Goal: Task Accomplishment & Management: Manage account settings

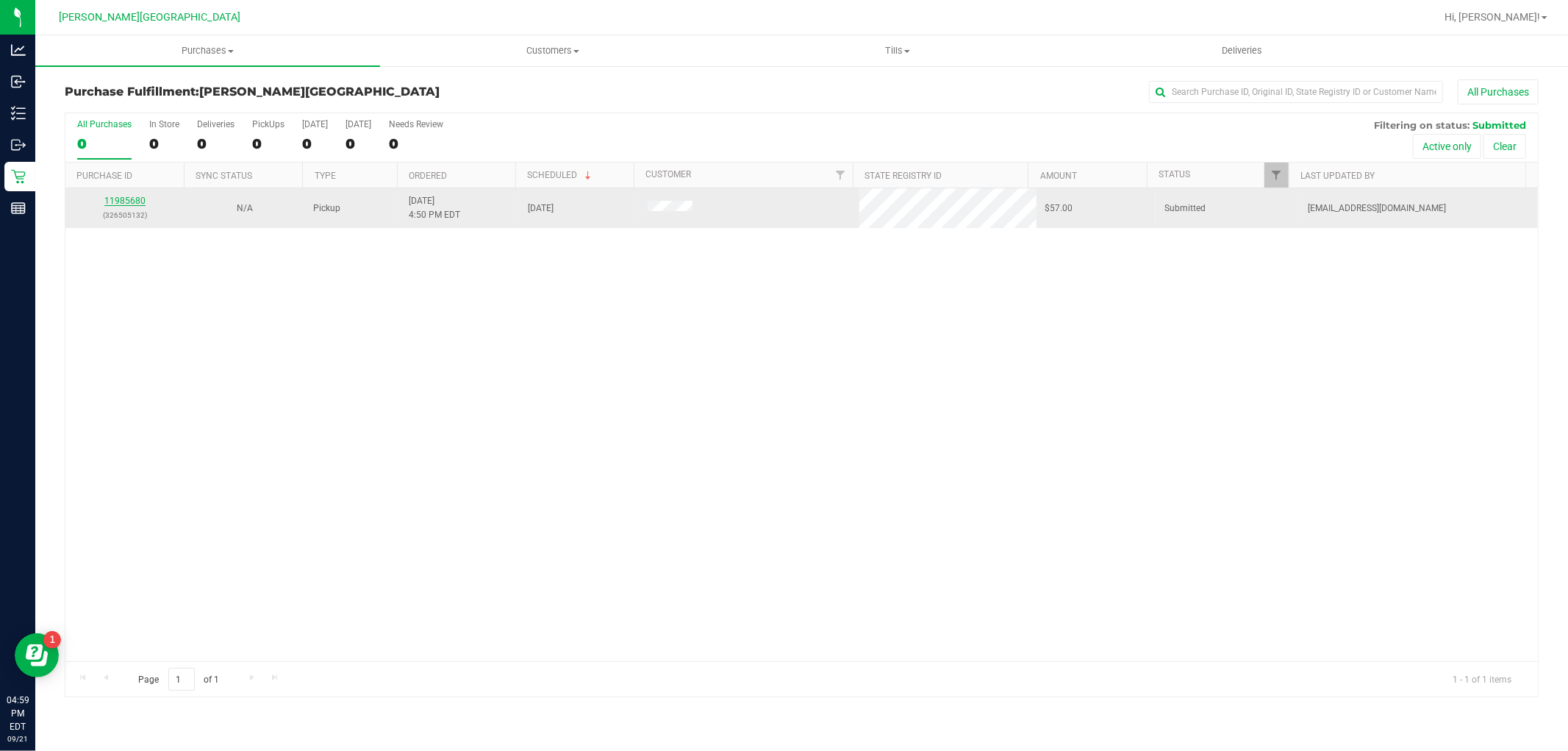
click at [113, 200] on link "11985680" at bounding box center [125, 201] width 41 height 10
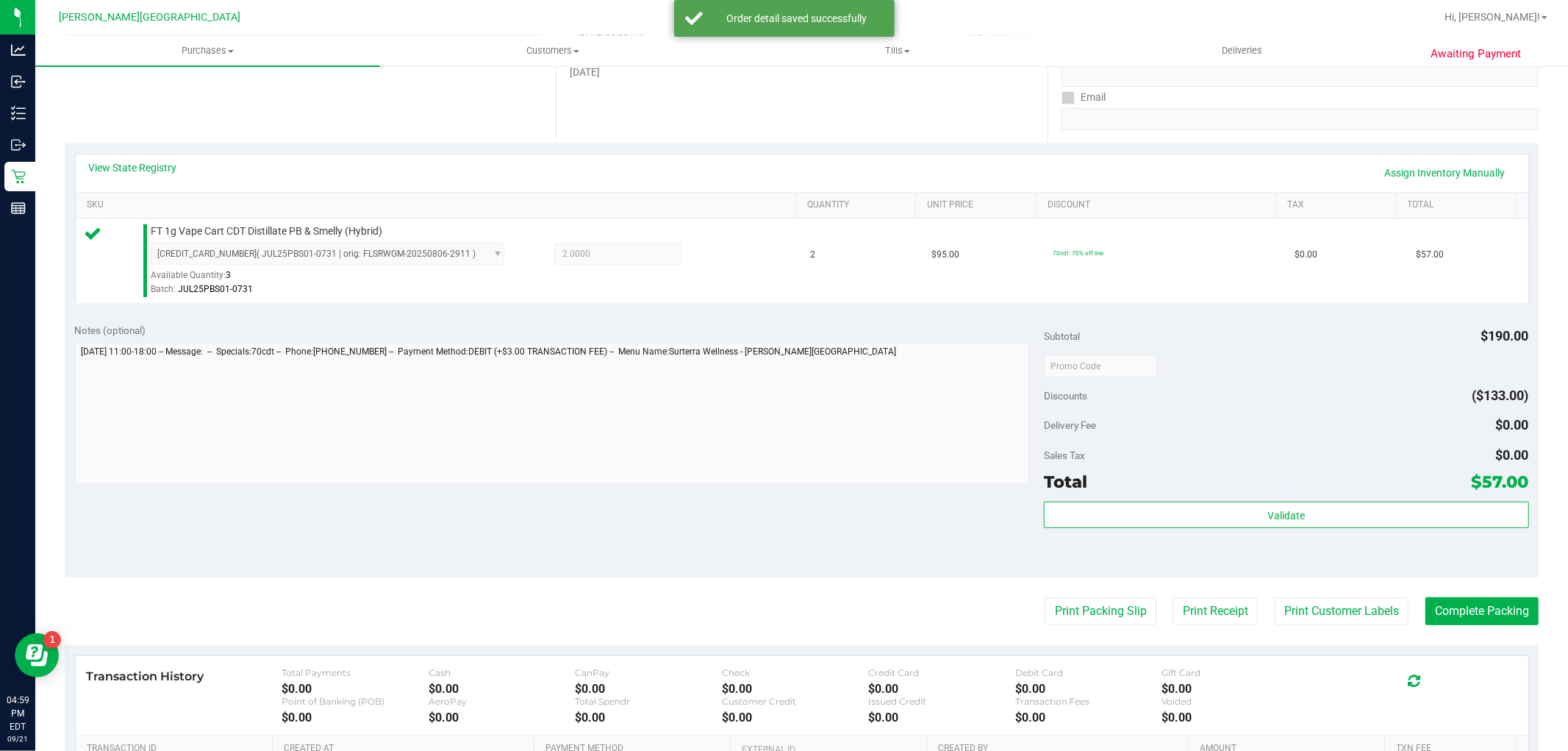
scroll to position [408, 0]
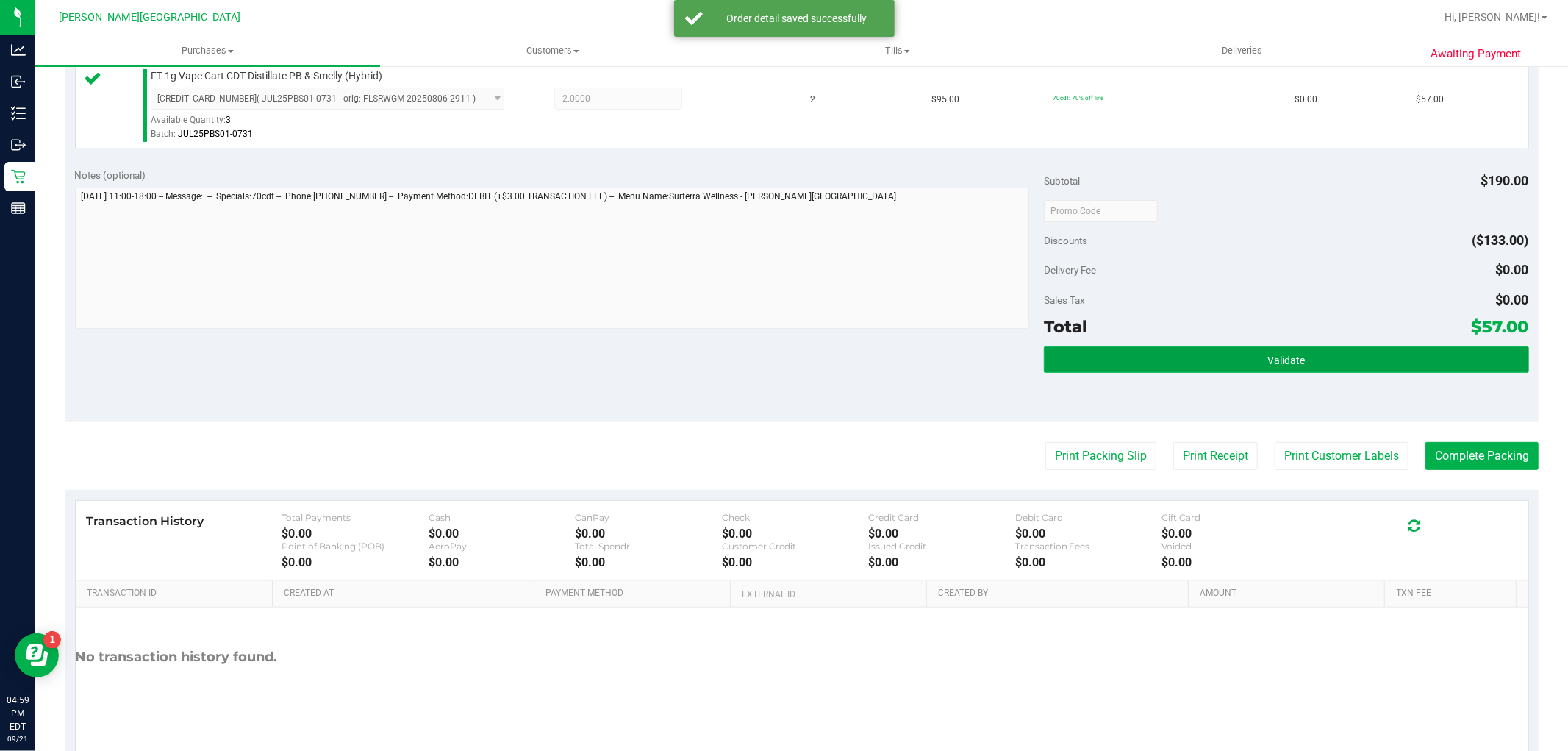
click at [1246, 368] on button "Validate" at bounding box center [1286, 359] width 485 height 26
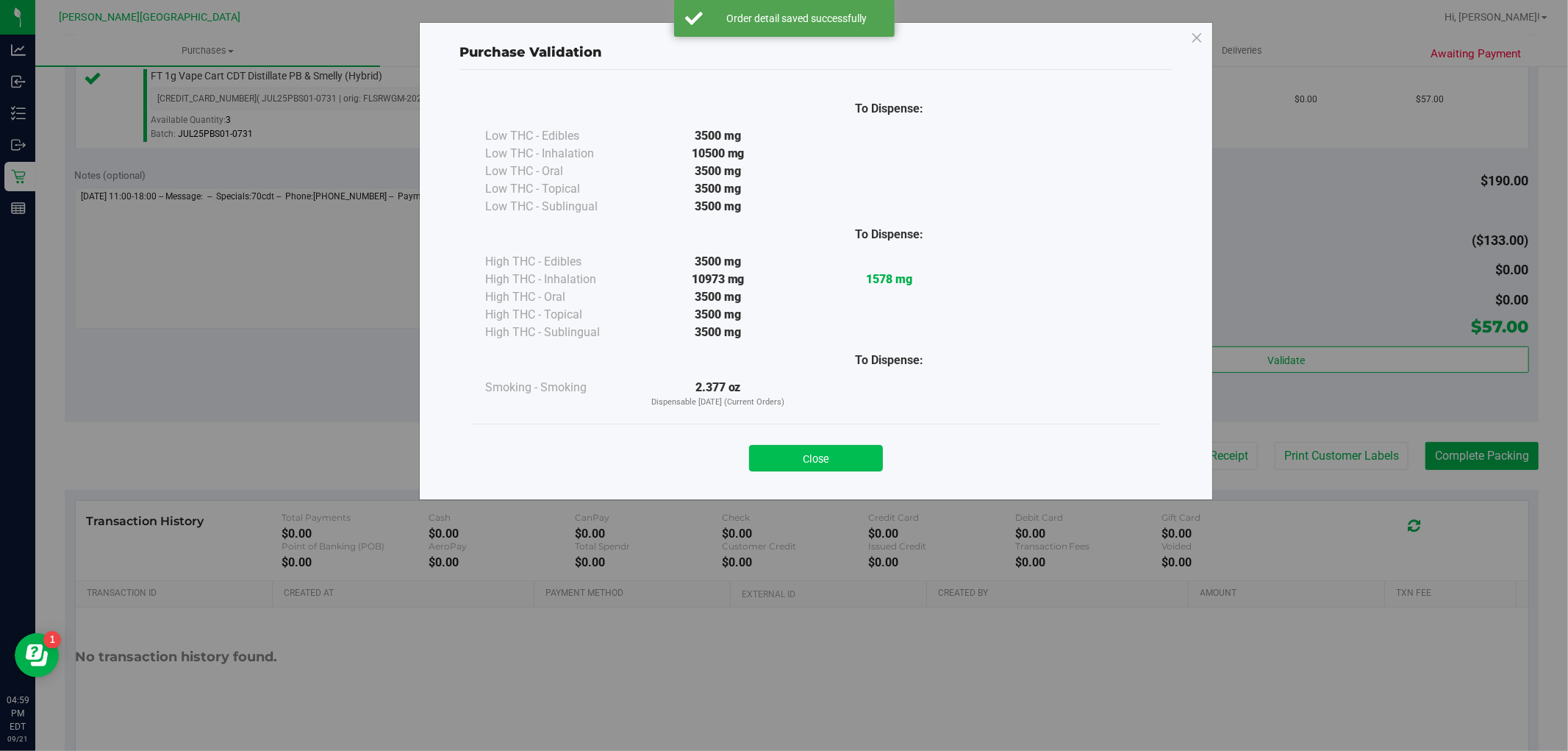
click at [845, 460] on button "Close" at bounding box center [816, 457] width 134 height 26
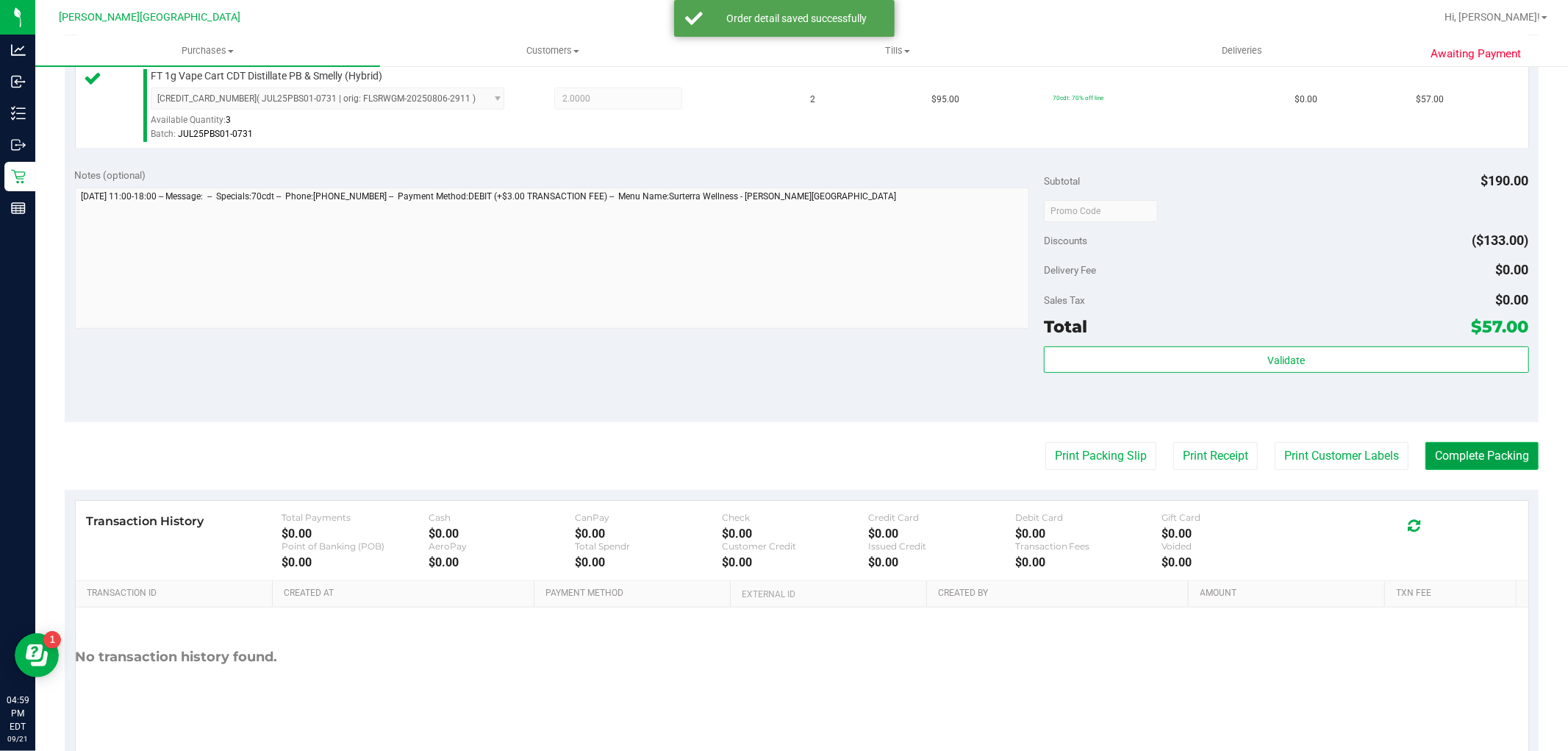
click at [1449, 460] on button "Complete Packing" at bounding box center [1482, 456] width 113 height 28
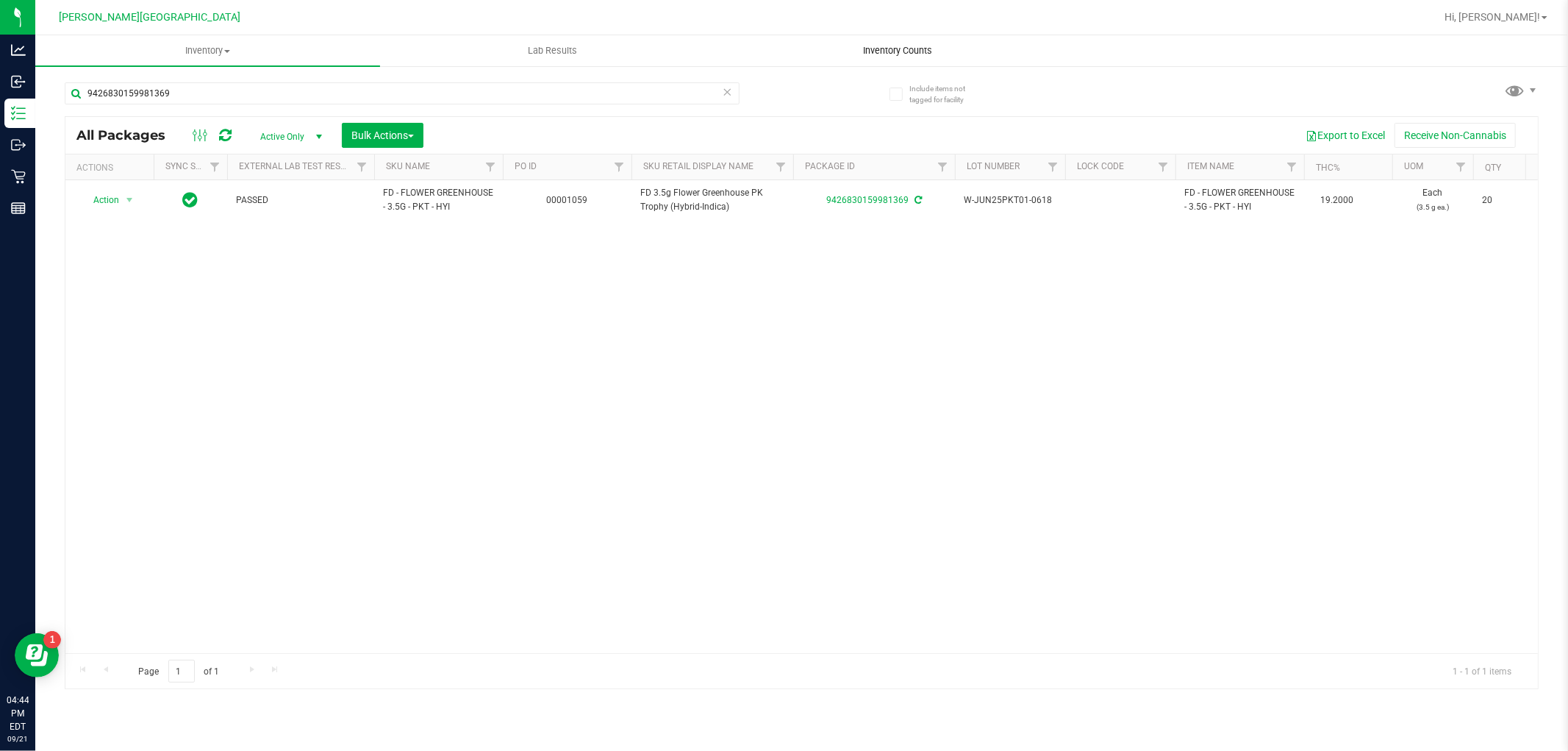
click at [907, 49] on span "Inventory Counts" at bounding box center [897, 51] width 109 height 14
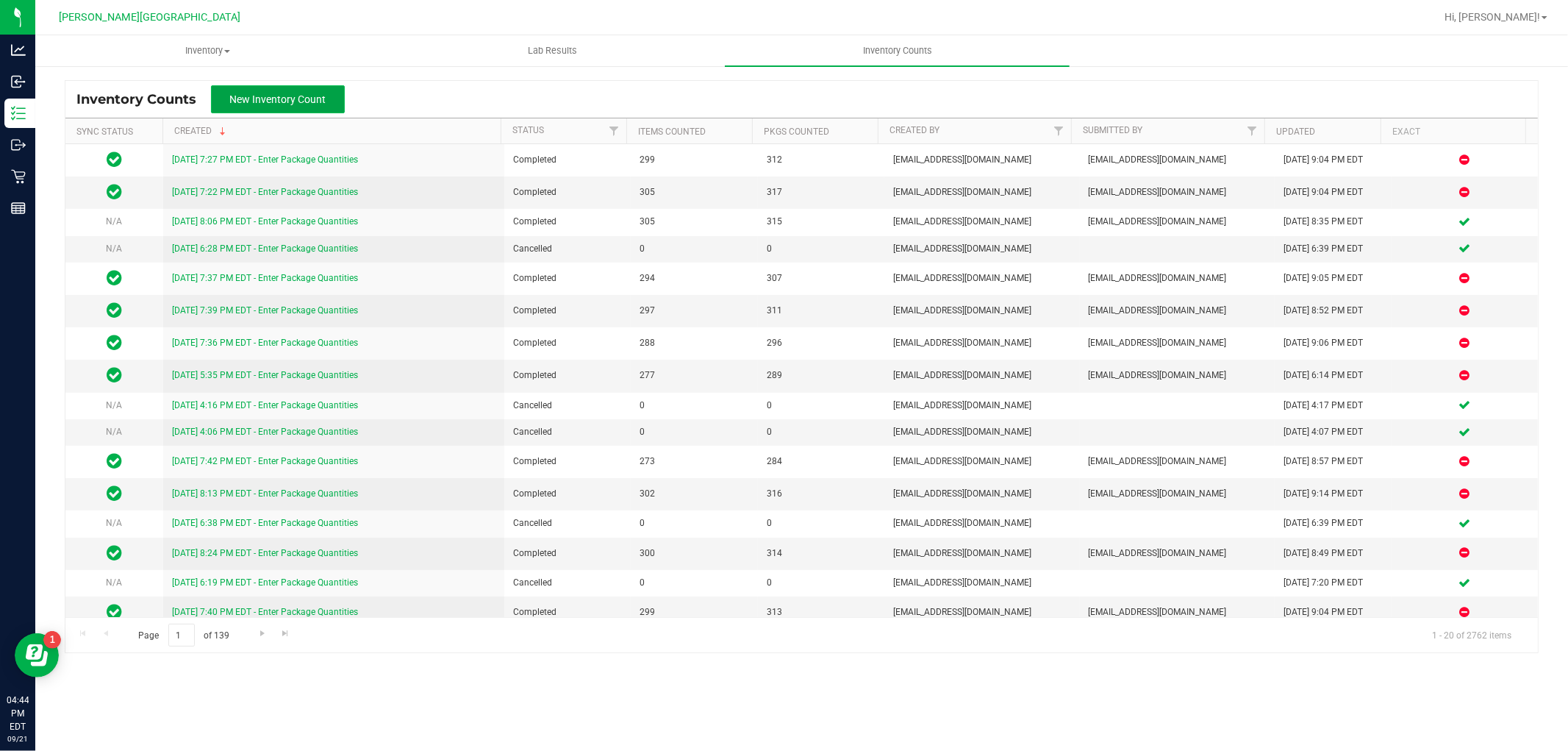
click at [311, 111] on button "New Inventory Count" at bounding box center [277, 99] width 134 height 28
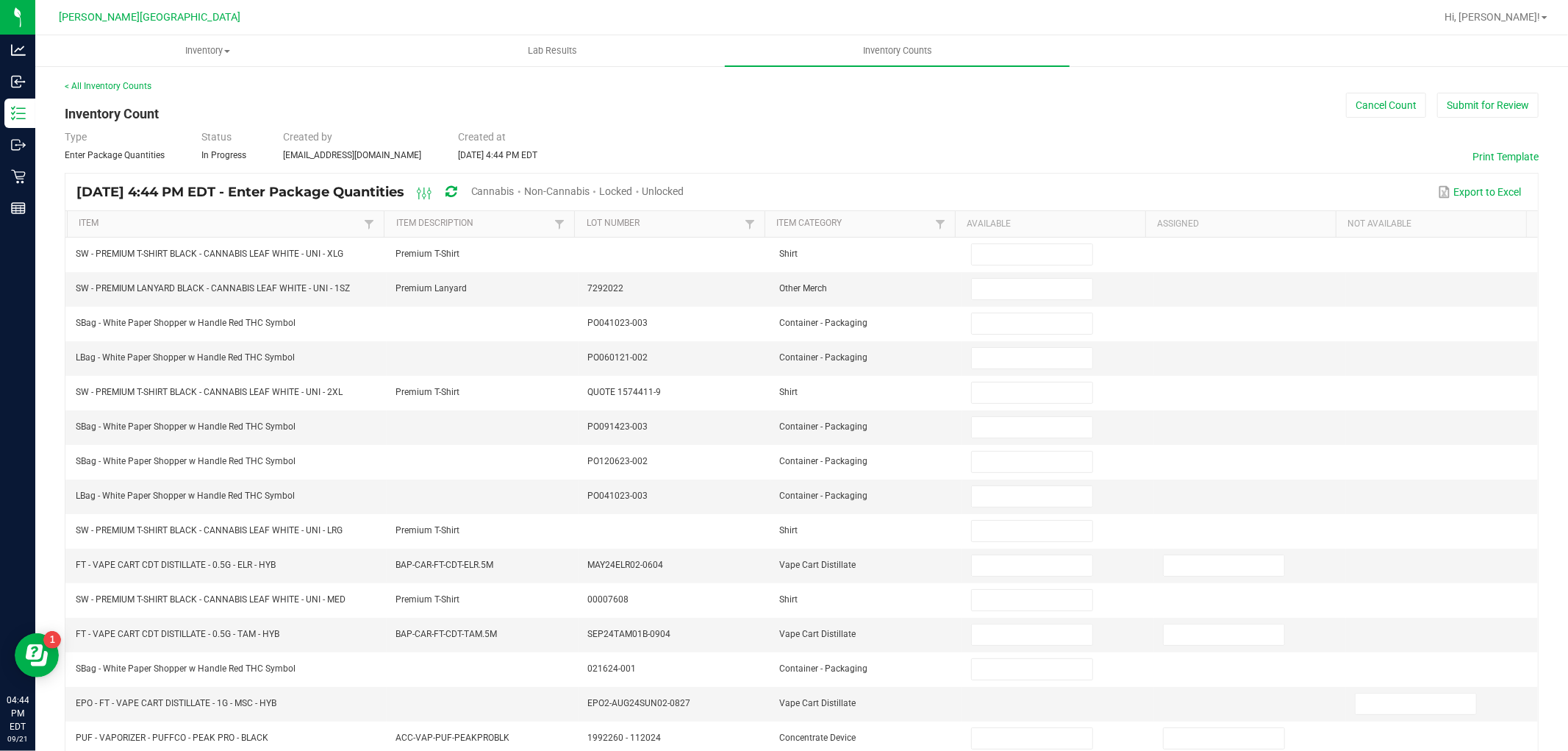
click at [514, 195] on span "Cannabis" at bounding box center [492, 191] width 44 height 12
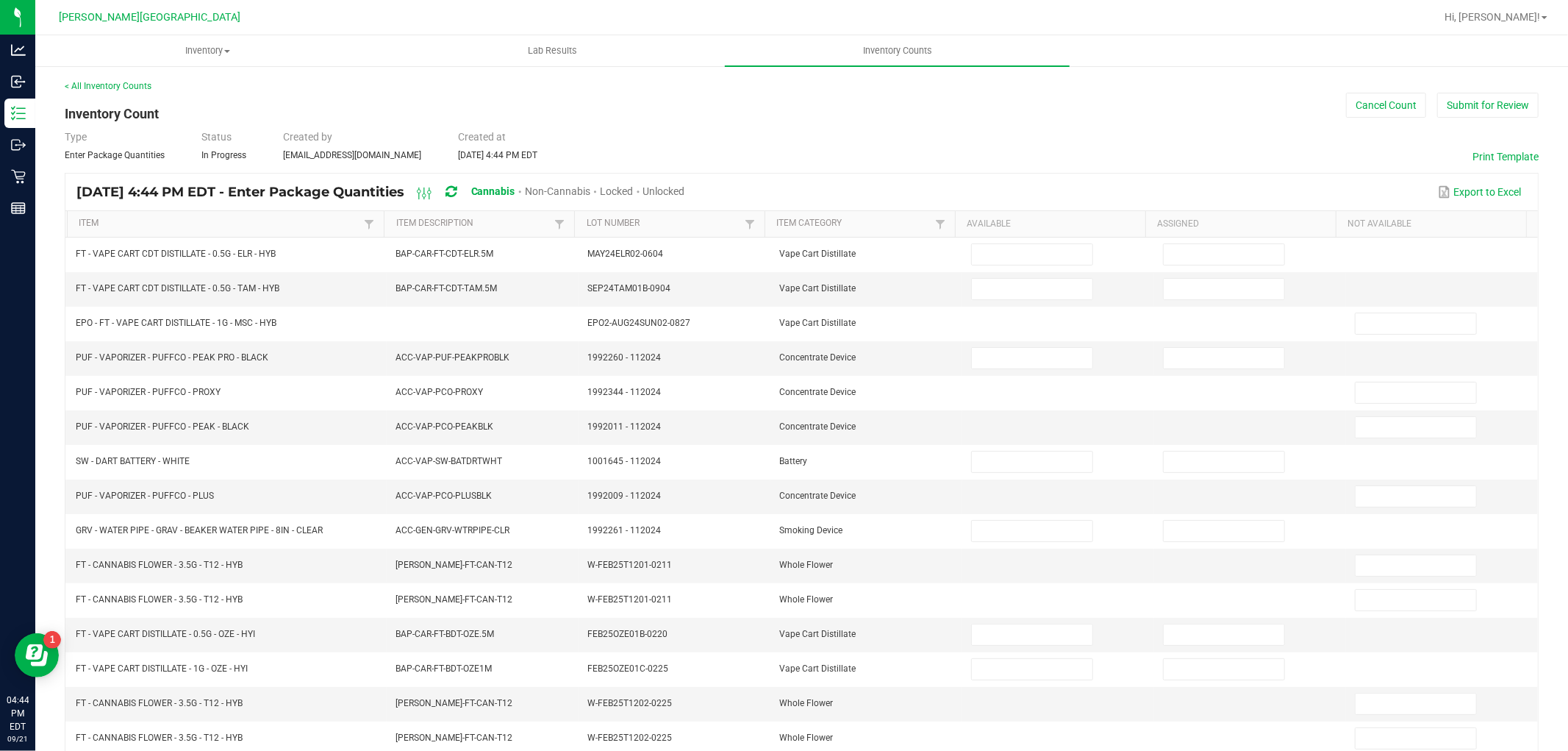
click at [685, 194] on span "Unlocked" at bounding box center [664, 191] width 42 height 12
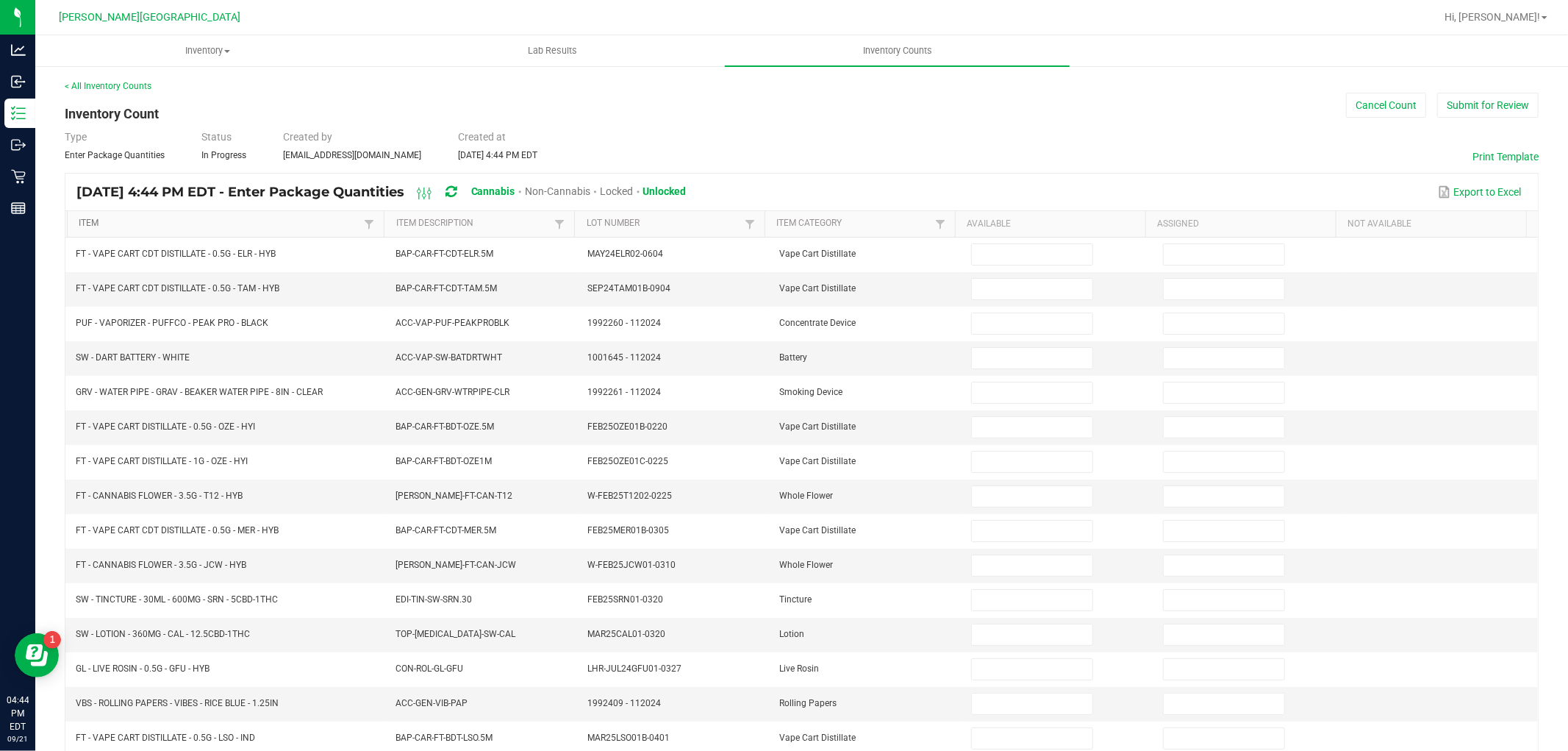
click at [307, 218] on link "Item" at bounding box center [219, 224] width 282 height 12
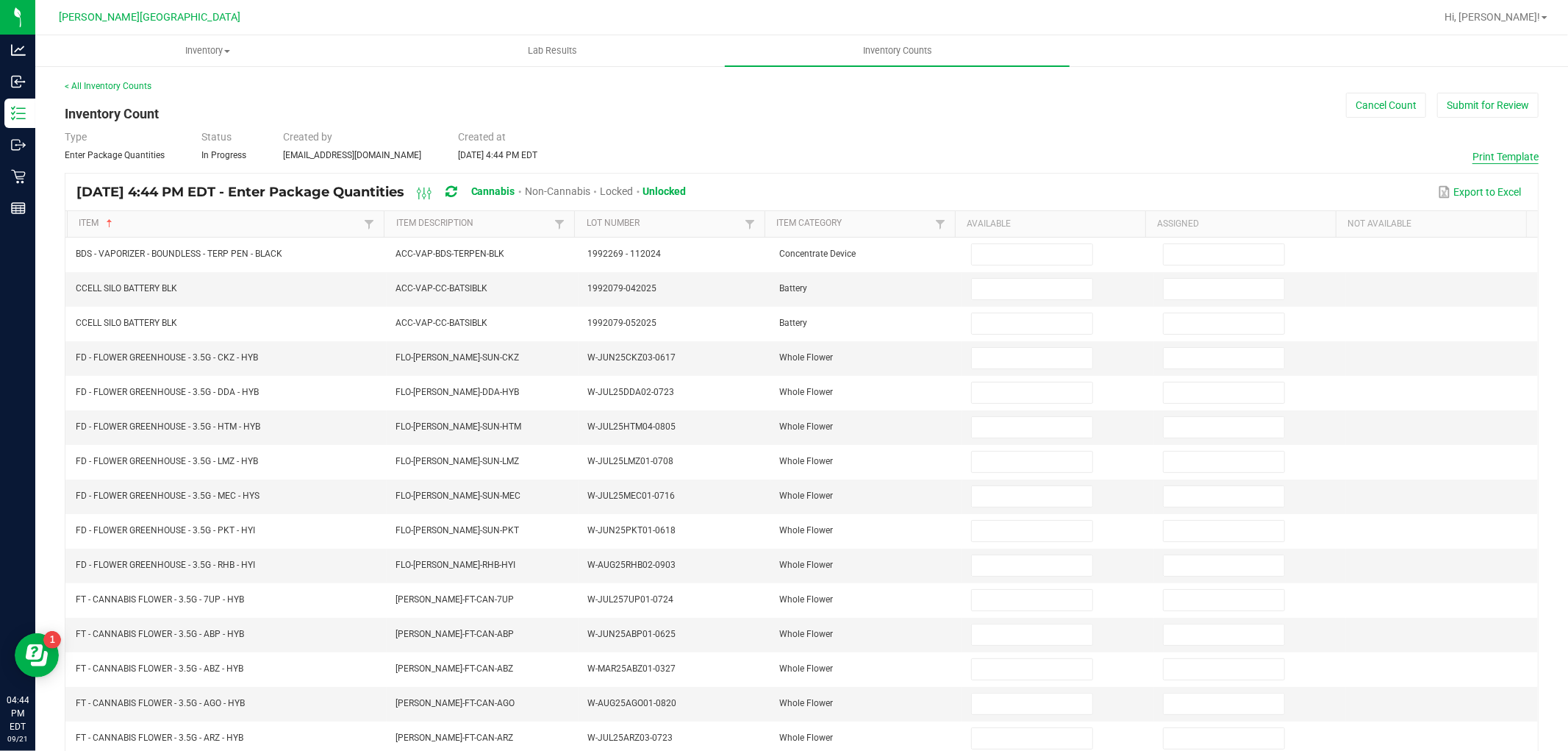
click at [1481, 153] on button "Print Template" at bounding box center [1506, 156] width 67 height 15
click at [1385, 100] on button "Cancel Count" at bounding box center [1386, 105] width 80 height 25
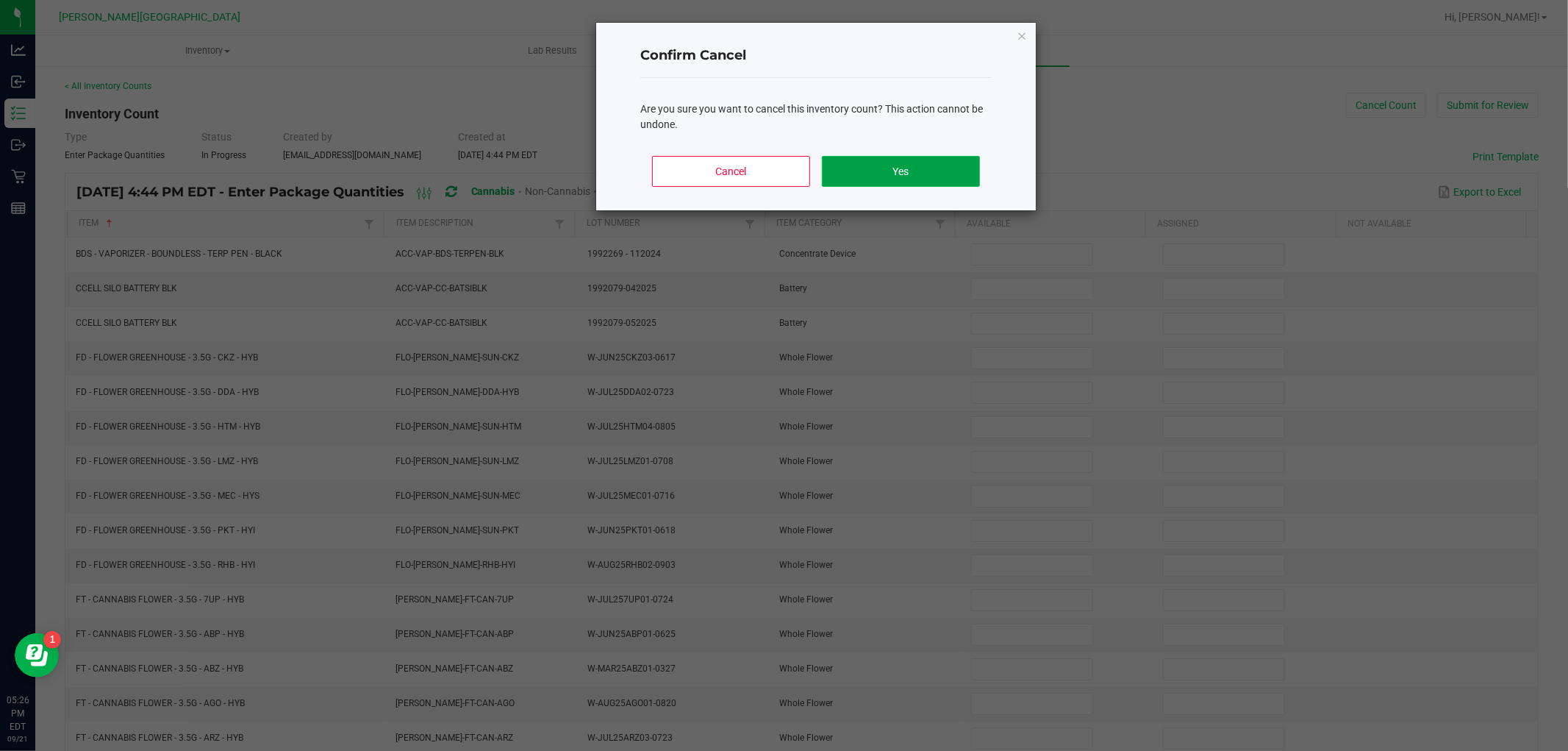
click at [912, 172] on button "Yes" at bounding box center [900, 172] width 158 height 31
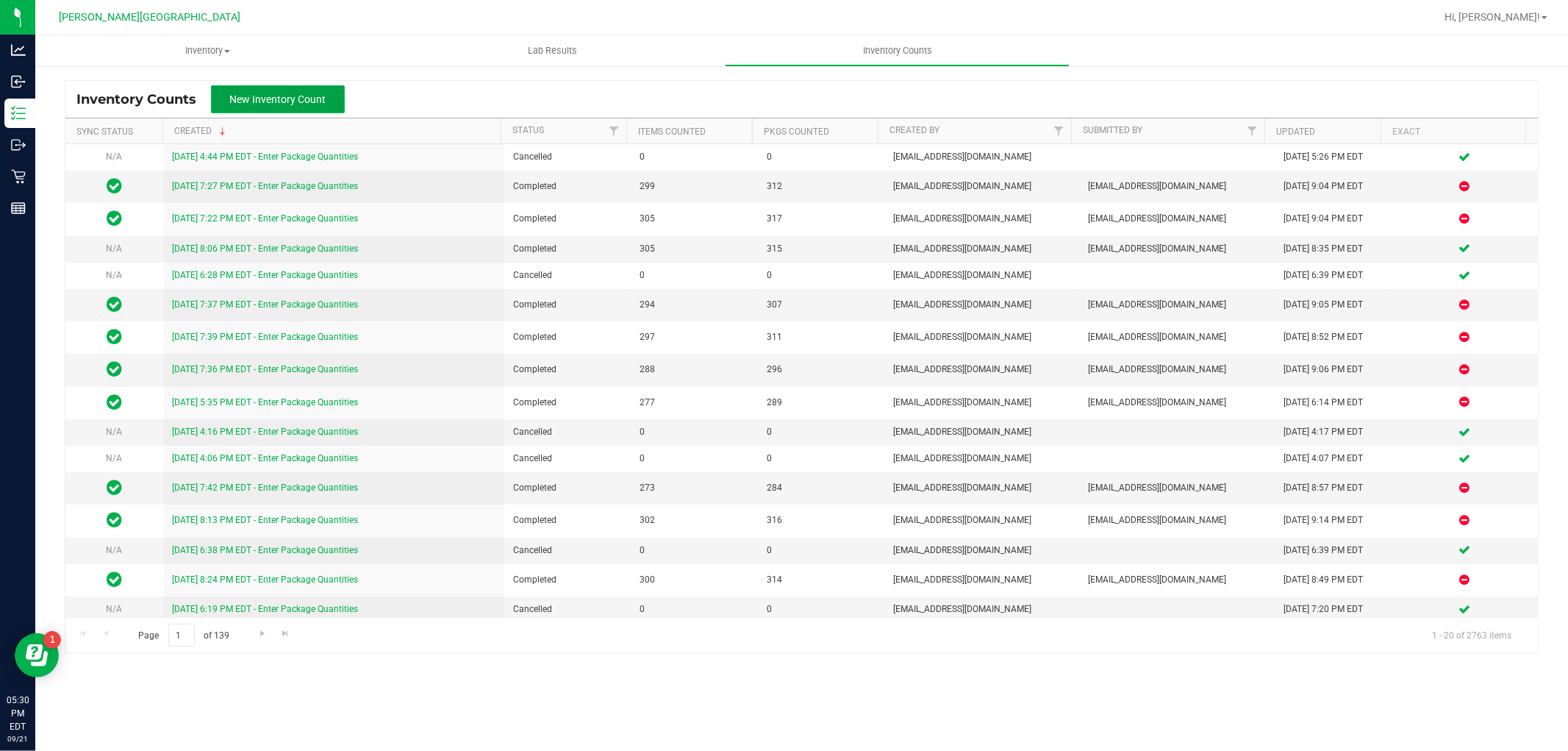
click at [260, 99] on span "New Inventory Count" at bounding box center [278, 99] width 96 height 12
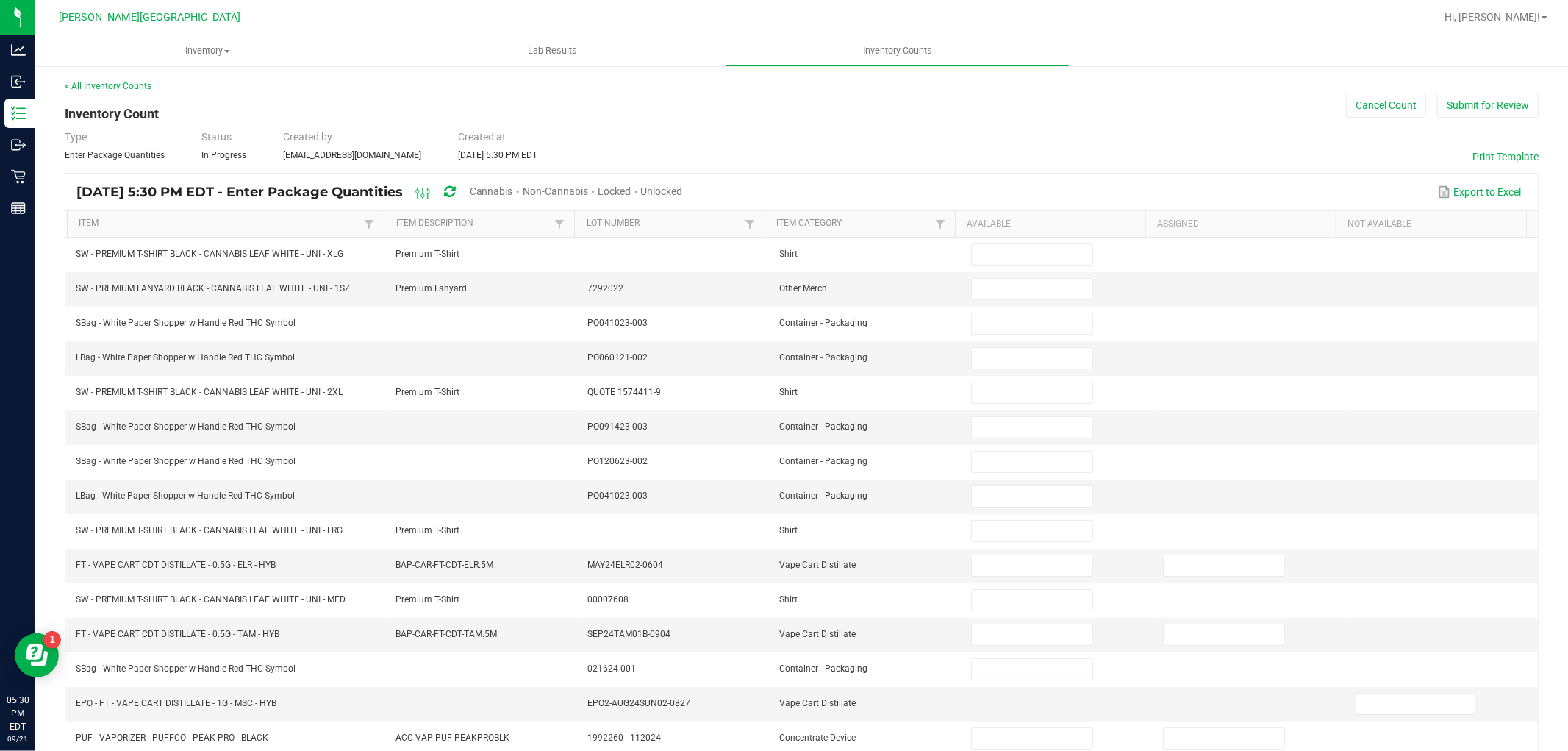
click at [513, 192] on span "Cannabis" at bounding box center [491, 191] width 44 height 12
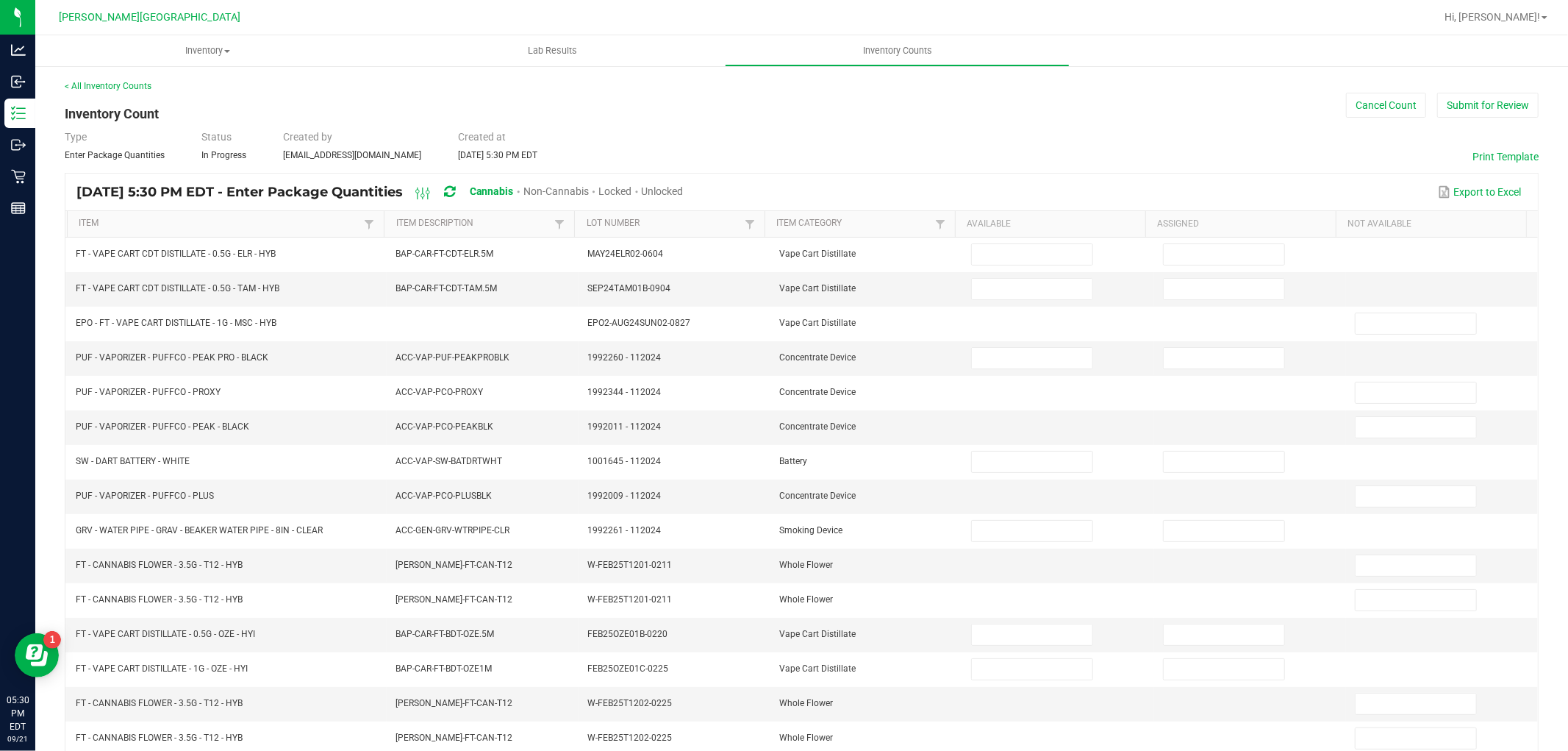
click at [683, 189] on span "Unlocked" at bounding box center [662, 191] width 42 height 12
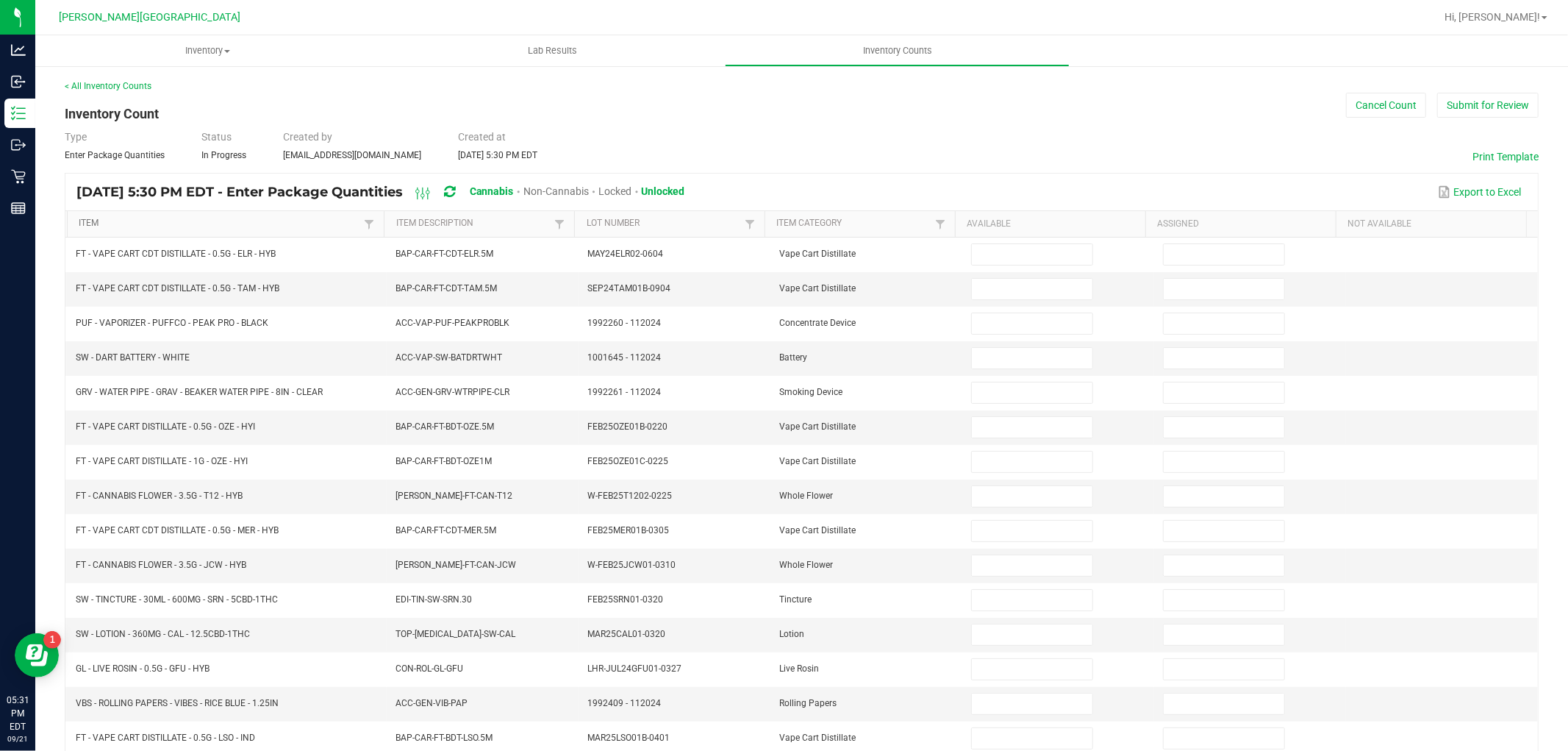
click at [325, 218] on link "Item" at bounding box center [219, 224] width 282 height 12
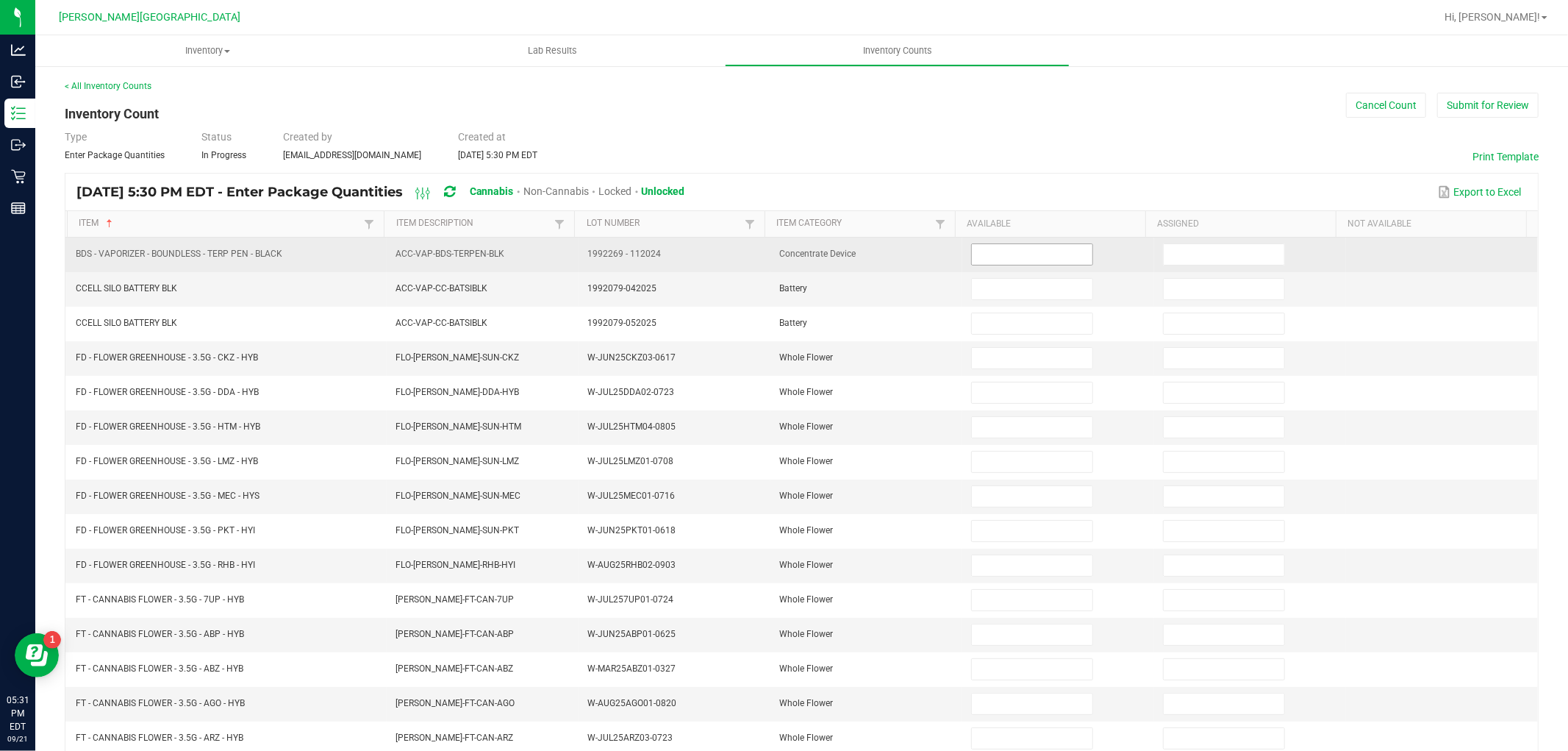
click at [987, 259] on input at bounding box center [1031, 254] width 120 height 20
type input "0"
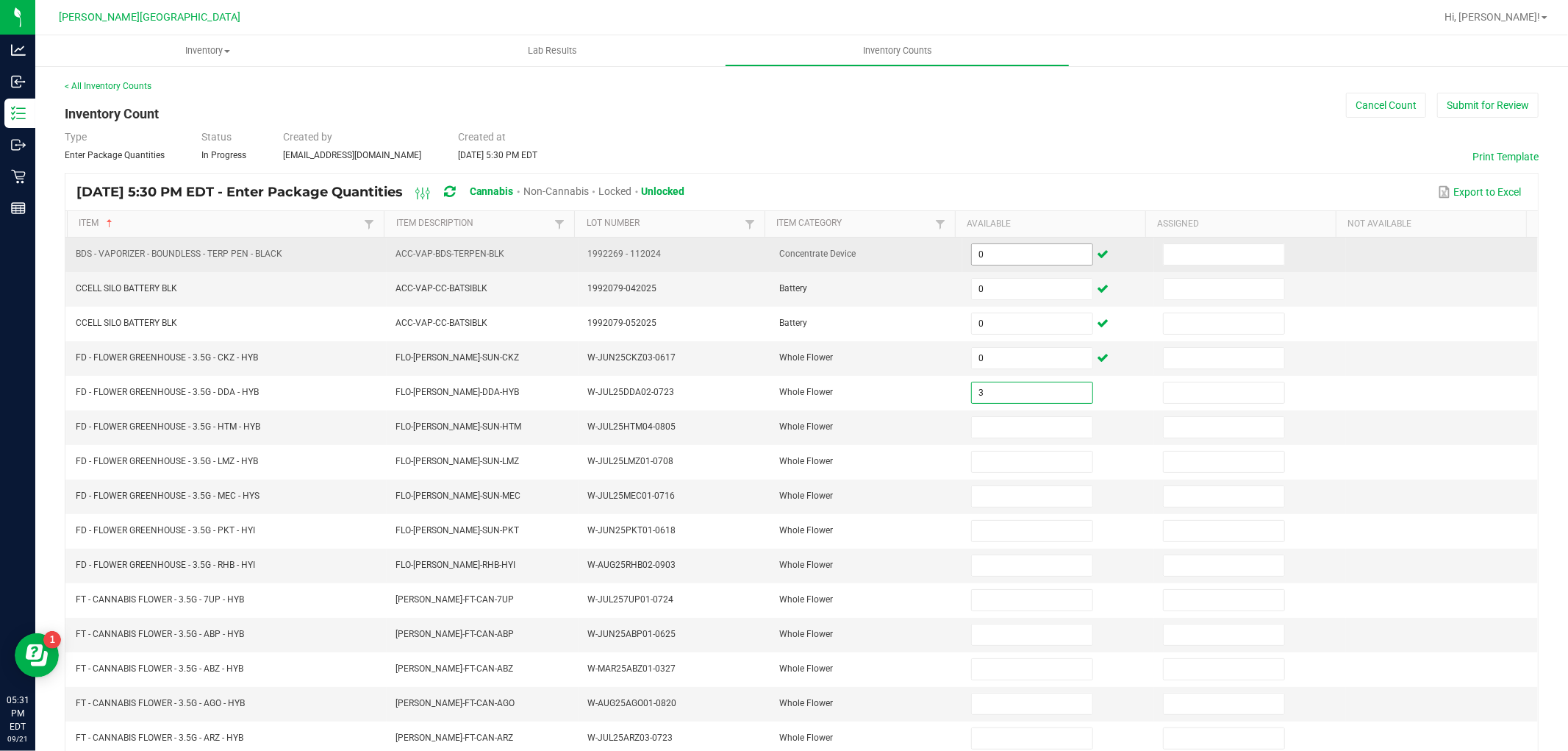
type input "3"
type input "4"
type input "11"
type input "13"
type input "12"
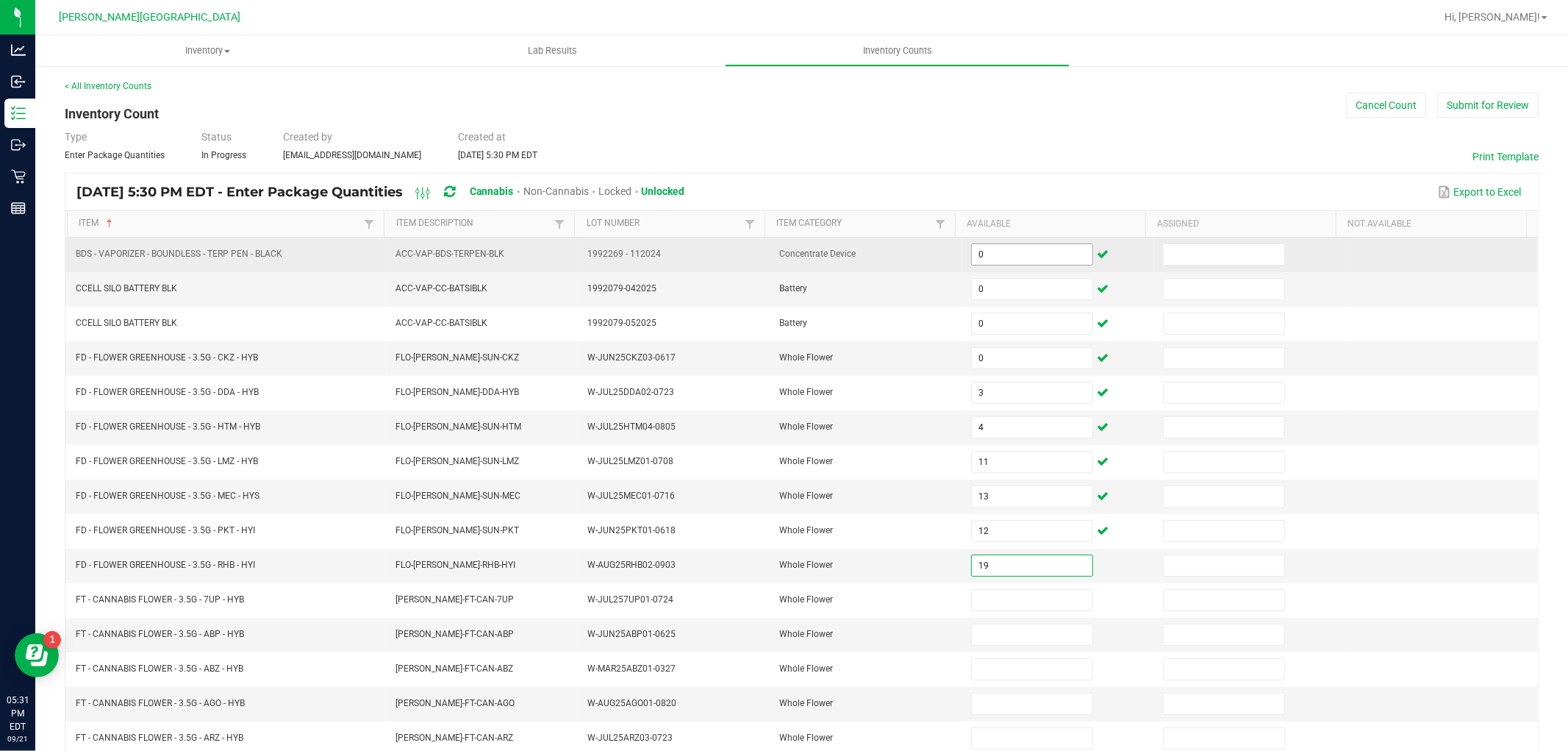
type input "19"
type input "16"
type input "1"
type input "16"
type input "8"
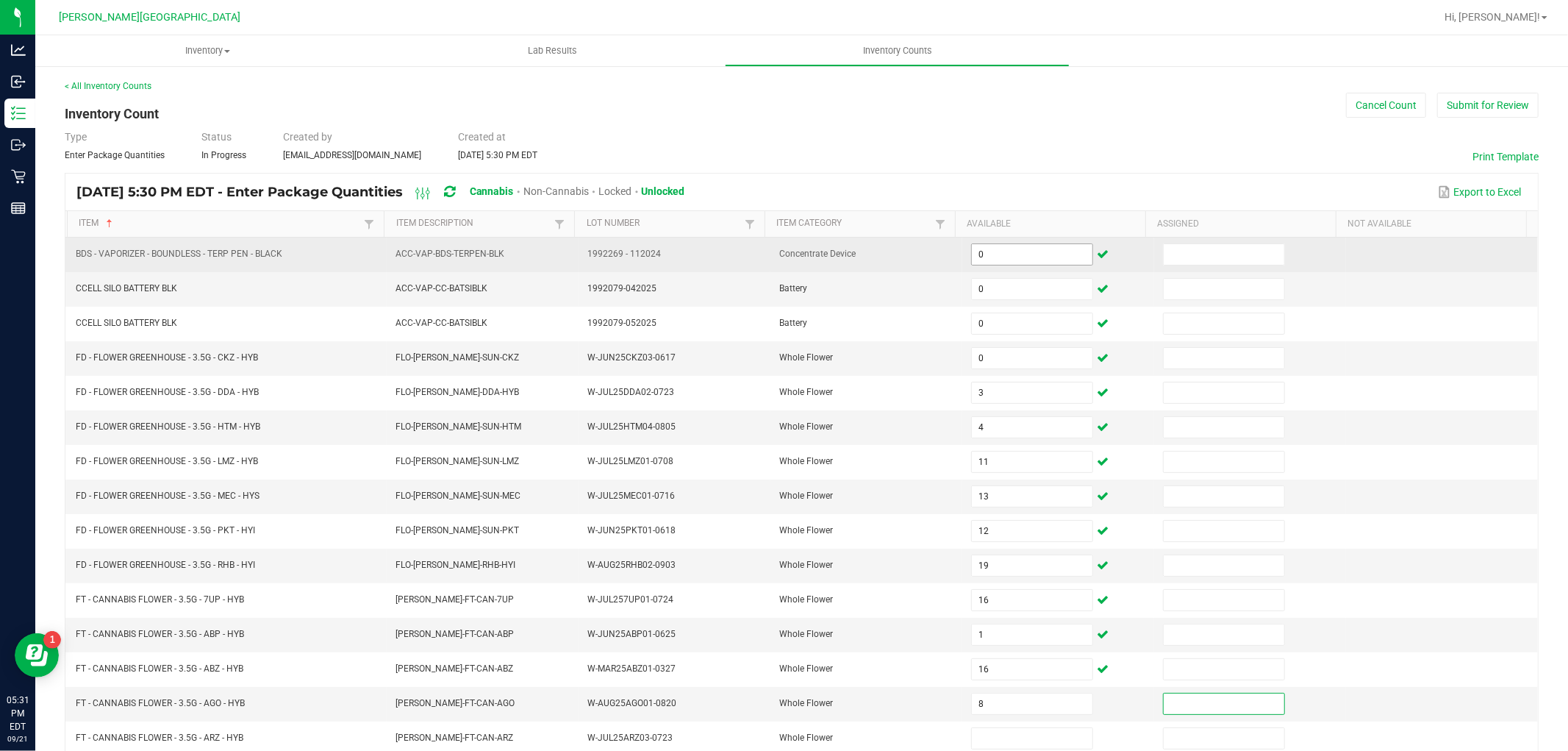
scroll to position [1, 0]
type input "17"
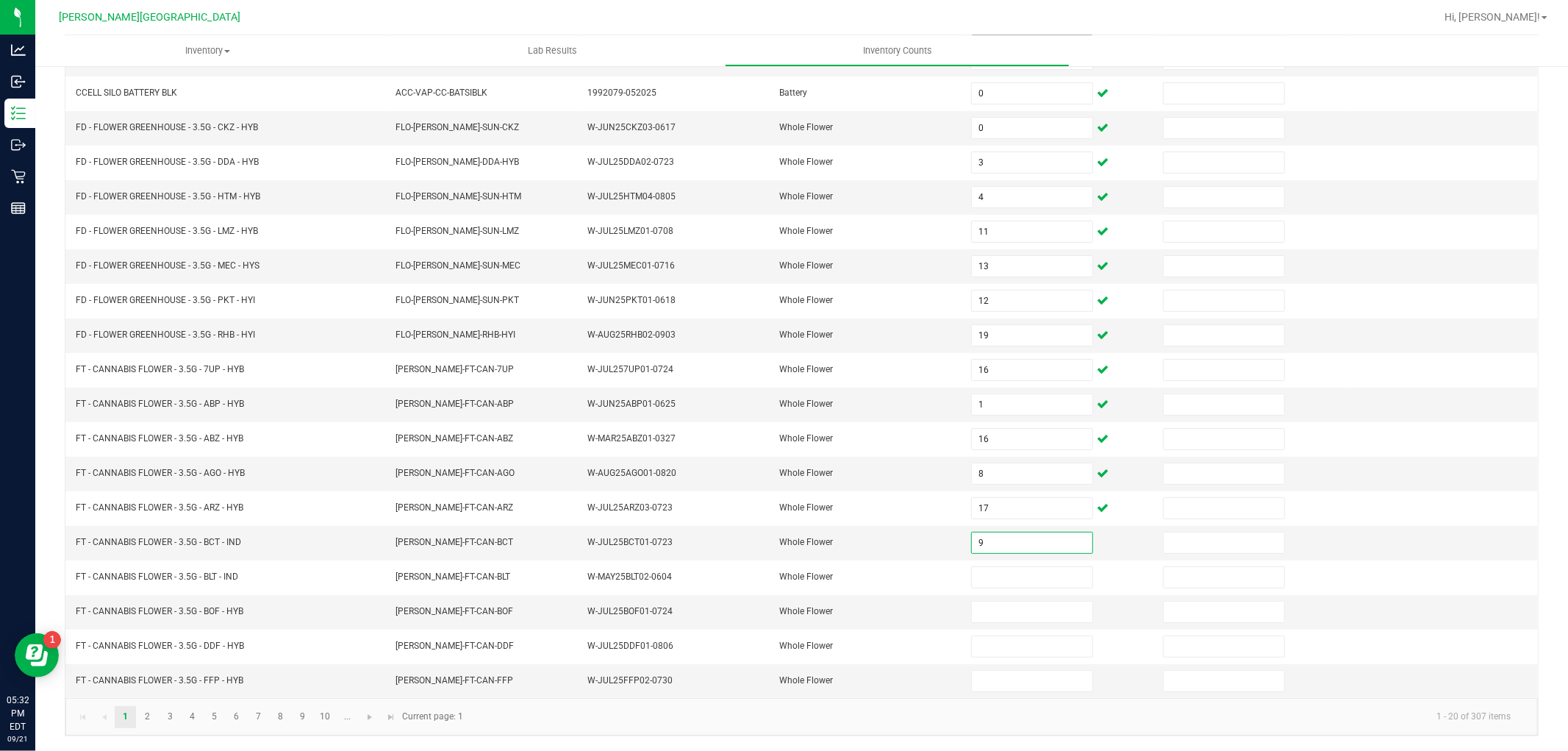
type input "9"
type input "14"
type input "17"
type input "9"
type input "14"
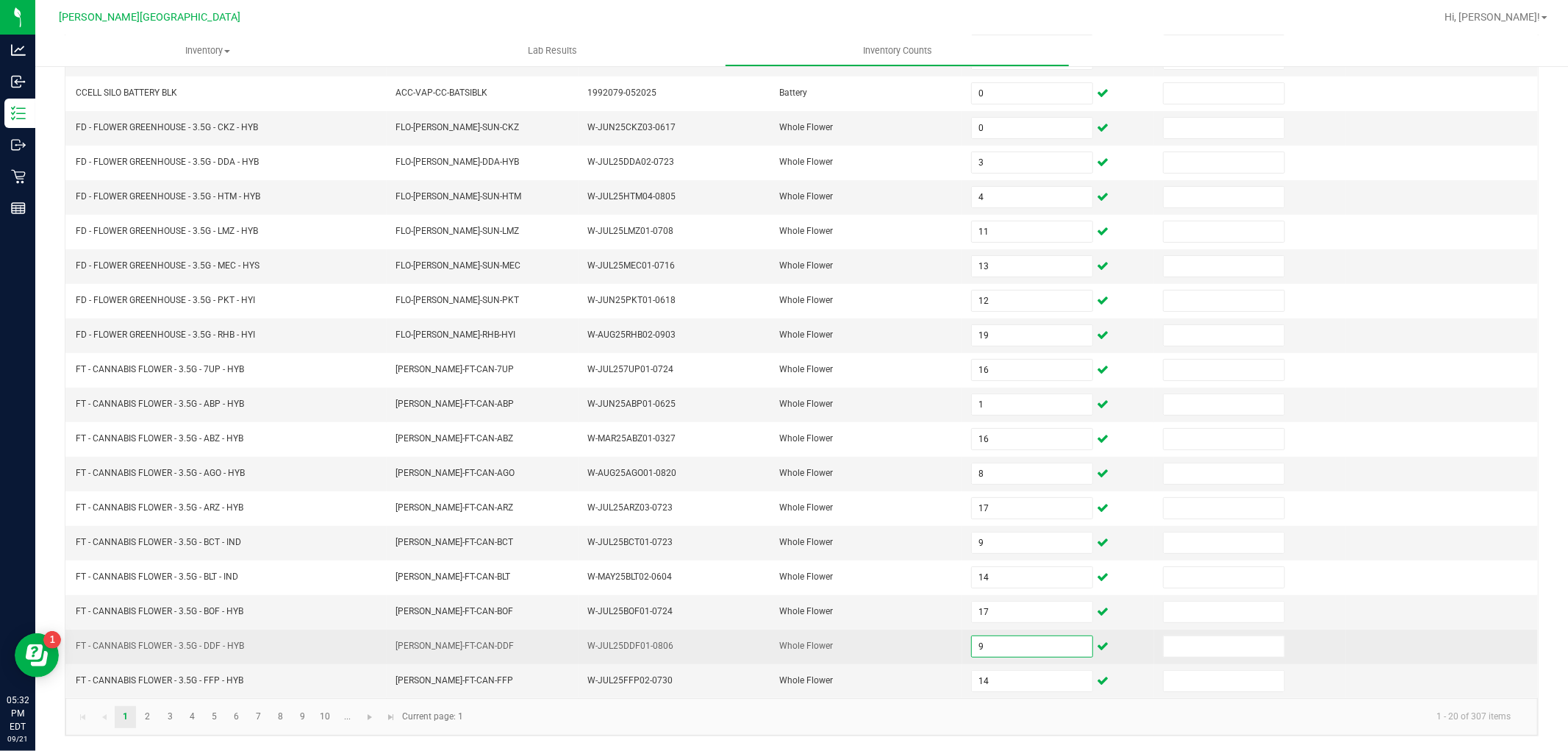
click at [995, 636] on input "9" at bounding box center [1031, 646] width 120 height 20
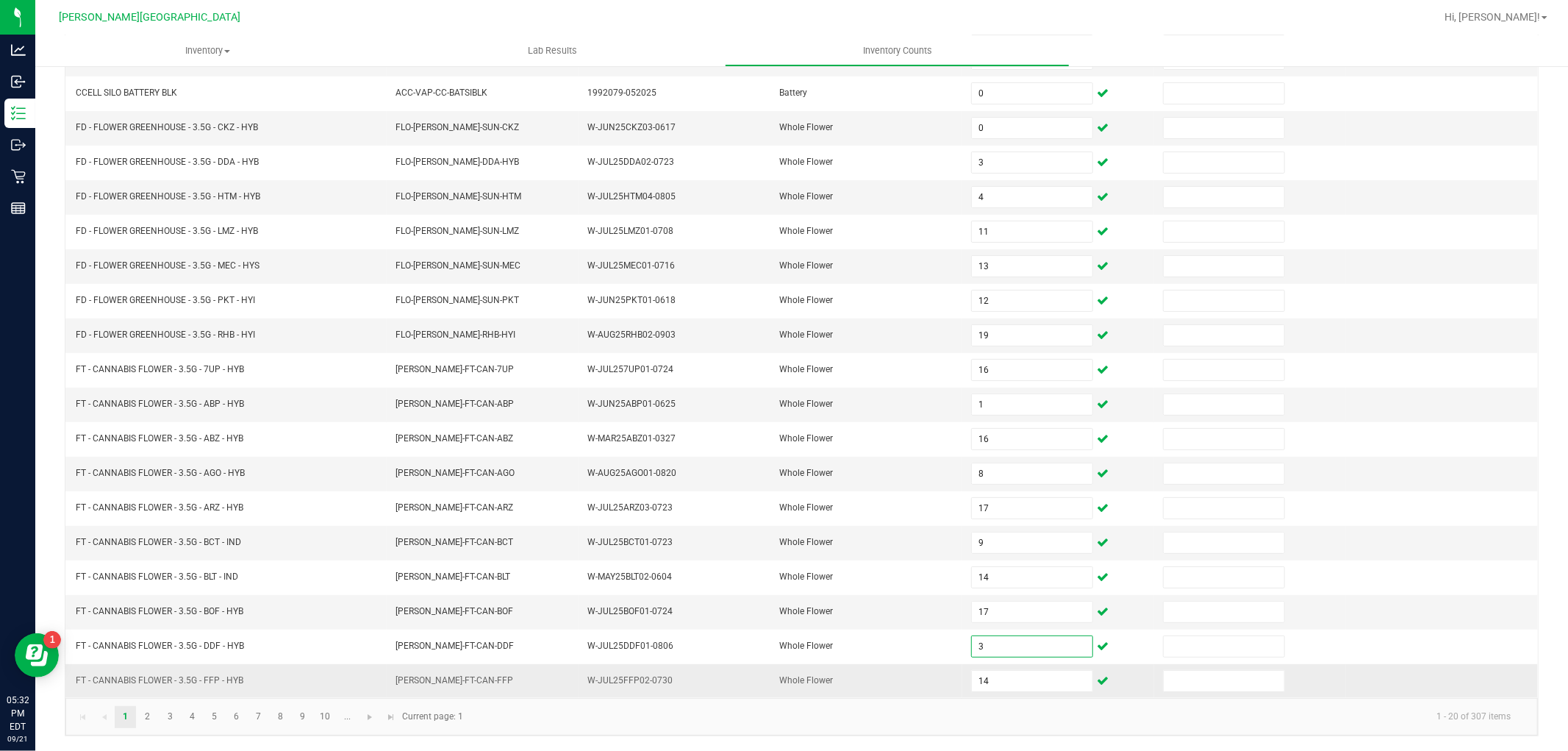
type input "3"
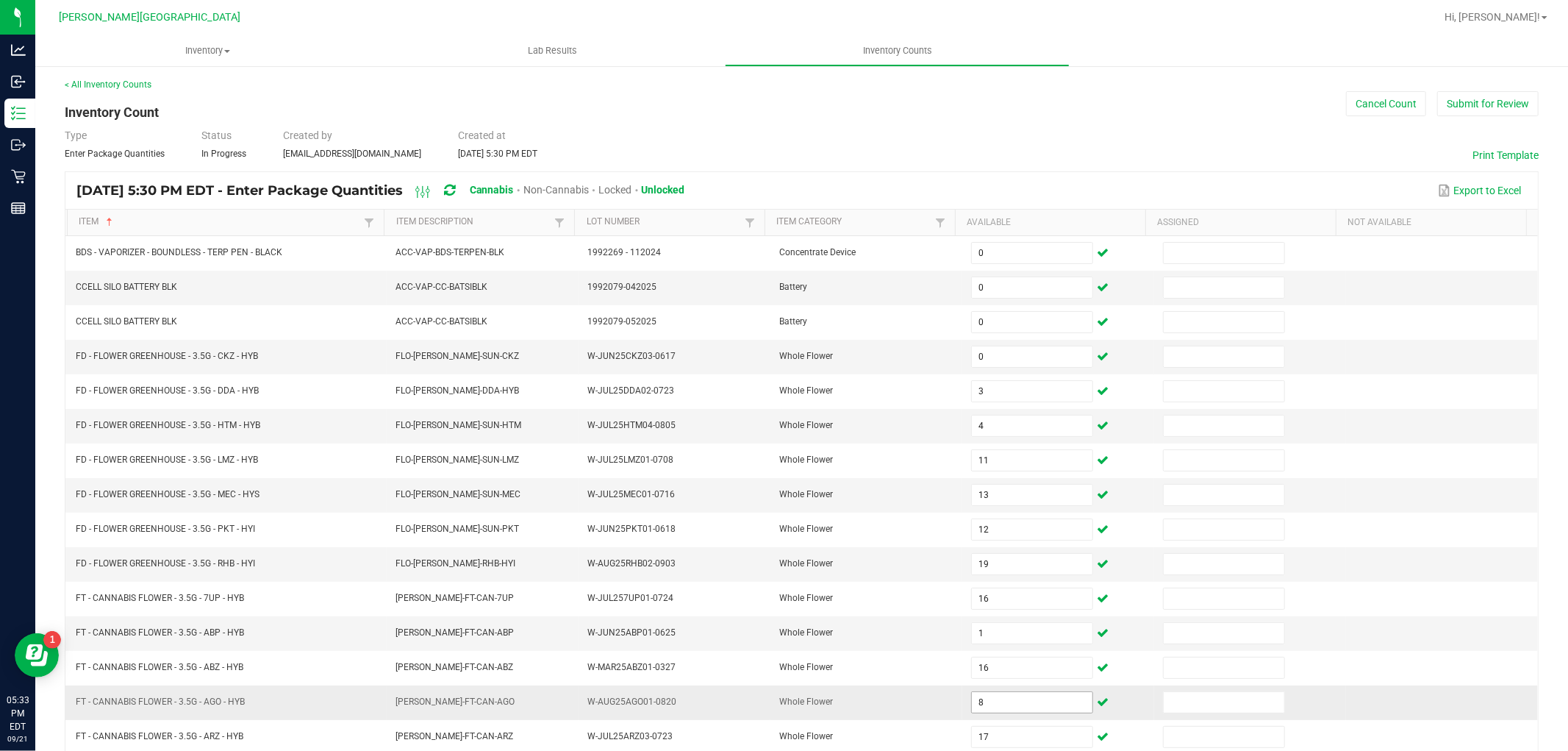
scroll to position [0, 0]
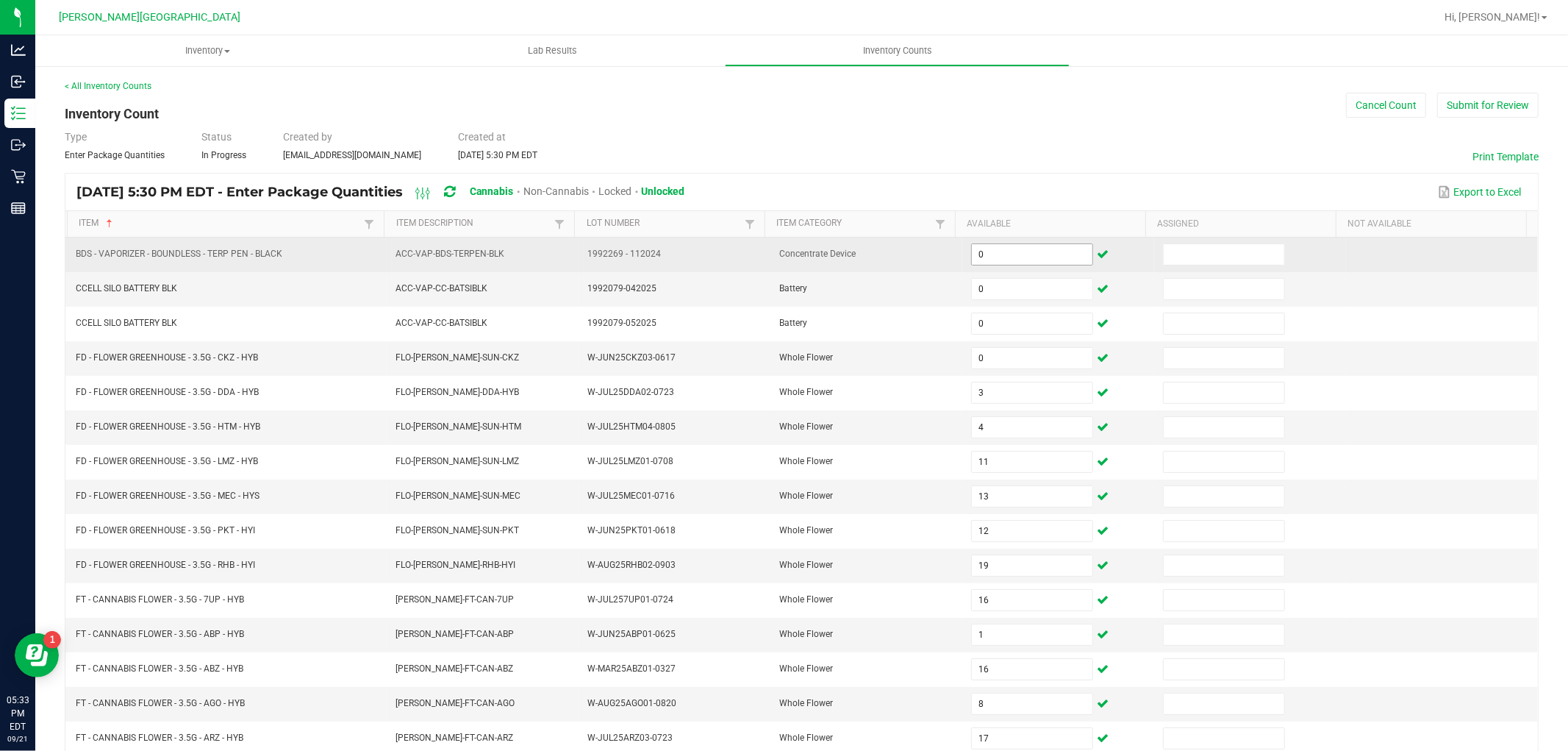
type input "20"
click at [979, 245] on input "0" at bounding box center [1031, 254] width 120 height 20
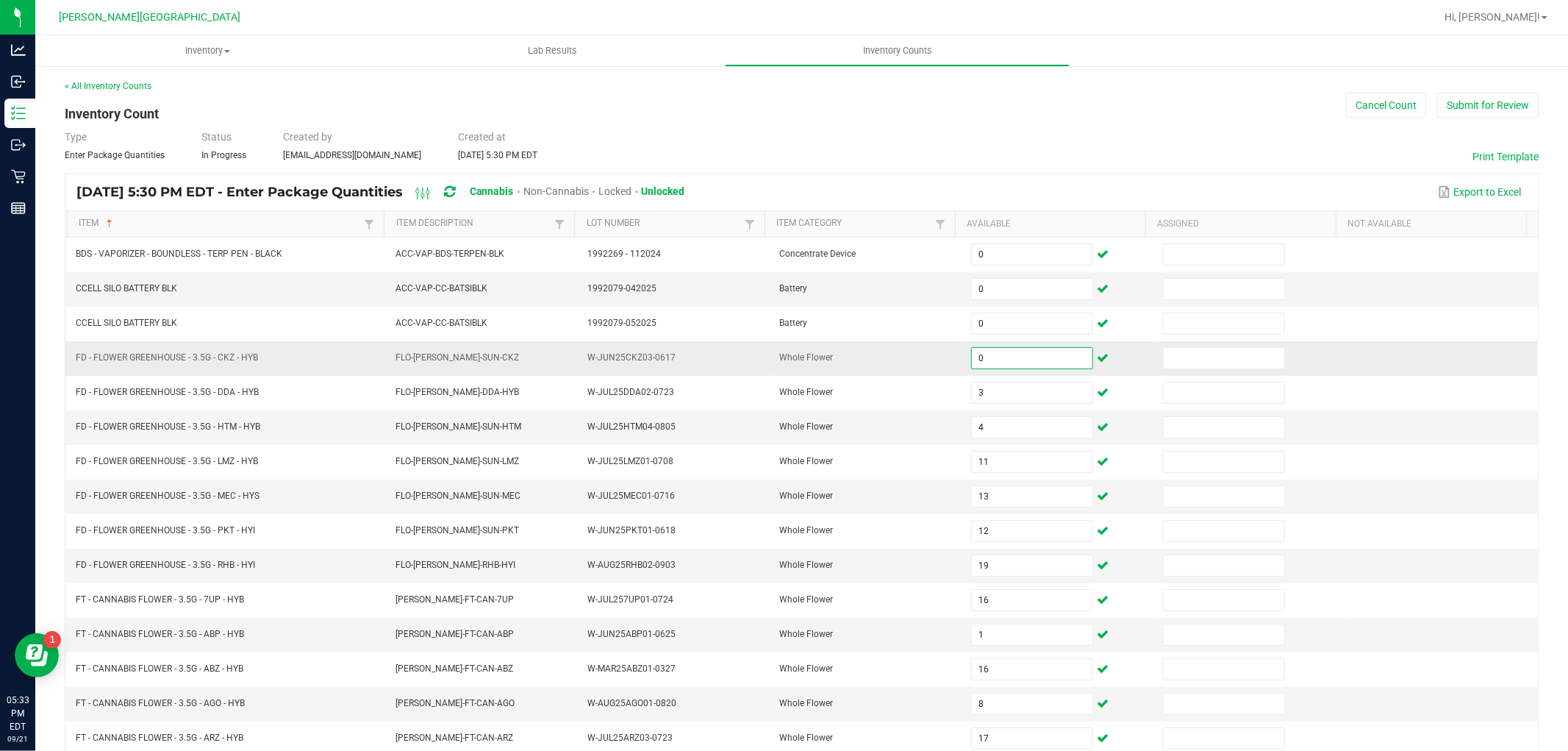
click at [985, 362] on input "0" at bounding box center [1031, 358] width 120 height 20
type input "3"
type input "4"
type input "11"
type input "13"
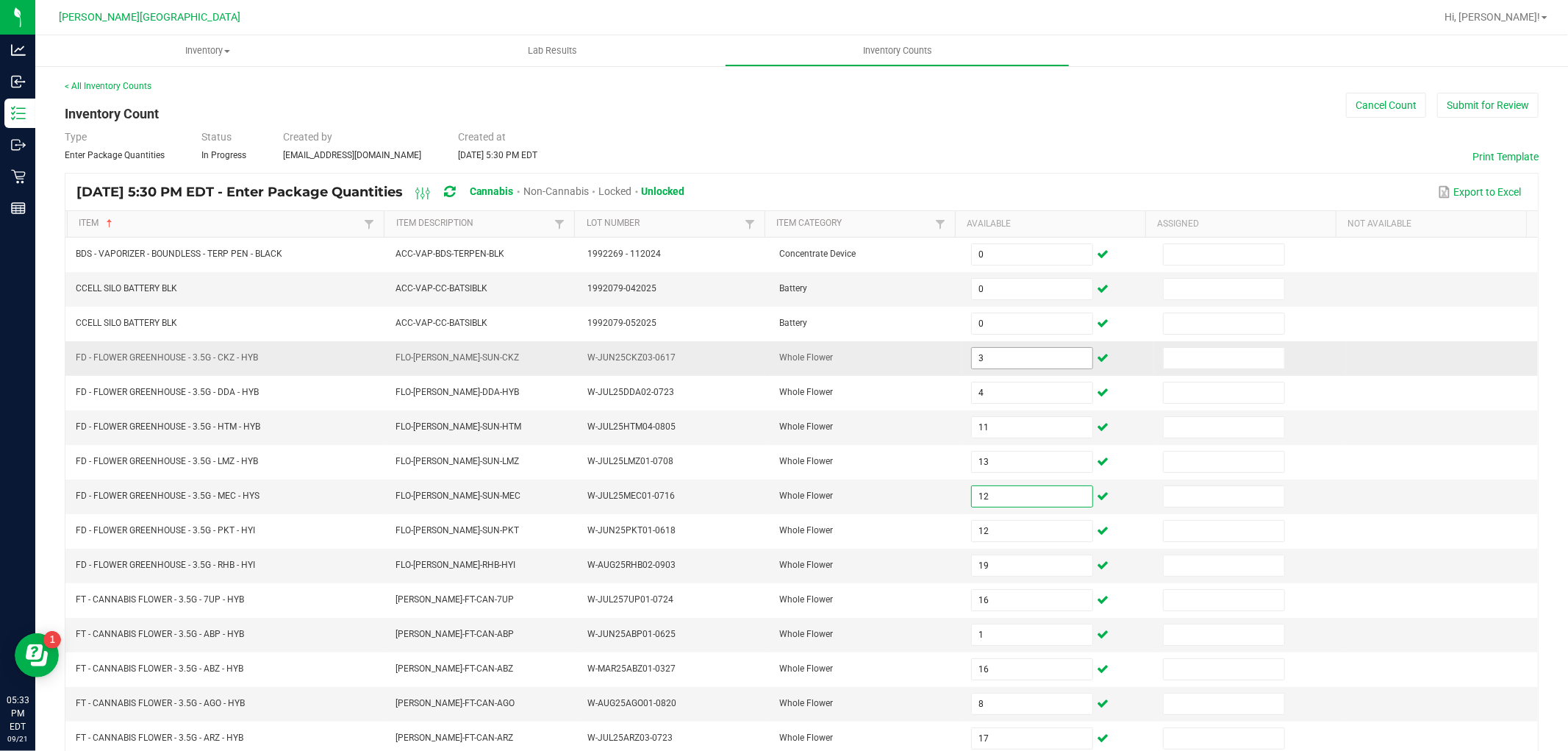
type input "12"
type input "19"
type input "16"
type input "1"
type input "16"
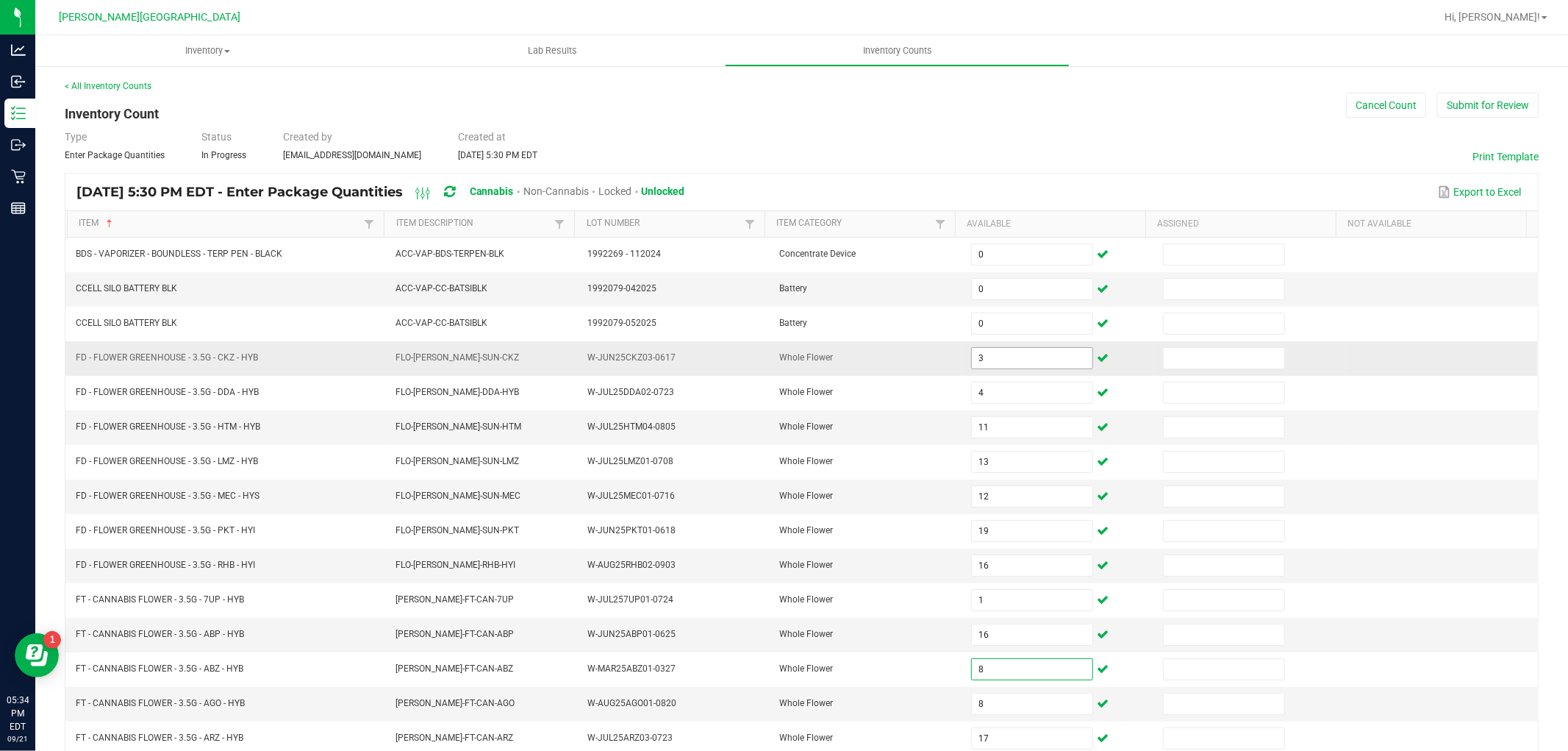
type input "8"
type input "17"
type input "9"
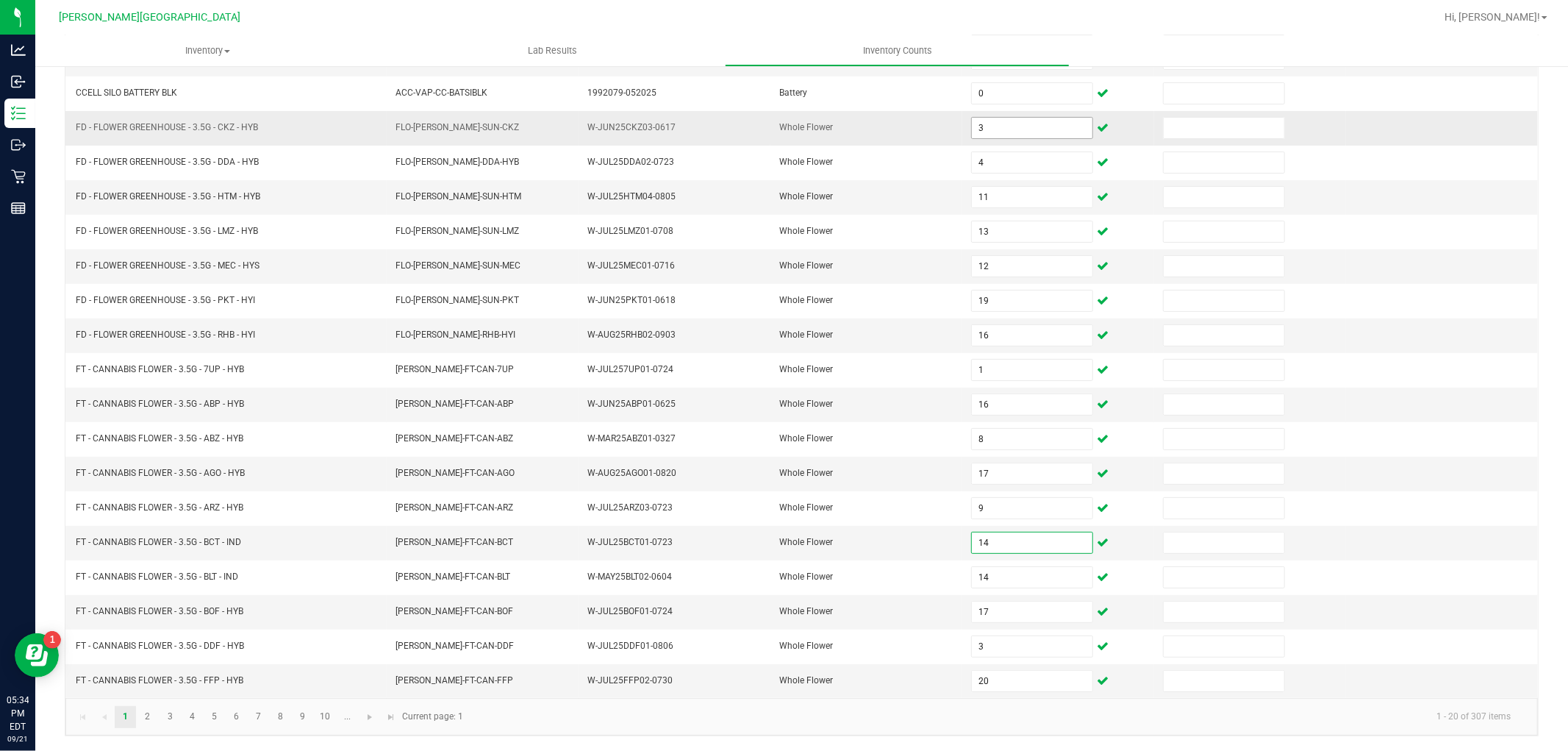
type input "14"
type input "17"
type input "3"
type input "20"
type input "3"
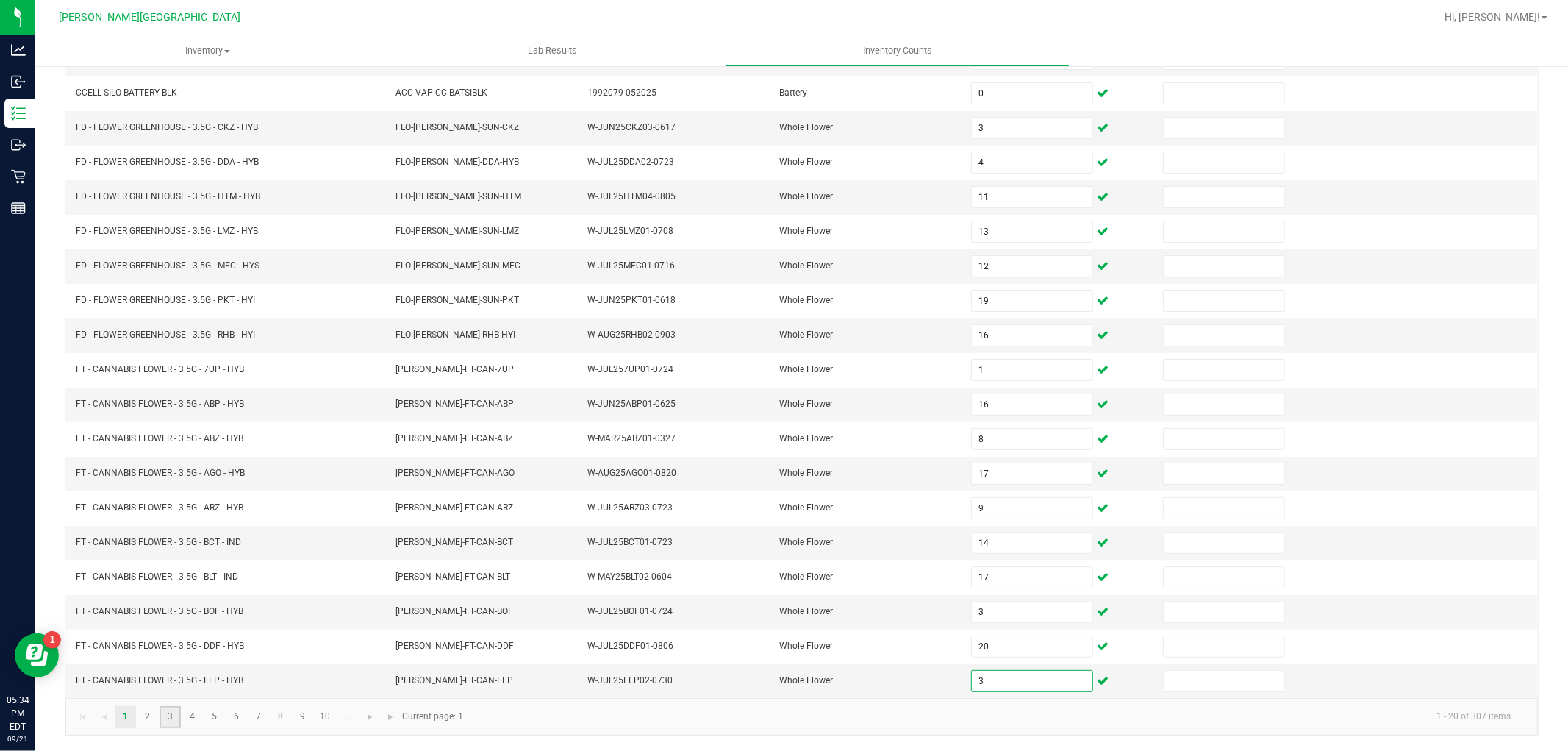
click at [160, 714] on link "3" at bounding box center [170, 717] width 21 height 22
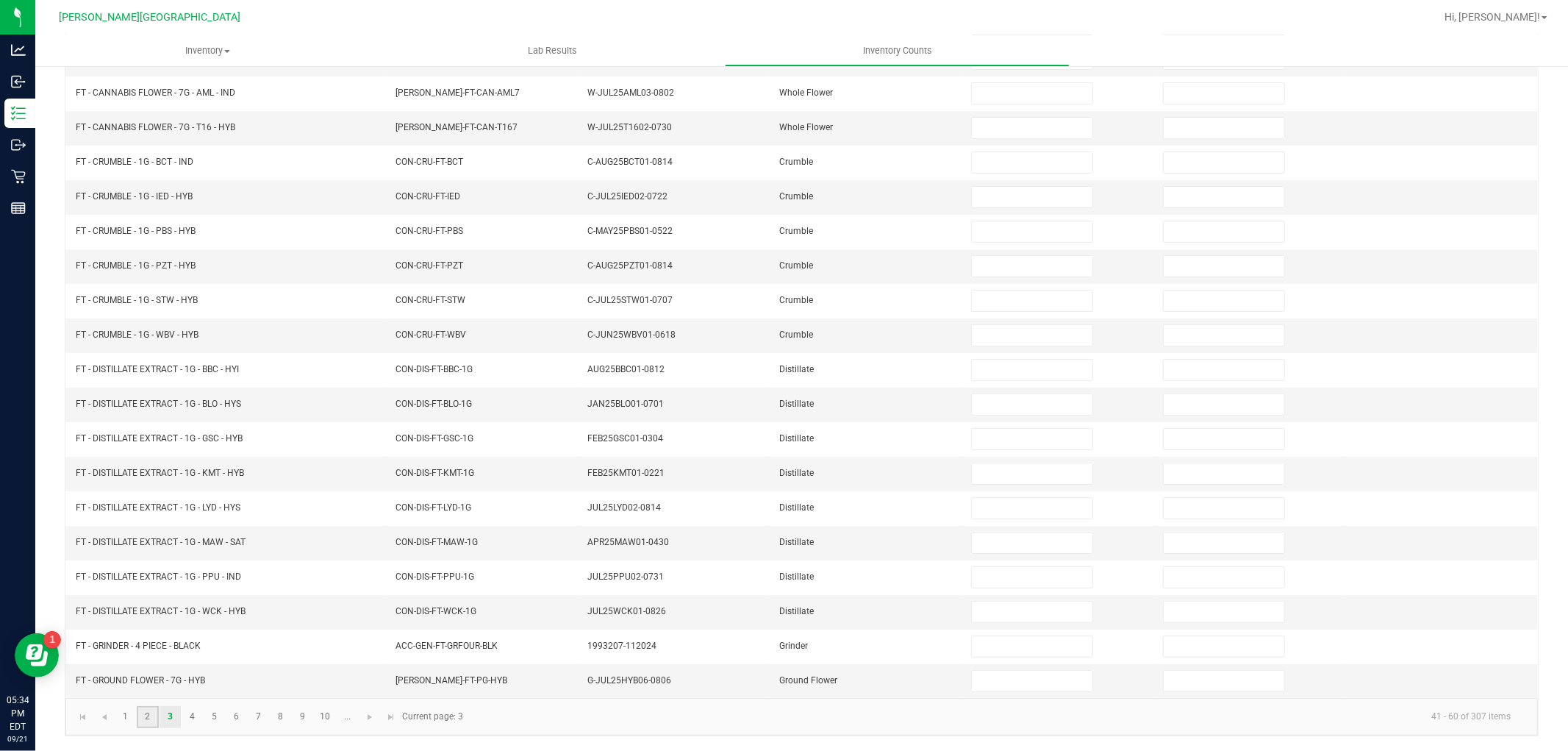
click at [146, 713] on link "2" at bounding box center [147, 717] width 21 height 22
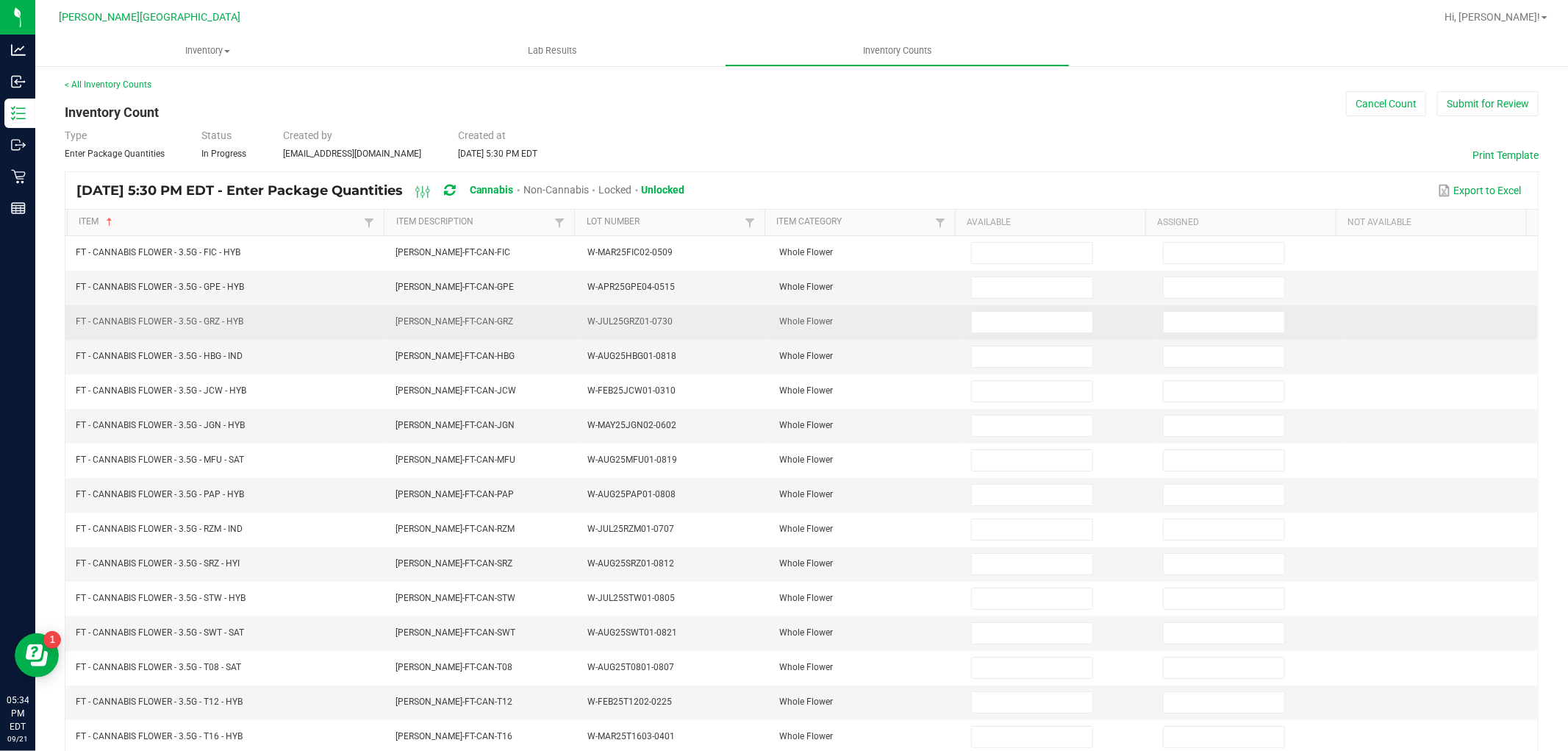
scroll to position [0, 0]
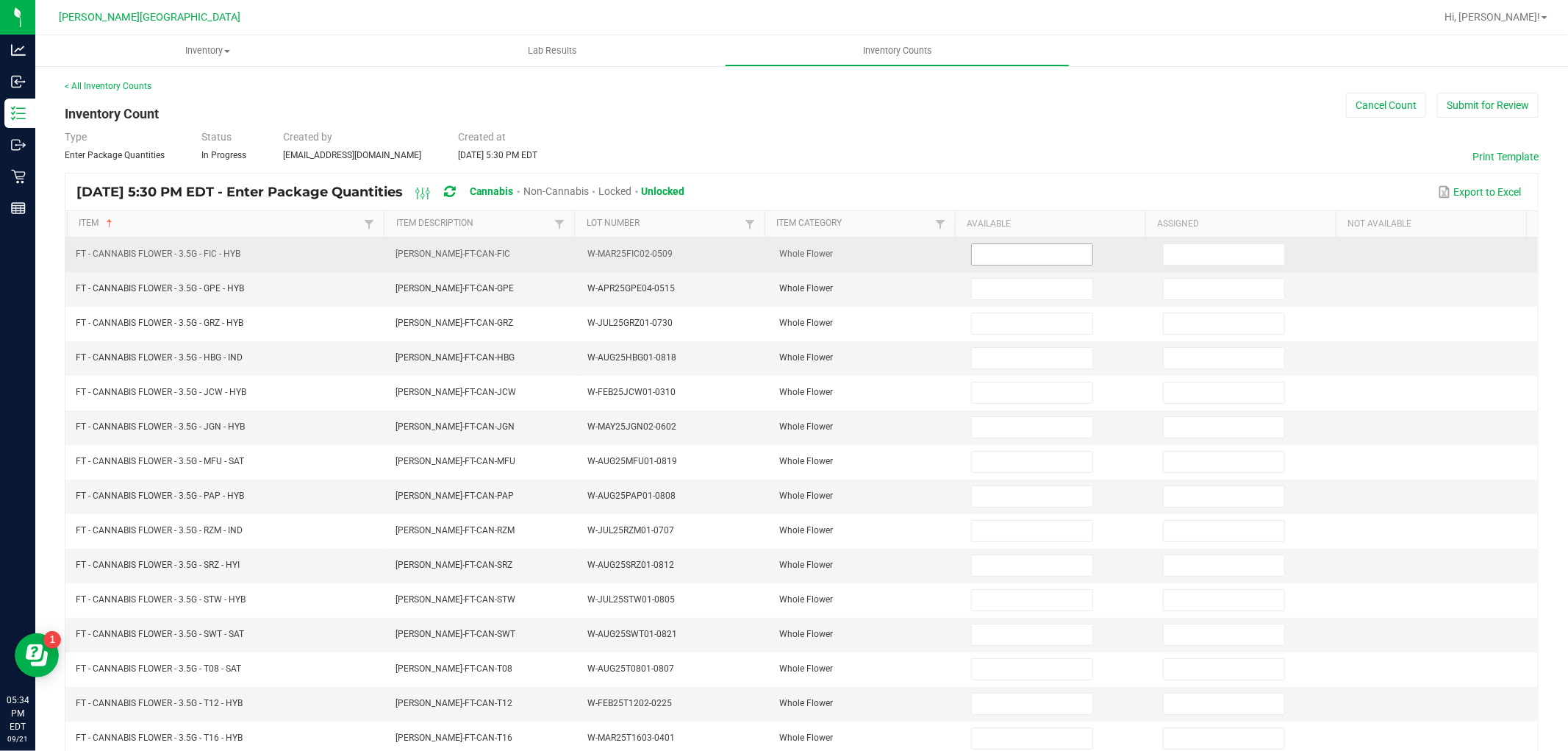
click at [973, 247] on input at bounding box center [1031, 254] width 120 height 20
type input "9"
type input "13"
type input "1"
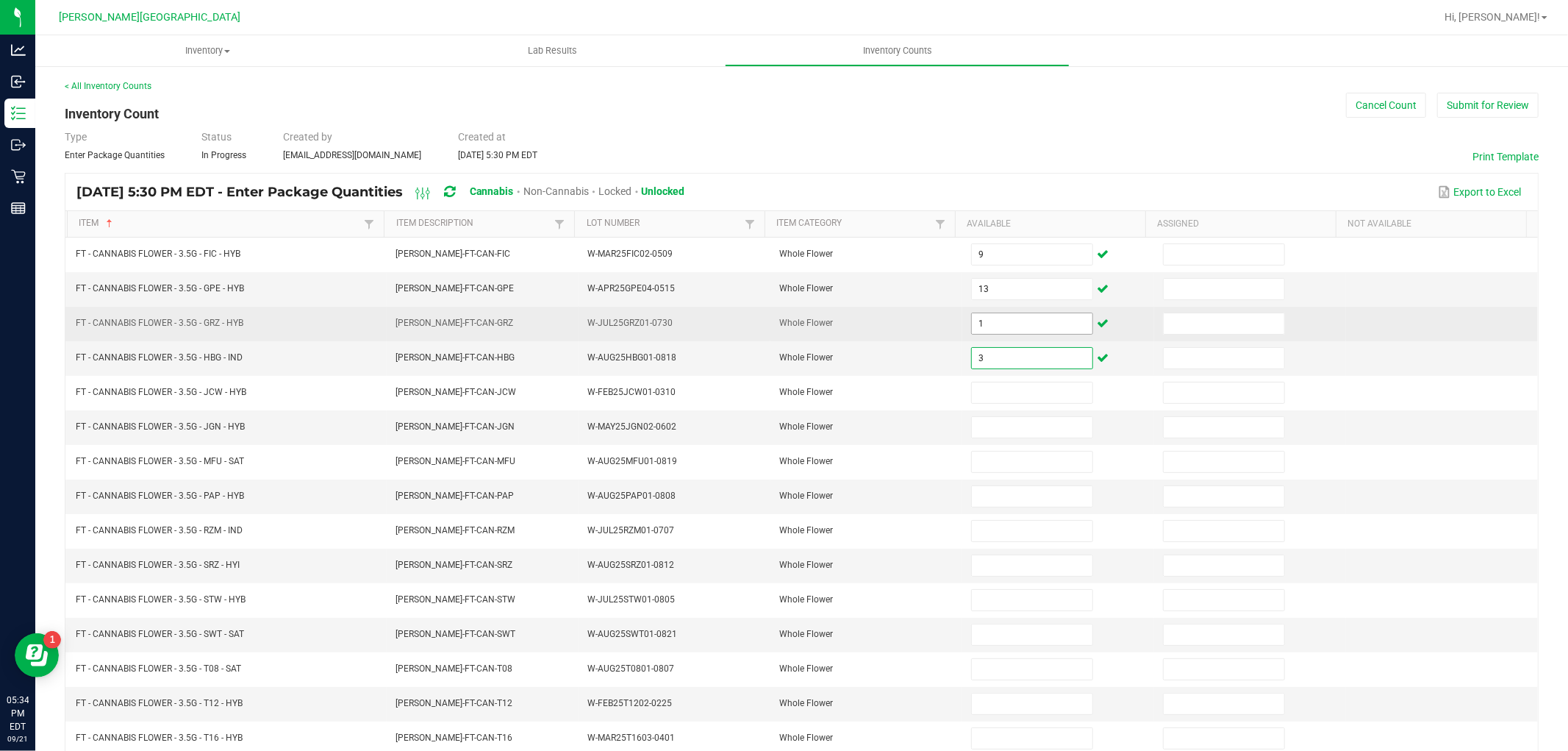
type input "3"
type input "4"
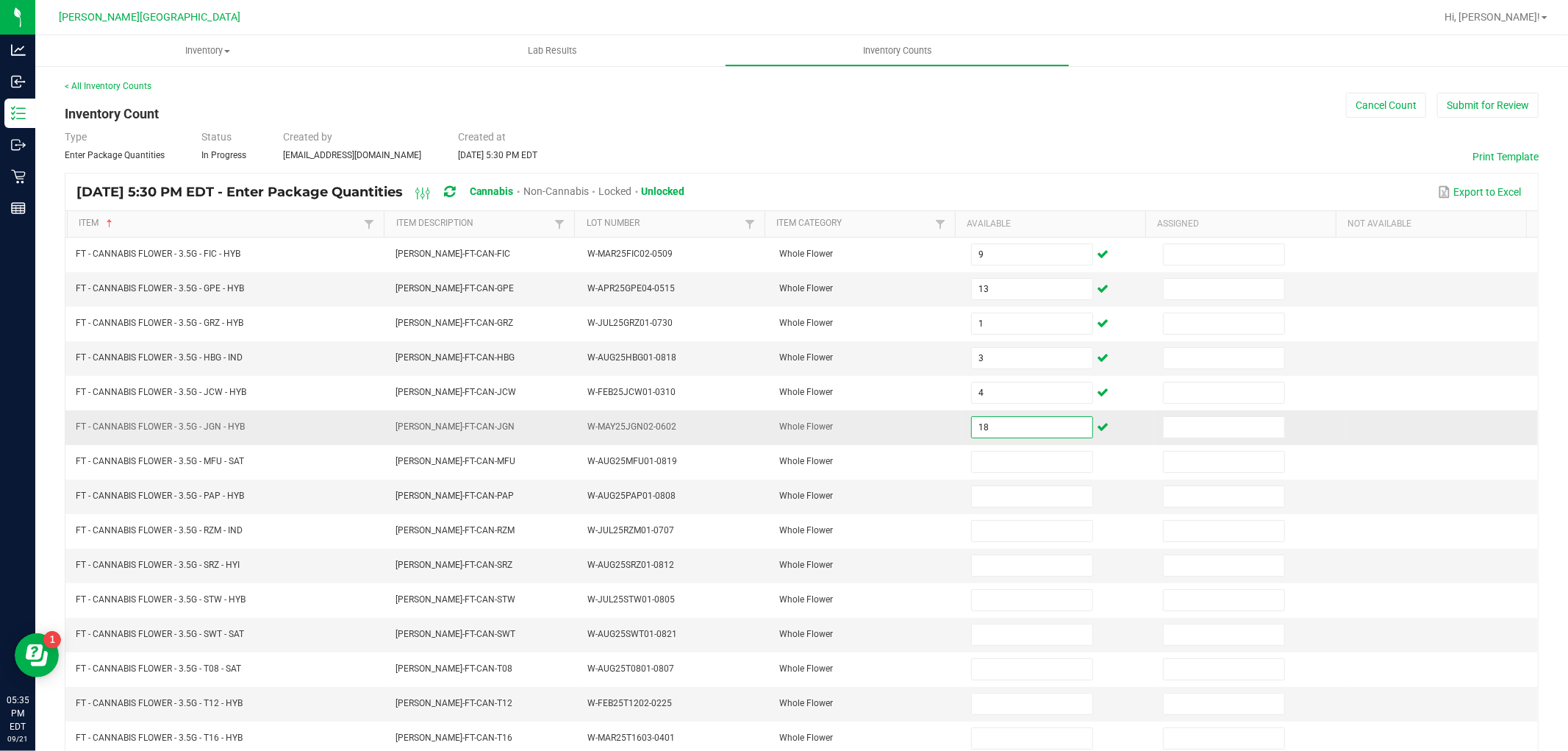
drag, startPoint x: 975, startPoint y: 436, endPoint x: 953, endPoint y: 429, distance: 23.1
click at [962, 429] on td "18" at bounding box center [1058, 428] width 192 height 34
type input "4"
type input "18"
type input "16"
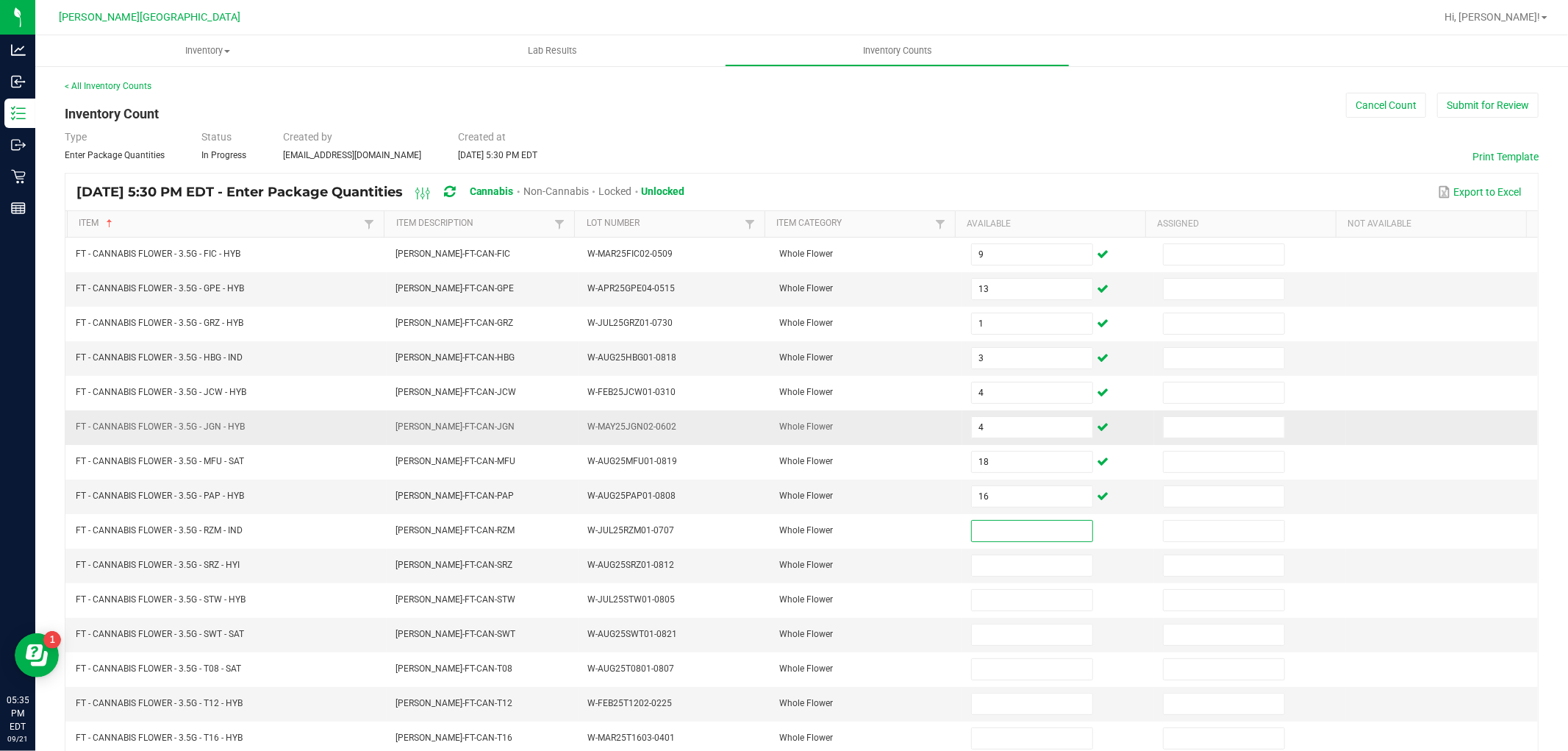
type input "0"
type input "3"
type input "4"
type input "2"
type input "0"
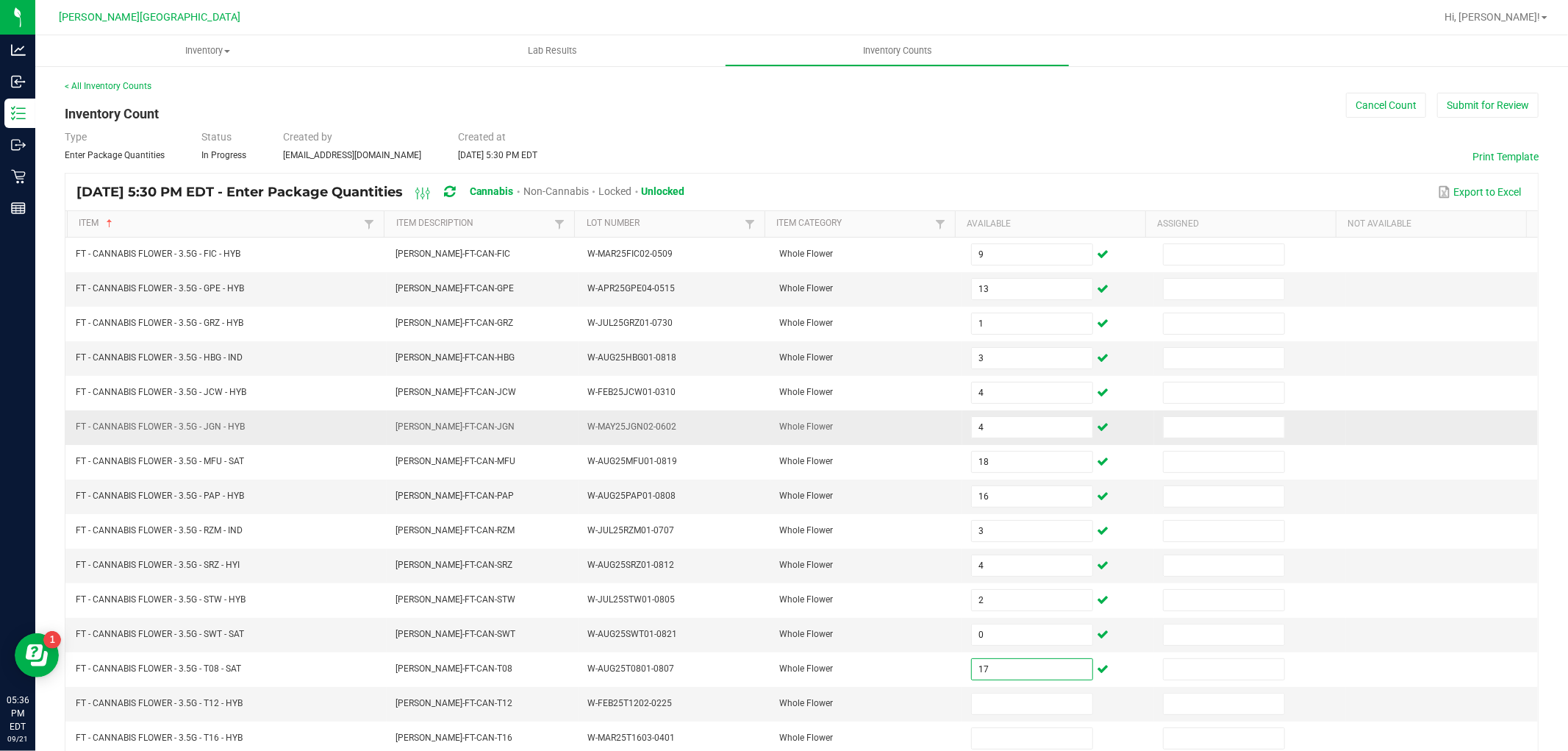
type input "17"
type input "4"
type input "12"
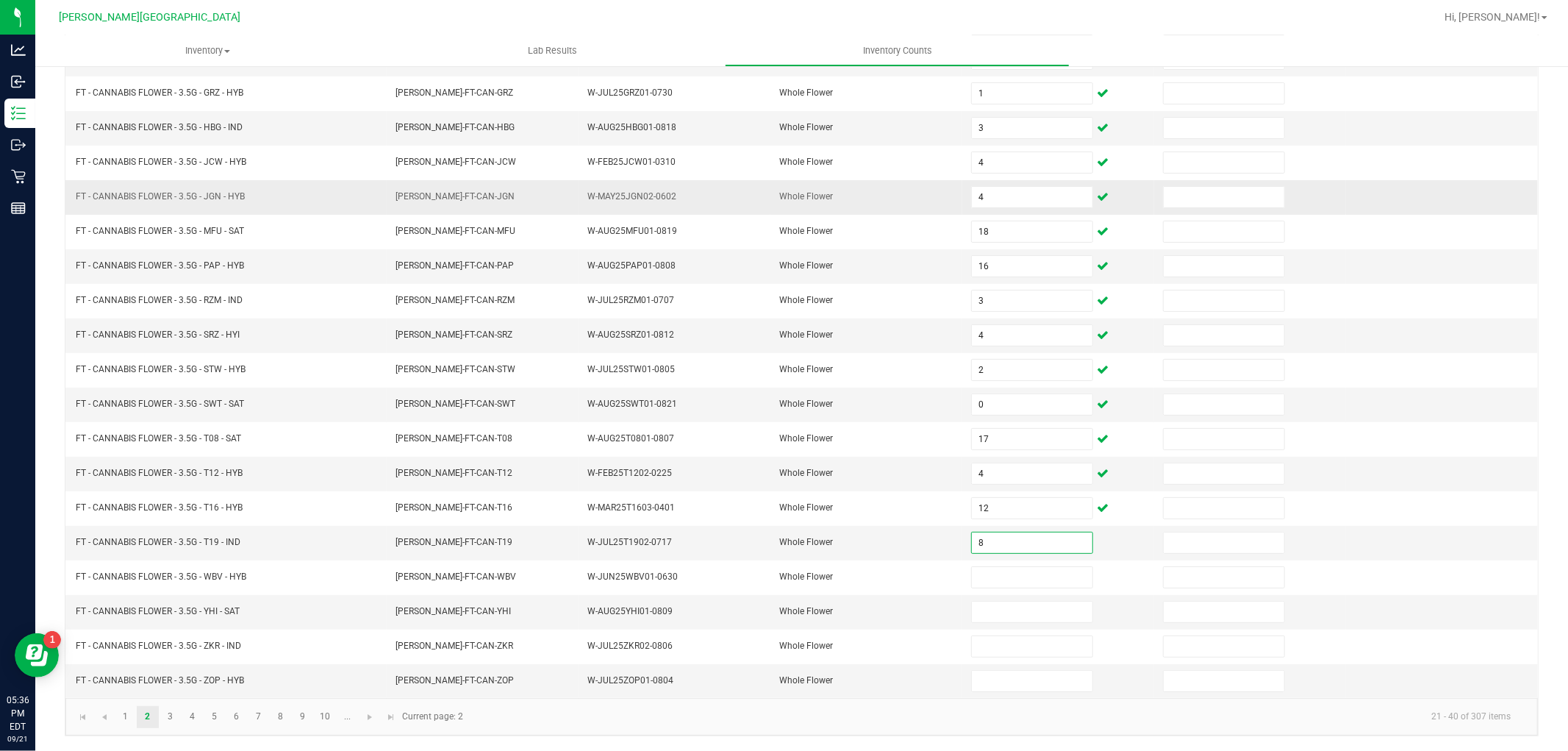
type input "8"
type input "10"
type input "8"
type input "1"
type input "6"
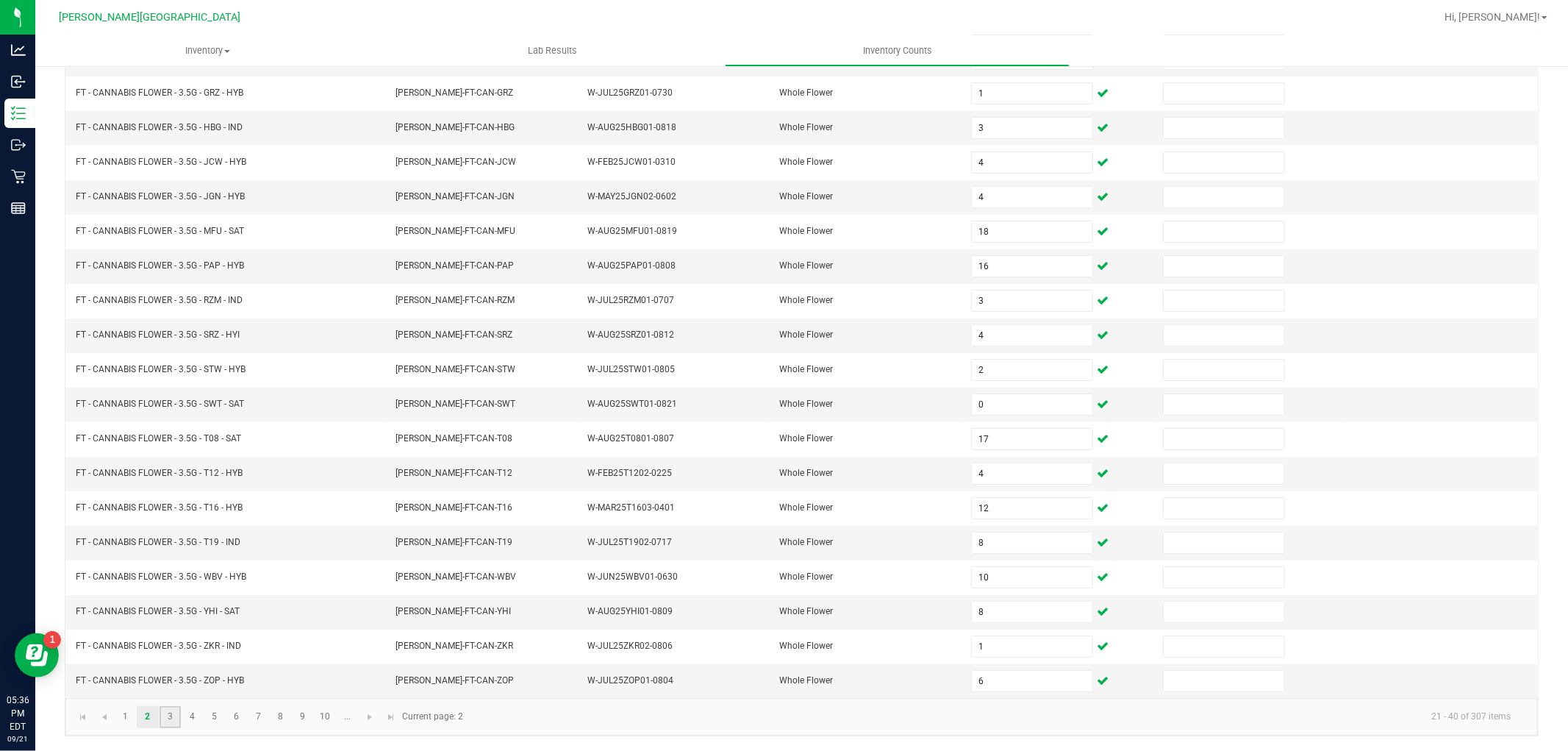
click at [173, 715] on link "3" at bounding box center [170, 717] width 21 height 22
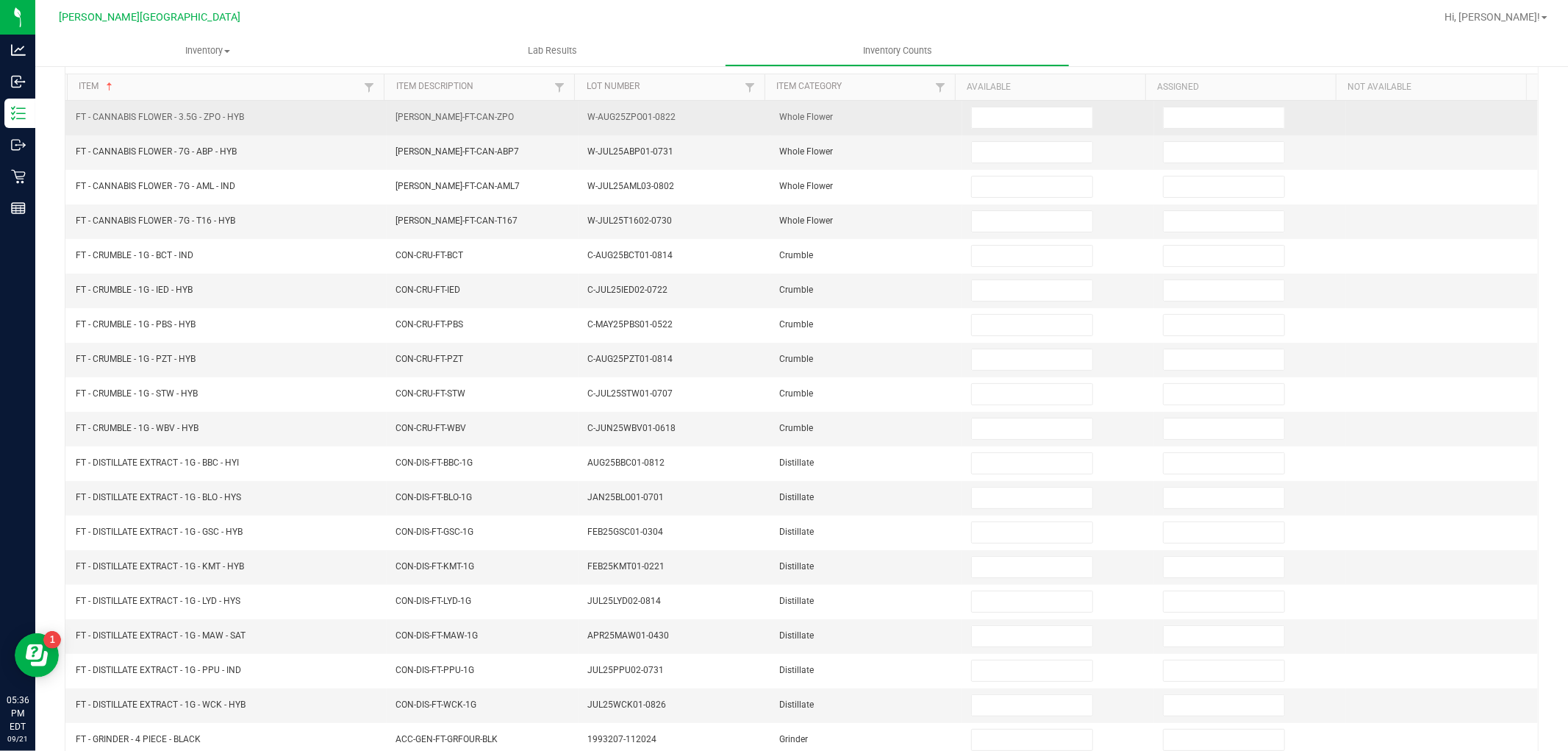
scroll to position [0, 0]
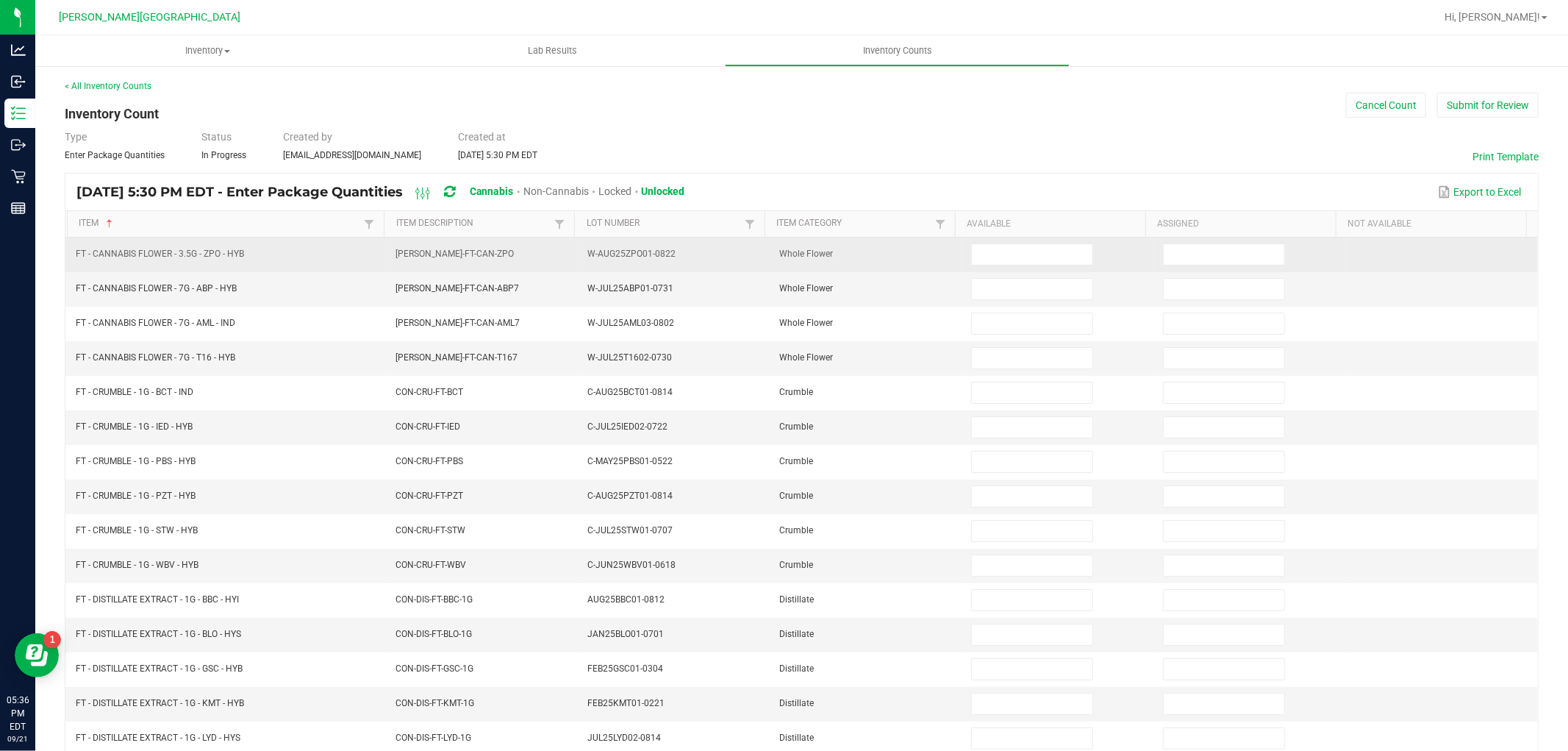
click at [974, 268] on td at bounding box center [1058, 254] width 192 height 34
click at [974, 260] on input at bounding box center [1031, 254] width 120 height 20
type input "20"
type input "9"
type input "8"
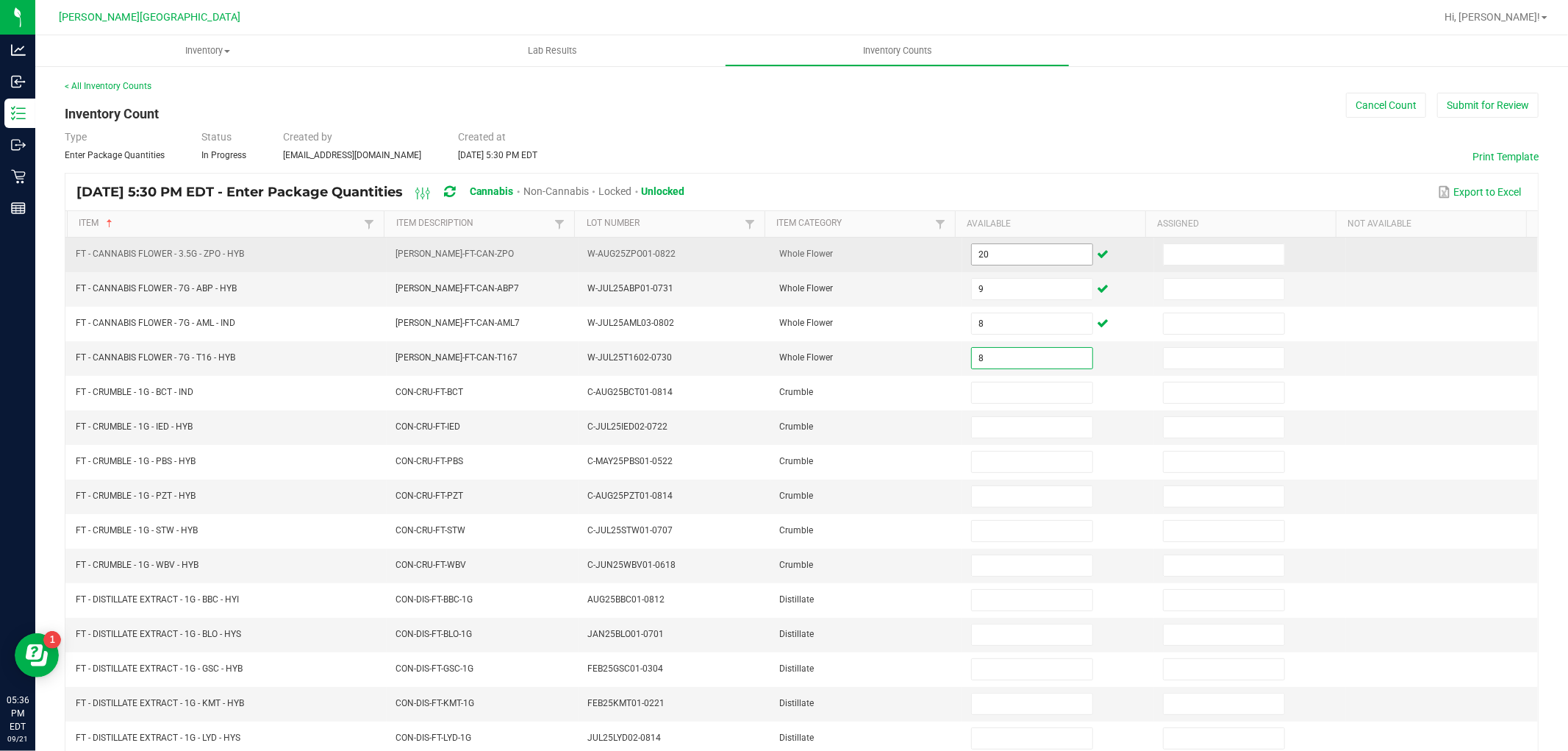
type input "8"
type input "4"
type input "3"
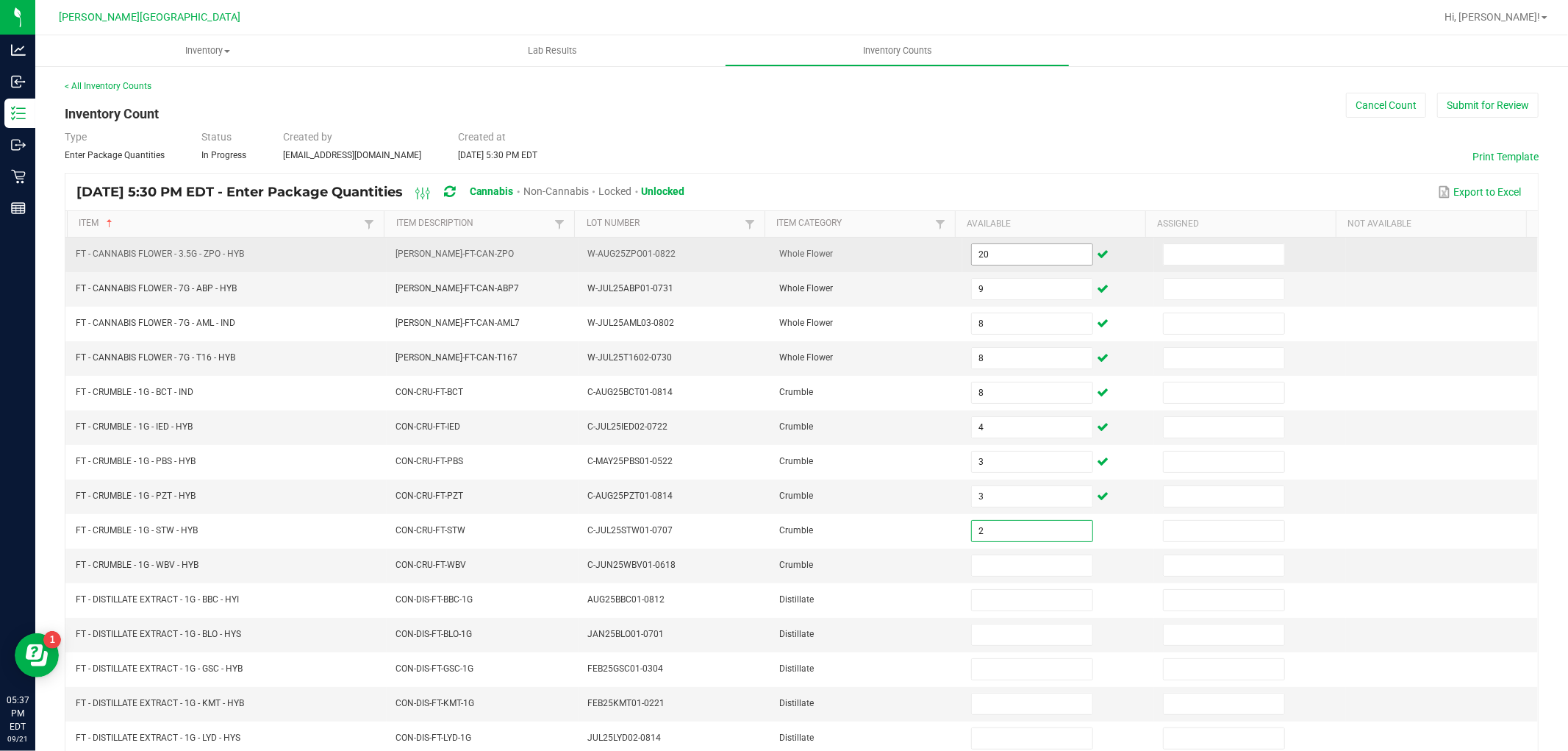
type input "2"
type input "3"
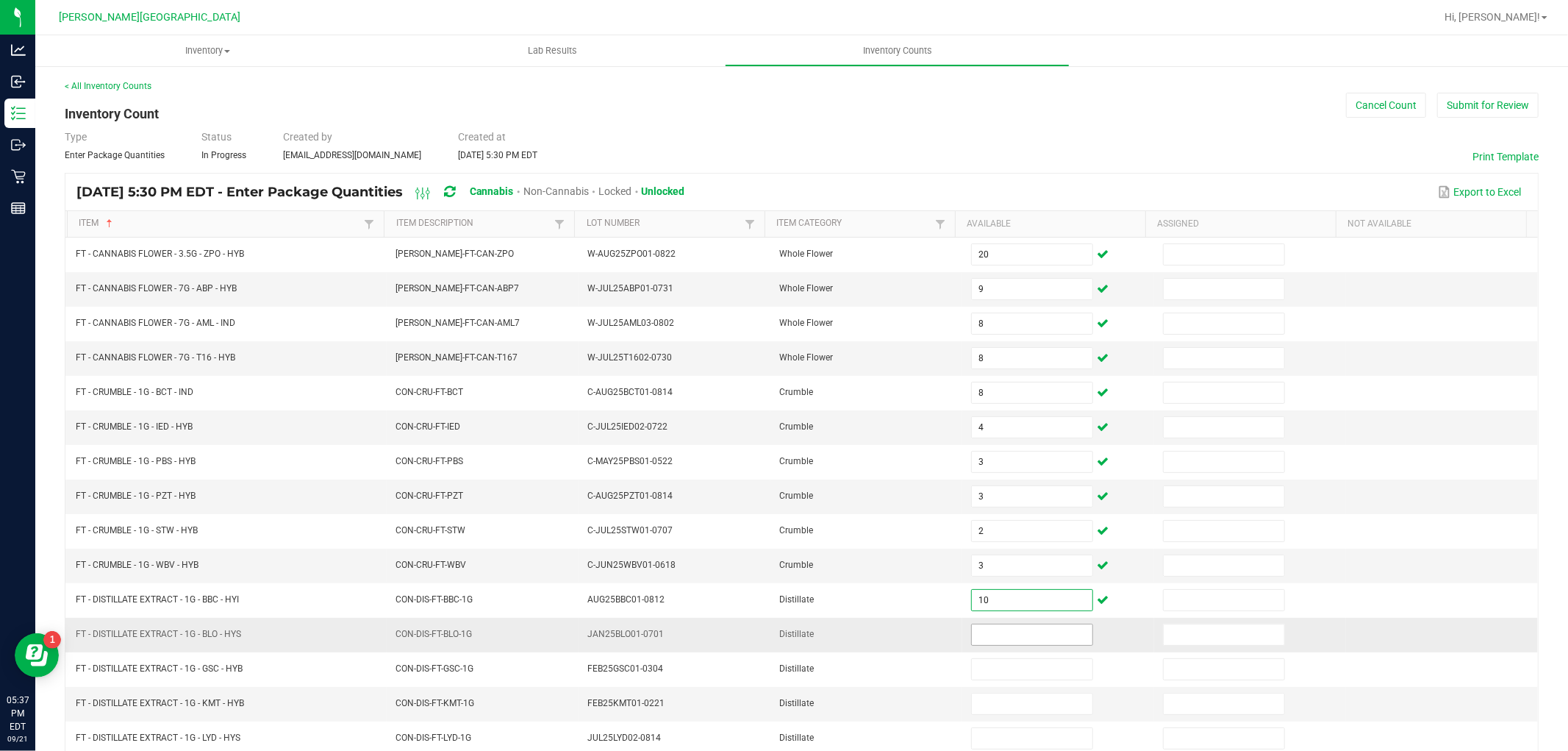
type input "10"
type input "7"
type input "6"
type input "10"
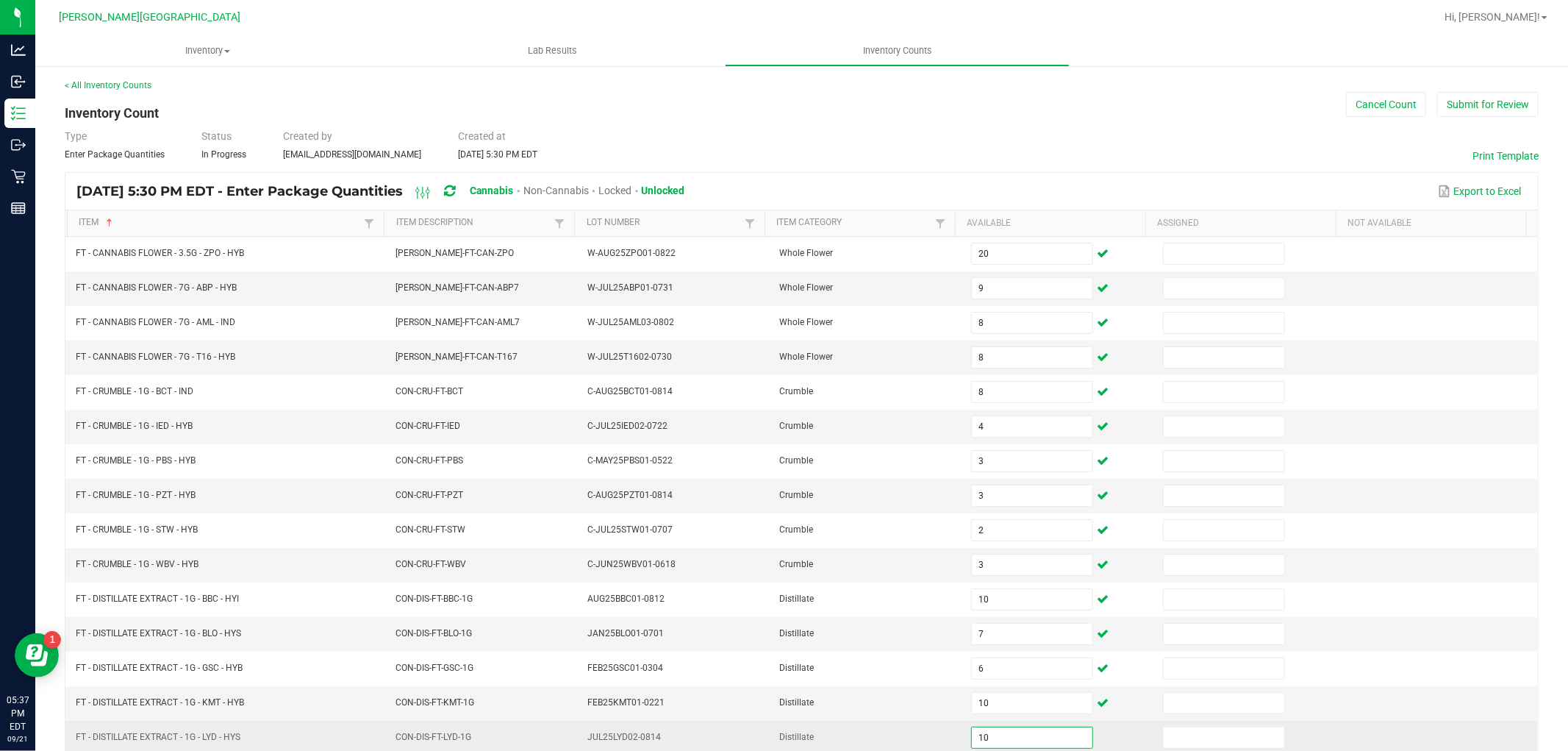
scroll to position [234, 0]
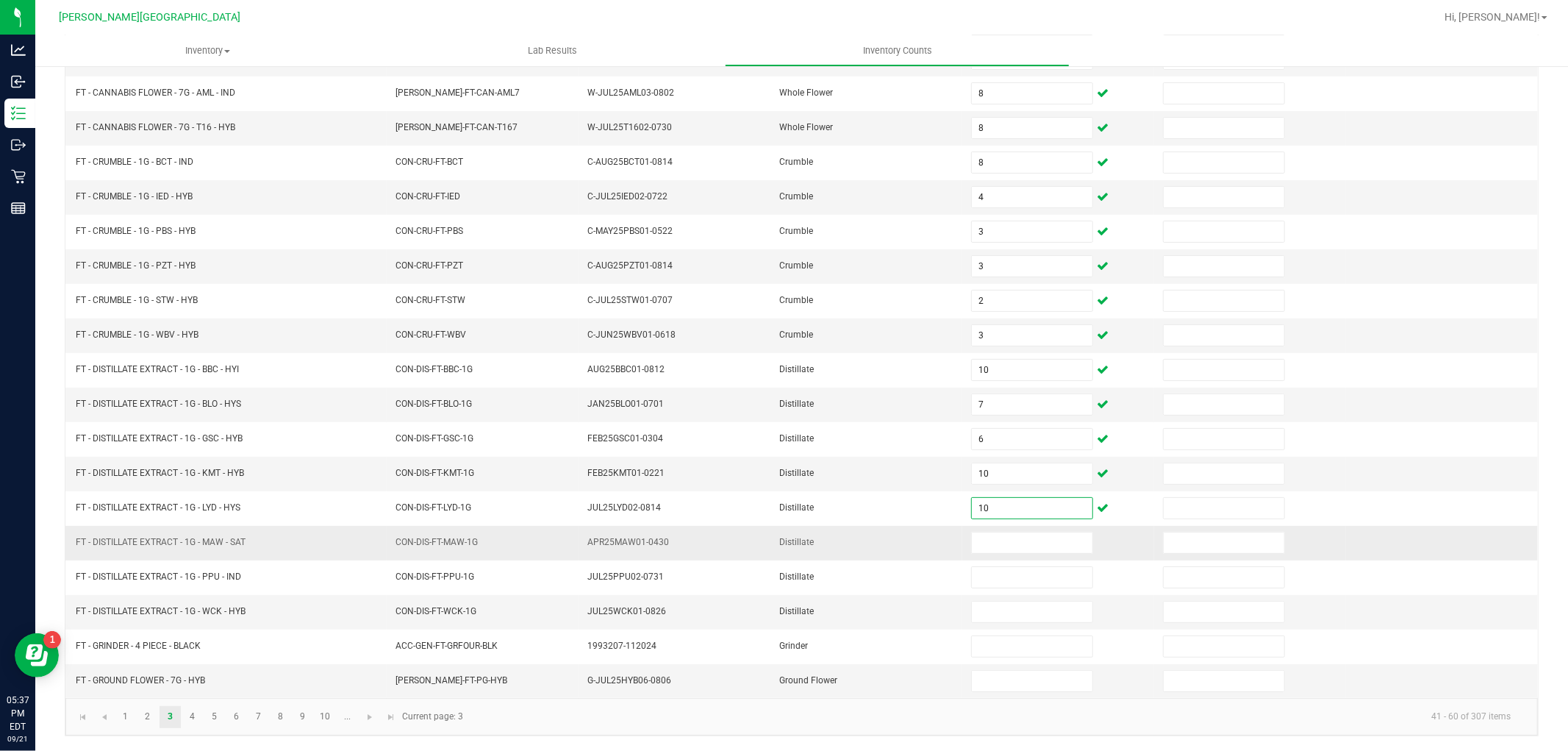
type input "10"
click at [990, 527] on td at bounding box center [1058, 543] width 192 height 34
click at [986, 539] on input at bounding box center [1031, 543] width 120 height 20
type input "8"
type input "1"
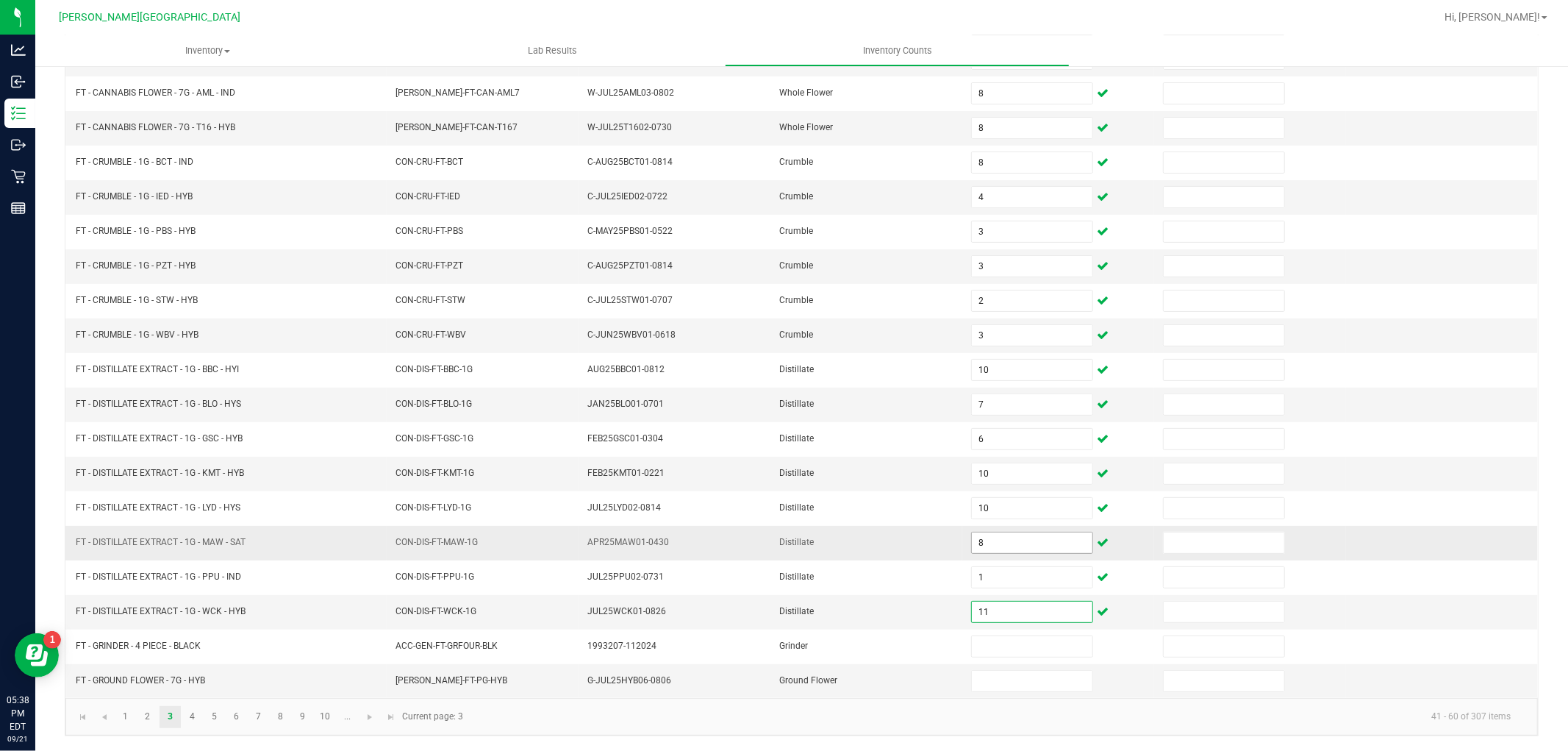
type input "11"
type input "0"
type input "7"
click at [189, 725] on link "4" at bounding box center [192, 717] width 21 height 22
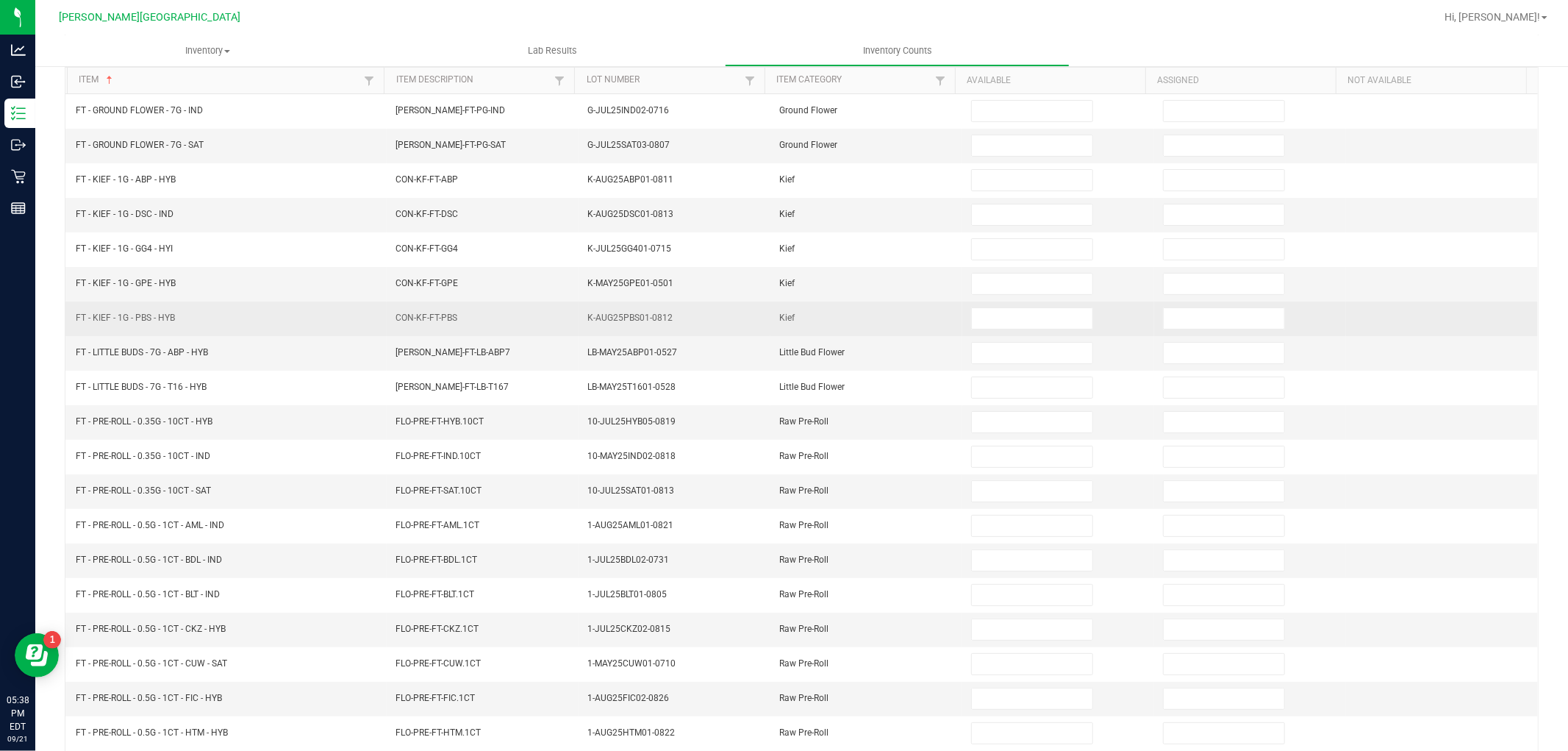
scroll to position [0, 0]
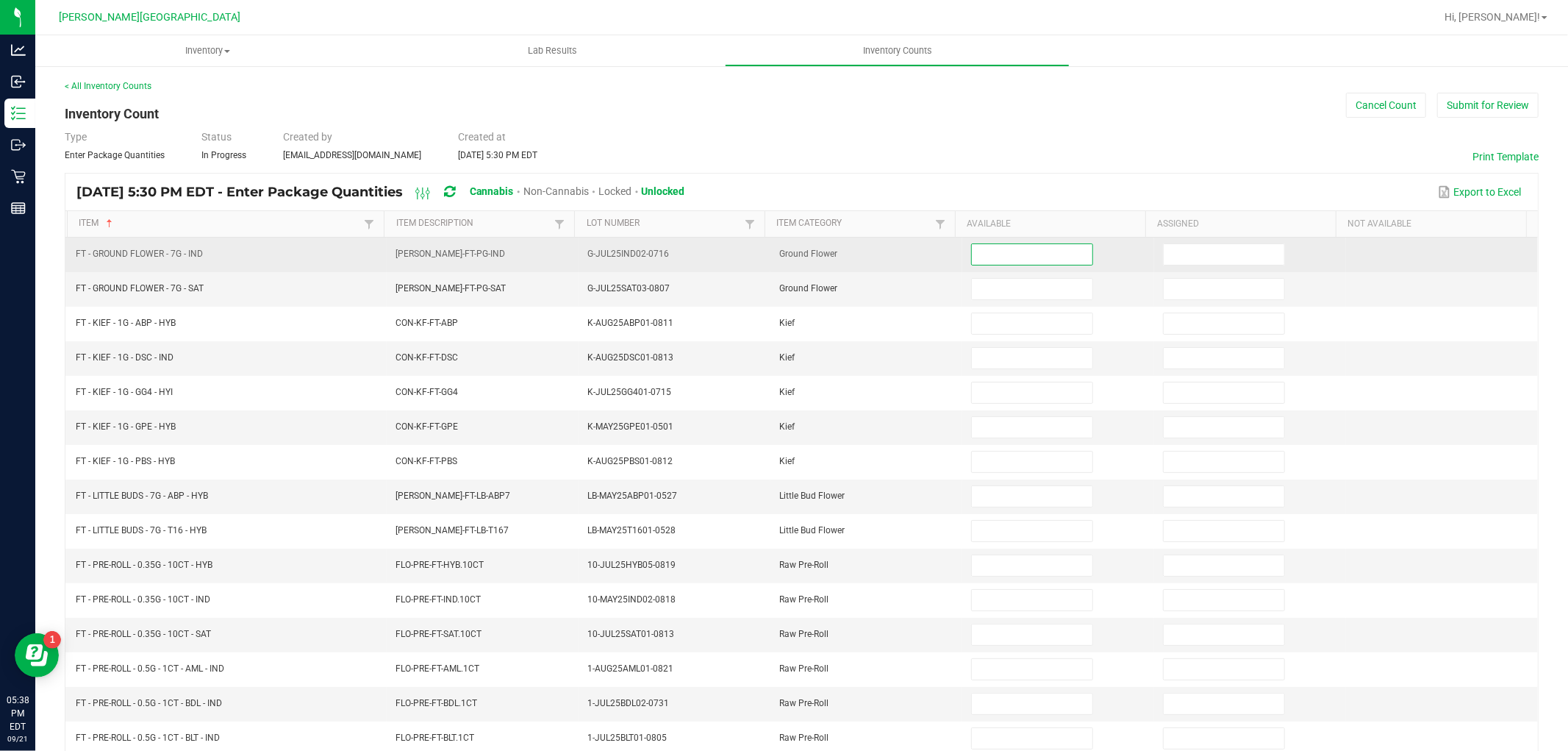
click at [987, 261] on input at bounding box center [1031, 254] width 120 height 20
type input "5"
type input "12"
type input "1"
type input "7"
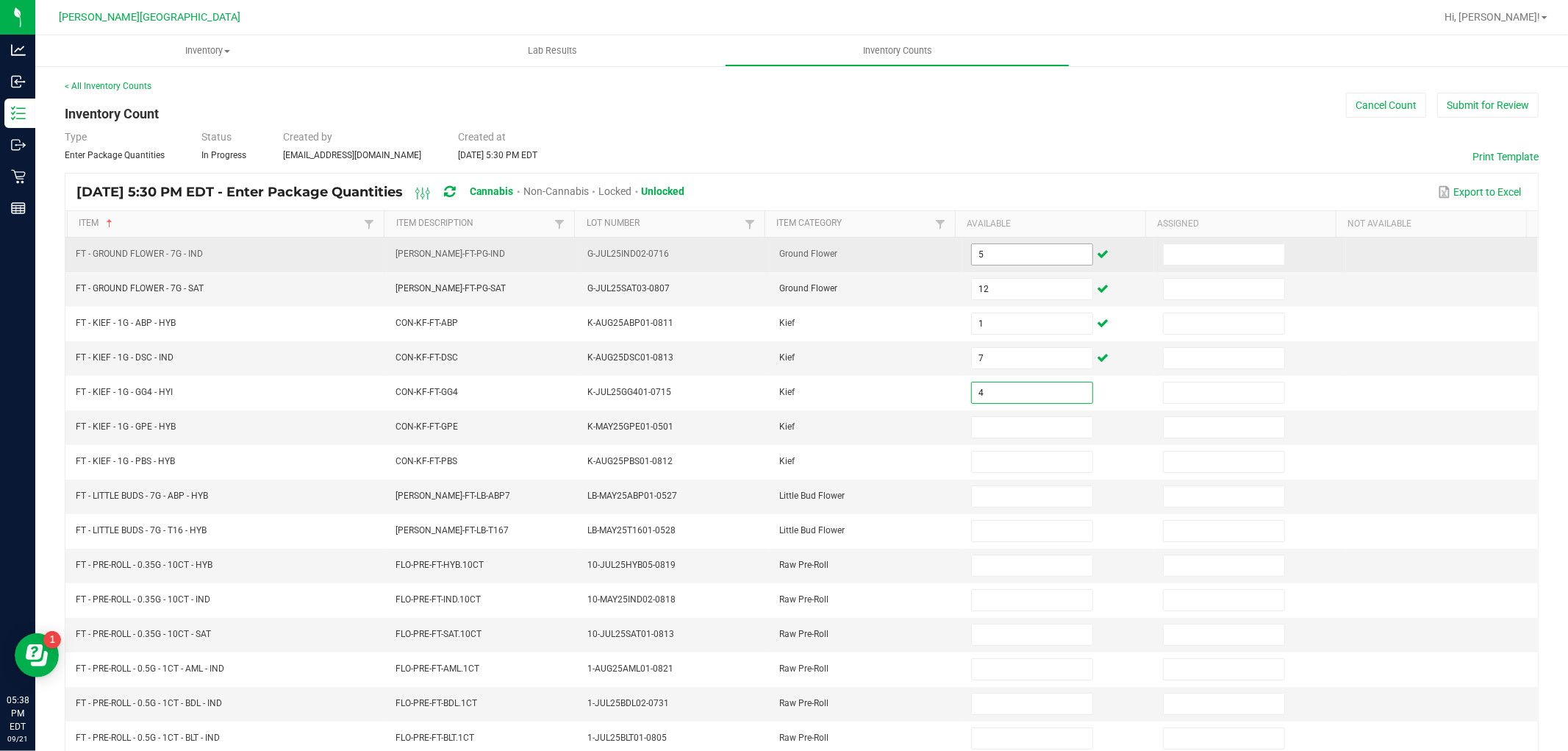
type input "4"
type input "7"
type input "2"
type input "7"
type input "8"
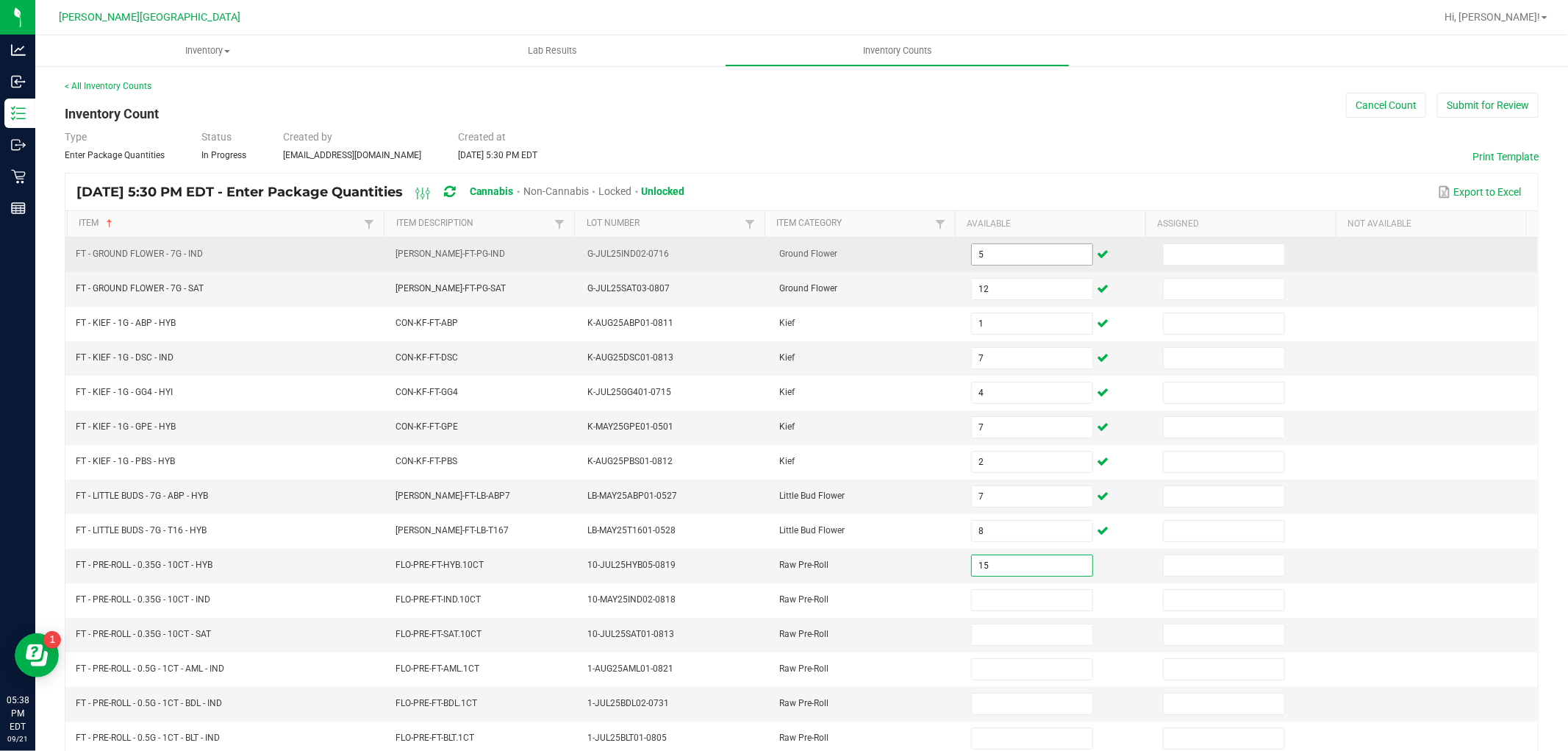
type input "15"
type input "3"
type input "7"
type input "19"
type input "21"
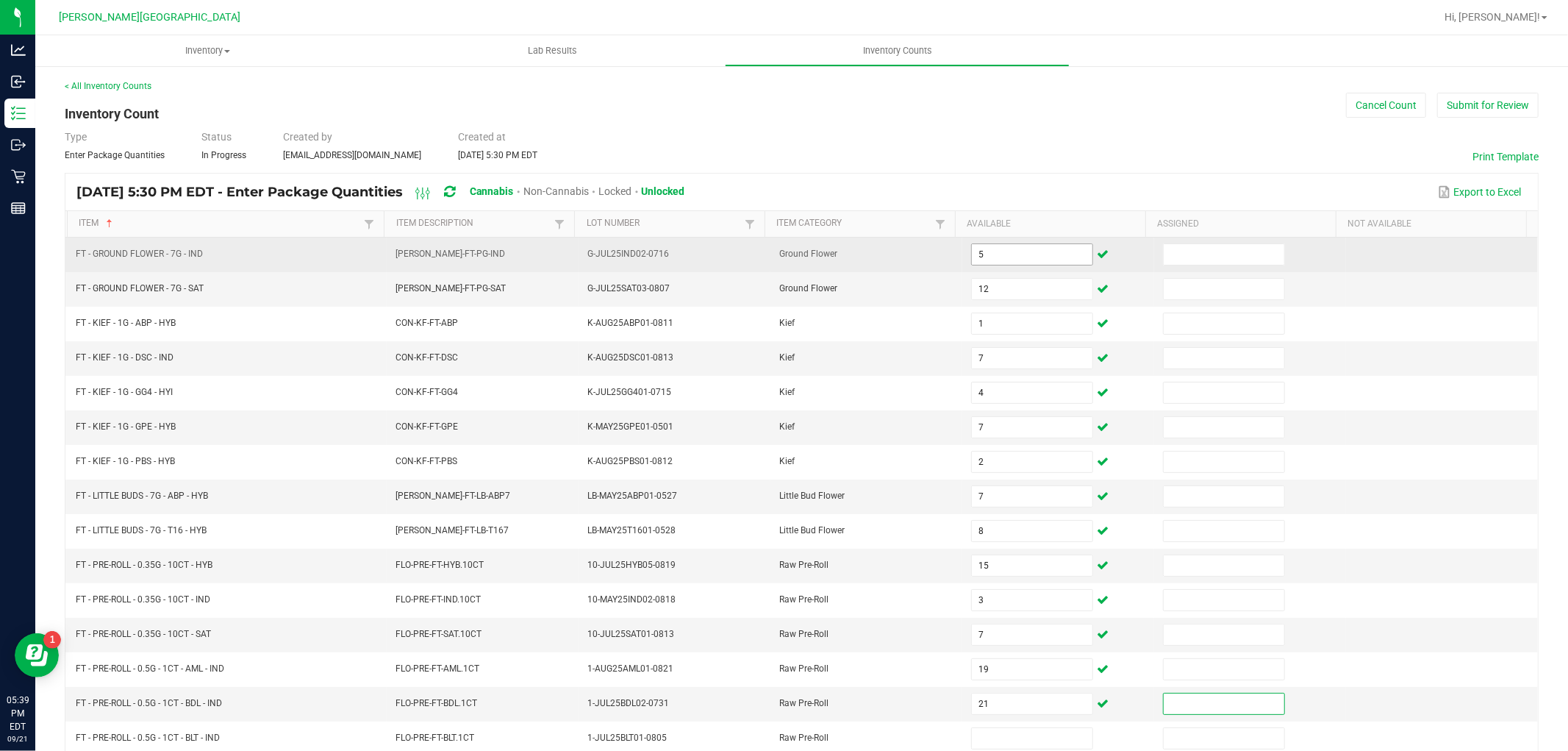
scroll to position [1, 0]
type input "12"
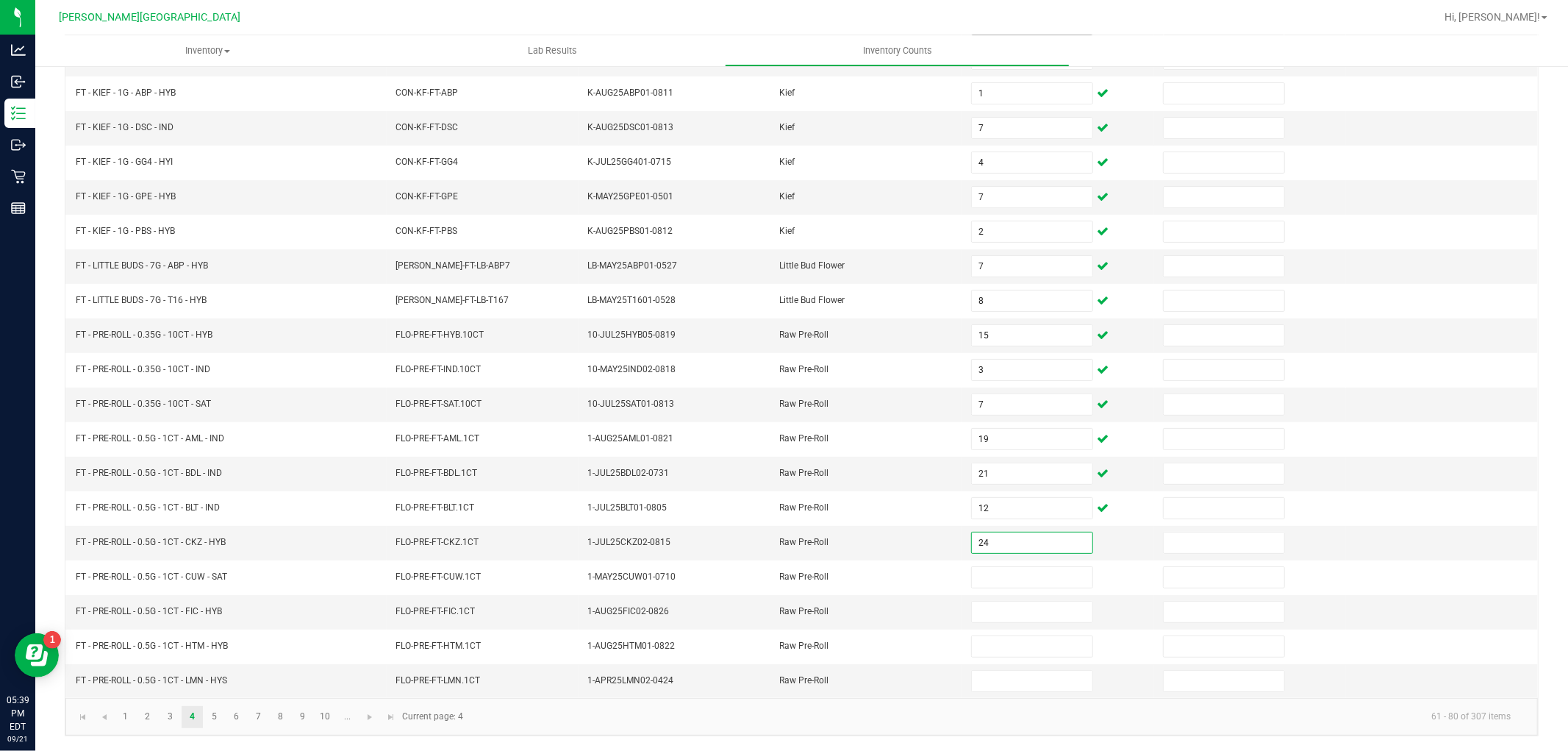
type input "24"
type input "5"
type input "20"
type input "14"
type input "1"
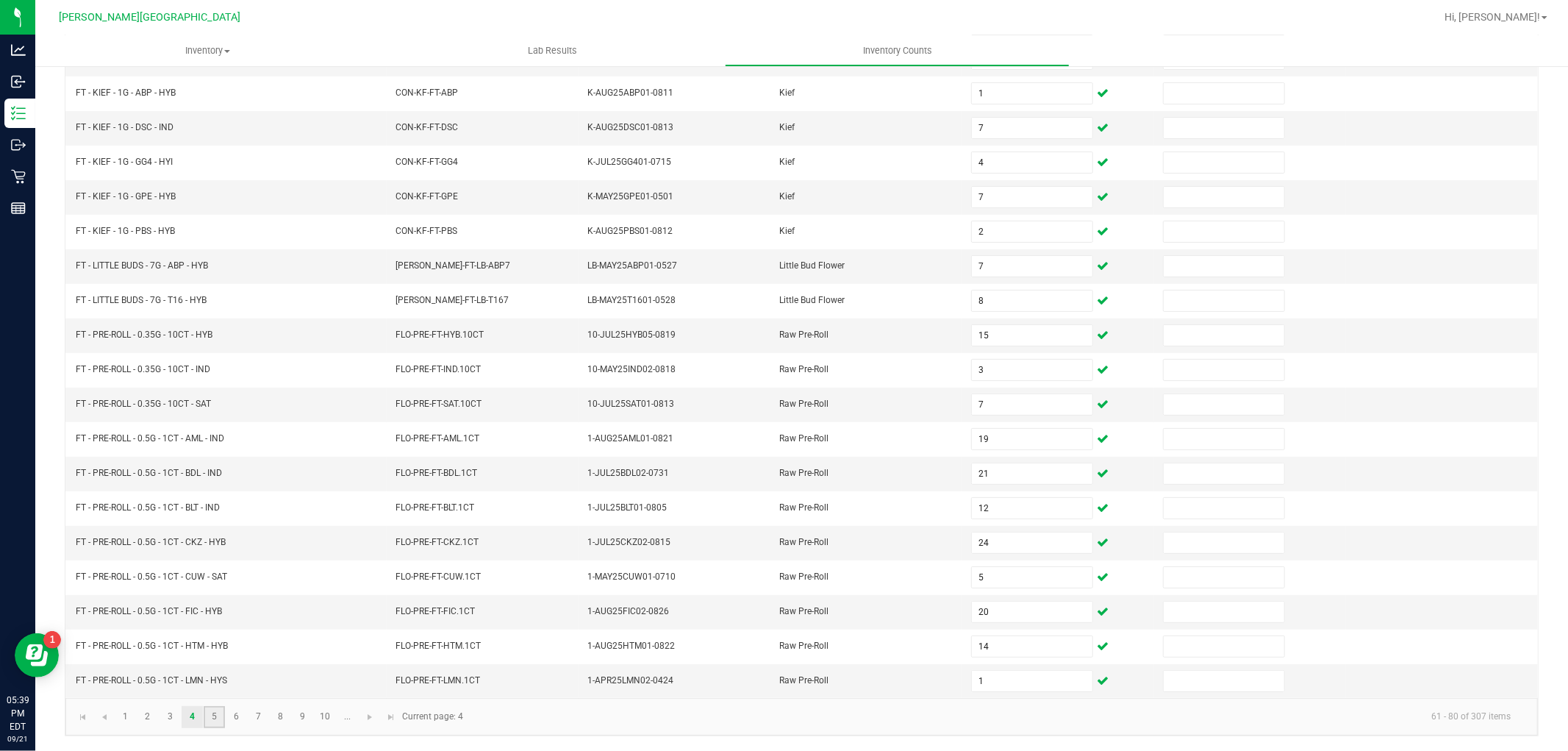
click at [214, 720] on link "5" at bounding box center [214, 717] width 21 height 22
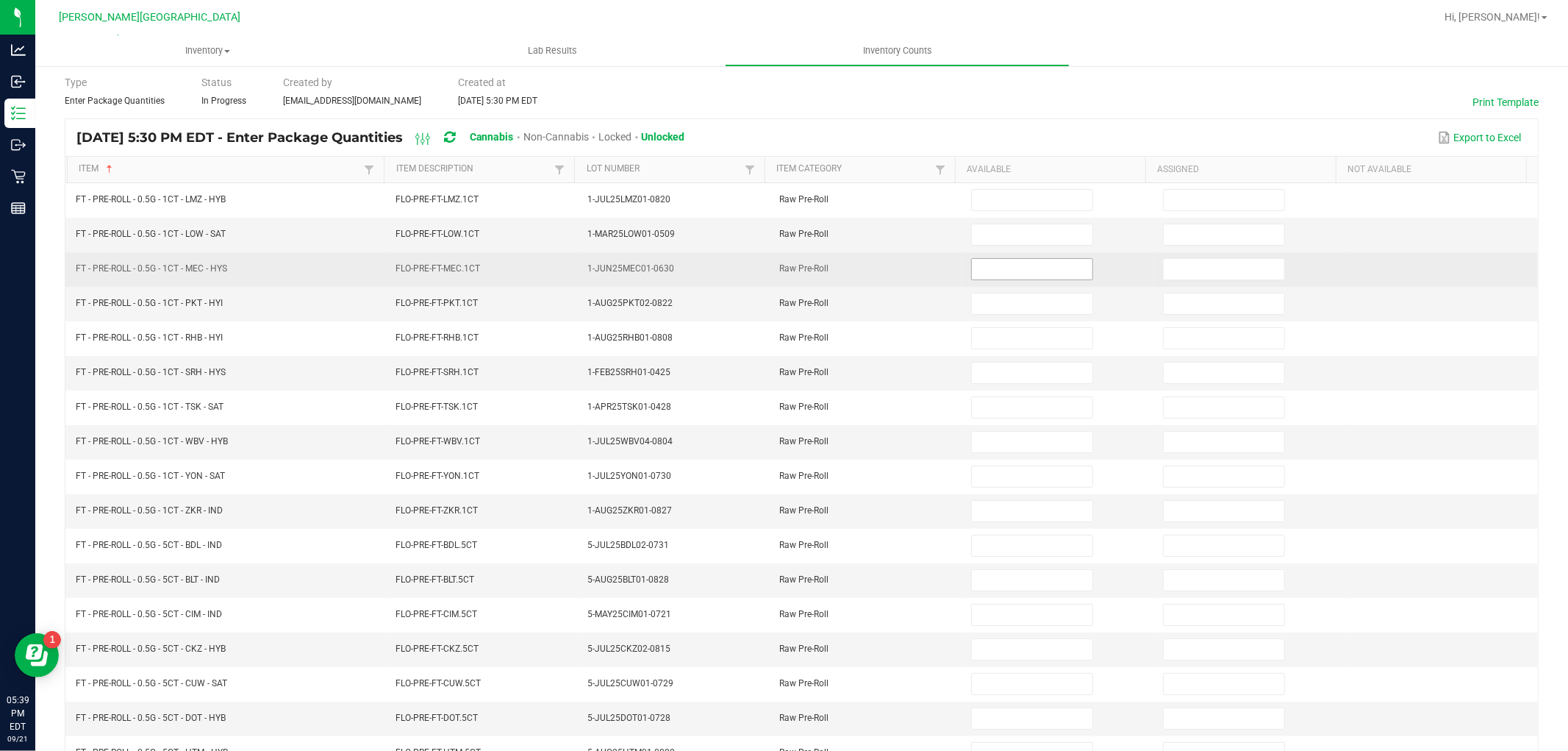
scroll to position [82, 0]
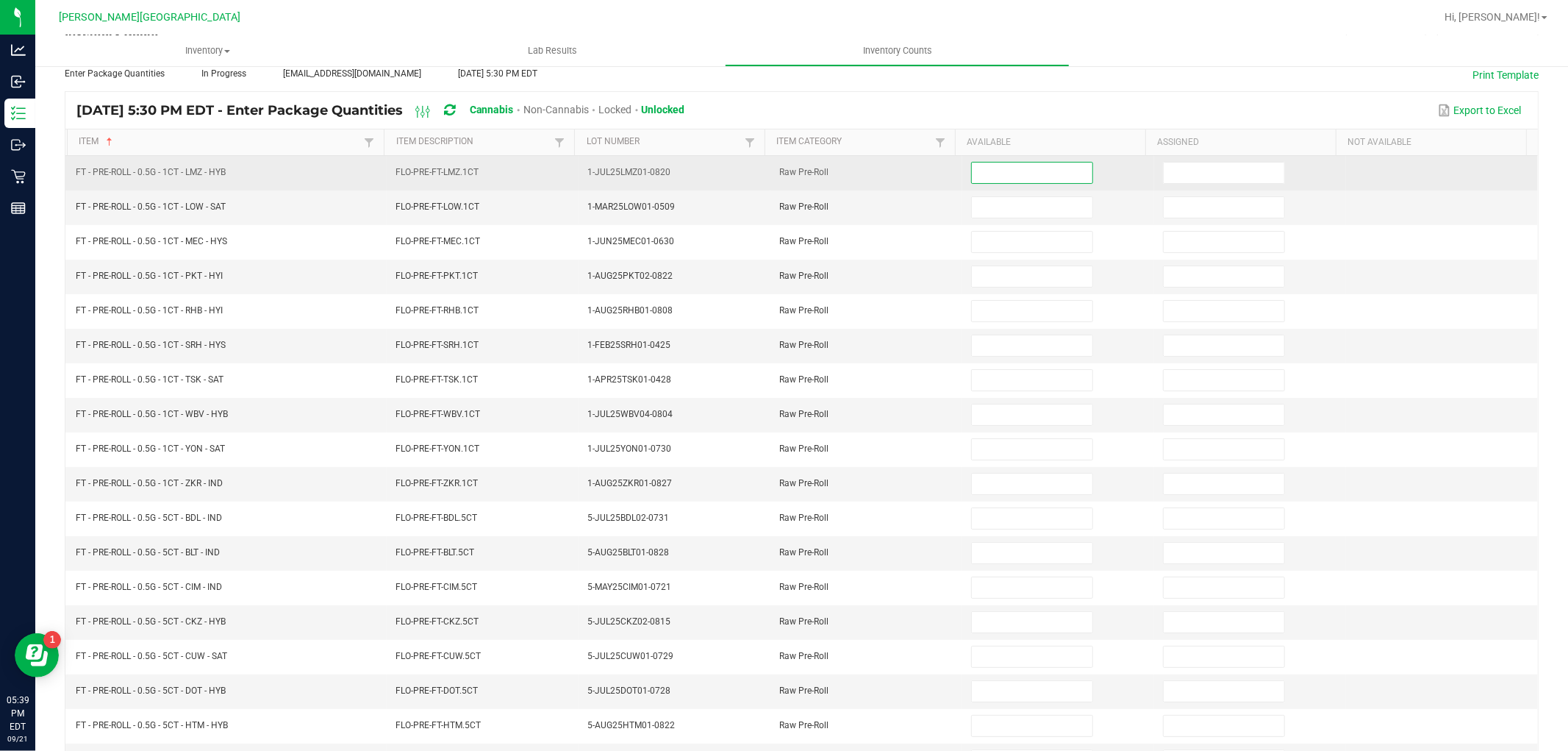
click at [994, 171] on input at bounding box center [1031, 172] width 120 height 20
type input "21"
type input "2"
type input "20"
type input "4"
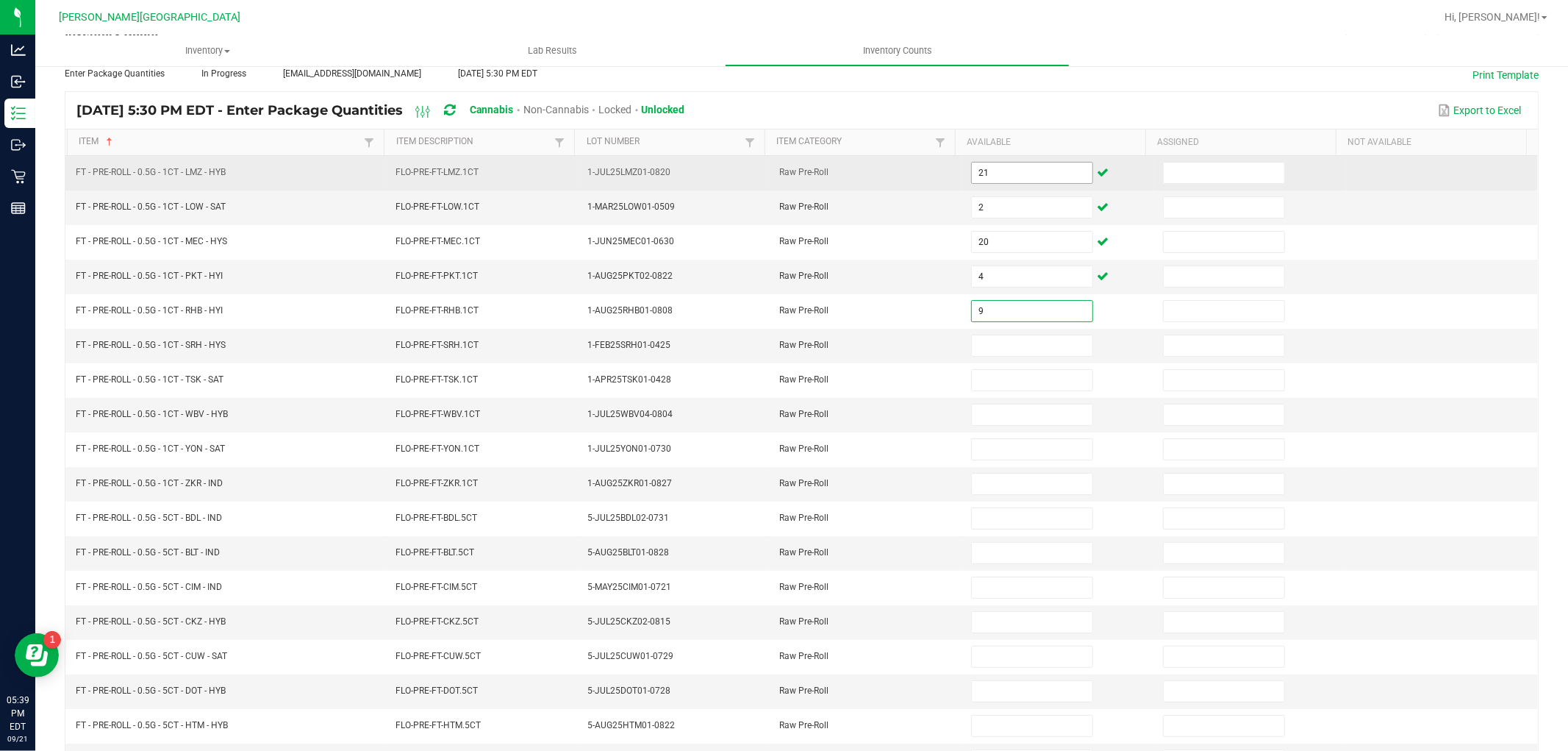
type input "9"
type input "11"
type input "10"
type input "9"
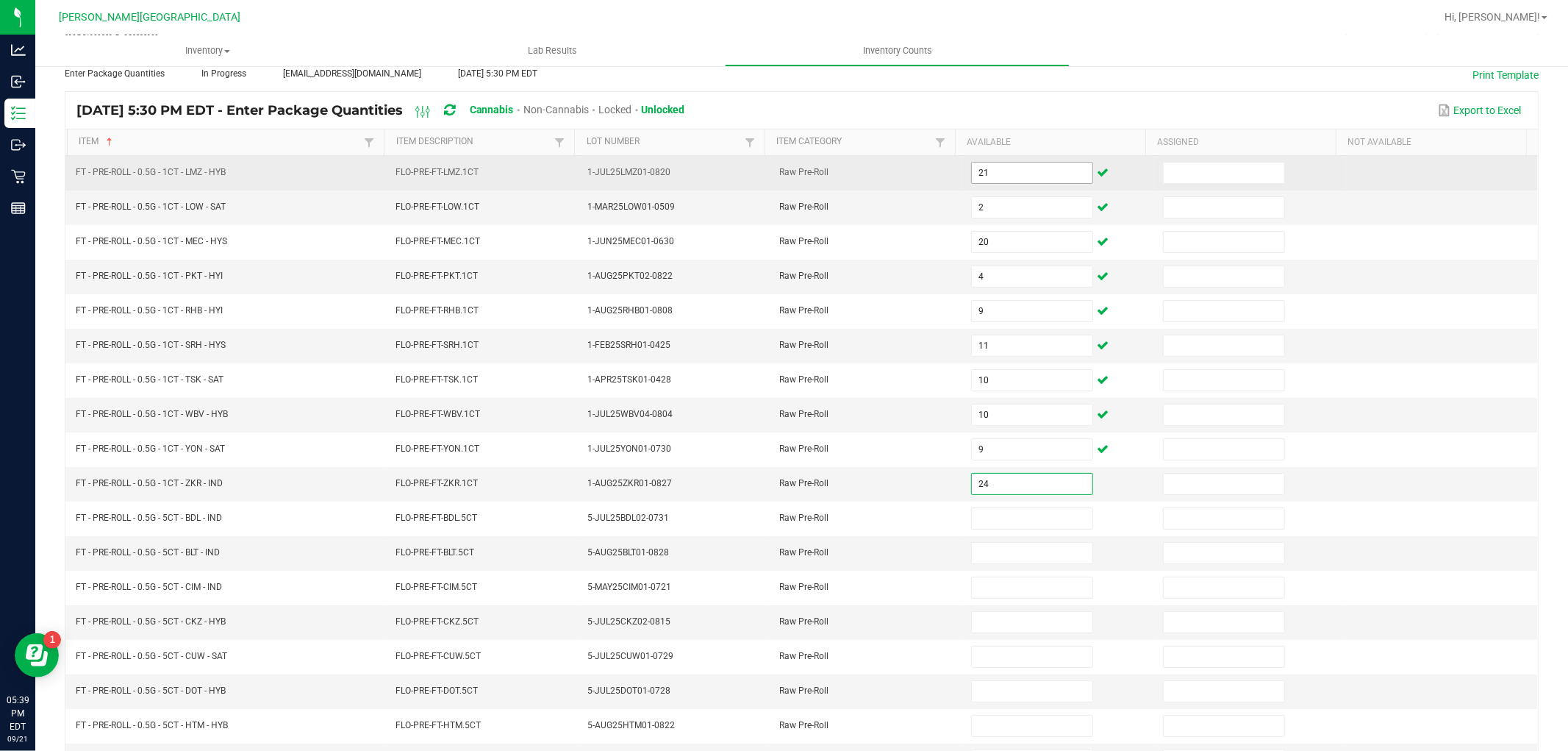
type input "24"
type input "3"
type input "11"
type input "6"
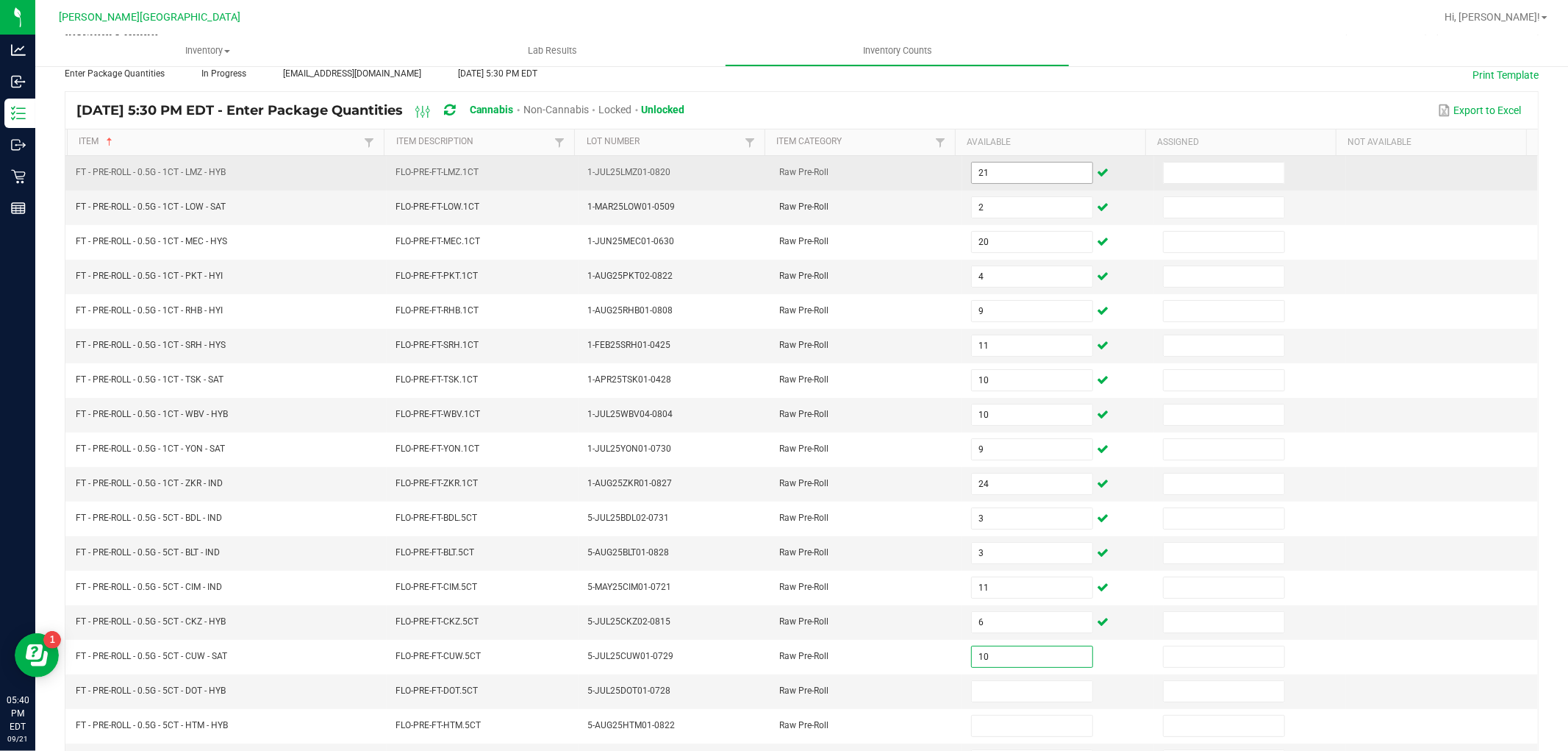
type input "10"
type input "1"
type input "3"
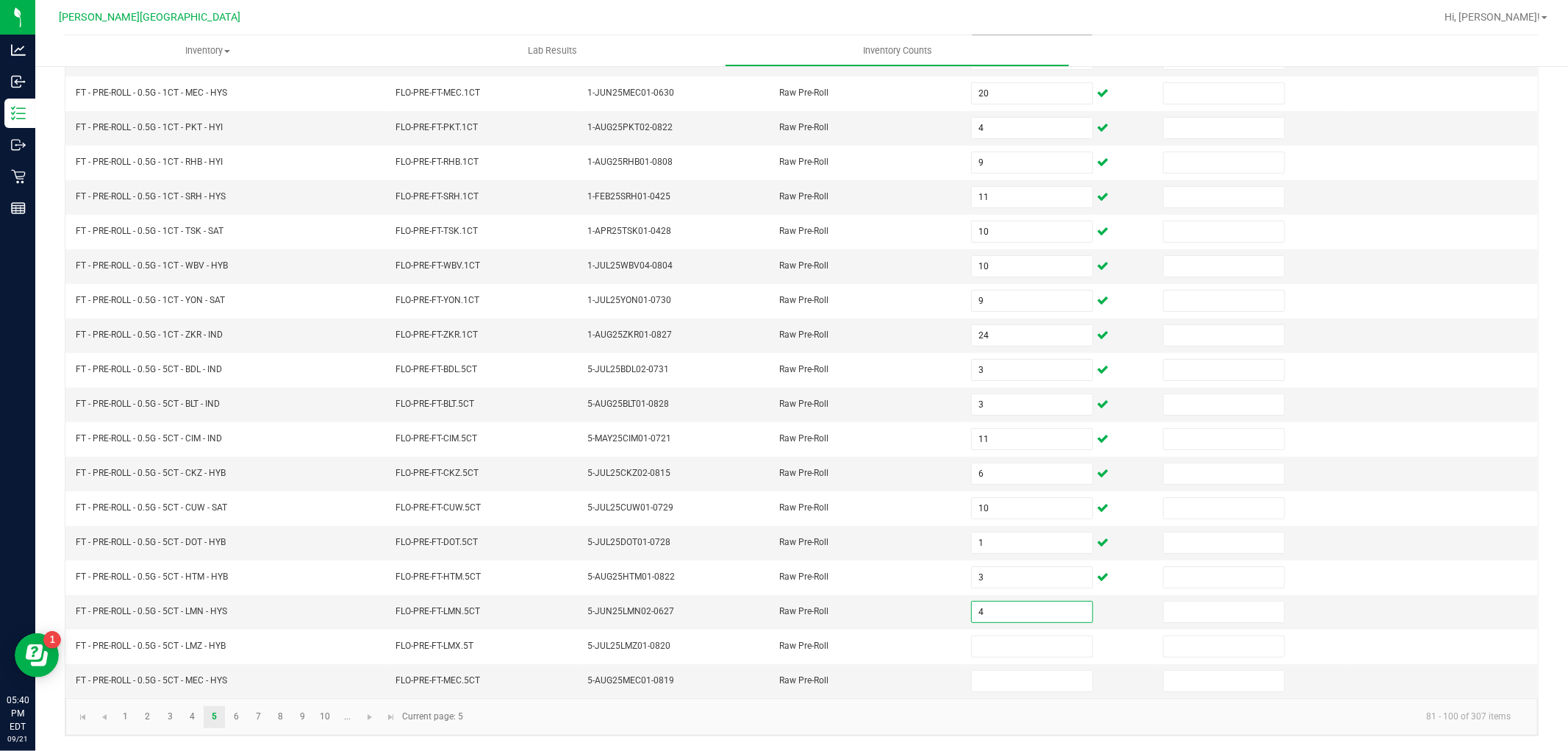
type input "4"
type input "1"
click at [238, 713] on link "6" at bounding box center [236, 717] width 21 height 22
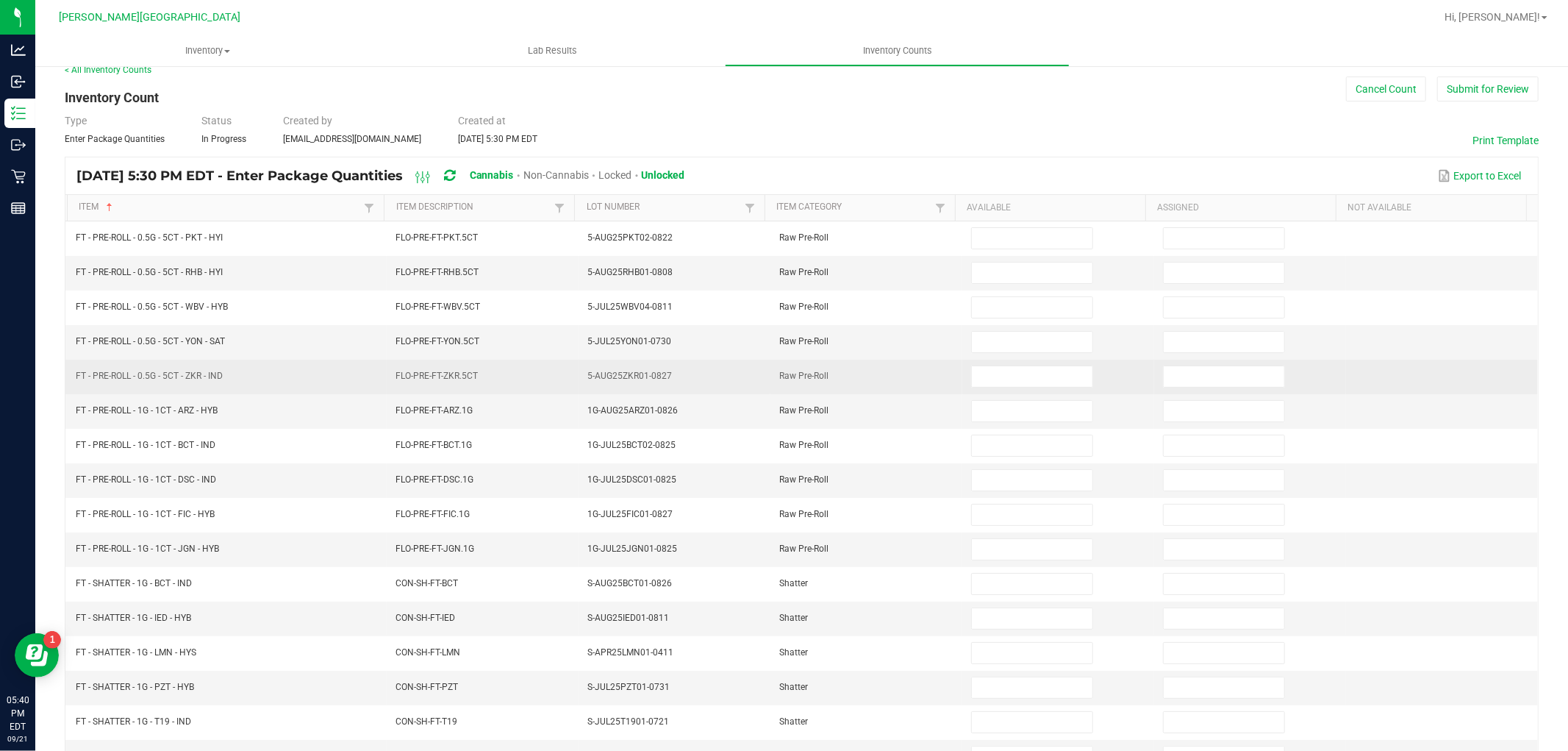
scroll to position [0, 0]
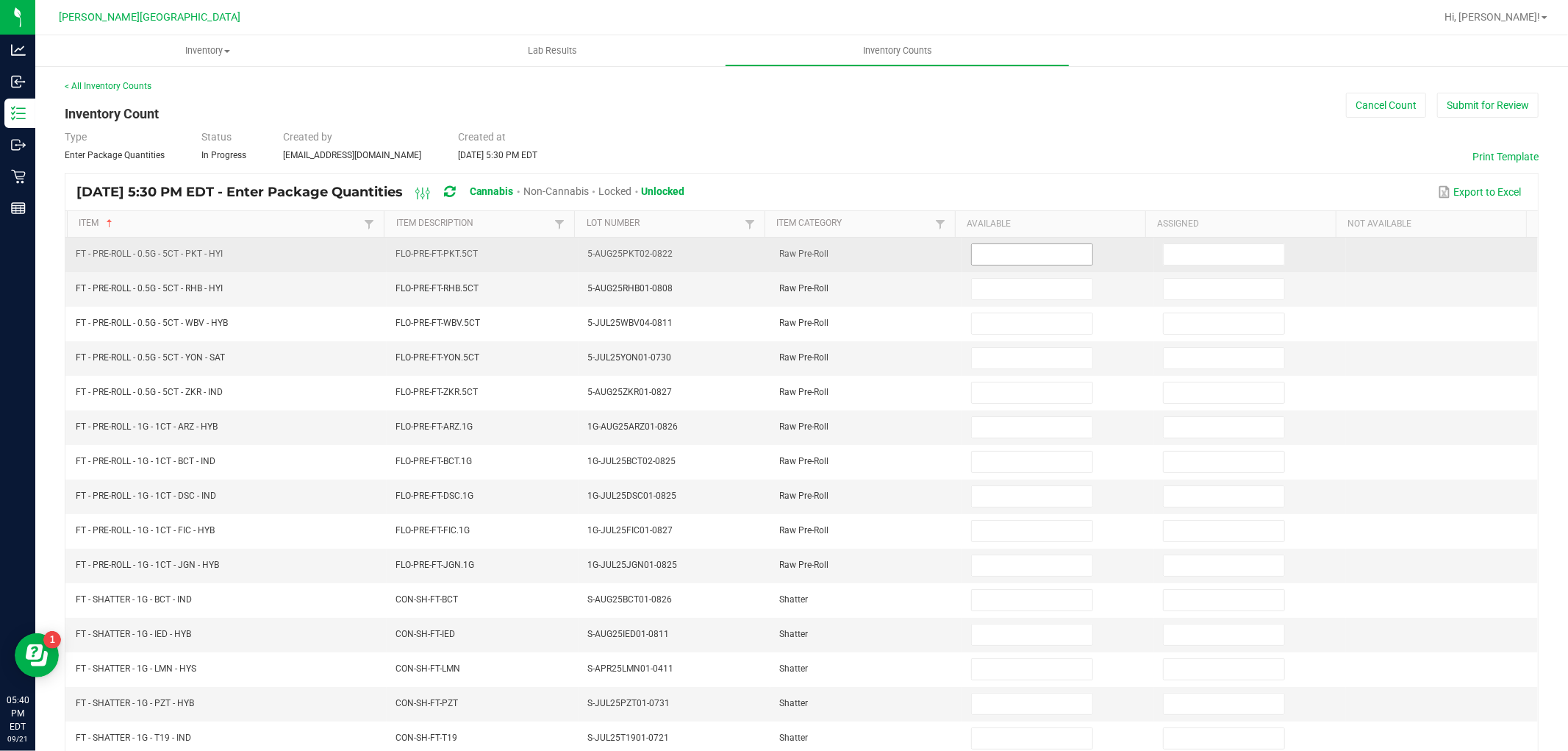
click at [997, 255] on input at bounding box center [1031, 254] width 120 height 20
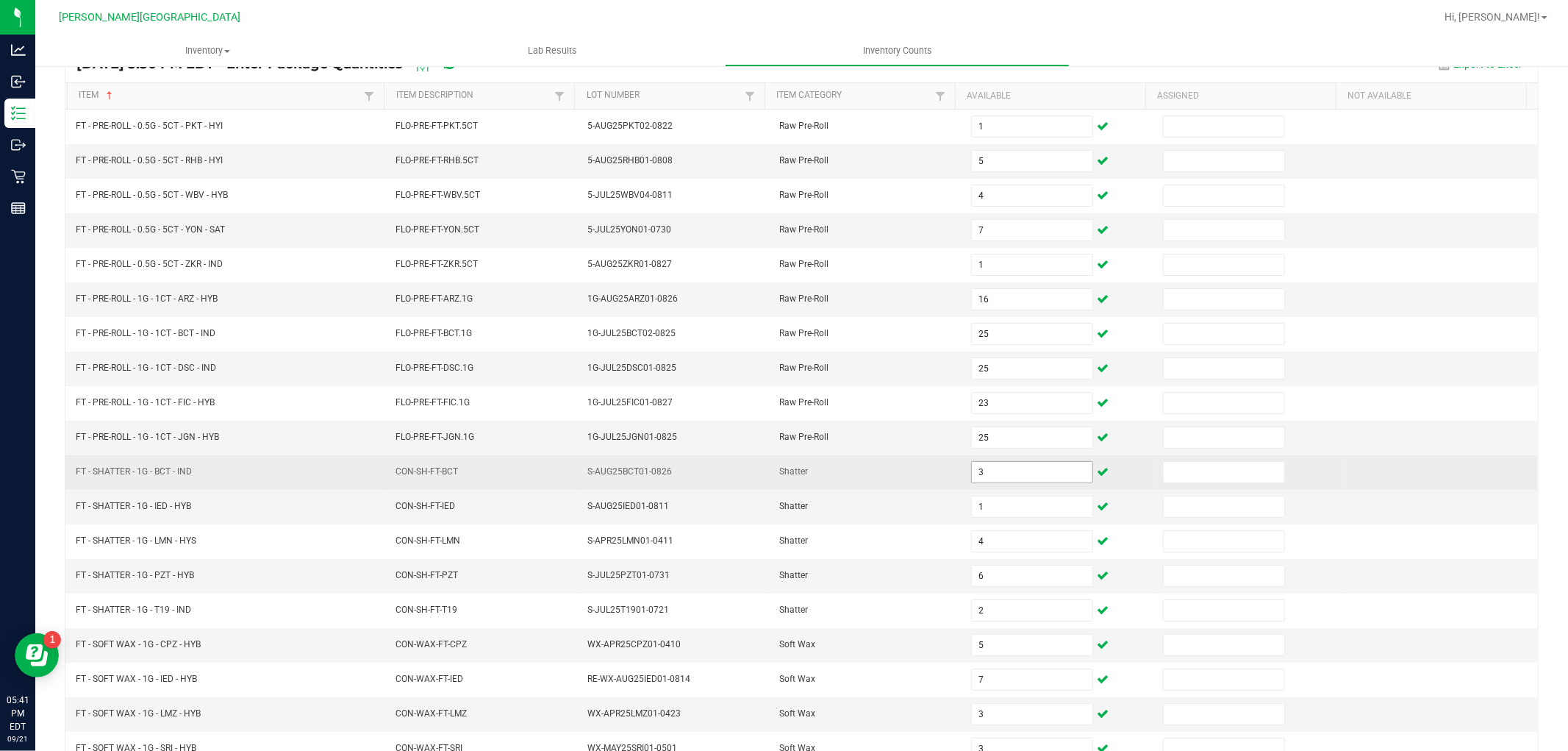
scroll to position [152, 0]
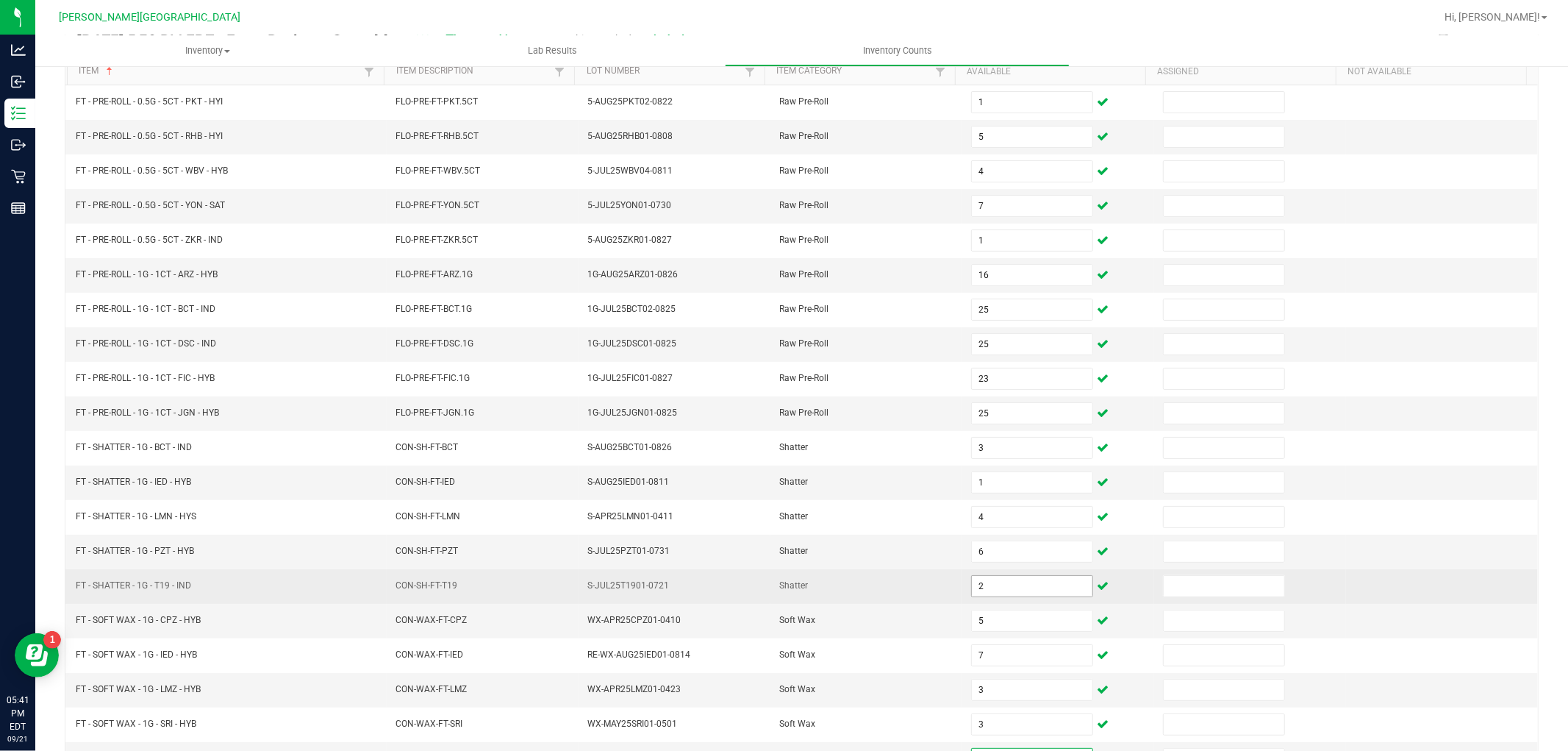
click at [990, 583] on input "2" at bounding box center [1031, 586] width 120 height 20
click at [1008, 588] on input "2" at bounding box center [1031, 586] width 120 height 20
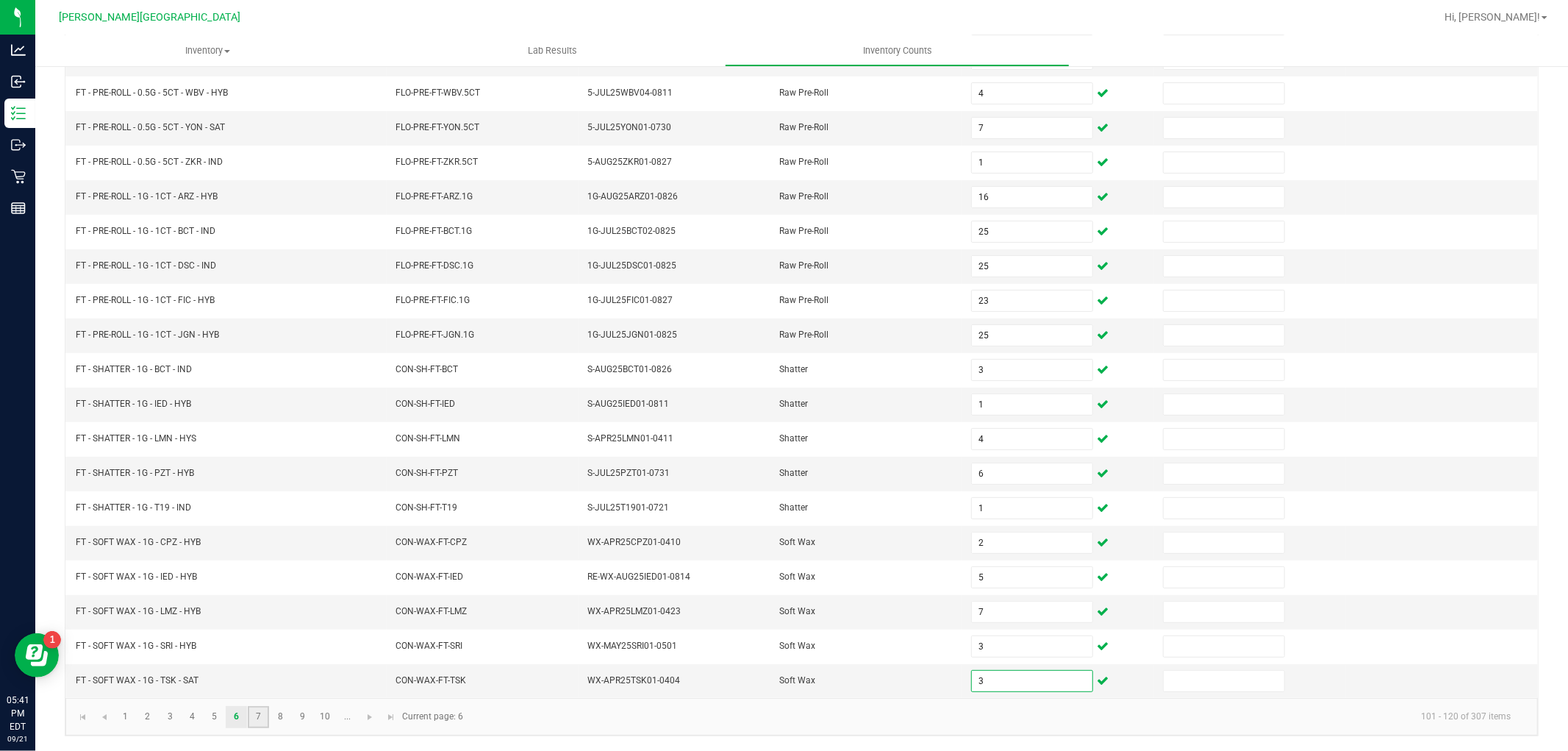
click at [258, 712] on link "7" at bounding box center [258, 717] width 21 height 22
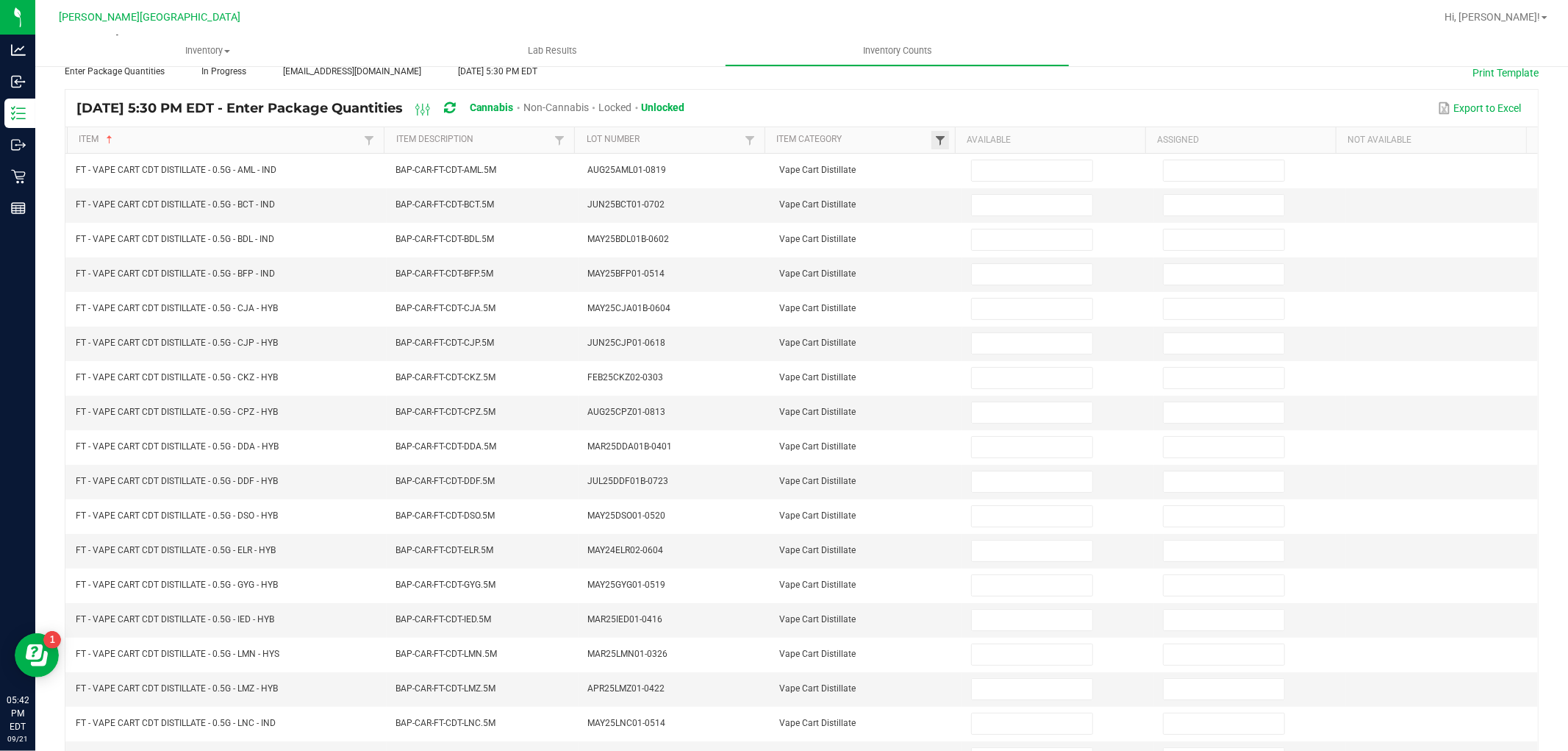
scroll to position [71, 0]
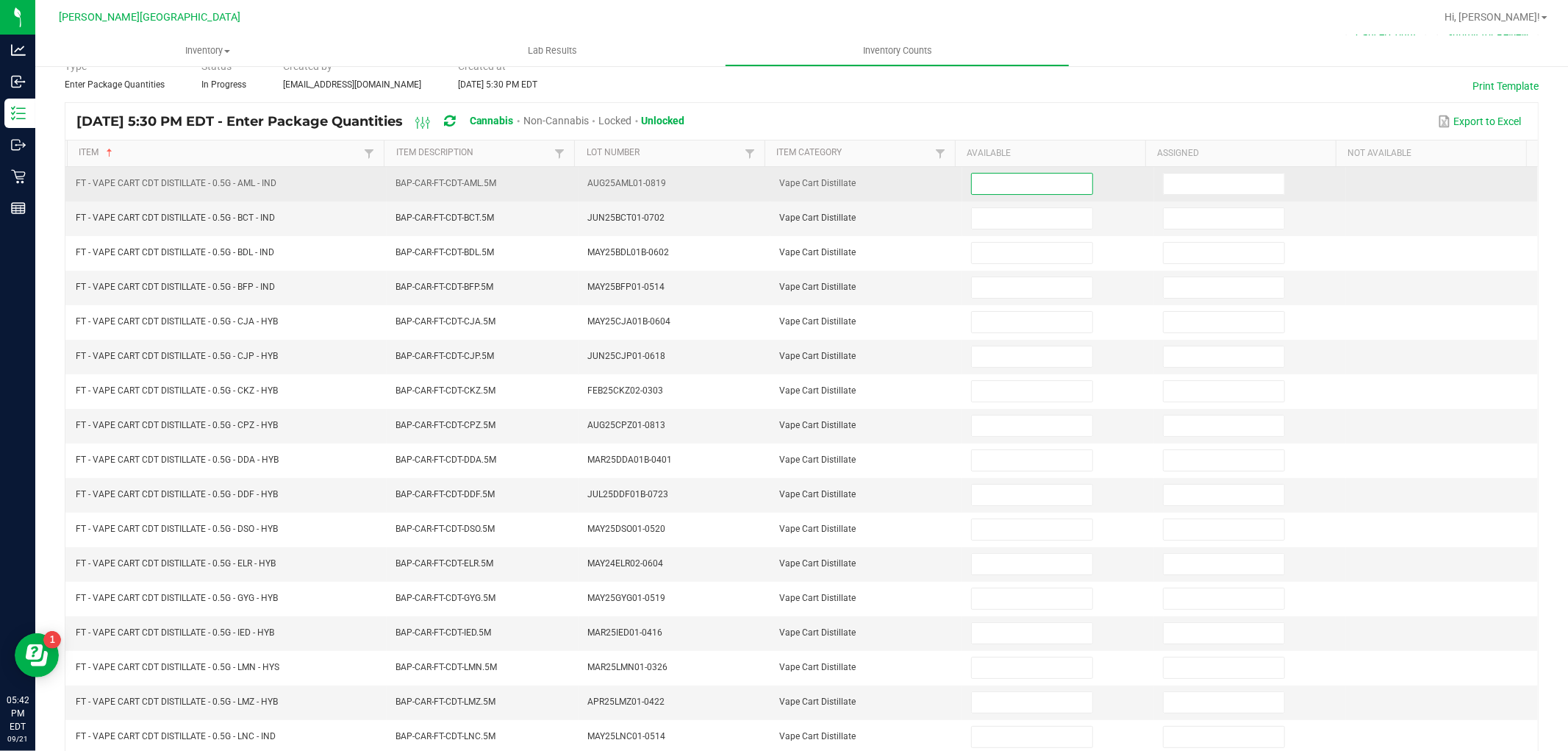
click at [972, 189] on input at bounding box center [1031, 183] width 120 height 20
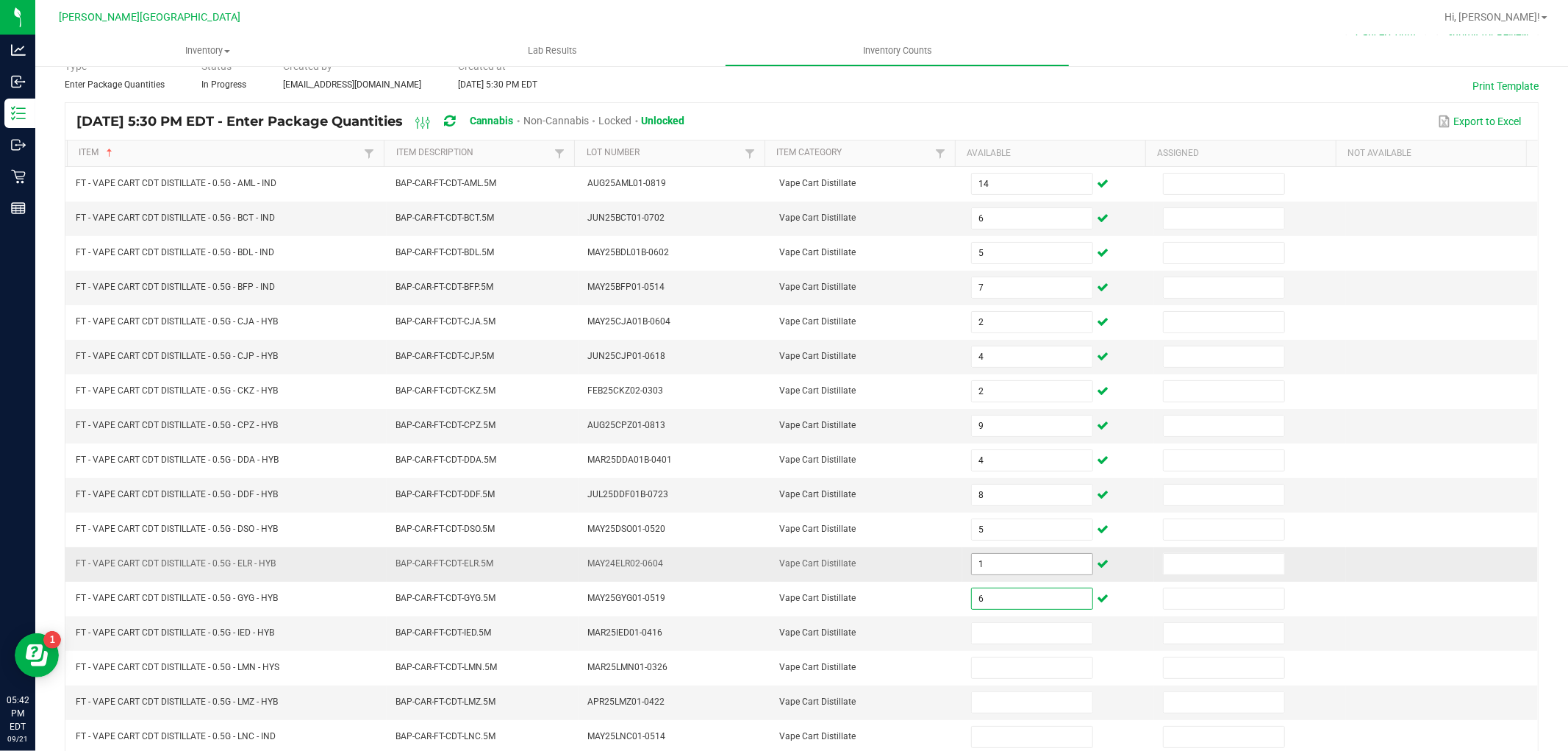
click at [996, 572] on input "1" at bounding box center [1031, 564] width 120 height 20
click at [986, 634] on input at bounding box center [1031, 633] width 120 height 20
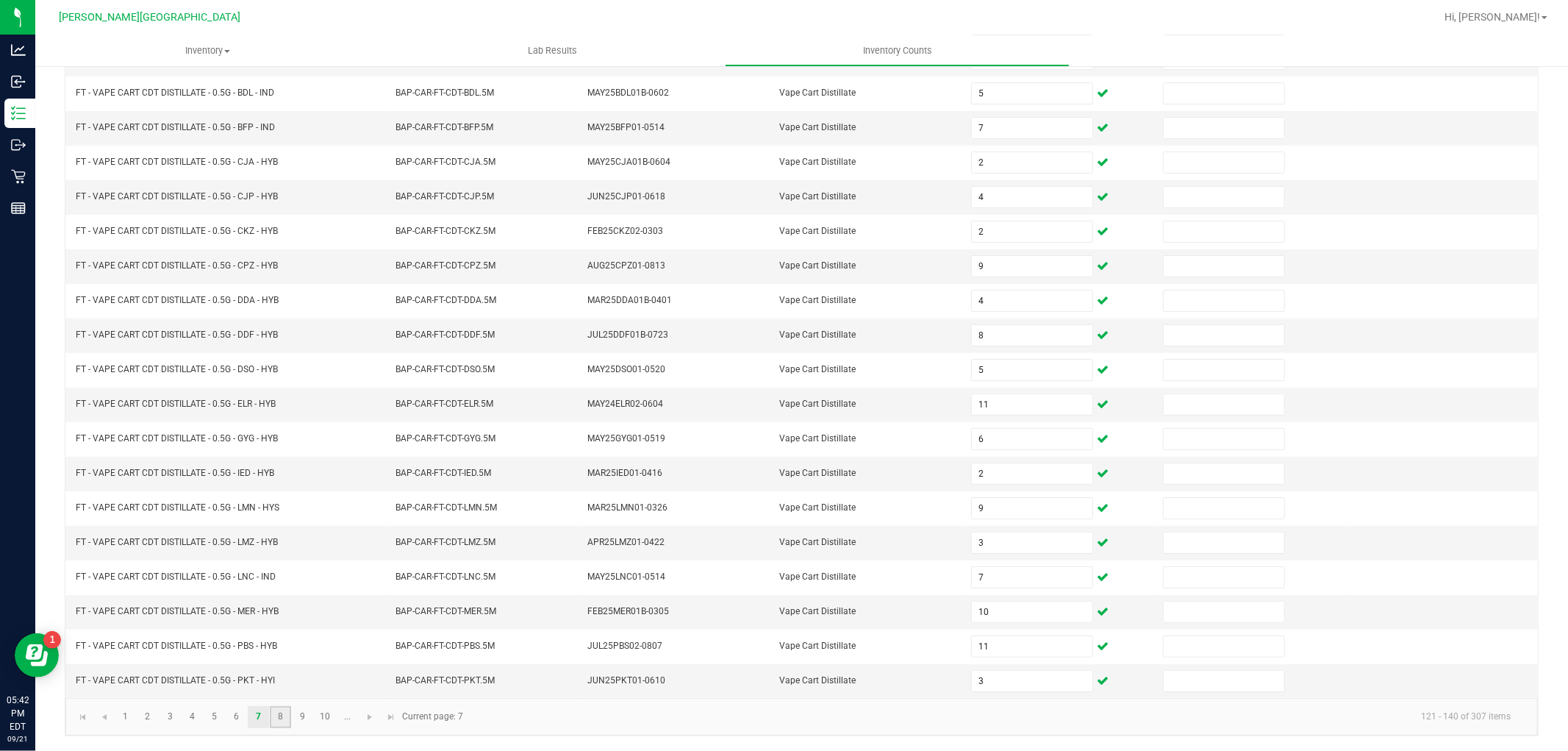
click at [283, 713] on link "8" at bounding box center [280, 717] width 21 height 22
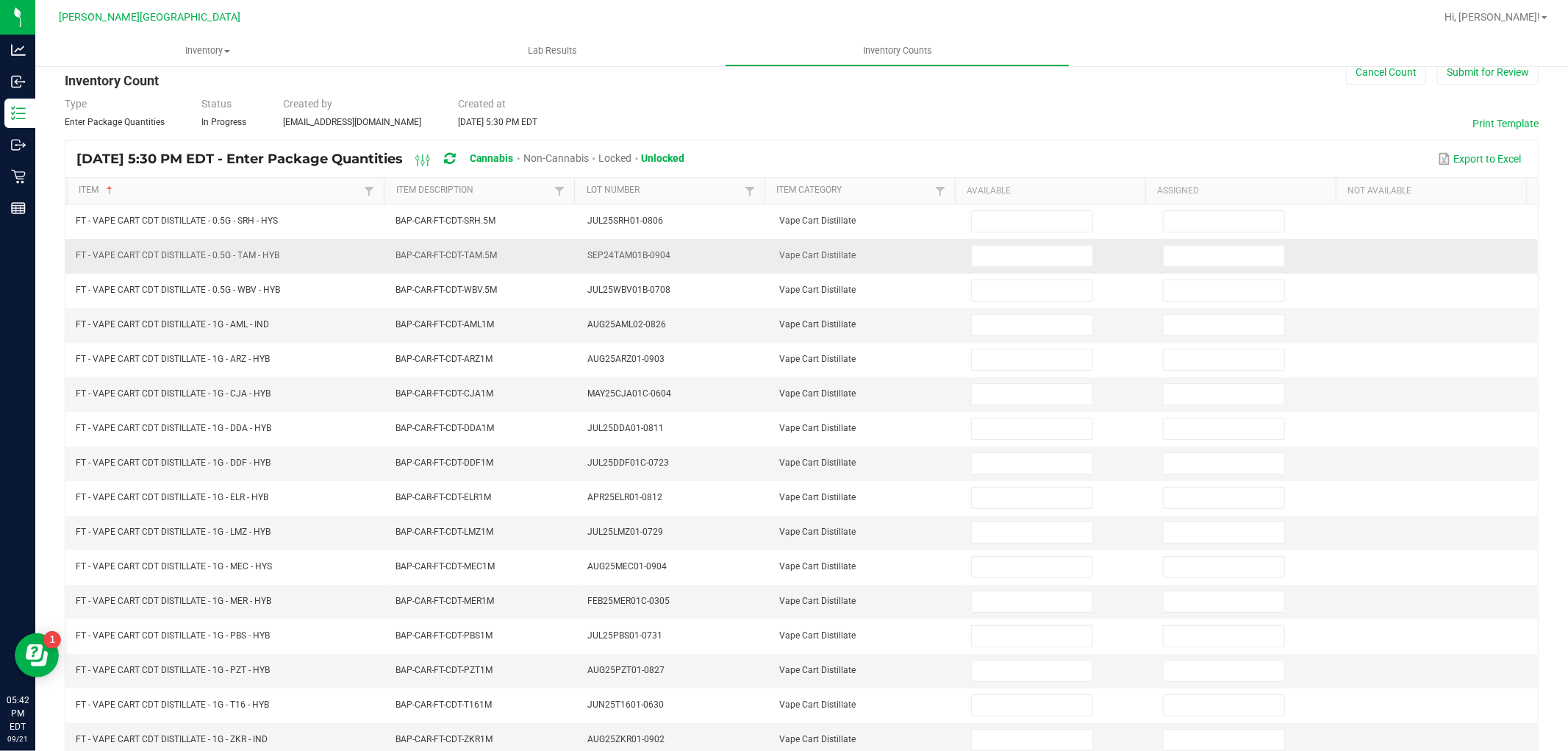
scroll to position [0, 0]
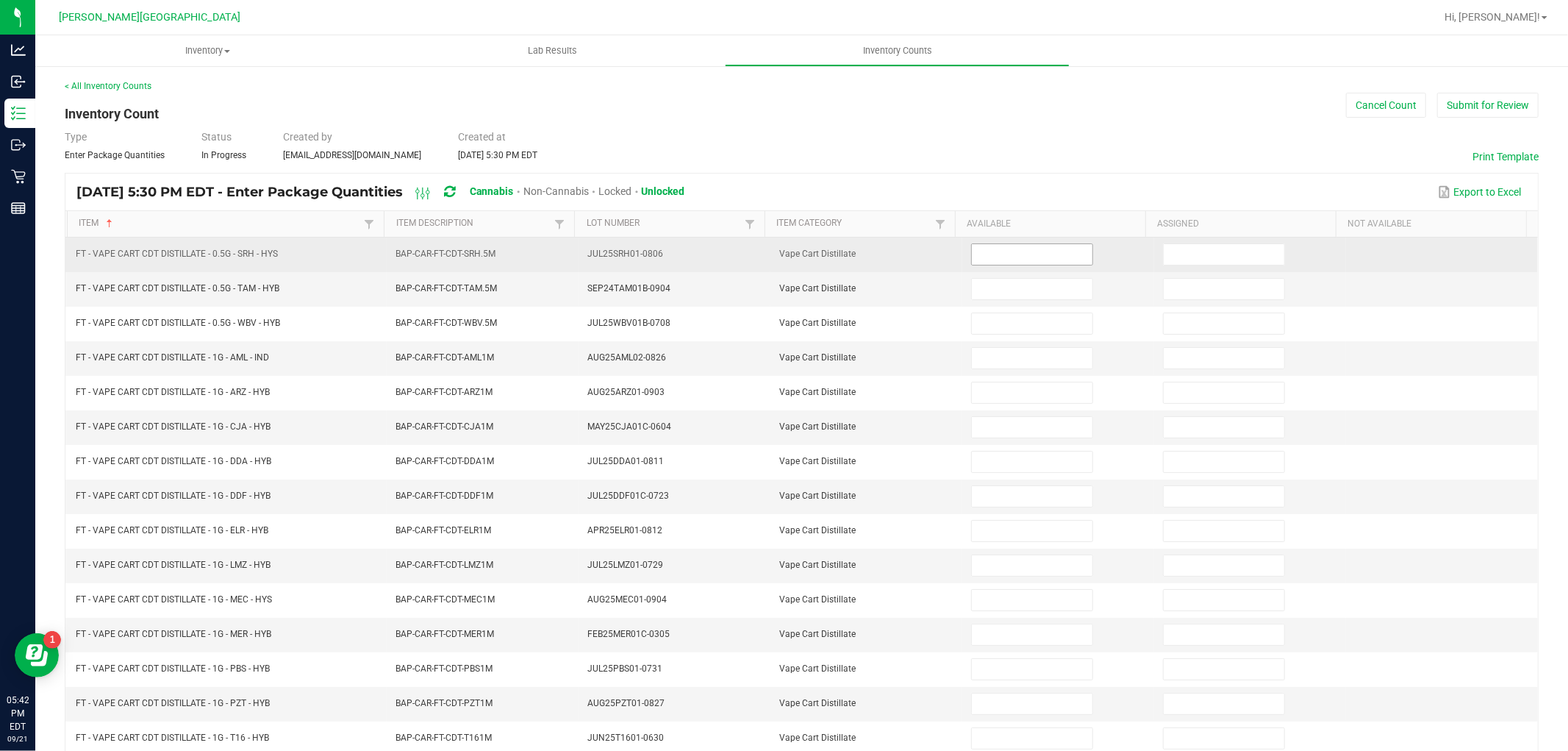
click at [972, 261] on input at bounding box center [1031, 254] width 120 height 20
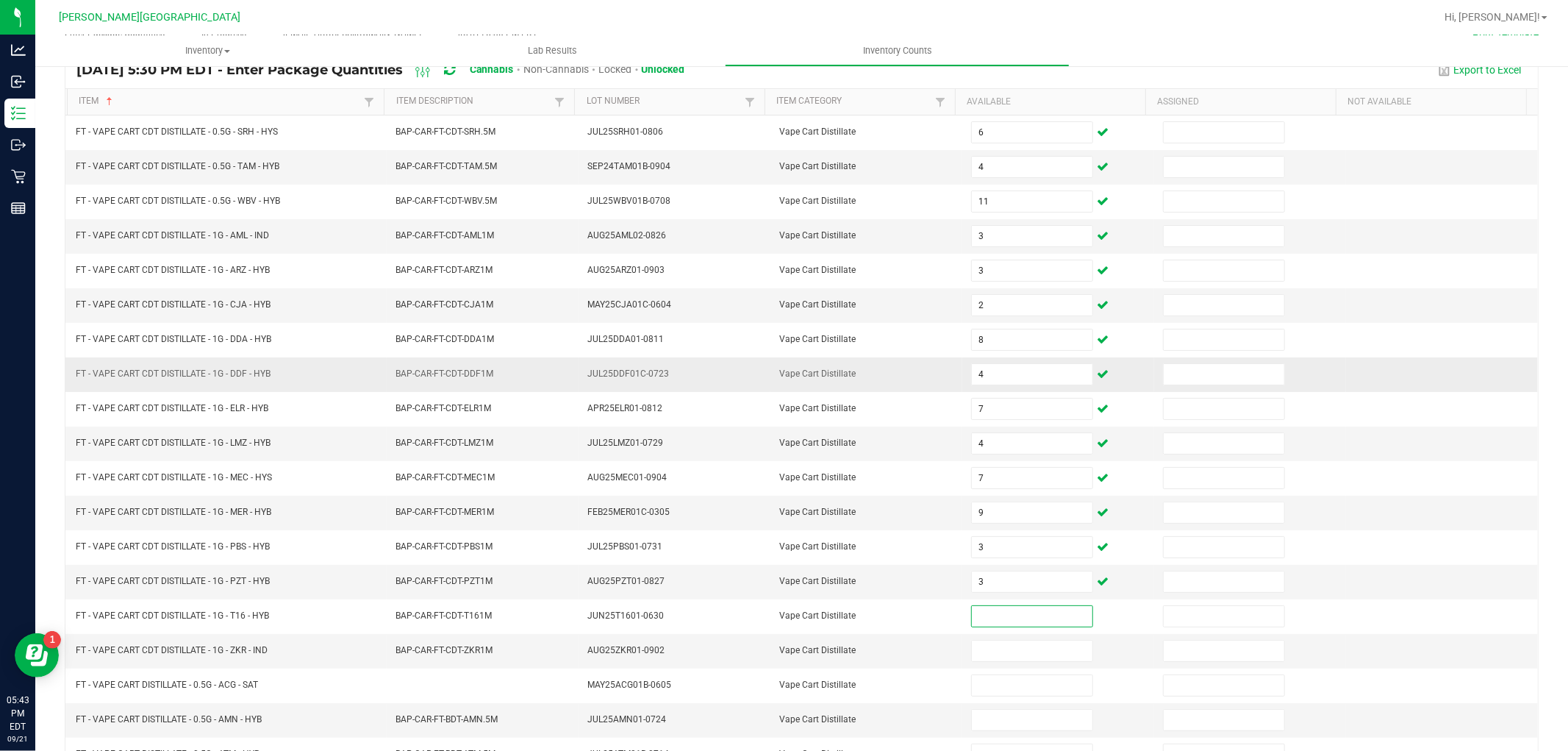
scroll to position [164, 0]
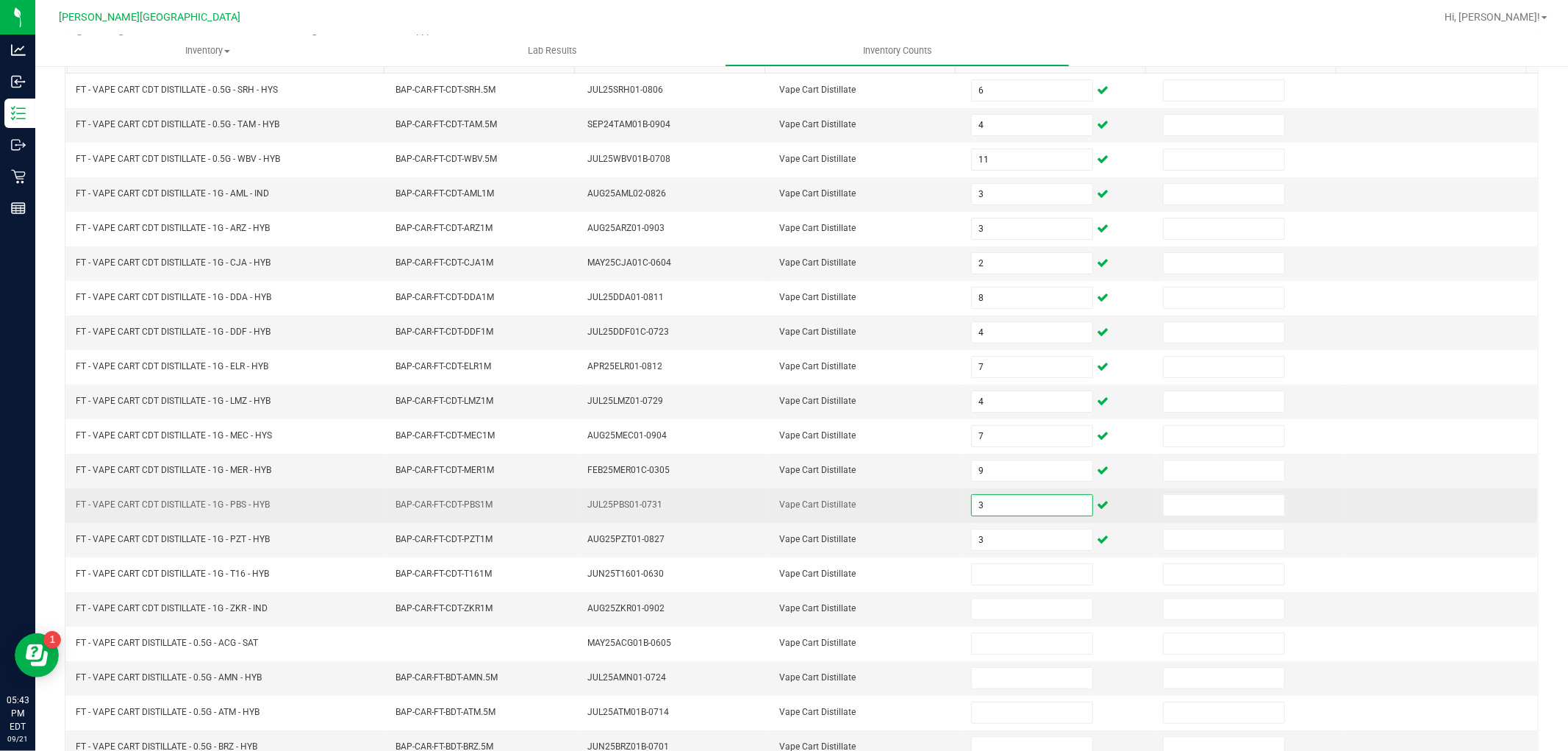
click at [1011, 505] on input "3" at bounding box center [1031, 505] width 120 height 20
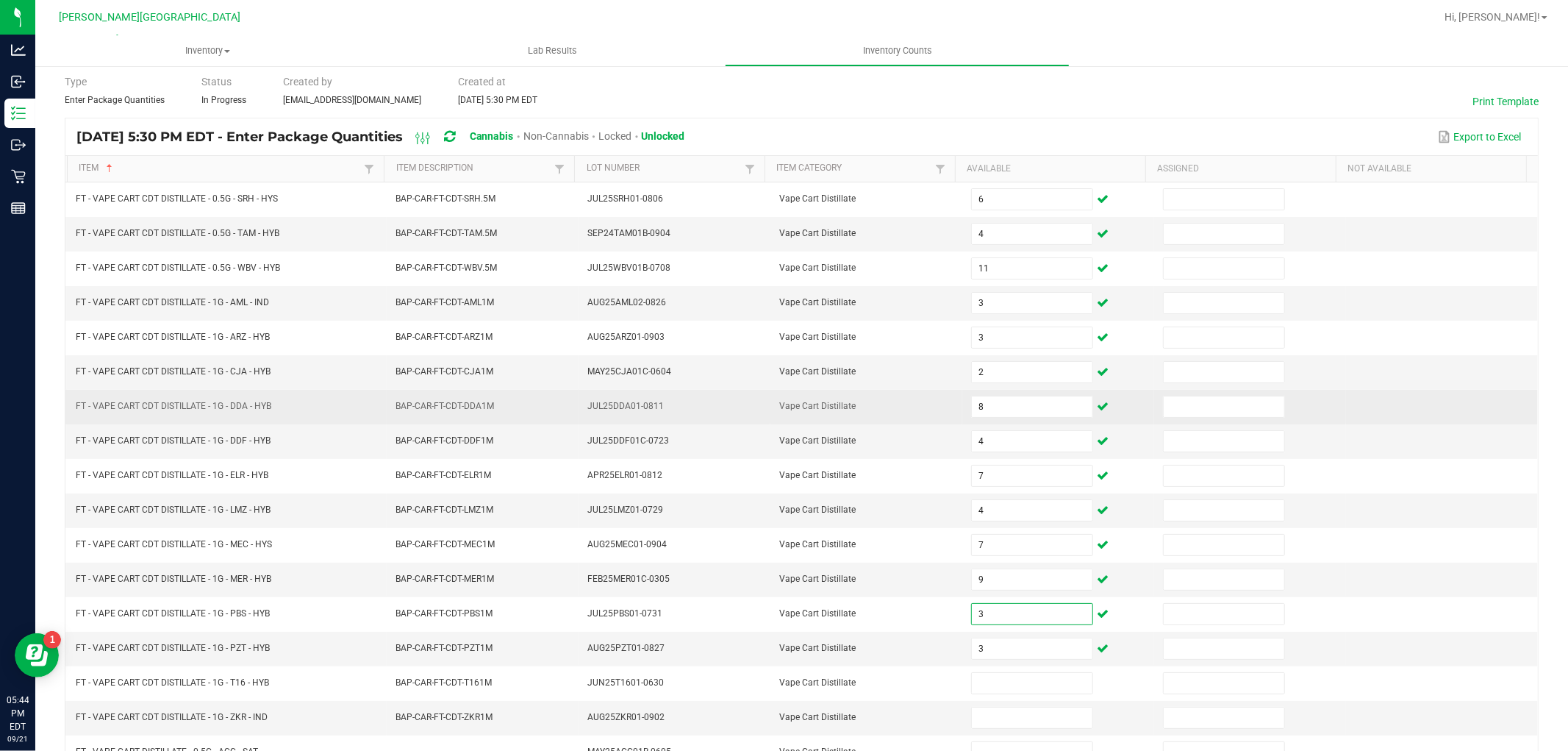
scroll to position [83, 0]
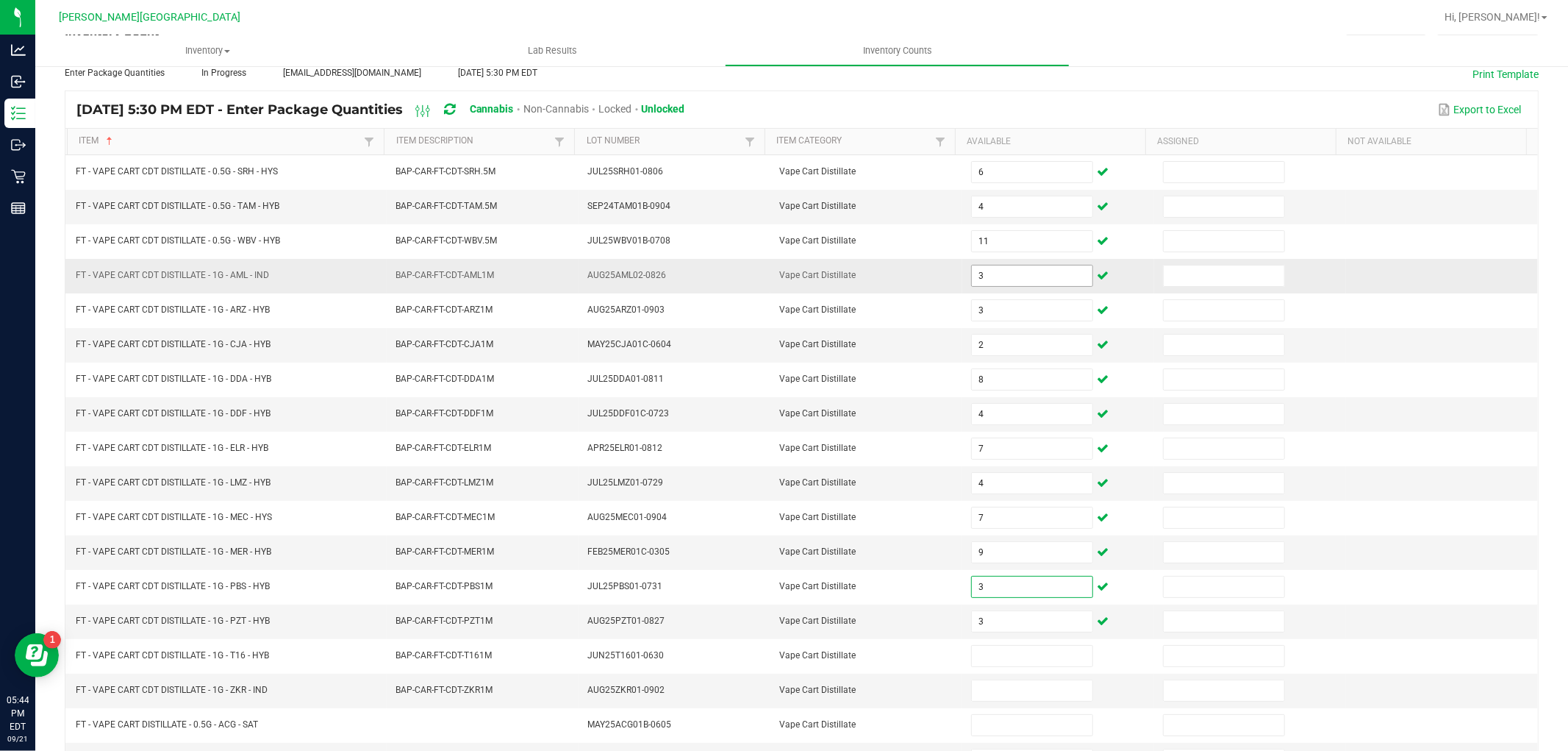
click at [997, 271] on input "3" at bounding box center [1031, 276] width 120 height 20
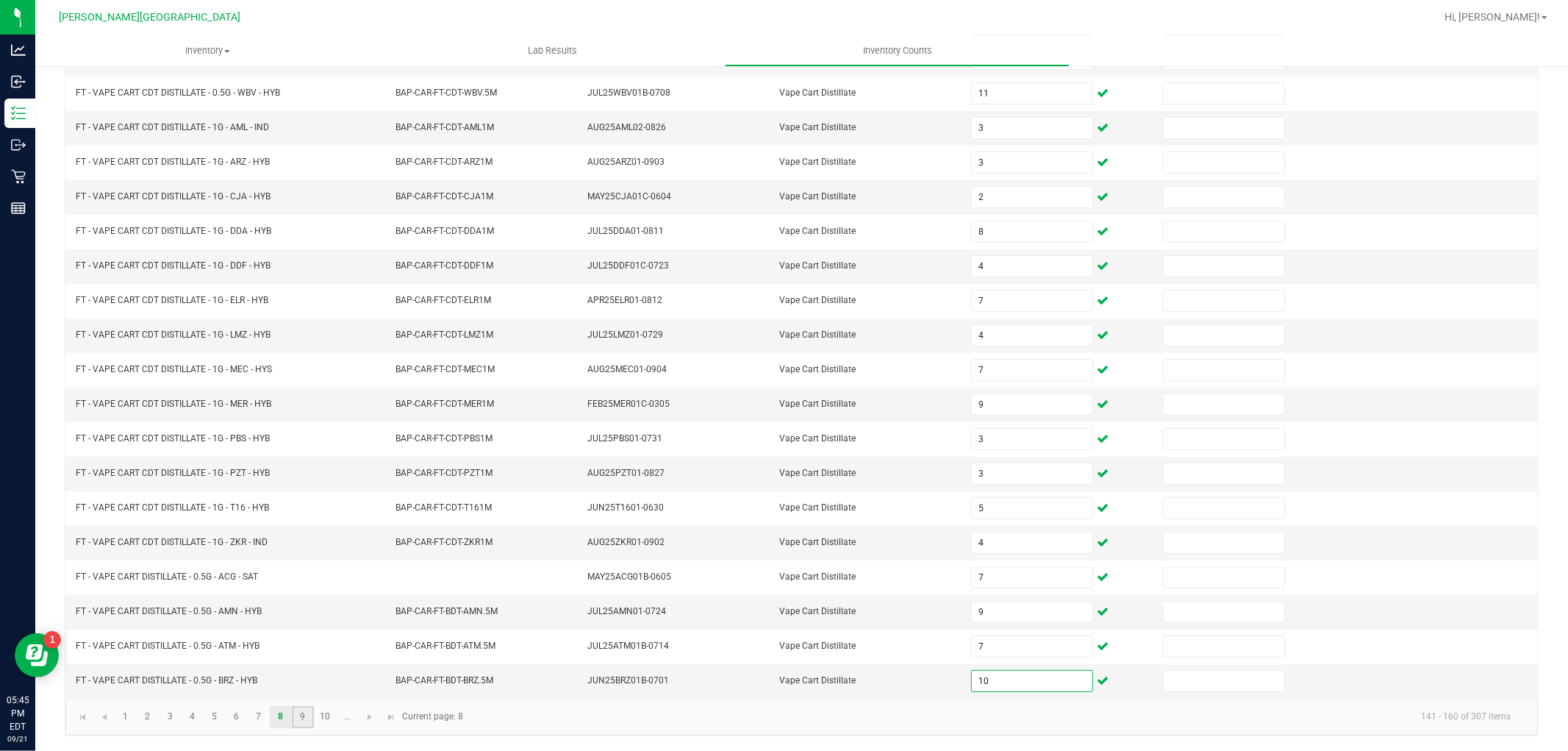
click at [305, 720] on link "9" at bounding box center [302, 717] width 21 height 22
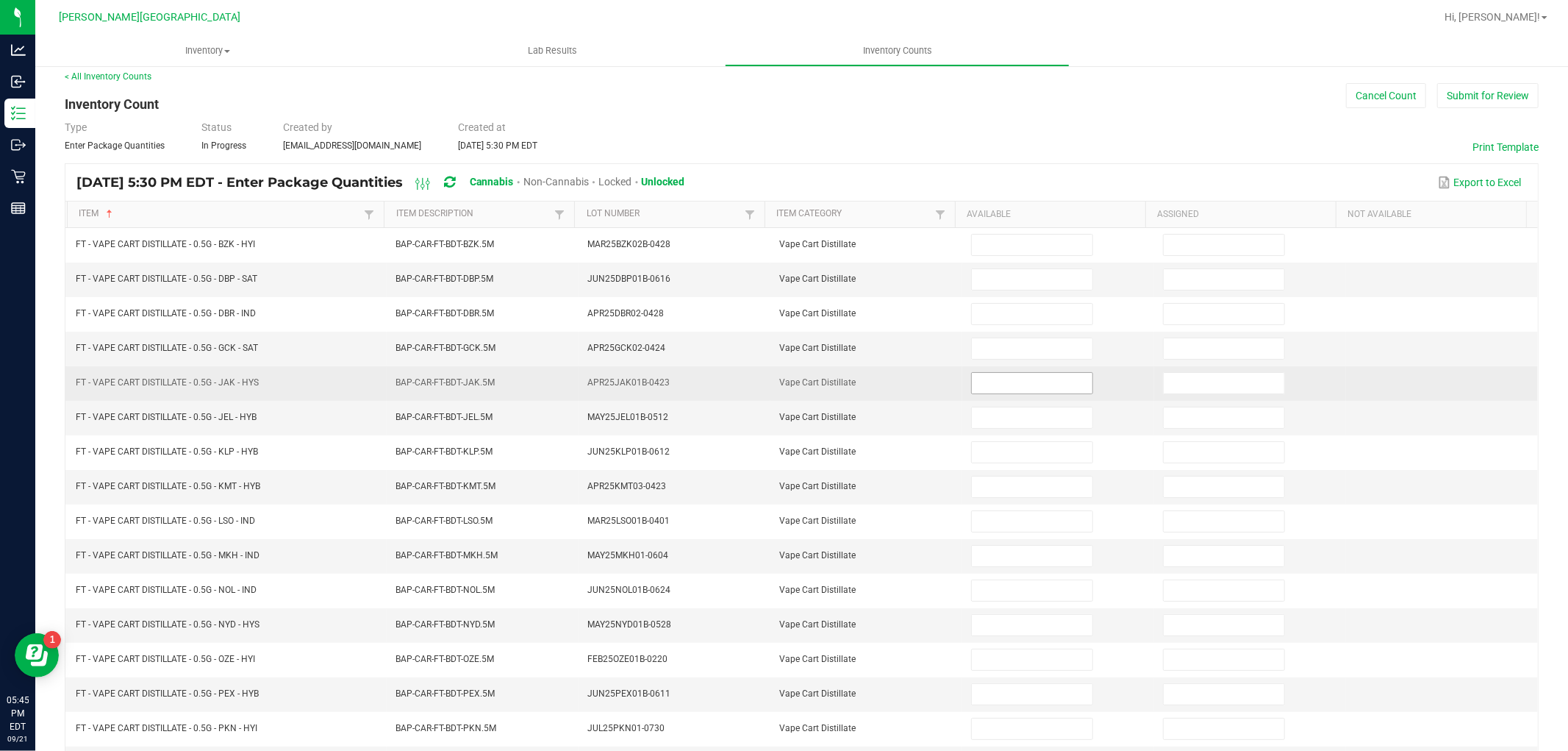
scroll to position [0, 0]
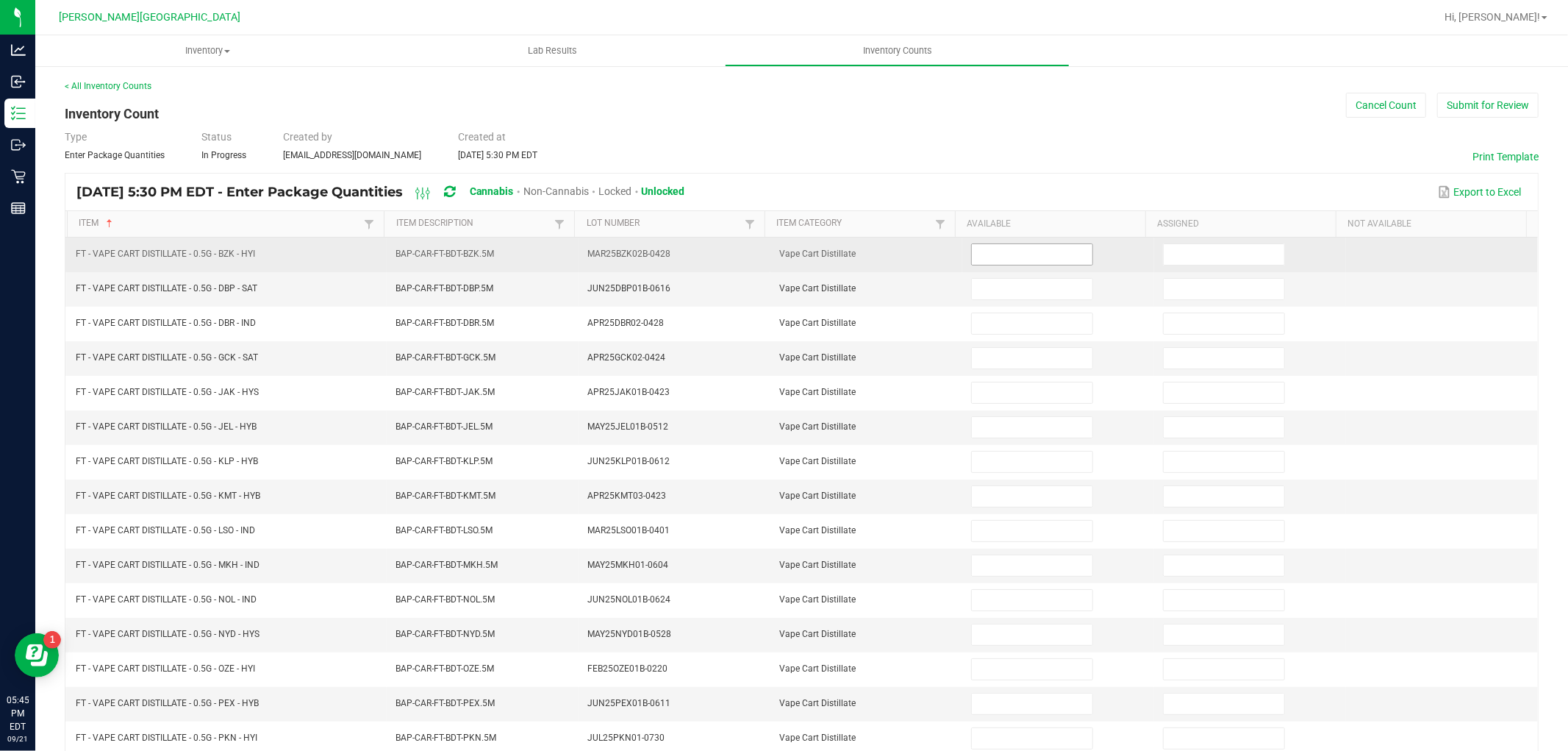
click at [973, 256] on input at bounding box center [1031, 254] width 120 height 20
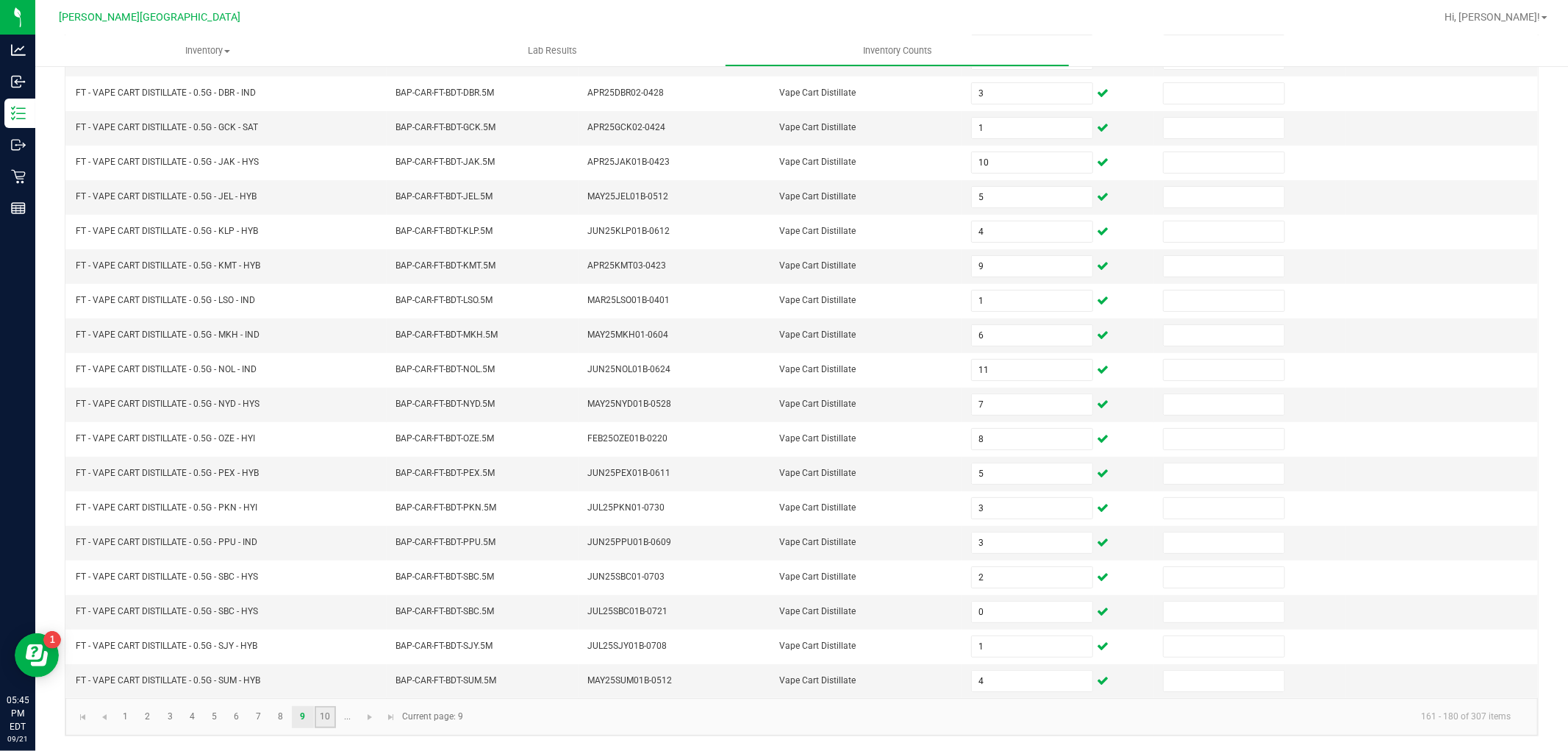
click at [332, 716] on link "10" at bounding box center [325, 717] width 21 height 22
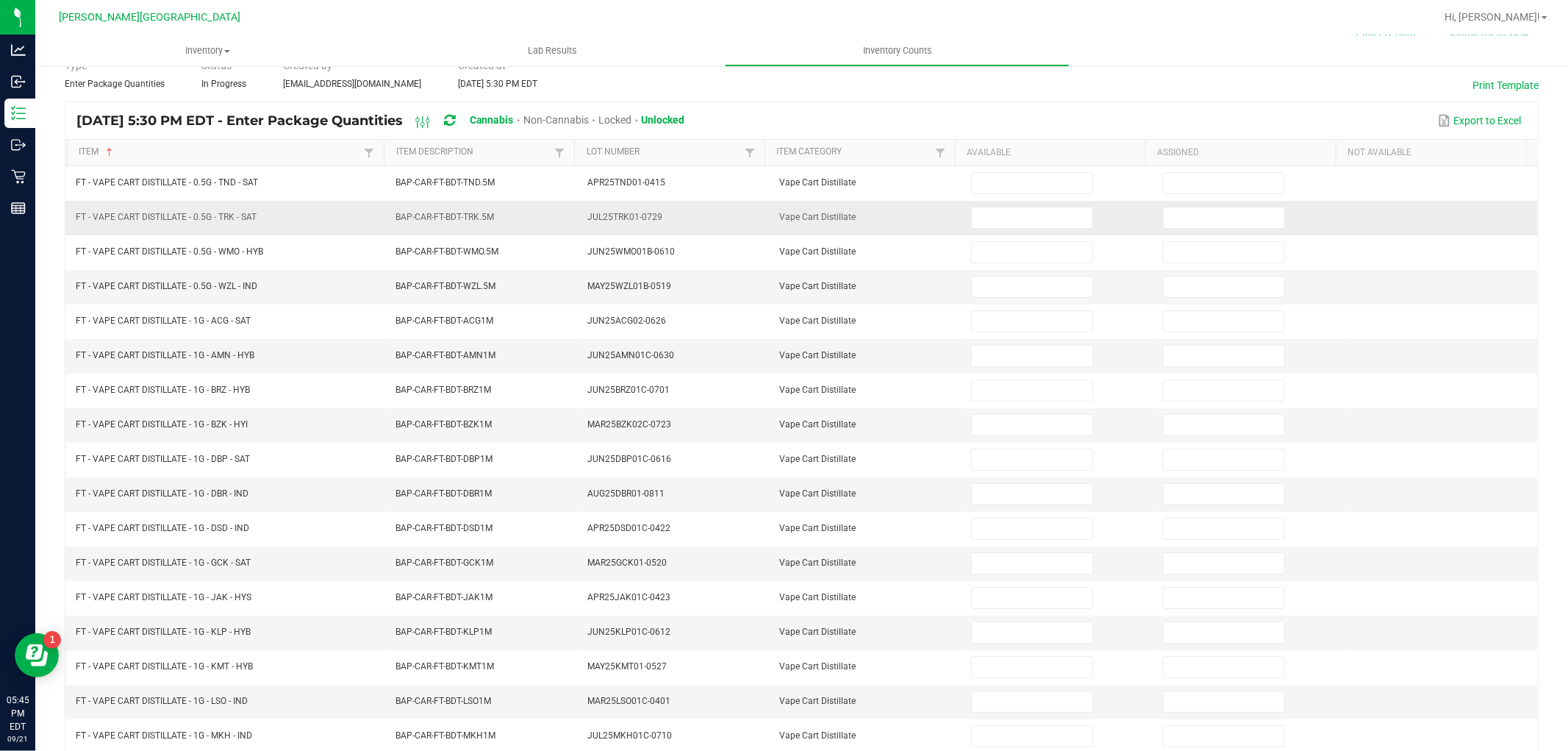
scroll to position [71, 0]
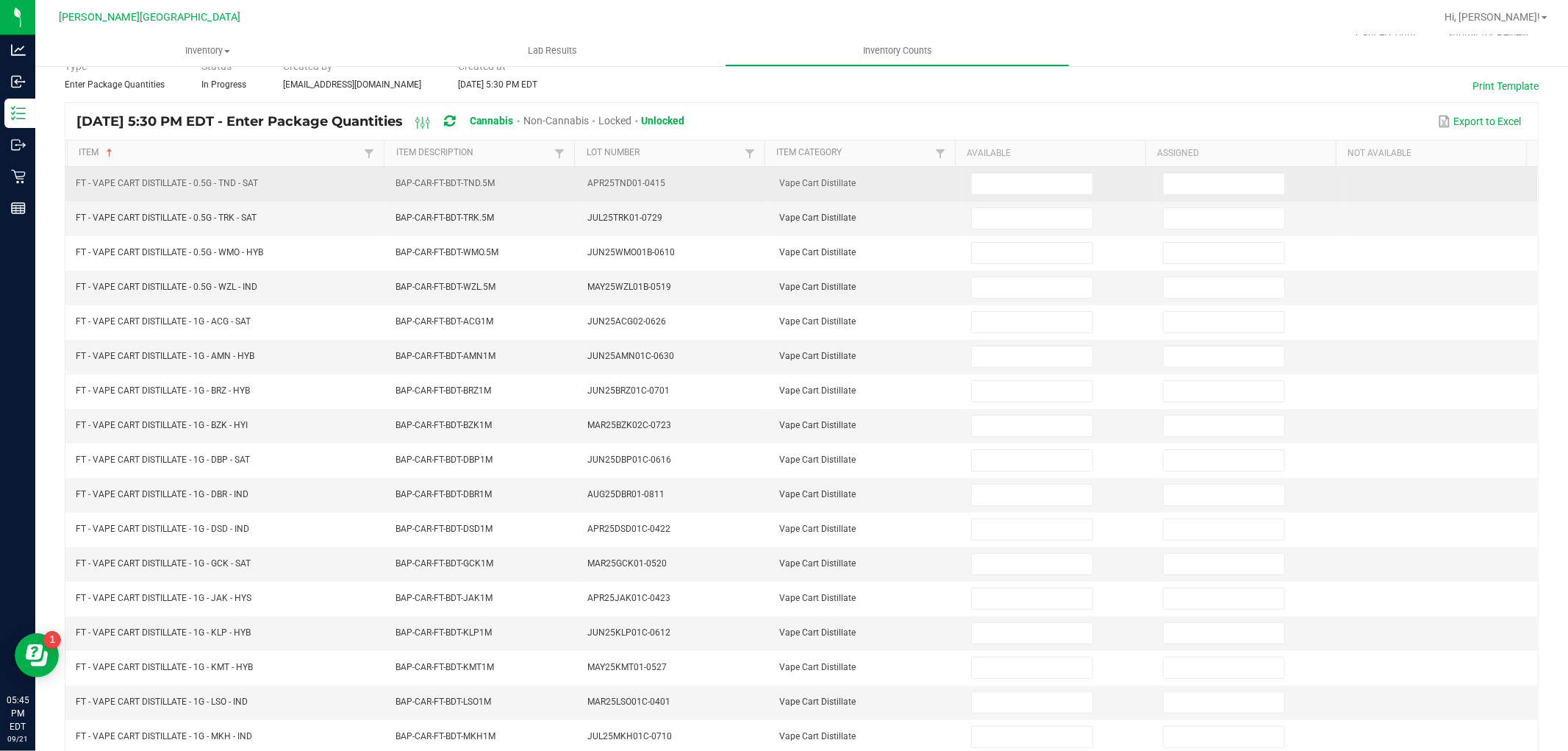
click at [996, 200] on td at bounding box center [1058, 184] width 192 height 34
click at [992, 183] on input at bounding box center [1031, 183] width 120 height 20
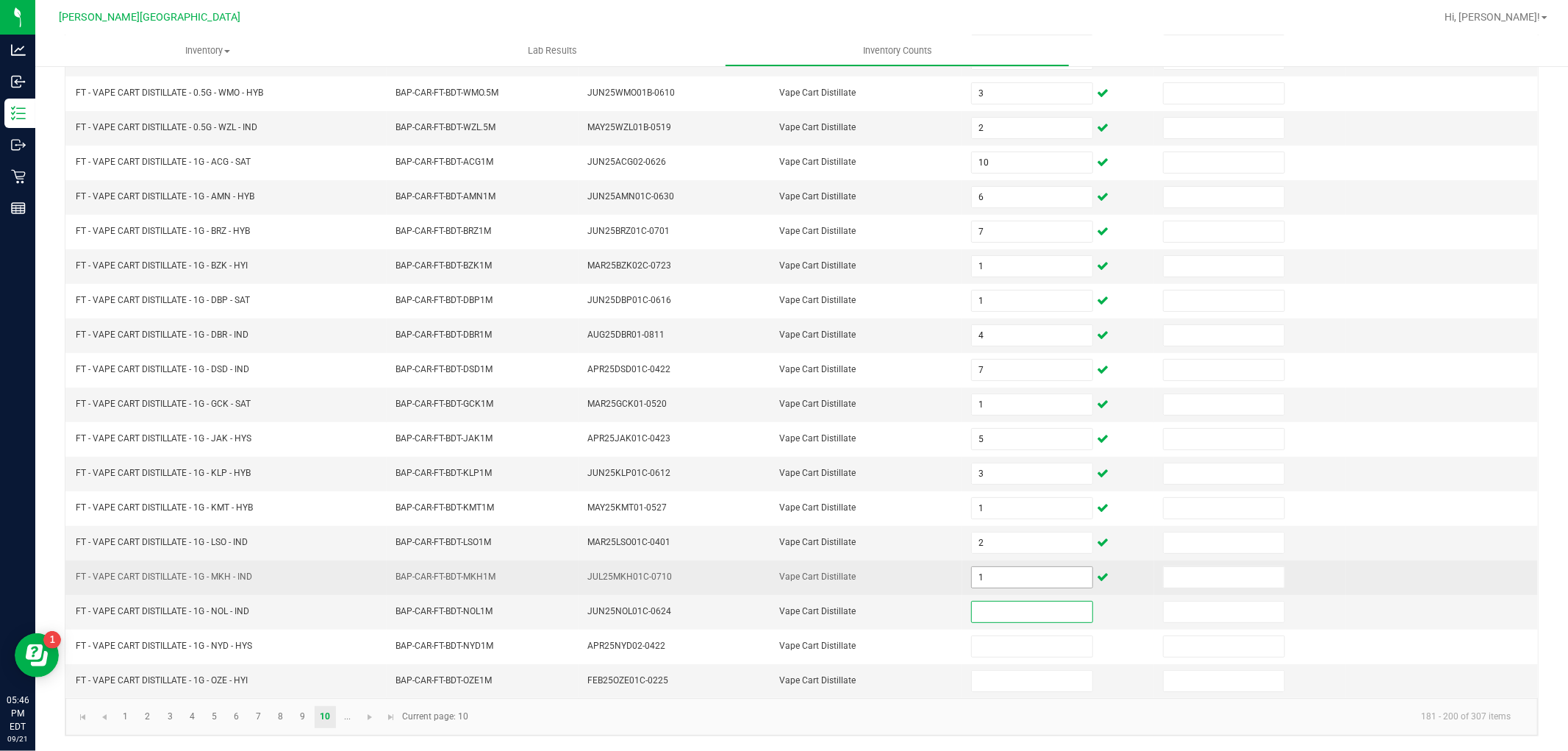
click at [983, 577] on input "1" at bounding box center [1031, 577] width 120 height 20
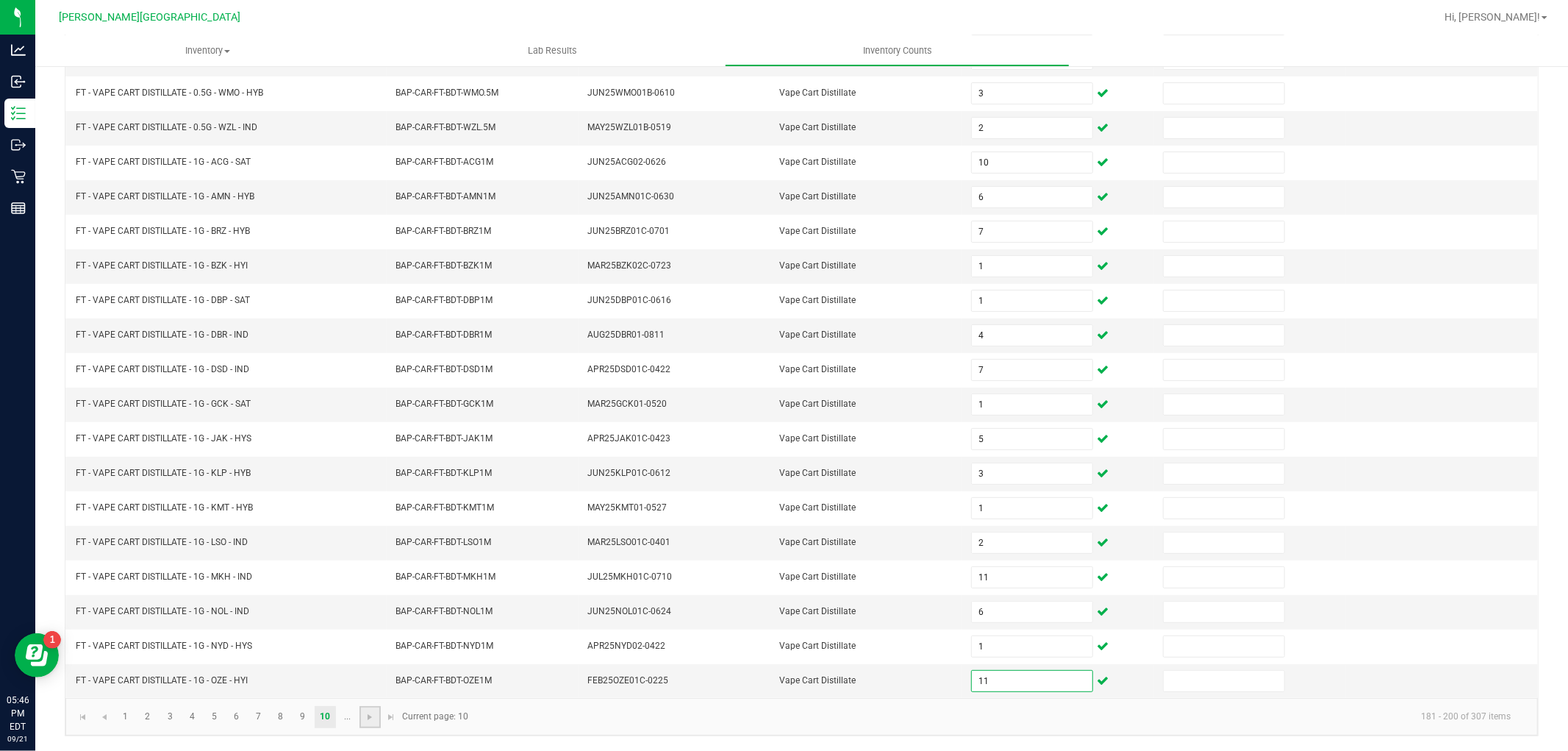
click at [366, 709] on link at bounding box center [369, 717] width 21 height 22
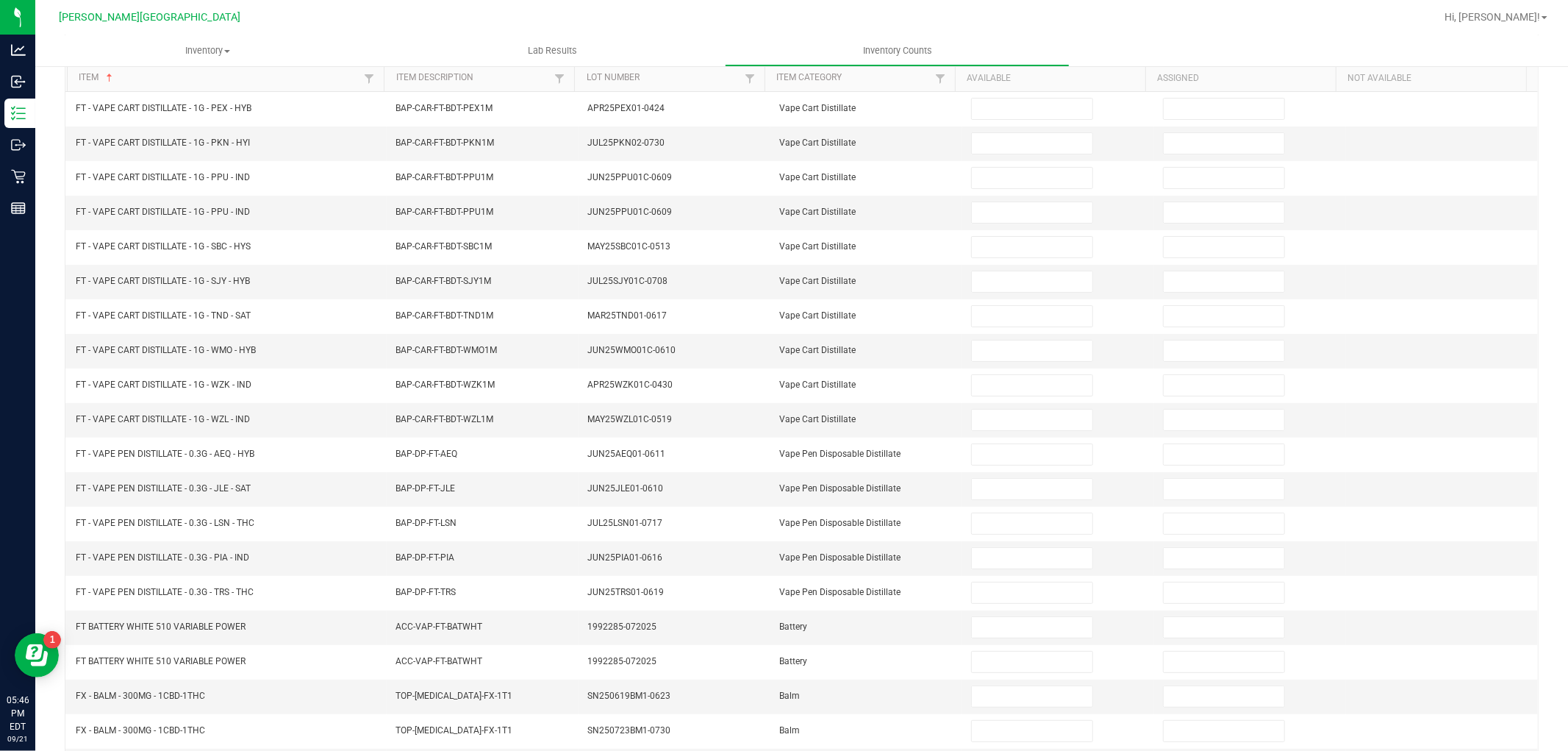
scroll to position [0, 0]
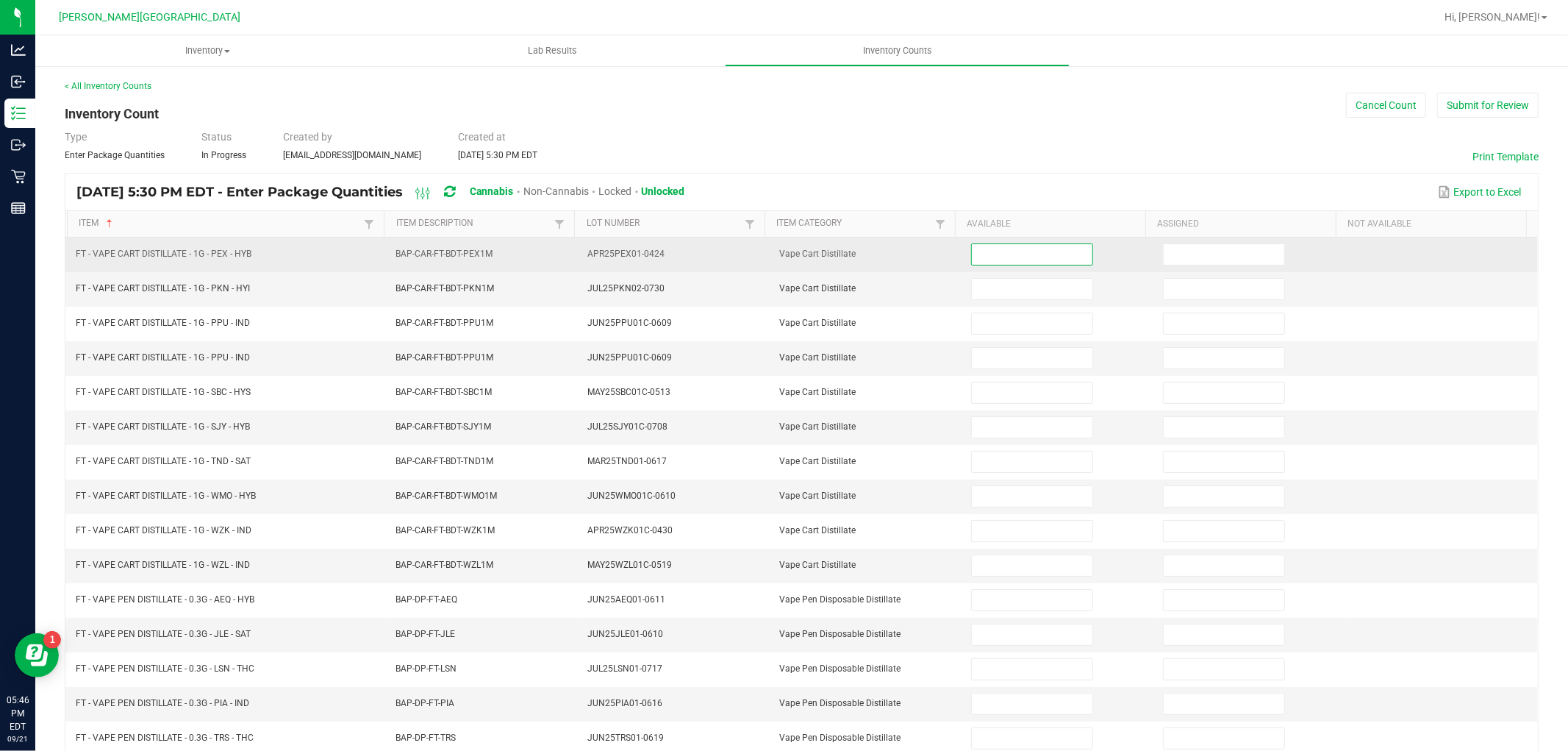
click at [985, 253] on input at bounding box center [1031, 254] width 120 height 20
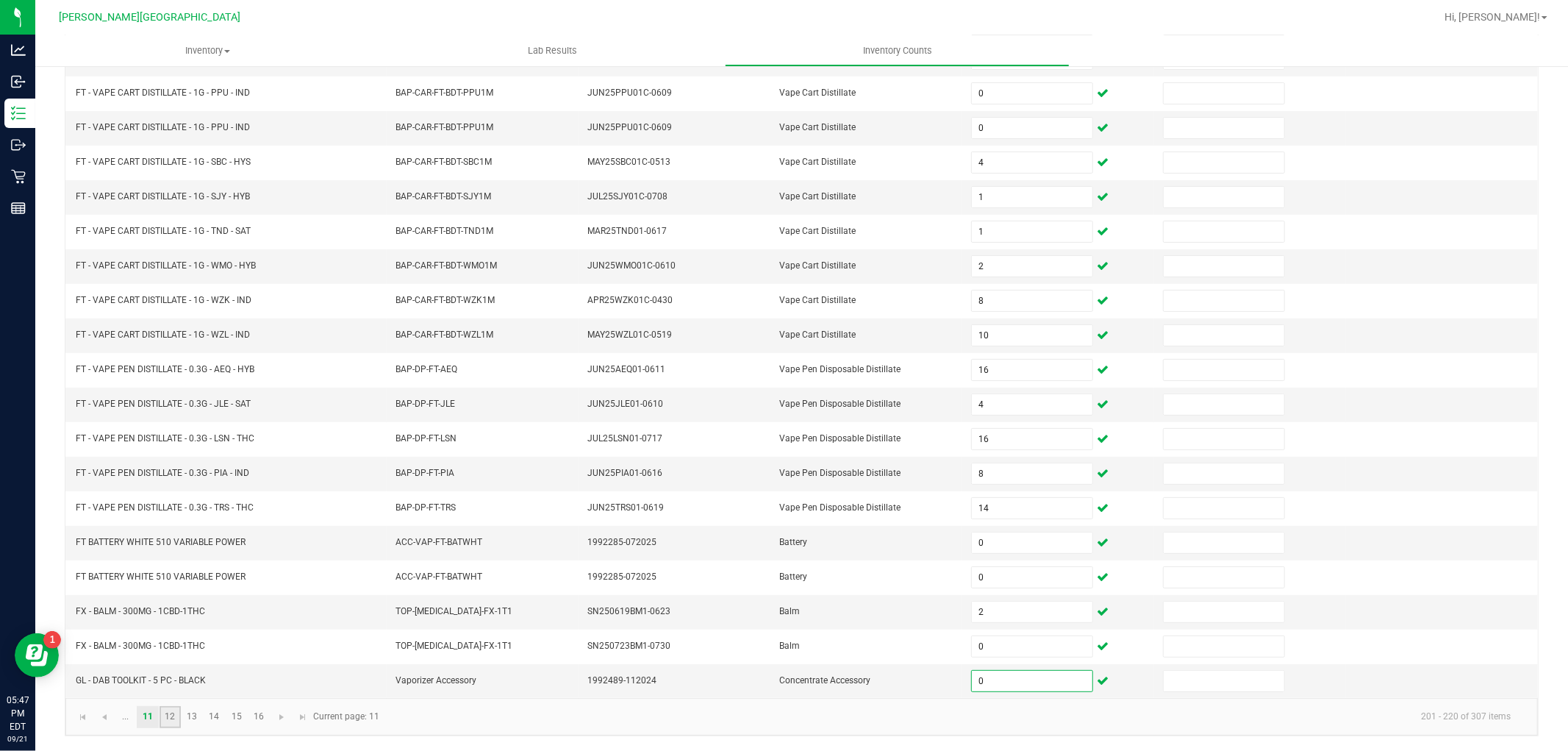
click at [167, 719] on link "12" at bounding box center [170, 717] width 21 height 22
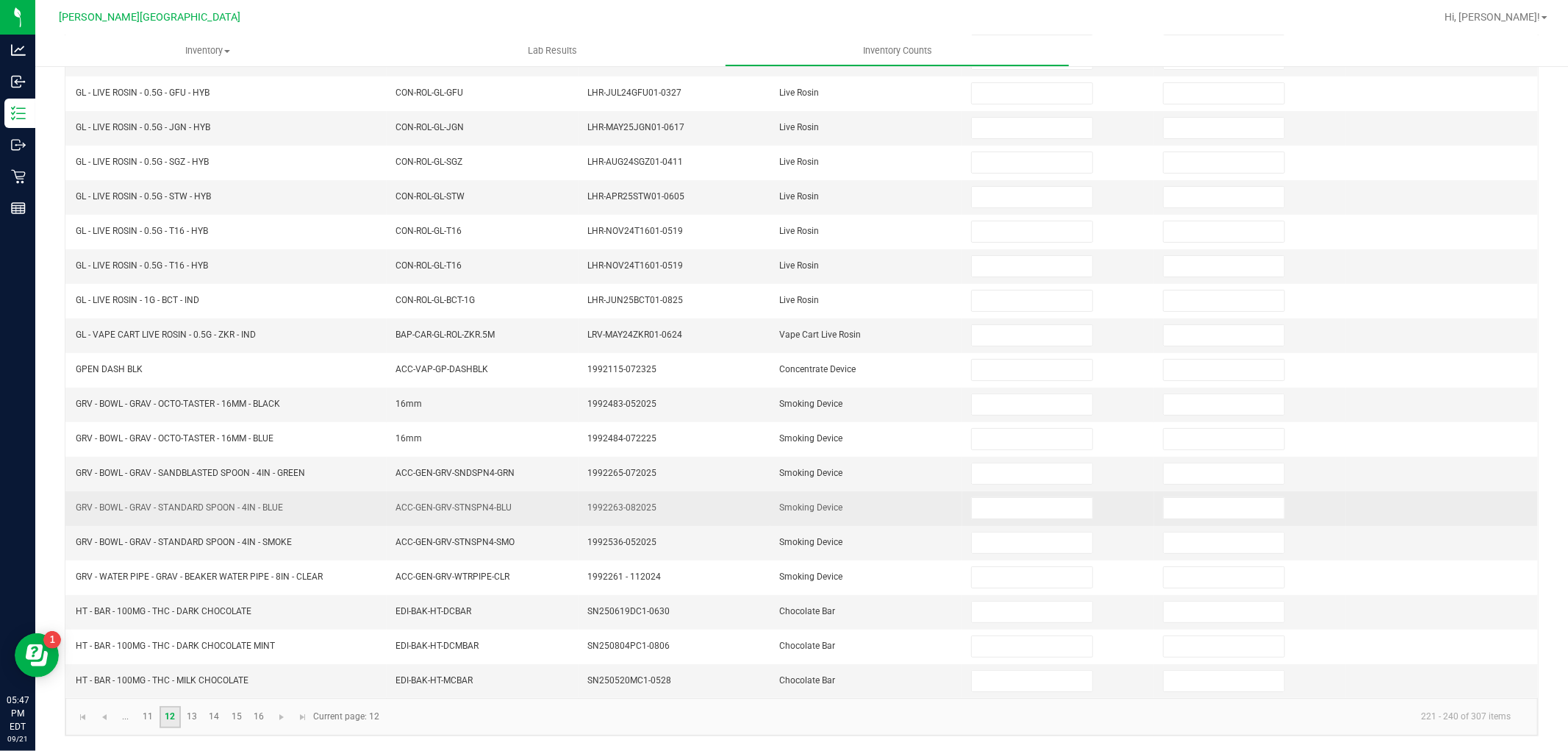
scroll to position [0, 0]
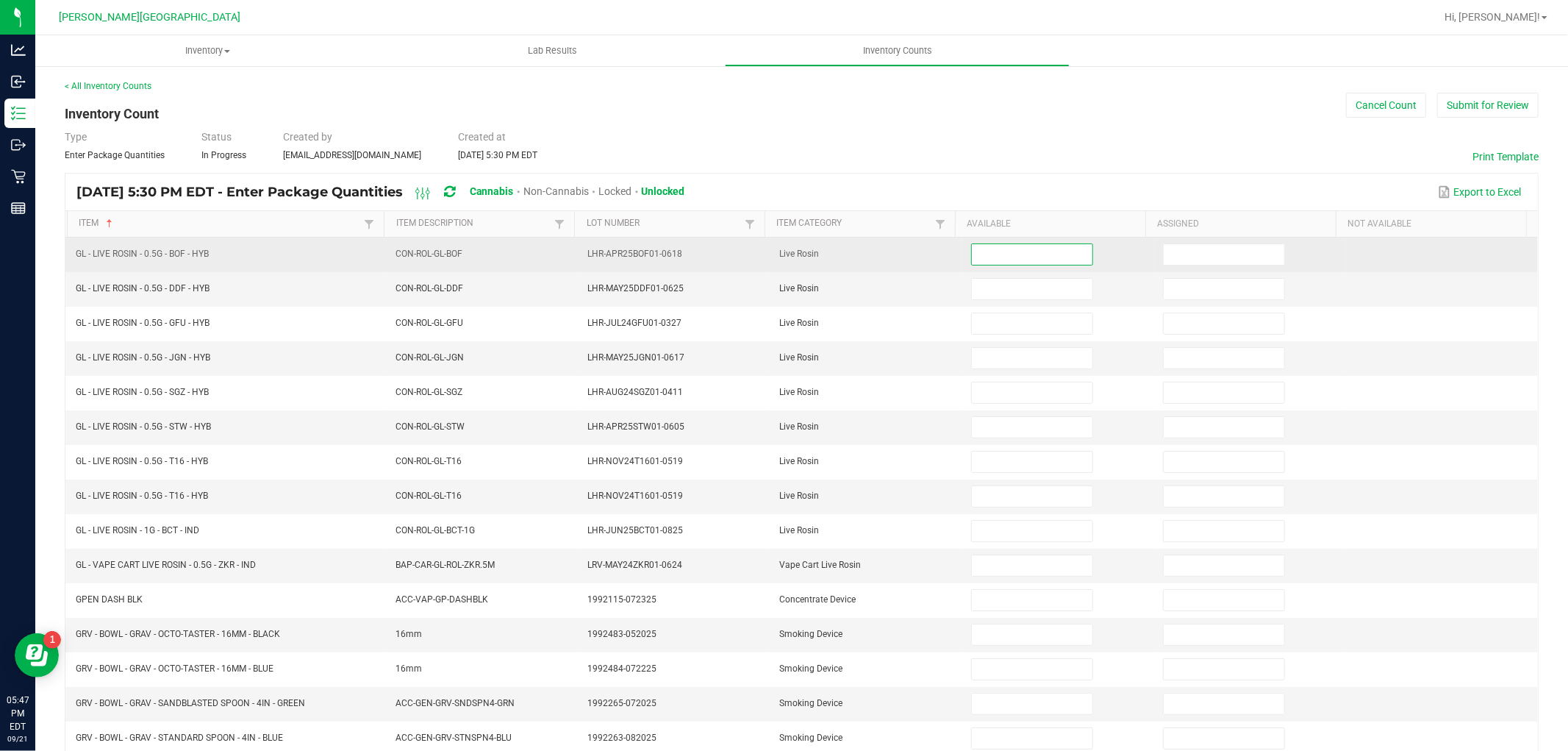
click at [990, 253] on input at bounding box center [1031, 254] width 120 height 20
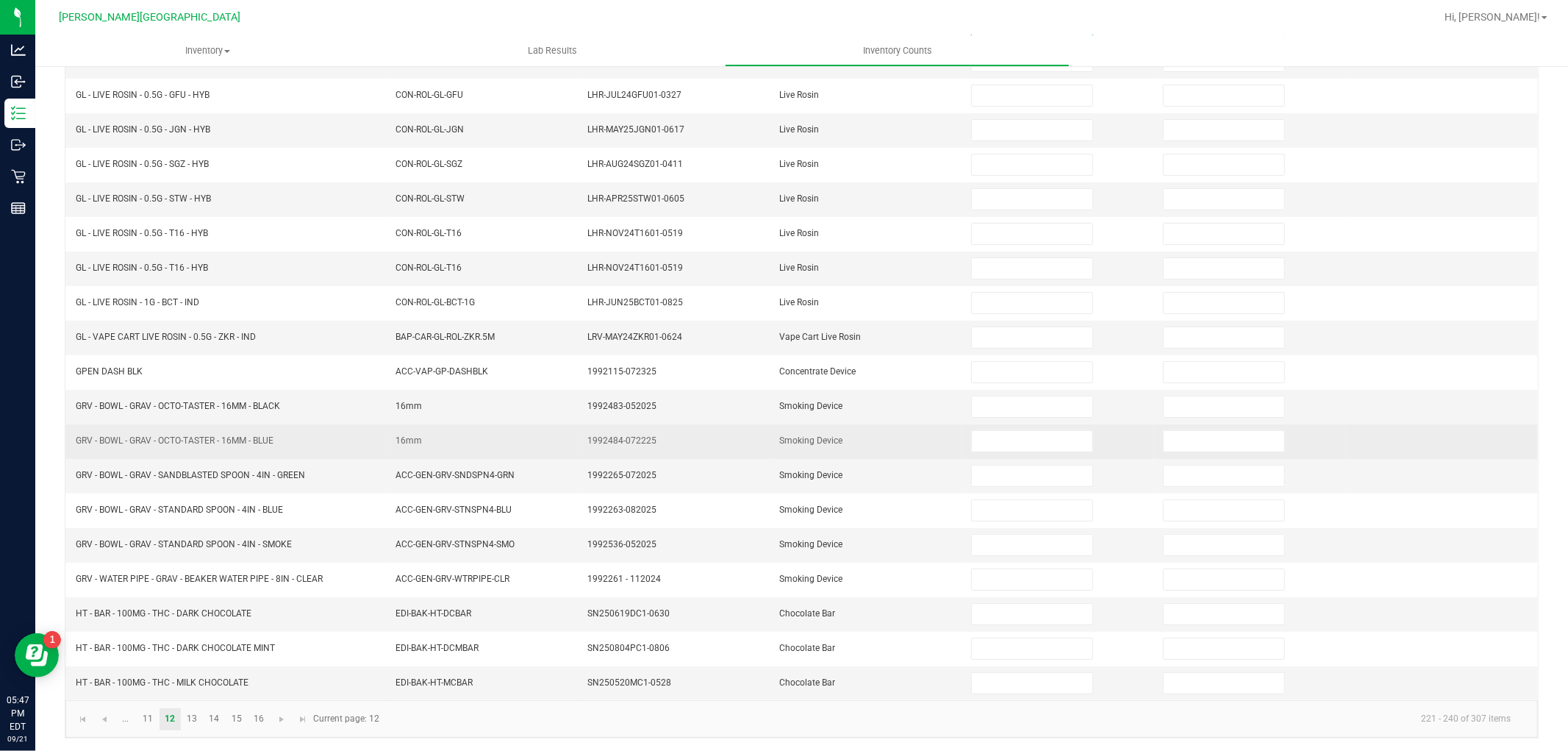
scroll to position [234, 0]
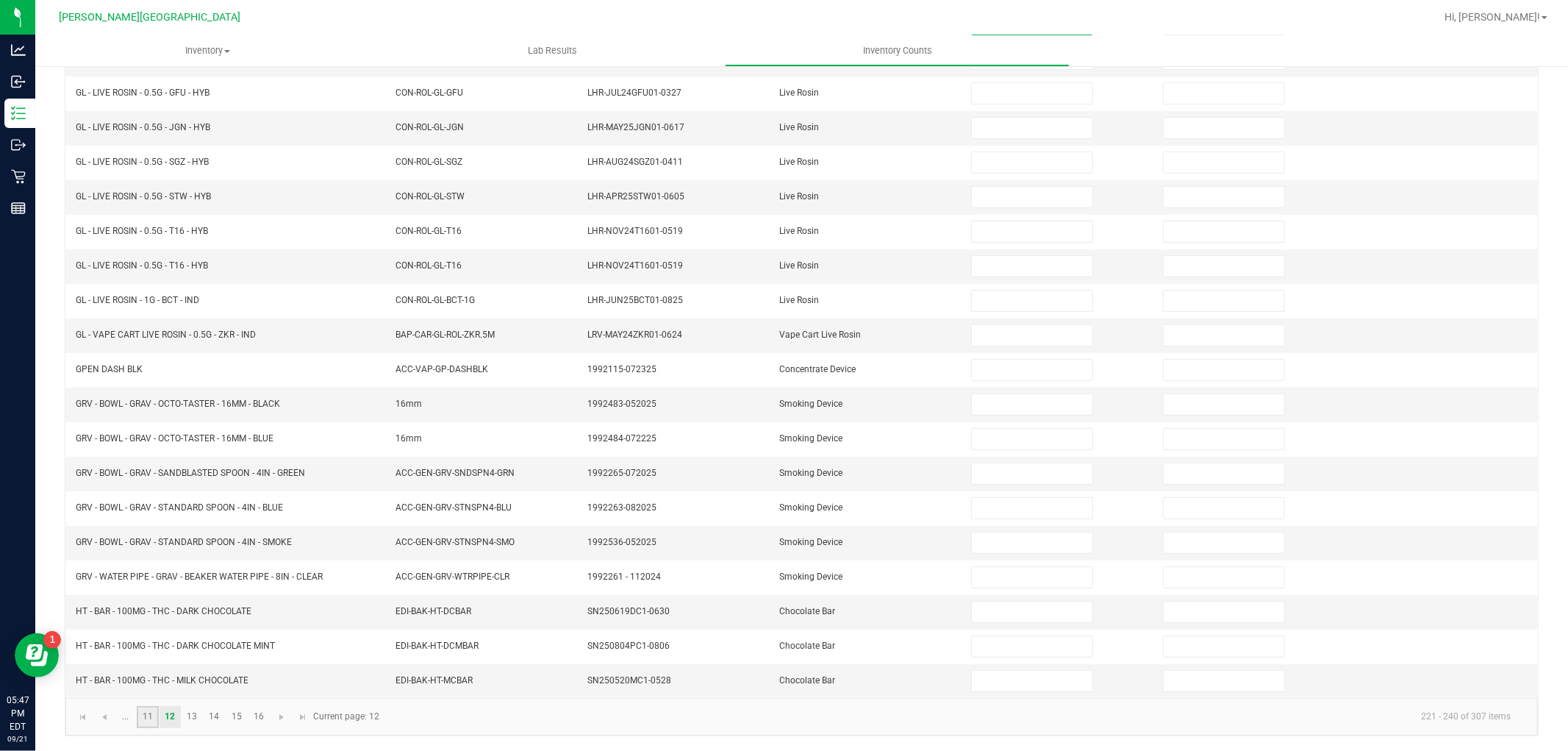
click at [152, 714] on link "11" at bounding box center [147, 717] width 21 height 22
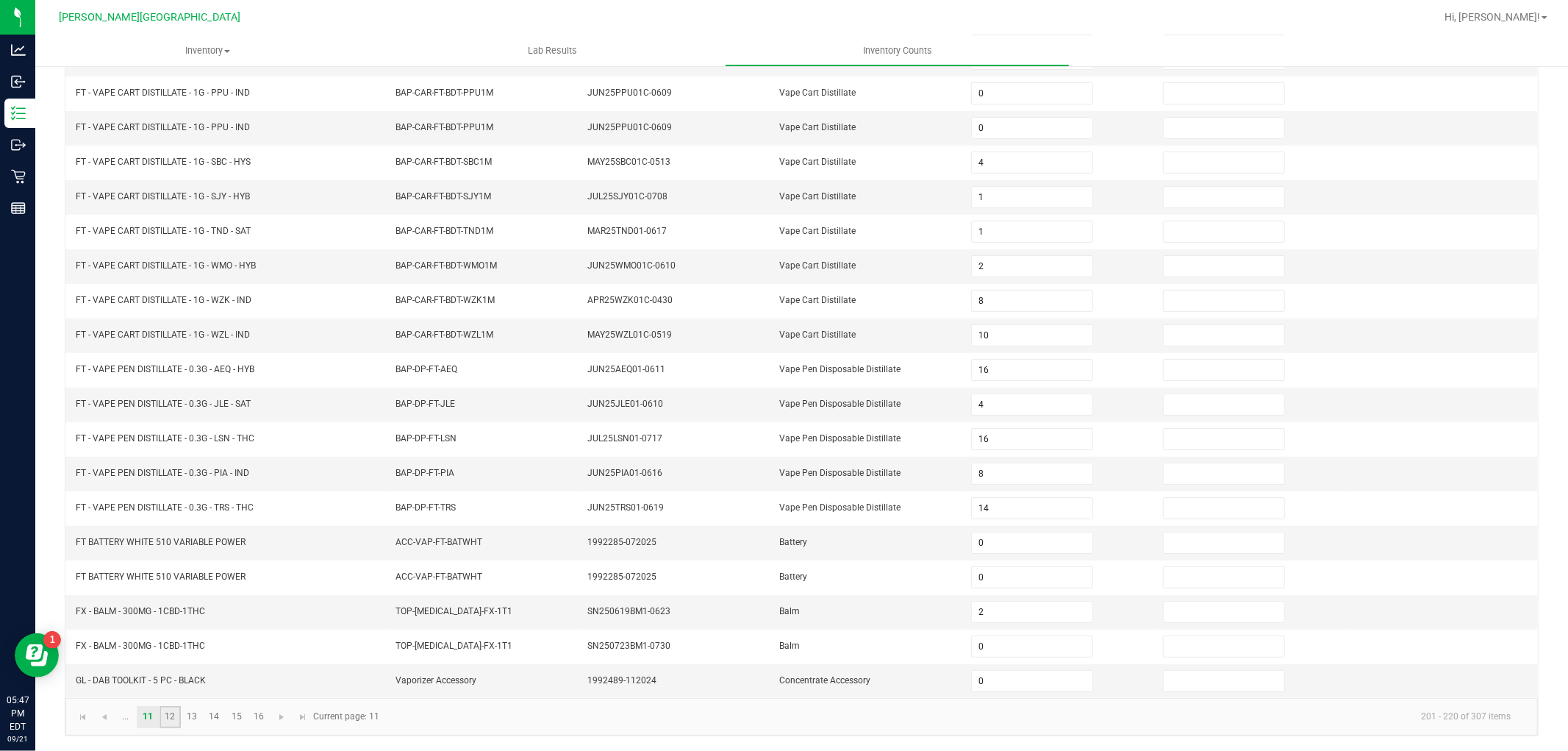
click at [170, 718] on link "12" at bounding box center [170, 717] width 21 height 22
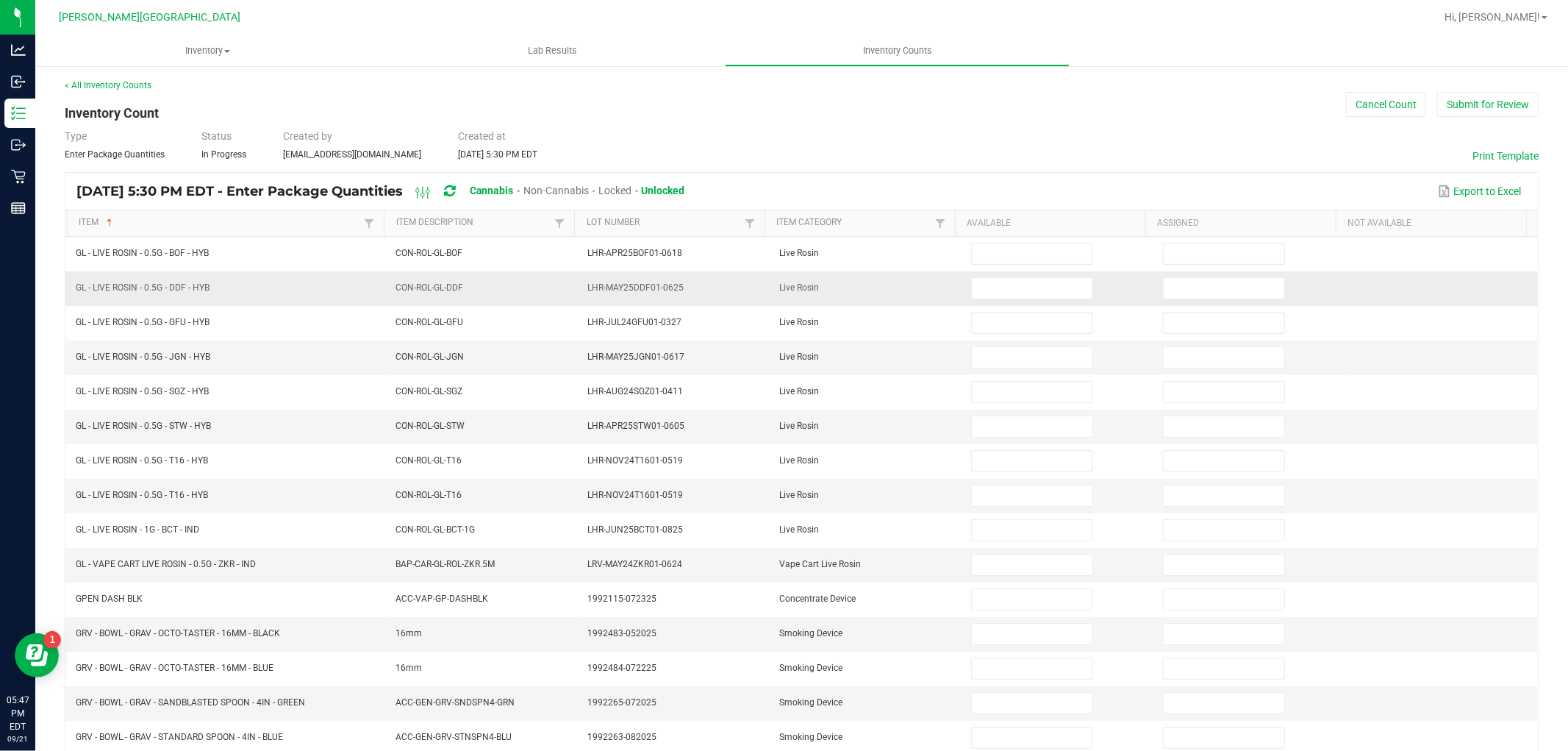
scroll to position [0, 0]
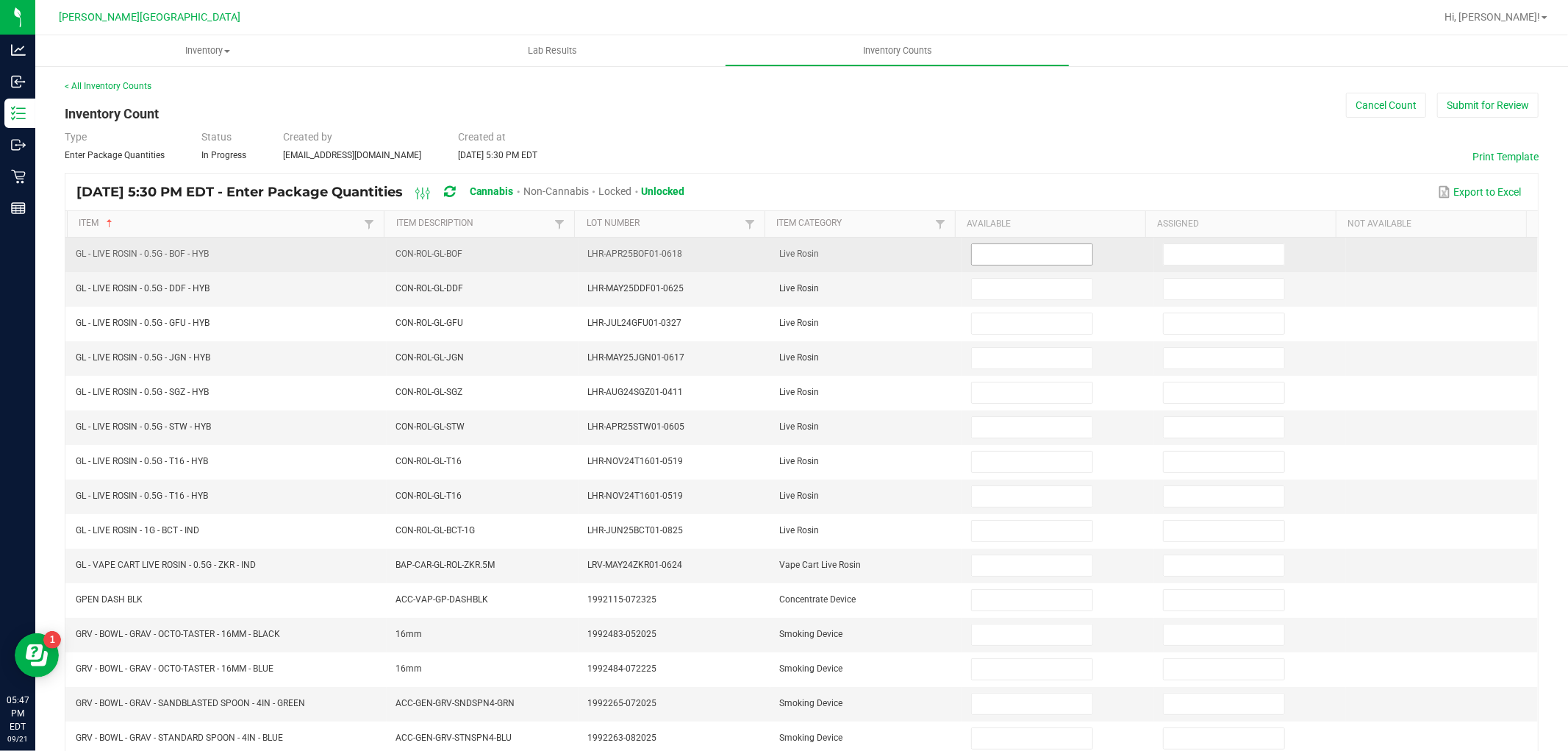
click at [990, 261] on input at bounding box center [1031, 254] width 120 height 20
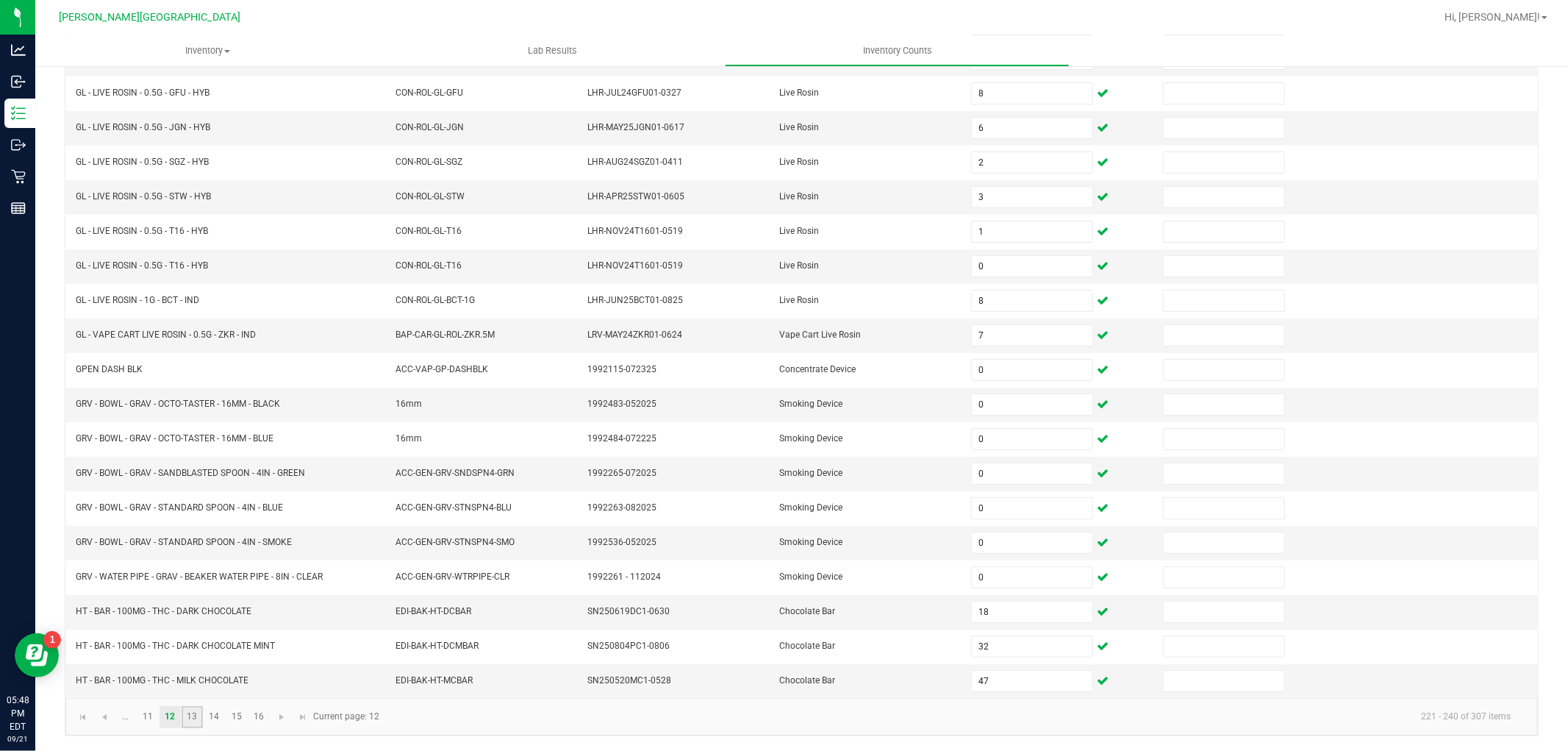
click at [186, 710] on link "13" at bounding box center [192, 717] width 21 height 22
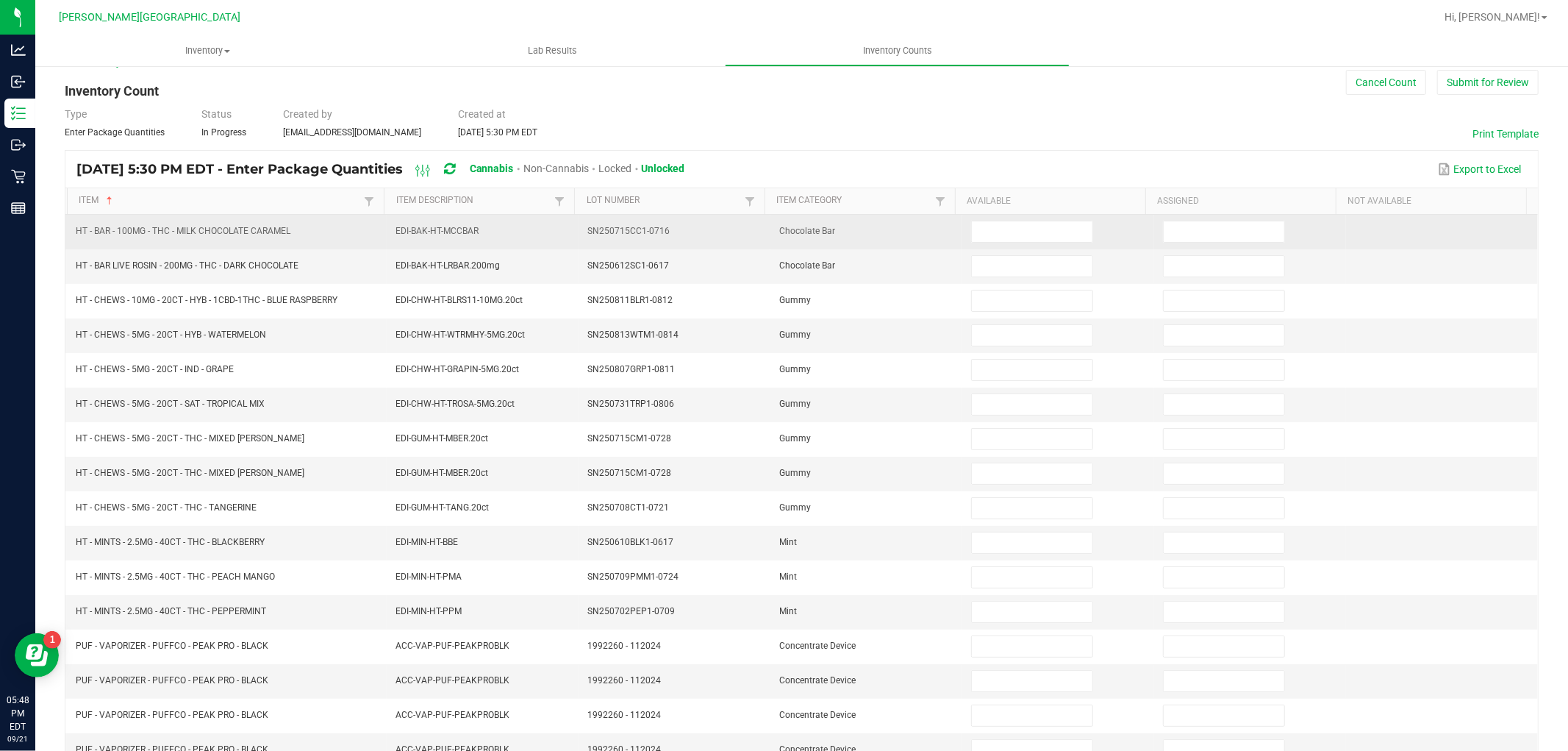
scroll to position [0, 0]
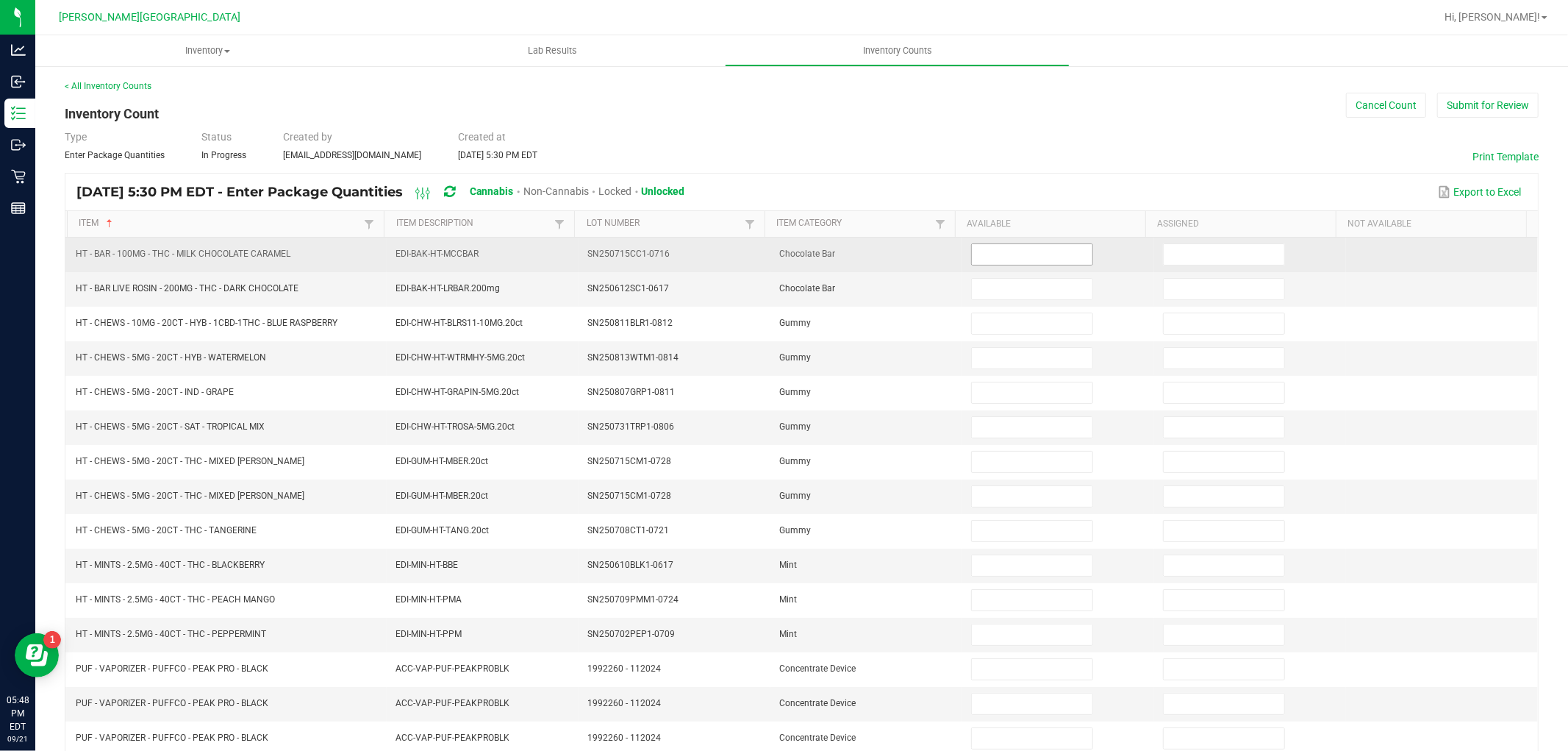
click at [992, 254] on input at bounding box center [1031, 254] width 120 height 20
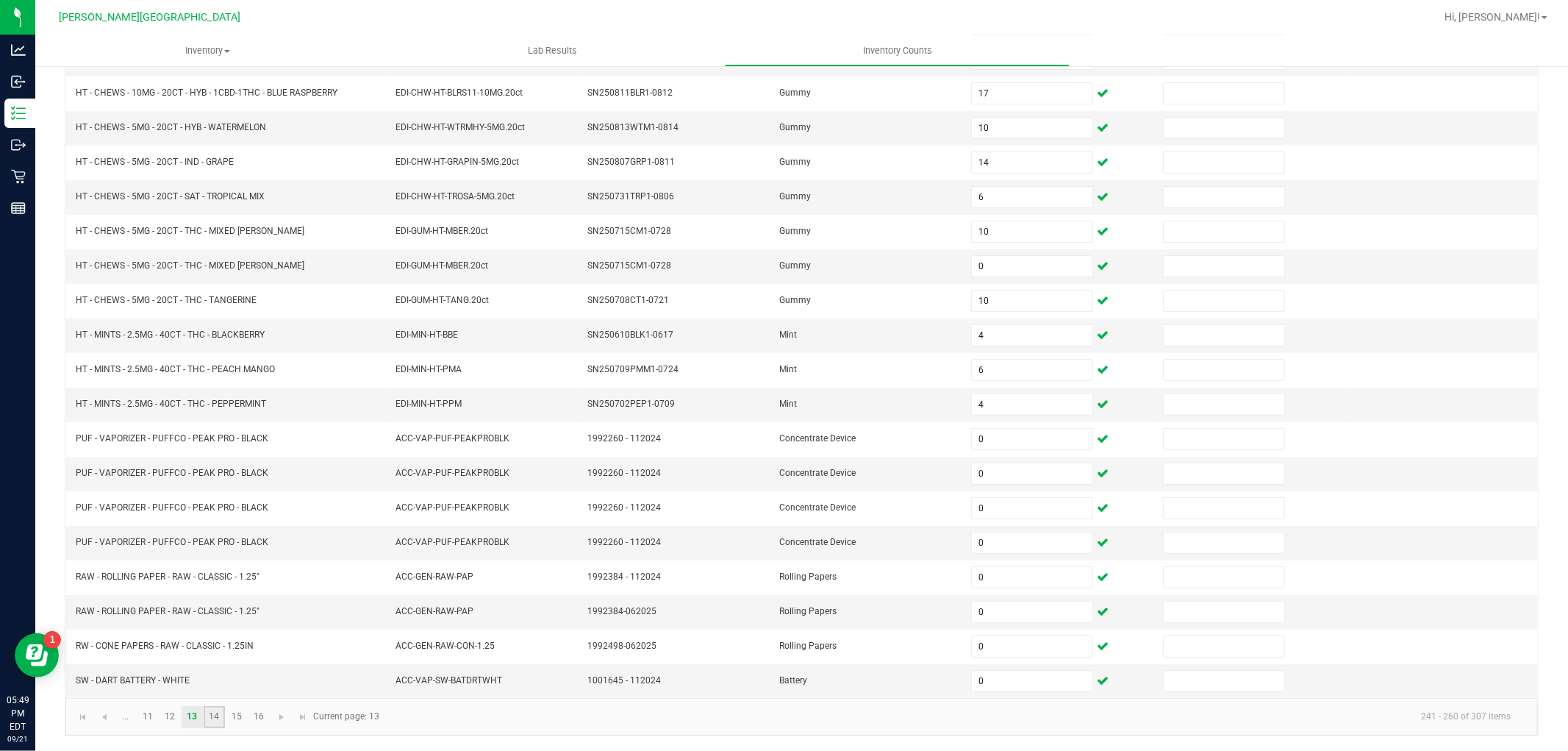
click at [210, 721] on link "14" at bounding box center [214, 717] width 21 height 22
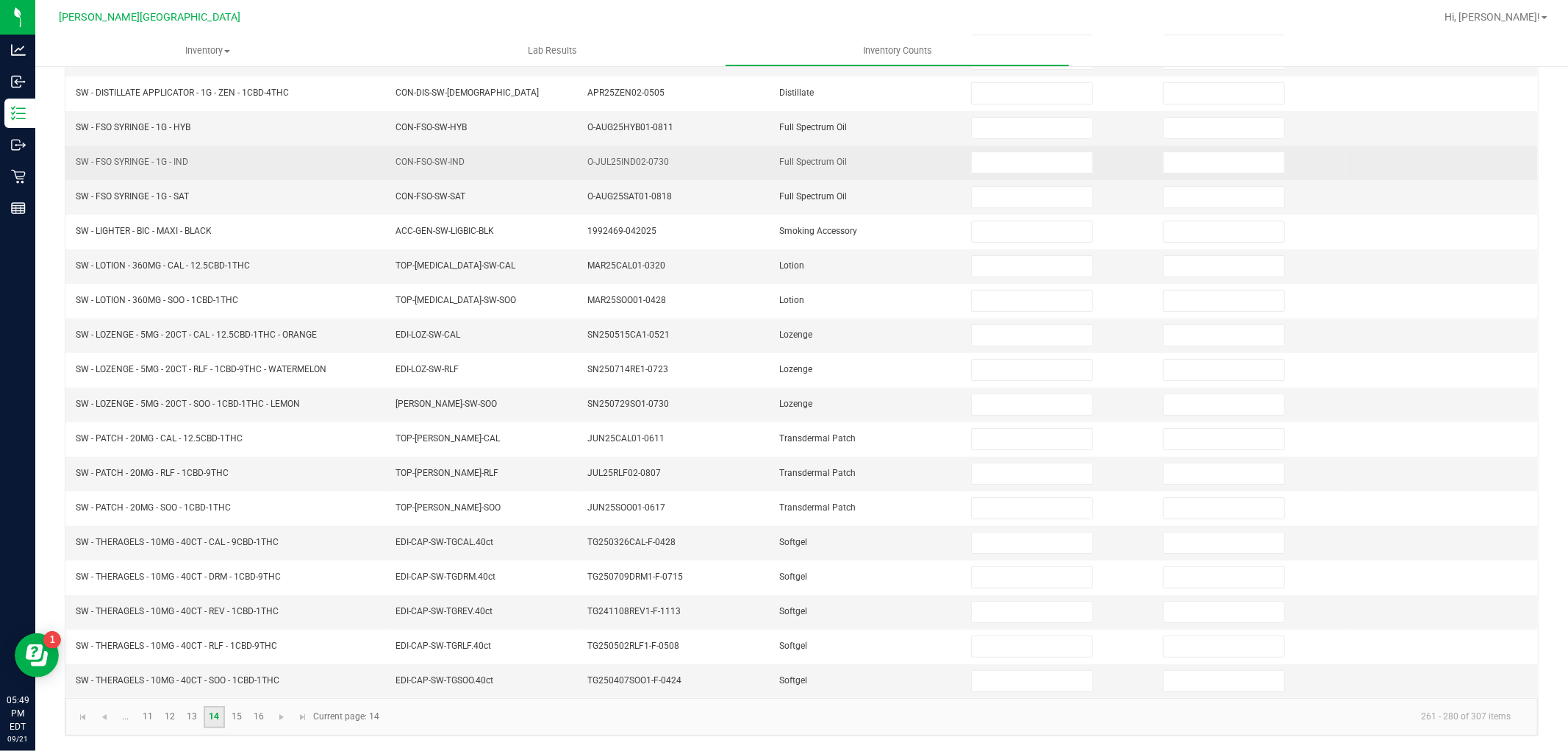
scroll to position [0, 0]
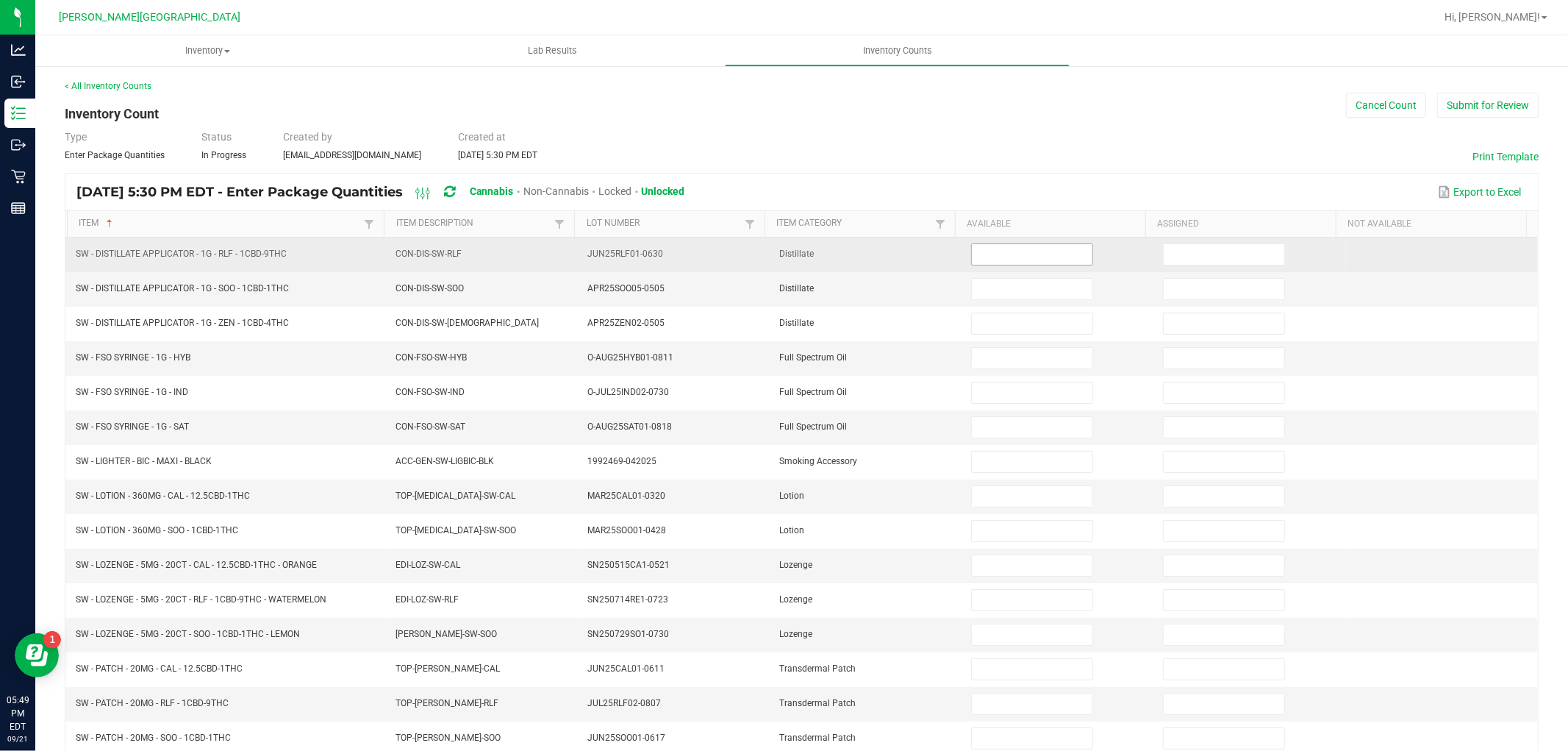
click at [974, 258] on input at bounding box center [1031, 254] width 120 height 20
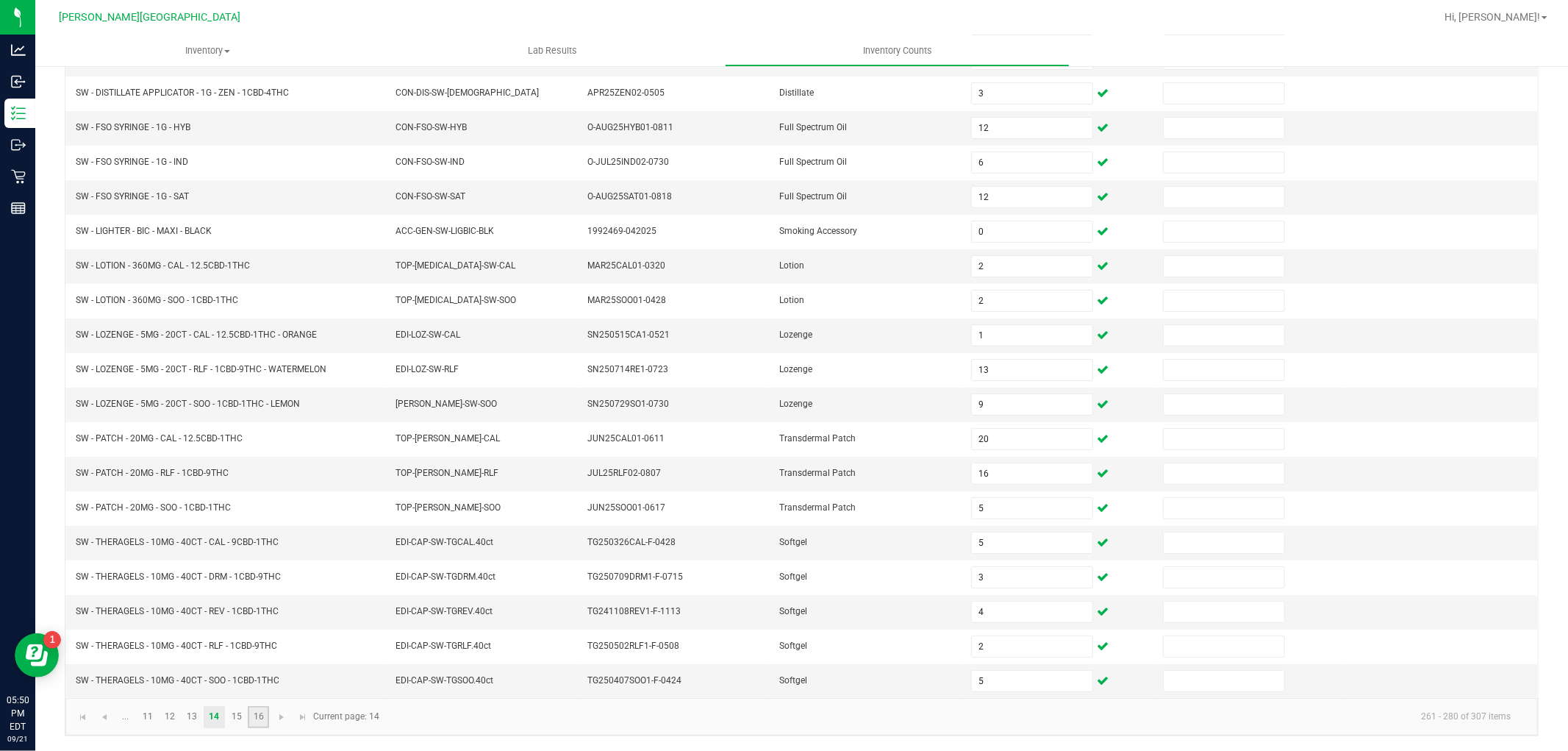
click at [247, 714] on link "16" at bounding box center [258, 717] width 21 height 22
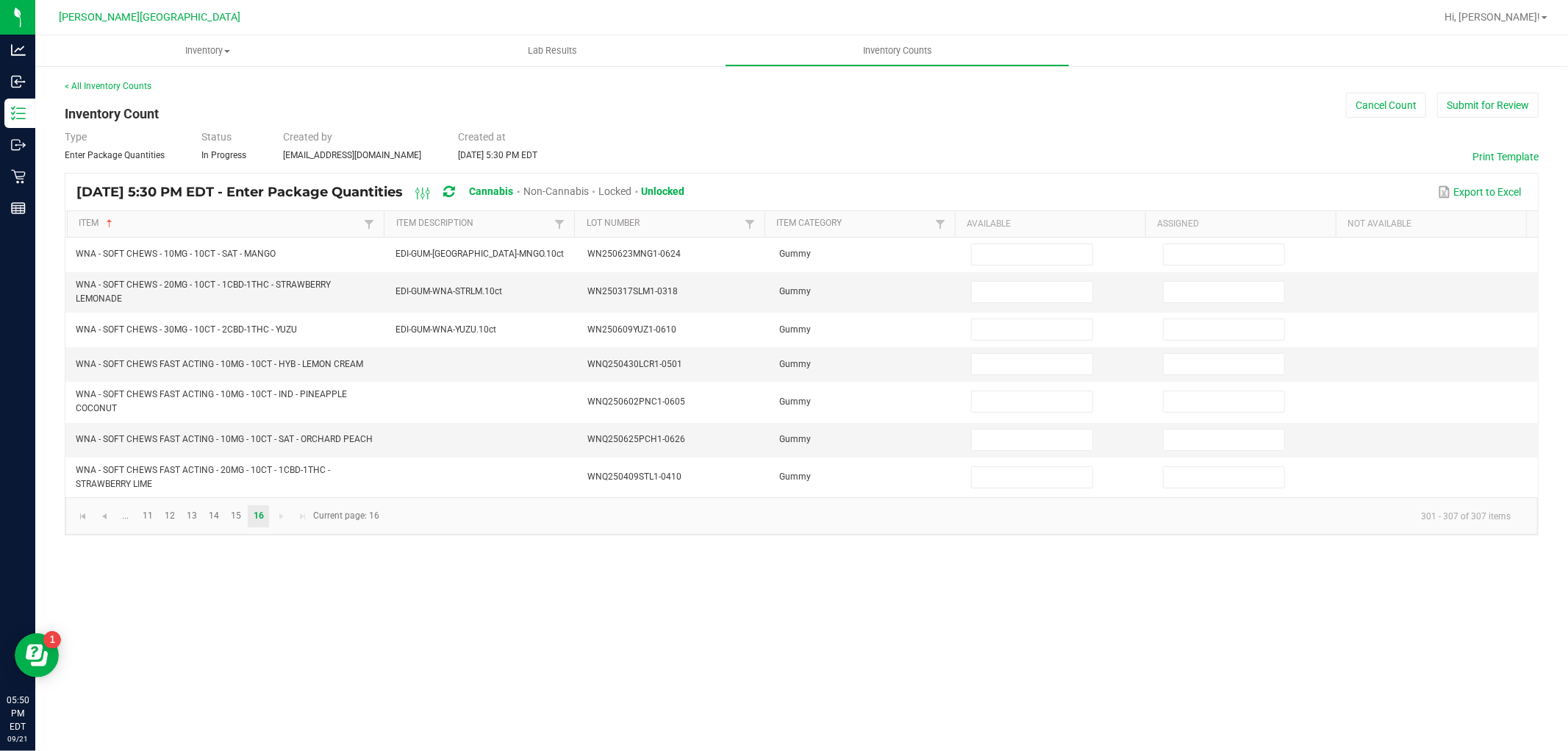
click at [234, 719] on div "Inventory All packages All inventory Waste log Create inventory Lab Results Inv…" at bounding box center [801, 393] width 1532 height 715
click at [231, 519] on link "15" at bounding box center [236, 516] width 21 height 22
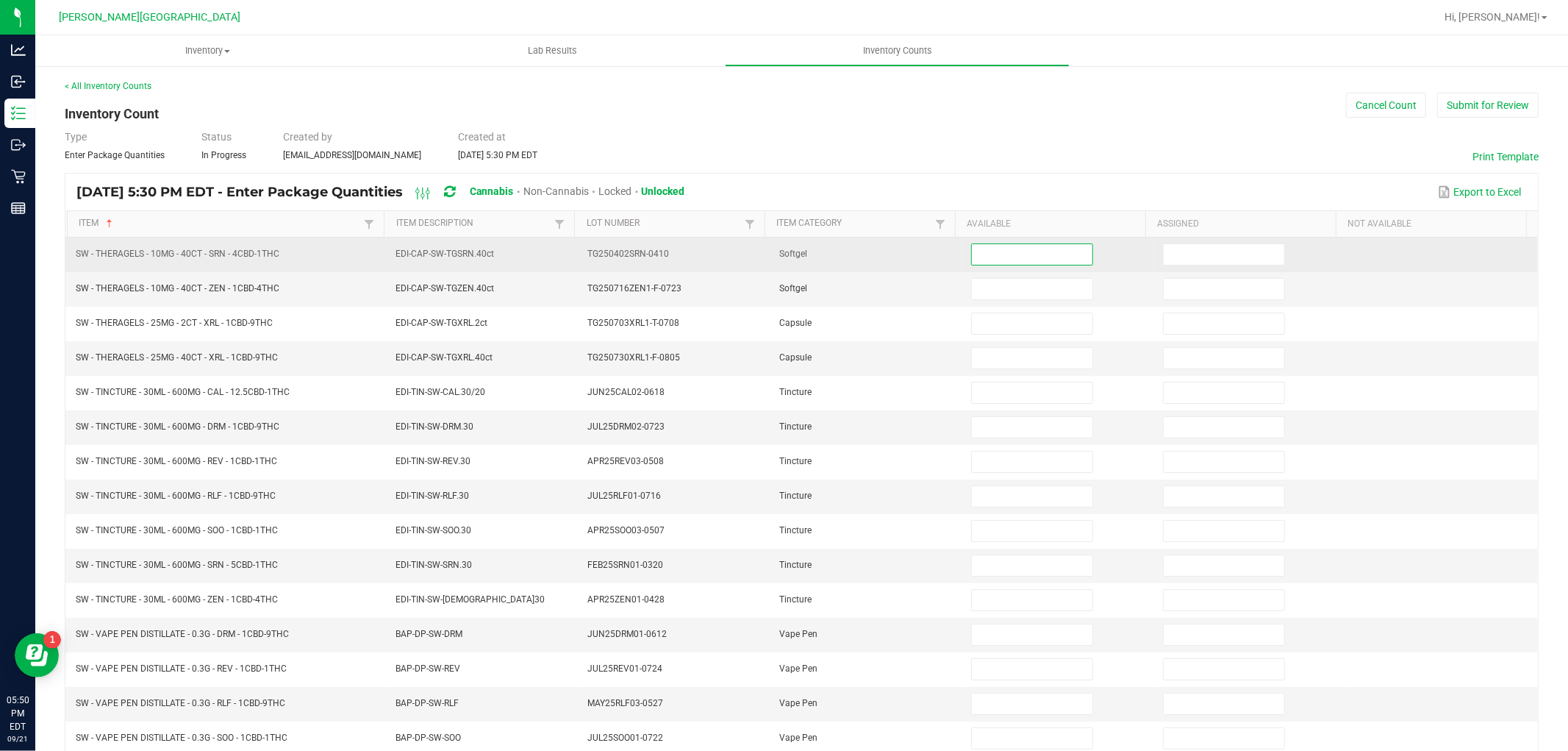
click at [1003, 258] on input at bounding box center [1031, 254] width 120 height 20
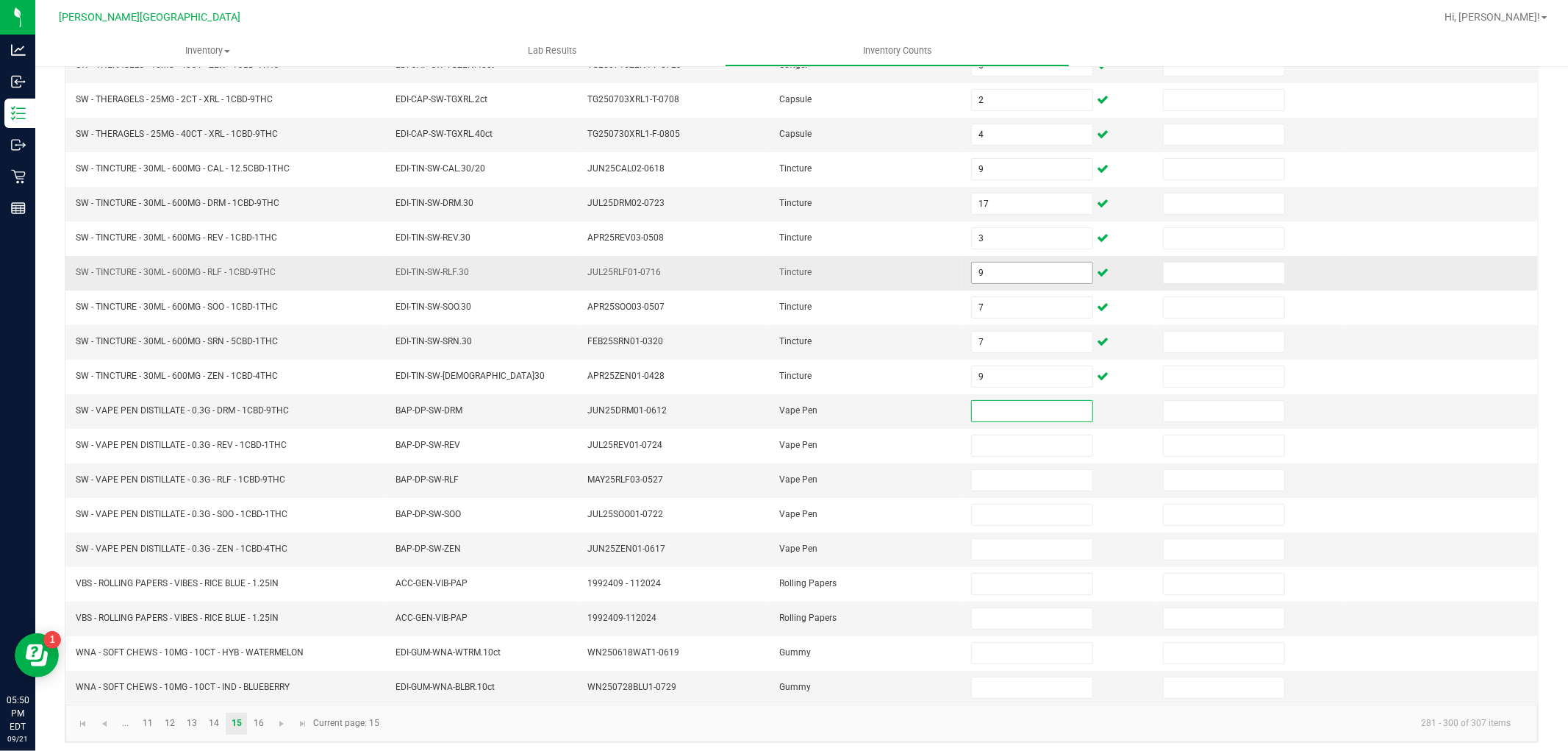
scroll to position [234, 0]
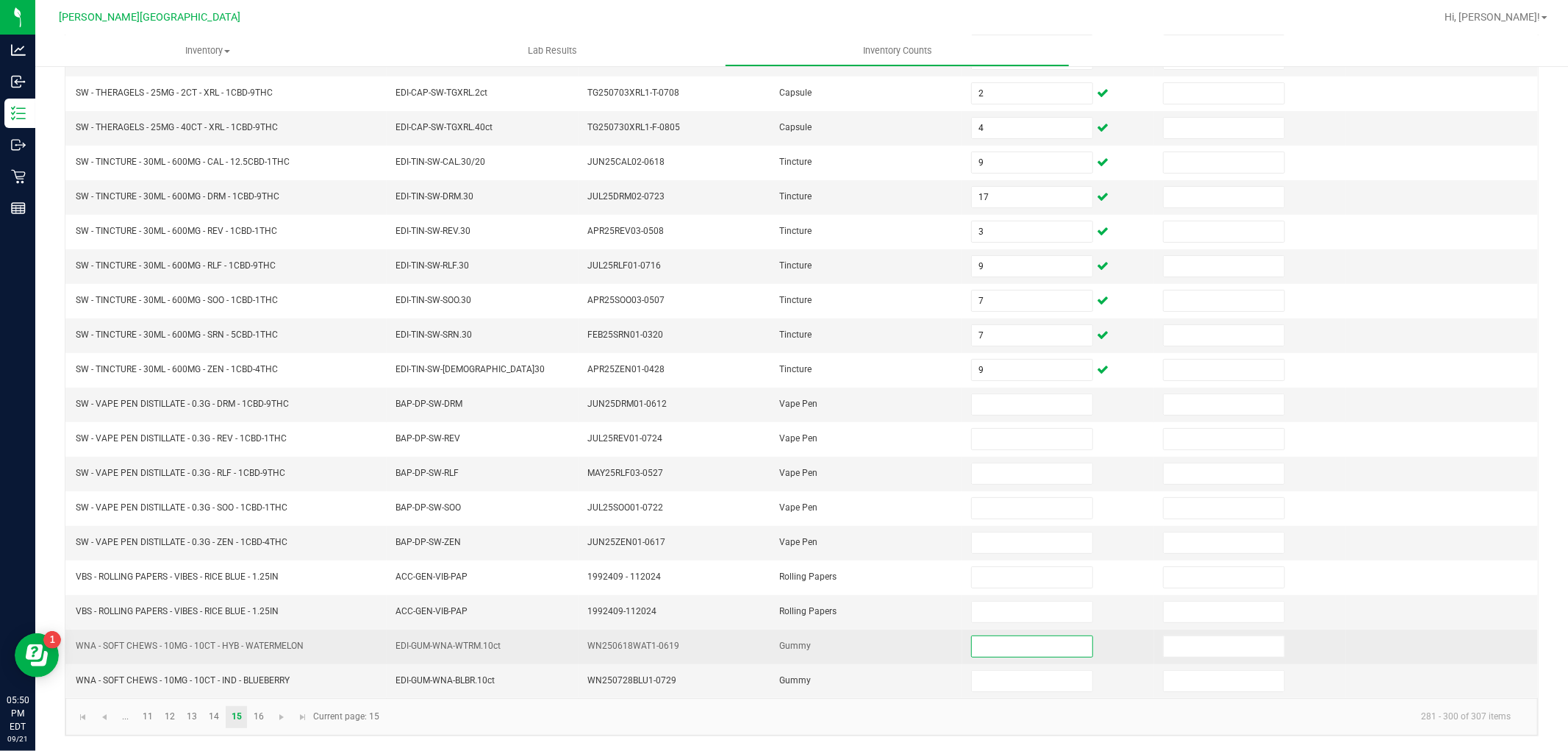
click at [1039, 650] on input at bounding box center [1031, 646] width 120 height 20
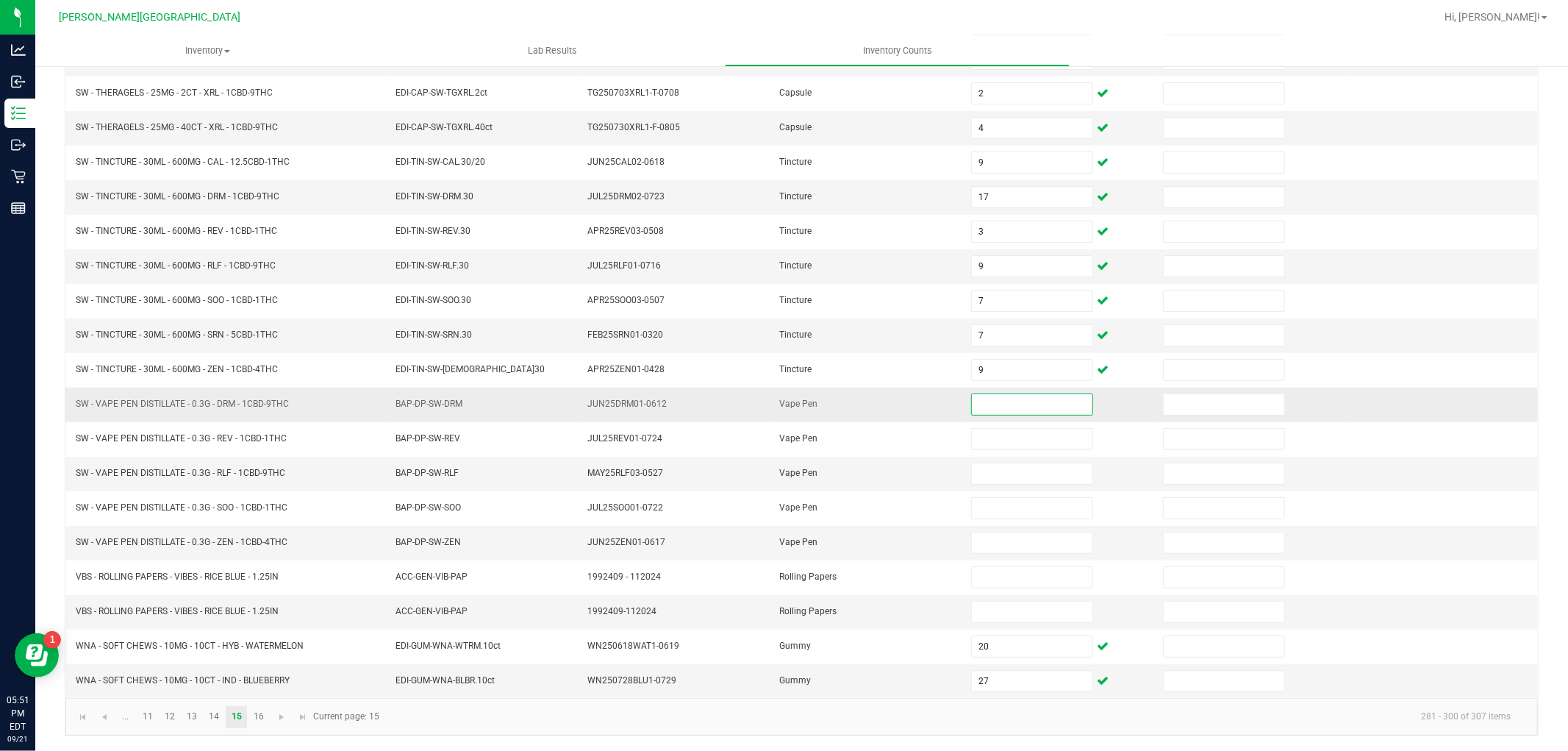
click at [1033, 395] on input at bounding box center [1031, 405] width 120 height 20
click at [259, 719] on link "16" at bounding box center [258, 717] width 21 height 22
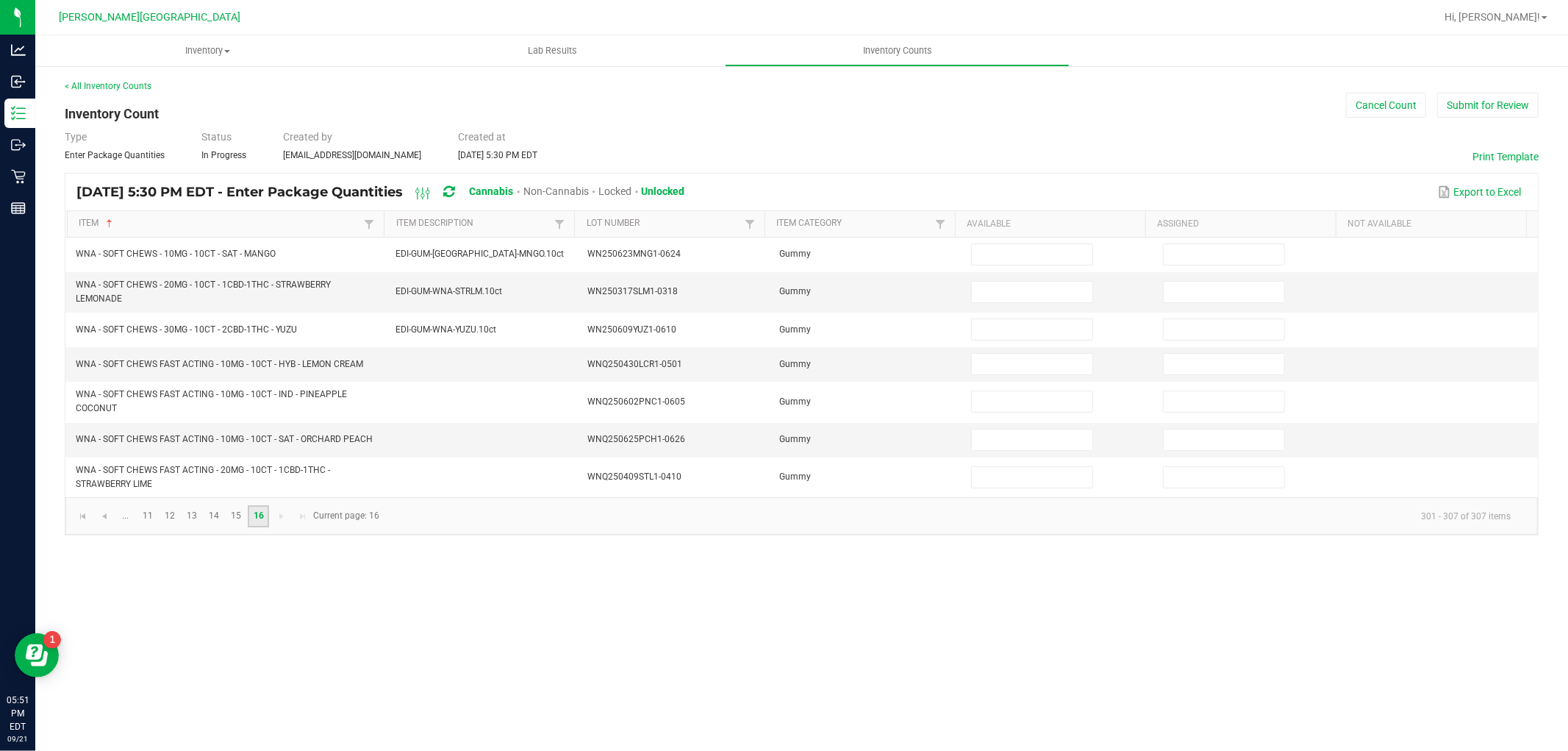
scroll to position [0, 0]
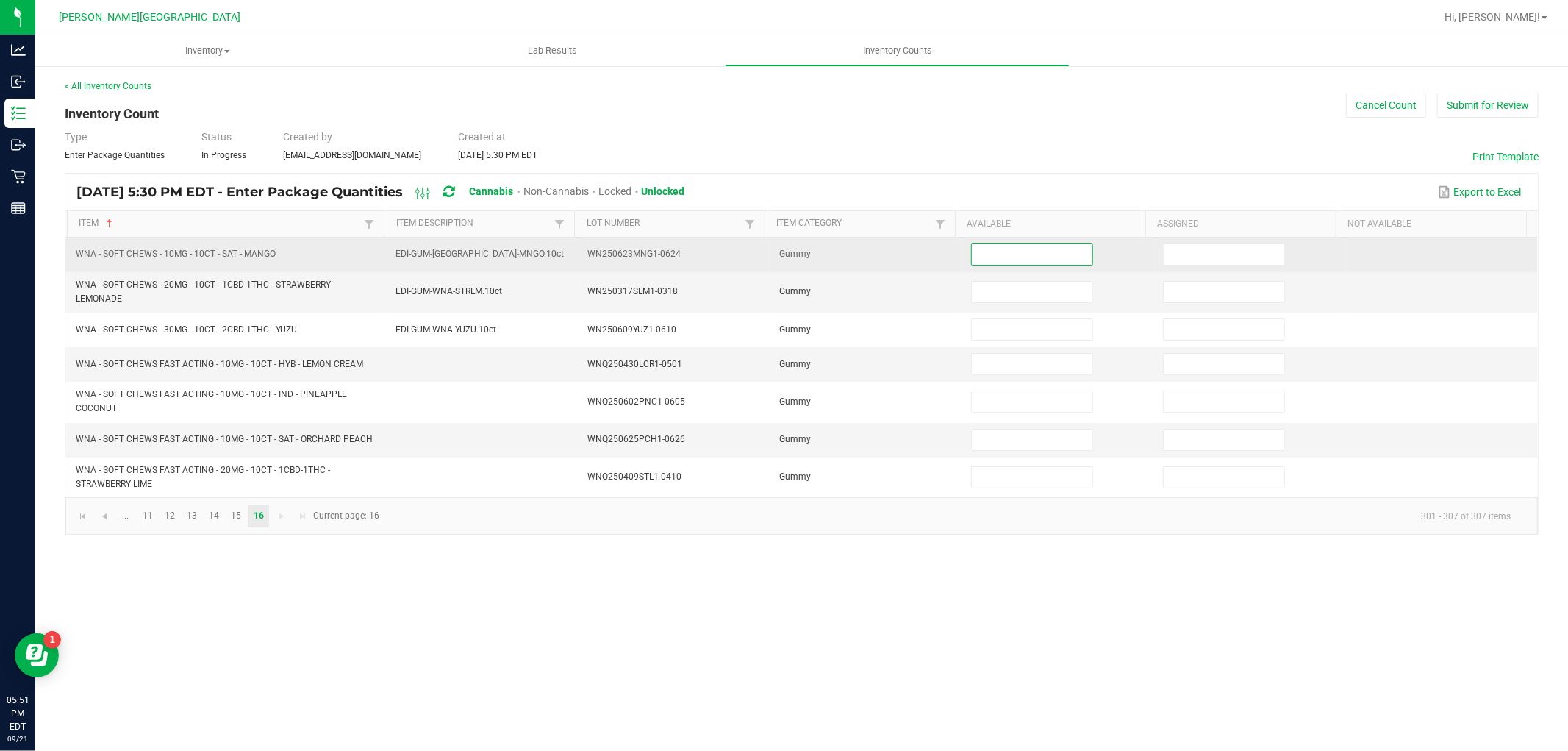
click at [1027, 253] on input at bounding box center [1031, 254] width 120 height 20
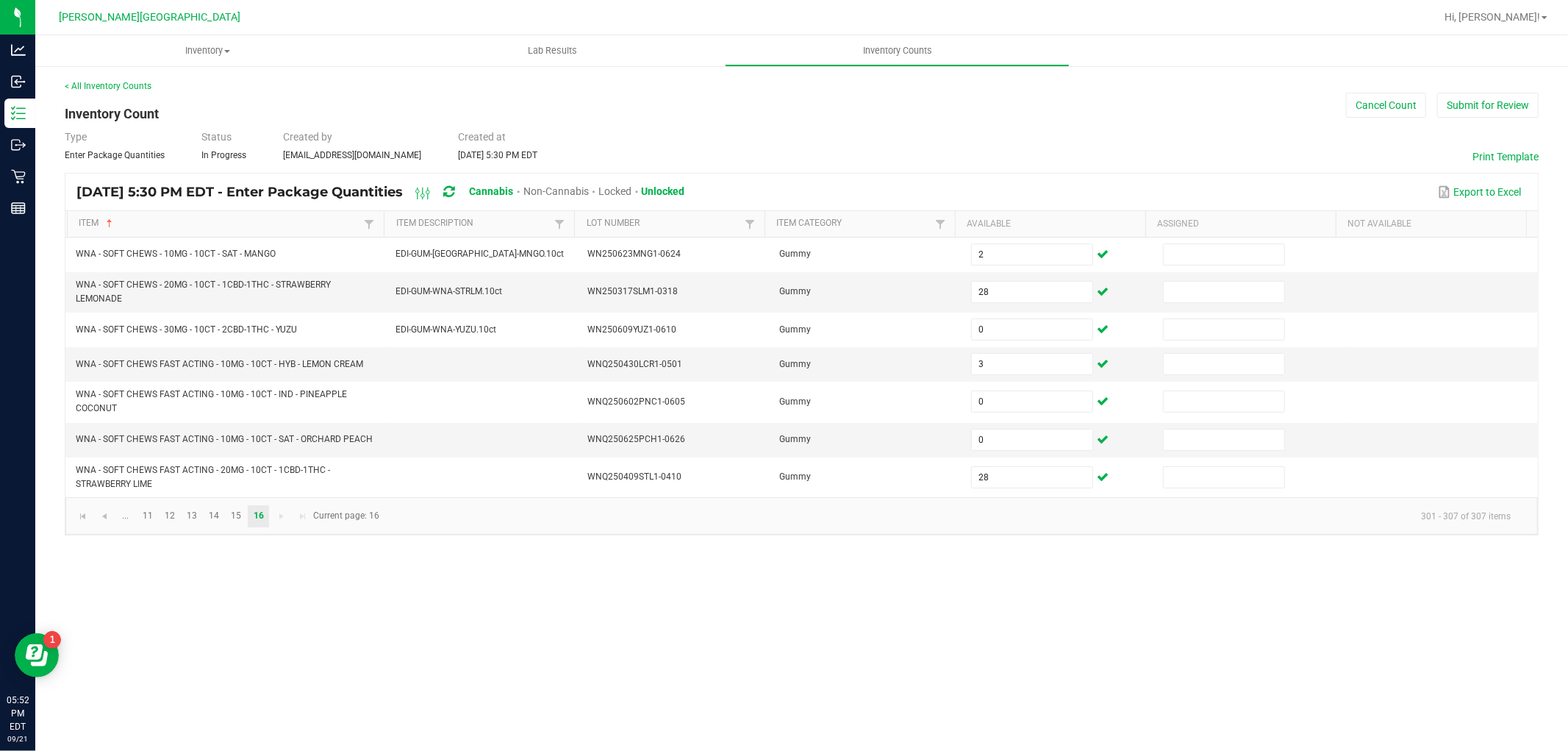
click at [790, 630] on div "Inventory All packages All inventory Waste log Create inventory Lab Results Inv…" at bounding box center [801, 393] width 1532 height 715
click at [83, 518] on span "Go to the first page" at bounding box center [83, 516] width 12 height 12
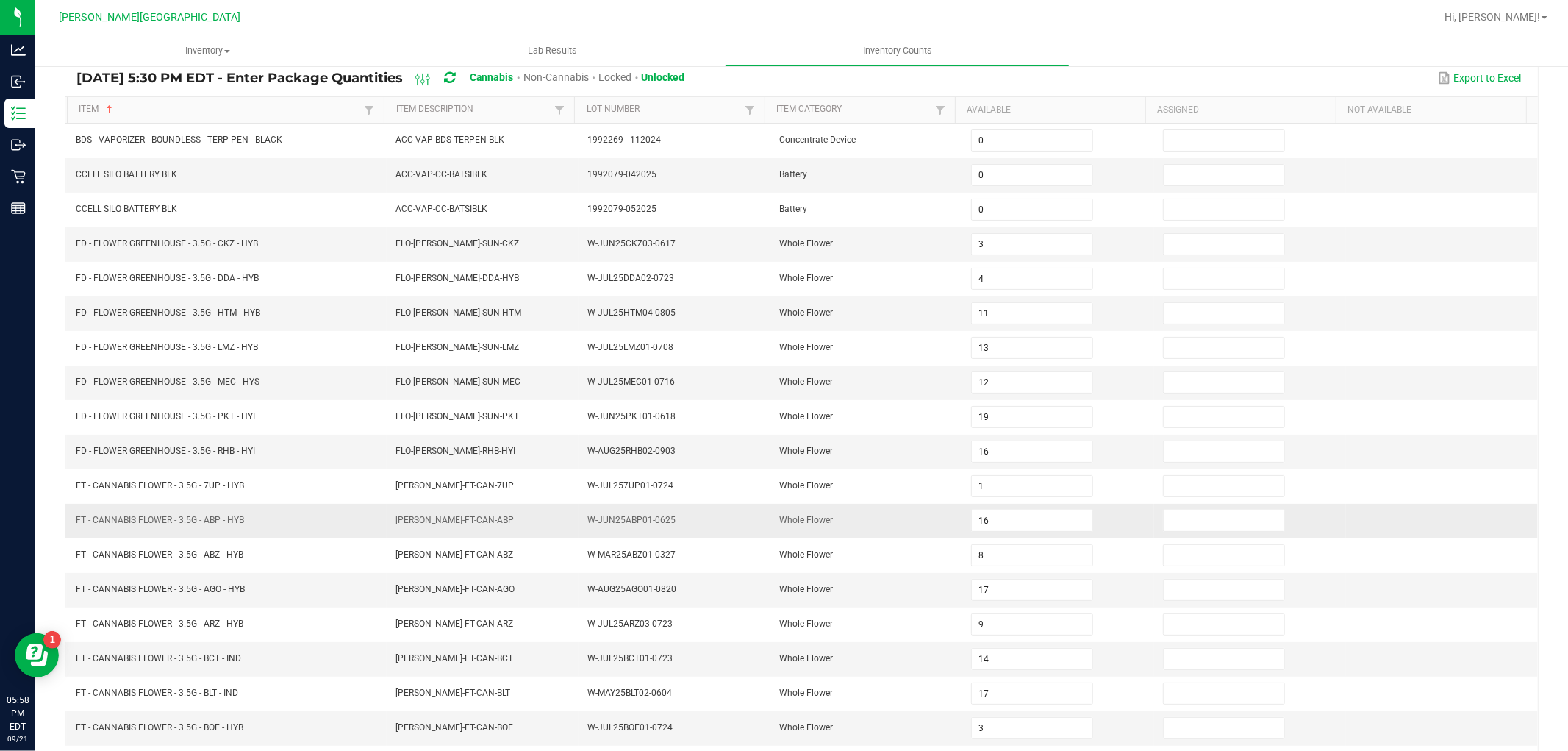
scroll to position [234, 0]
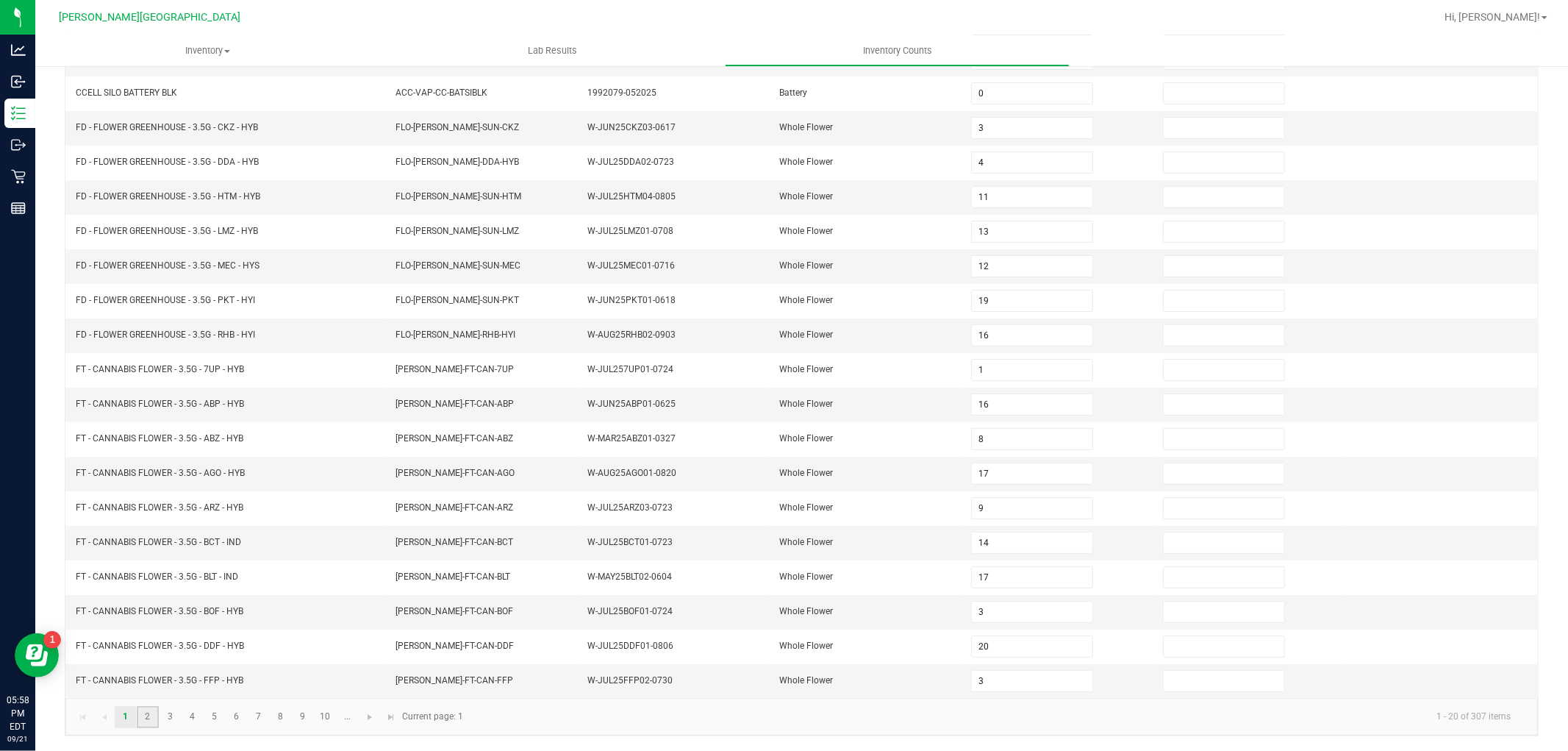
click at [153, 713] on link "2" at bounding box center [147, 717] width 21 height 22
click at [160, 719] on link "3" at bounding box center [170, 717] width 21 height 22
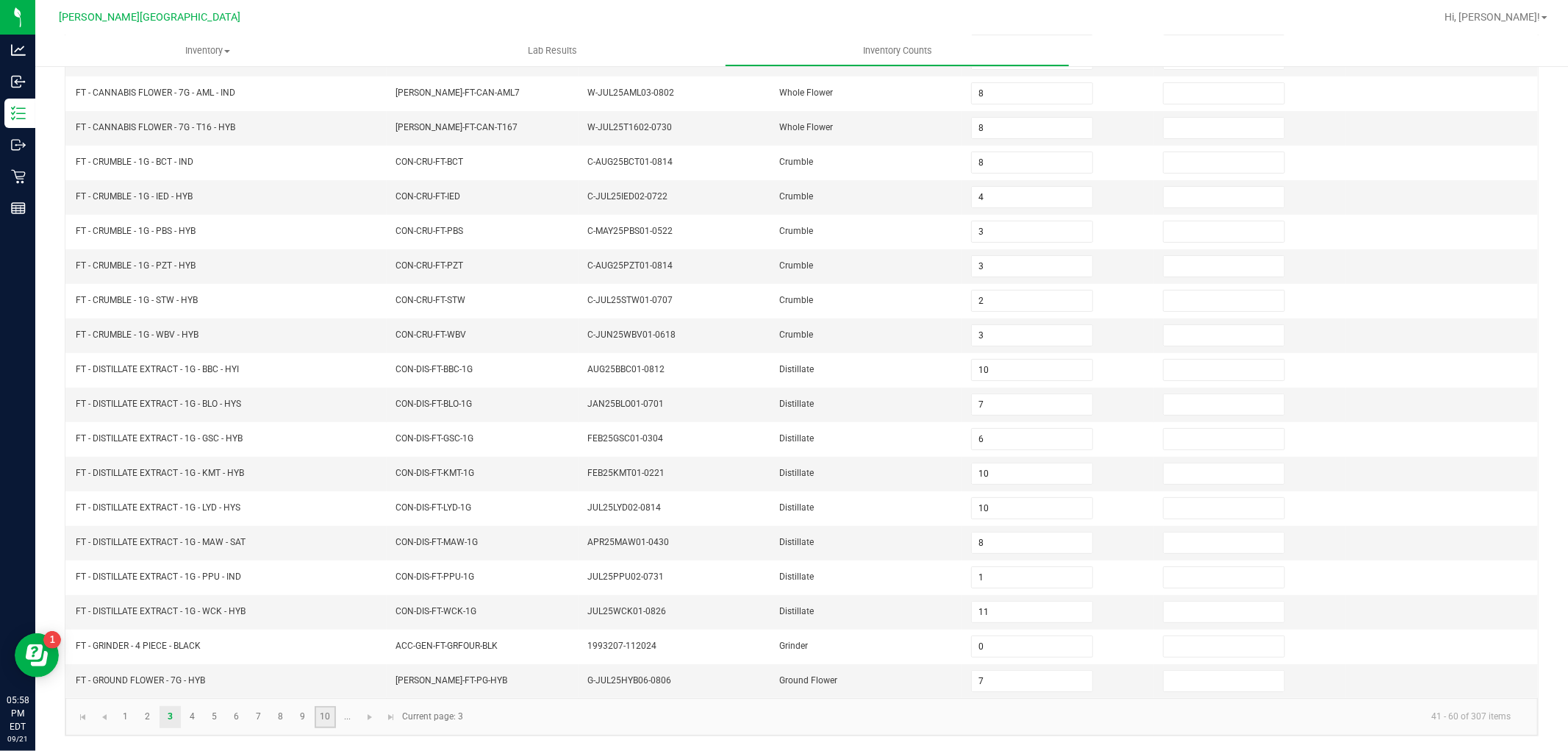
click at [316, 723] on link "10" at bounding box center [325, 717] width 21 height 22
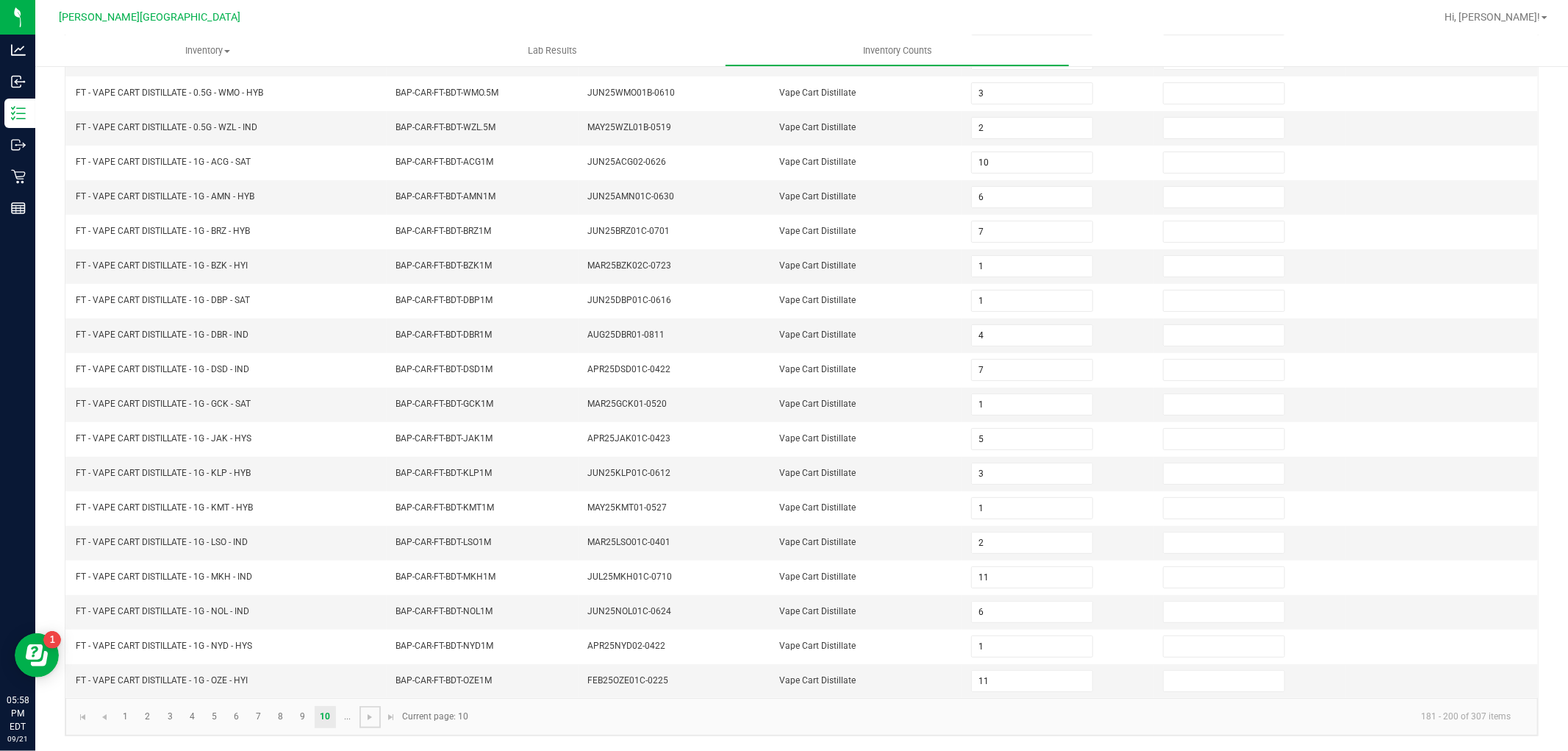
click at [369, 718] on span "Go to the next page" at bounding box center [370, 717] width 12 height 12
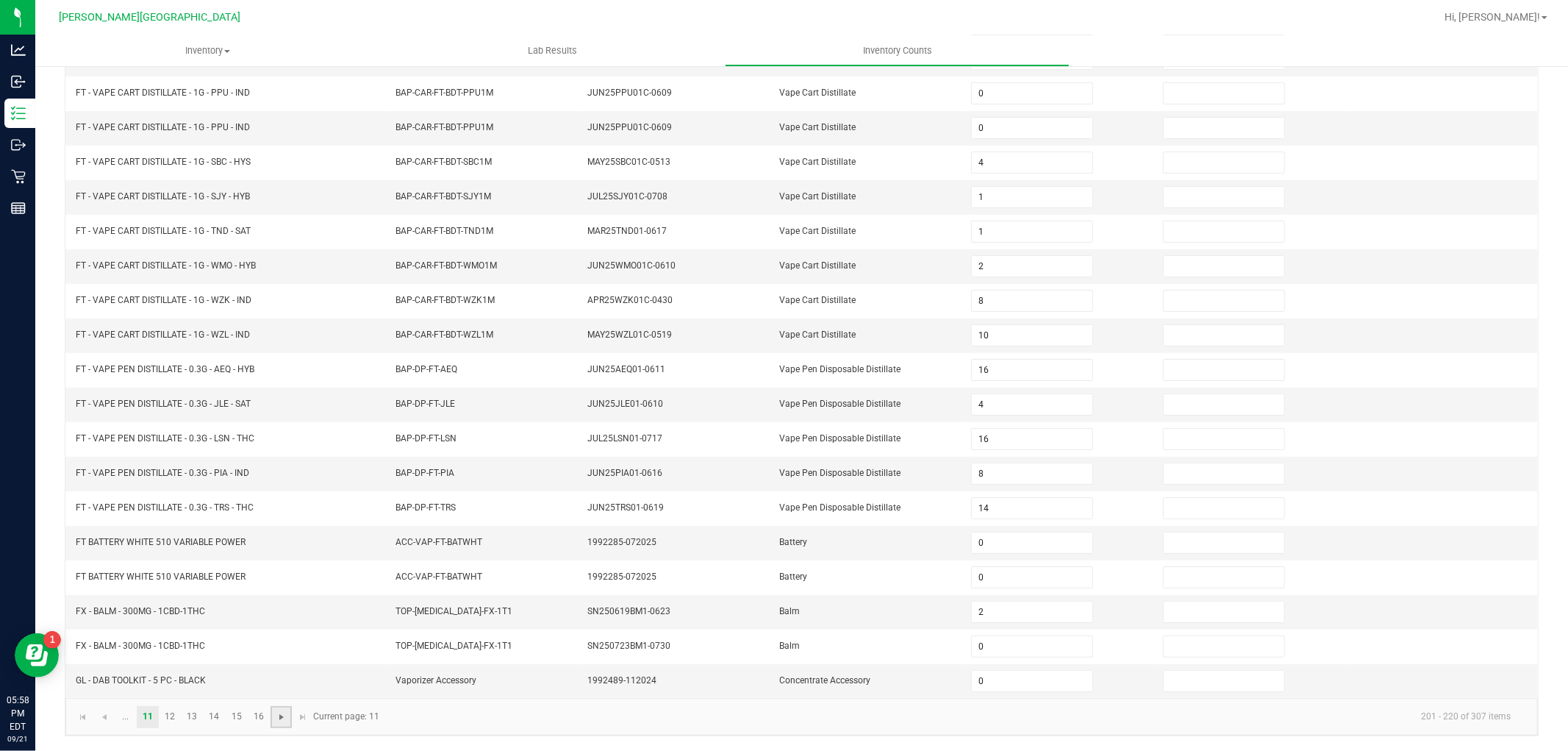
click at [285, 718] on span "Go to the next page" at bounding box center [282, 717] width 12 height 12
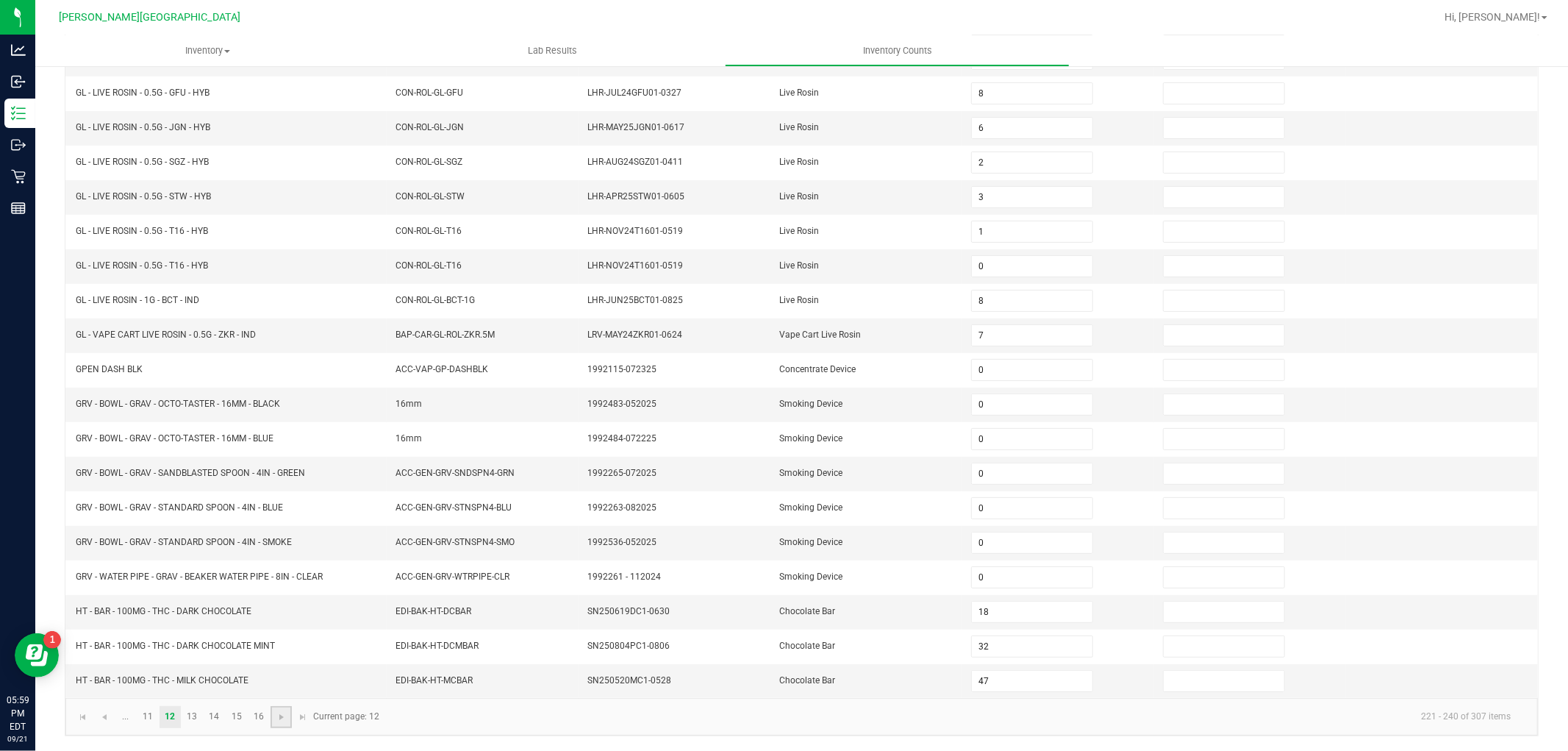
click at [287, 719] on link at bounding box center [281, 717] width 21 height 22
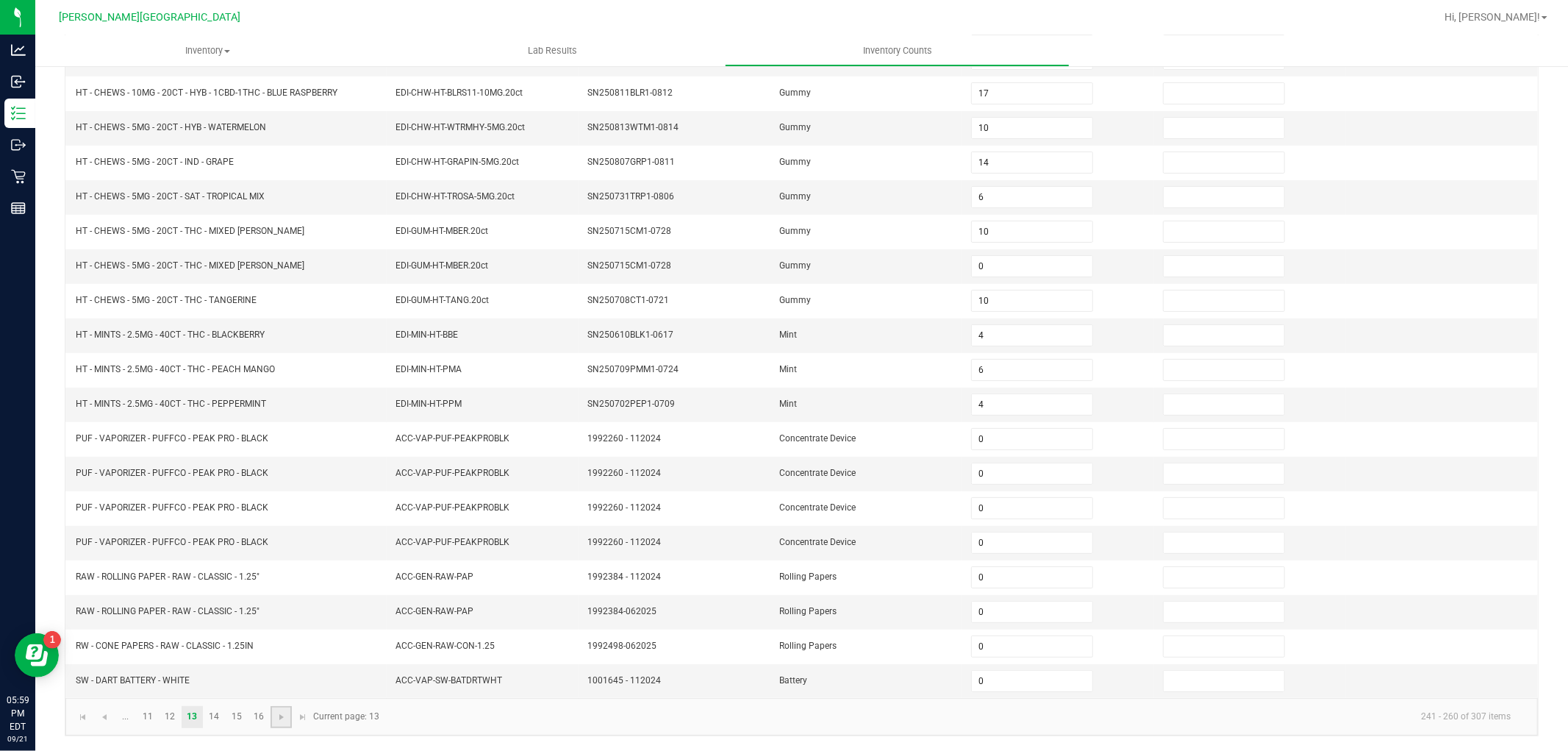
click at [287, 719] on link at bounding box center [281, 717] width 21 height 22
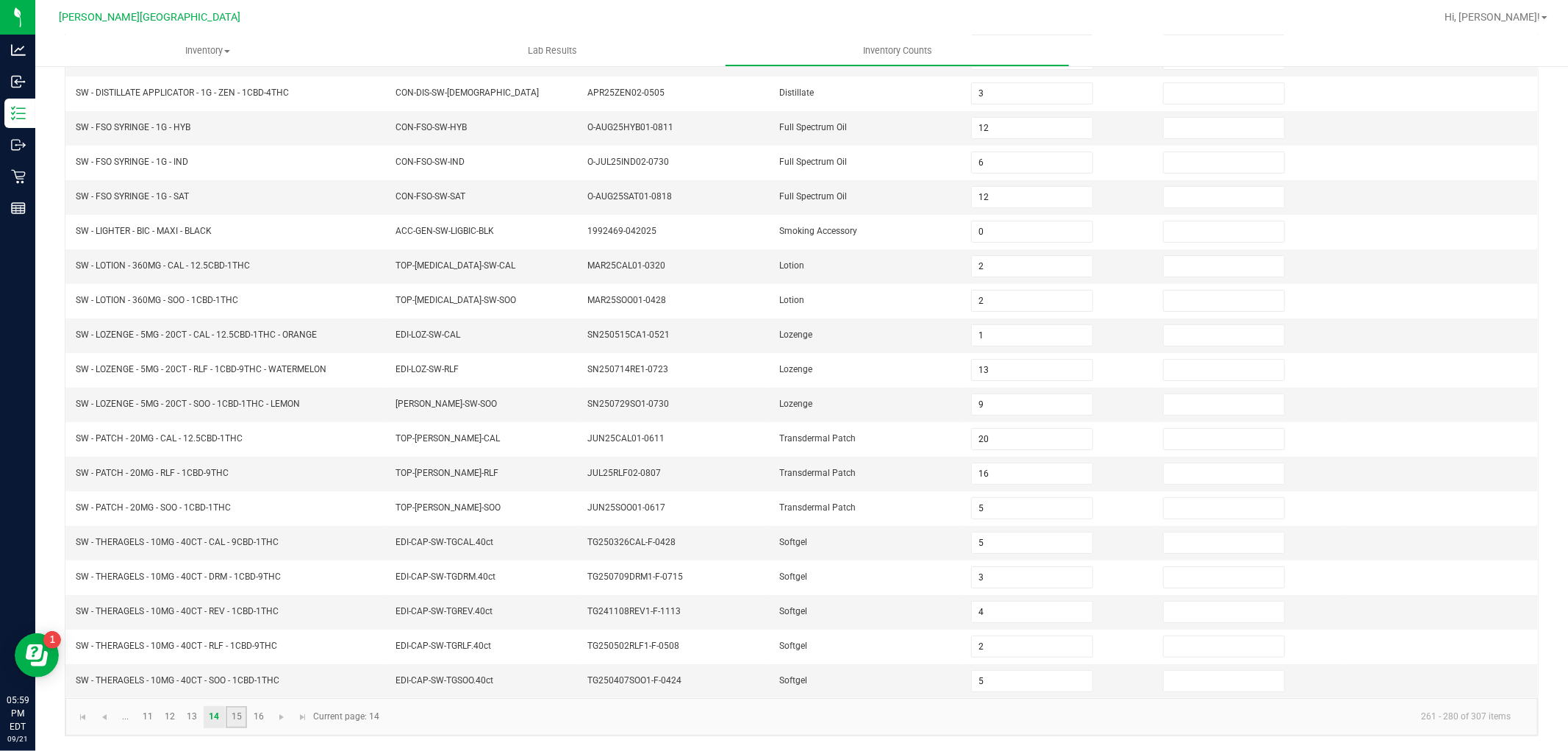
click at [245, 721] on link "15" at bounding box center [236, 717] width 21 height 22
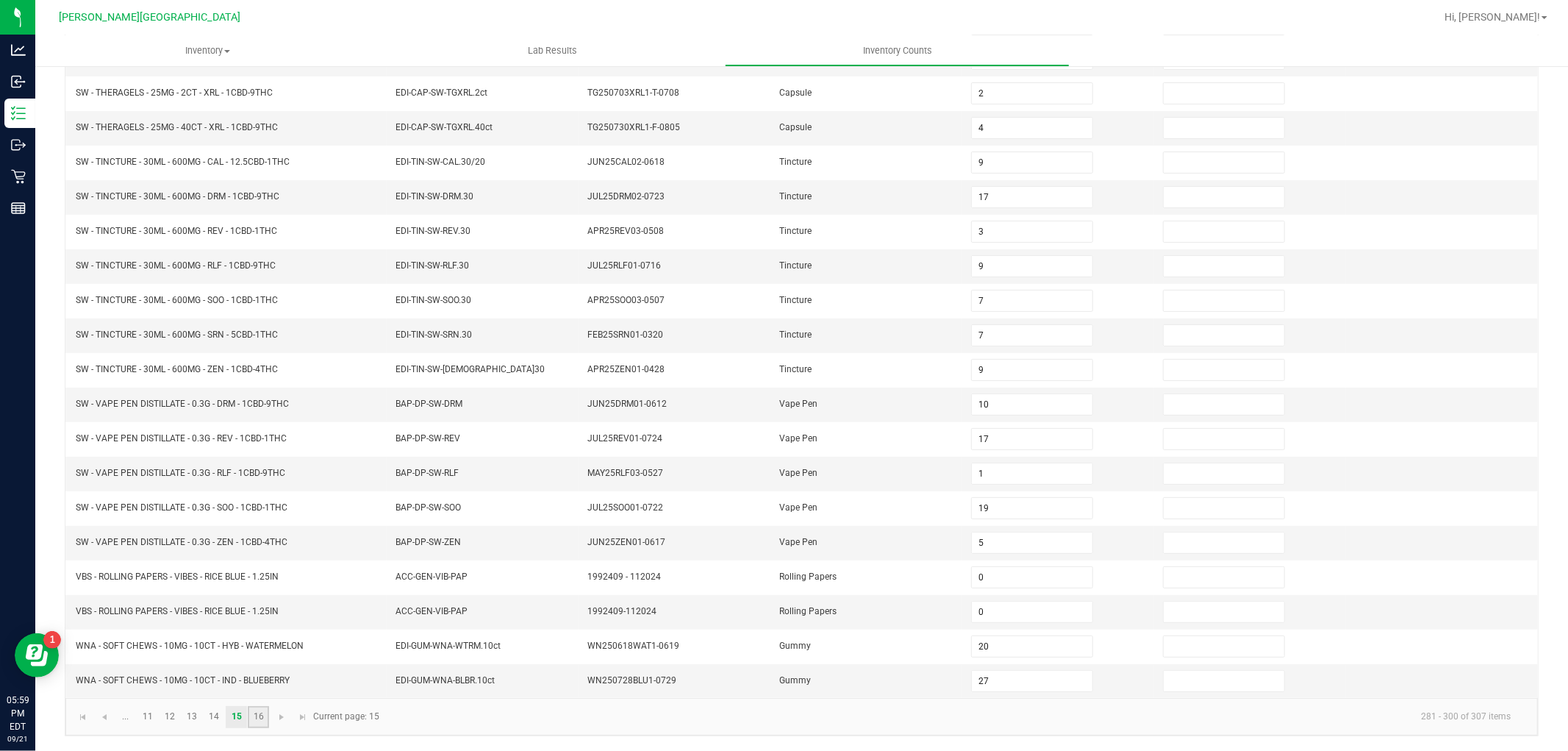
click at [258, 720] on link "16" at bounding box center [258, 717] width 21 height 22
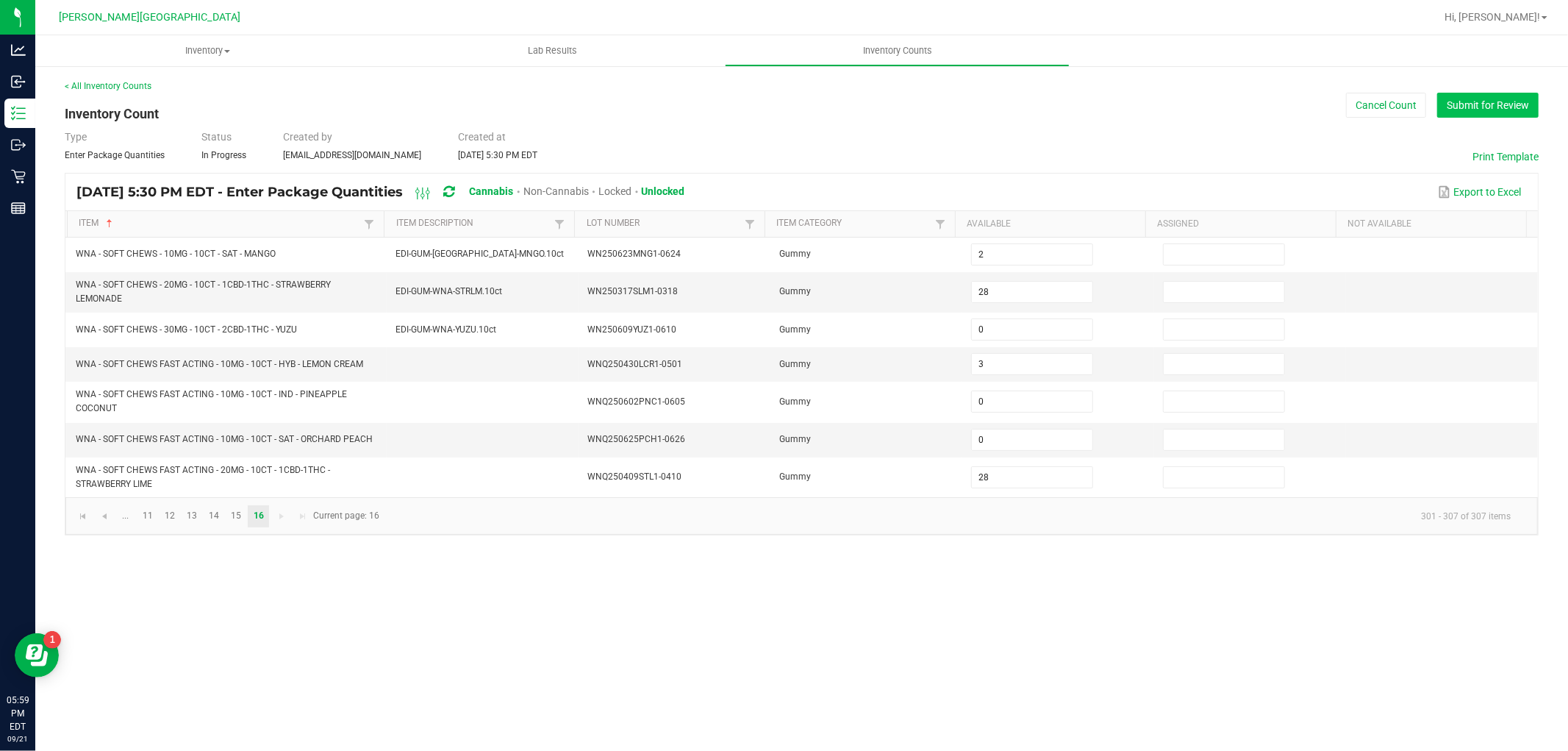
click at [1507, 109] on button "Submit for Review" at bounding box center [1487, 105] width 102 height 25
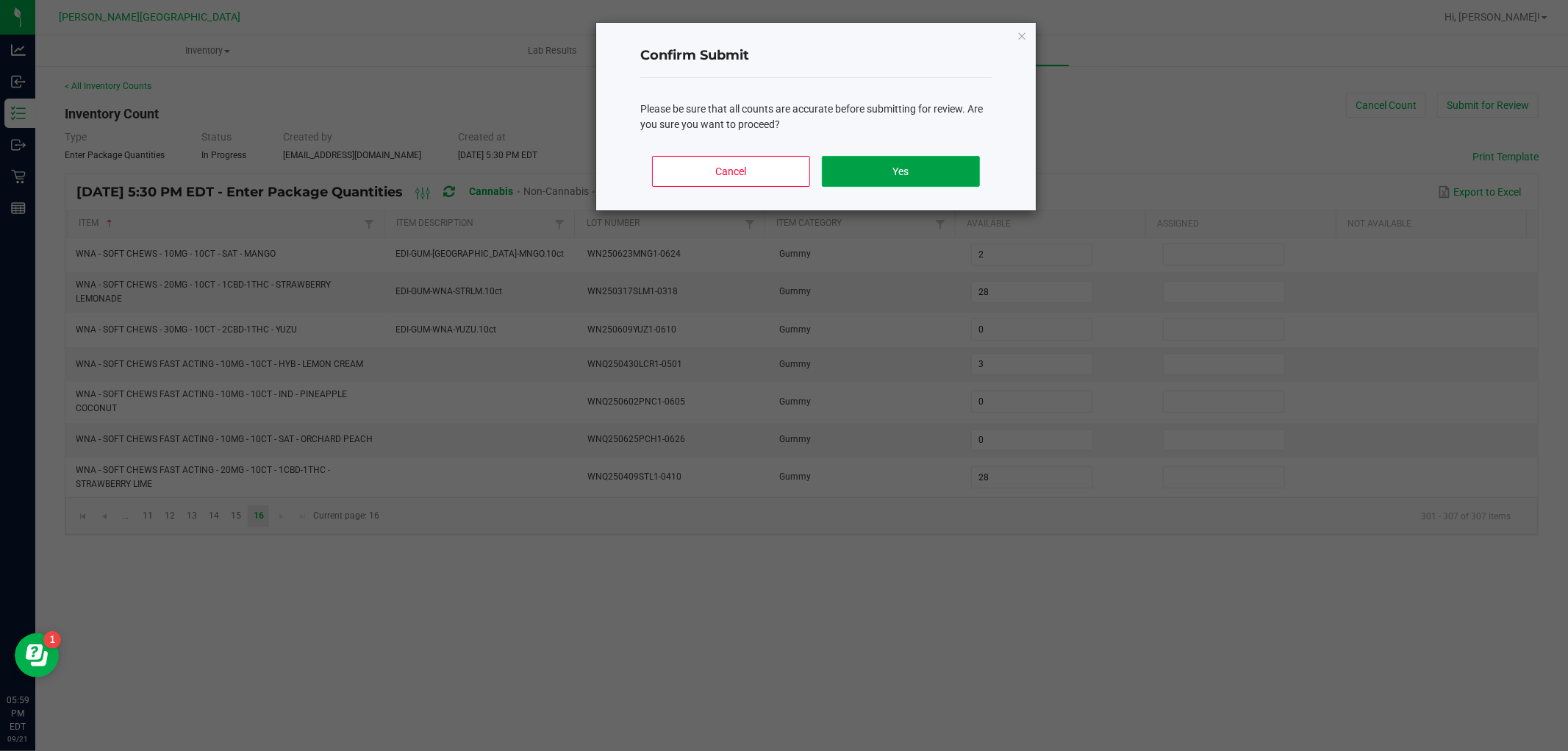
click at [921, 172] on button "Yes" at bounding box center [900, 172] width 158 height 31
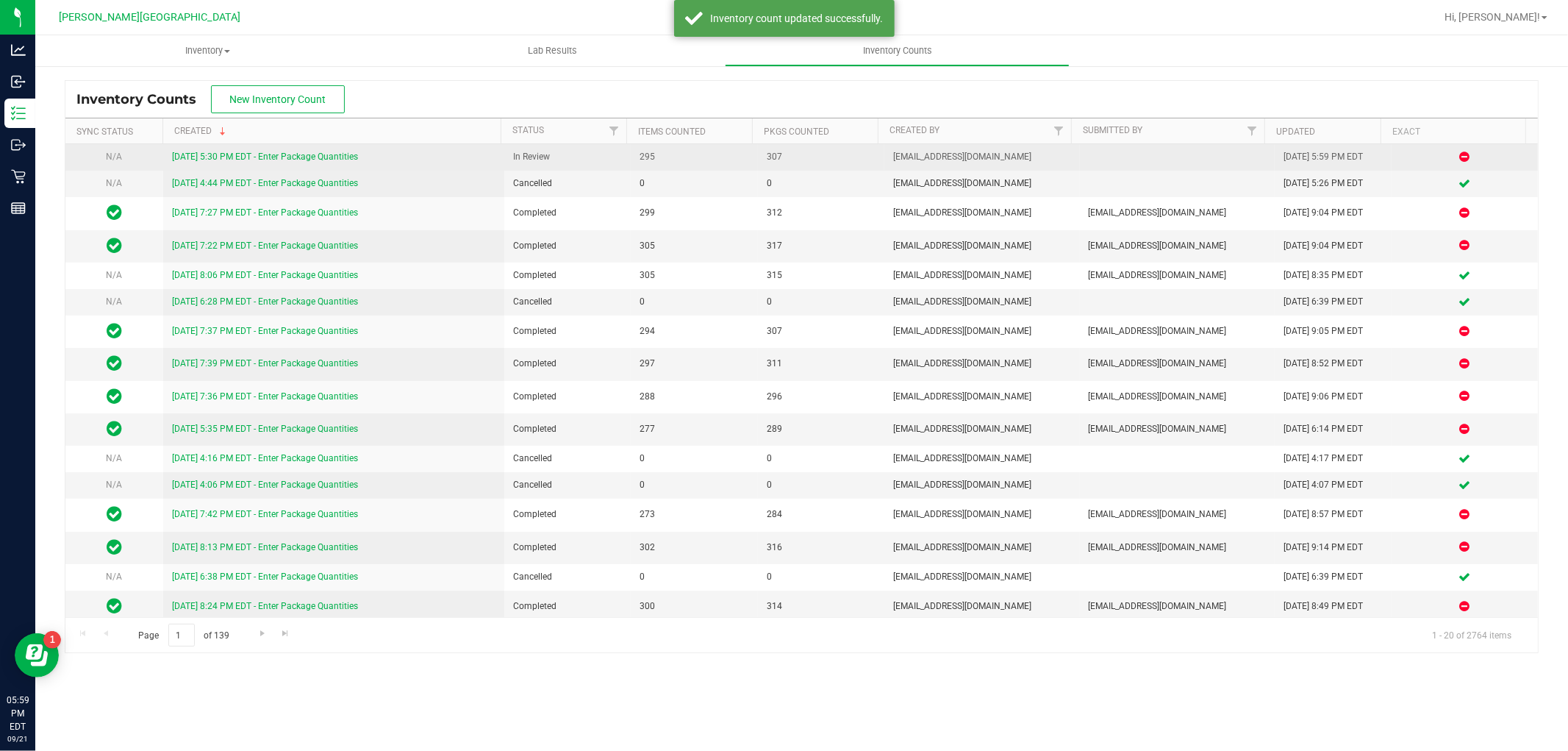
click at [327, 160] on link "9/21/25 5:30 PM EDT - Enter Package Quantities" at bounding box center [265, 156] width 186 height 10
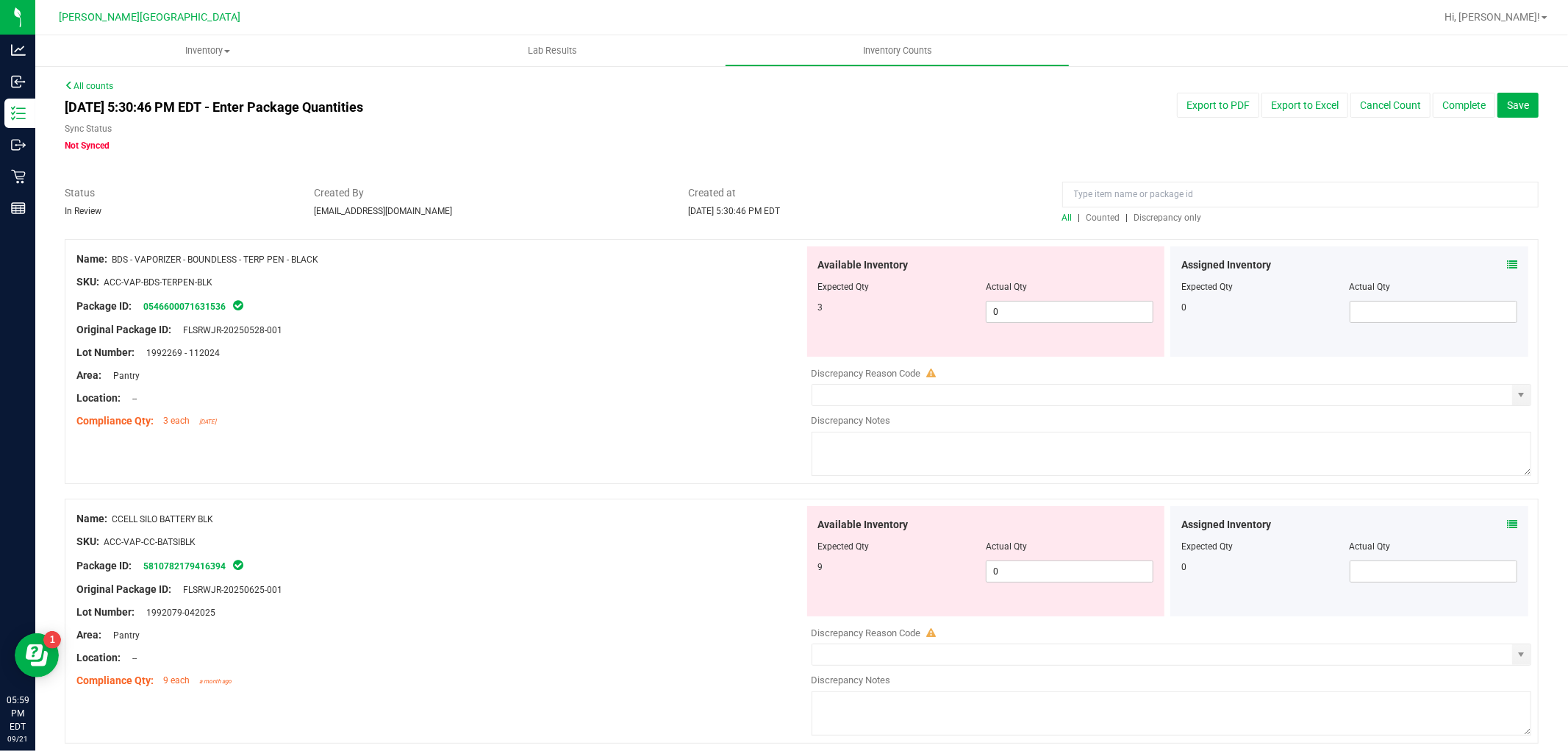
click at [1152, 214] on span "Discrepancy only" at bounding box center [1167, 218] width 67 height 10
click at [1060, 317] on span "0 0" at bounding box center [1069, 311] width 167 height 22
click at [997, 568] on div "Available Inventory Expected Qty Actual Qty 5 0 0" at bounding box center [986, 561] width 358 height 110
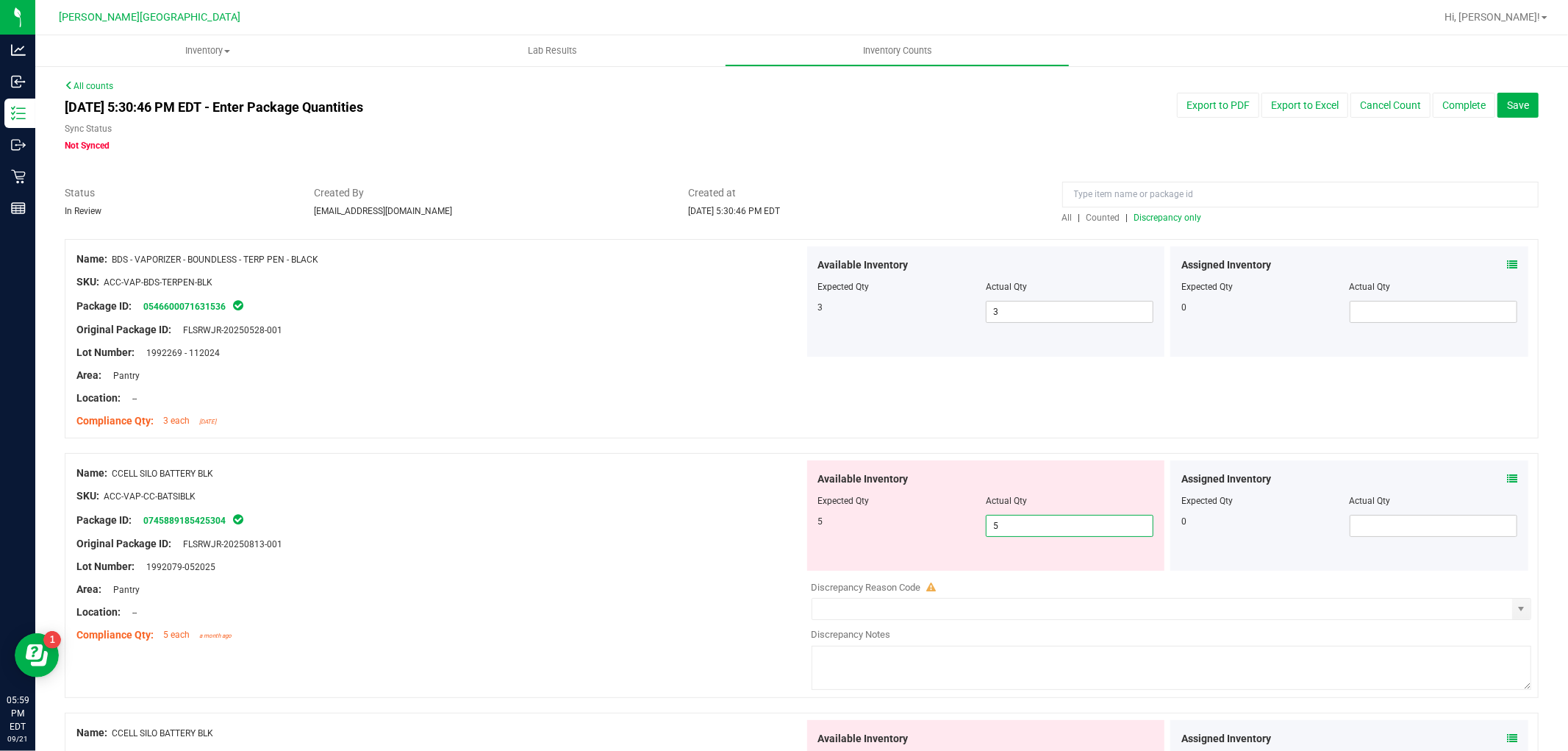
click at [688, 566] on div "Lot Number: 1992079-052025" at bounding box center [440, 567] width 728 height 15
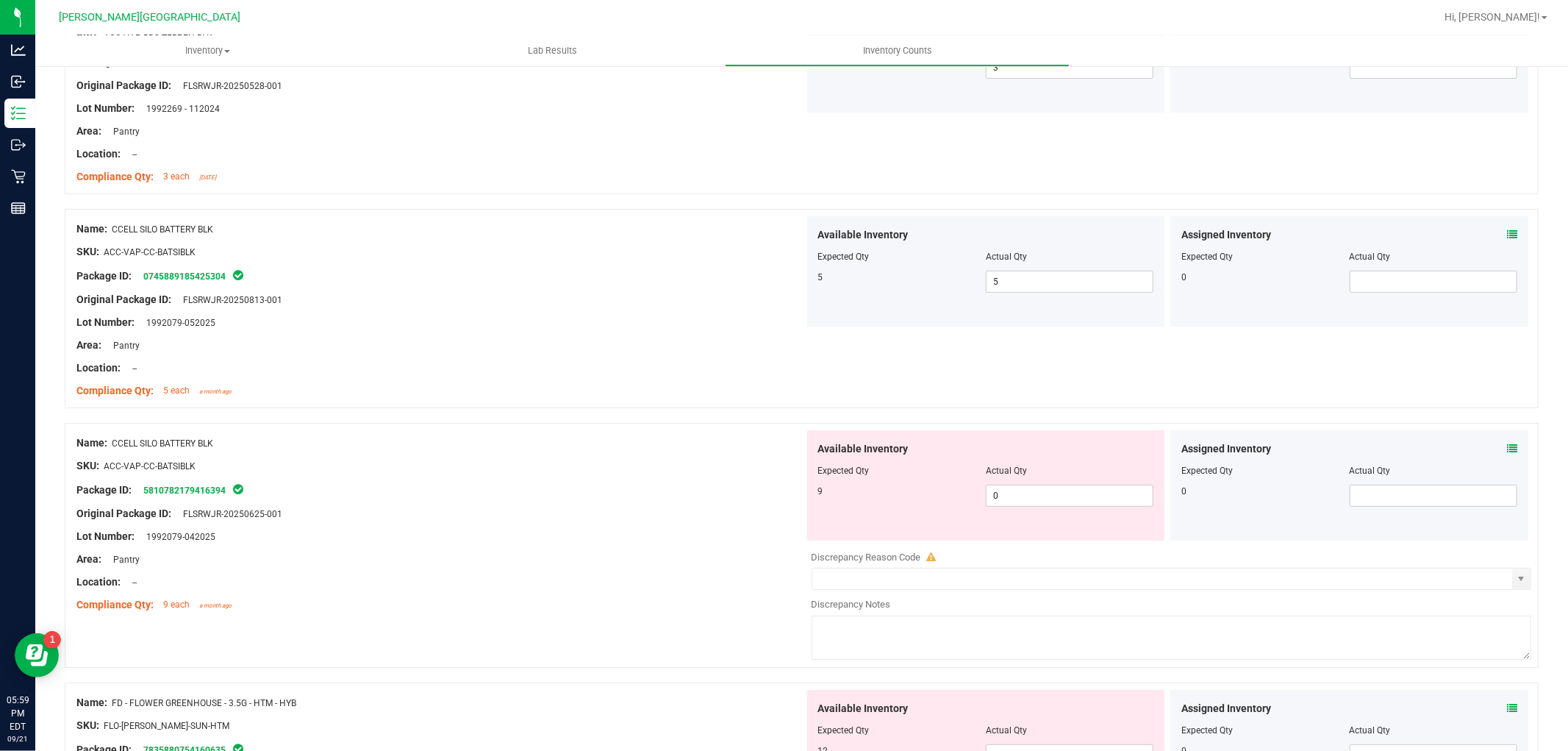
scroll to position [245, 0]
click at [1028, 496] on span "0 0" at bounding box center [1069, 495] width 167 height 22
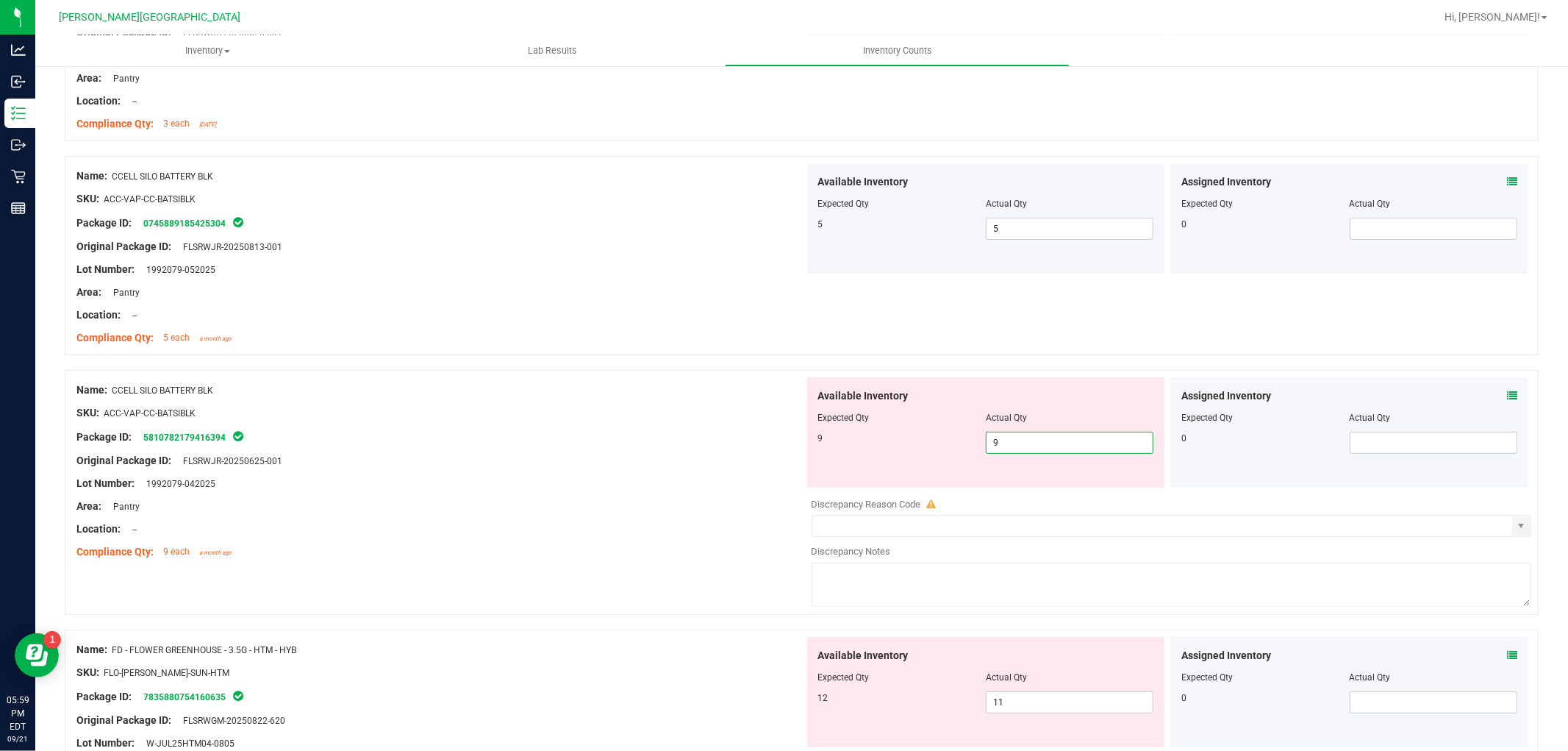
scroll to position [327, 0]
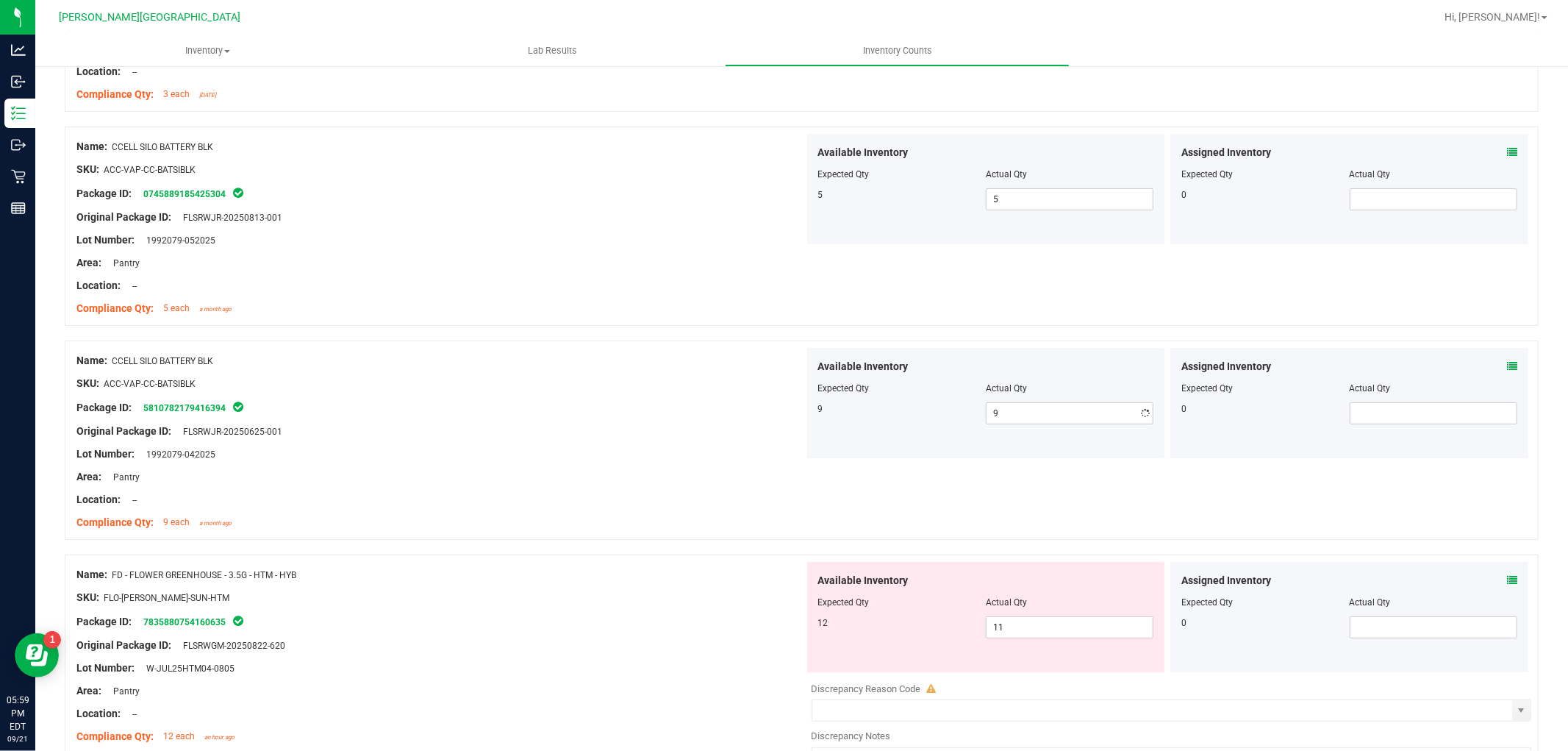
click at [1055, 680] on div "Available Inventory Expected Qty Actual Qty 12 11 11" at bounding box center [1168, 678] width 728 height 233
click at [746, 492] on div "Location: --" at bounding box center [440, 499] width 728 height 15
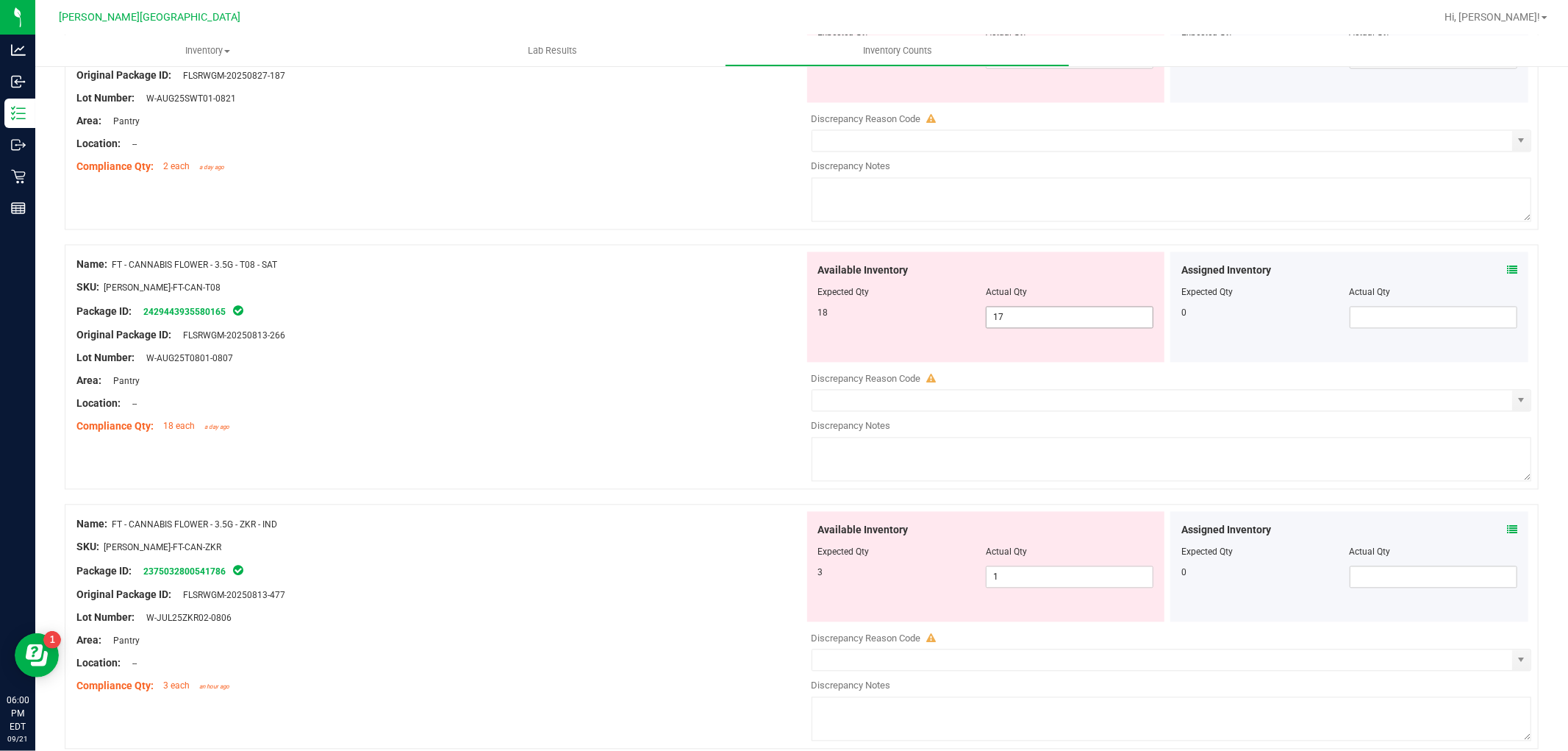
scroll to position [2451, 0]
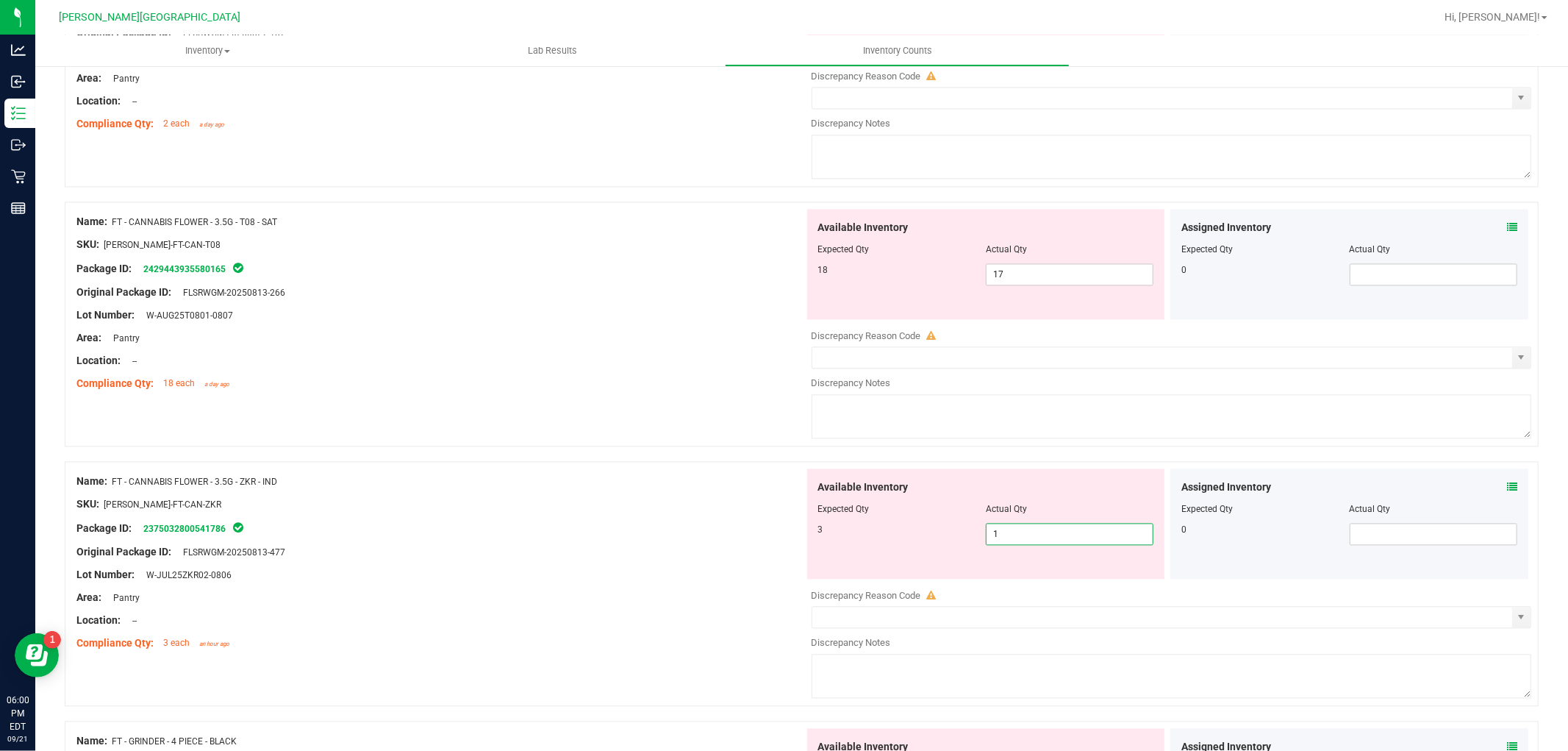
click at [1044, 534] on span "1 1" at bounding box center [1069, 534] width 167 height 22
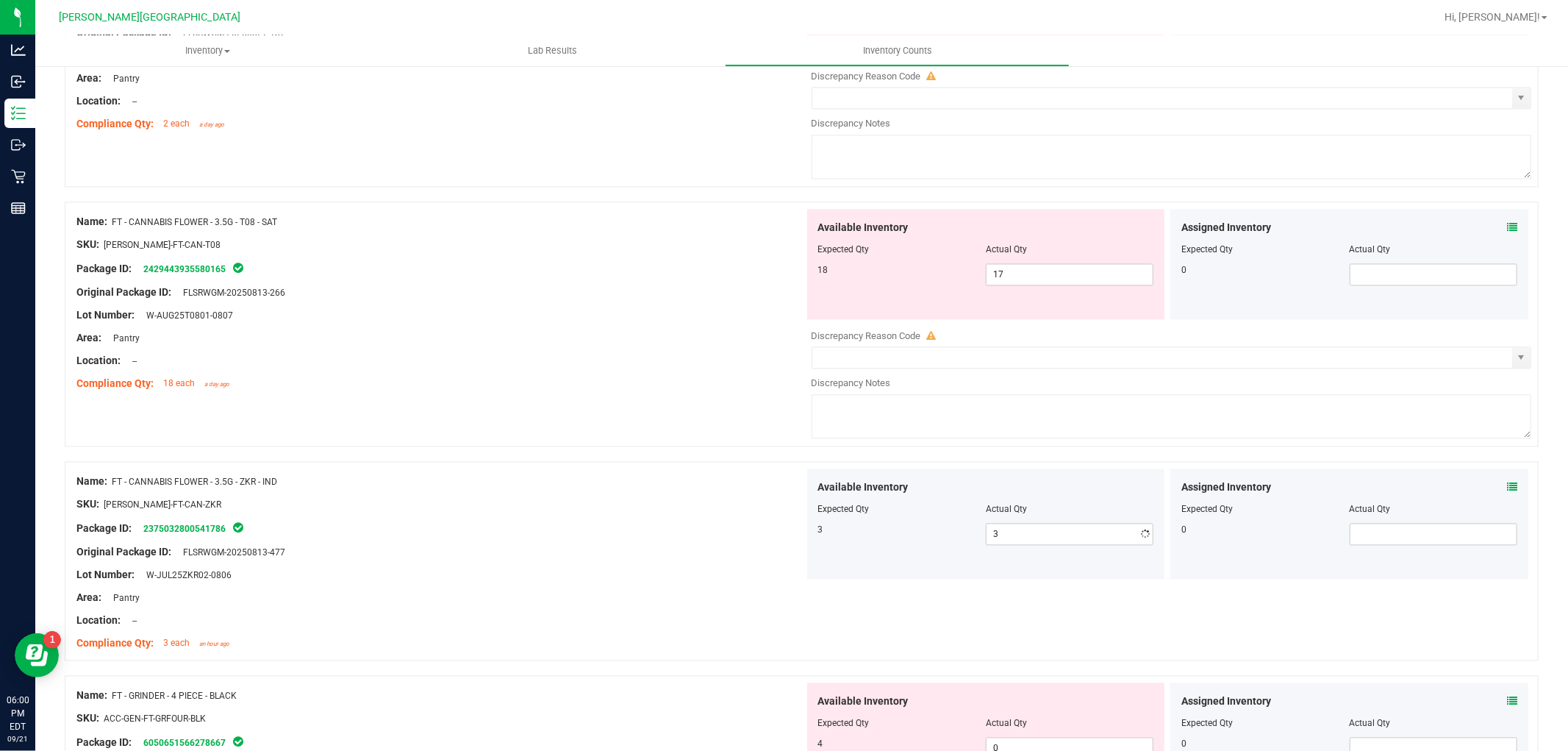
click at [648, 559] on div "Original Package ID: FLSRWGM-20250813-477" at bounding box center [440, 552] width 728 height 15
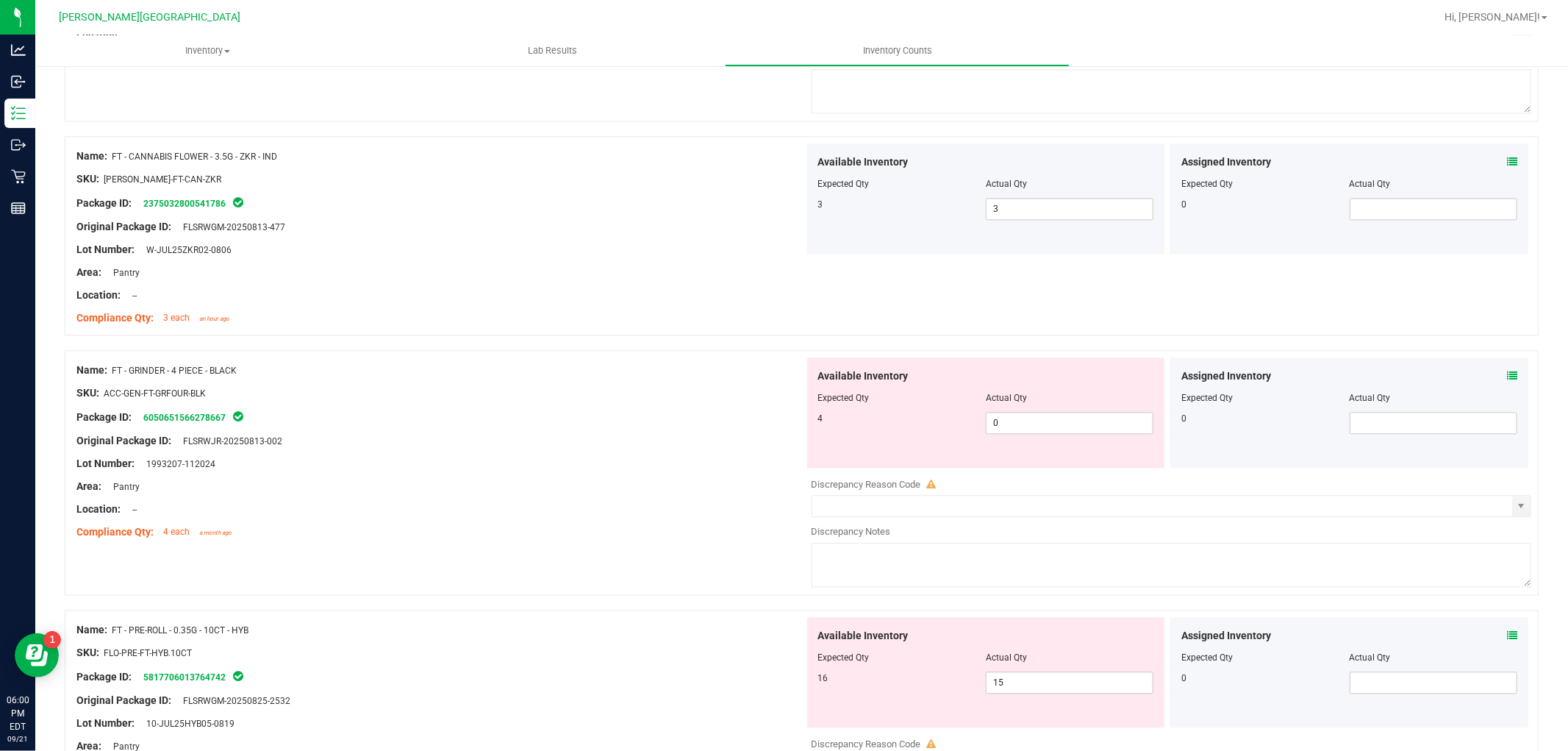
scroll to position [2777, 0]
click at [1007, 428] on span "0 0" at bounding box center [1069, 422] width 167 height 22
click at [700, 487] on div "Area: Pantry" at bounding box center [440, 485] width 728 height 15
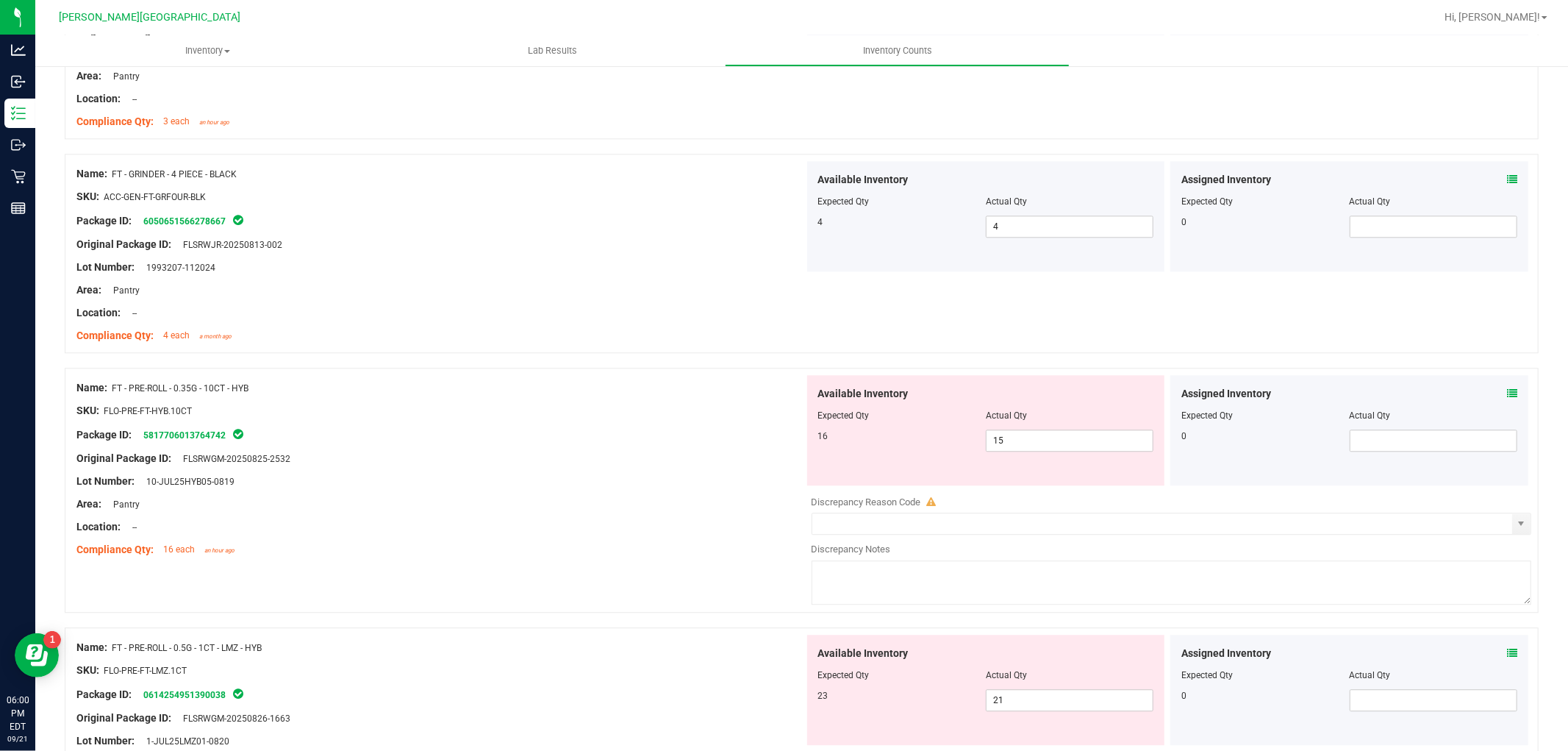
scroll to position [3023, 0]
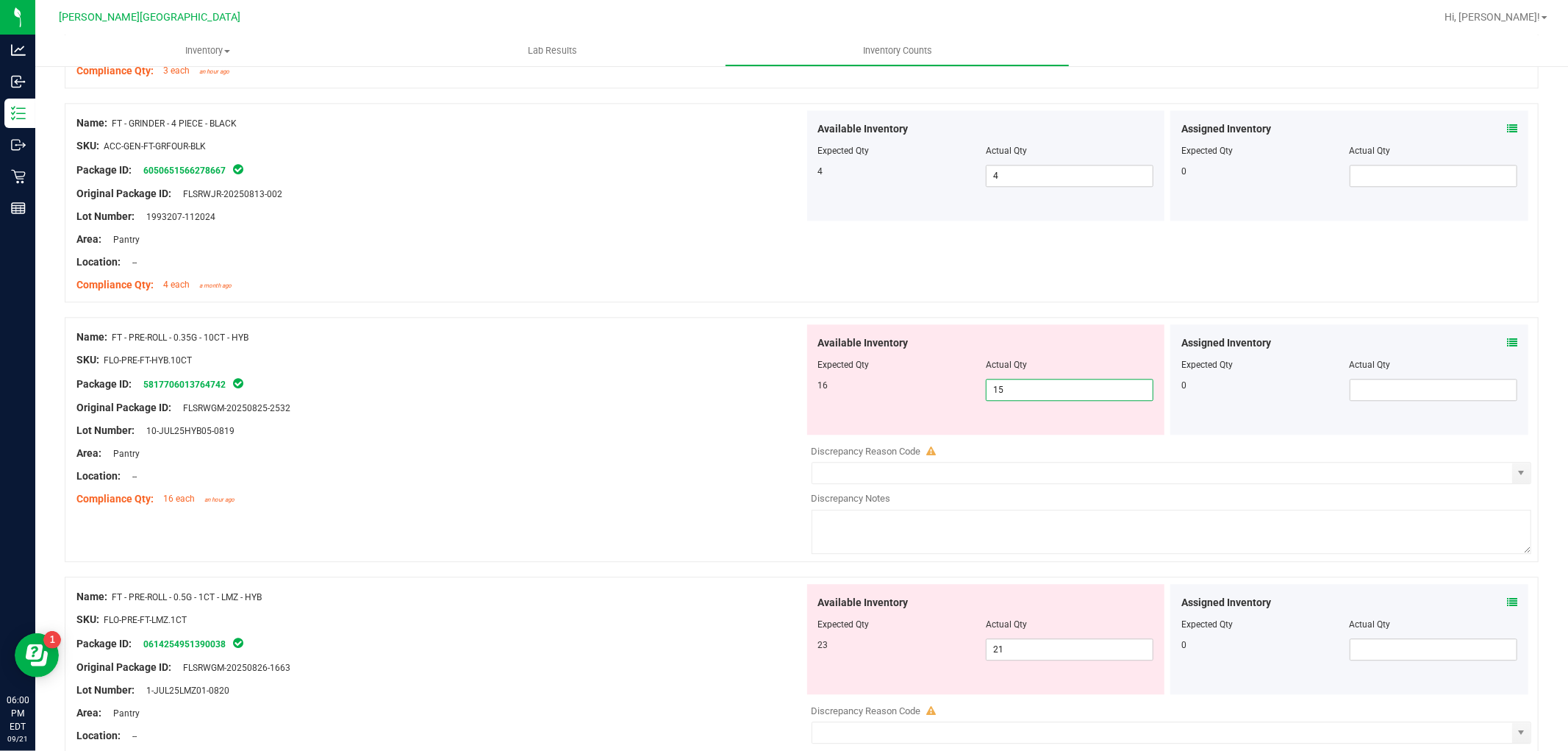
click at [1024, 397] on span "15 15" at bounding box center [1069, 390] width 167 height 22
click at [730, 562] on div "Name: FT - PRE-ROLL - 0.35G - 10CT - HYB SKU: FLO-PRE-FT-HYB.10CT Package ID: 5…" at bounding box center [802, 439] width 1474 height 245
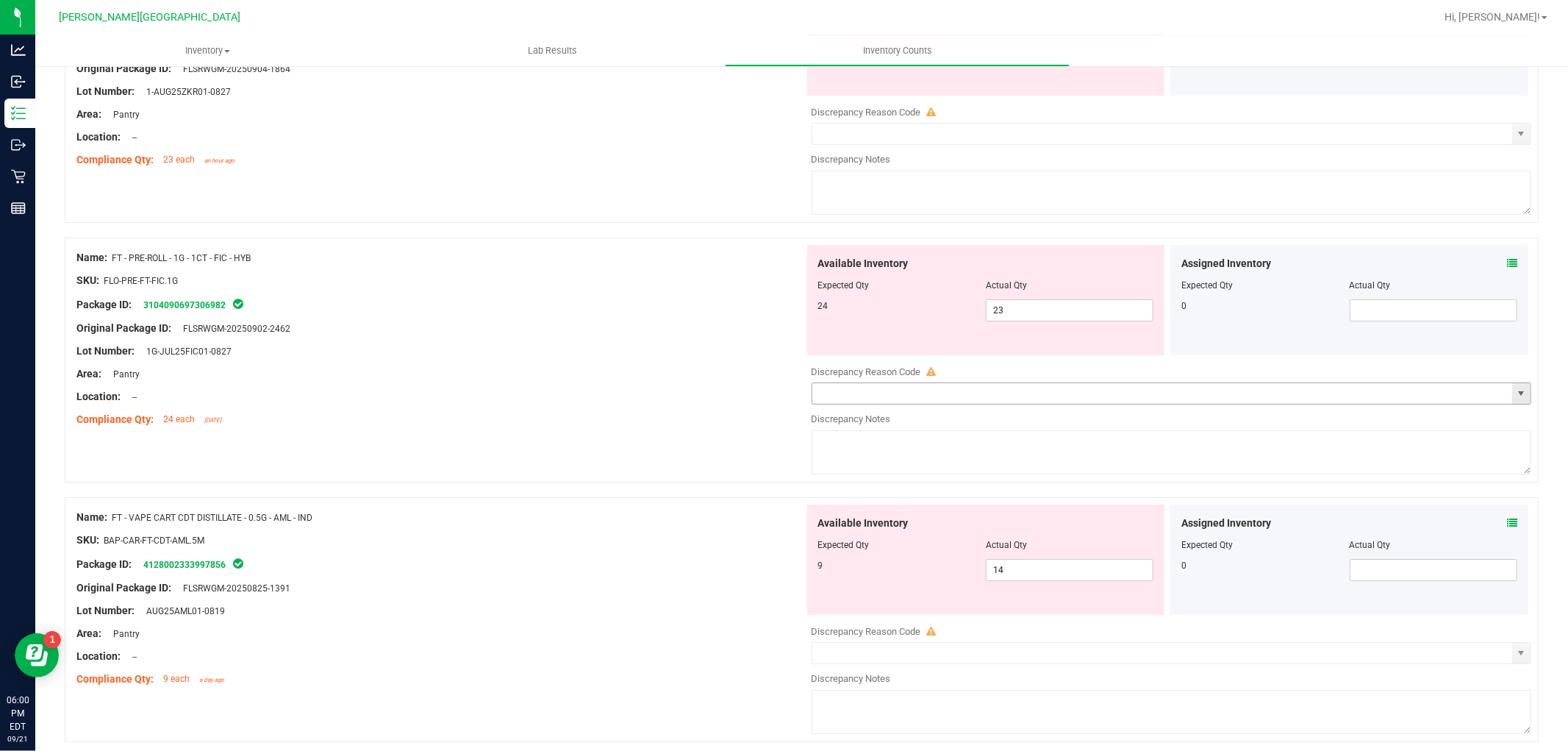
scroll to position [4468, 0]
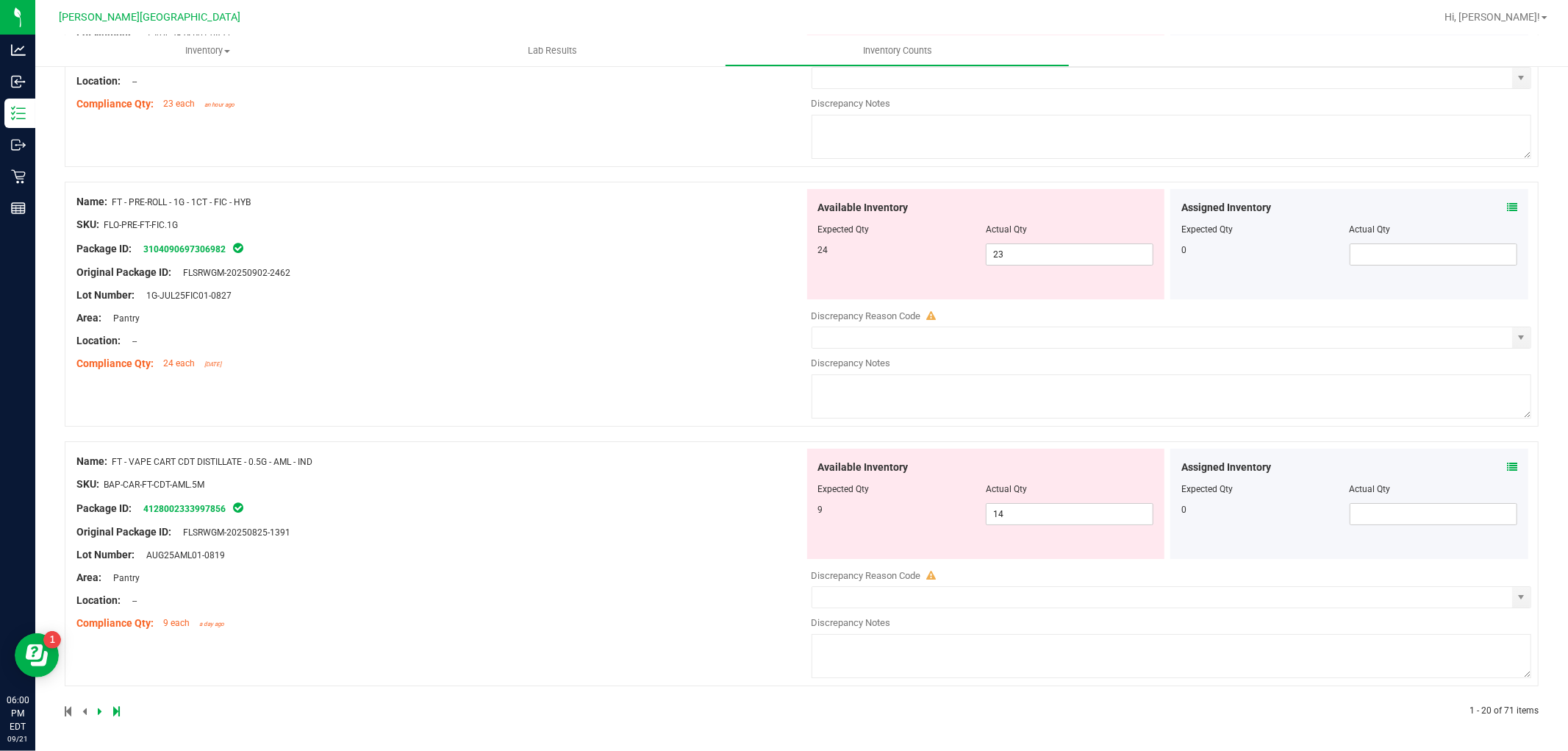
click at [98, 712] on icon at bounding box center [100, 711] width 4 height 9
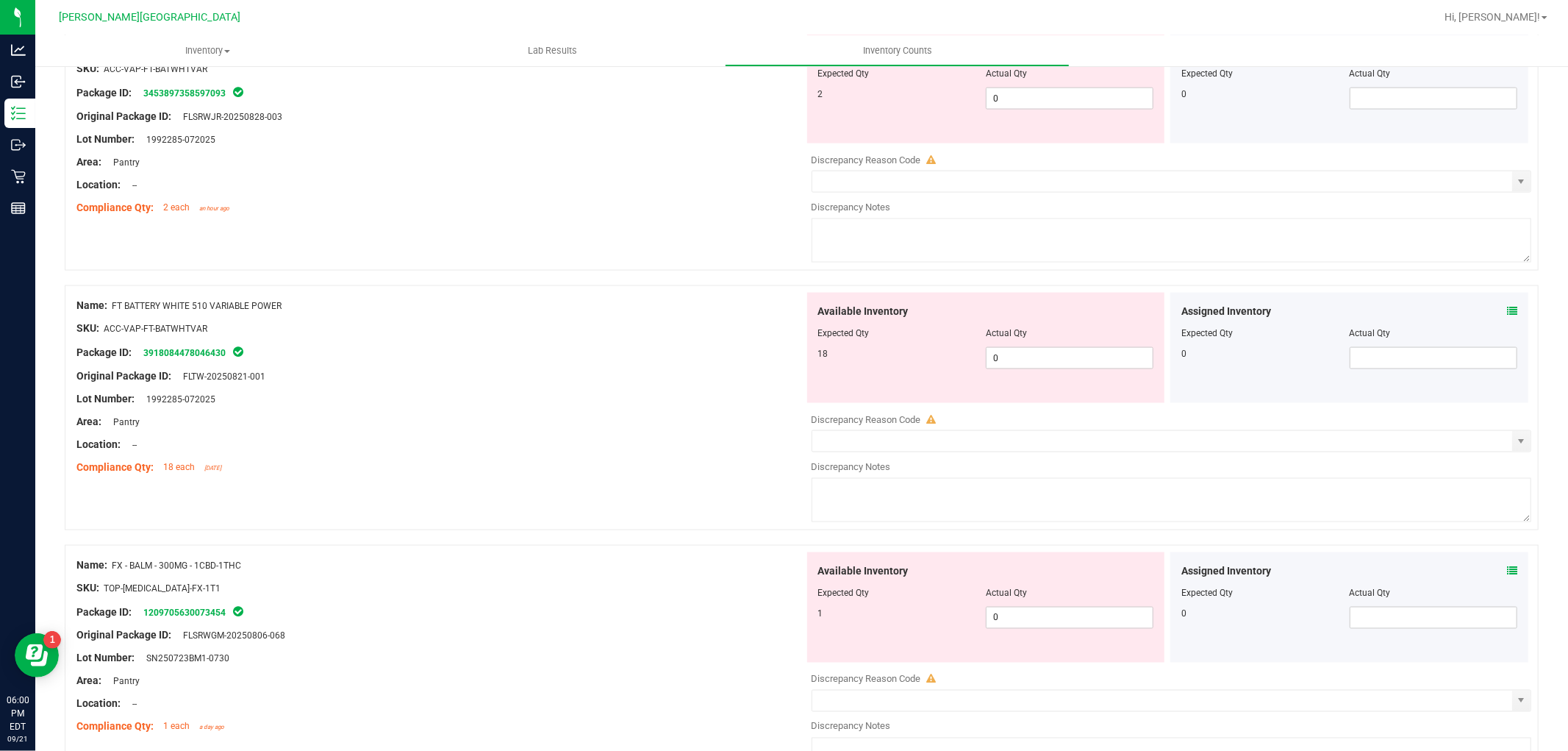
scroll to position [1797, 0]
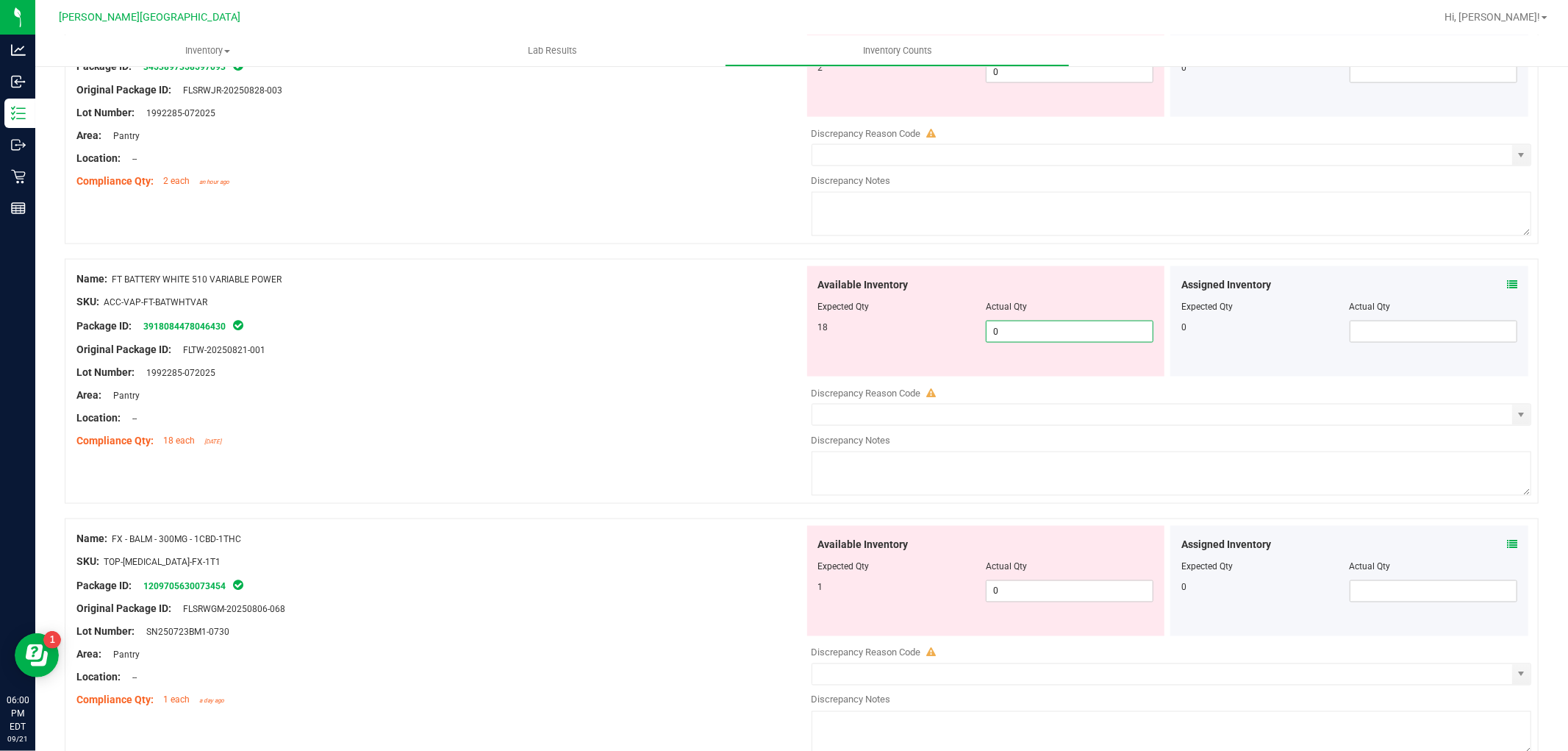
click at [1012, 332] on span "0 0" at bounding box center [1069, 332] width 167 height 22
click at [719, 410] on div at bounding box center [440, 406] width 728 height 8
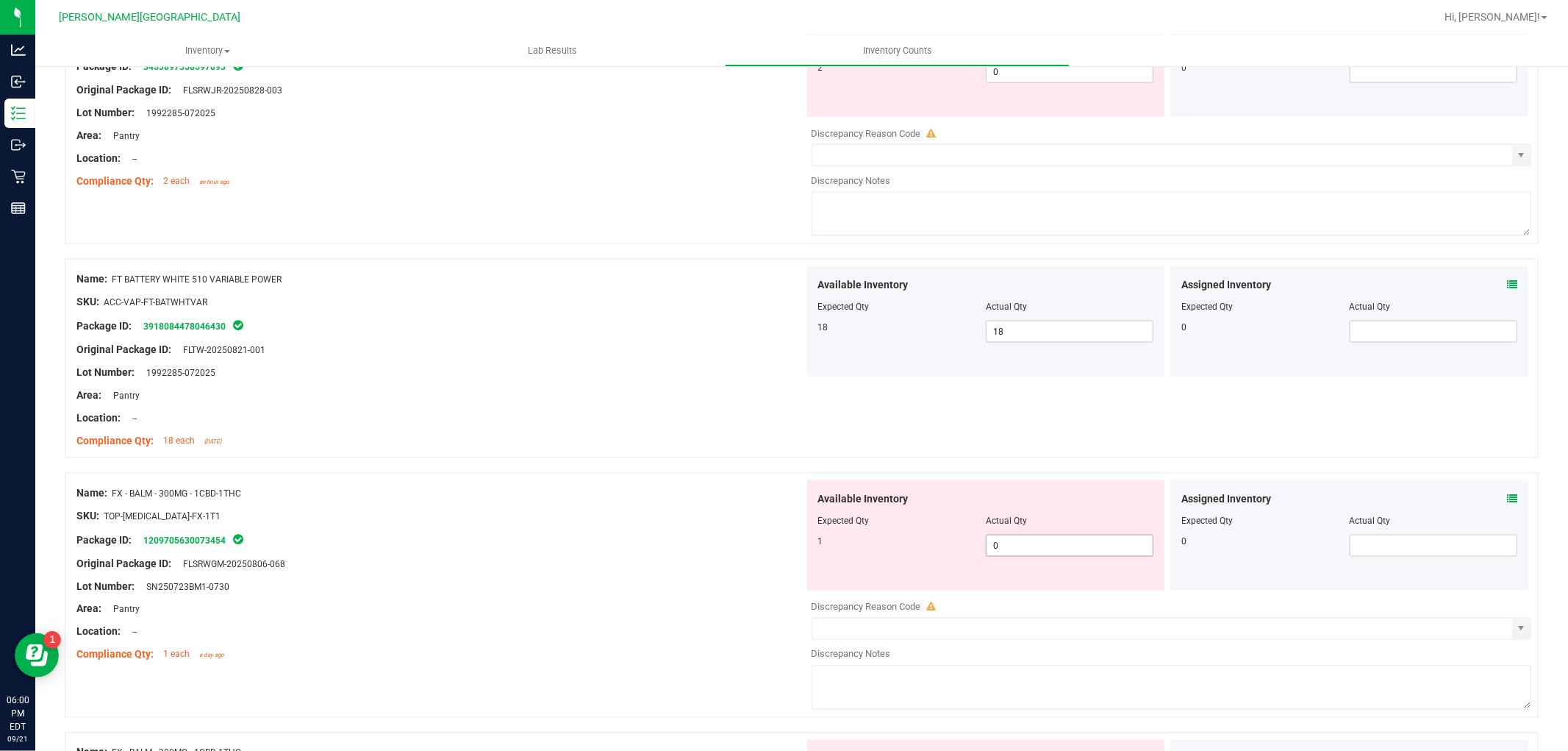
click at [1033, 551] on span "0 0" at bounding box center [1069, 545] width 167 height 22
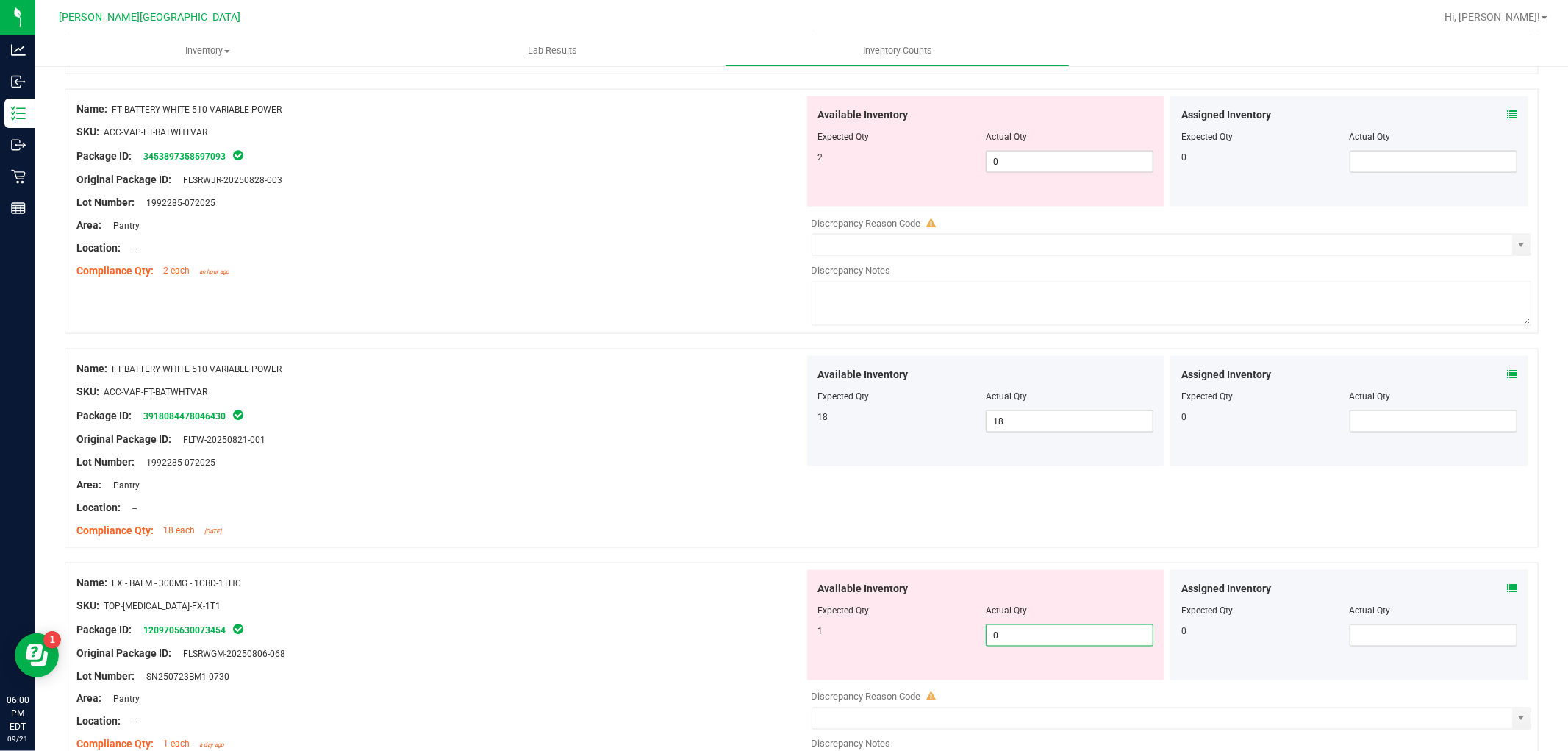
scroll to position [1470, 0]
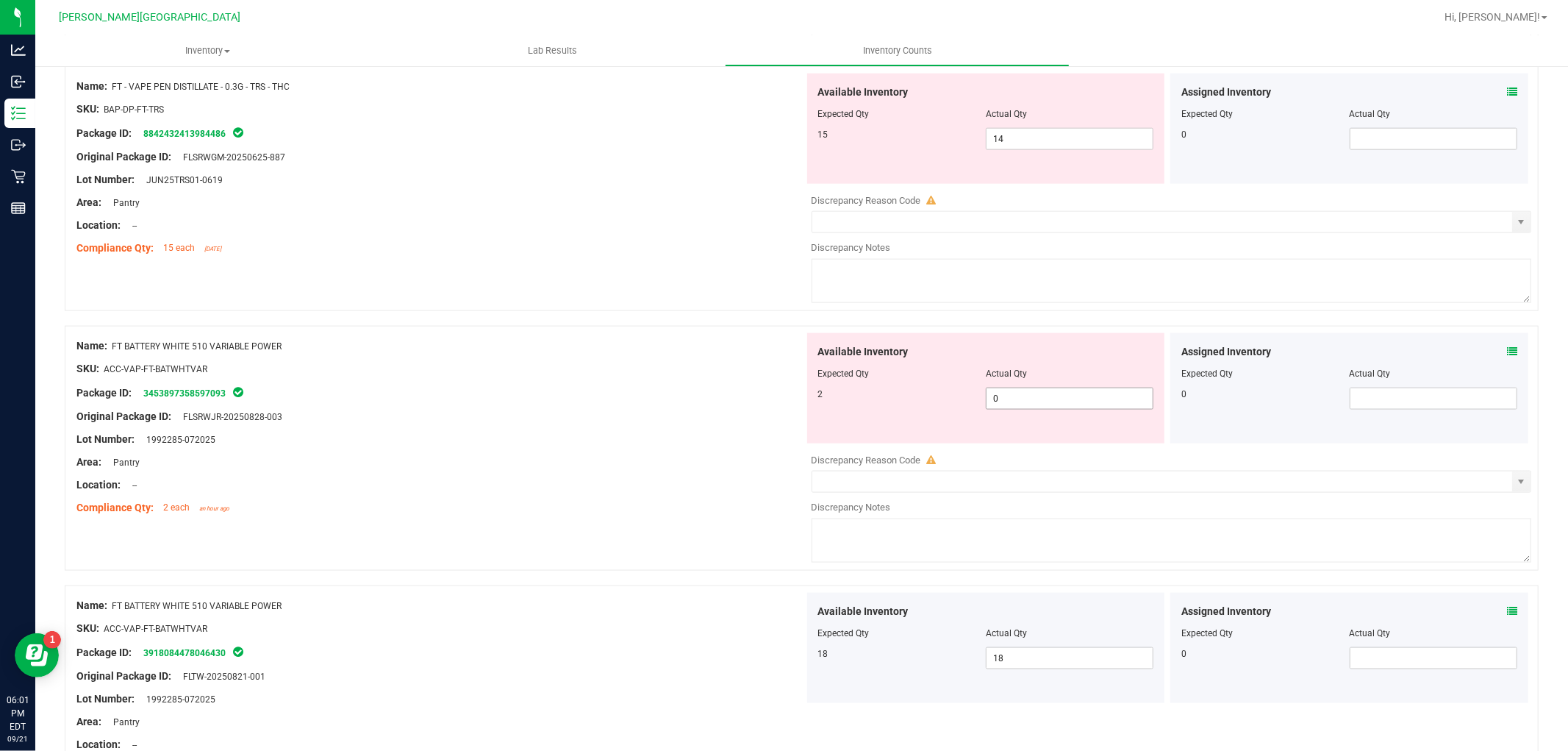
click at [1019, 398] on span "0 0" at bounding box center [1069, 399] width 167 height 22
click at [681, 361] on div at bounding box center [440, 357] width 728 height 8
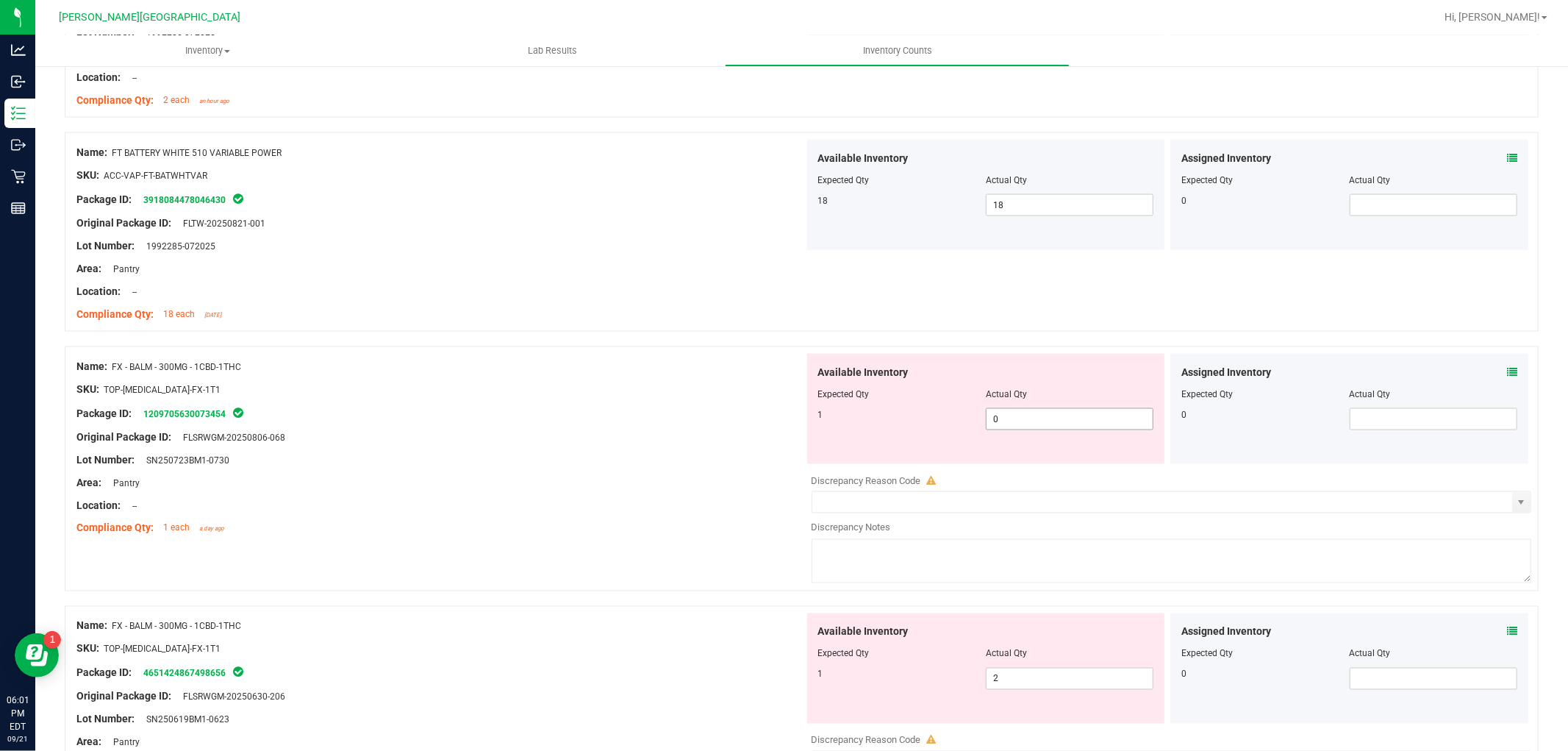
scroll to position [1878, 0]
click at [1026, 686] on span "2 2" at bounding box center [1069, 678] width 167 height 22
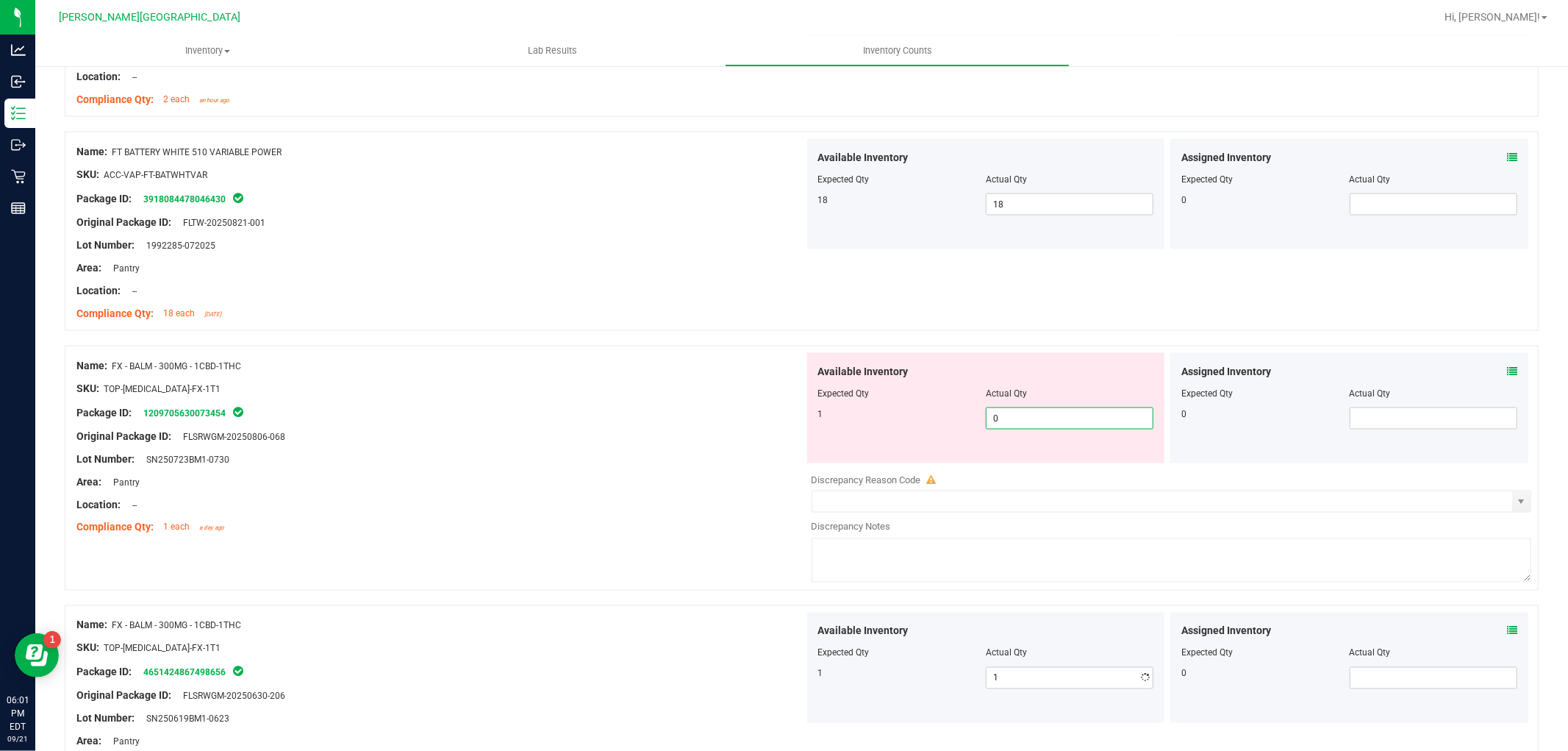
click at [1004, 417] on span "0 0" at bounding box center [1069, 418] width 167 height 22
click at [549, 434] on div "Original Package ID: FLSRWGM-20250806-068" at bounding box center [440, 436] width 728 height 15
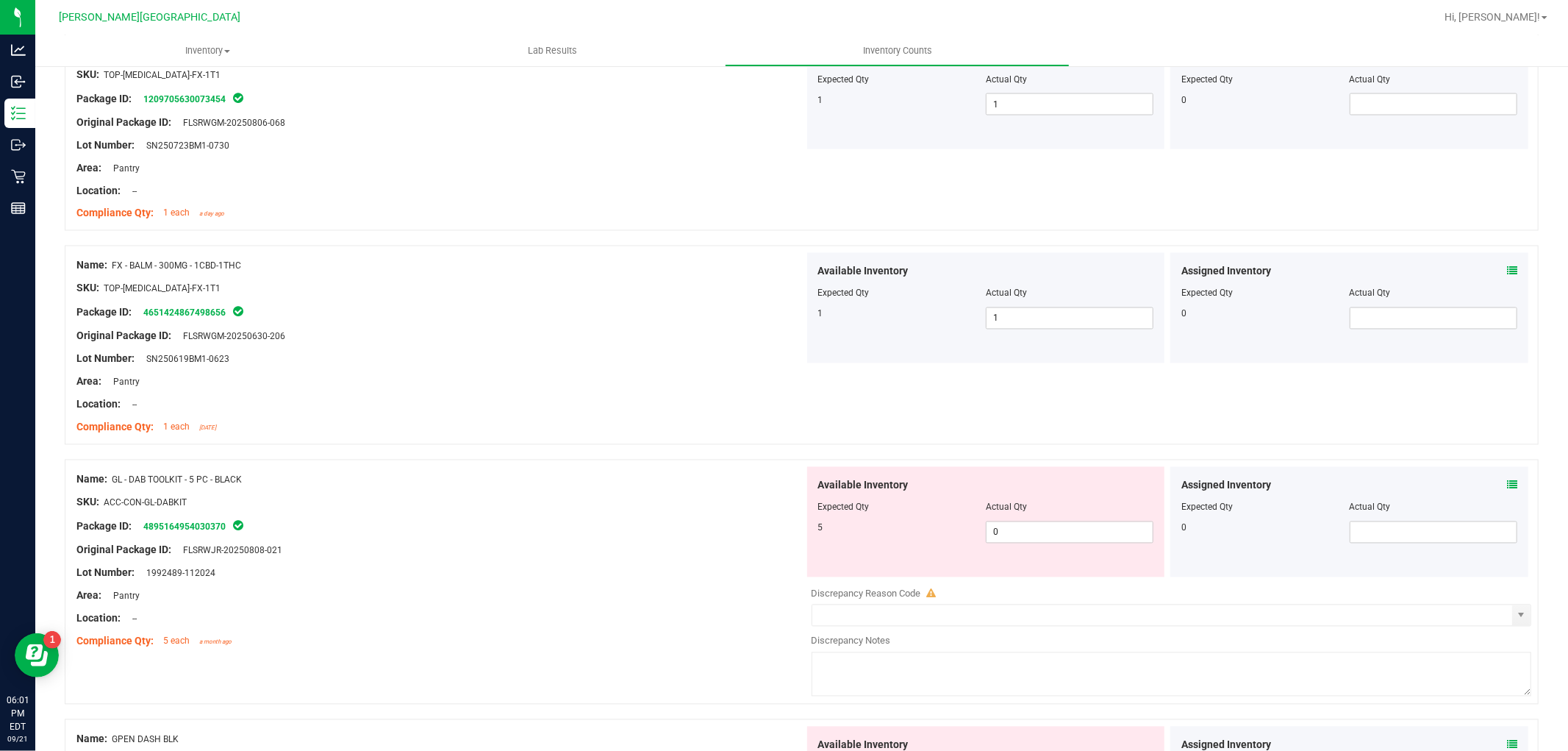
scroll to position [2451, 0]
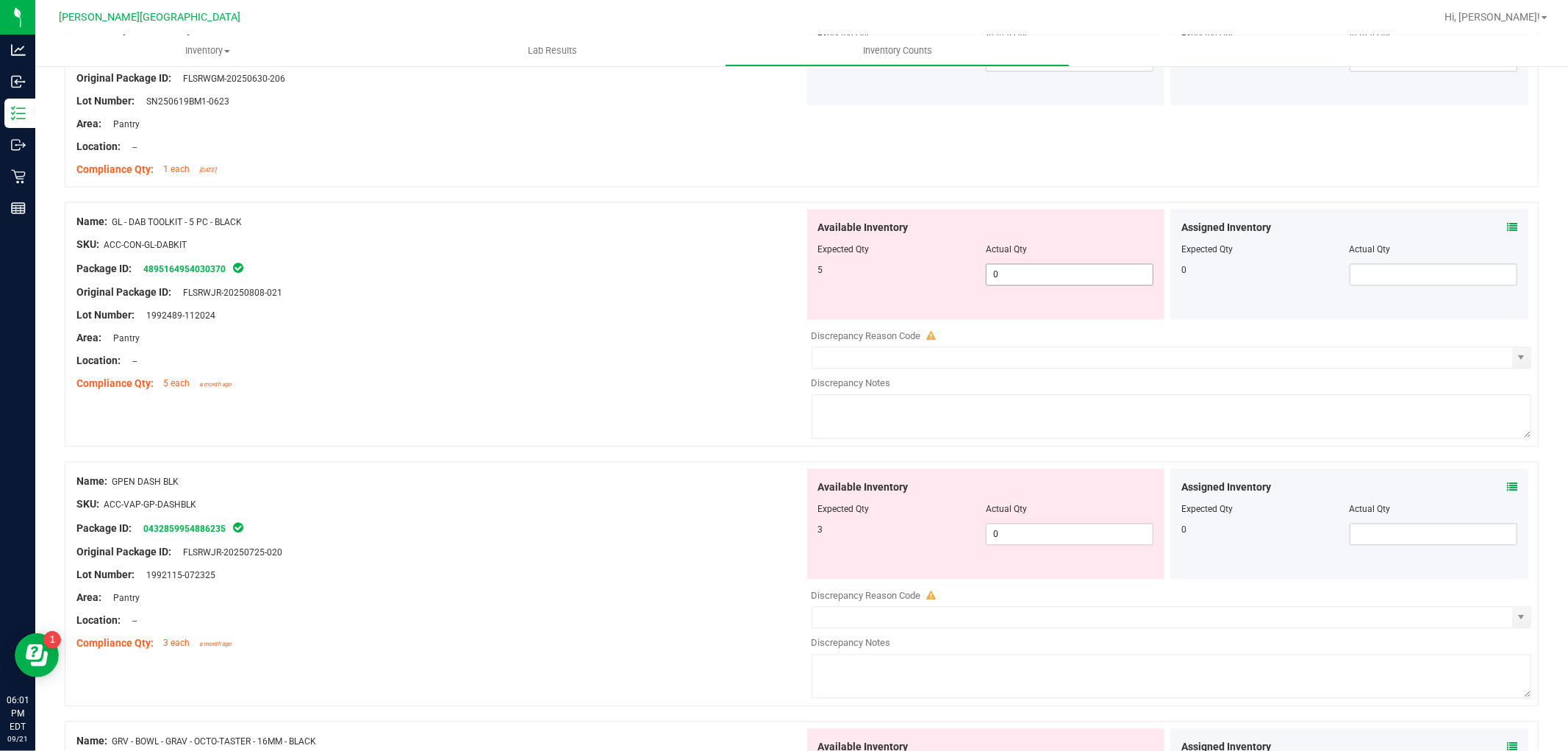
click at [1002, 279] on span "0 0" at bounding box center [1069, 274] width 167 height 22
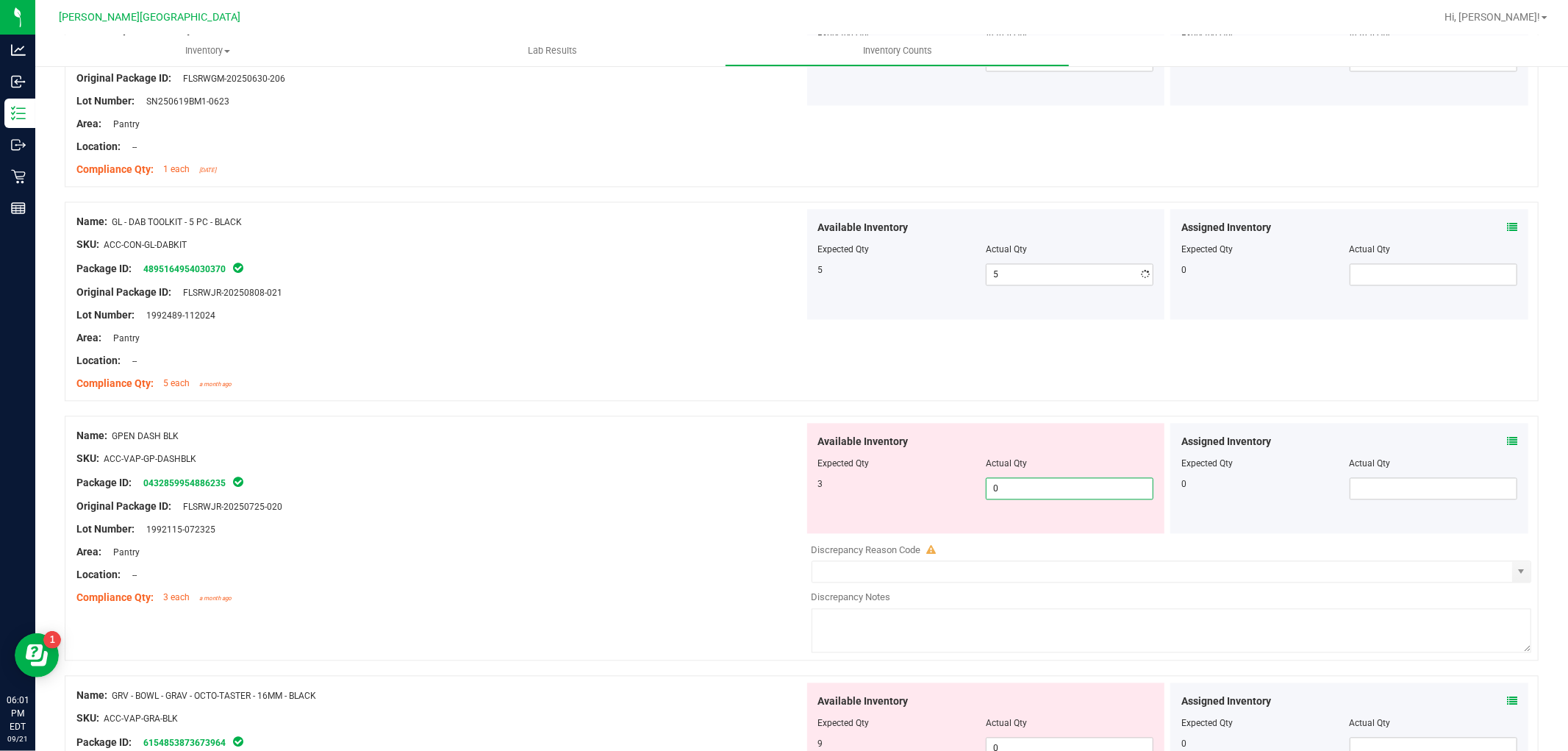
click at [1029, 533] on div "Available Inventory Expected Qty Actual Qty 3 0 0" at bounding box center [986, 477] width 358 height 110
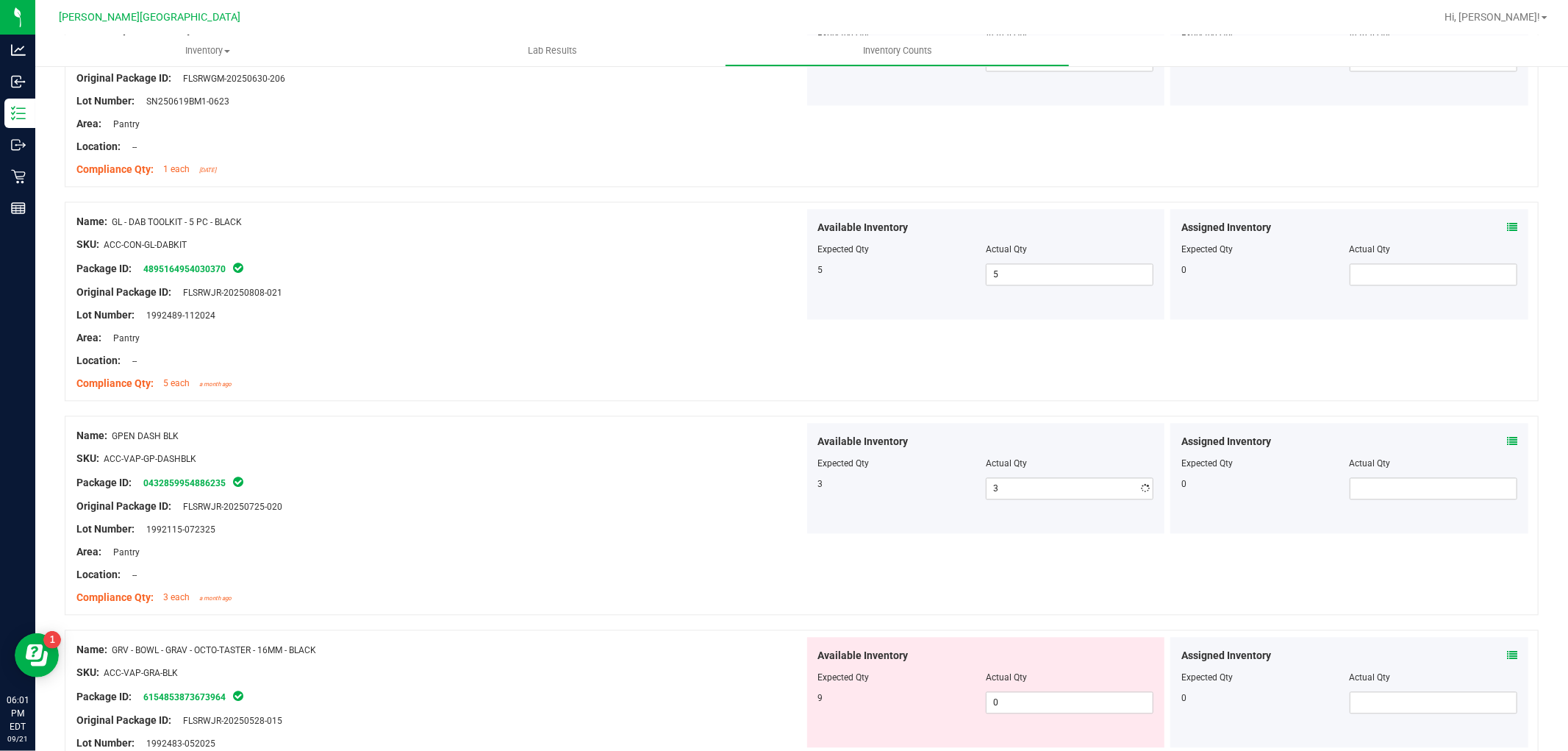
click at [709, 498] on div at bounding box center [440, 495] width 728 height 8
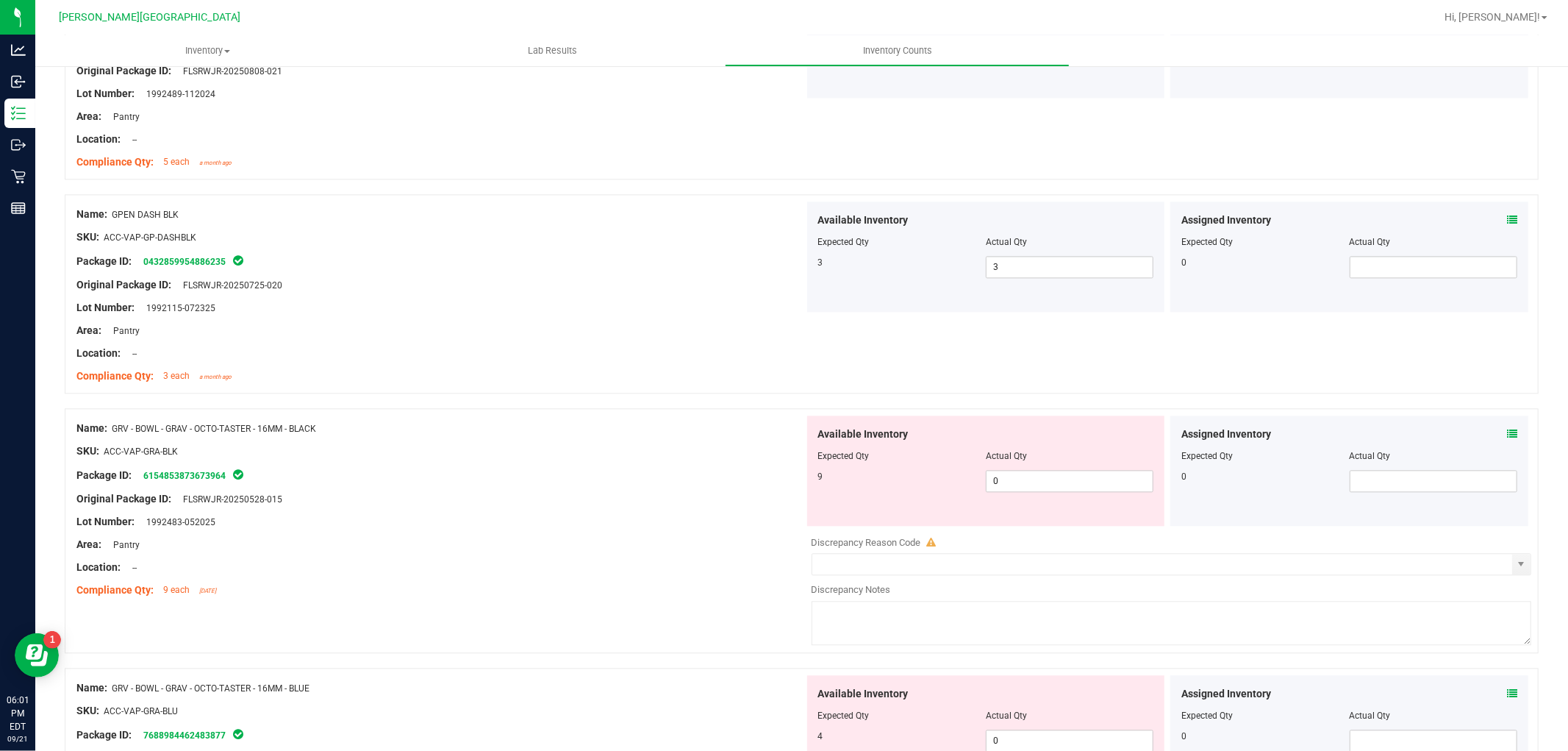
scroll to position [2696, 0]
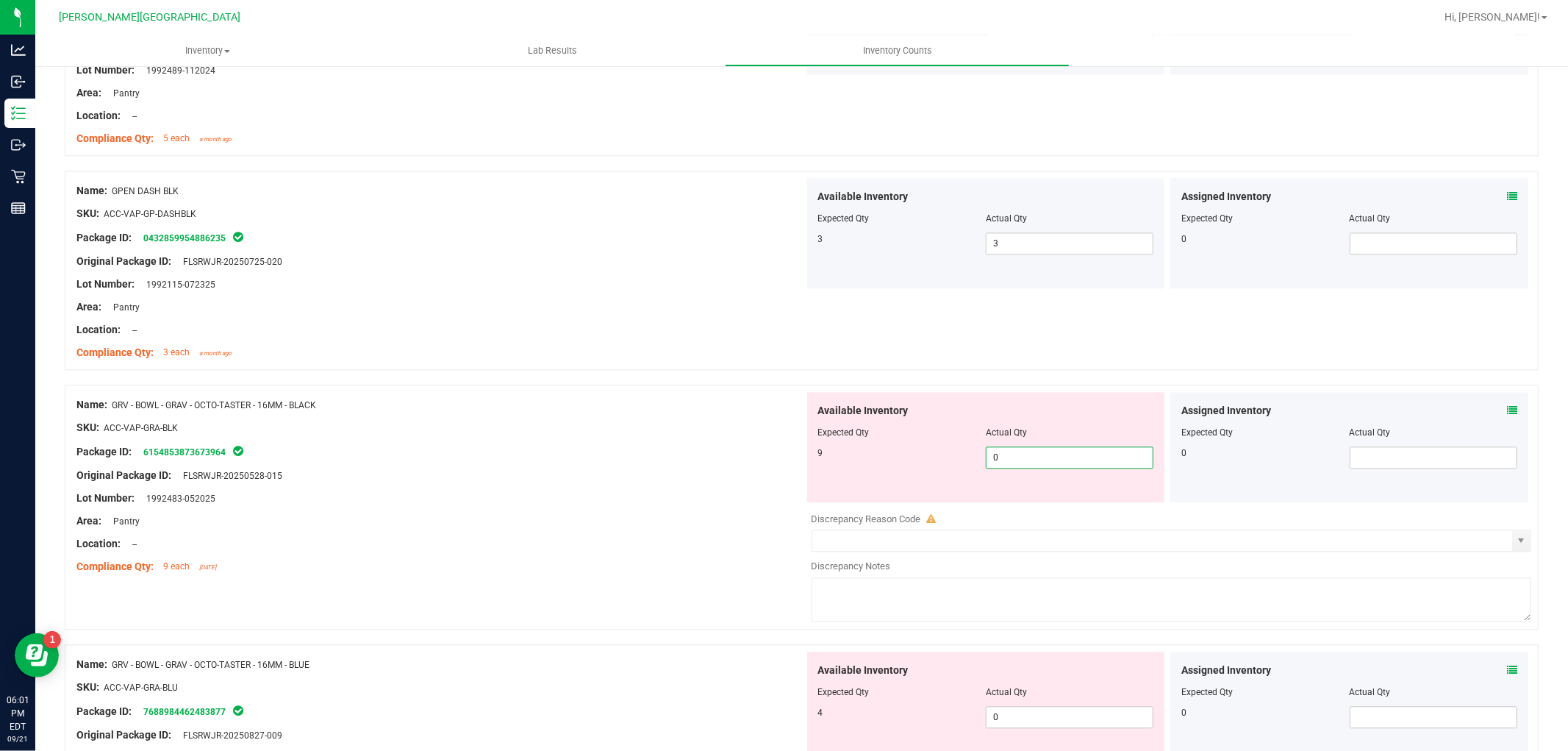
click at [1022, 467] on span "0 0" at bounding box center [1069, 457] width 167 height 22
click at [746, 528] on div "Area: Pantry" at bounding box center [440, 521] width 728 height 15
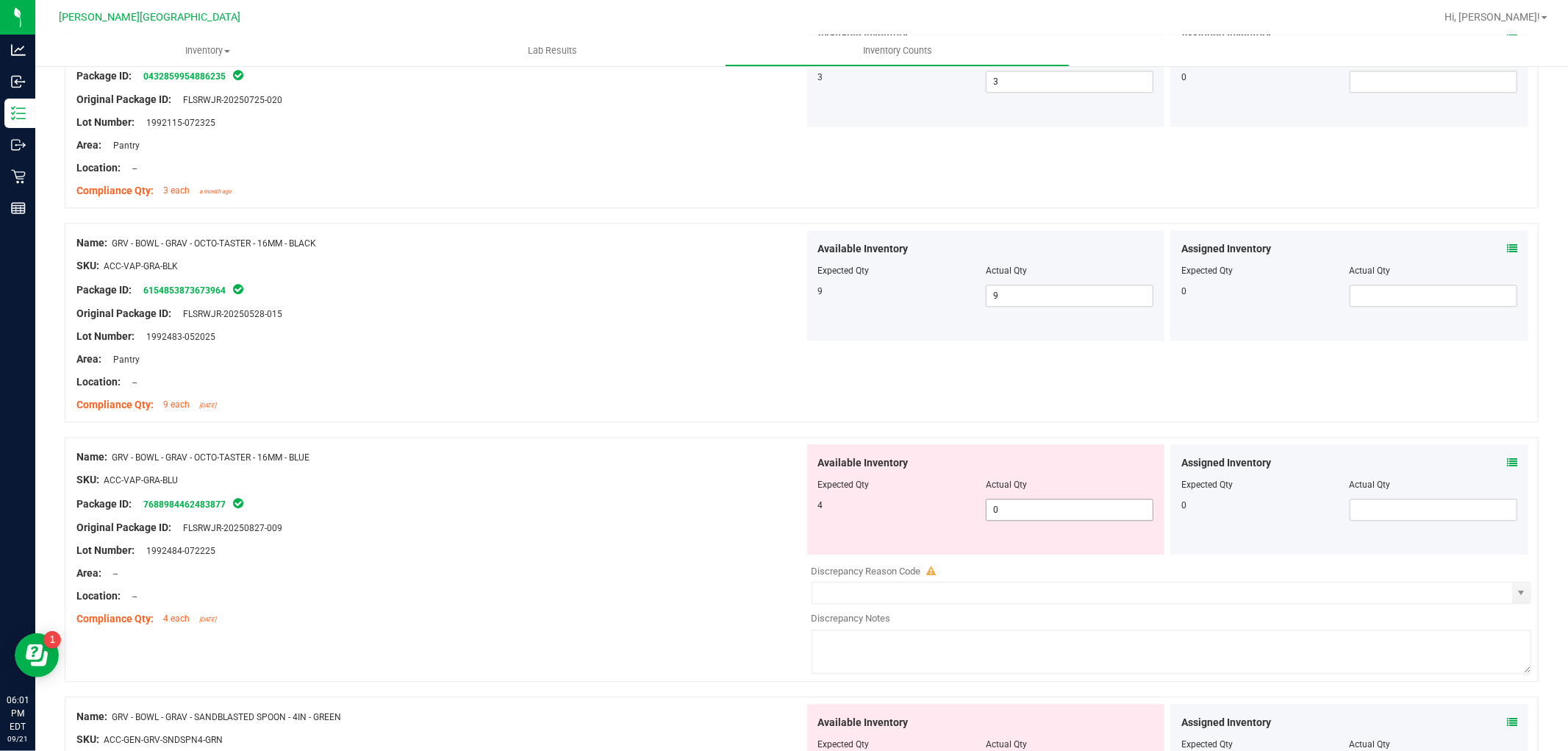
scroll to position [2859, 0]
click at [1037, 511] on span "0 0" at bounding box center [1069, 508] width 167 height 22
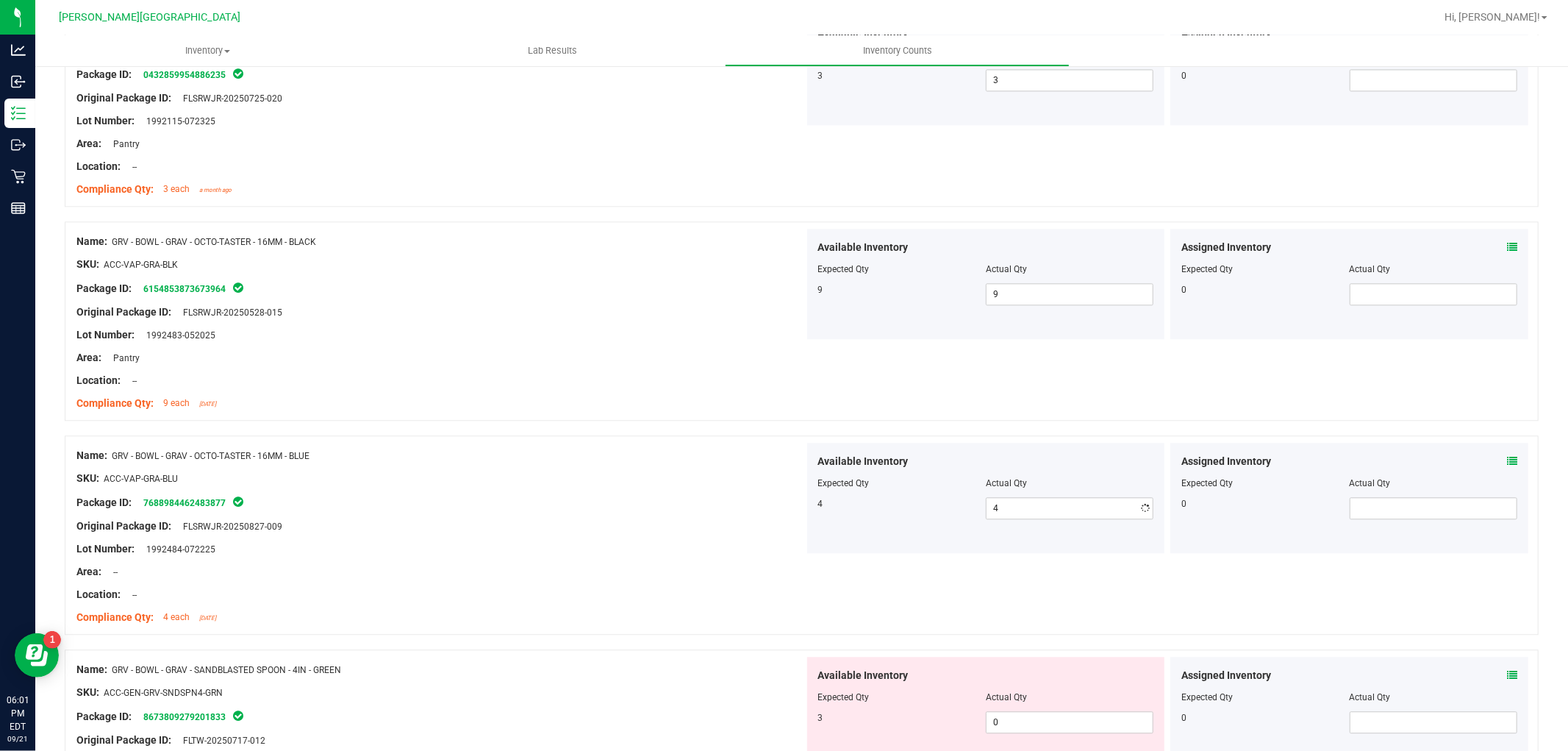
click at [799, 567] on div "Name: GRV - BOWL - GRAV - OCTO-TASTER - 16MM - BLUE SKU: ACC-VAP-GRA-BLU Packag…" at bounding box center [802, 535] width 1474 height 200
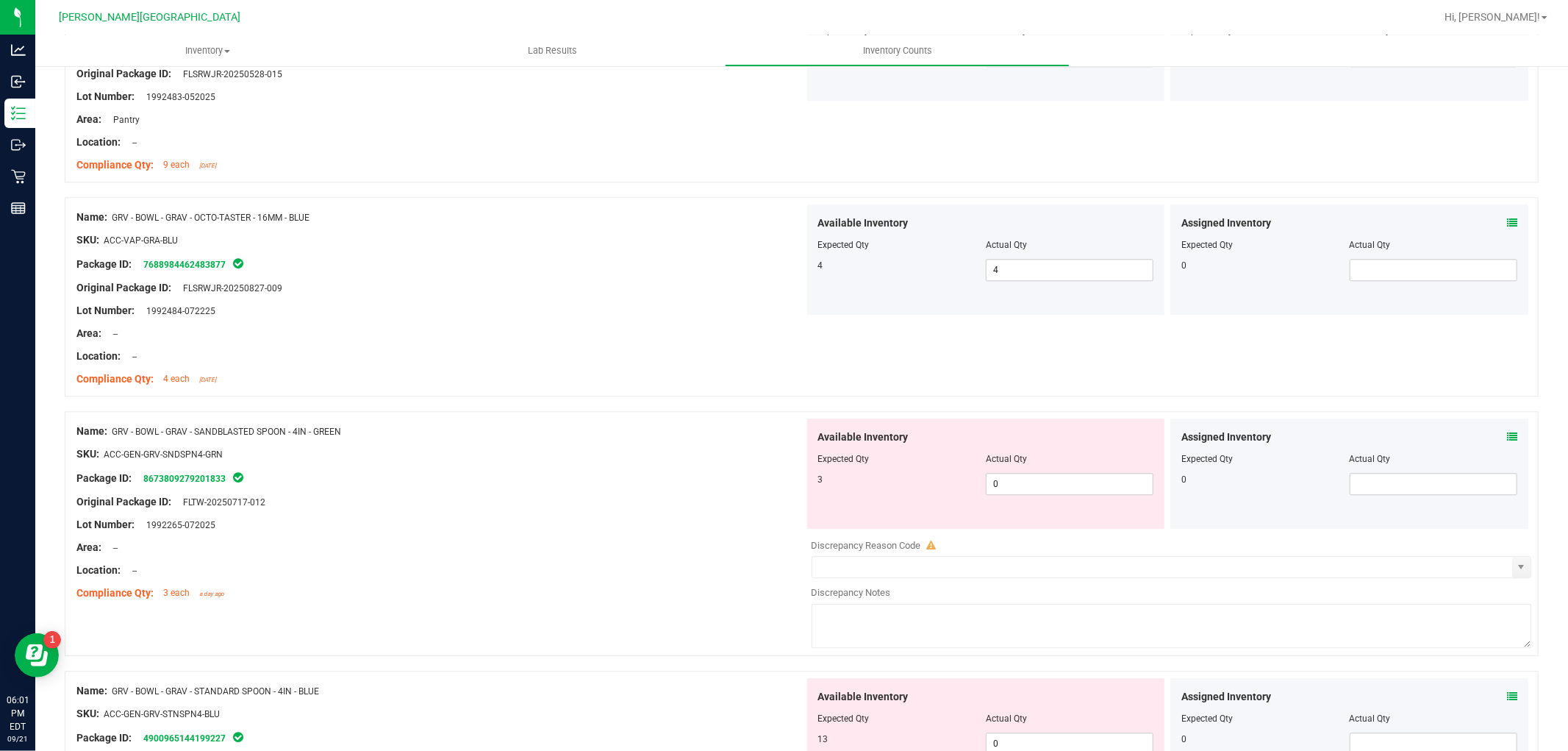
scroll to position [3105, 0]
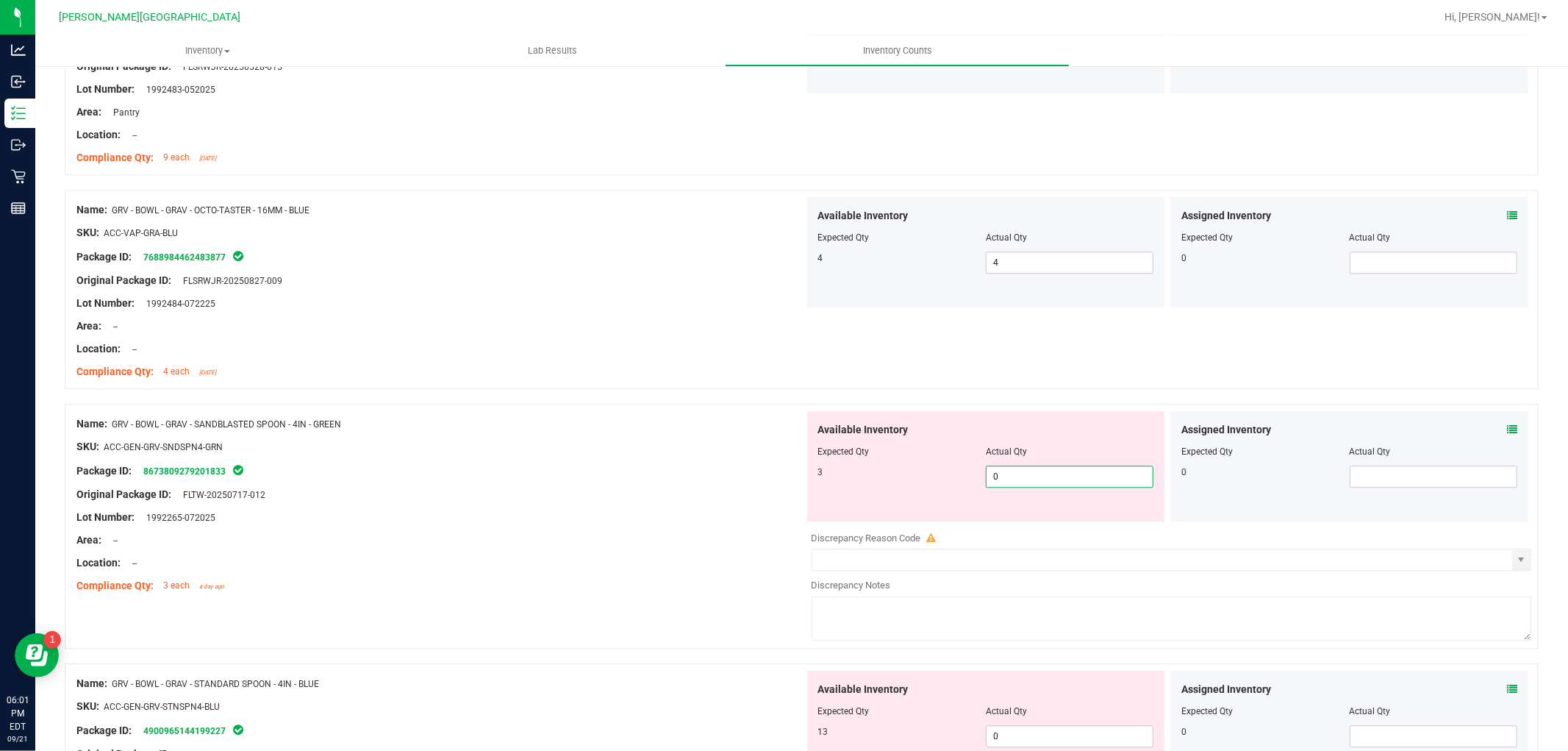
click at [1049, 480] on span "0 0" at bounding box center [1069, 476] width 167 height 22
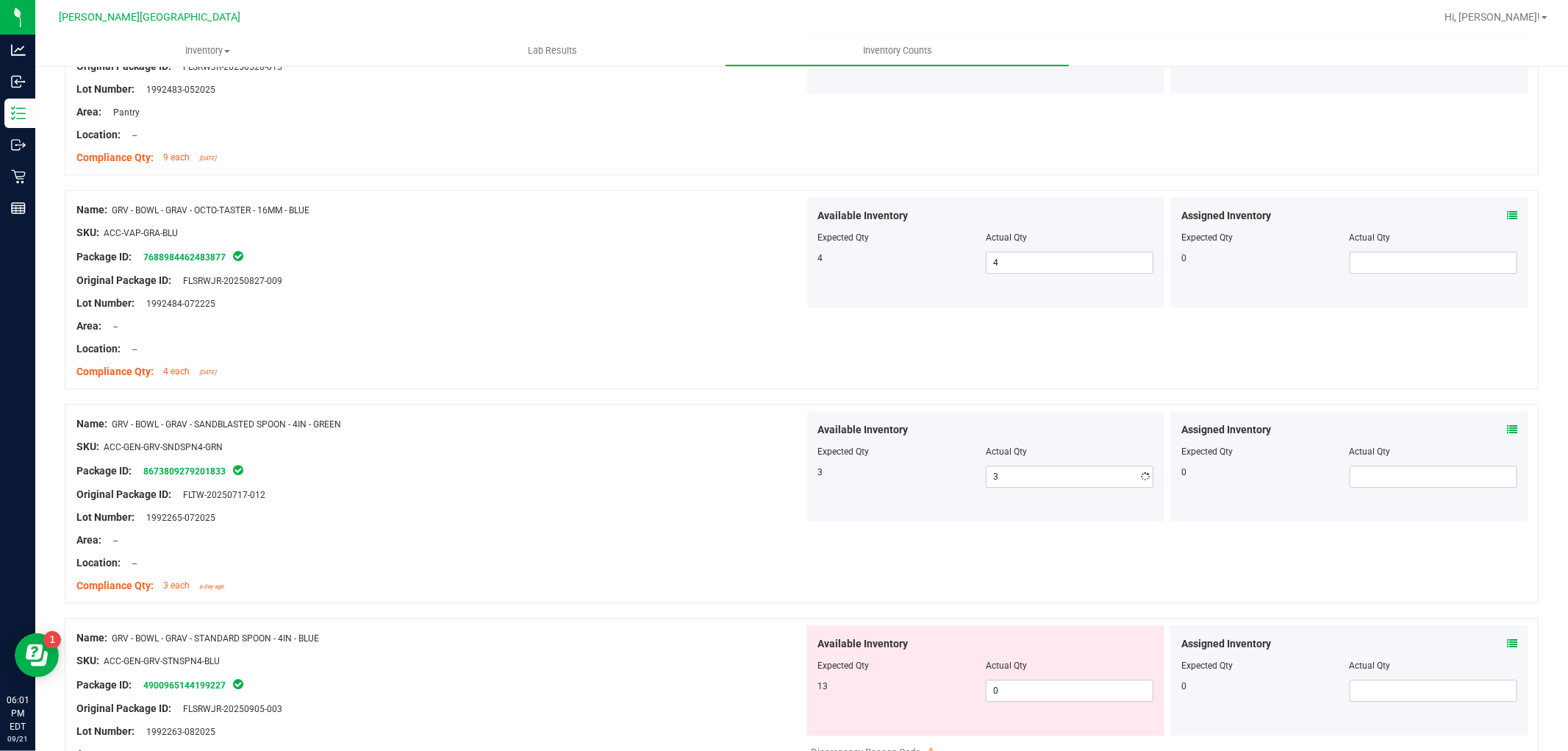
click at [702, 525] on div "Lot Number: 1992265-072025" at bounding box center [440, 517] width 728 height 15
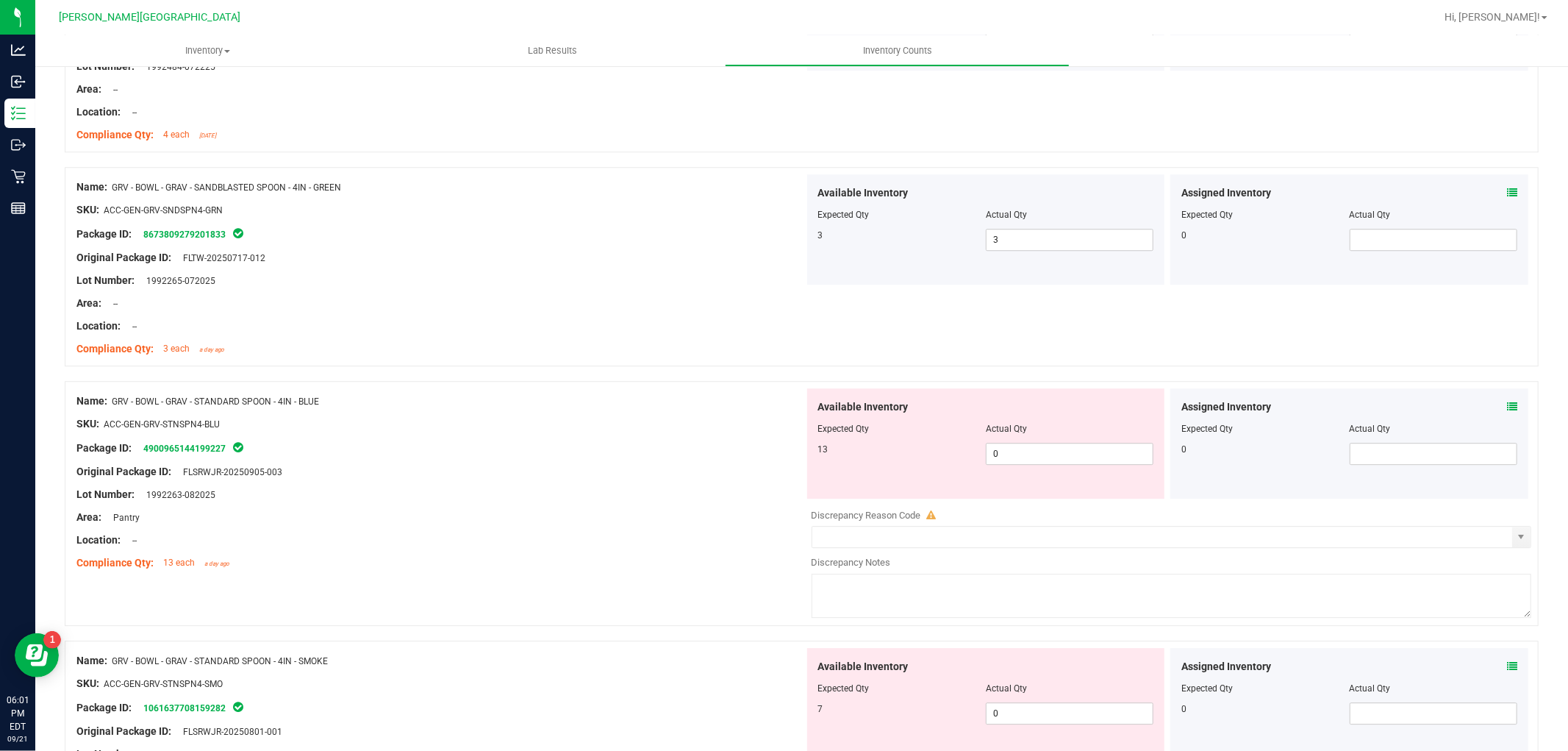
scroll to position [3350, 0]
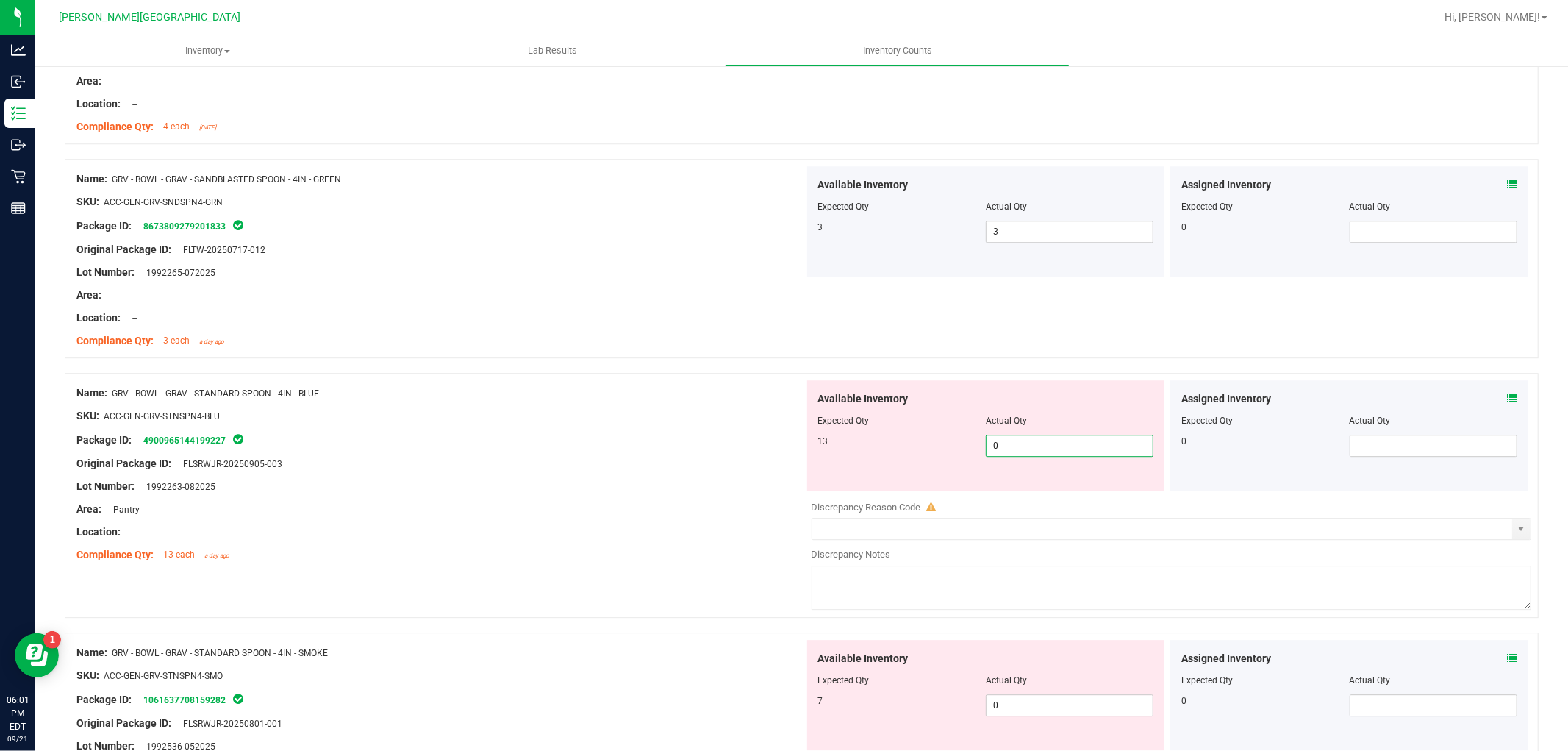
click at [1024, 453] on span "0 0" at bounding box center [1069, 445] width 167 height 22
drag, startPoint x: 704, startPoint y: 476, endPoint x: 725, endPoint y: 479, distance: 21.2
click at [704, 479] on div "Name: GRV - BOWL - GRAV - STANDARD SPOON - 4IN - BLUE SKU: ACC-GEN-GRV-STNSPN4-…" at bounding box center [440, 474] width 728 height 188
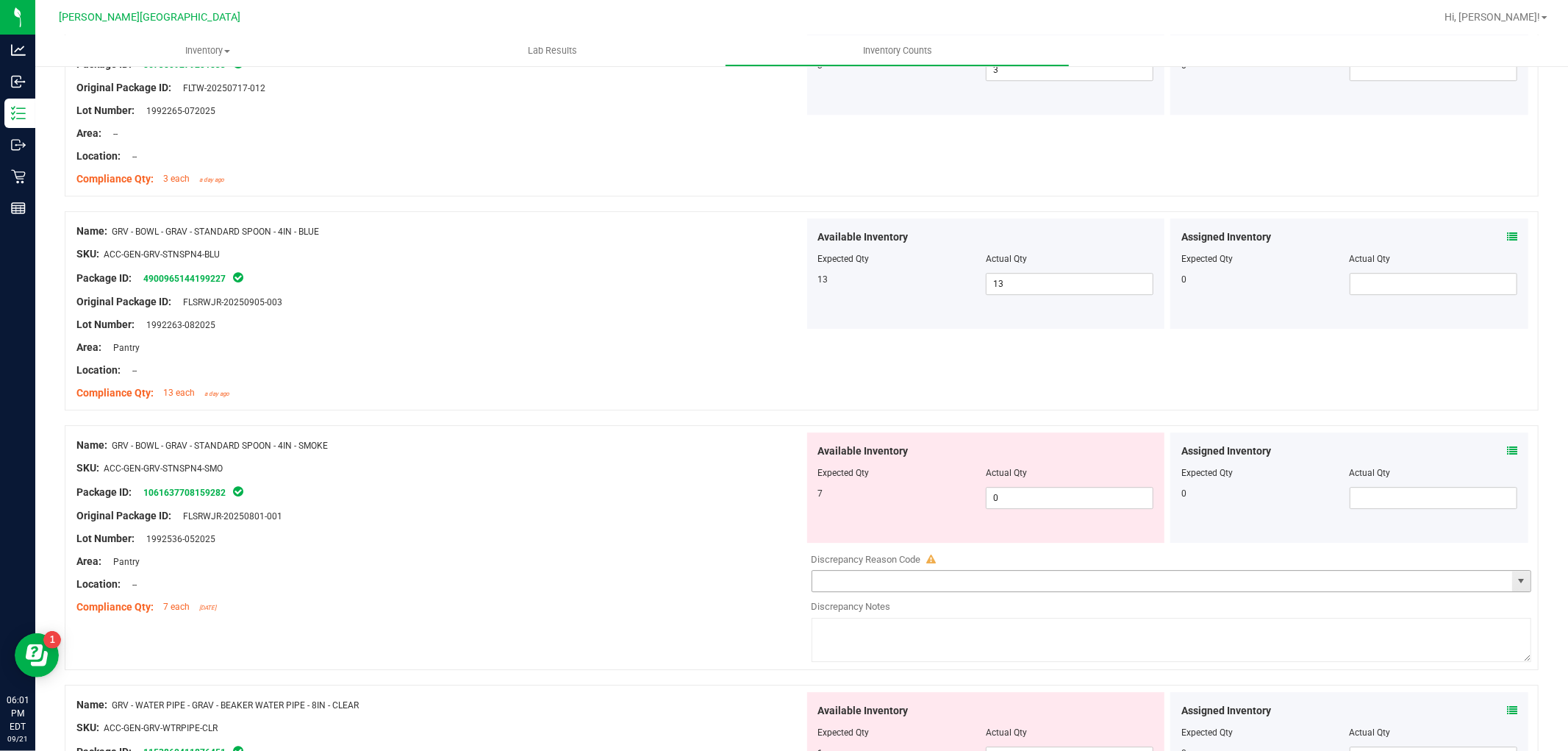
scroll to position [3513, 0]
click at [1009, 500] on span "0 0" at bounding box center [1069, 497] width 167 height 22
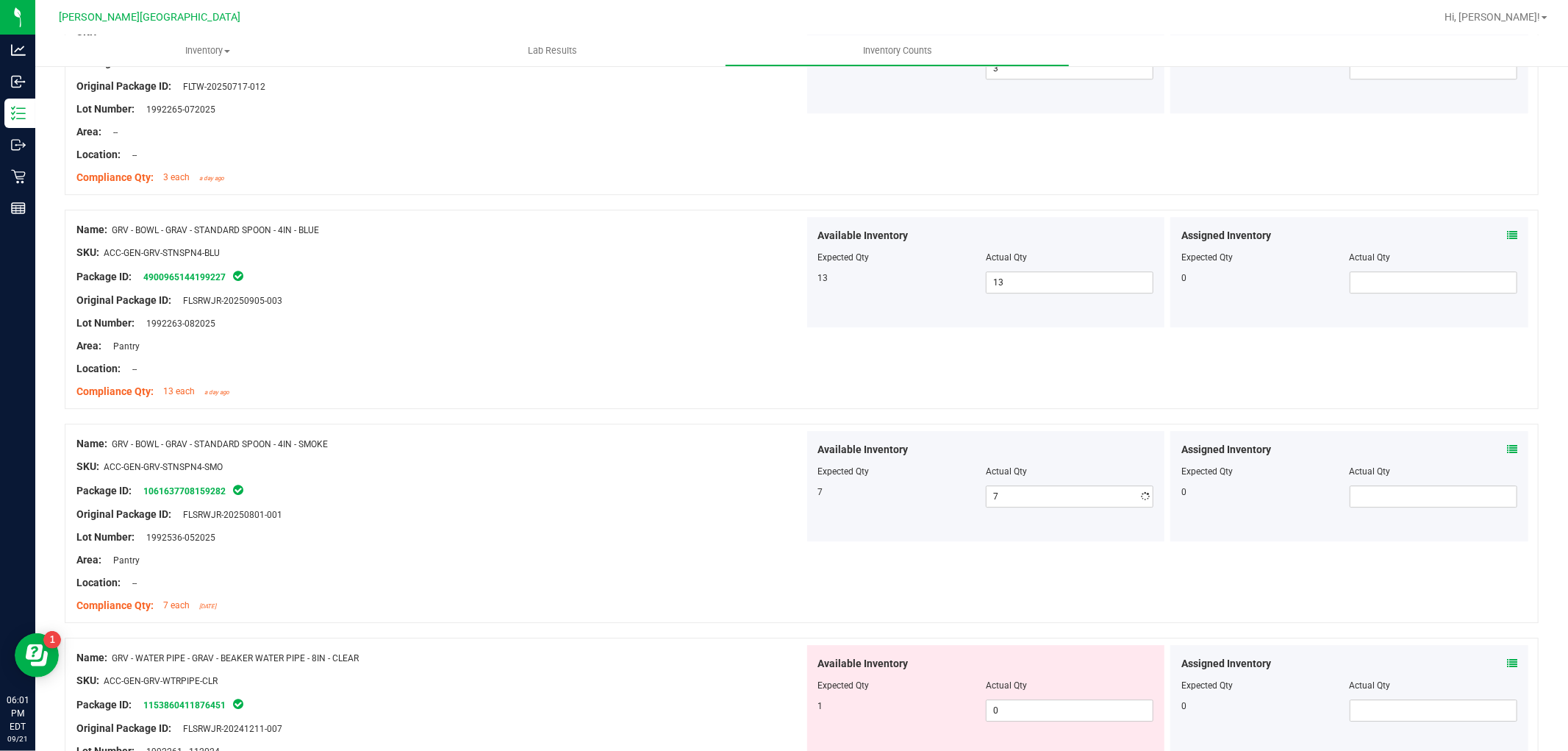
click at [678, 506] on div at bounding box center [440, 503] width 728 height 8
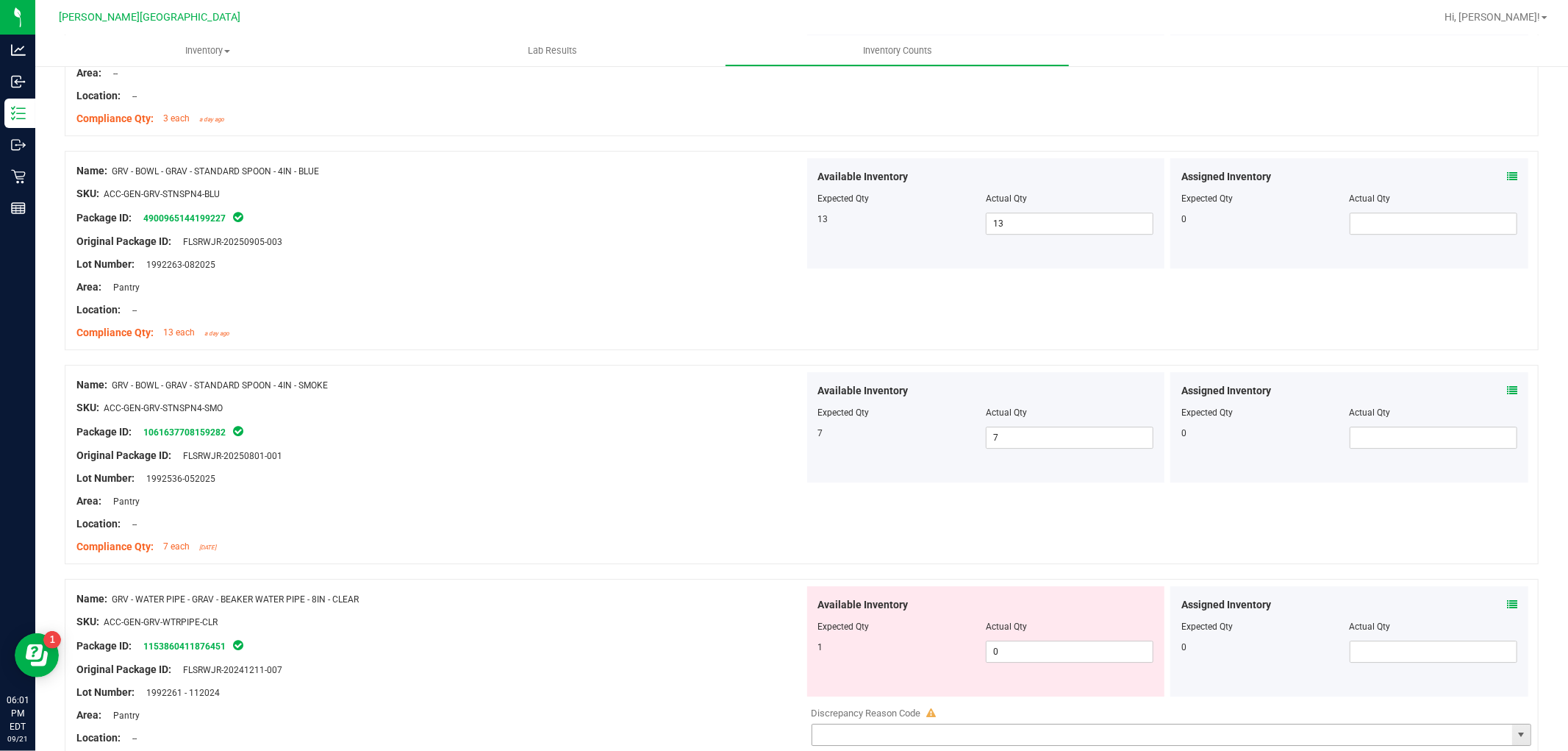
scroll to position [3758, 0]
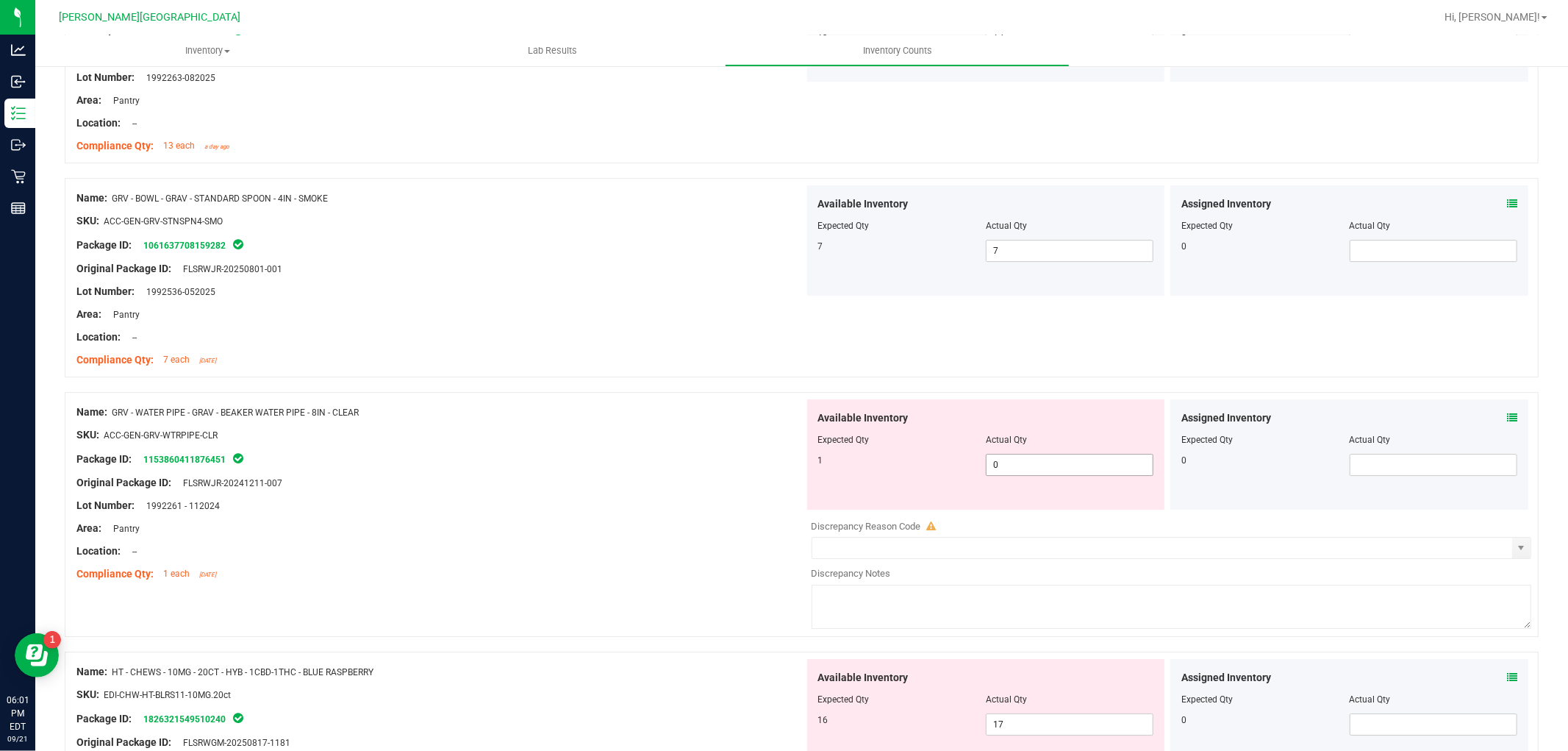
click at [1011, 469] on span "0 0" at bounding box center [1069, 465] width 167 height 22
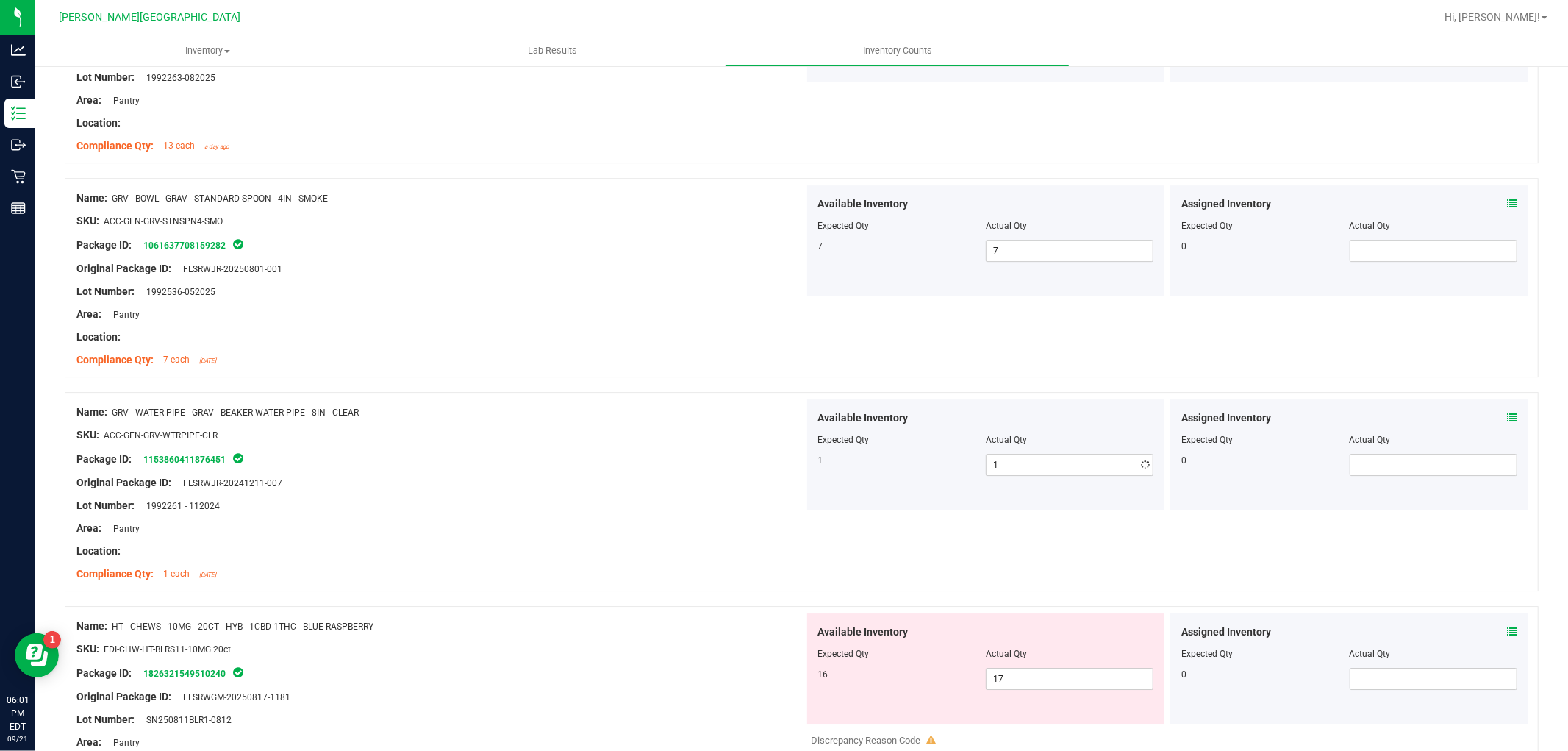
click at [667, 479] on div "Name: GRV - WATER PIPE - GRAV - BEAKER WATER PIPE - 8IN - CLEAR SKU: ACC-GEN-GR…" at bounding box center [440, 493] width 728 height 188
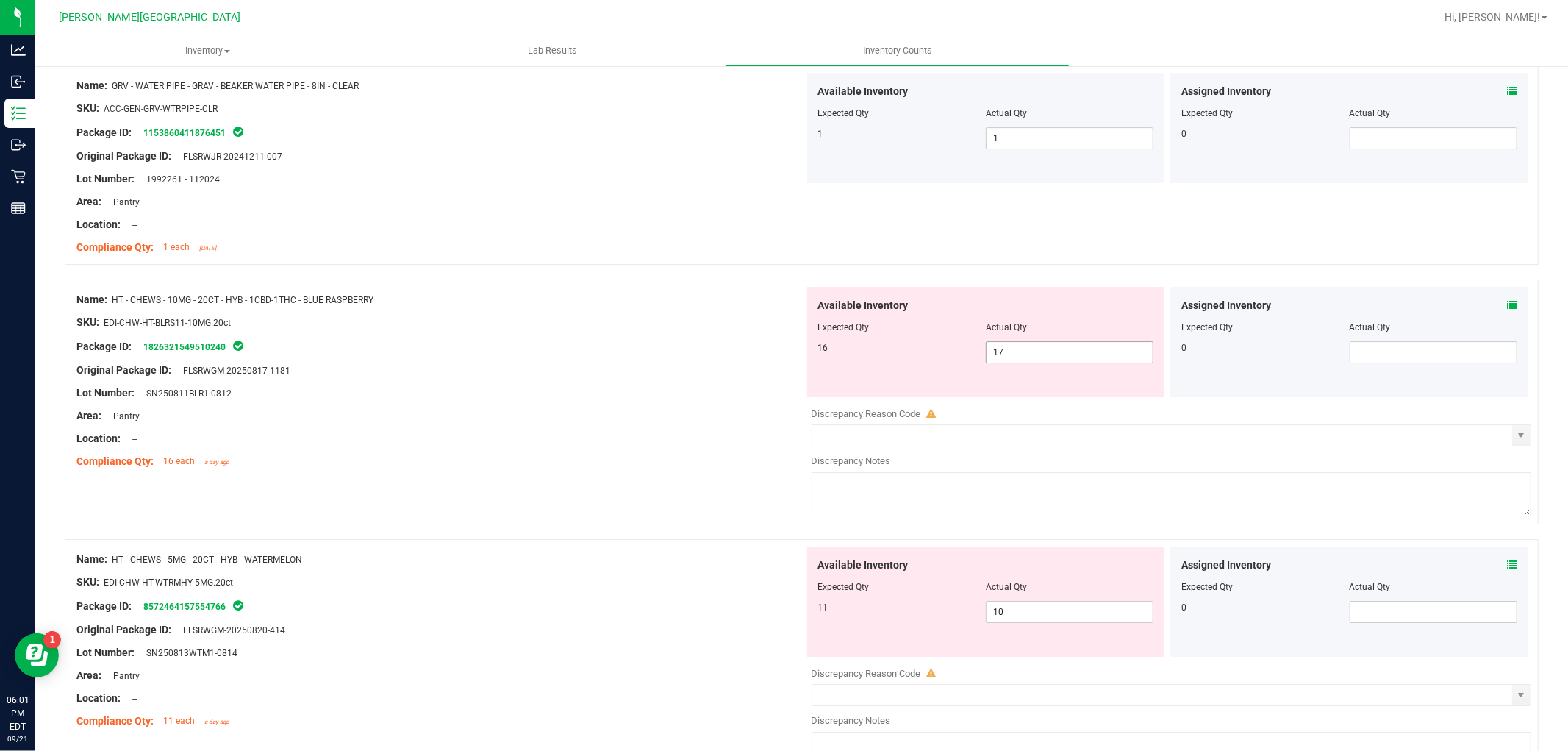
scroll to position [4166, 0]
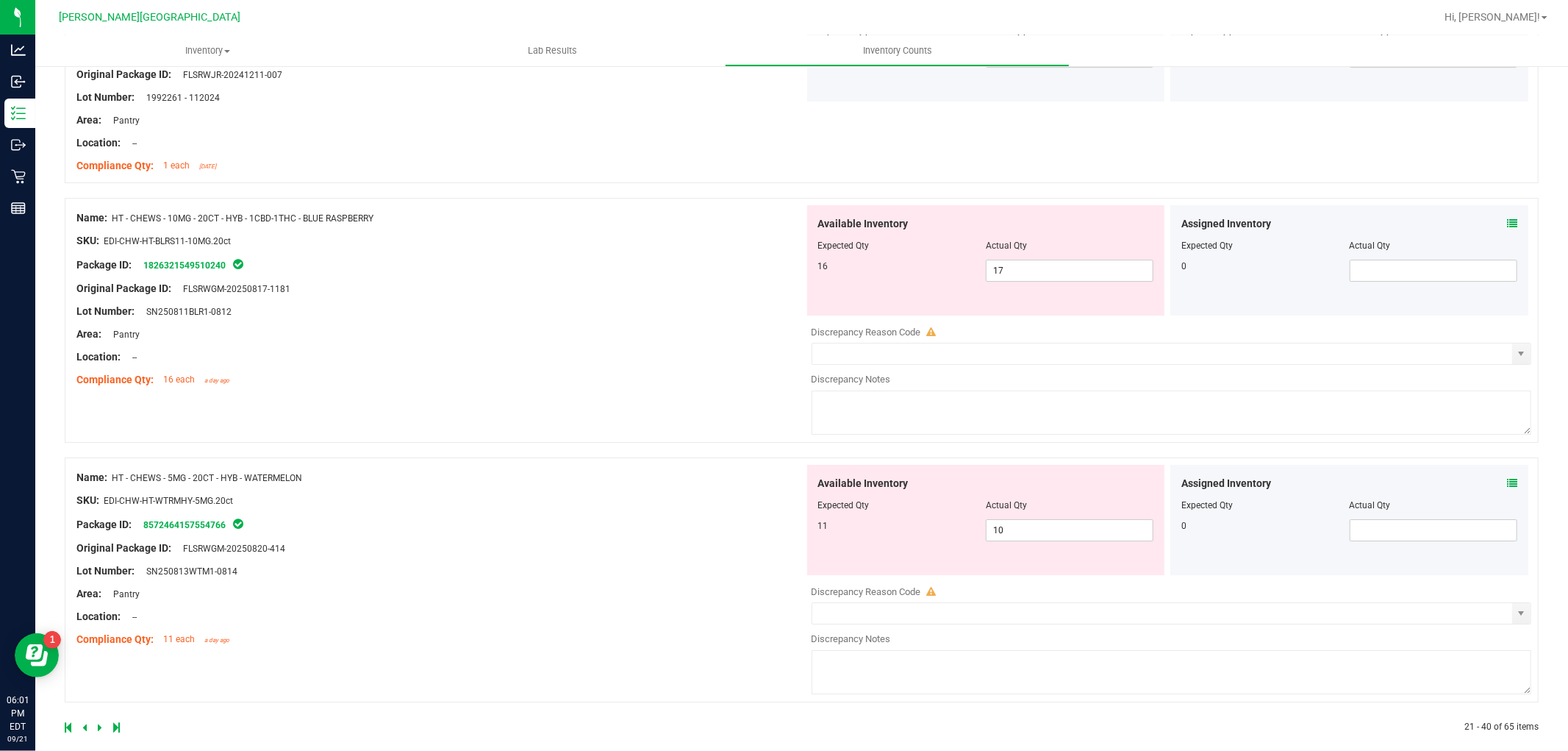
click at [1009, 325] on div at bounding box center [1171, 321] width 720 height 8
click at [700, 387] on div "Compliance Qty: 16 each a day ago" at bounding box center [440, 380] width 728 height 15
click at [1017, 272] on span "17 17" at bounding box center [1069, 271] width 167 height 22
click at [651, 342] on div "Area: Pantry" at bounding box center [440, 335] width 728 height 15
click at [664, 339] on div "Area: Pantry" at bounding box center [440, 335] width 728 height 15
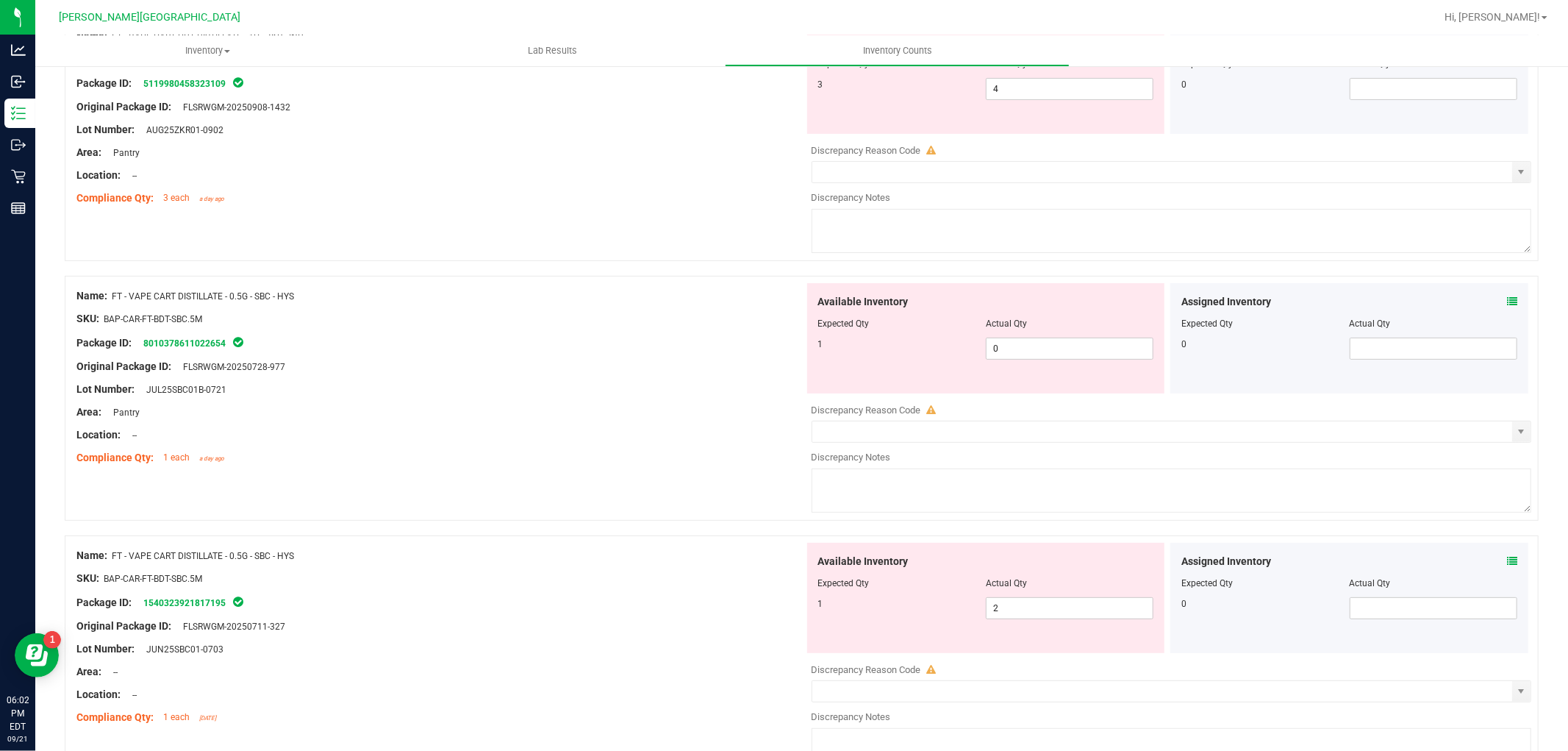
scroll to position [0, 0]
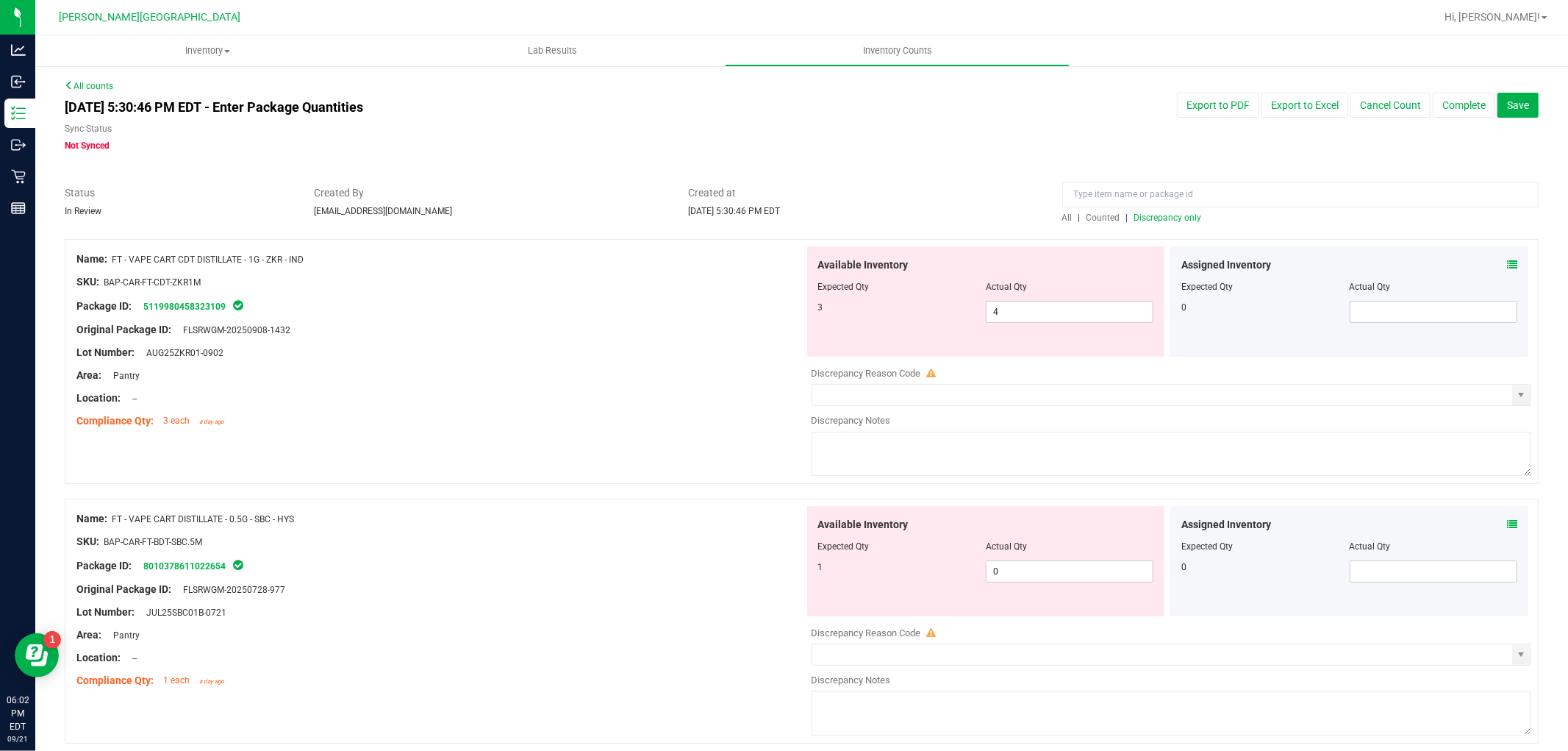
click at [1176, 215] on span "Discrepancy only" at bounding box center [1167, 218] width 67 height 10
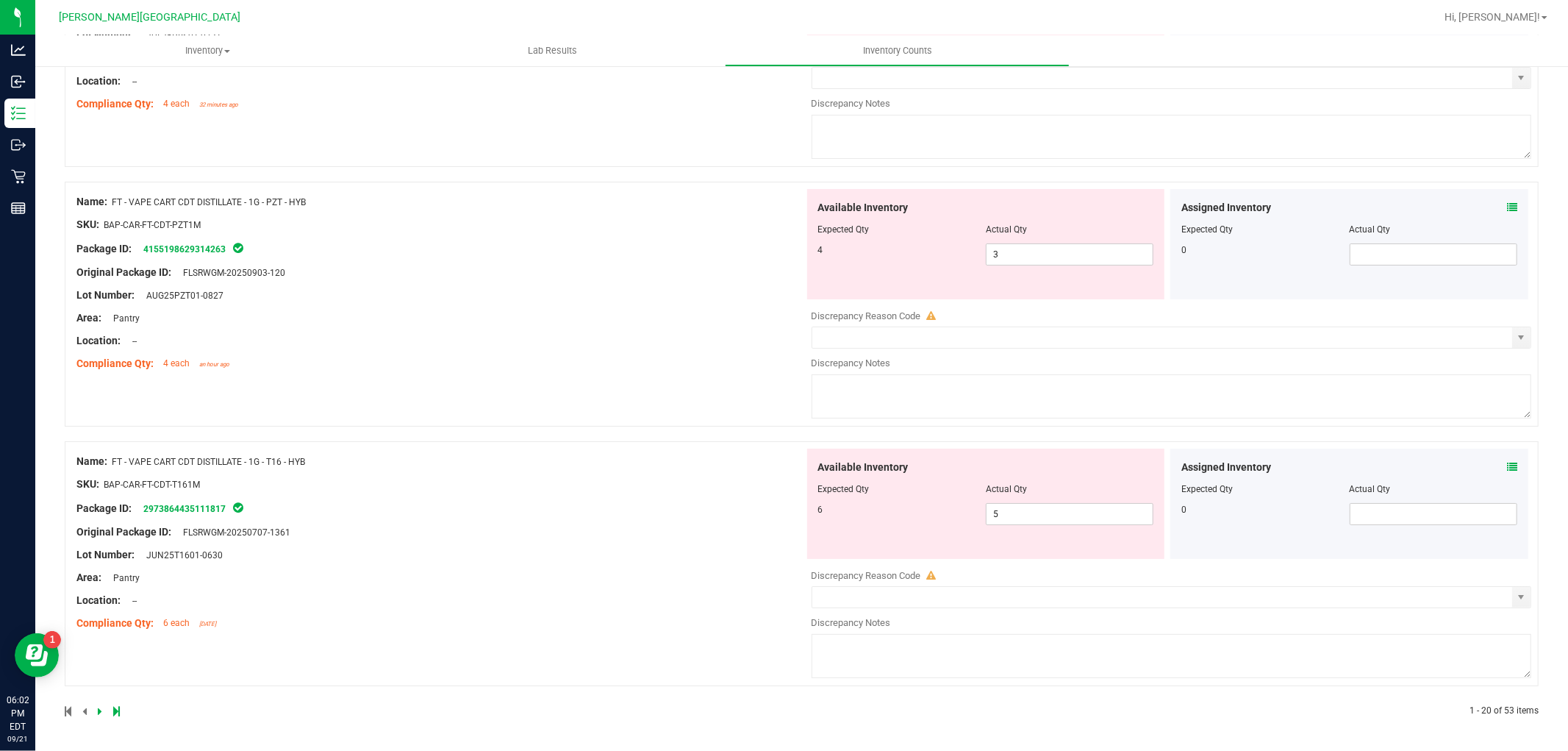
scroll to position [4746, 0]
click at [111, 715] on div at bounding box center [433, 711] width 737 height 14
click at [113, 713] on icon at bounding box center [117, 711] width 7 height 9
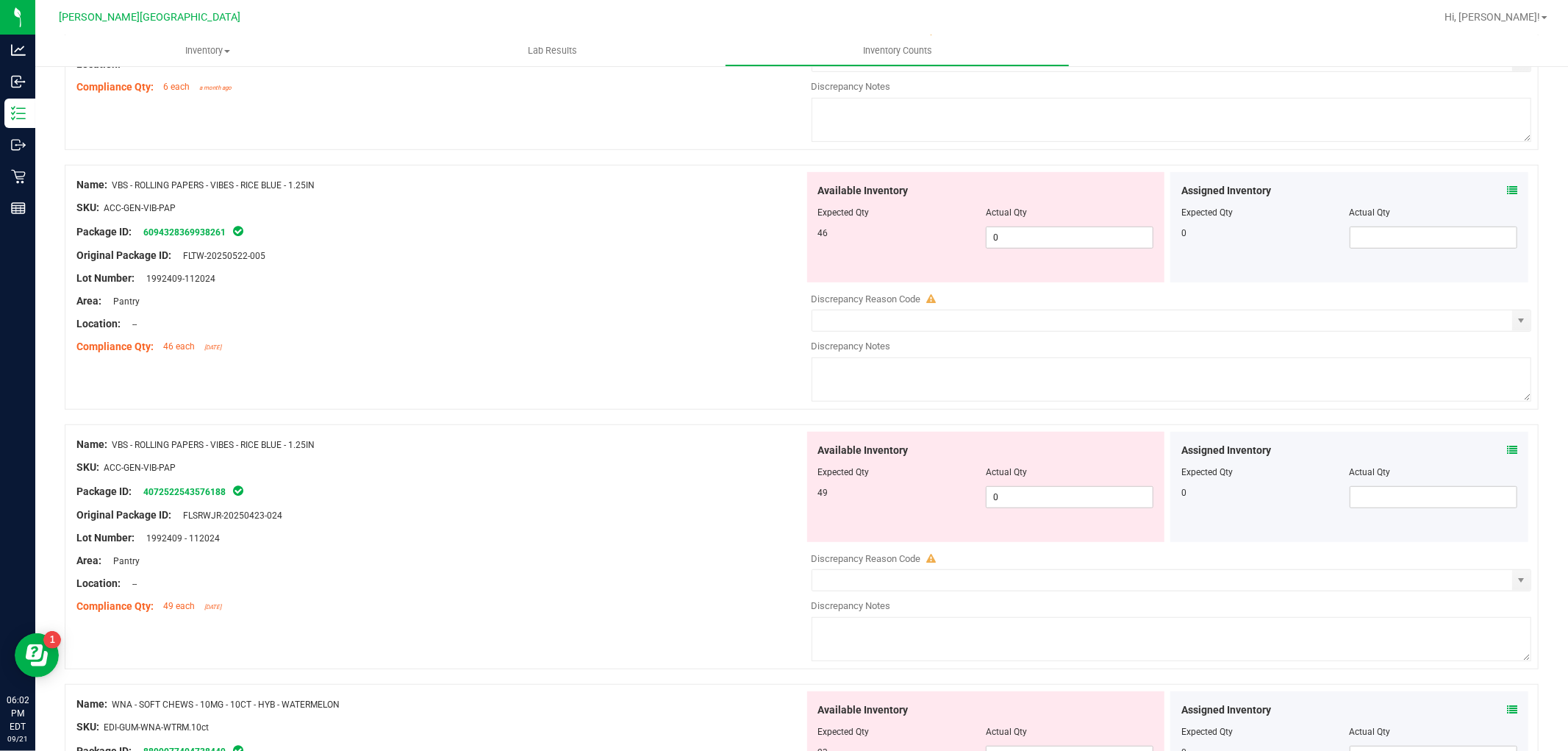
scroll to position [571, 0]
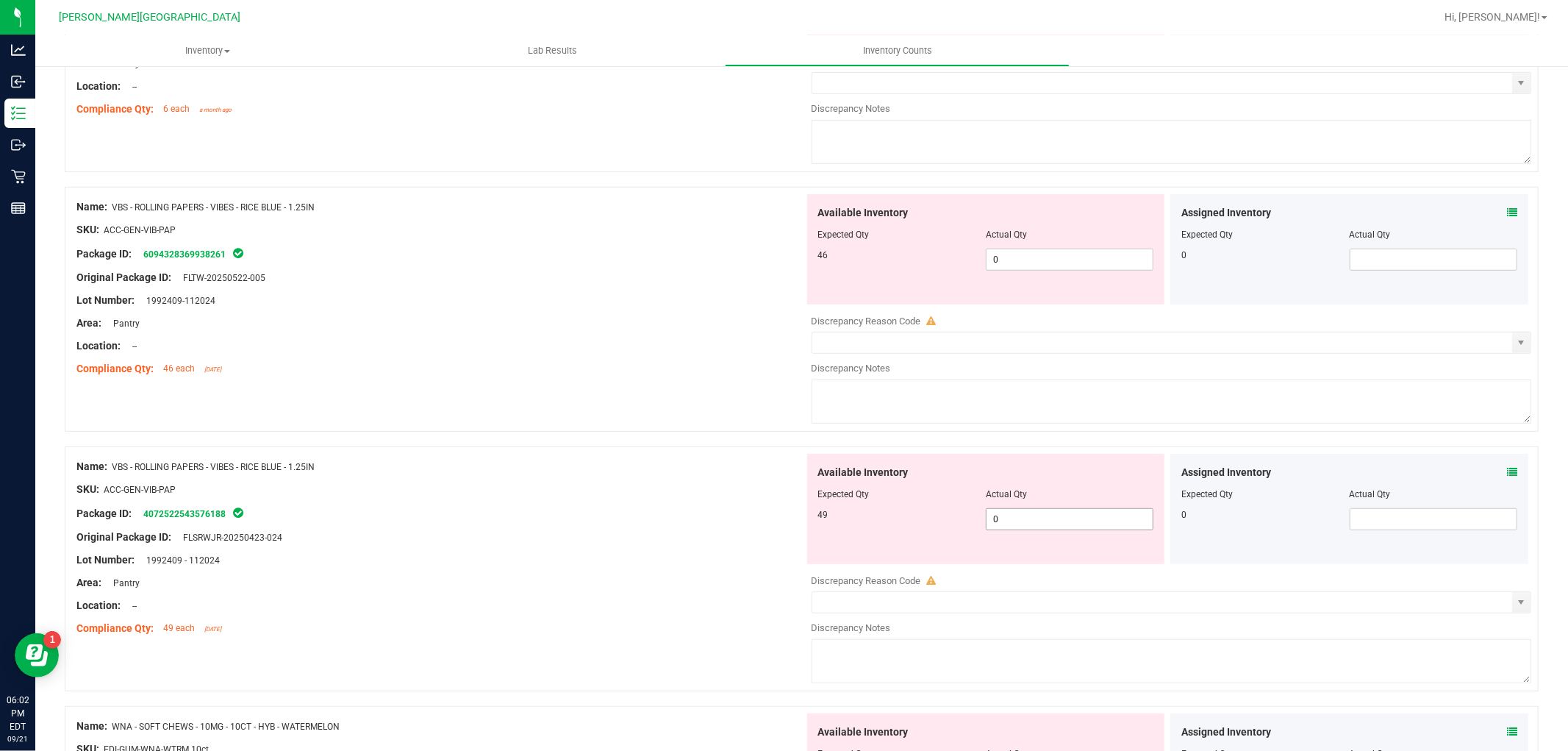
click at [1042, 512] on span "0 0" at bounding box center [1069, 519] width 167 height 22
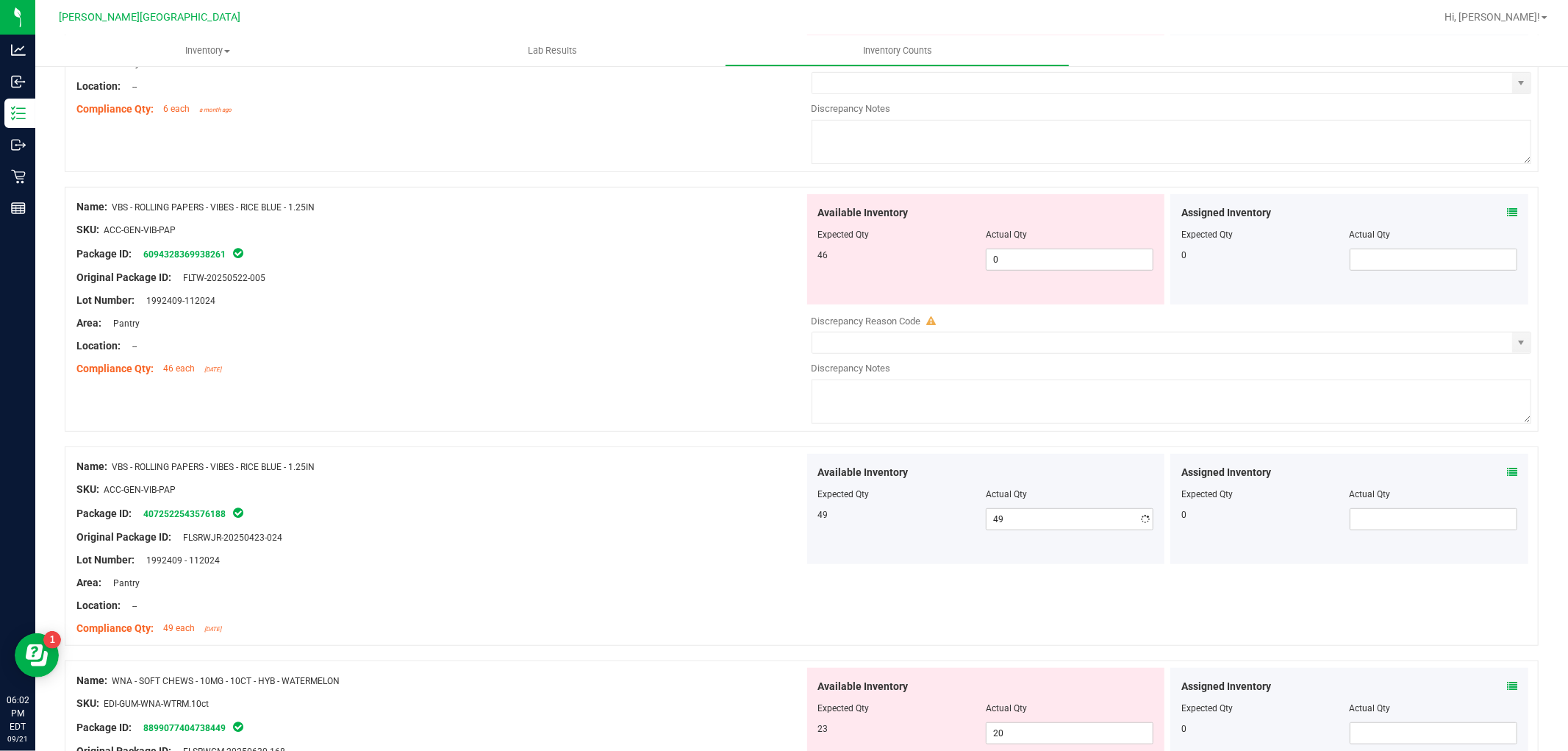
click at [1057, 247] on div at bounding box center [986, 245] width 336 height 8
click at [1053, 252] on span "0 0" at bounding box center [1069, 259] width 167 height 22
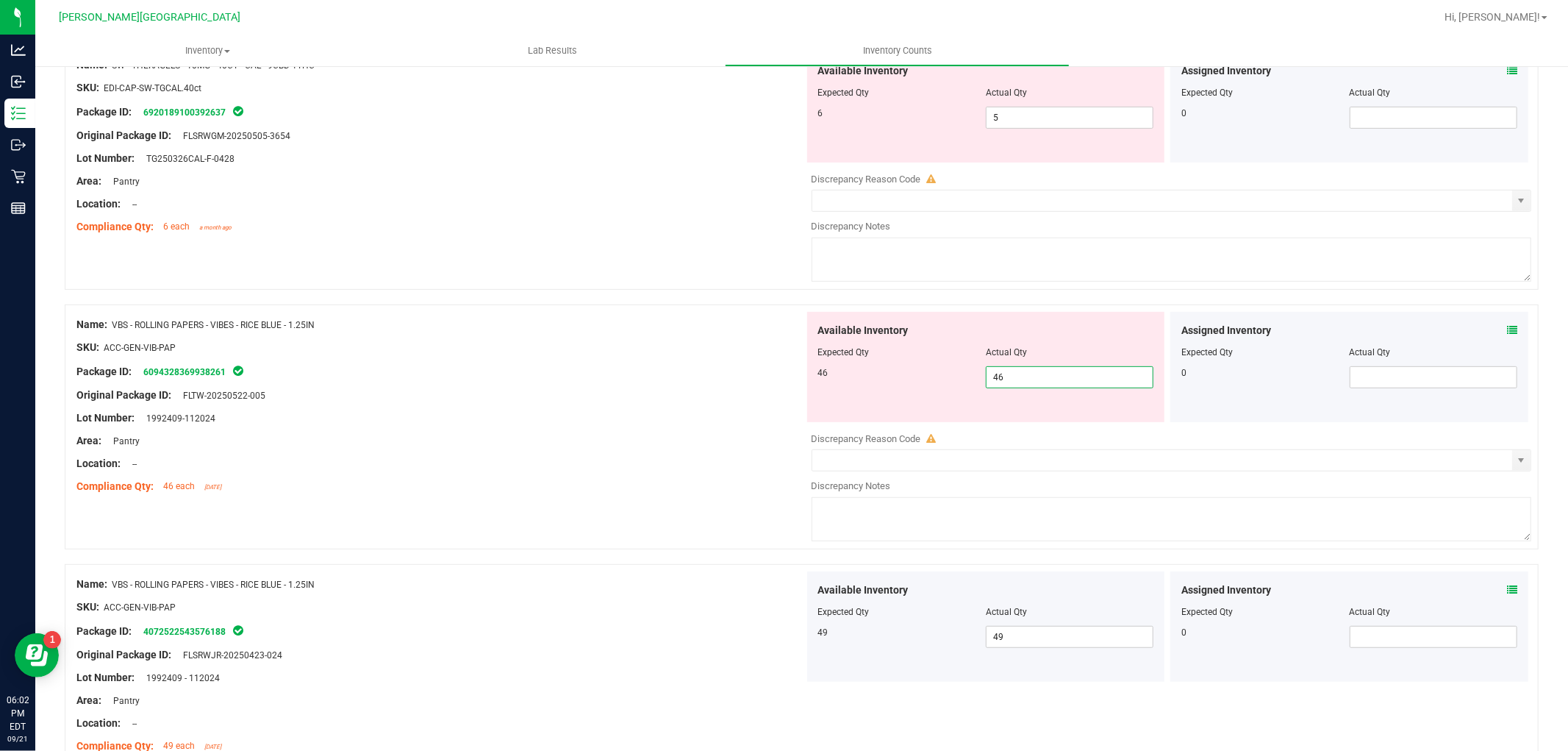
scroll to position [327, 0]
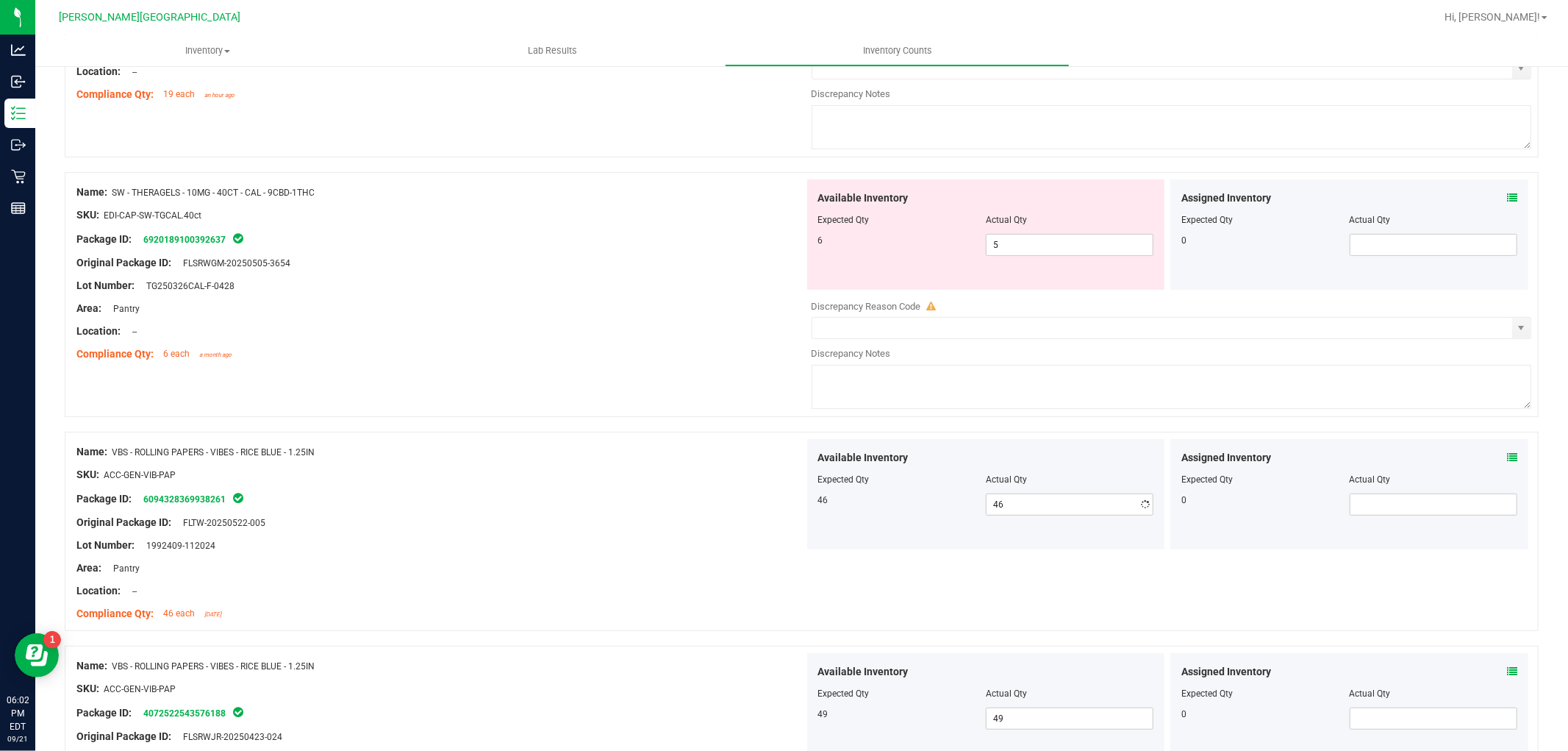
click at [683, 336] on div "Location: --" at bounding box center [440, 331] width 728 height 15
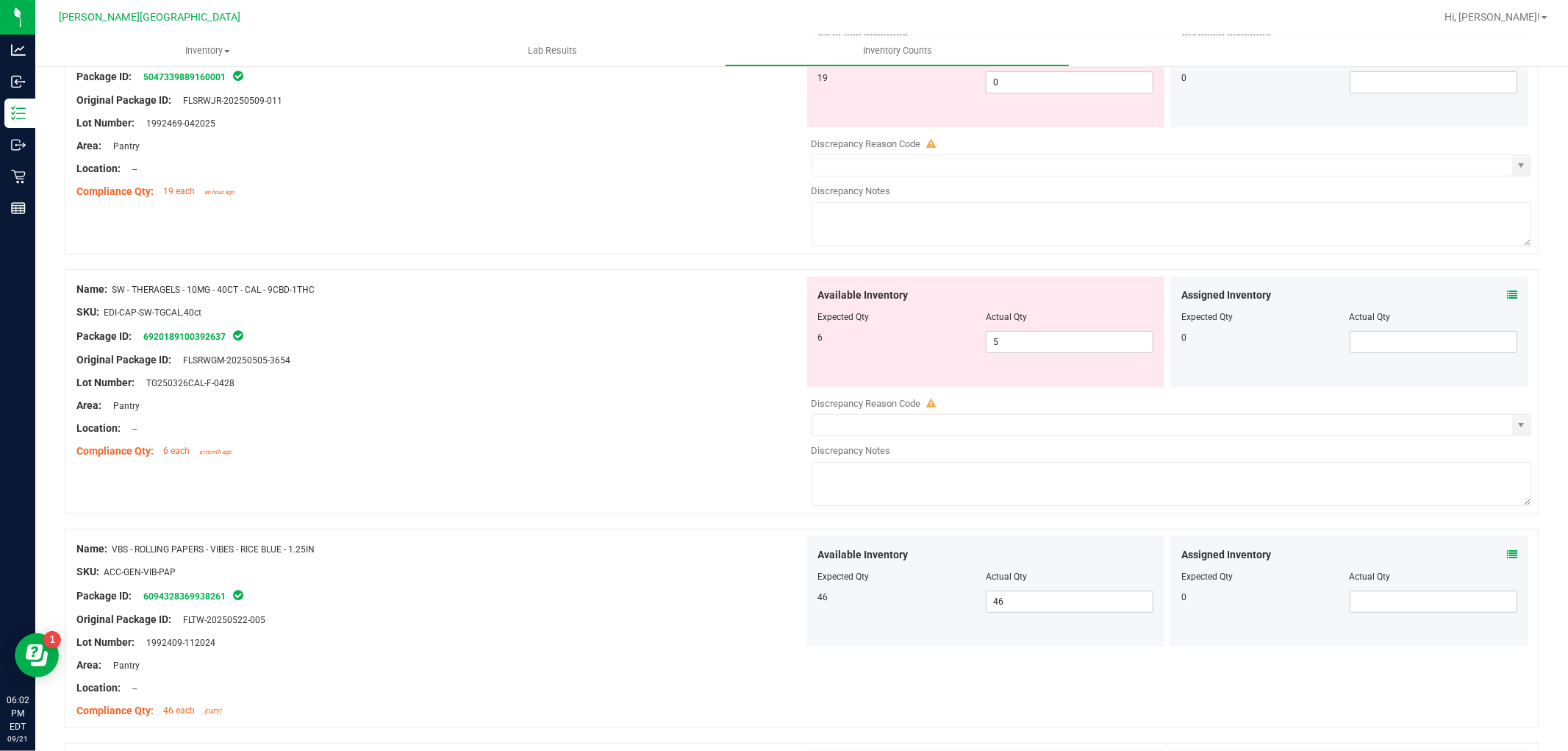
scroll to position [0, 0]
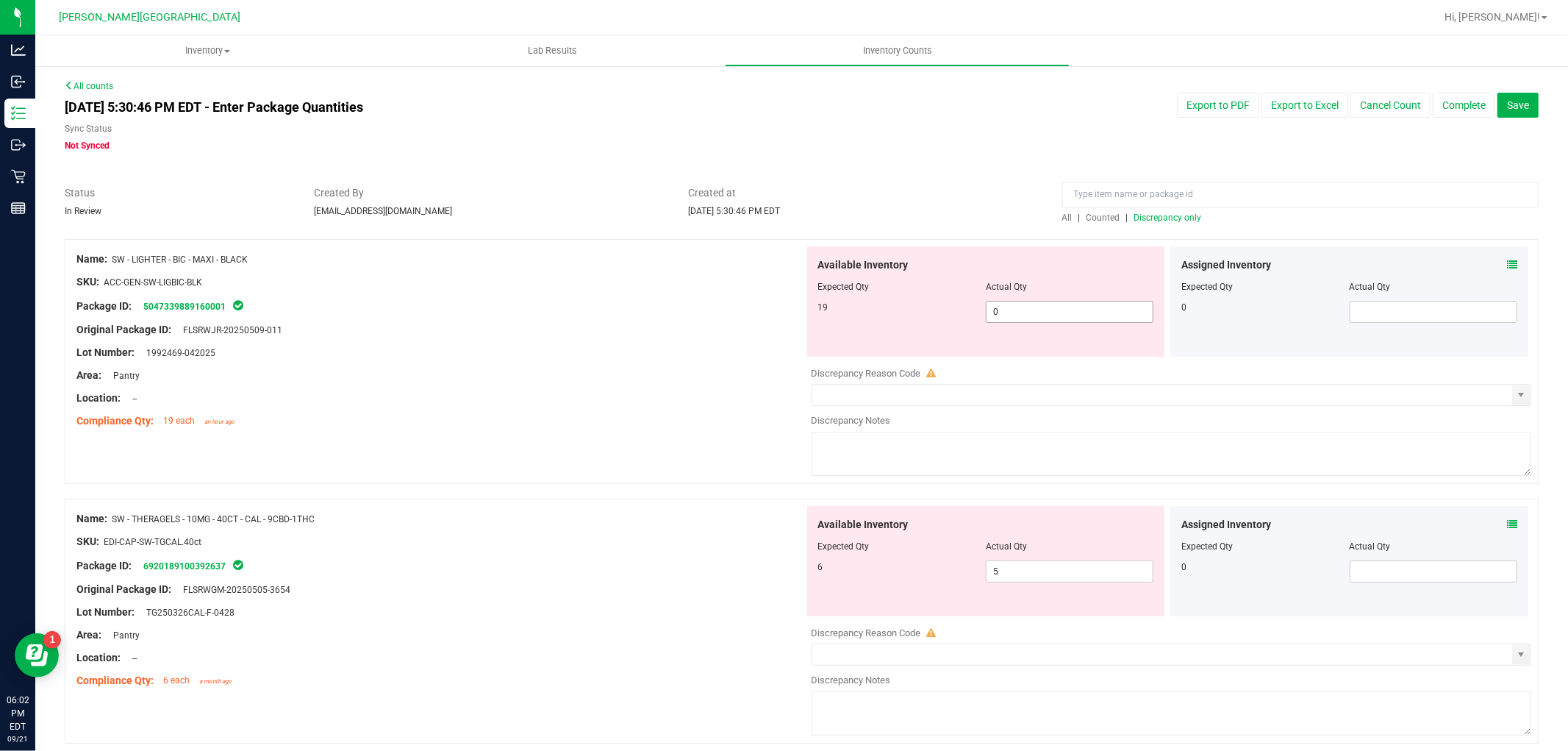
click at [1008, 310] on span "0 0" at bounding box center [1069, 311] width 167 height 22
click at [625, 339] on div at bounding box center [440, 341] width 728 height 8
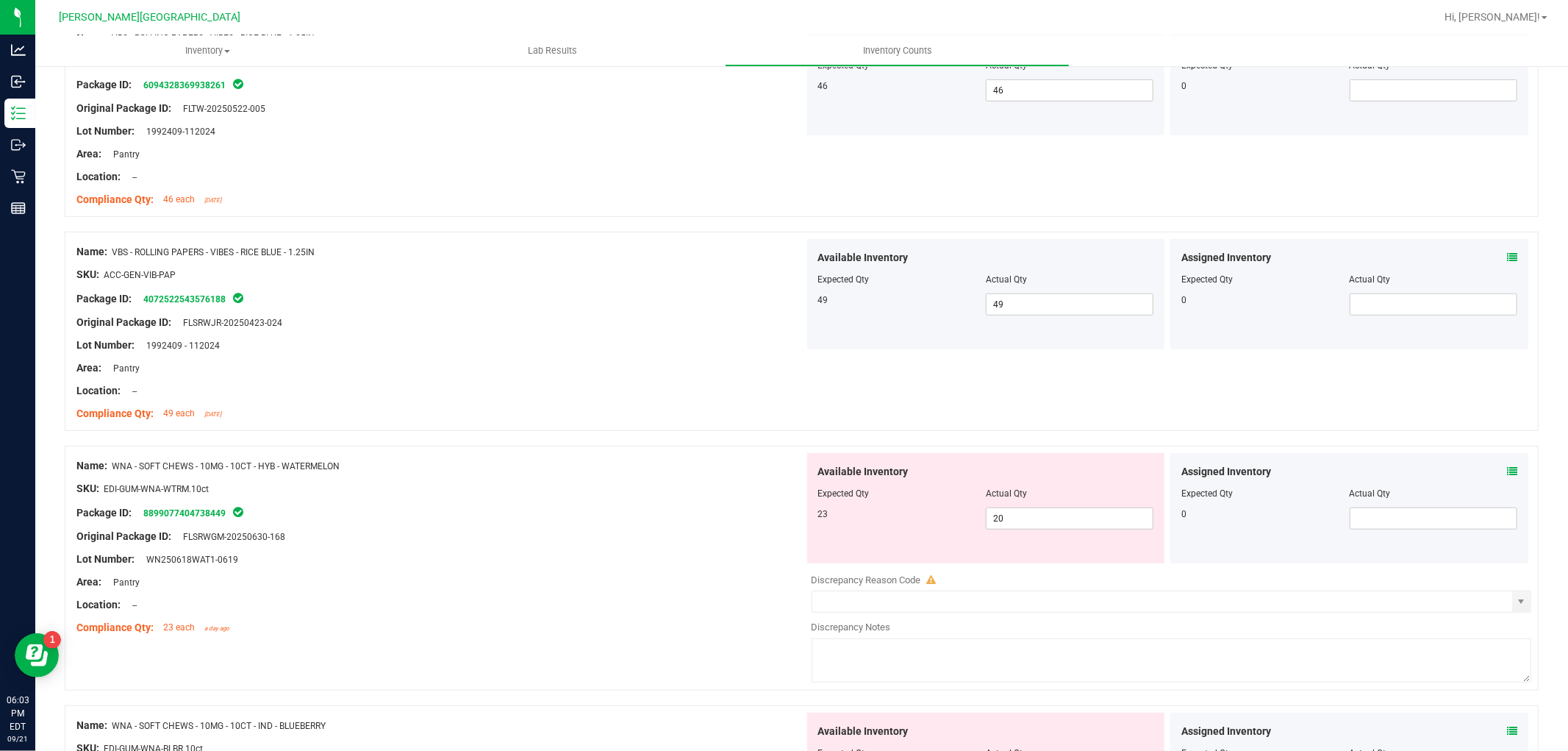
scroll to position [653, 0]
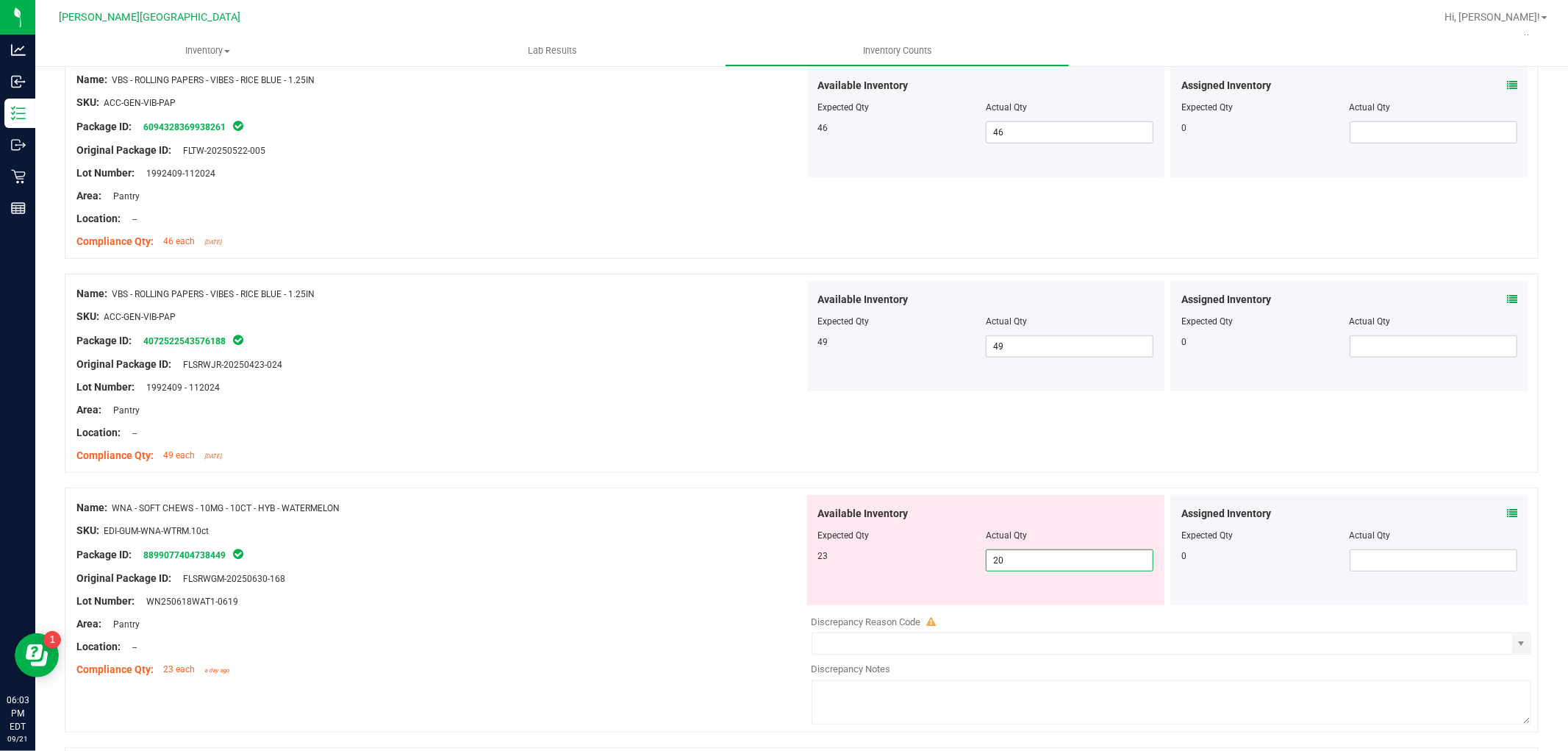
click at [1033, 562] on span "20 20" at bounding box center [1069, 561] width 167 height 22
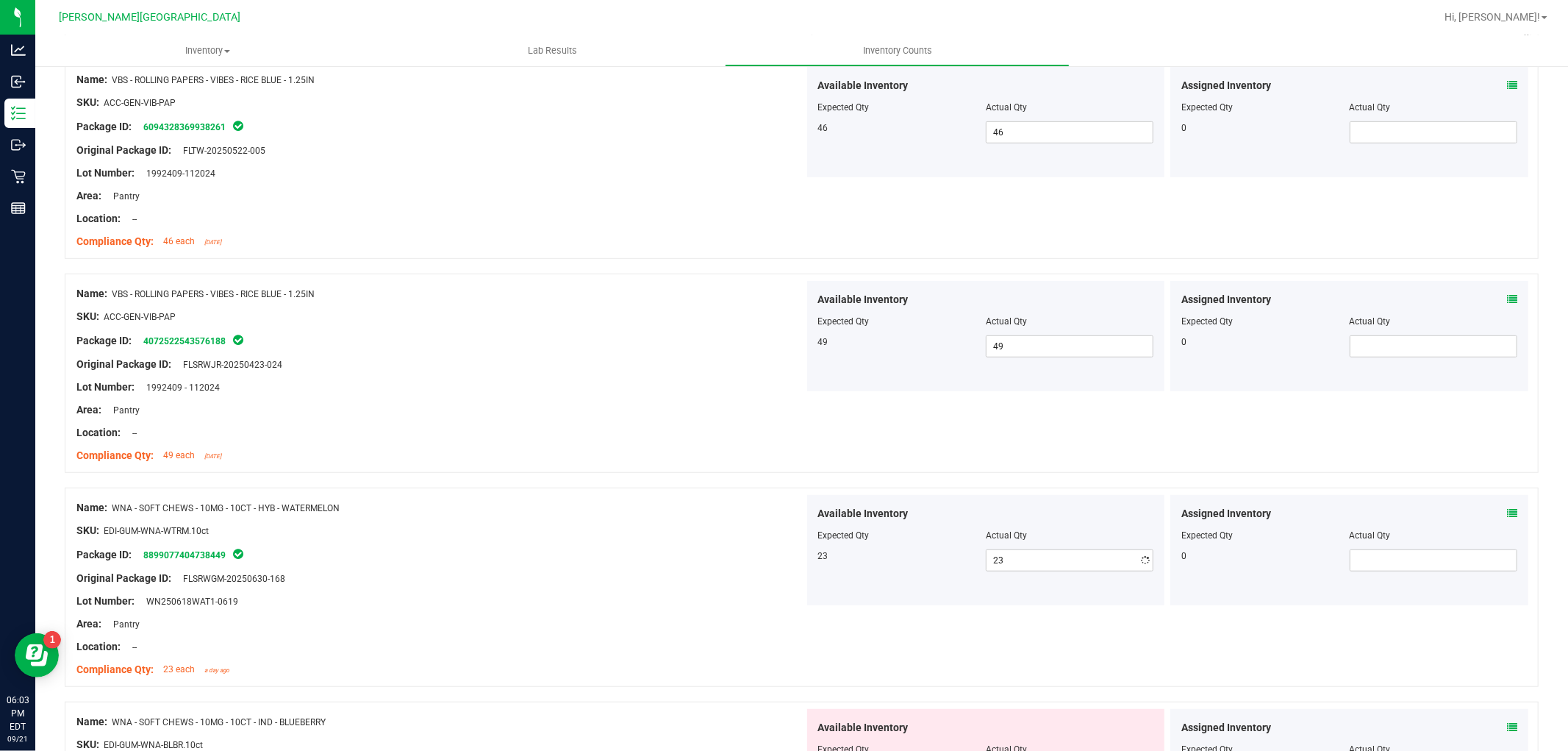
click at [964, 428] on div "Name: VBS - ROLLING PAPERS - VIBES - RICE BLUE - 1.25IN SKU: ACC-GEN-VIB-PAP Pa…" at bounding box center [802, 374] width 1474 height 200
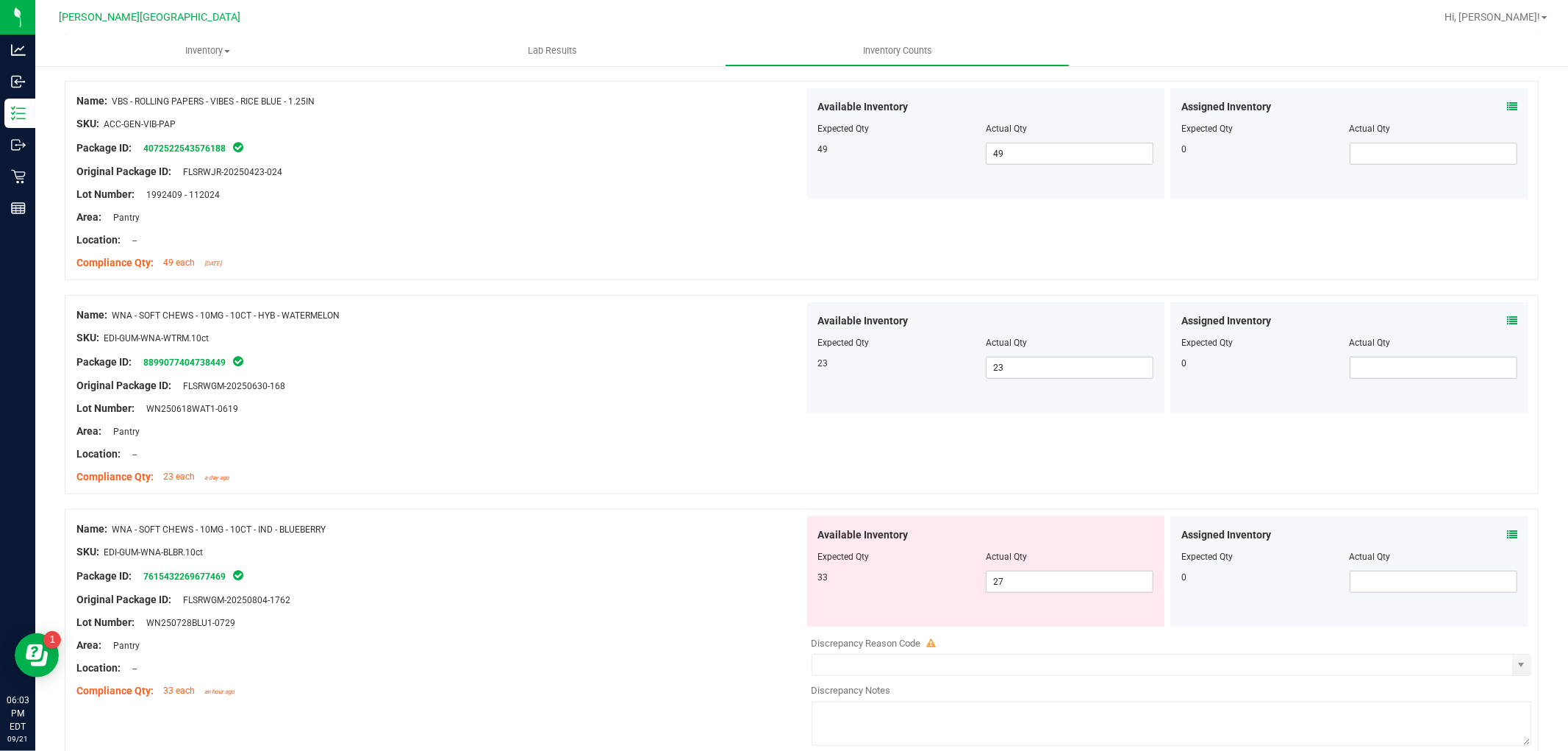
scroll to position [899, 0]
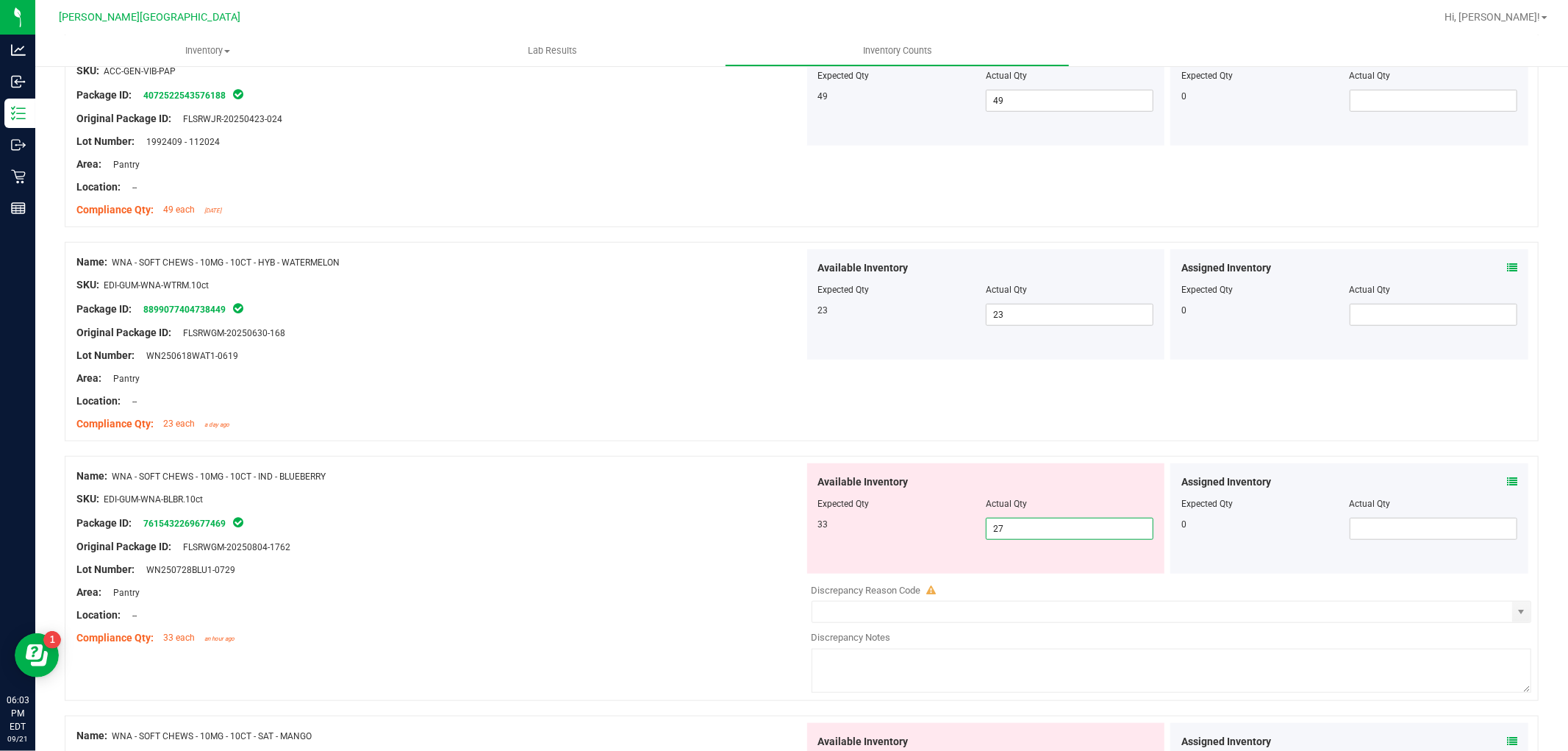
click at [1052, 523] on span "27 27" at bounding box center [1069, 529] width 167 height 22
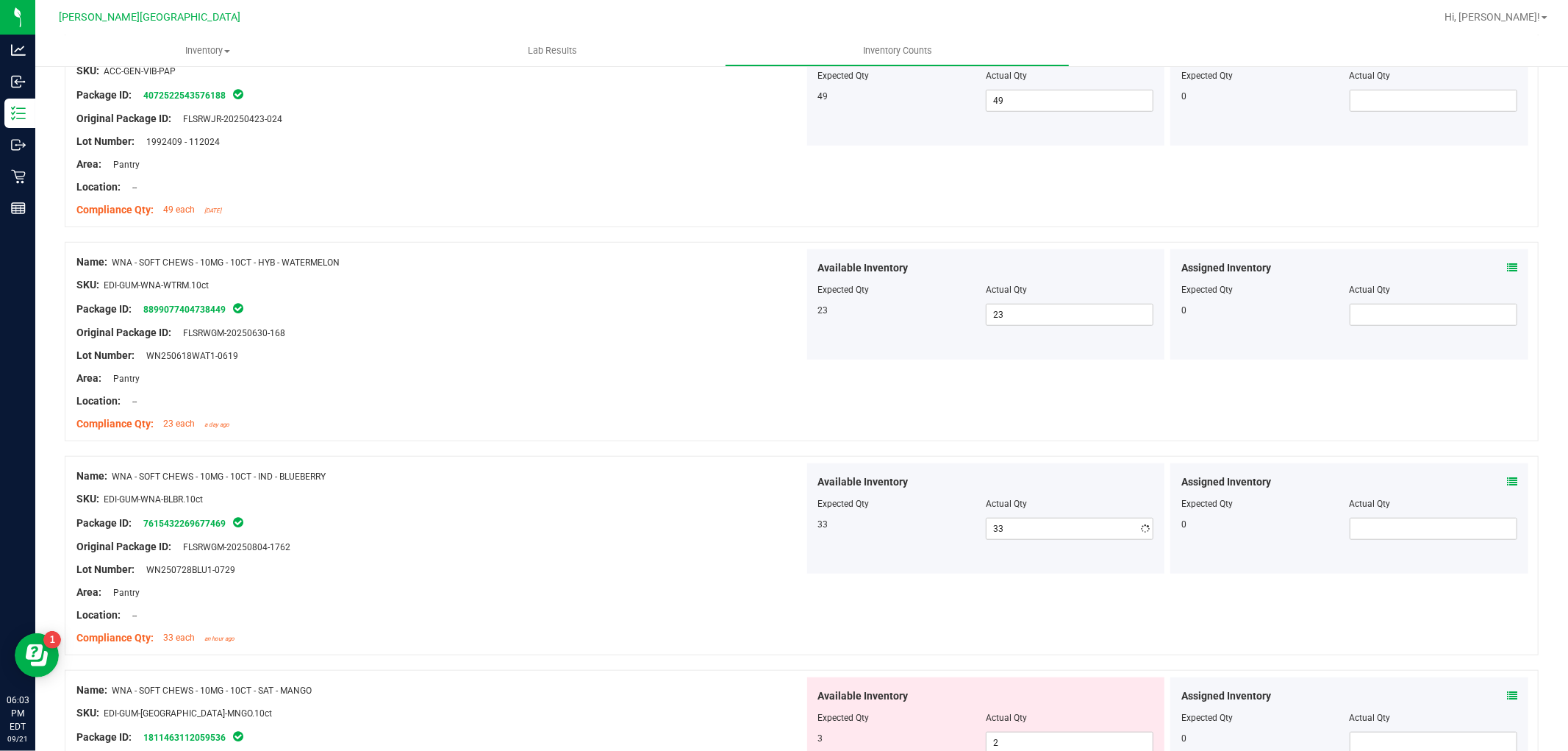
click at [950, 377] on div "Name: WNA - SOFT CHEWS - 10MG - 10CT - HYB - WATERMELON SKU: EDI-GUM-WNA-WTRM.1…" at bounding box center [802, 341] width 1474 height 200
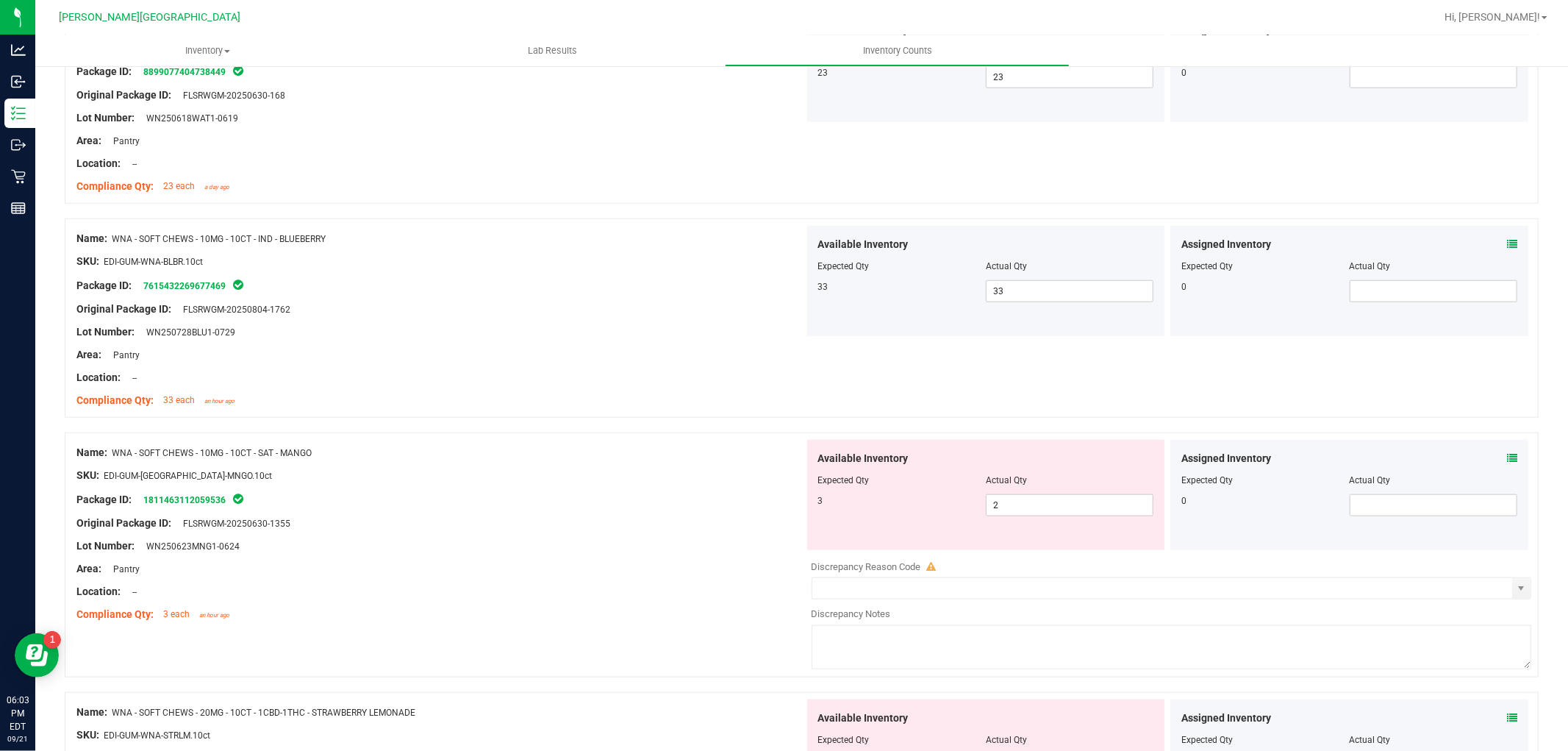
scroll to position [1307, 0]
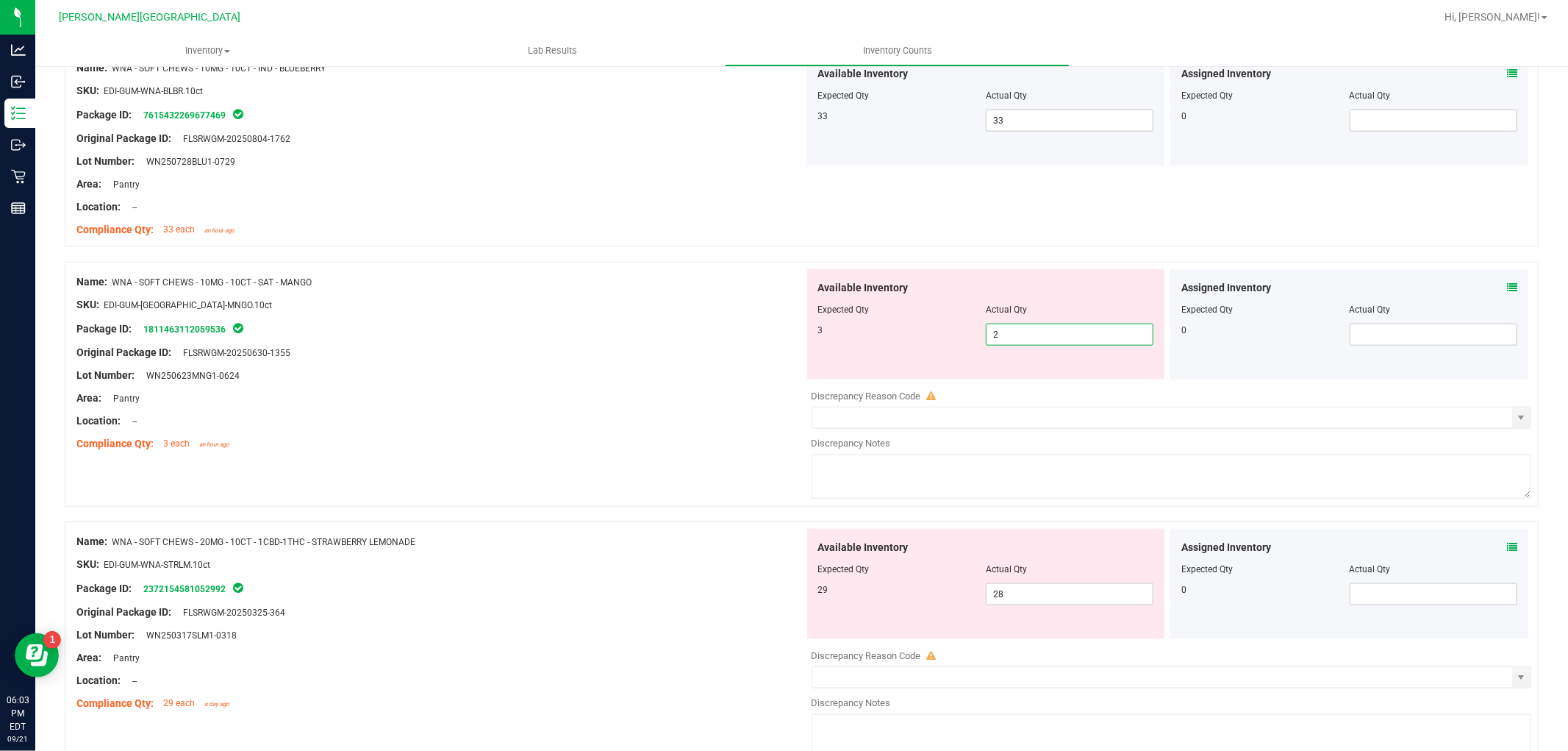
click at [1049, 331] on span "2 2" at bounding box center [1069, 335] width 167 height 22
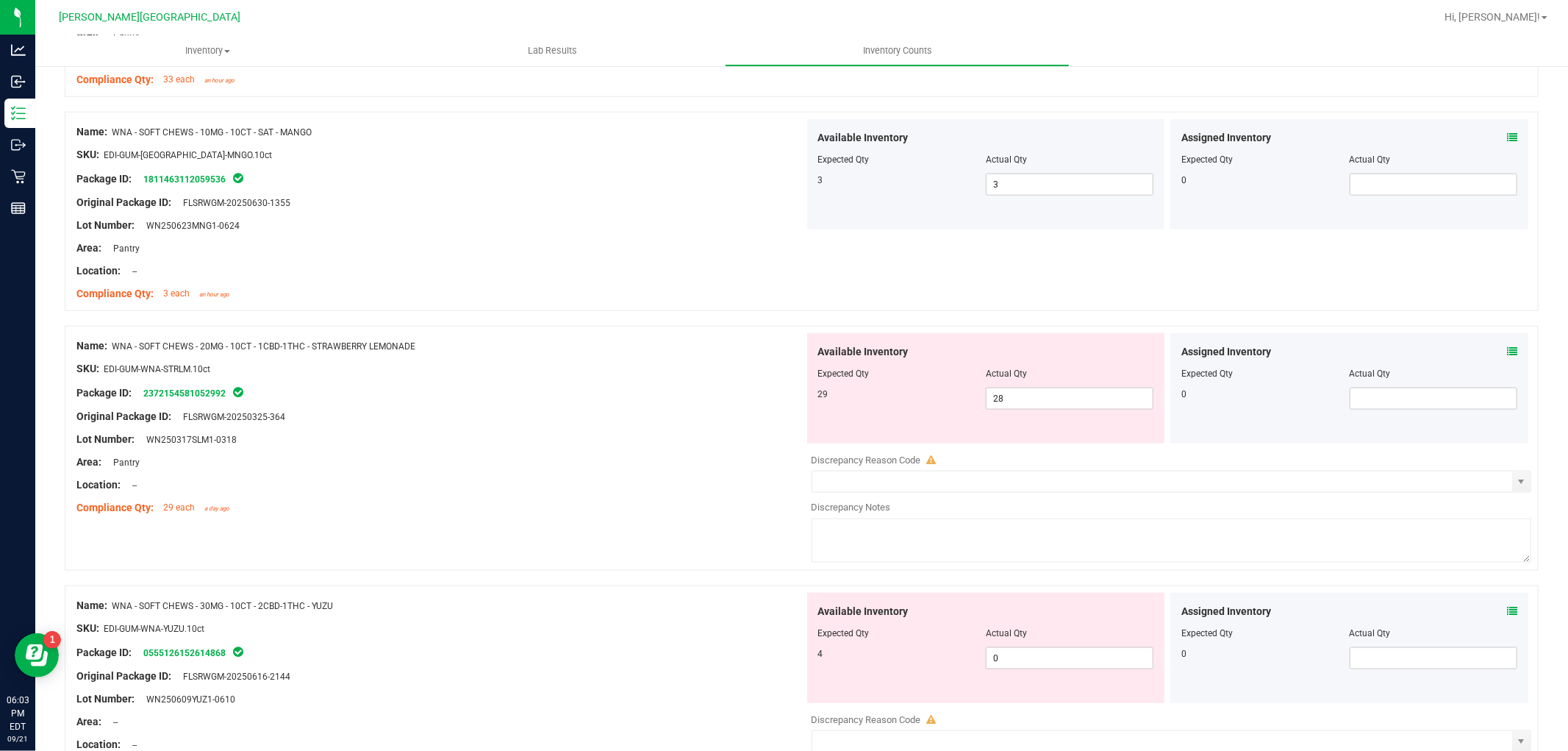
scroll to position [1470, 0]
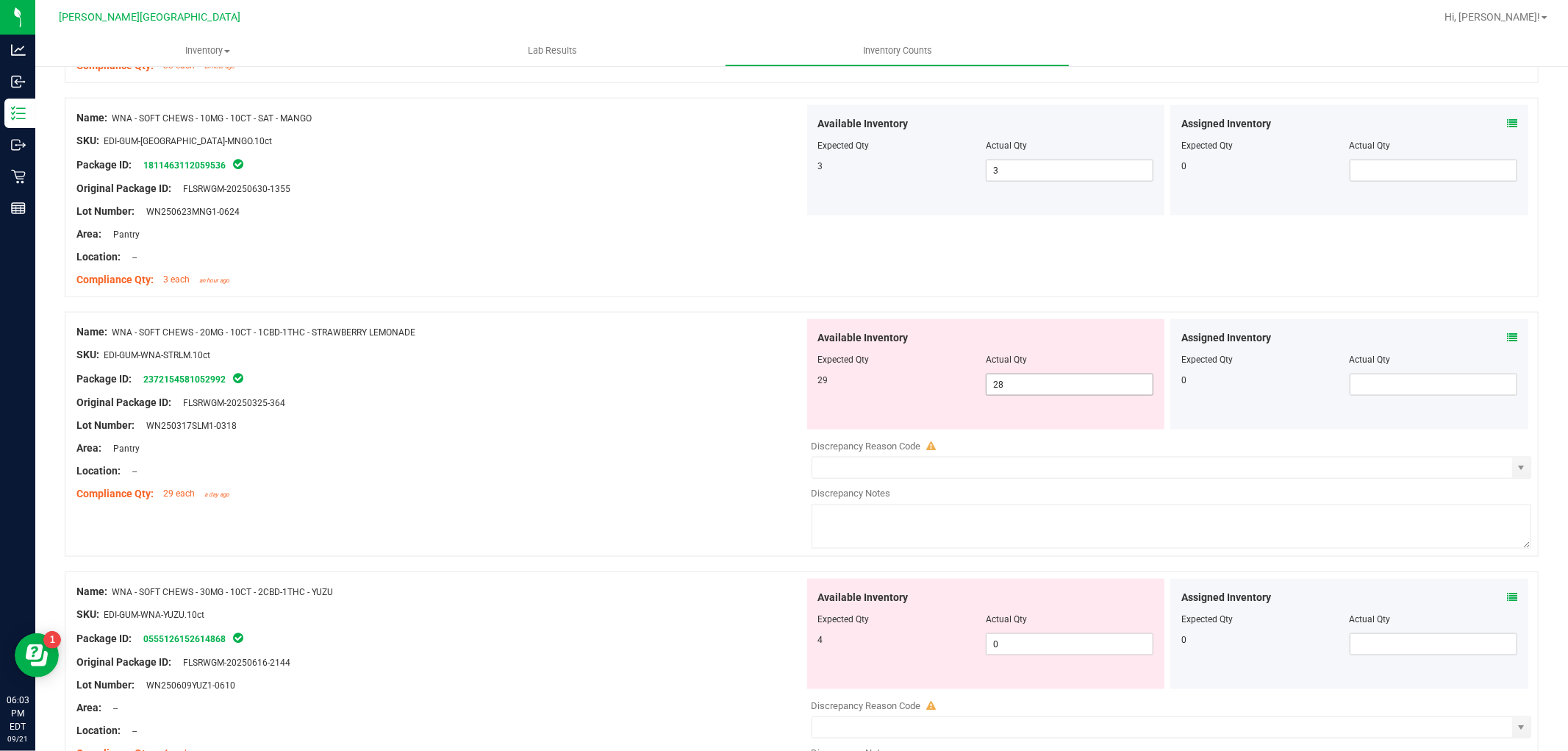
click at [1059, 385] on span "28 28" at bounding box center [1069, 385] width 167 height 22
click at [751, 498] on div "Compliance Qty: 29 each a day ago" at bounding box center [440, 494] width 728 height 15
click at [1053, 647] on span "0 0" at bounding box center [1069, 644] width 167 height 22
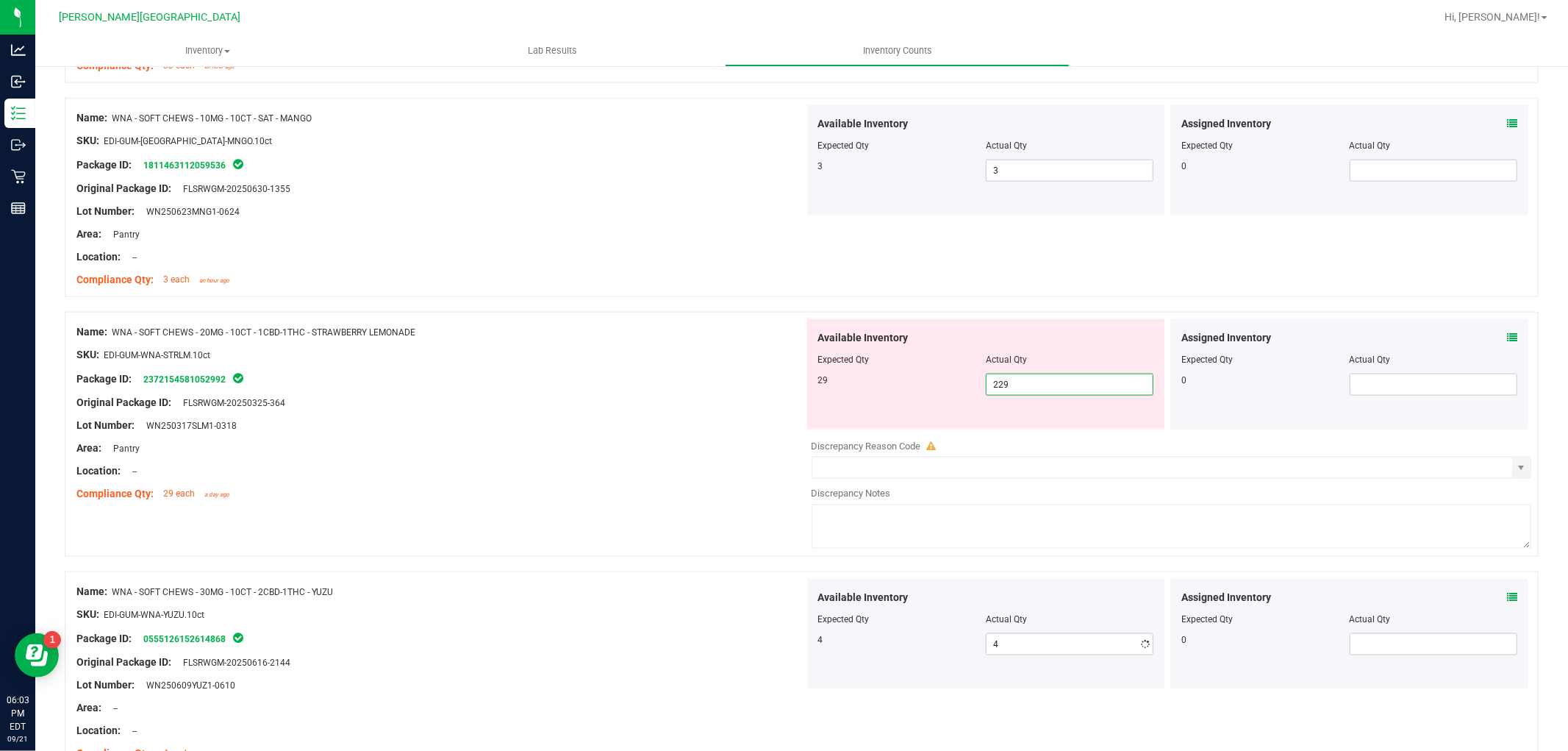
click at [1026, 375] on span "229 229" at bounding box center [1069, 385] width 167 height 22
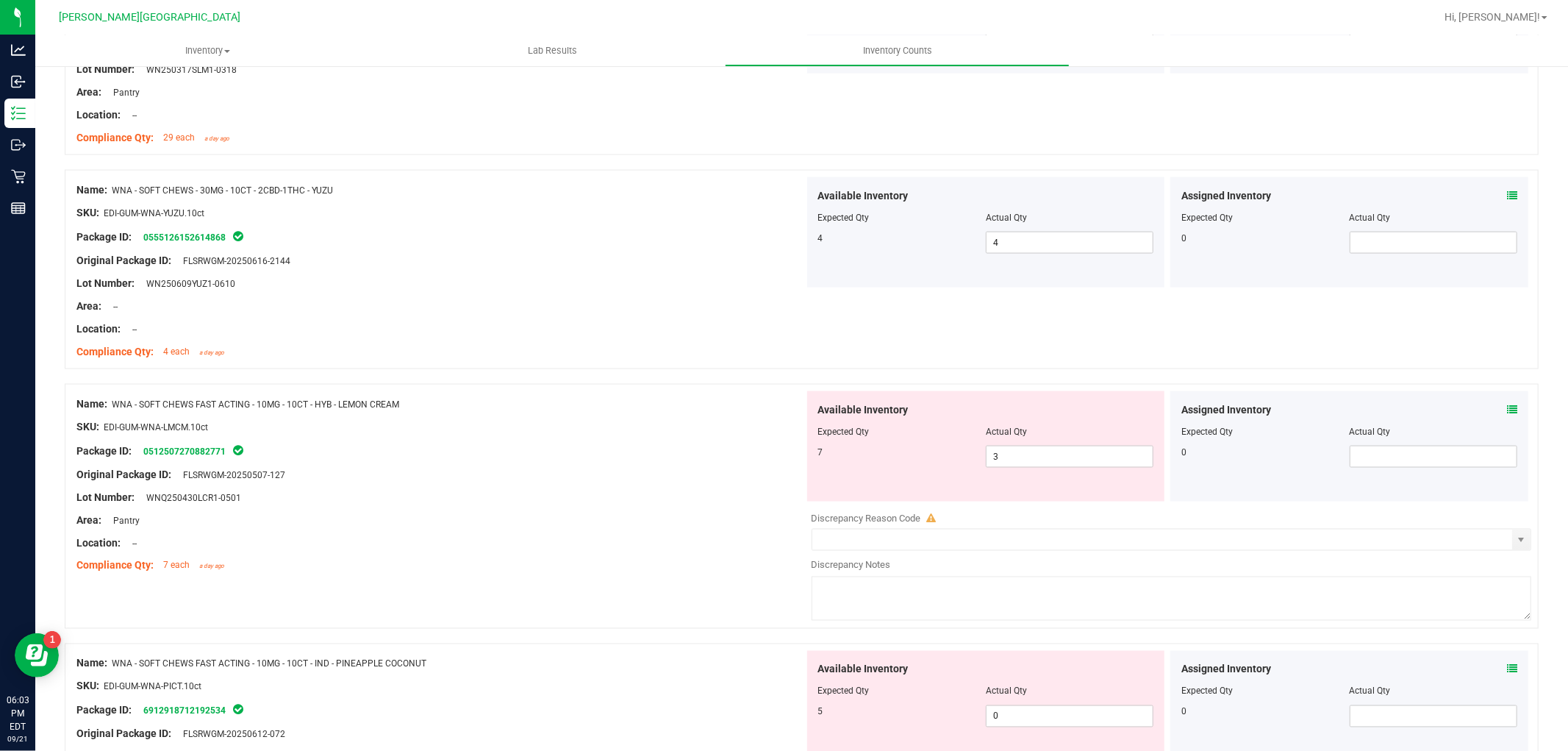
scroll to position [1878, 0]
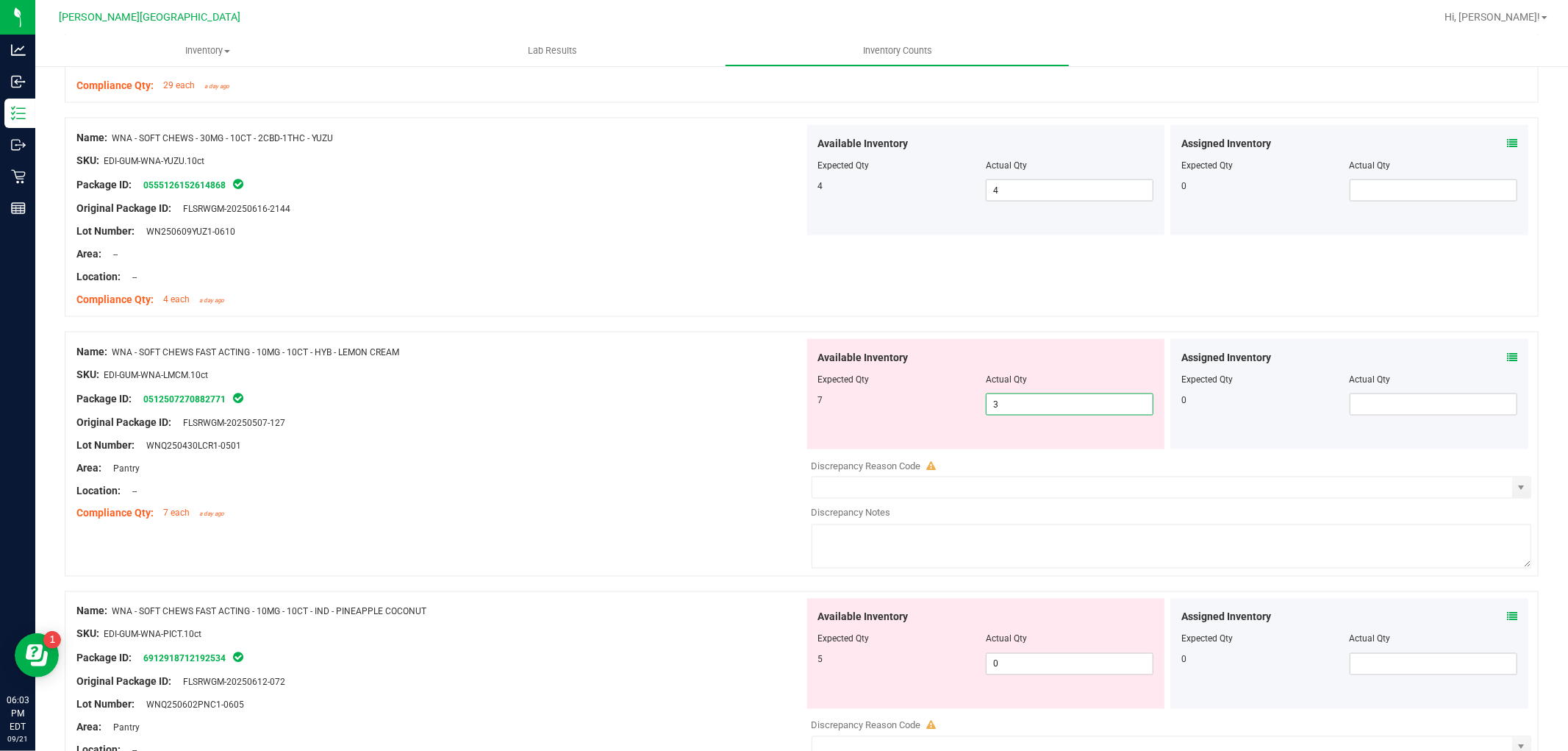
click at [1029, 406] on span "3 3" at bounding box center [1069, 405] width 167 height 22
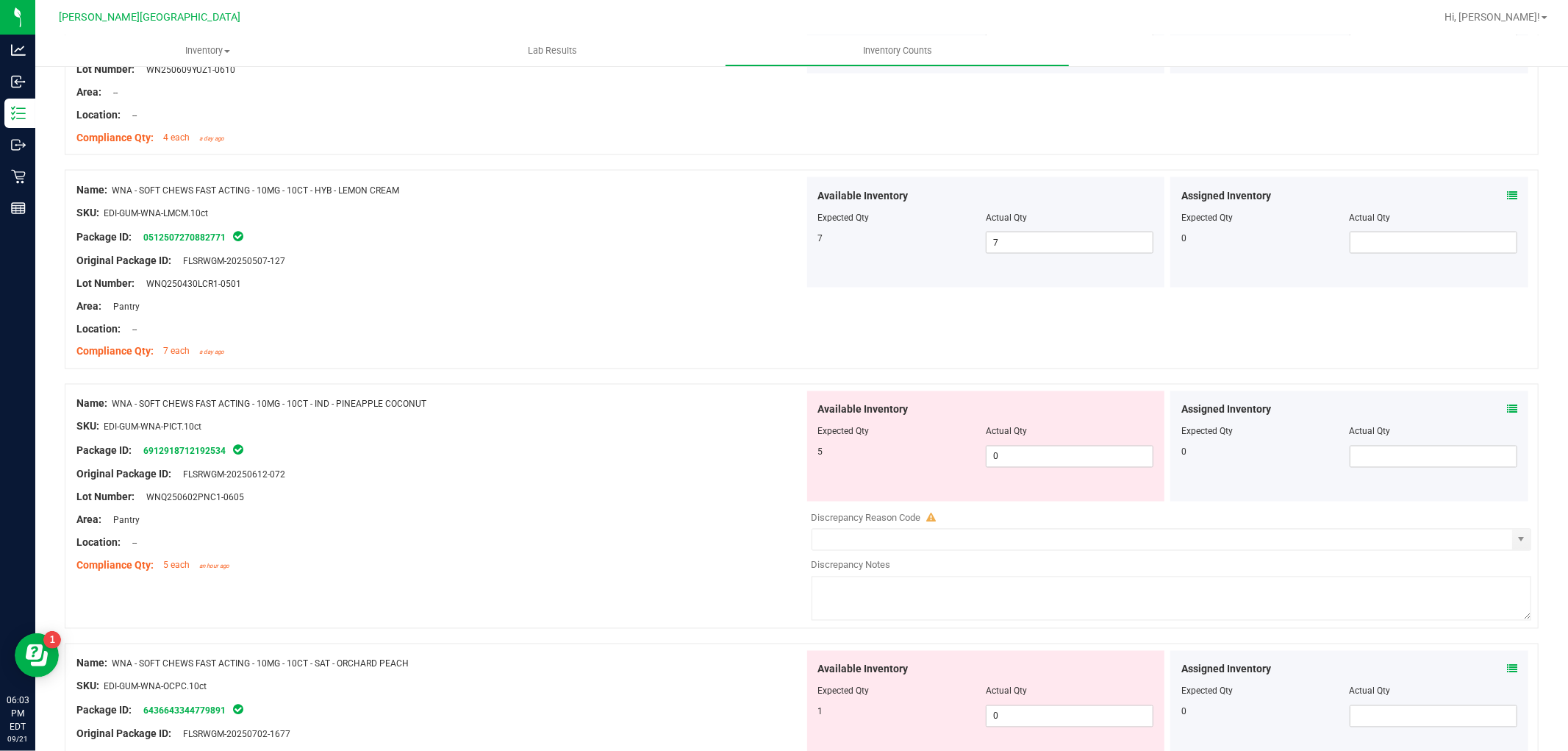
scroll to position [2042, 0]
click at [1052, 456] on span "0 0" at bounding box center [1069, 455] width 167 height 22
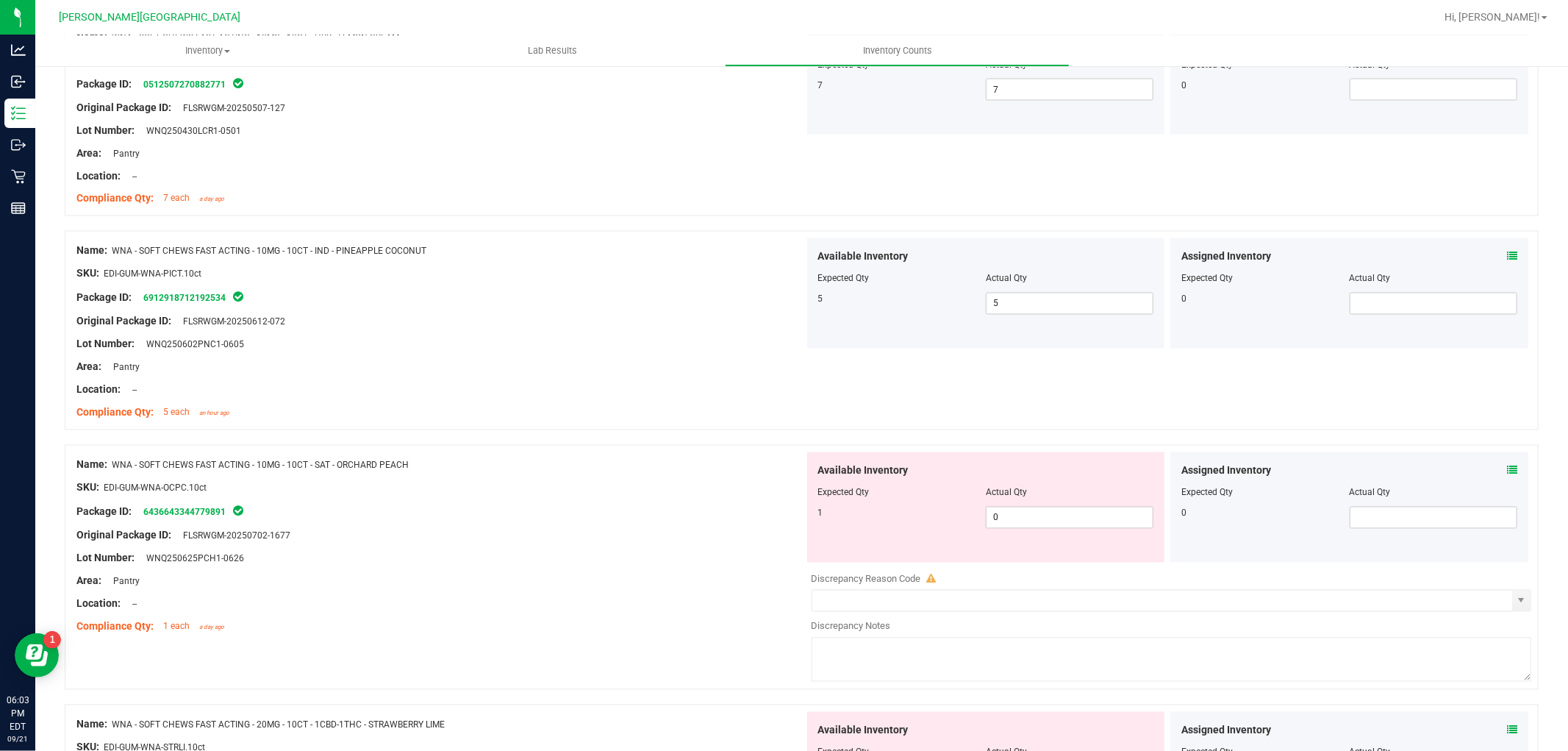
scroll to position [2206, 0]
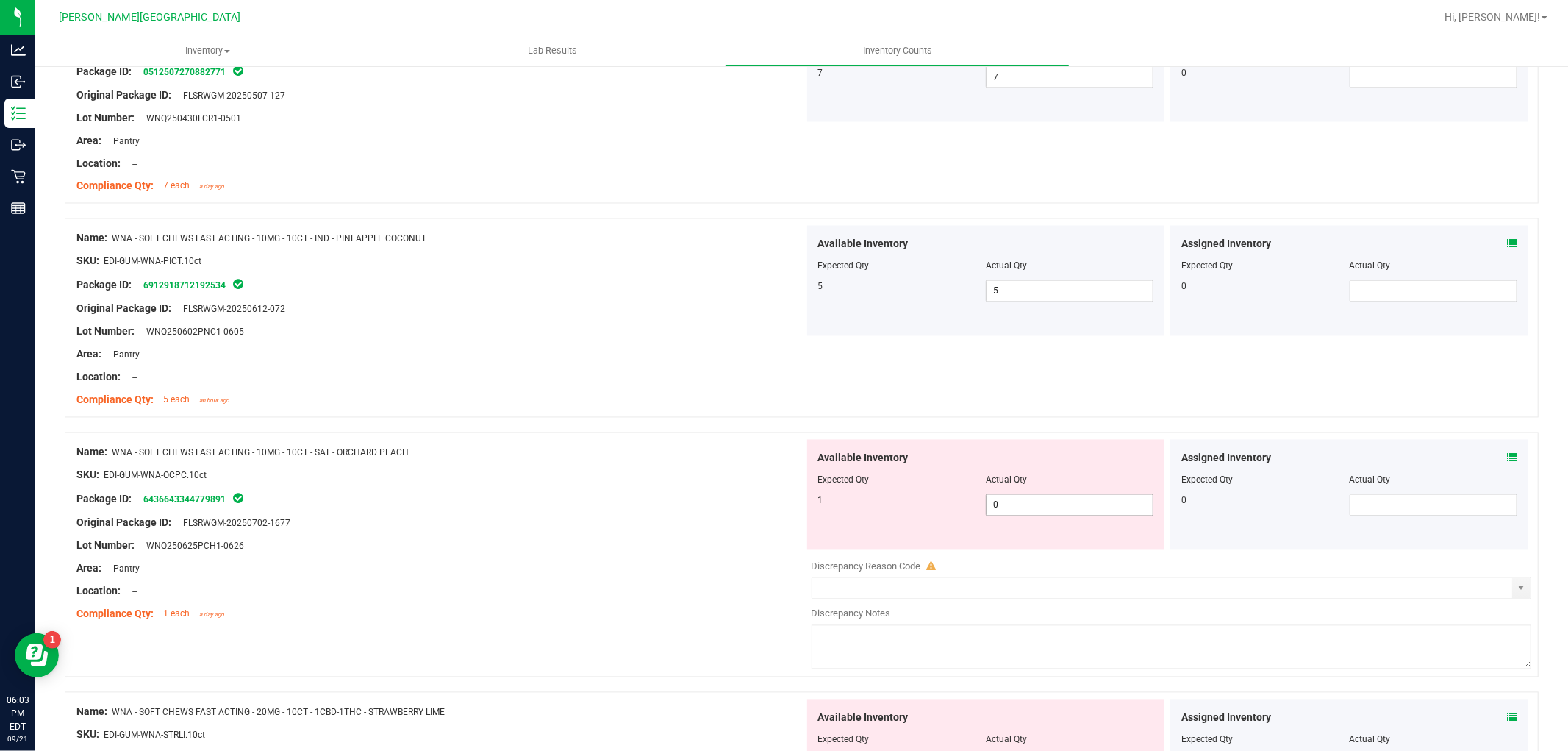
click at [1002, 508] on span "0 0" at bounding box center [1069, 505] width 167 height 22
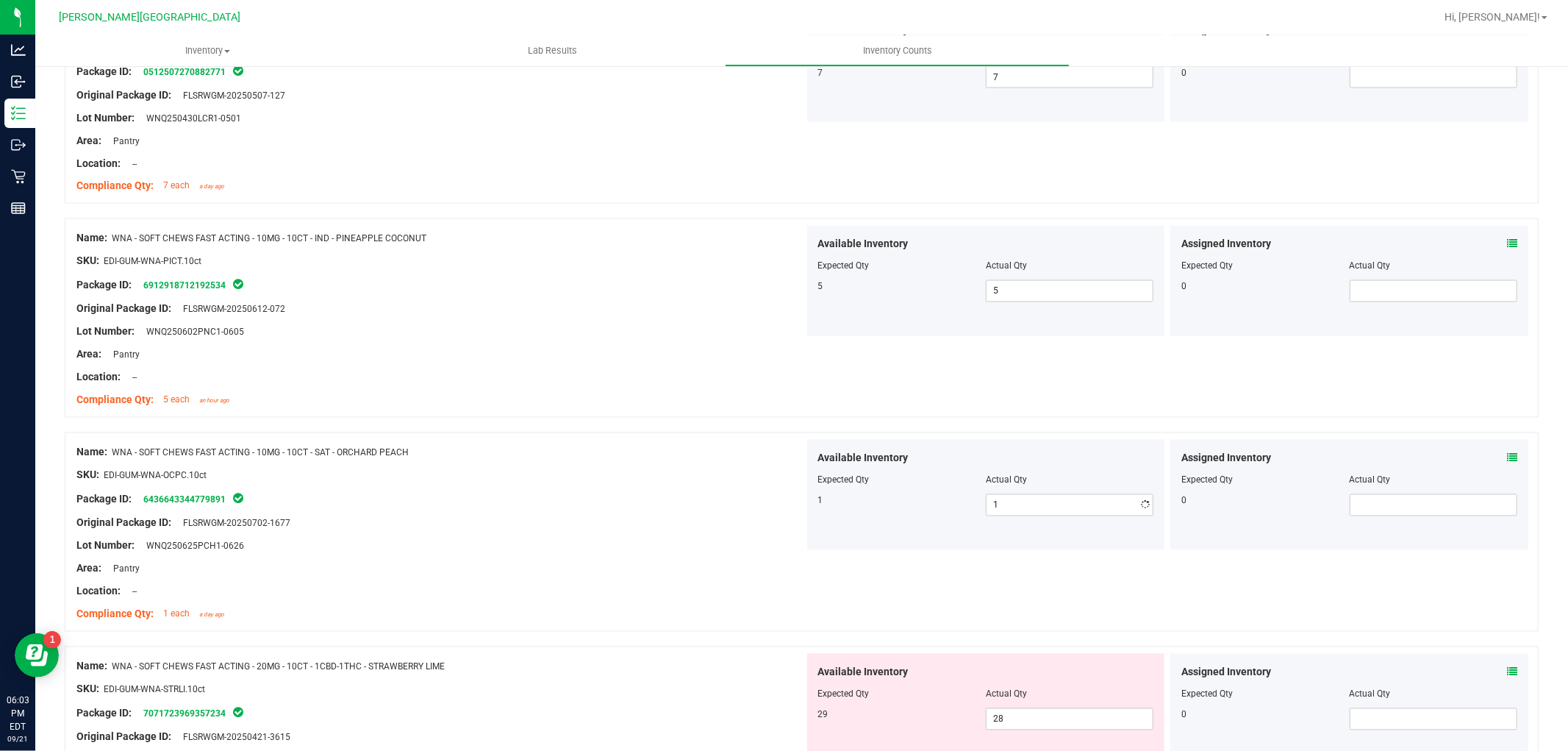
click at [764, 534] on div at bounding box center [440, 534] width 728 height 8
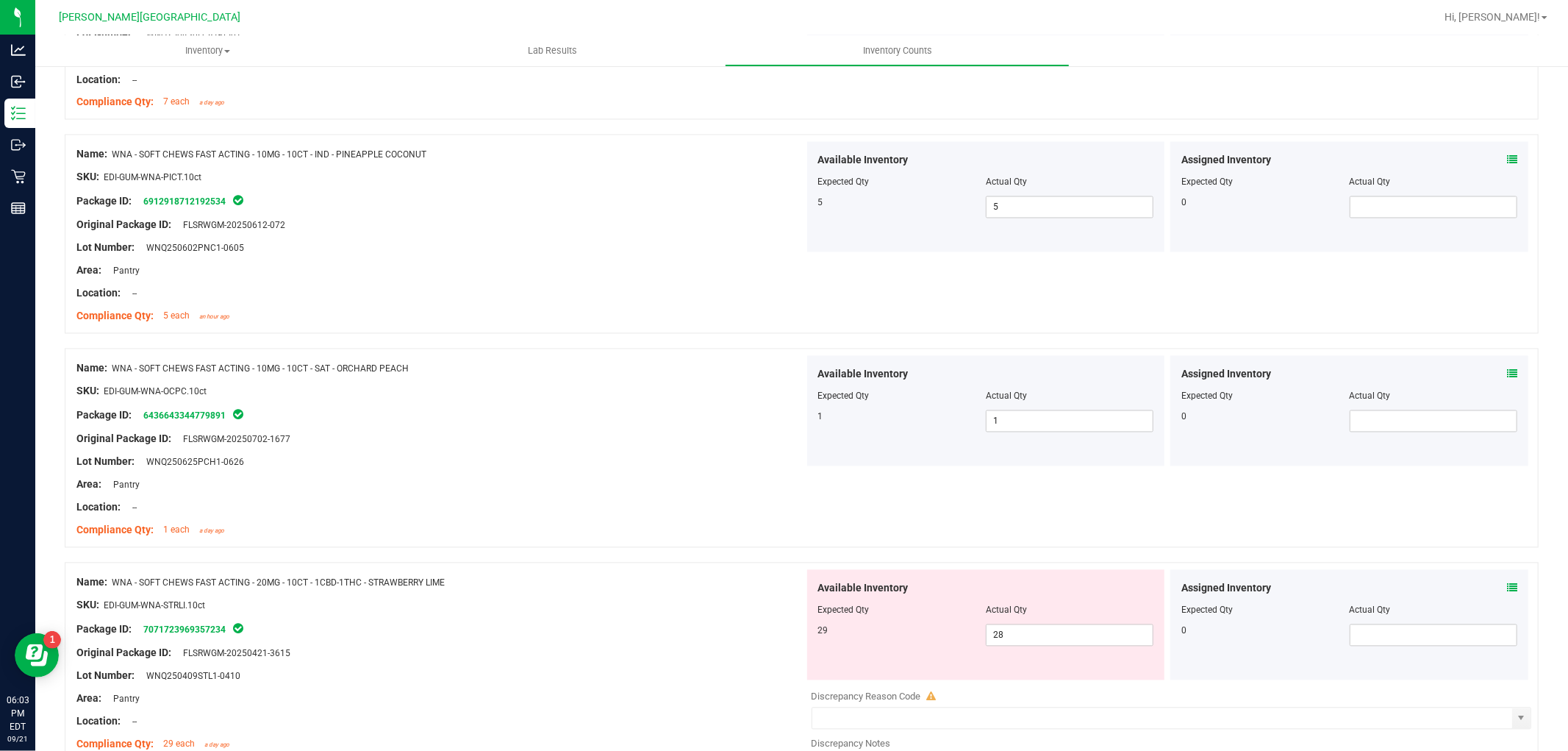
scroll to position [2413, 0]
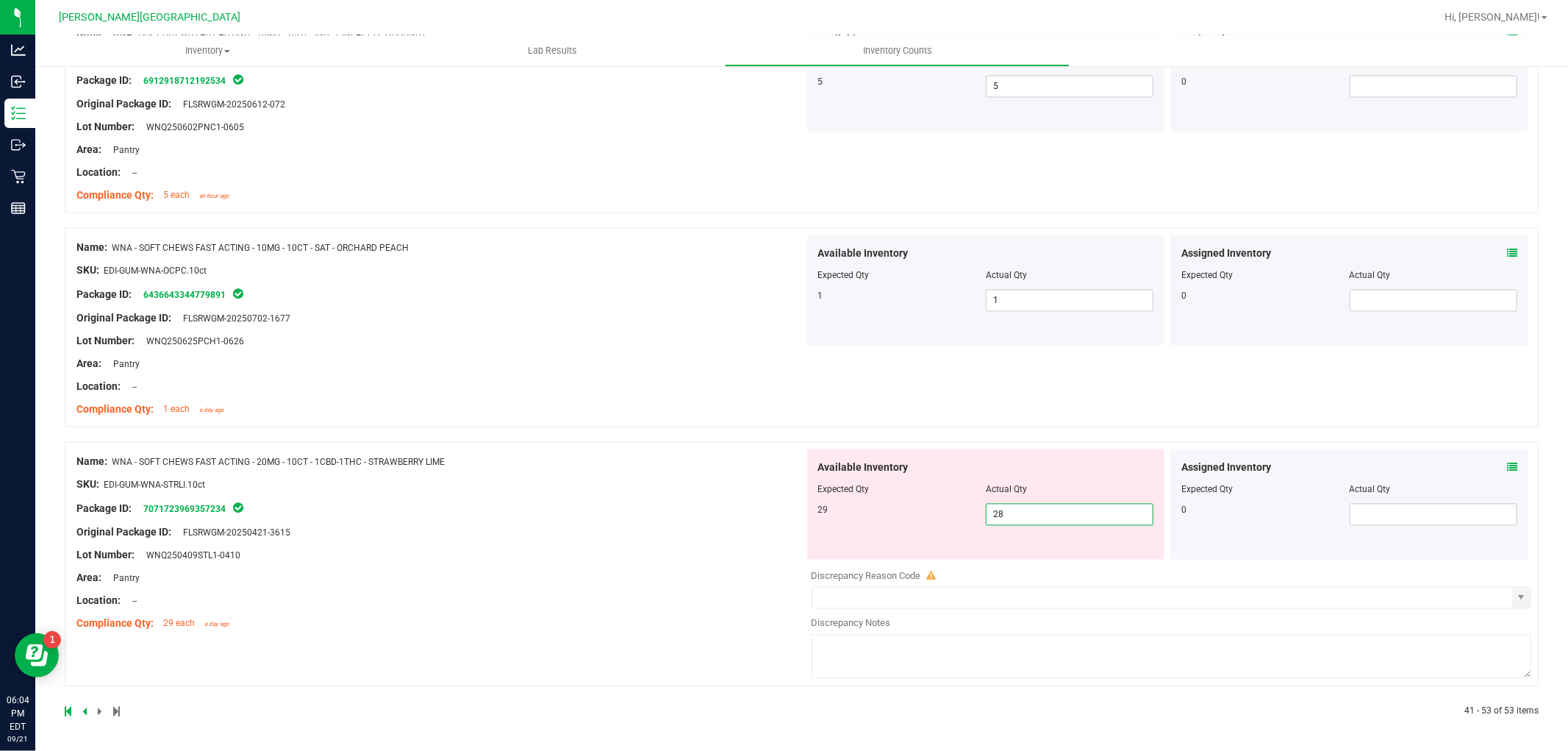
click at [1033, 509] on span "28 28" at bounding box center [1069, 514] width 167 height 22
click at [760, 543] on div at bounding box center [440, 543] width 728 height 8
click at [1003, 515] on span "229 229" at bounding box center [1069, 514] width 167 height 22
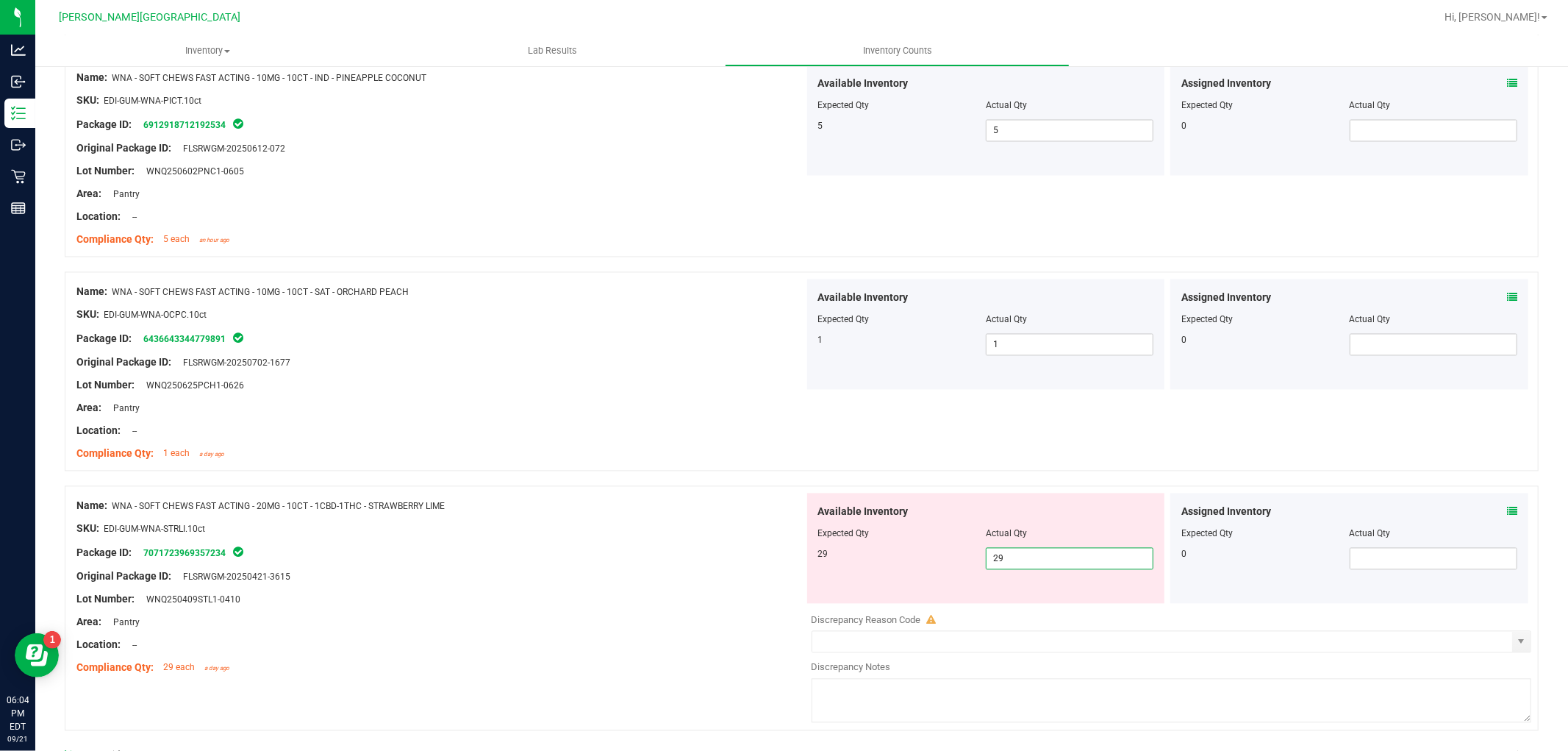
click at [752, 533] on div "Name: WNA - SOFT CHEWS FAST ACTING - 20MG - 10CT - 1CBD-1THC - STRAWBERRY LIME …" at bounding box center [440, 587] width 728 height 188
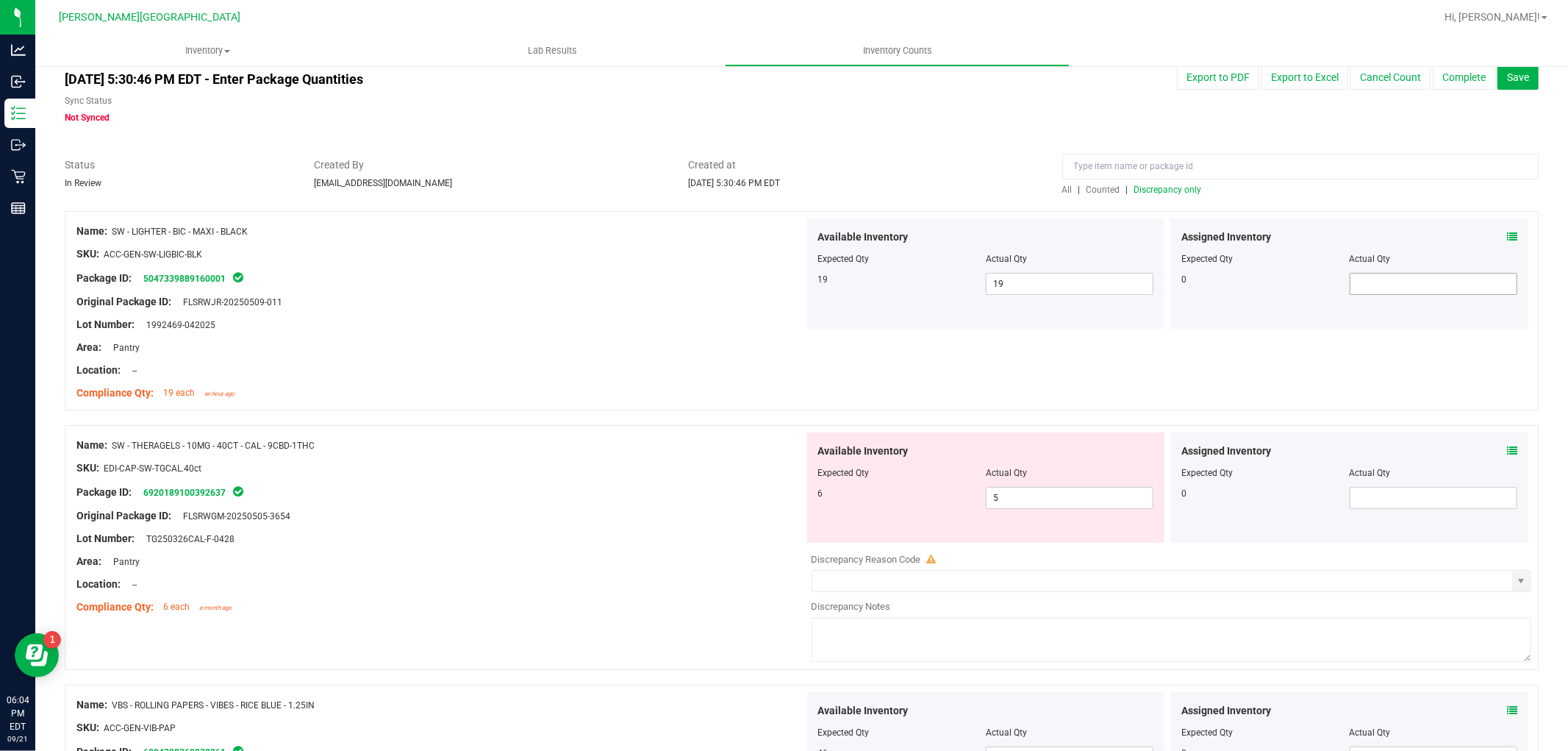
scroll to position [0, 0]
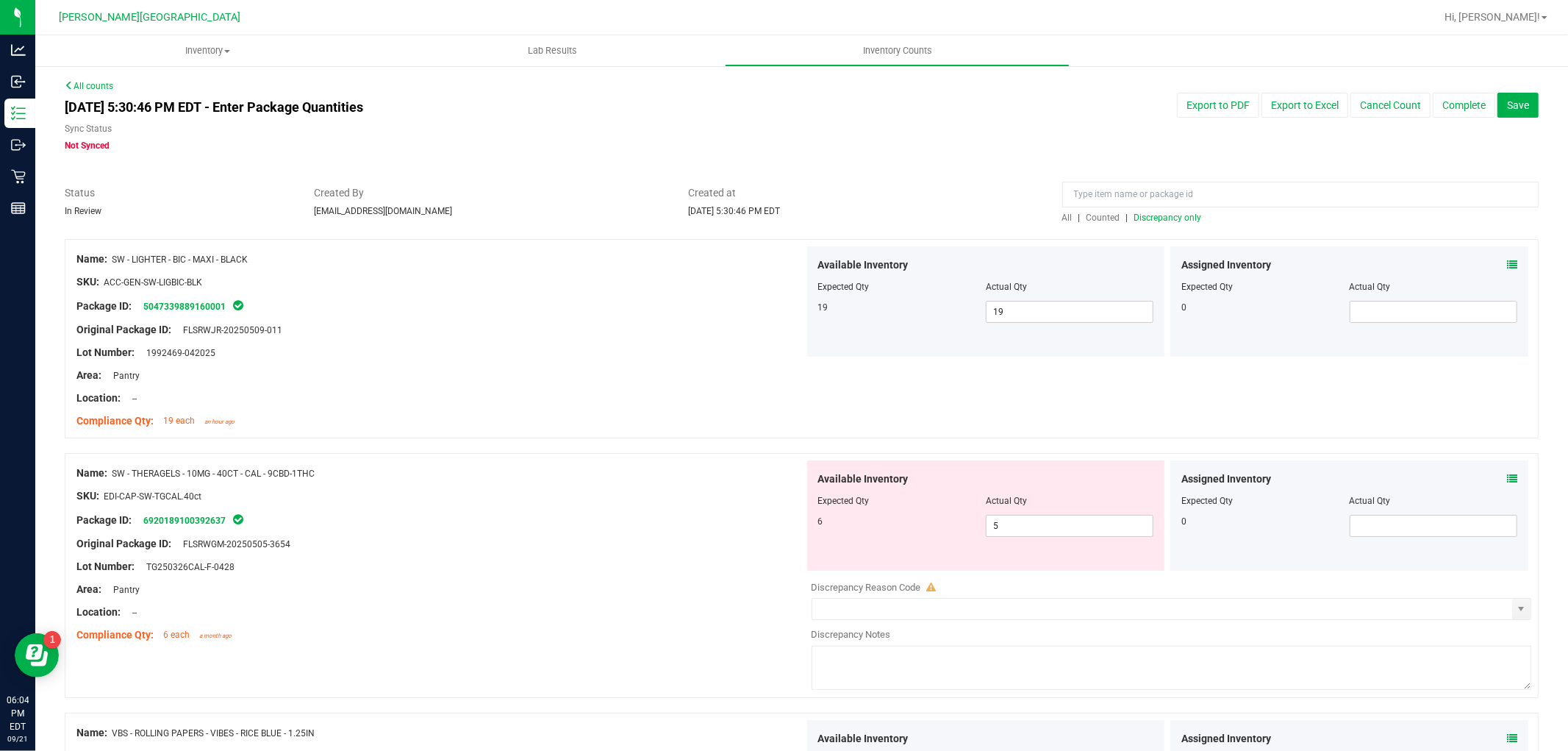
click at [1170, 219] on span "Discrepancy only" at bounding box center [1167, 218] width 67 height 10
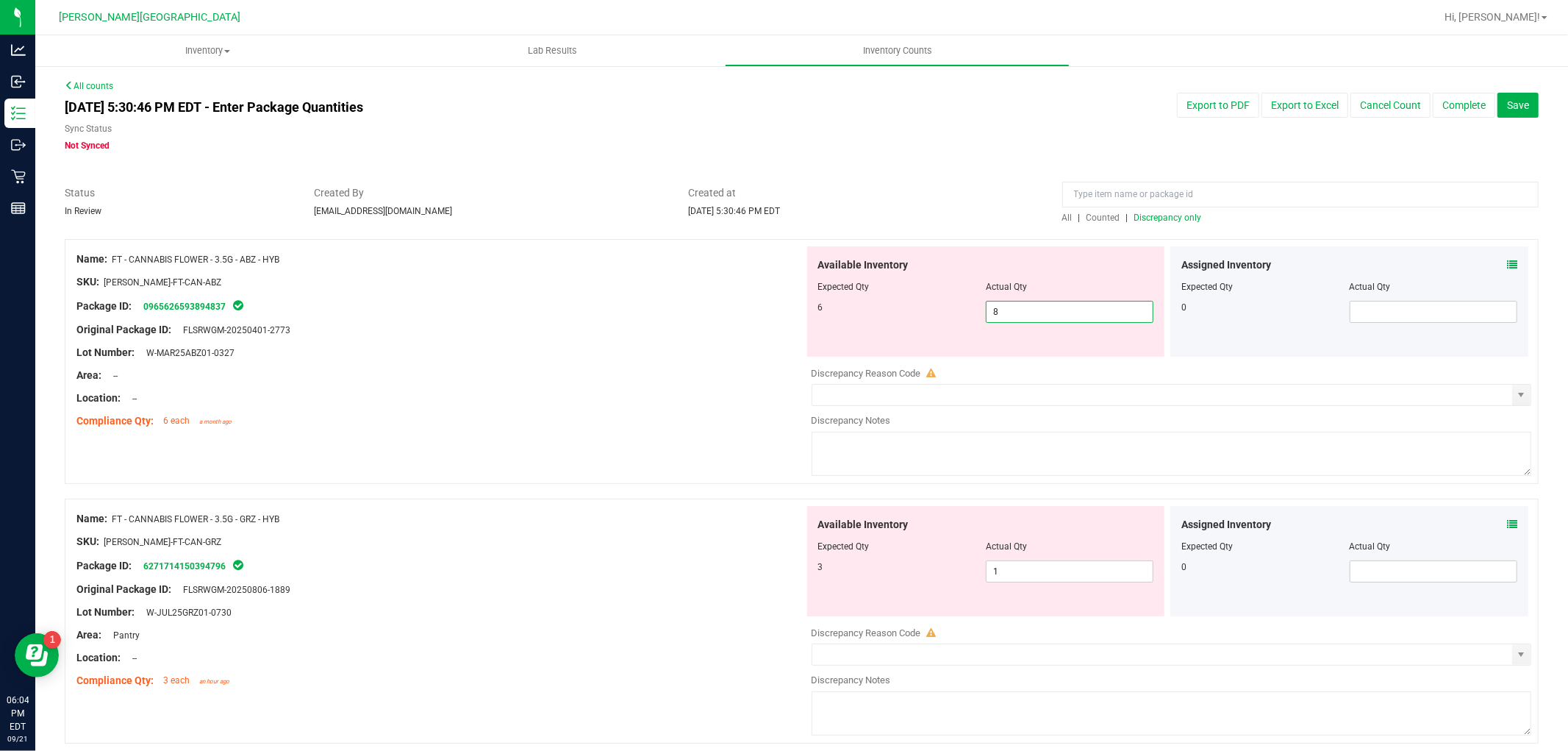
click at [1000, 312] on span "8 8" at bounding box center [1069, 311] width 167 height 22
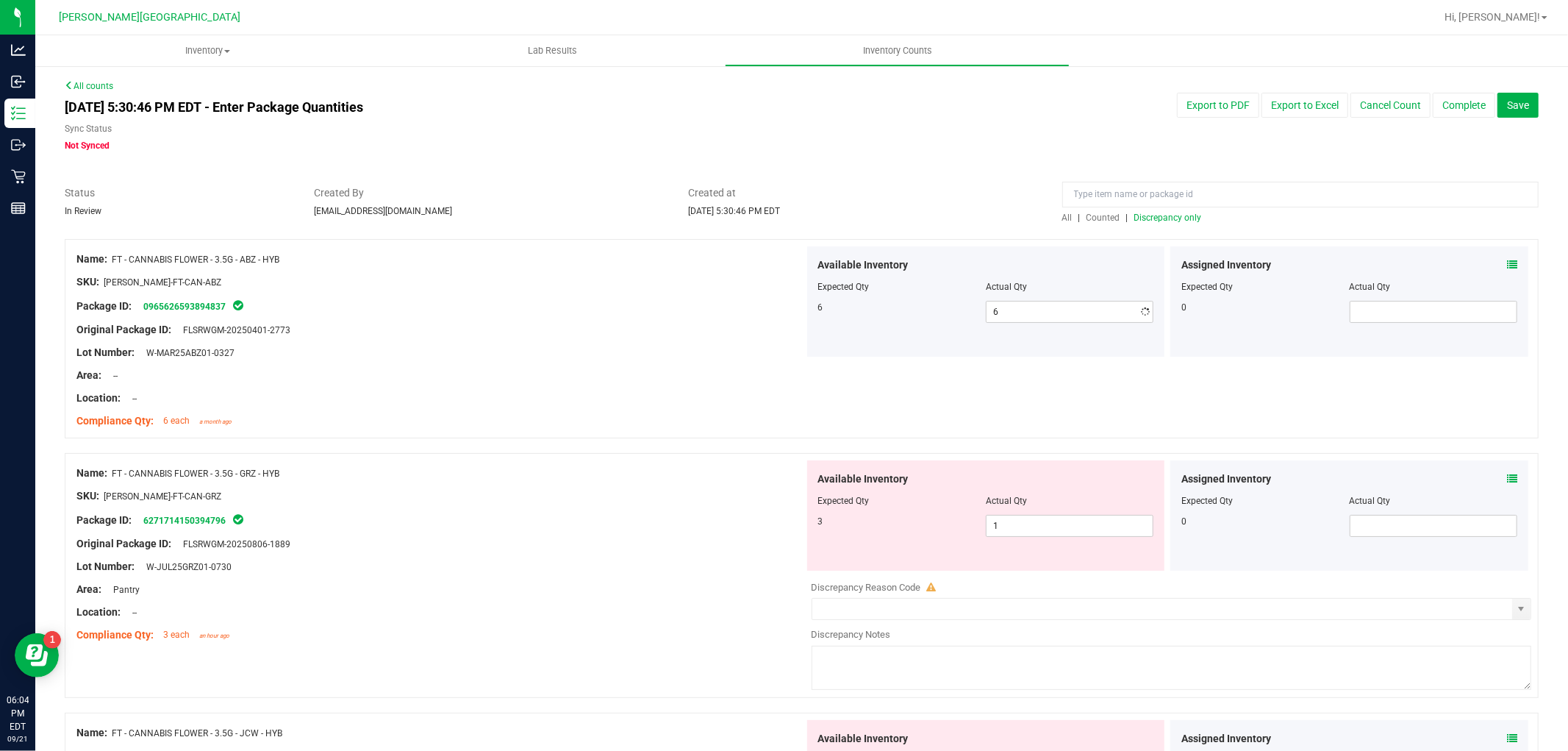
click at [1016, 527] on span "1 1" at bounding box center [1069, 526] width 167 height 22
click at [677, 515] on div "Package ID: 6271714150394796" at bounding box center [440, 520] width 728 height 18
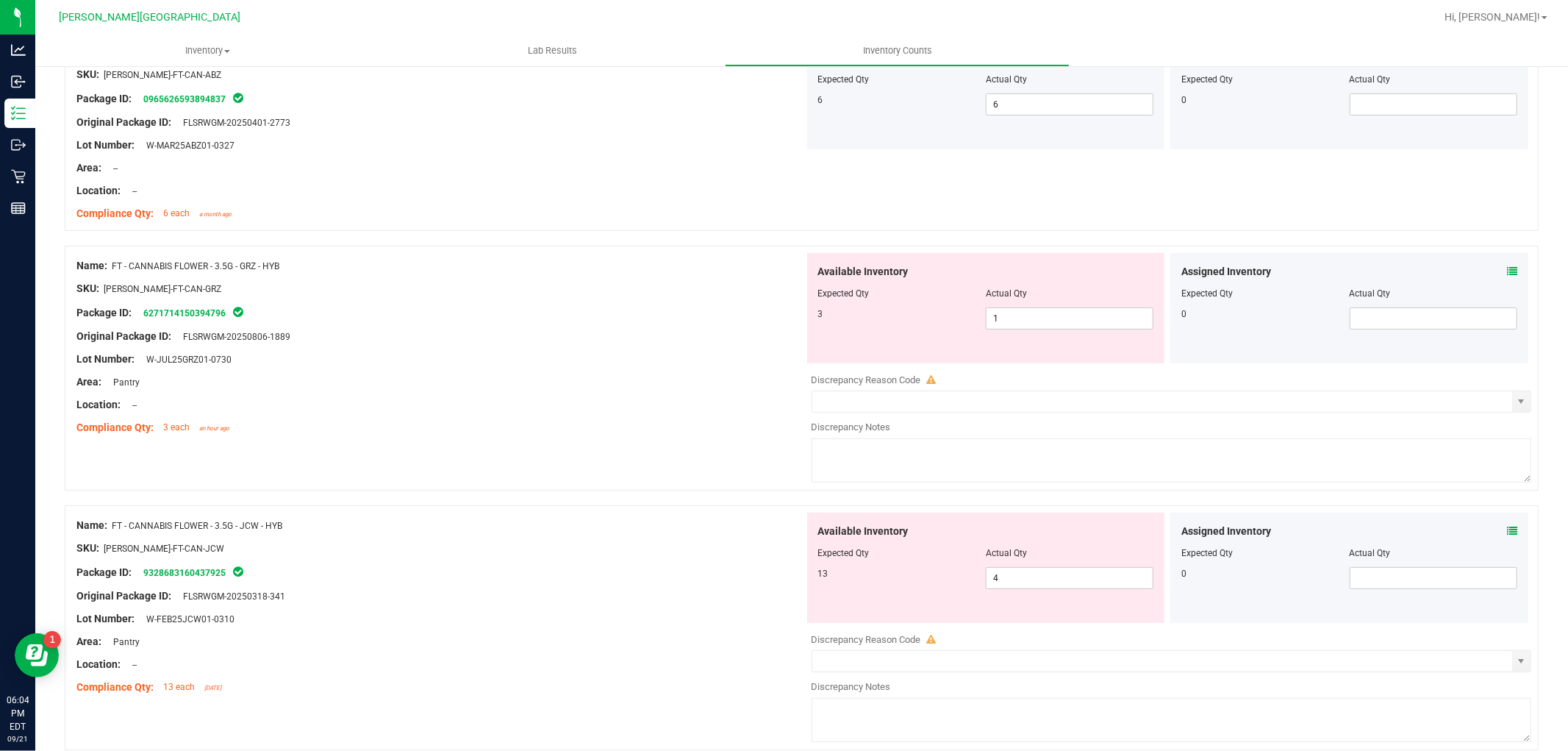
scroll to position [245, 0]
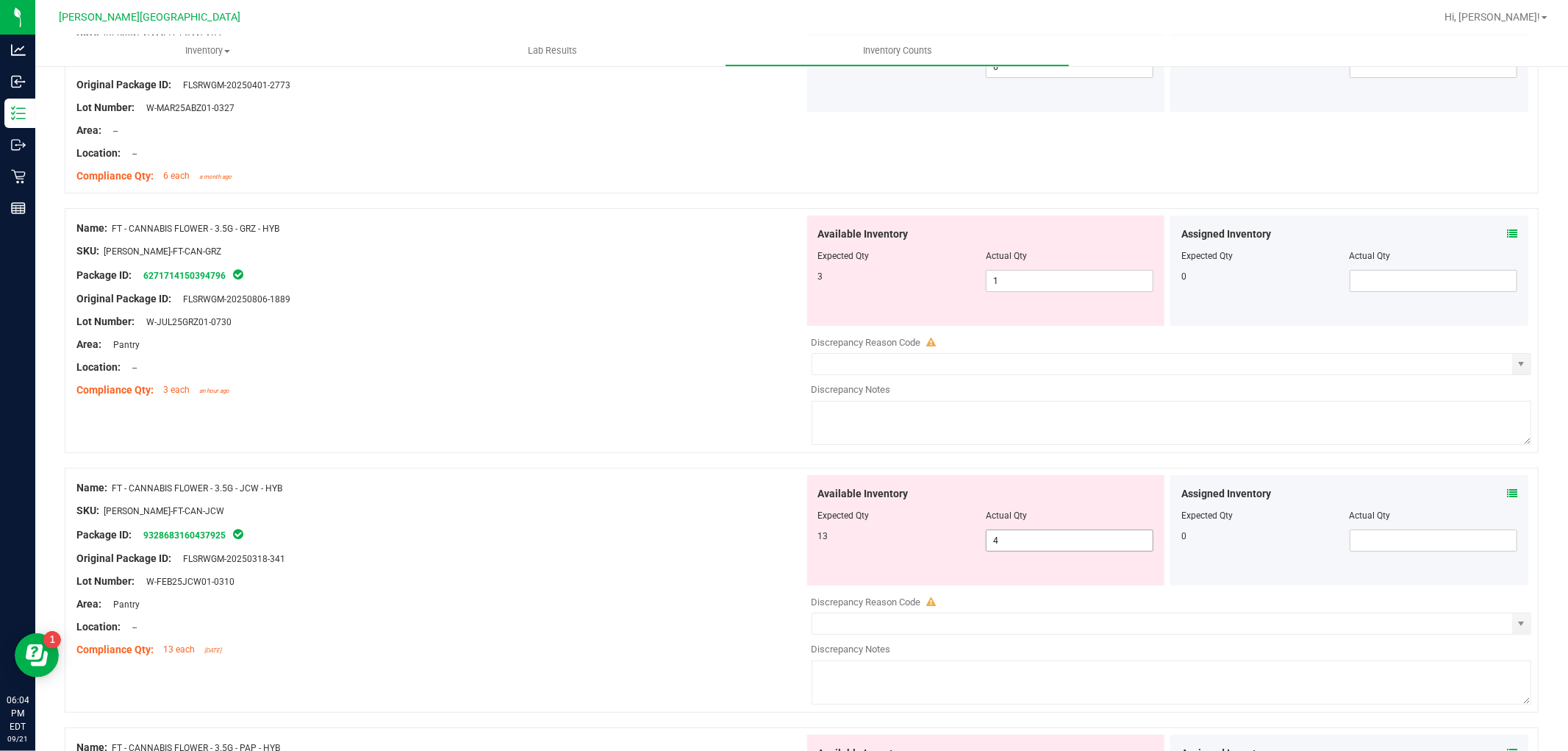
click at [1053, 543] on span "4 4" at bounding box center [1069, 540] width 167 height 22
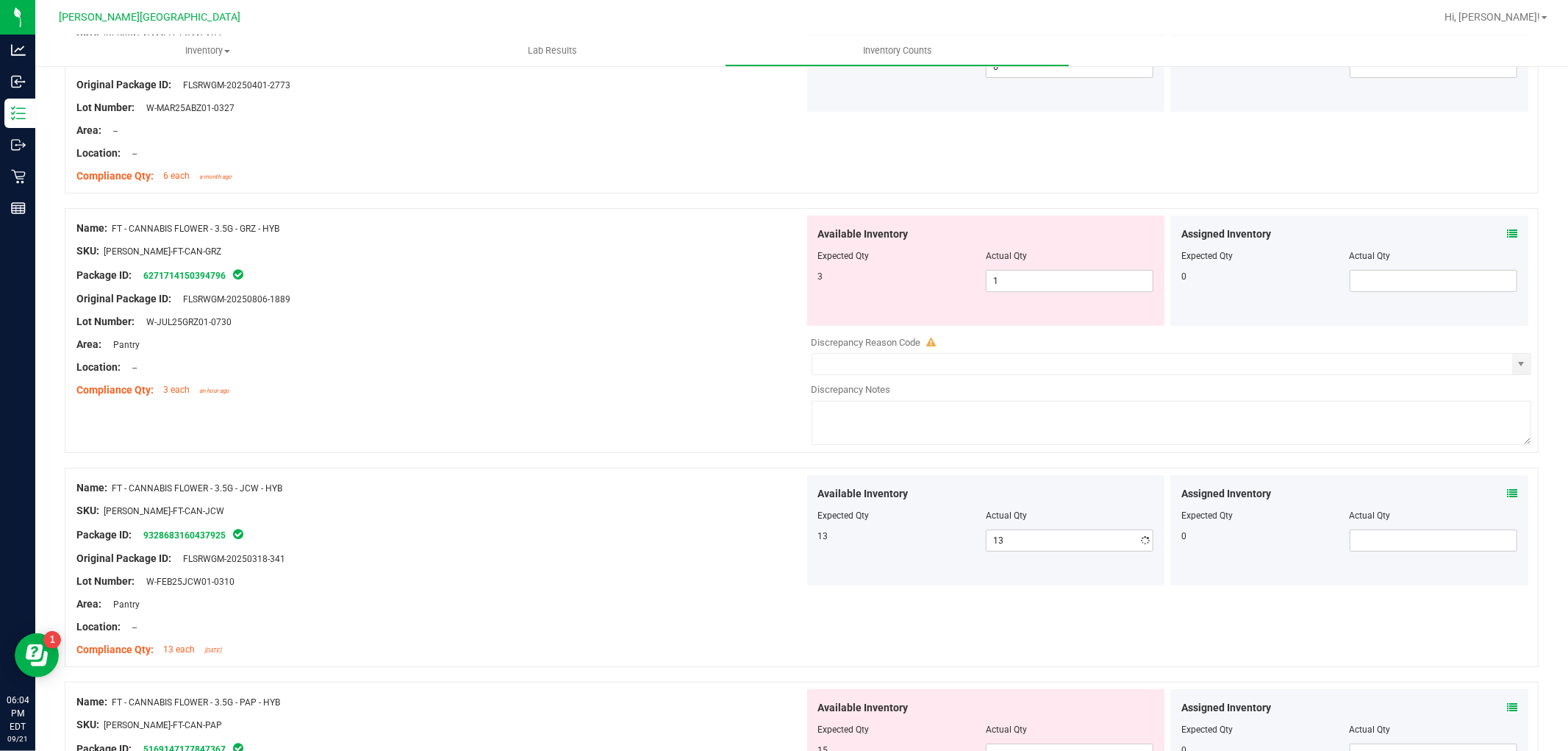
click at [741, 597] on div "Area: Pantry" at bounding box center [440, 604] width 728 height 15
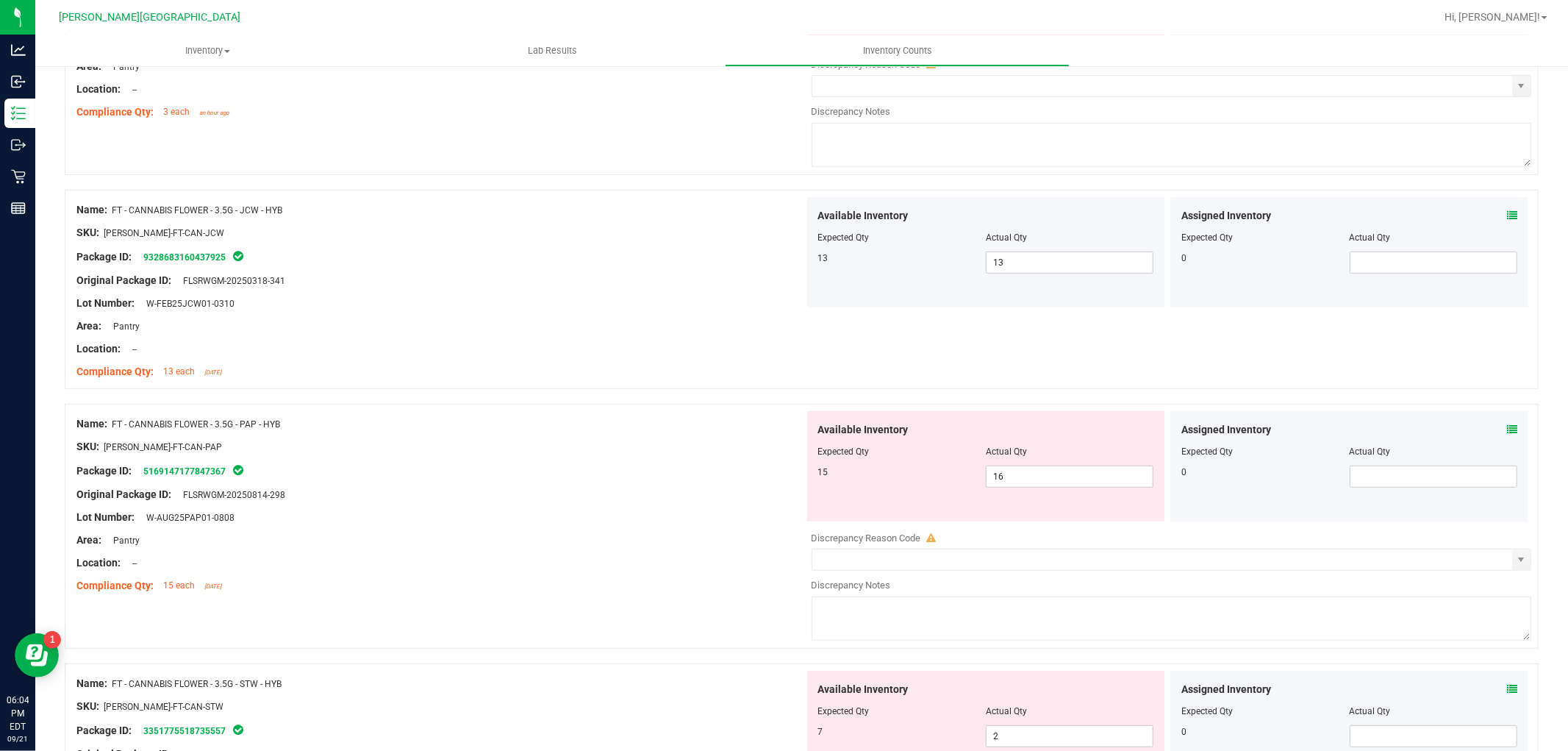
scroll to position [571, 0]
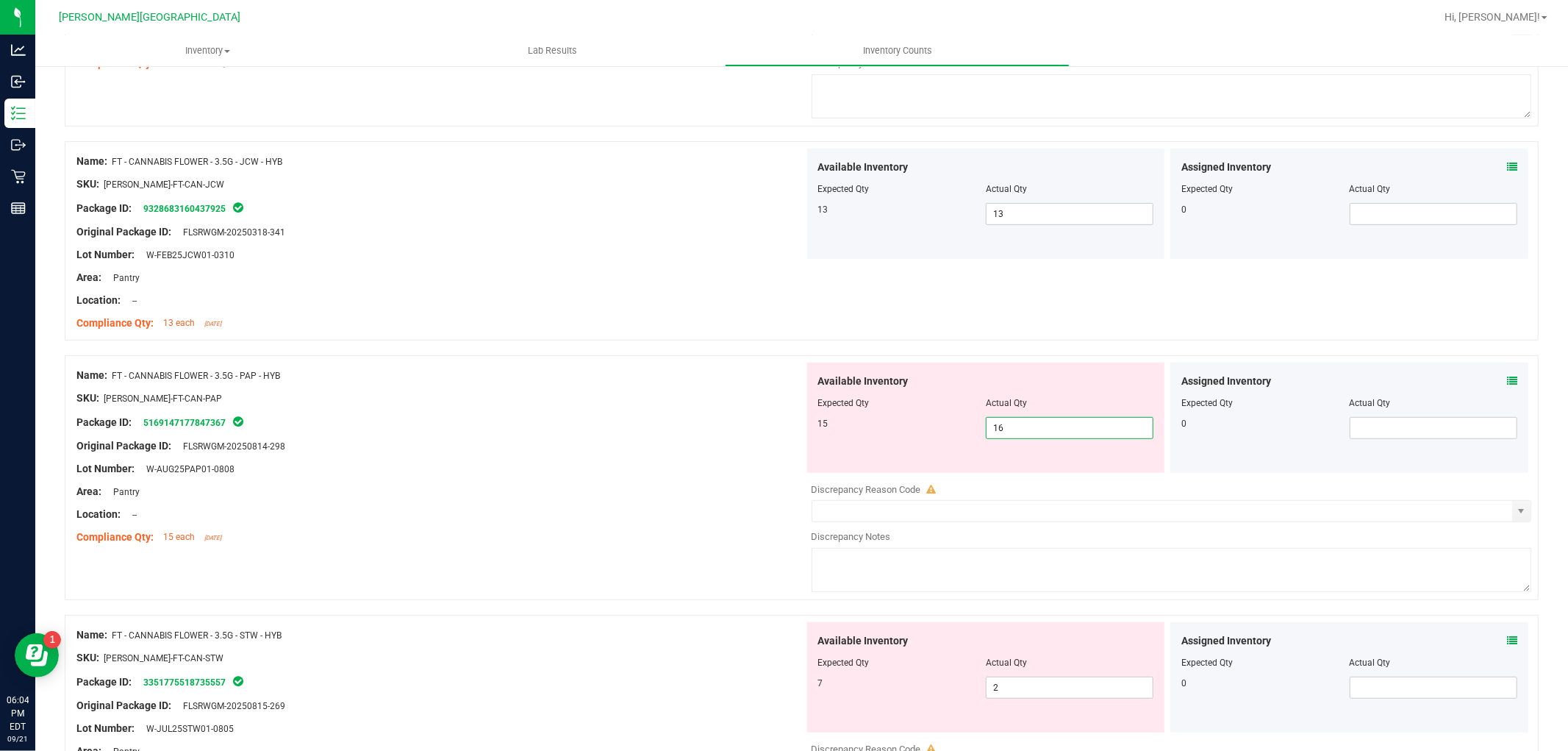
click at [1083, 422] on span "16 16" at bounding box center [1069, 428] width 167 height 22
click at [728, 475] on div "Lot Number: W-AUG25PAP01-0808" at bounding box center [440, 469] width 728 height 15
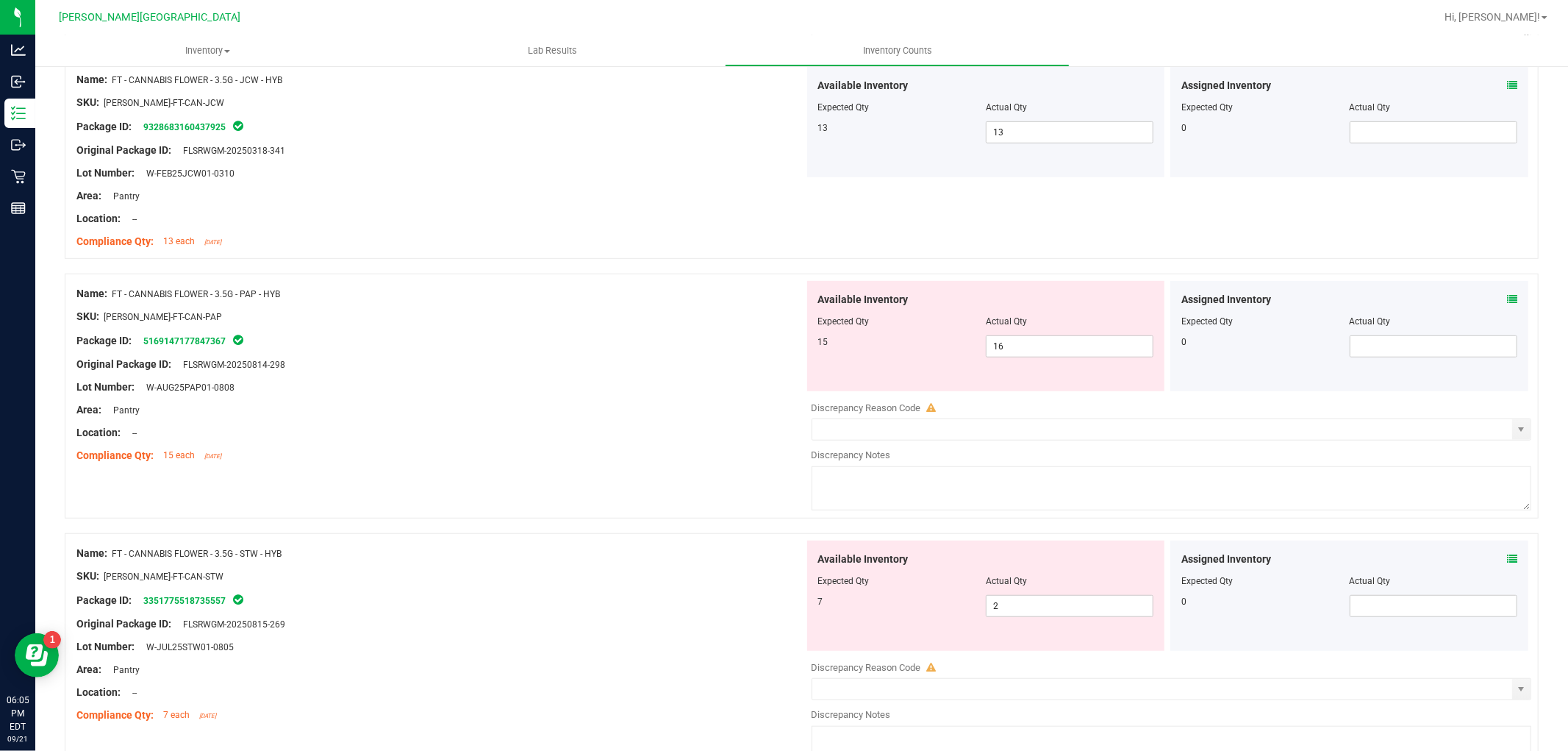
scroll to position [736, 0]
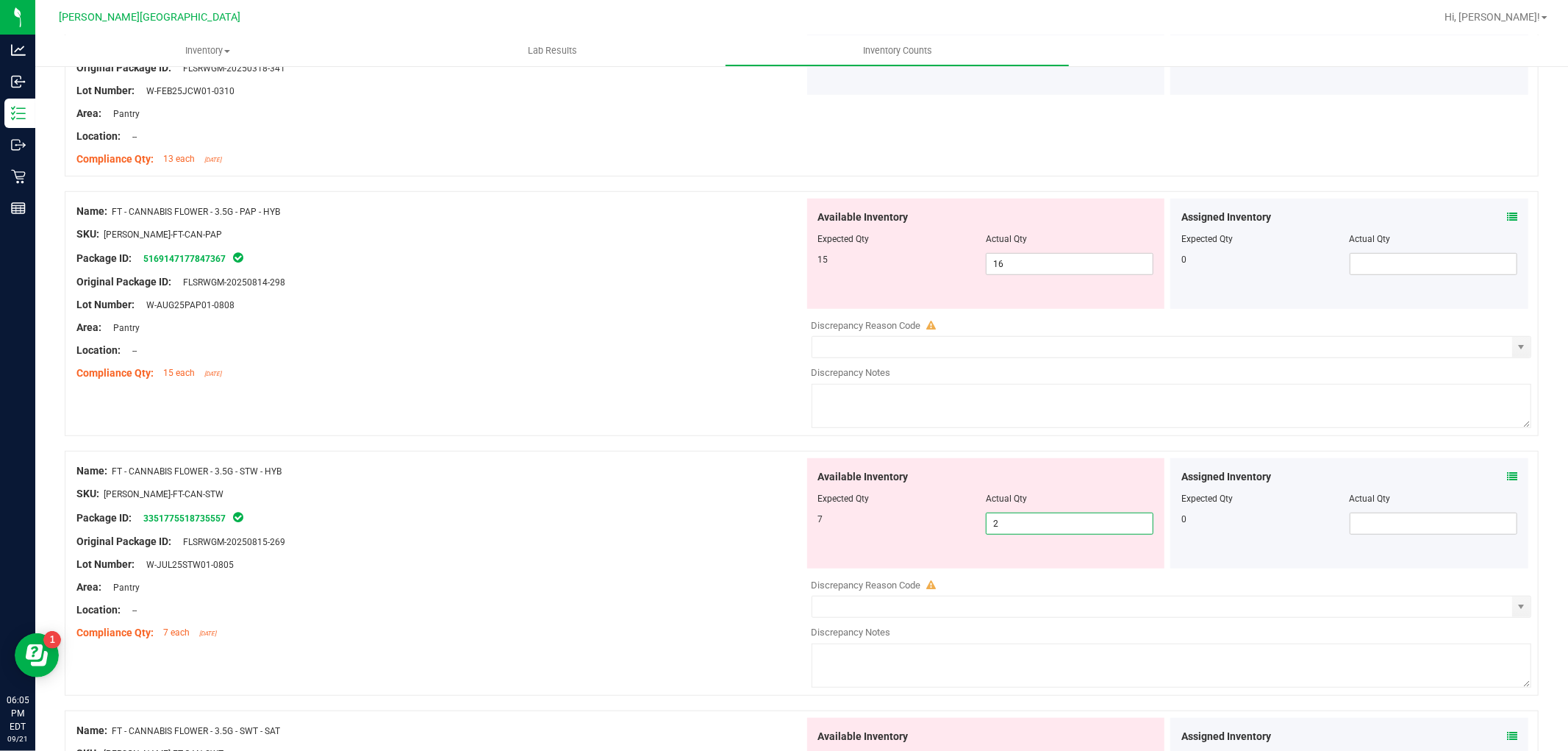
click at [1008, 528] on span "2 2" at bounding box center [1069, 524] width 167 height 22
click at [682, 562] on div "Lot Number: W-JUL25STW01-0805" at bounding box center [440, 564] width 728 height 15
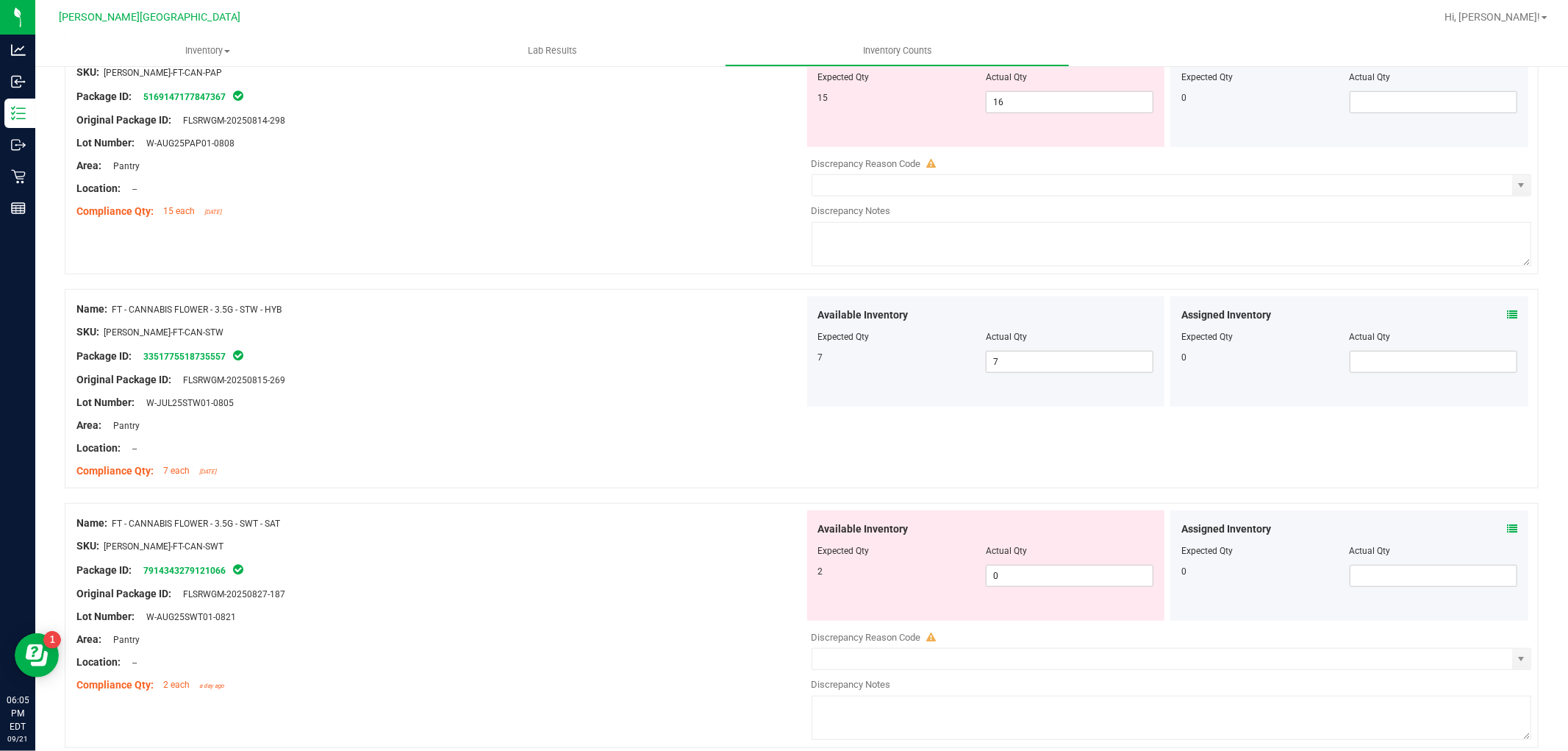
scroll to position [981, 0]
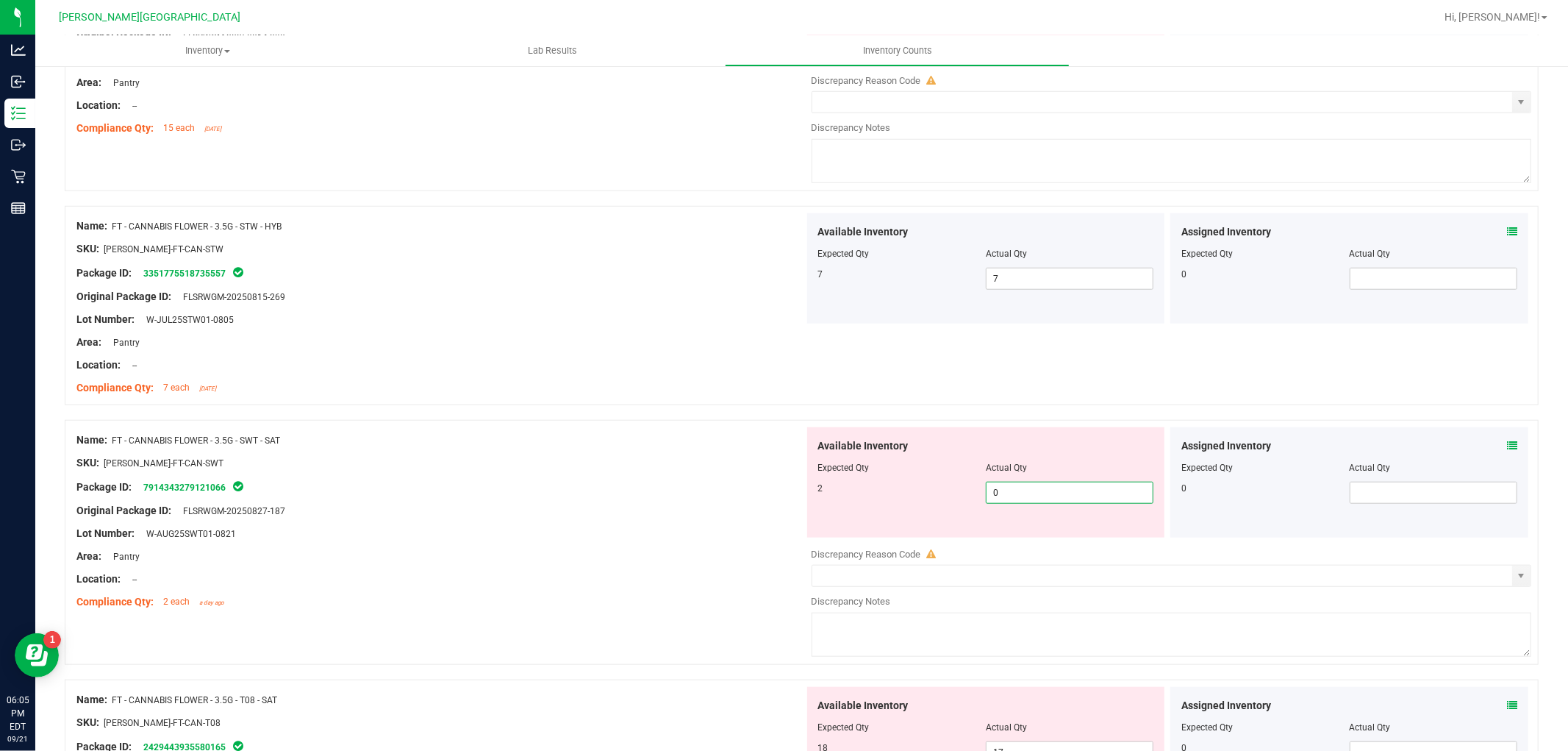
click at [1060, 493] on span "0 0" at bounding box center [1069, 492] width 167 height 22
click at [1051, 483] on input "0" at bounding box center [1069, 492] width 166 height 20
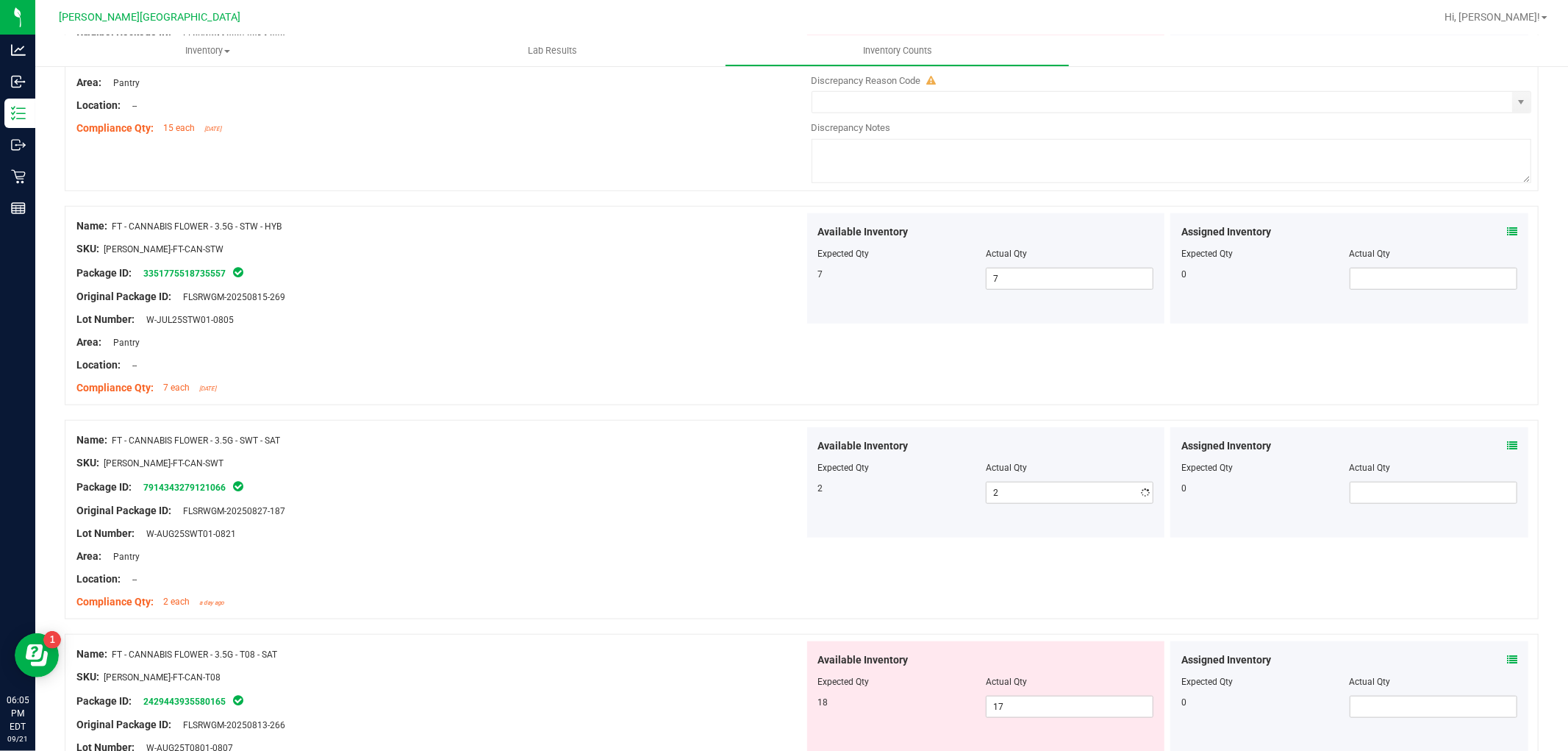
click at [726, 534] on div "Lot Number: W-AUG25SWT01-0821" at bounding box center [440, 533] width 728 height 15
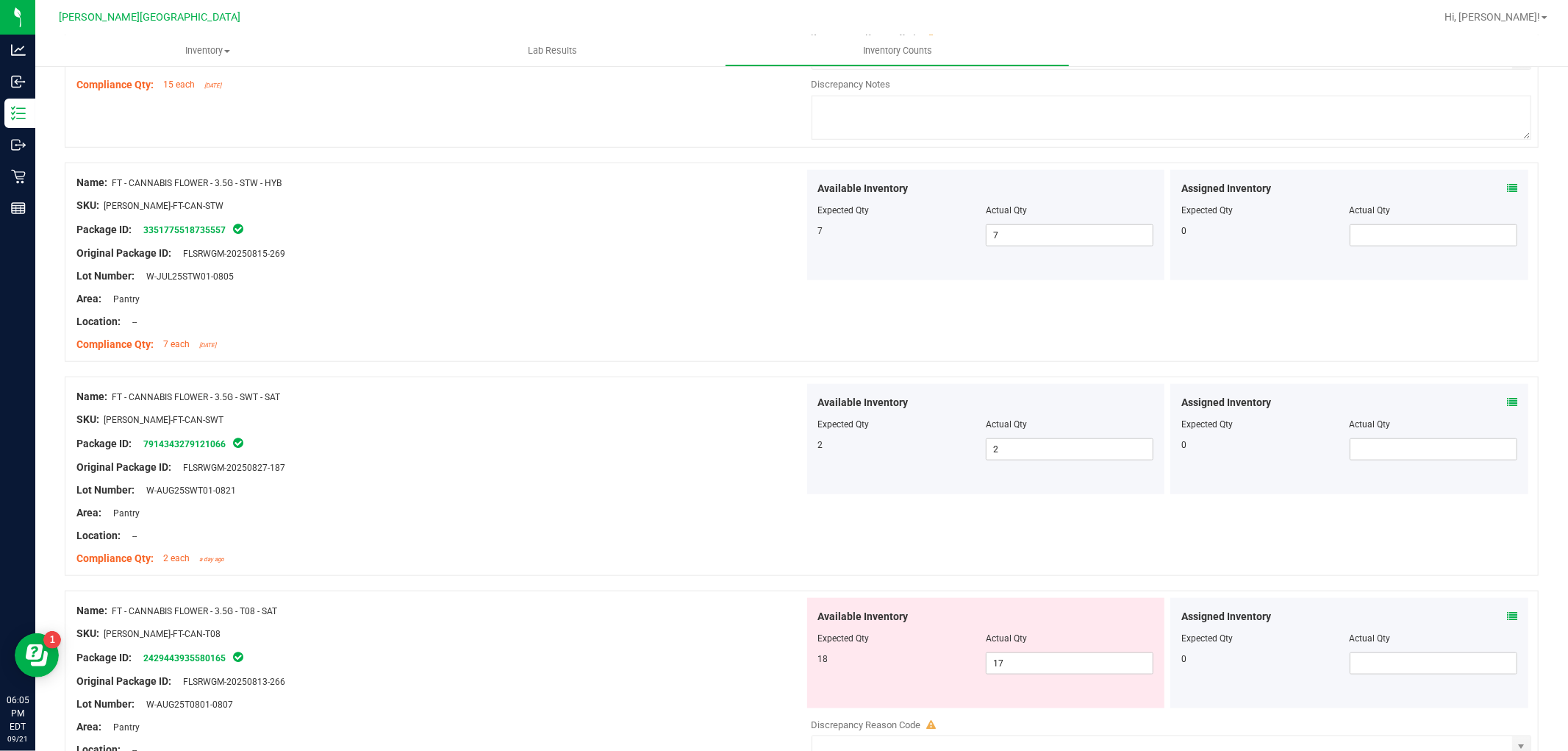
scroll to position [1144, 0]
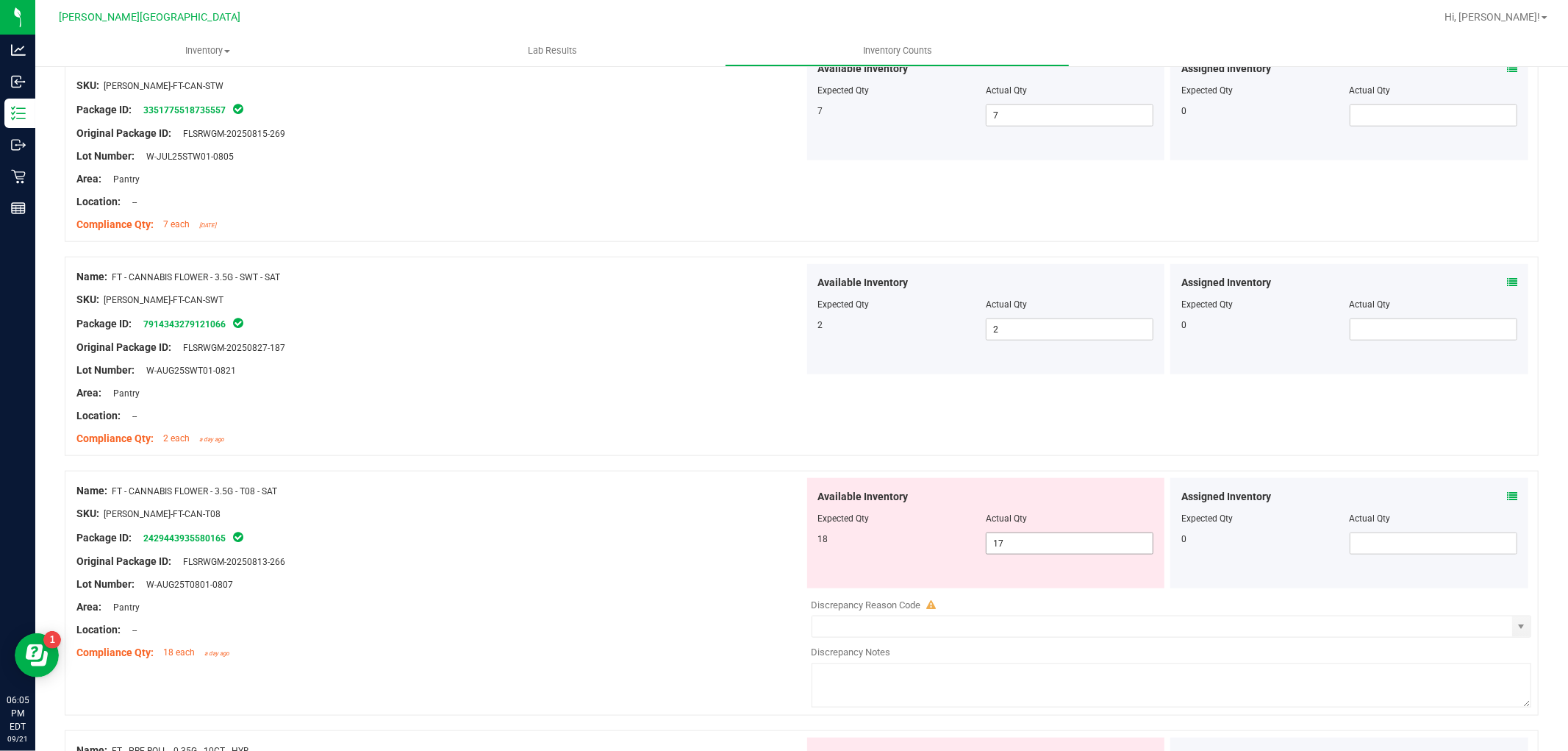
click at [1031, 544] on span "17 17" at bounding box center [1069, 544] width 167 height 22
click at [604, 590] on div "Lot Number: W-AUG25T0801-0807" at bounding box center [440, 585] width 728 height 15
click at [1011, 544] on span "118 118" at bounding box center [1069, 544] width 167 height 22
click at [670, 552] on div at bounding box center [440, 550] width 728 height 8
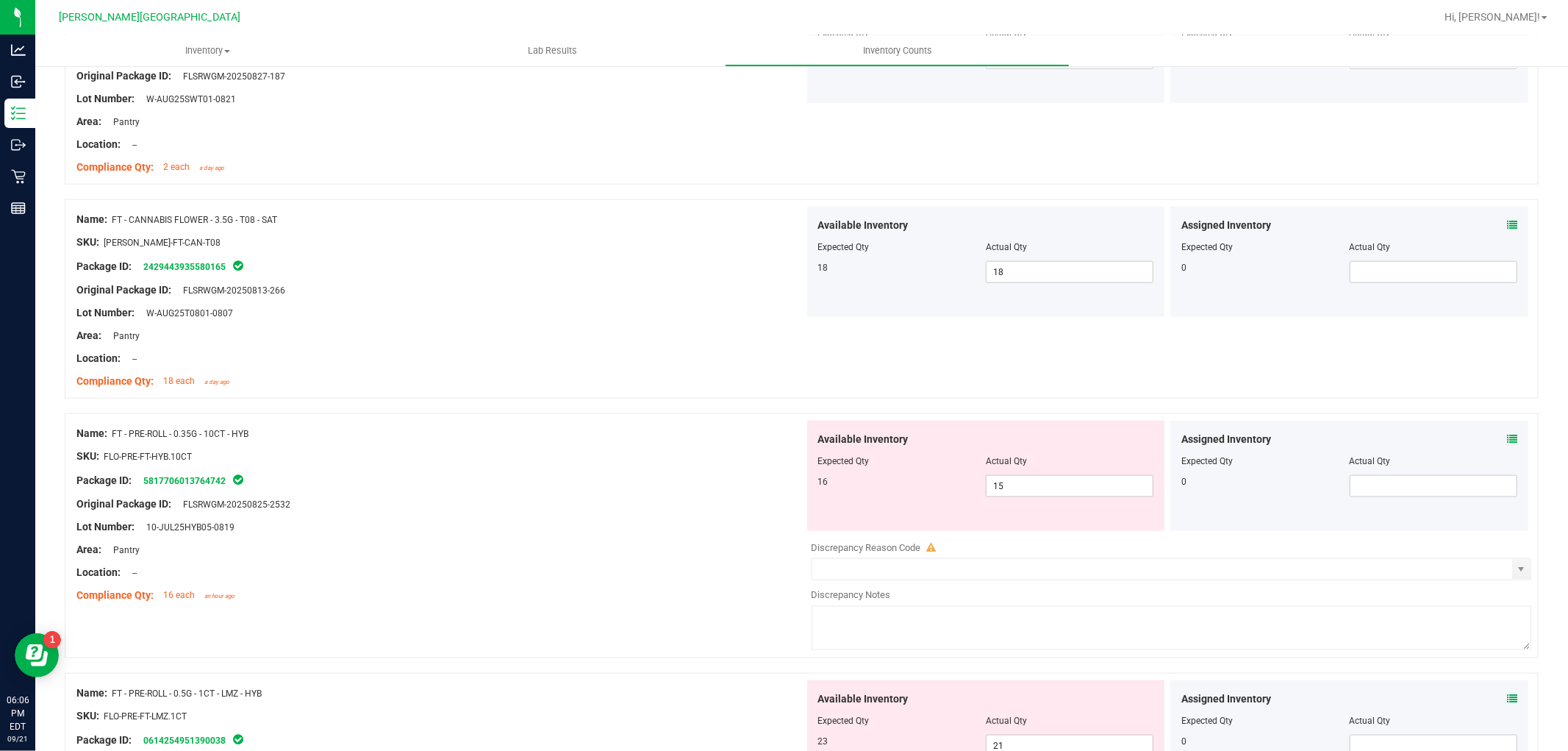
scroll to position [1470, 0]
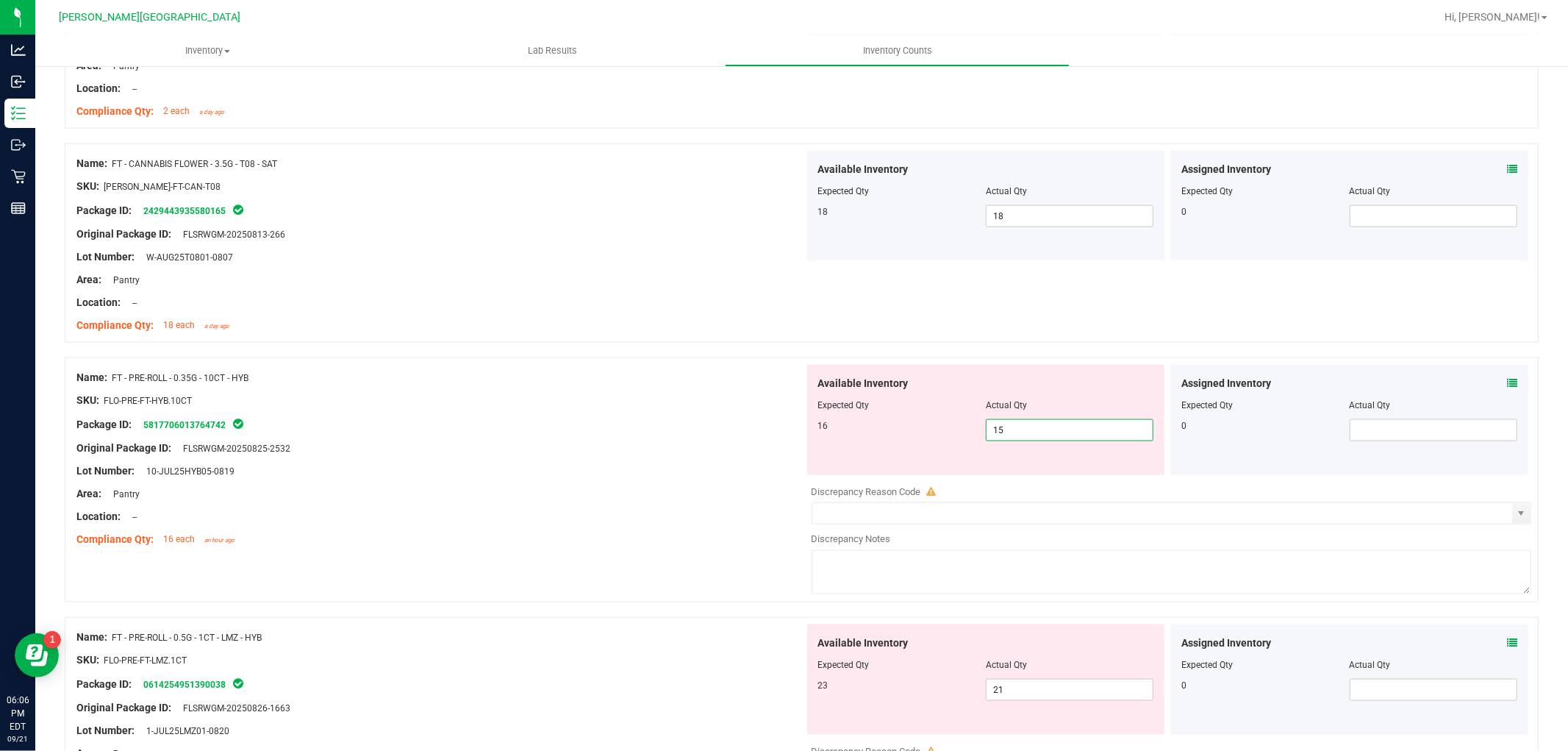
click at [1028, 432] on span "15 15" at bounding box center [1069, 430] width 167 height 22
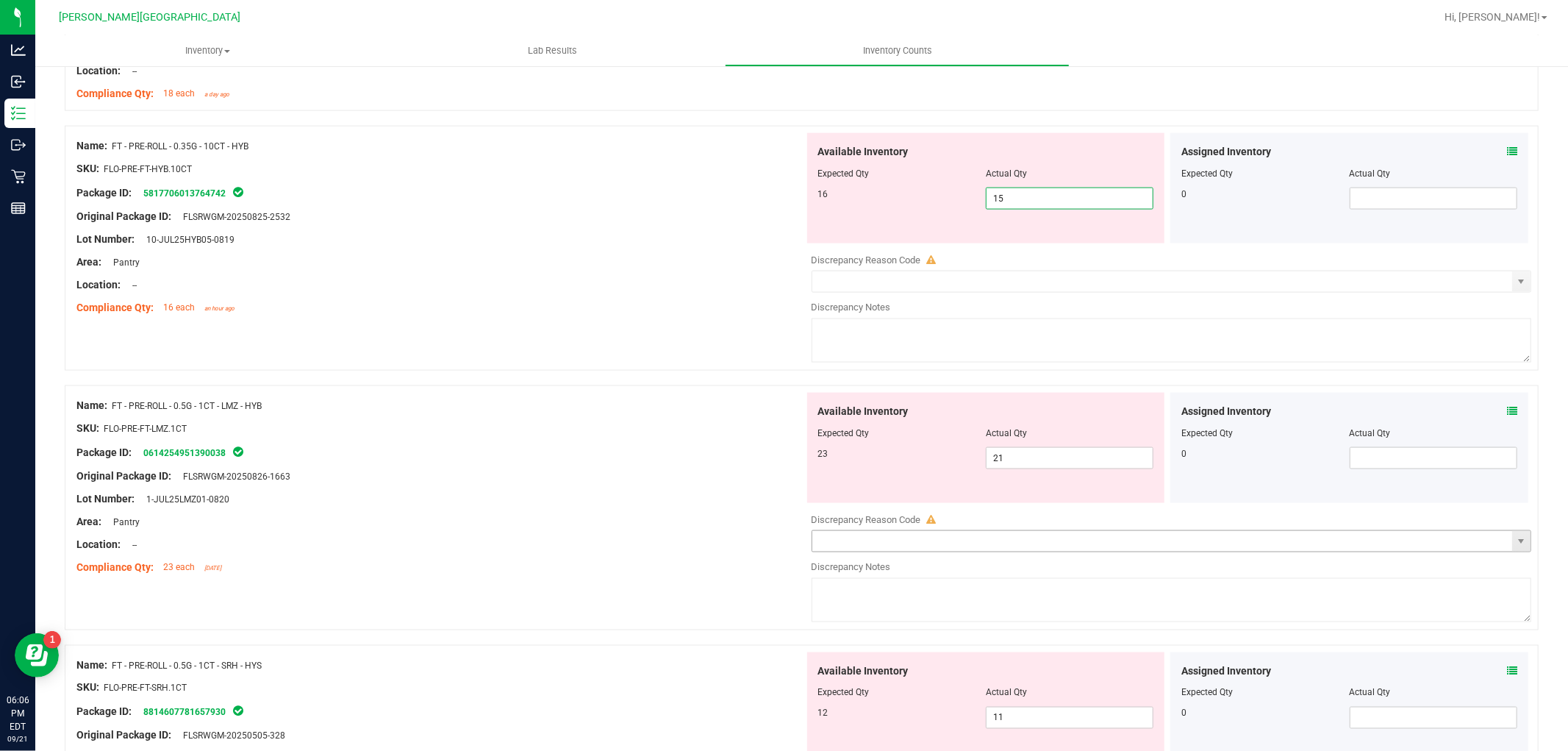
scroll to position [1715, 0]
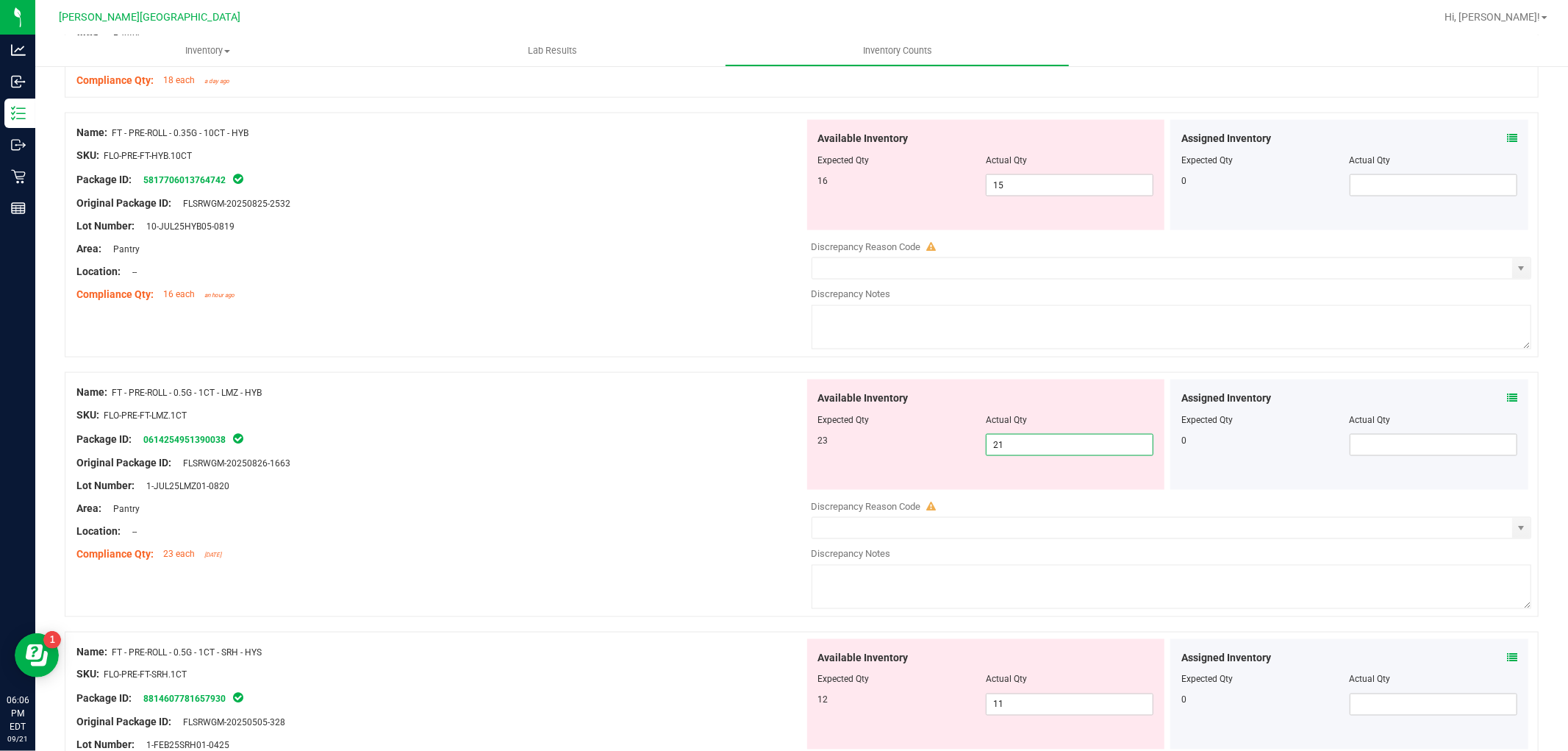
click at [1010, 449] on span "21 21" at bounding box center [1069, 445] width 167 height 22
click at [666, 439] on div "Package ID: 0614254951390038" at bounding box center [440, 439] width 728 height 18
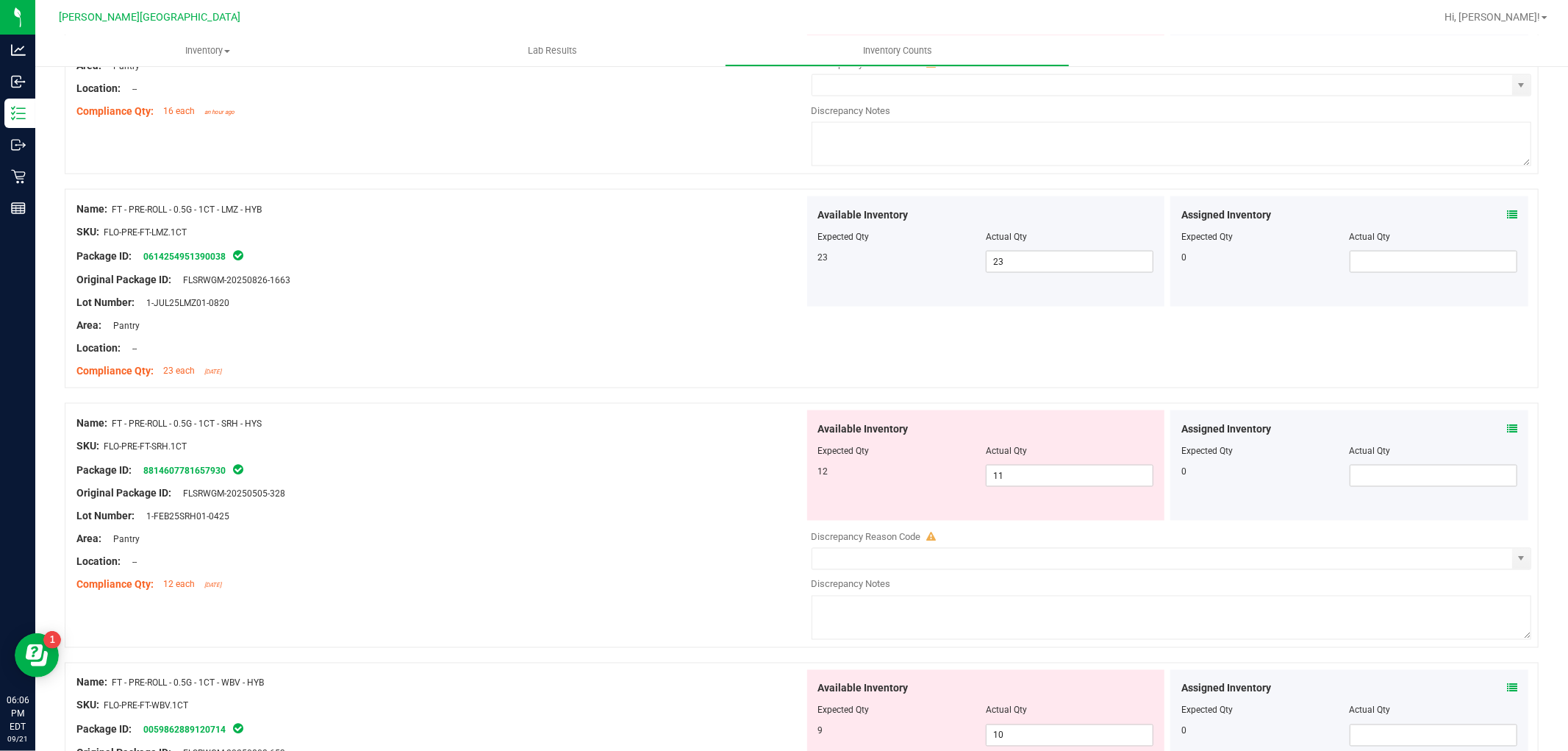
scroll to position [1960, 0]
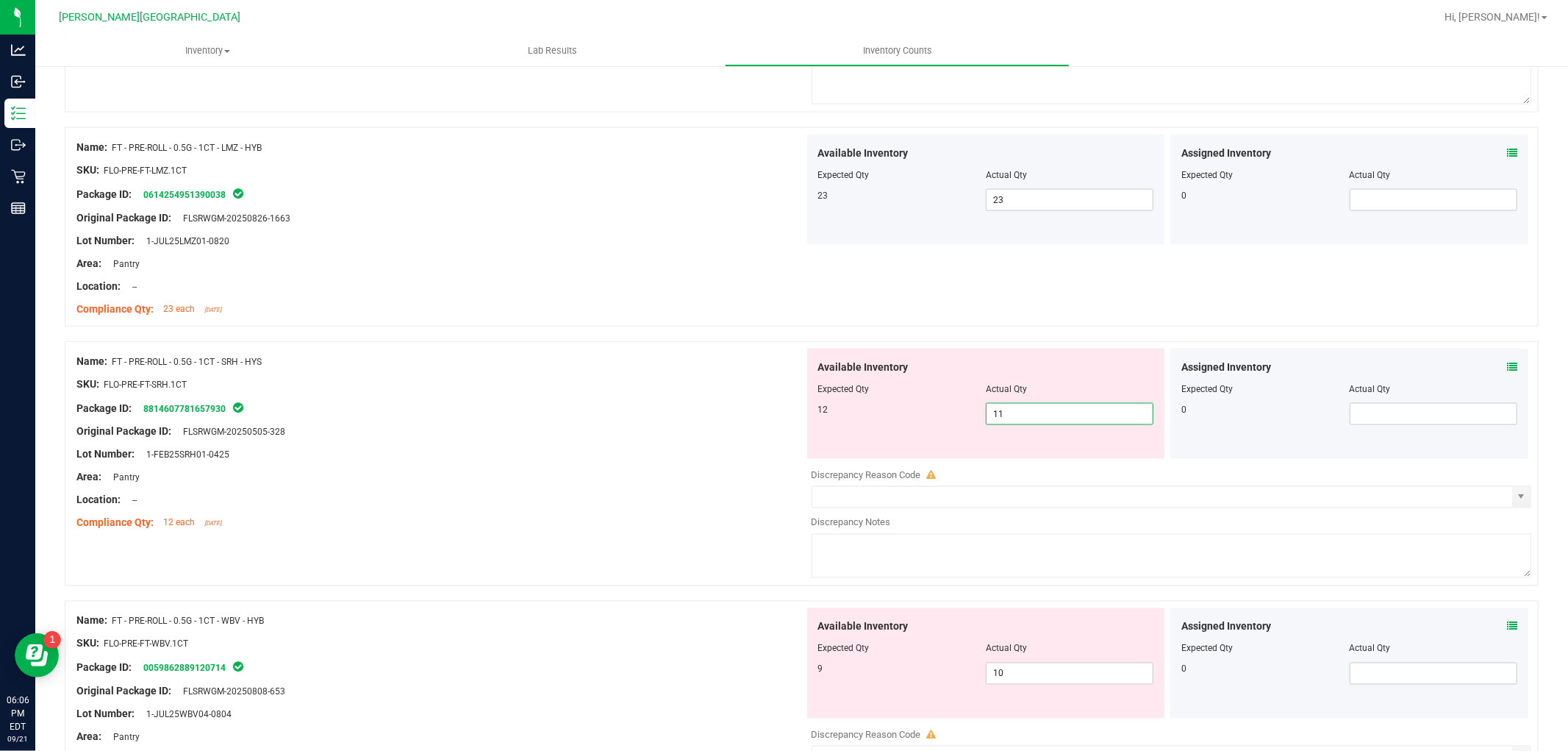
click at [1030, 416] on span "11 11" at bounding box center [1069, 414] width 167 height 22
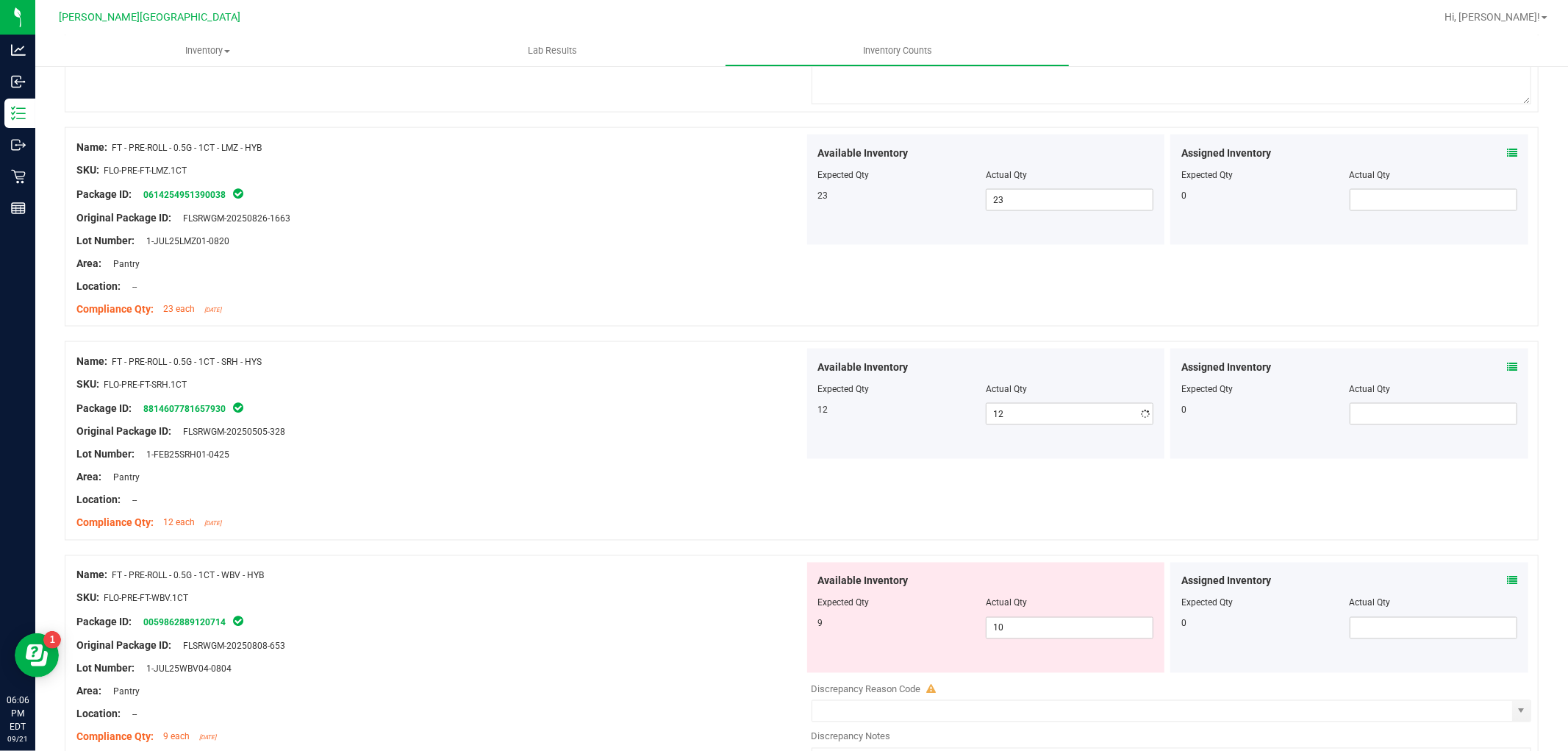
click at [706, 476] on div "Area: Pantry" at bounding box center [440, 478] width 728 height 15
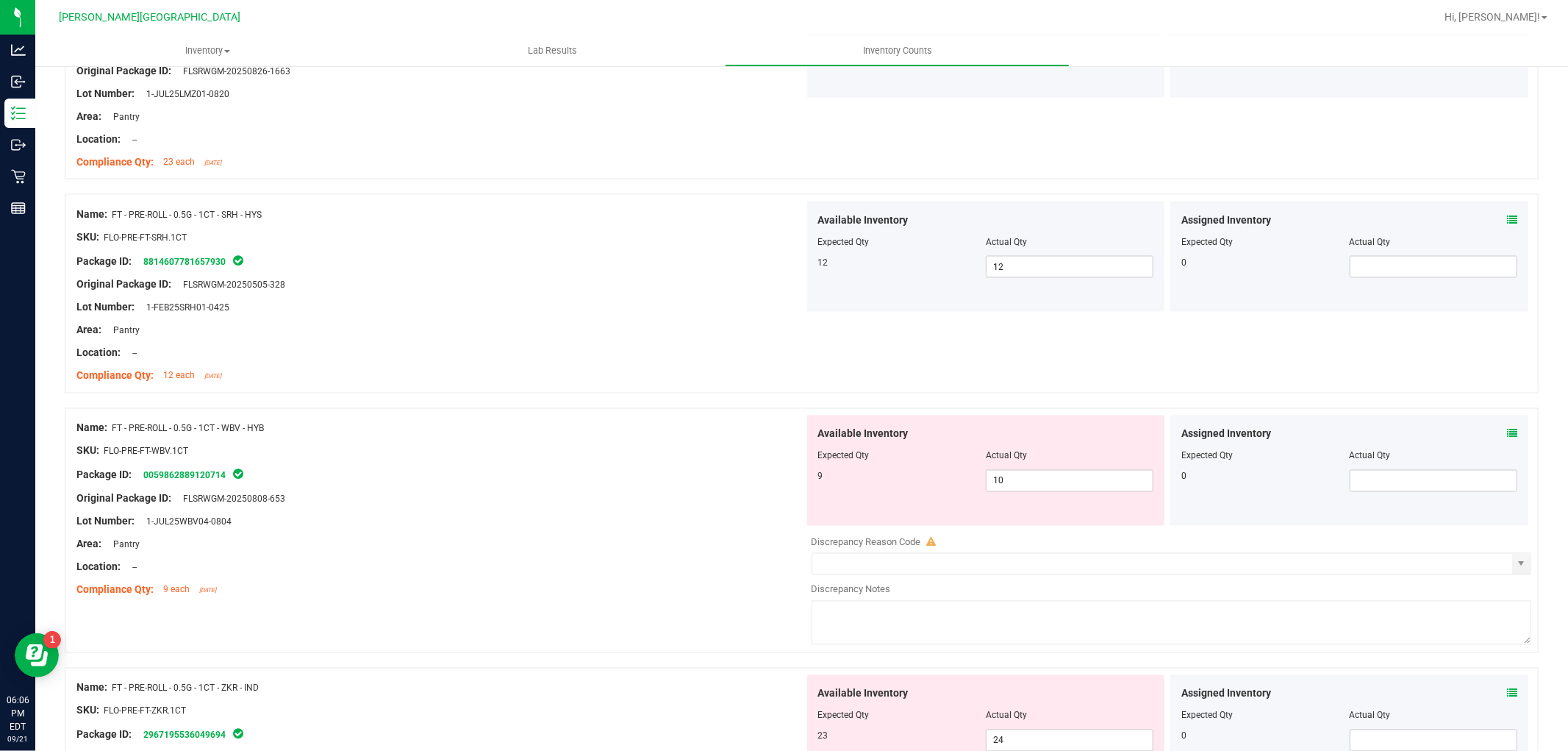
scroll to position [2123, 0]
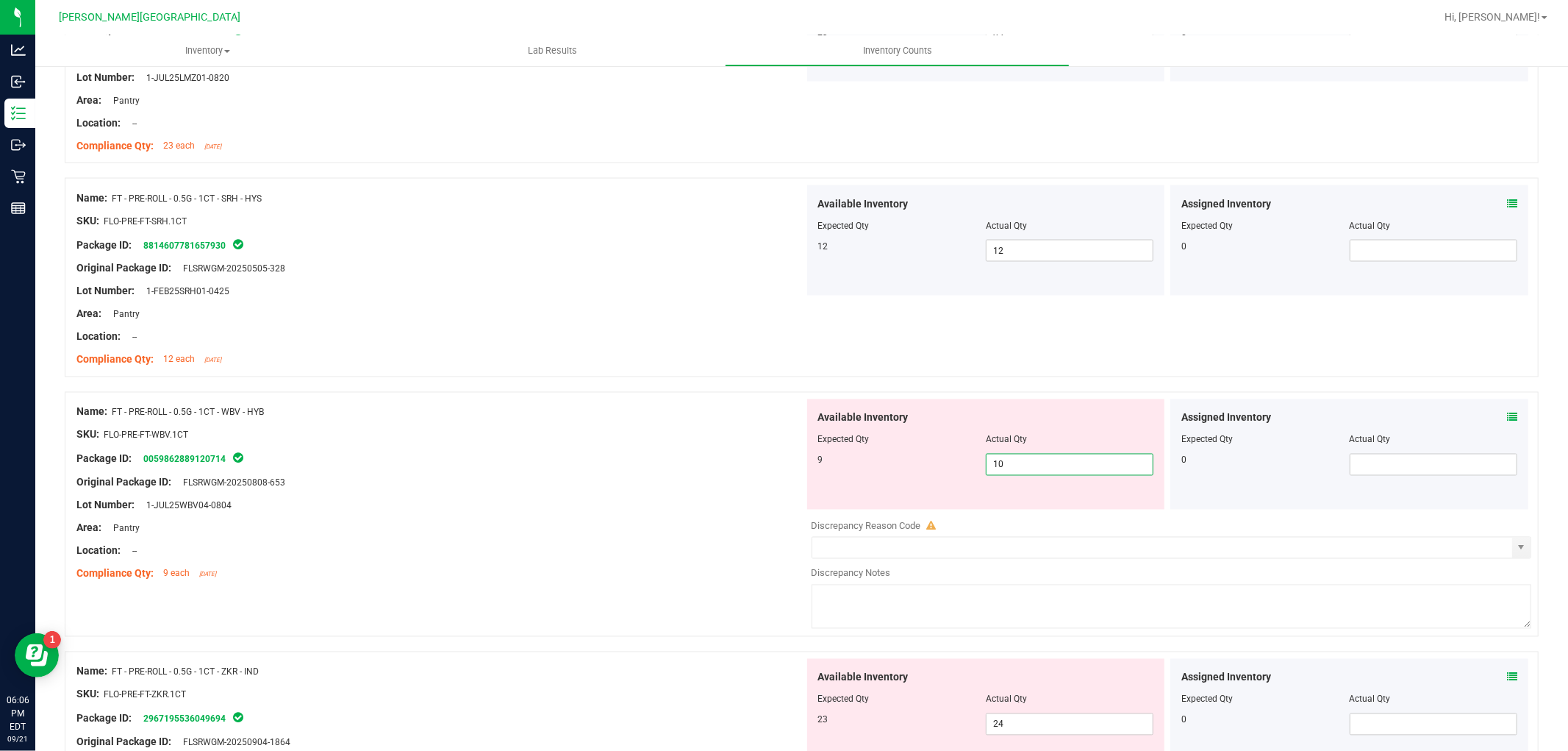
click at [1066, 472] on span "10 10" at bounding box center [1069, 465] width 167 height 22
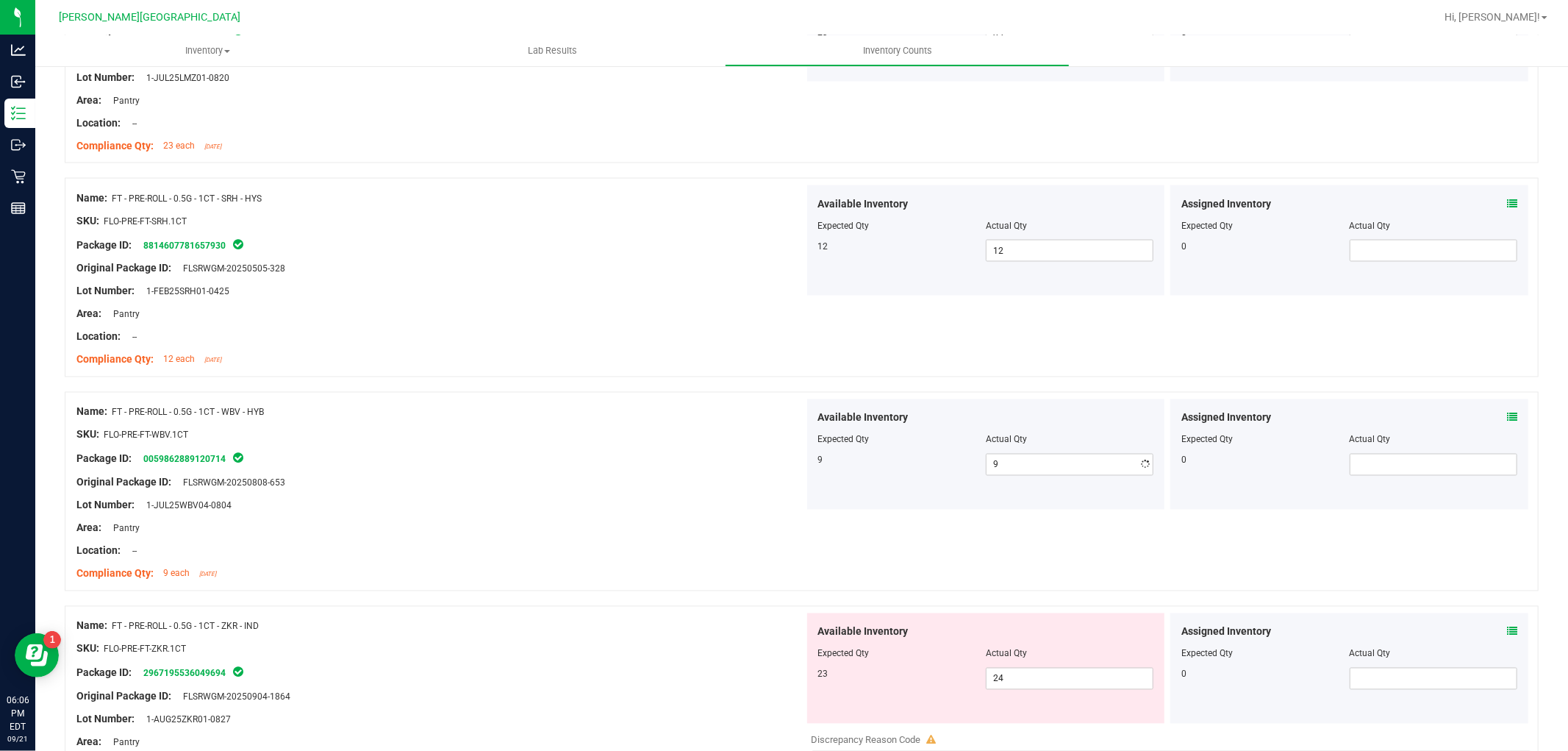
click at [658, 525] on div "Area: Pantry" at bounding box center [440, 528] width 728 height 15
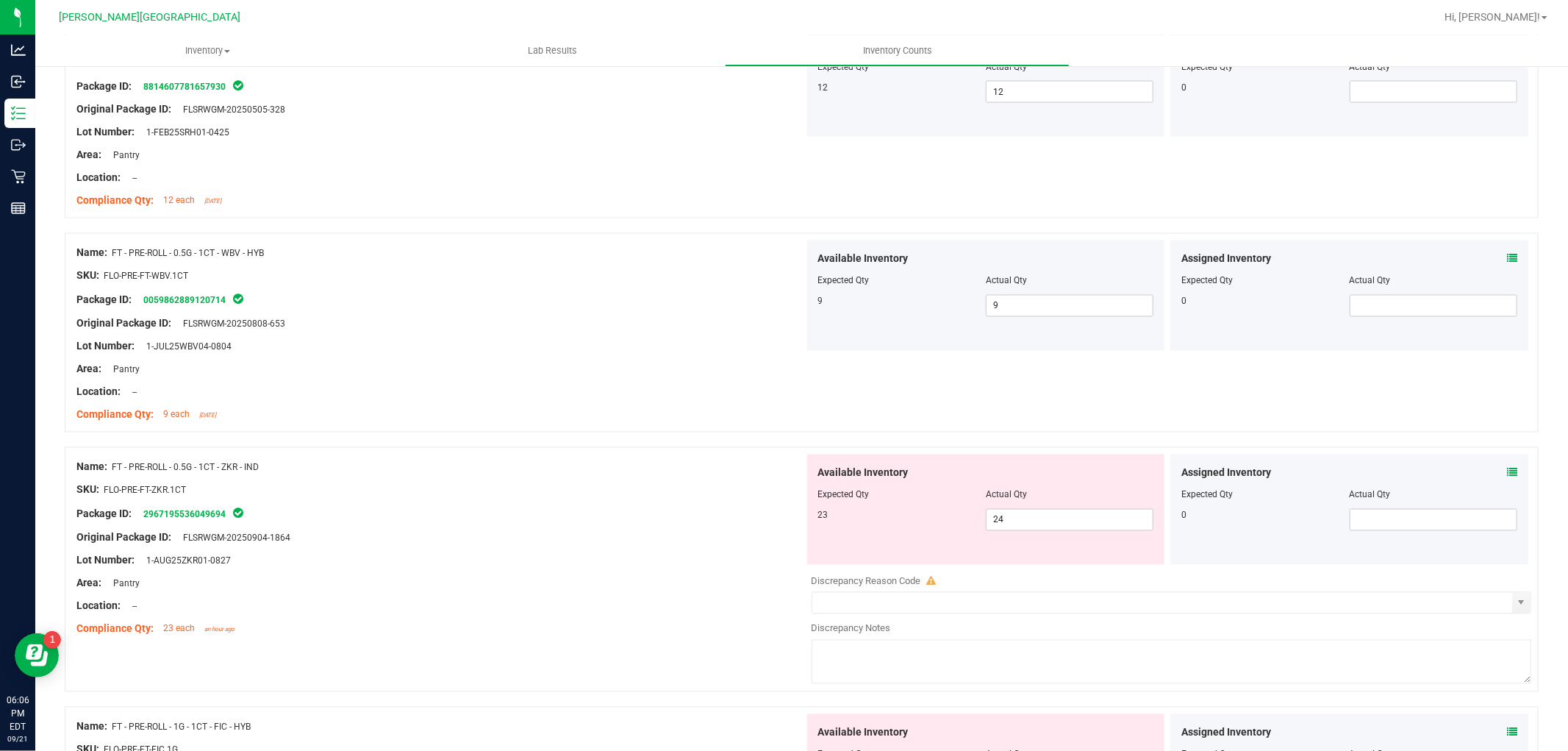
scroll to position [2288, 0]
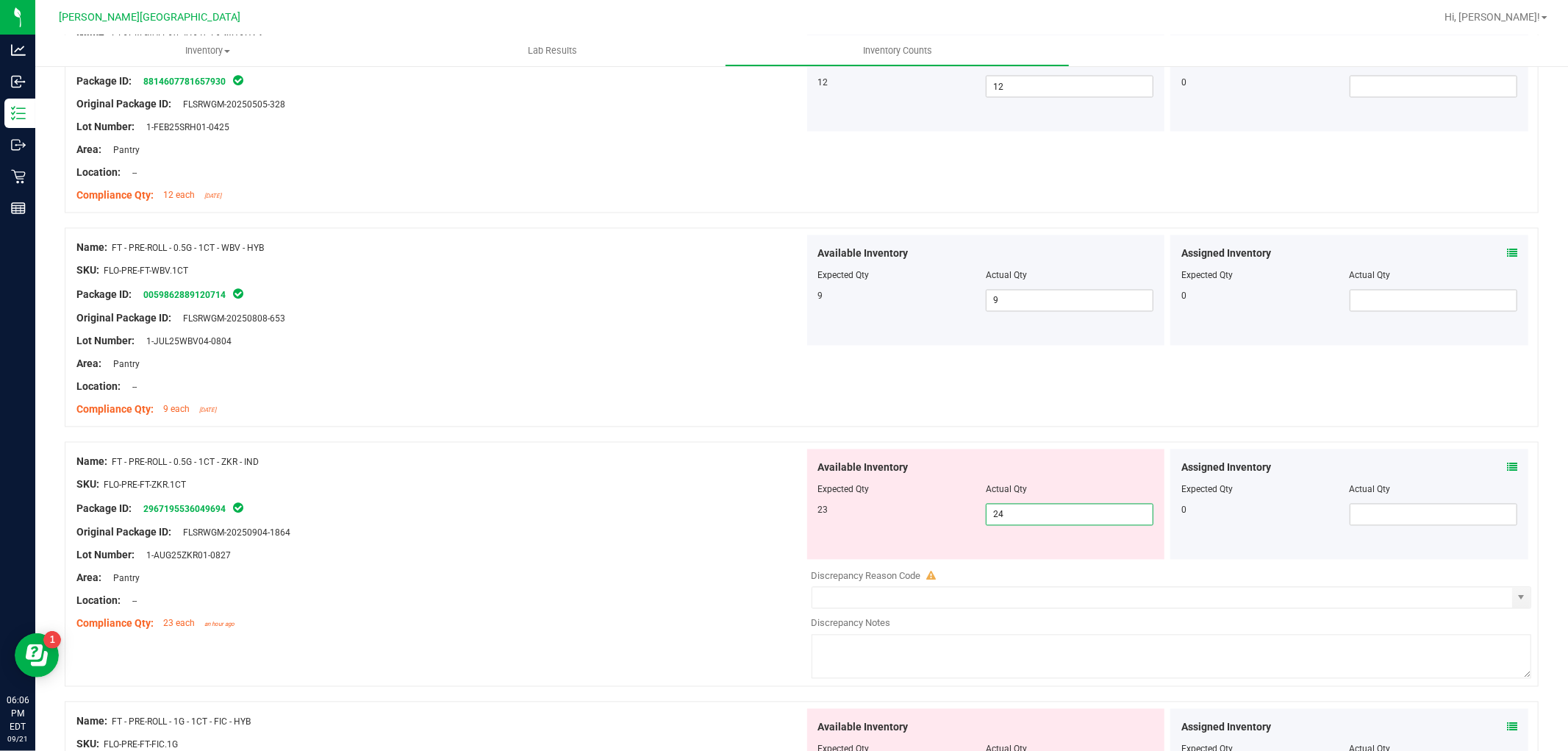
click at [1022, 515] on span "24 24" at bounding box center [1069, 515] width 167 height 22
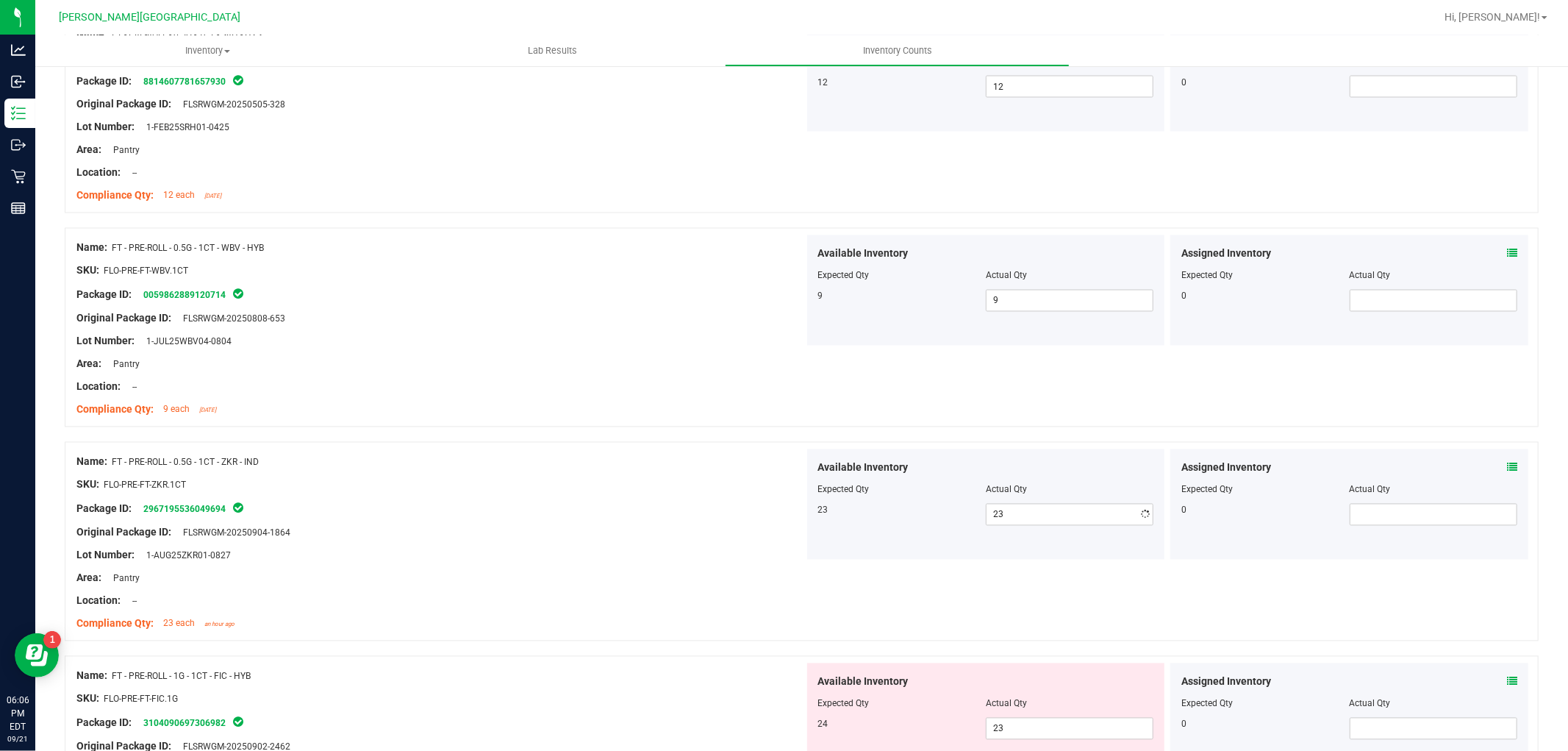
click at [658, 534] on div "Original Package ID: FLSRWGM-20250904-1864" at bounding box center [440, 533] width 728 height 15
click at [1010, 520] on span "23 23" at bounding box center [1069, 515] width 167 height 22
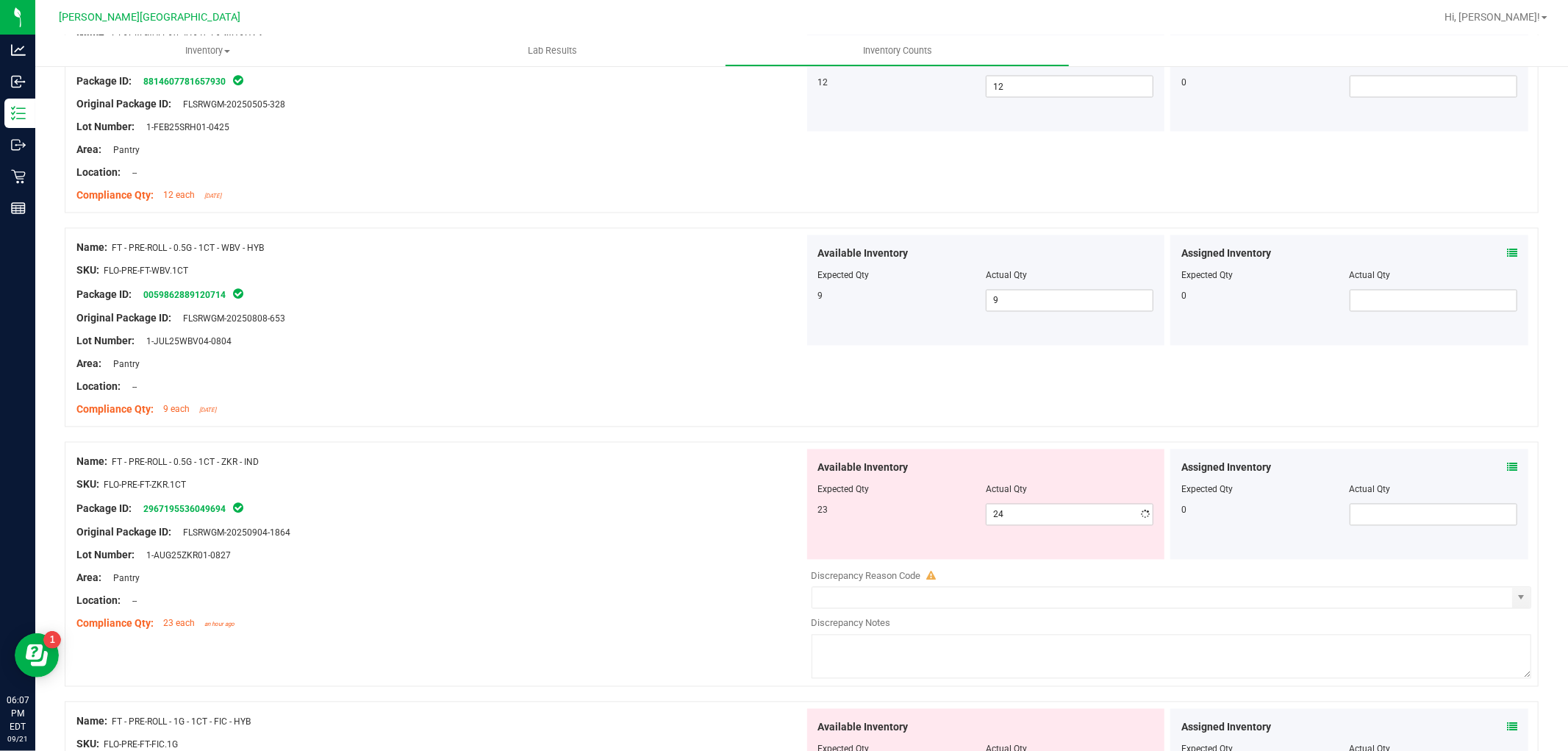
click at [627, 546] on div at bounding box center [440, 544] width 728 height 8
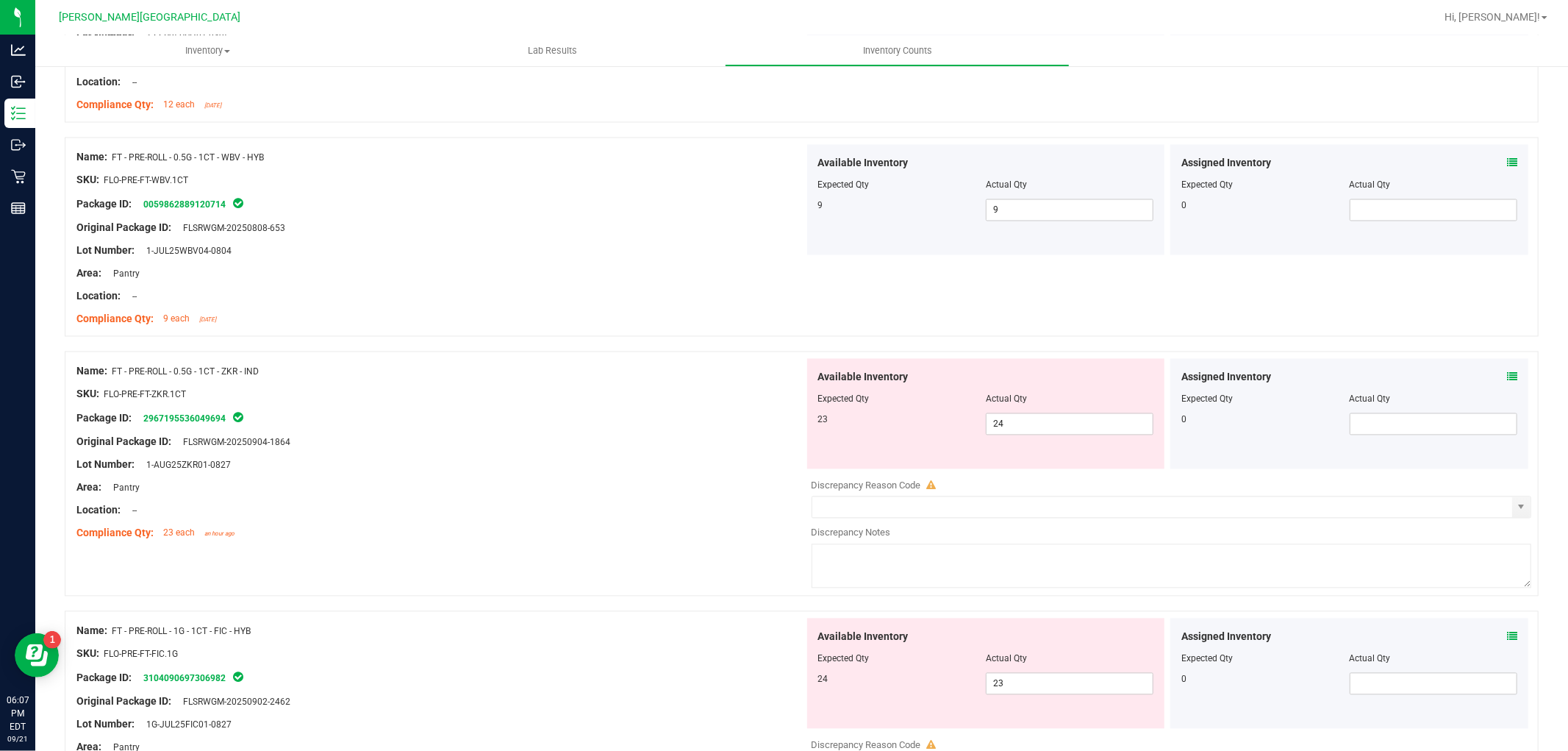
scroll to position [2451, 0]
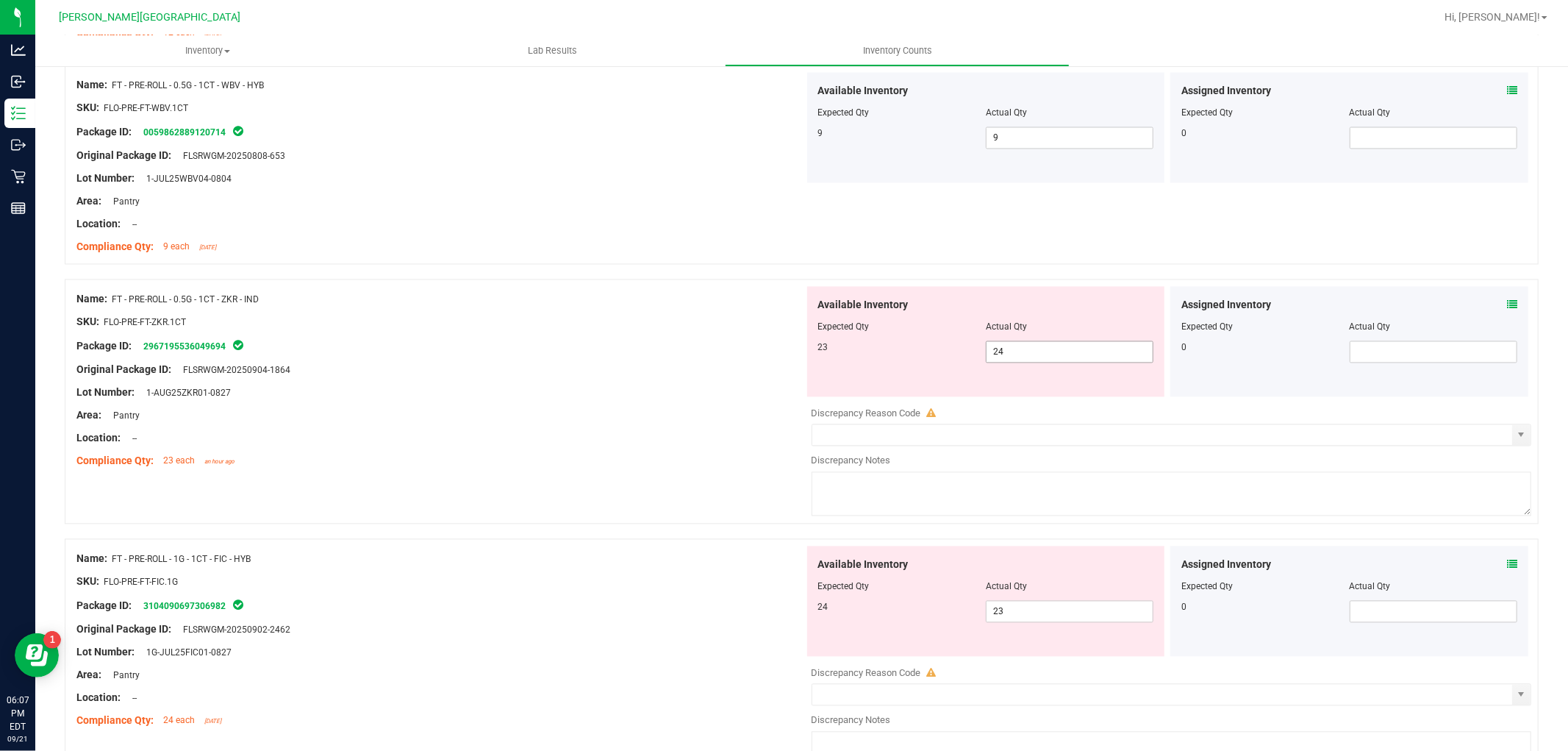
click at [1028, 355] on span "24 24" at bounding box center [1069, 352] width 167 height 22
click at [640, 377] on div "Original Package ID: FLSRWGM-20250904-1864" at bounding box center [440, 370] width 728 height 15
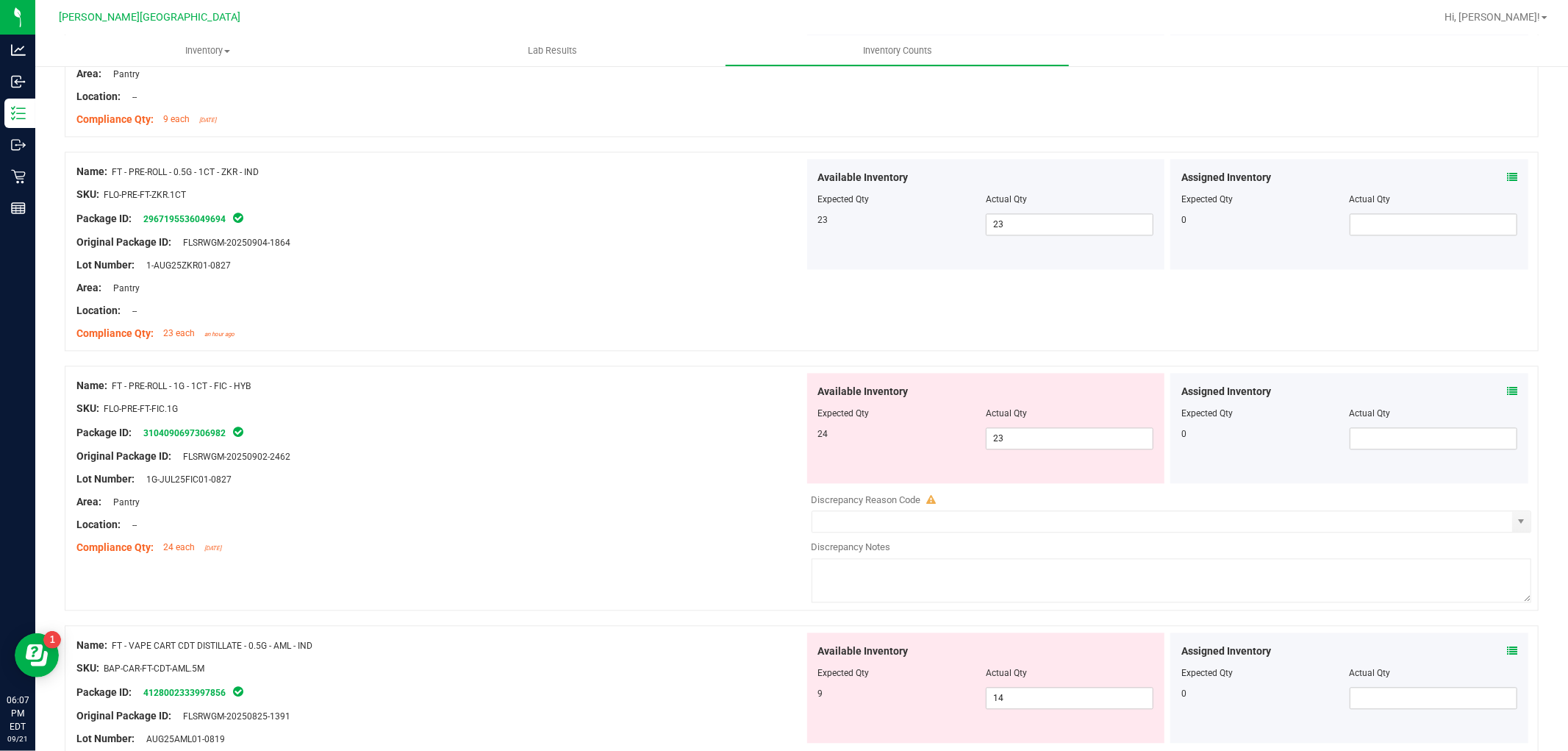
scroll to position [2614, 0]
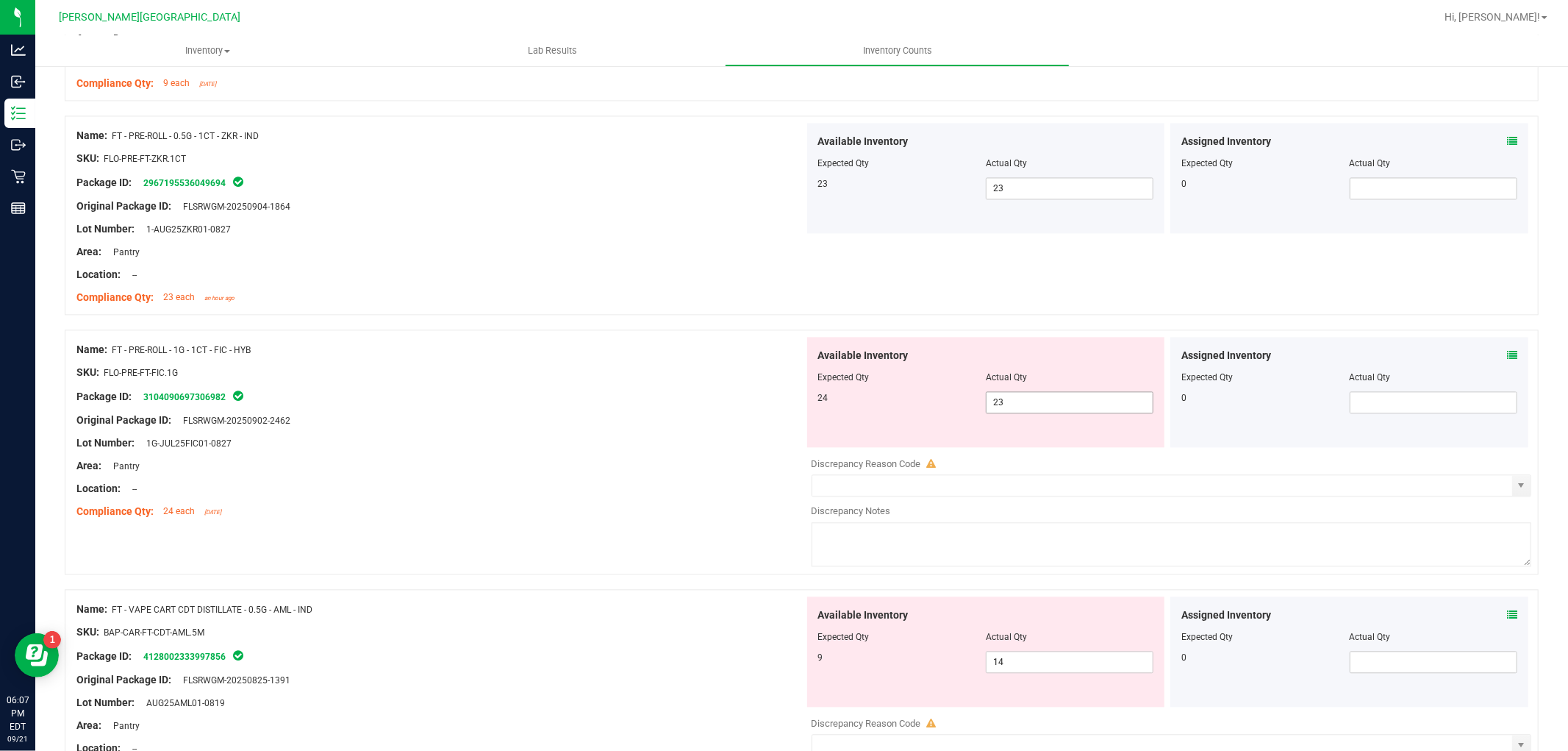
click at [1022, 398] on span "23 23" at bounding box center [1069, 402] width 167 height 22
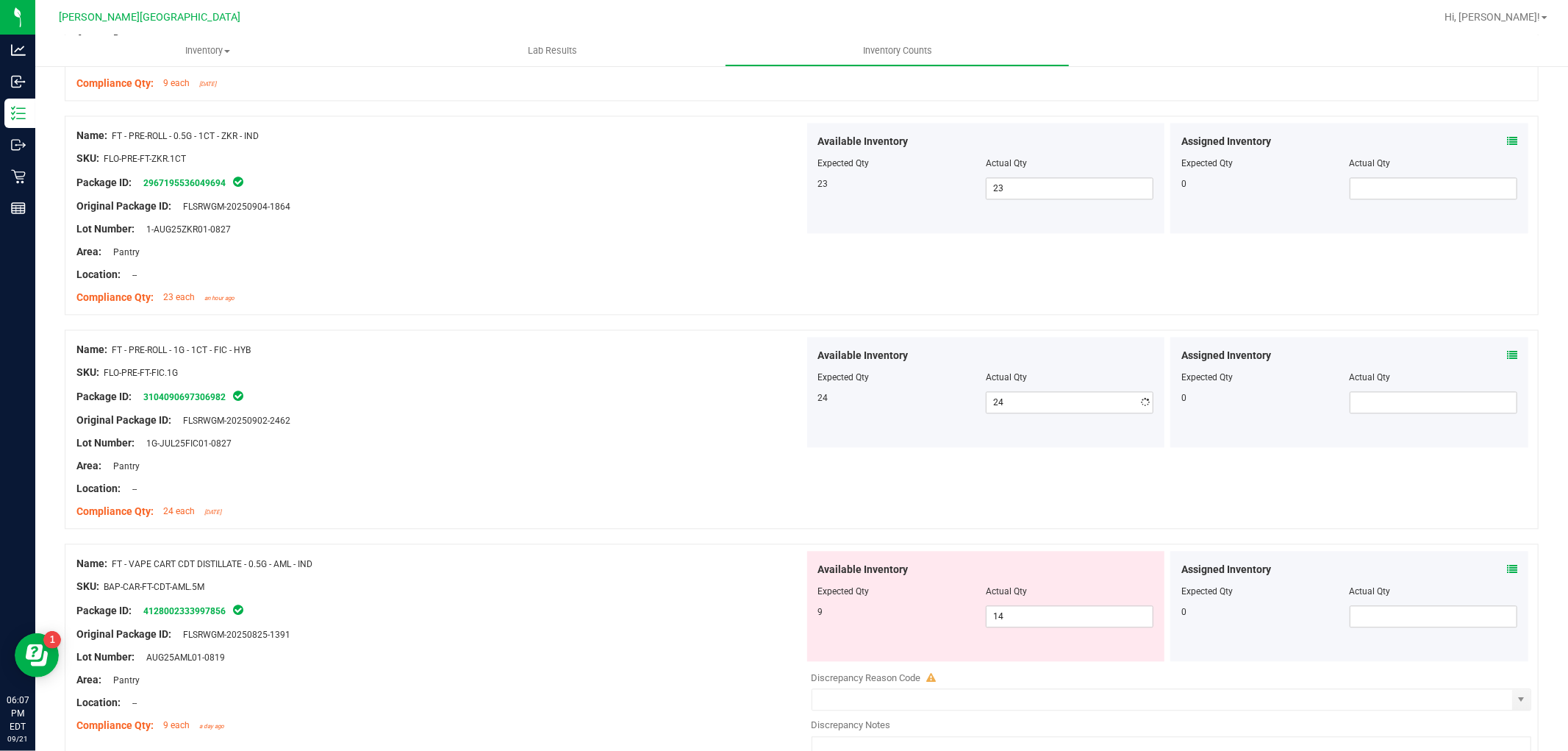
click at [708, 408] on div "Name: FT - PRE-ROLL - 1G - 1CT - FIC - HYB SKU: FLO-PRE-FT-FIC.1G Package ID: 3…" at bounding box center [440, 431] width 728 height 188
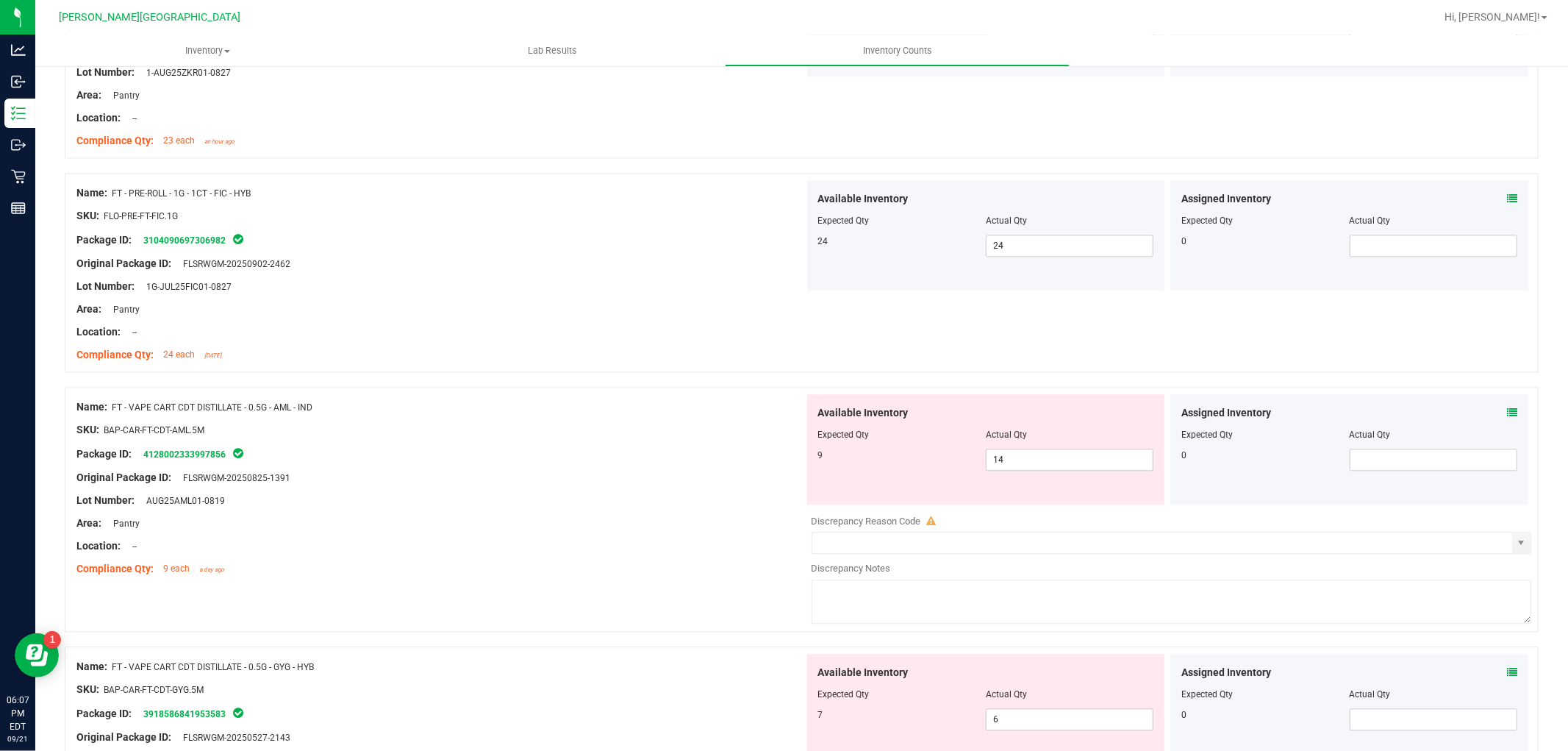
scroll to position [2777, 0]
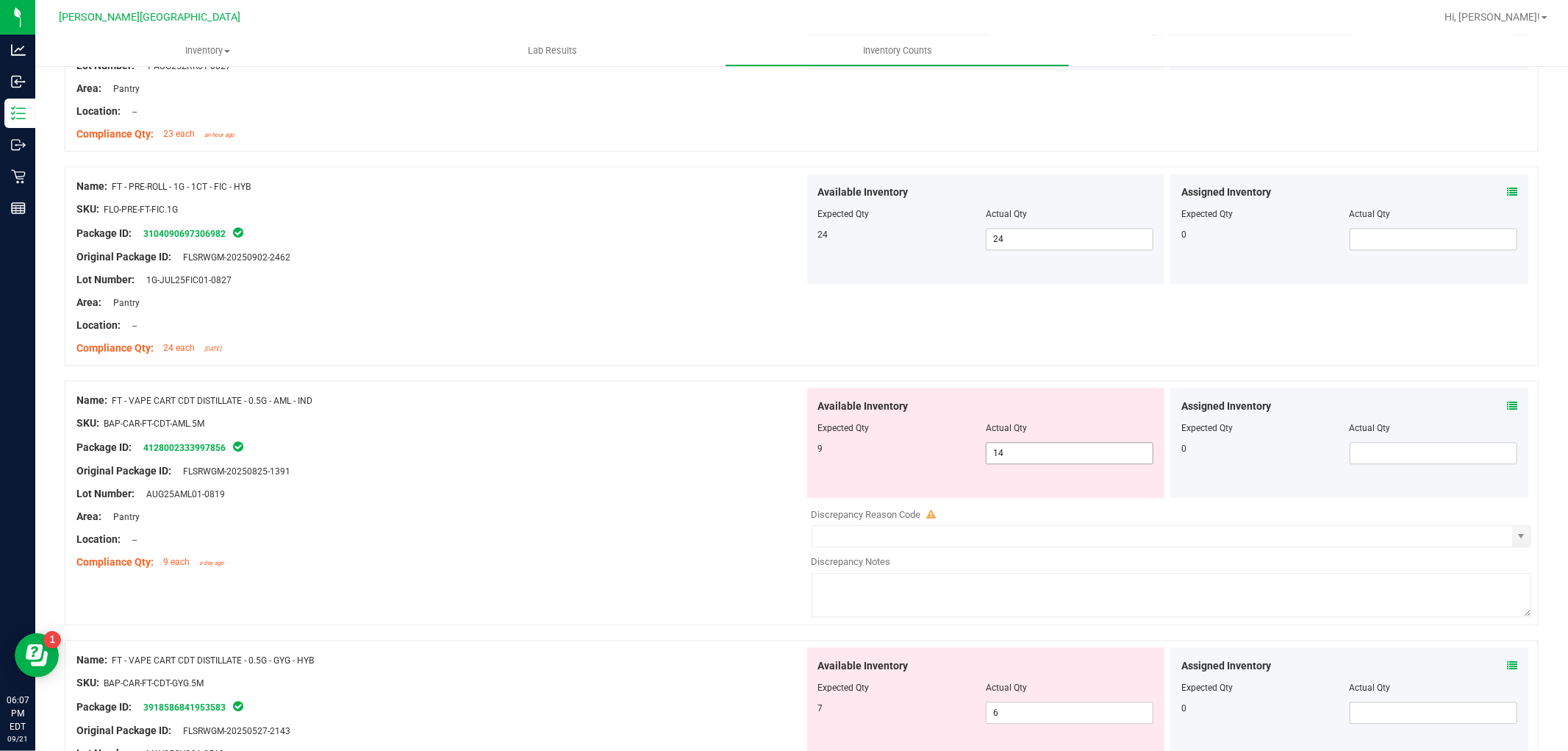
click at [1024, 459] on span "14 14" at bounding box center [1069, 453] width 167 height 22
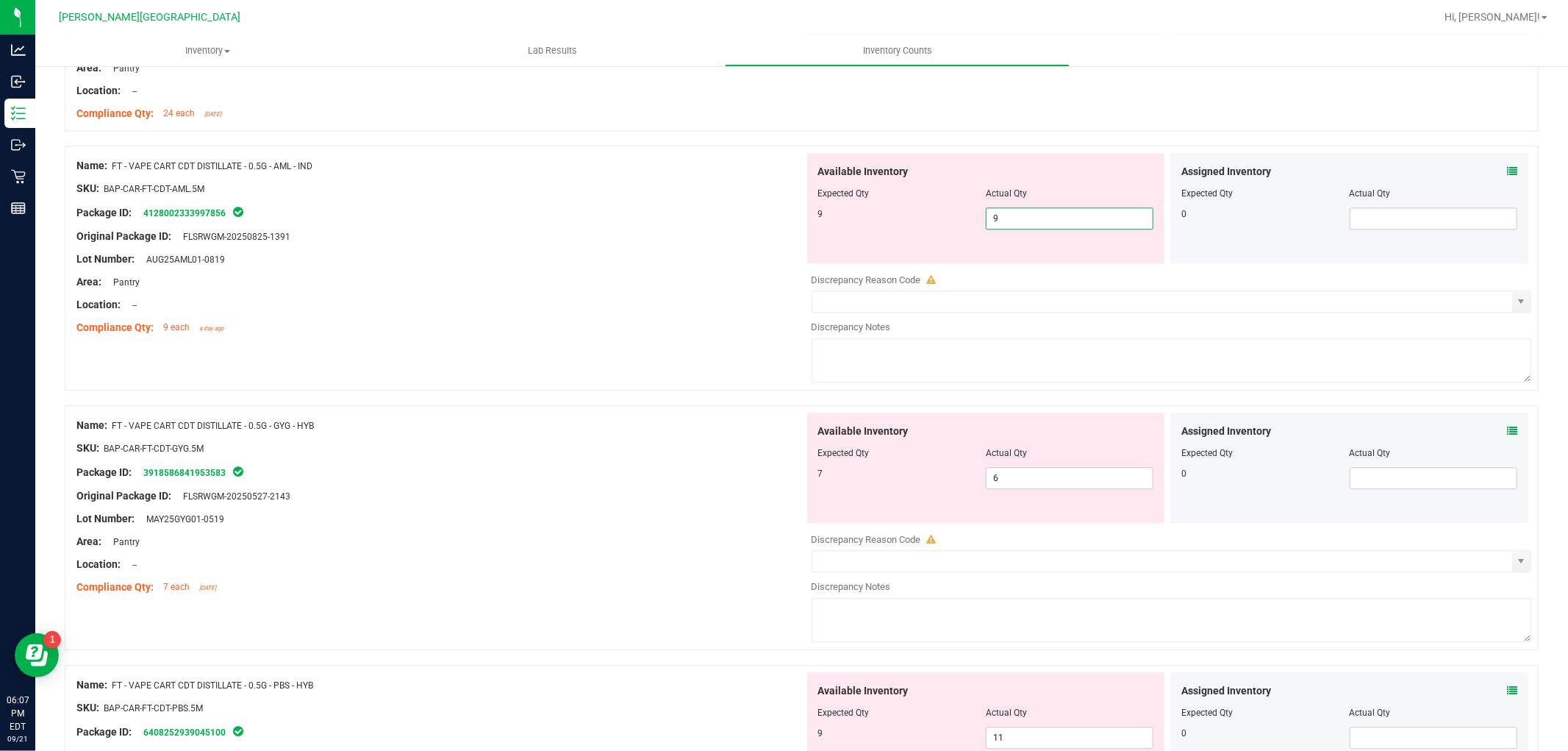
scroll to position [3023, 0]
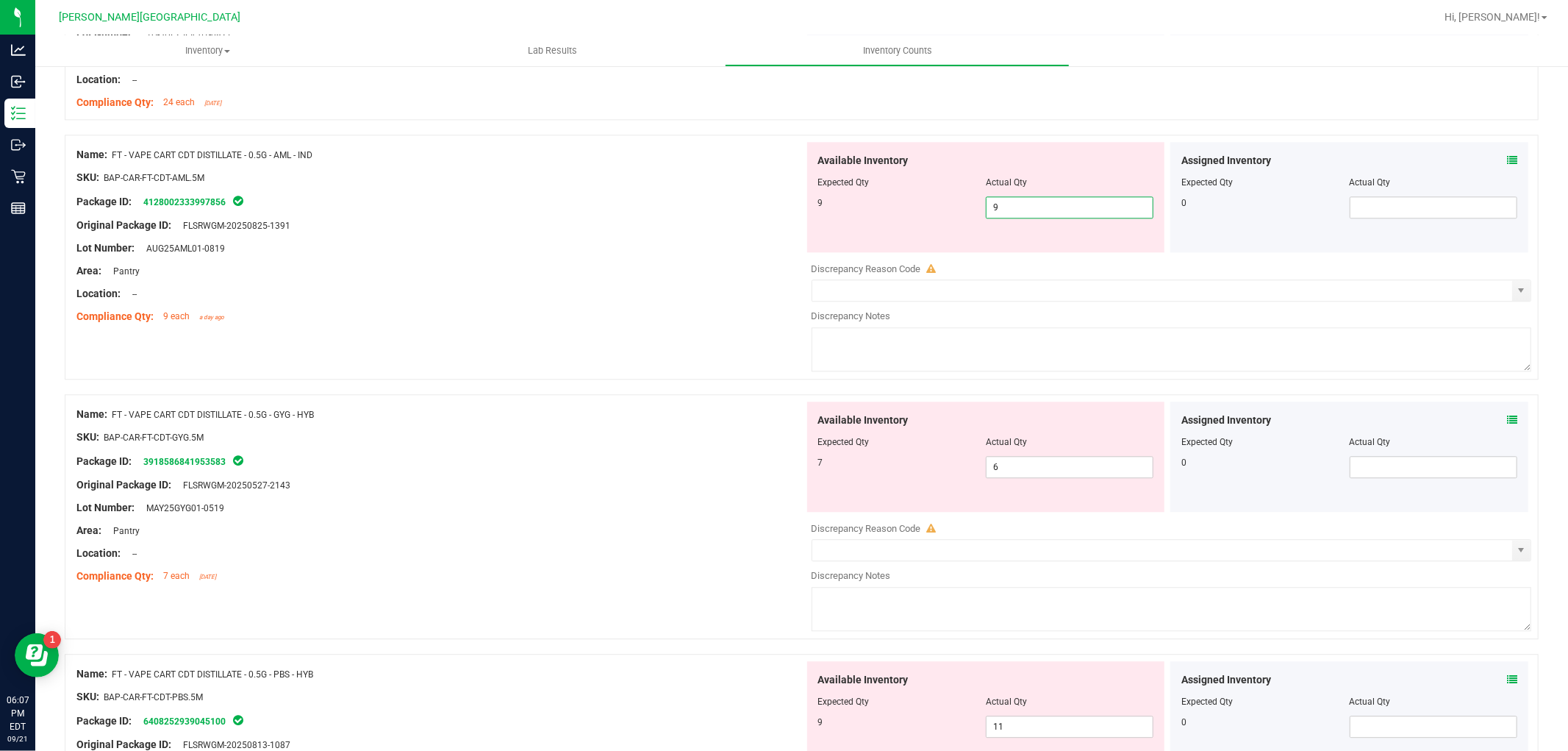
click at [708, 349] on div "Name: FT - VAPE CART CDT DISTILLATE - 0.5G - AML - IND SKU: BAP-CAR-FT-CDT-AML.…" at bounding box center [802, 265] width 1474 height 259
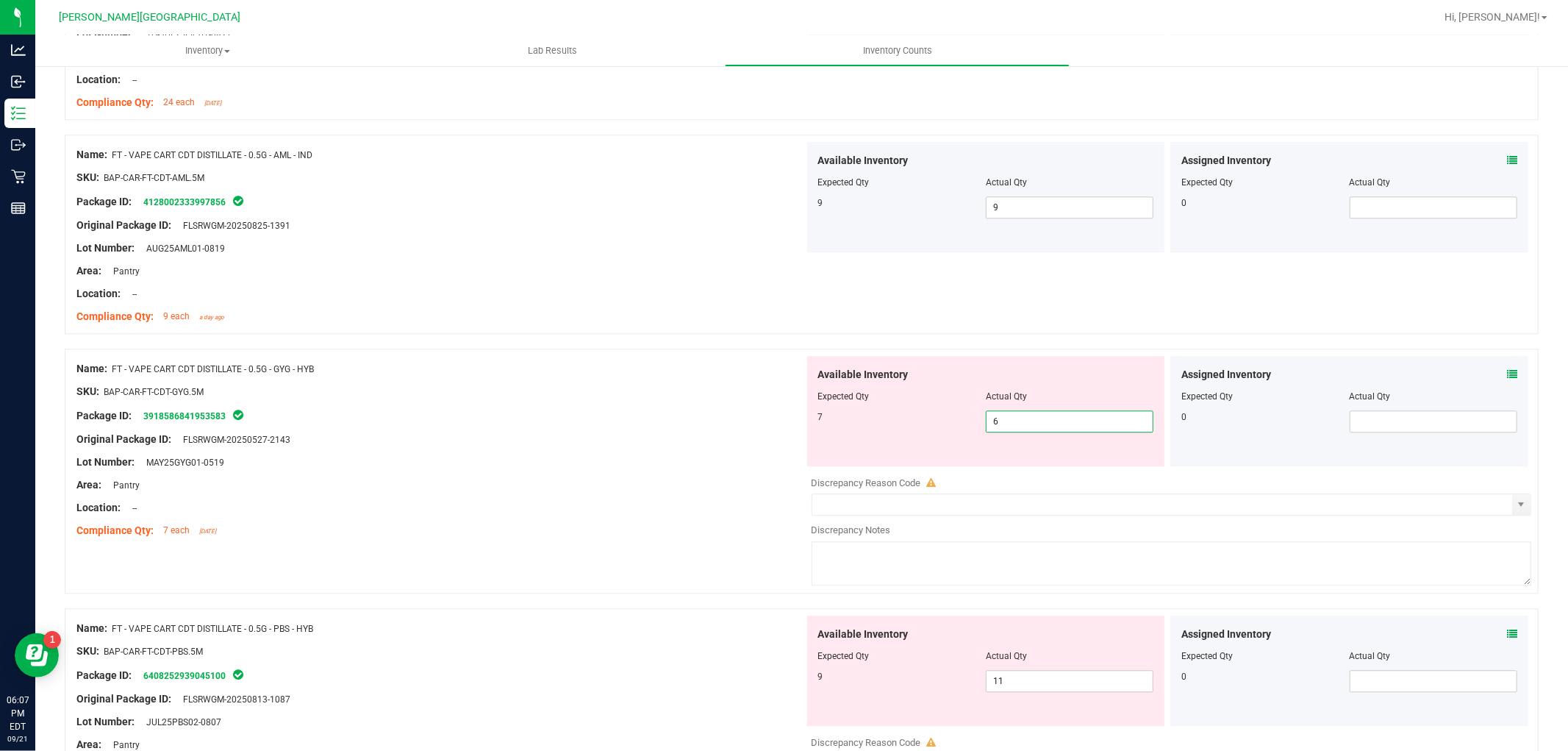
click at [1049, 422] on span "6 6" at bounding box center [1069, 422] width 167 height 22
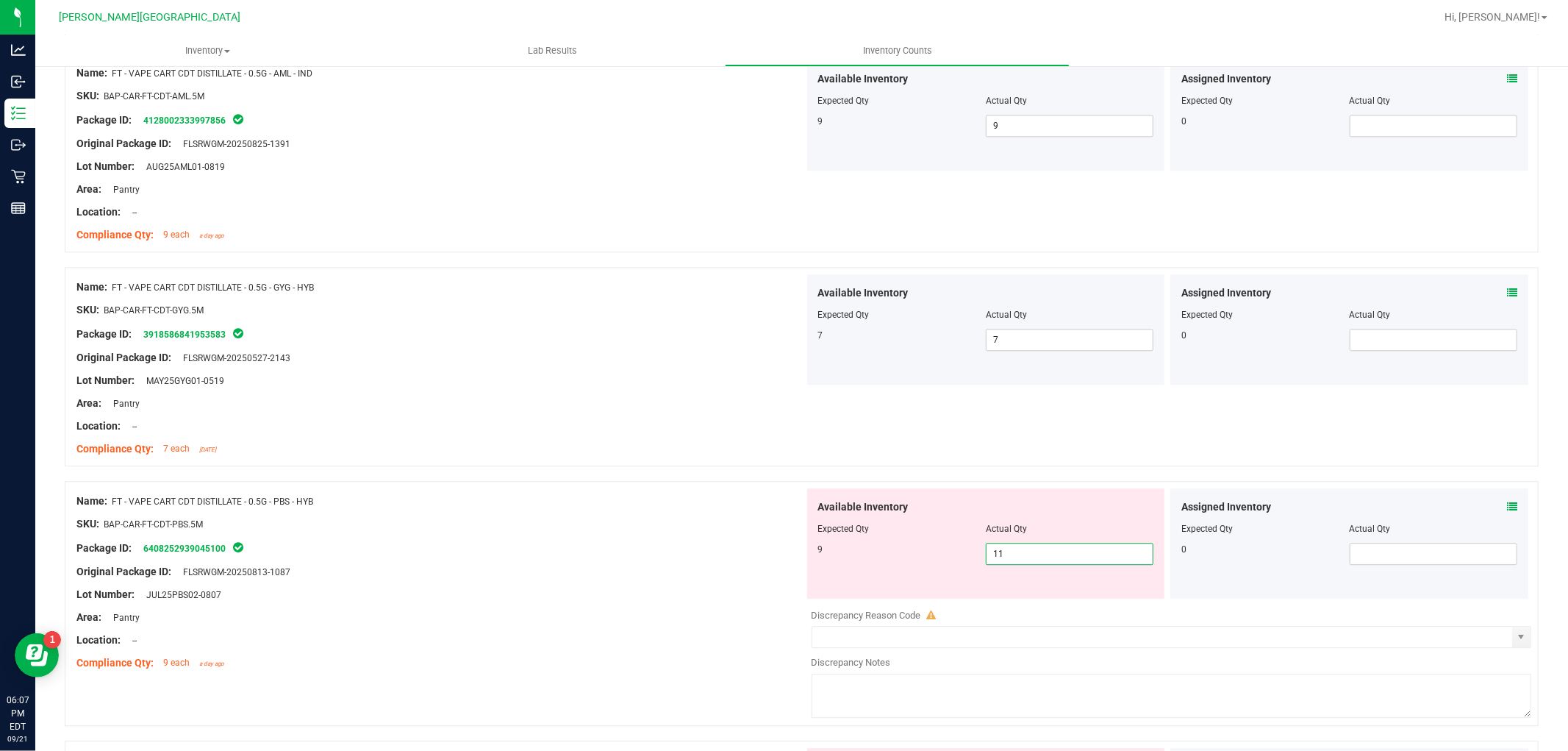
click at [1040, 556] on span "11 11" at bounding box center [1069, 554] width 167 height 22
click at [1029, 561] on input "11" at bounding box center [1069, 554] width 166 height 20
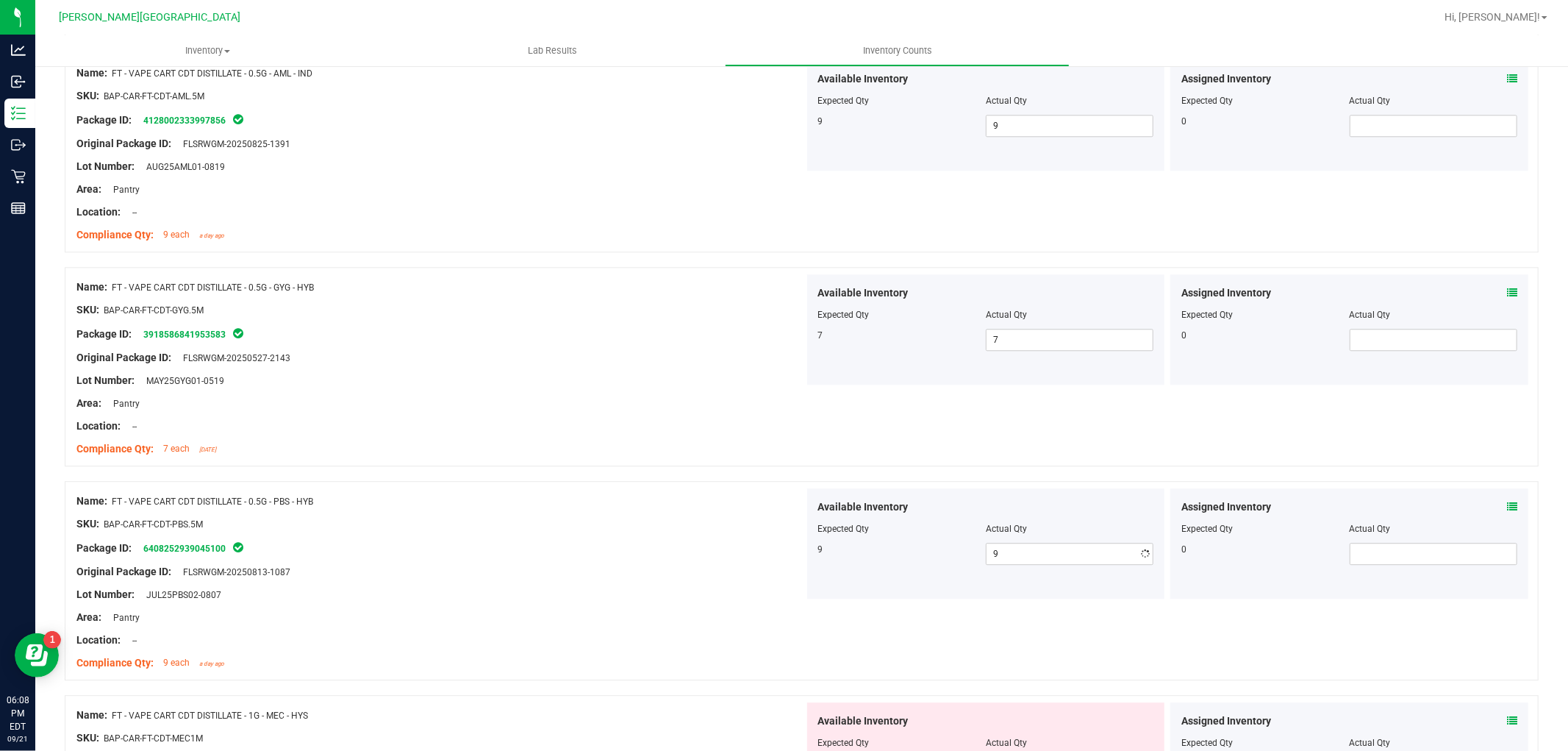
click at [716, 570] on div "Original Package ID: FLSRWGM-20250813-1087" at bounding box center [440, 572] width 728 height 15
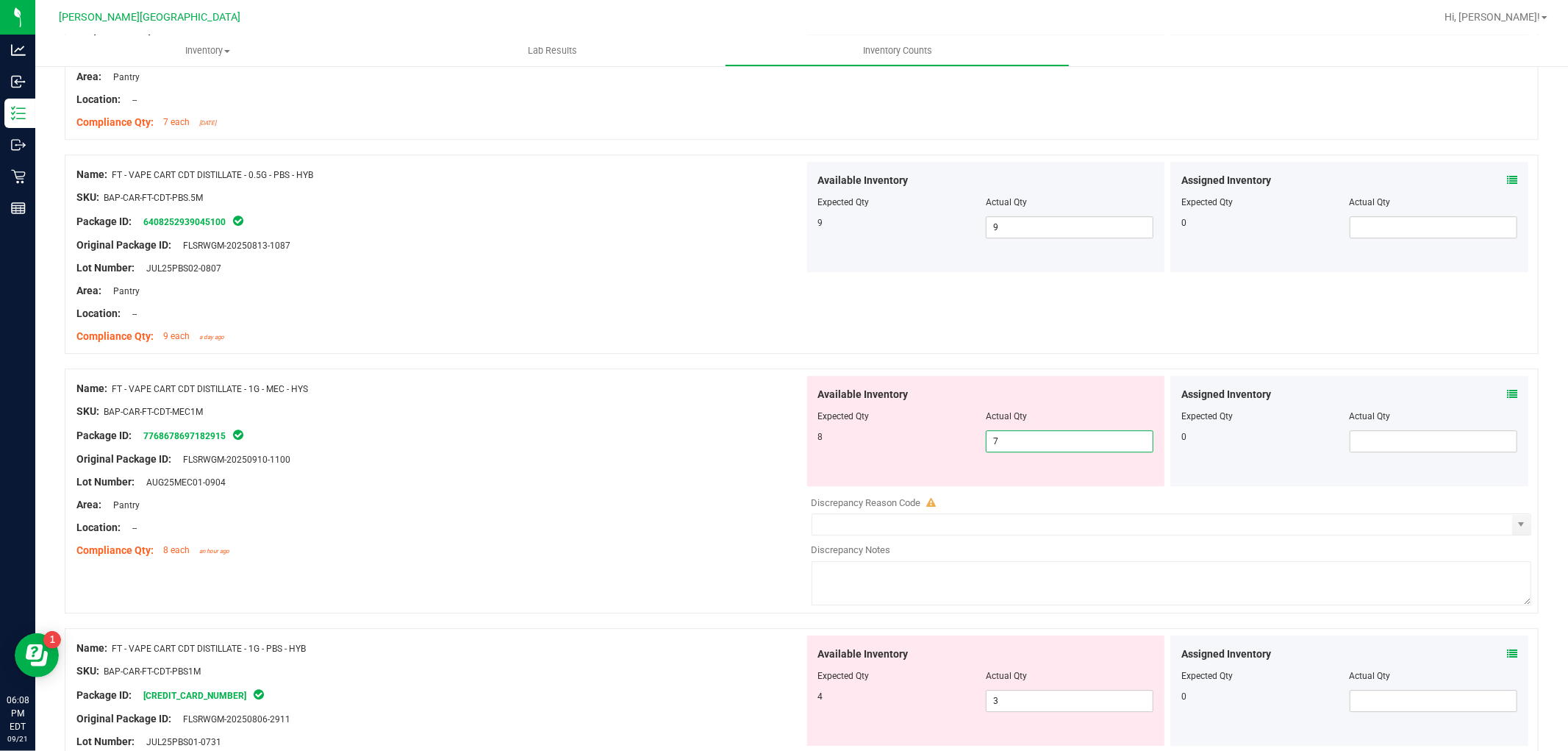
click at [1053, 442] on span "7 7" at bounding box center [1069, 441] width 167 height 22
click at [595, 501] on div "Area: Pantry" at bounding box center [440, 504] width 728 height 15
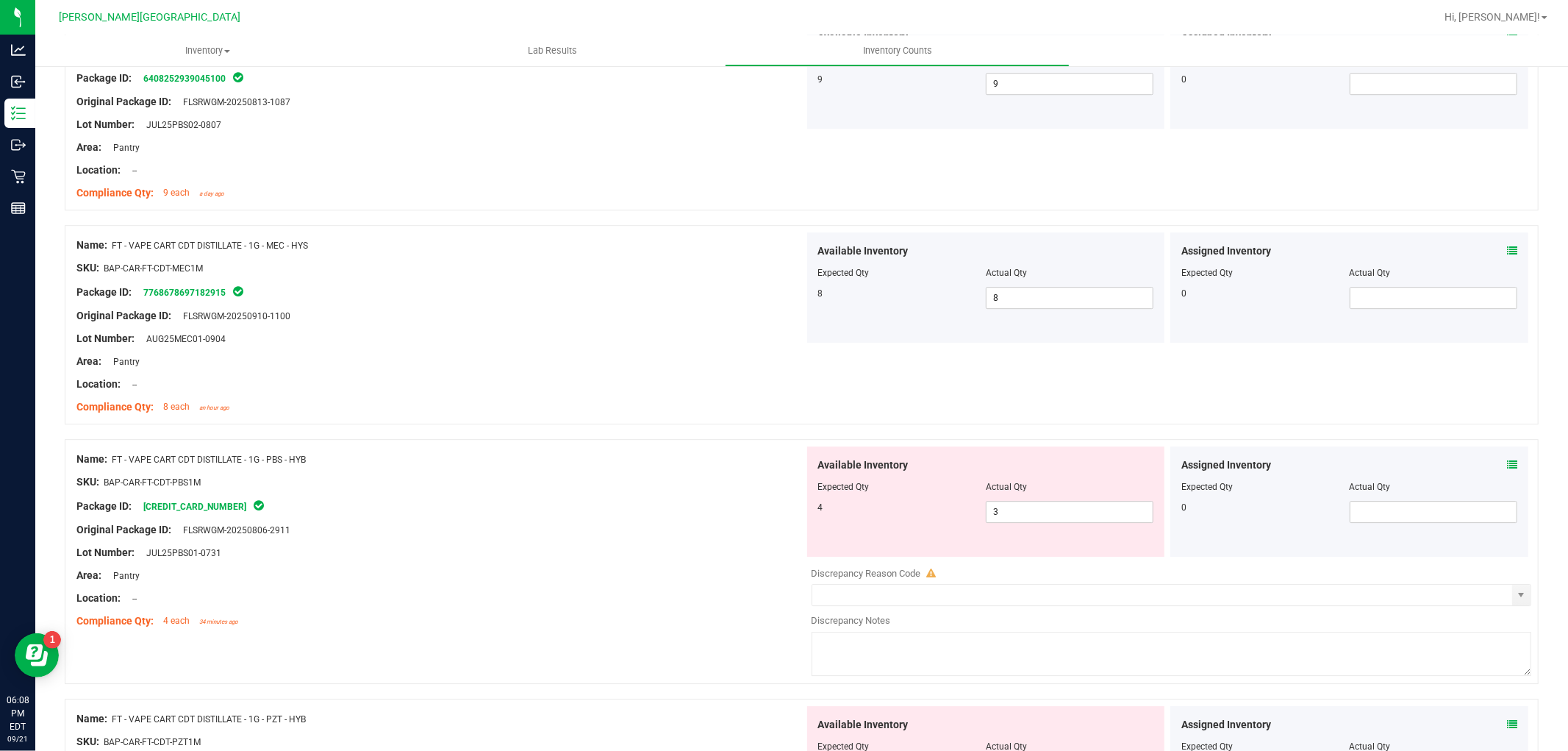
scroll to position [3595, 0]
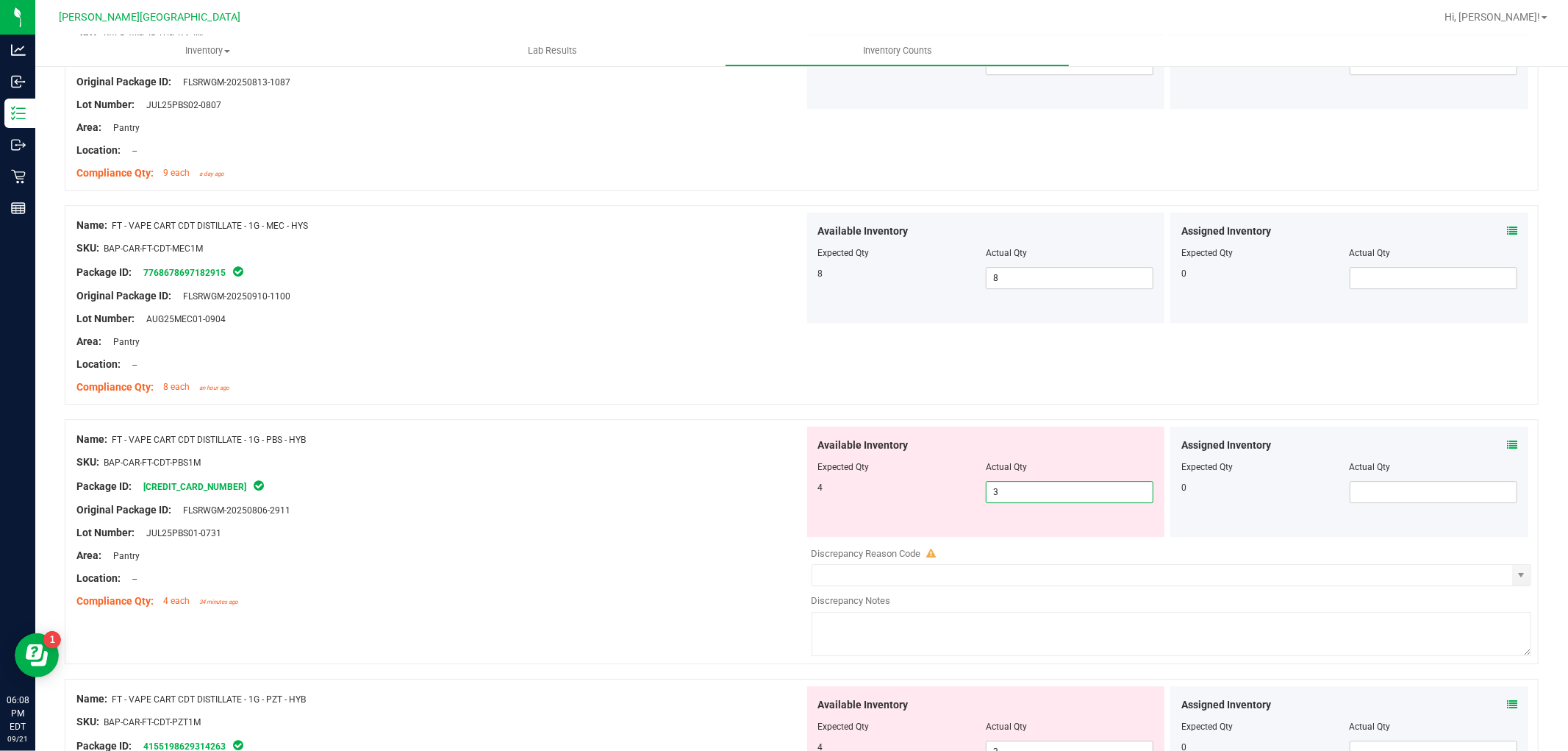
click at [1017, 495] on span "3 3" at bounding box center [1069, 492] width 167 height 22
click at [613, 539] on div "Lot Number: JUL25PBS01-0731" at bounding box center [440, 533] width 728 height 15
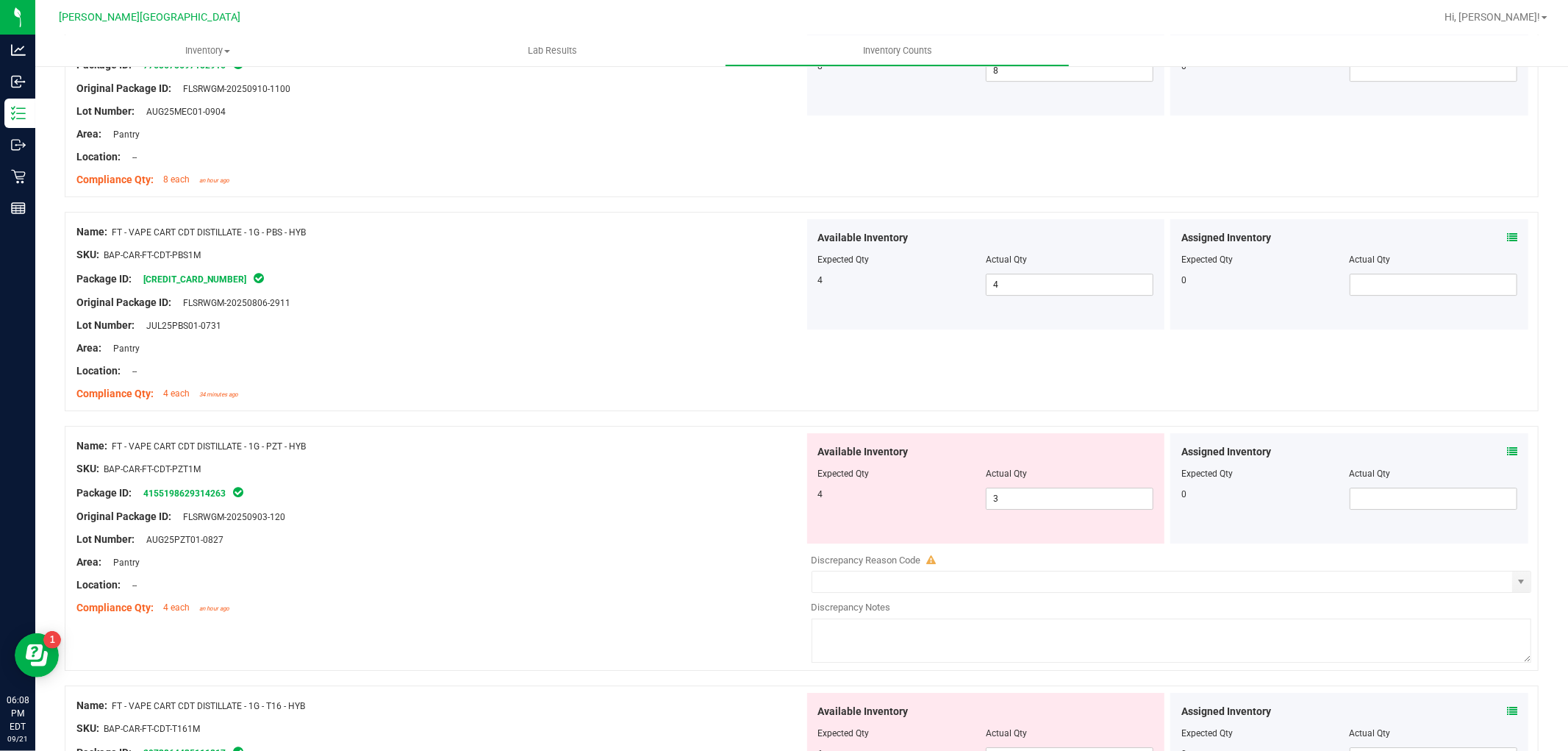
scroll to position [3839, 0]
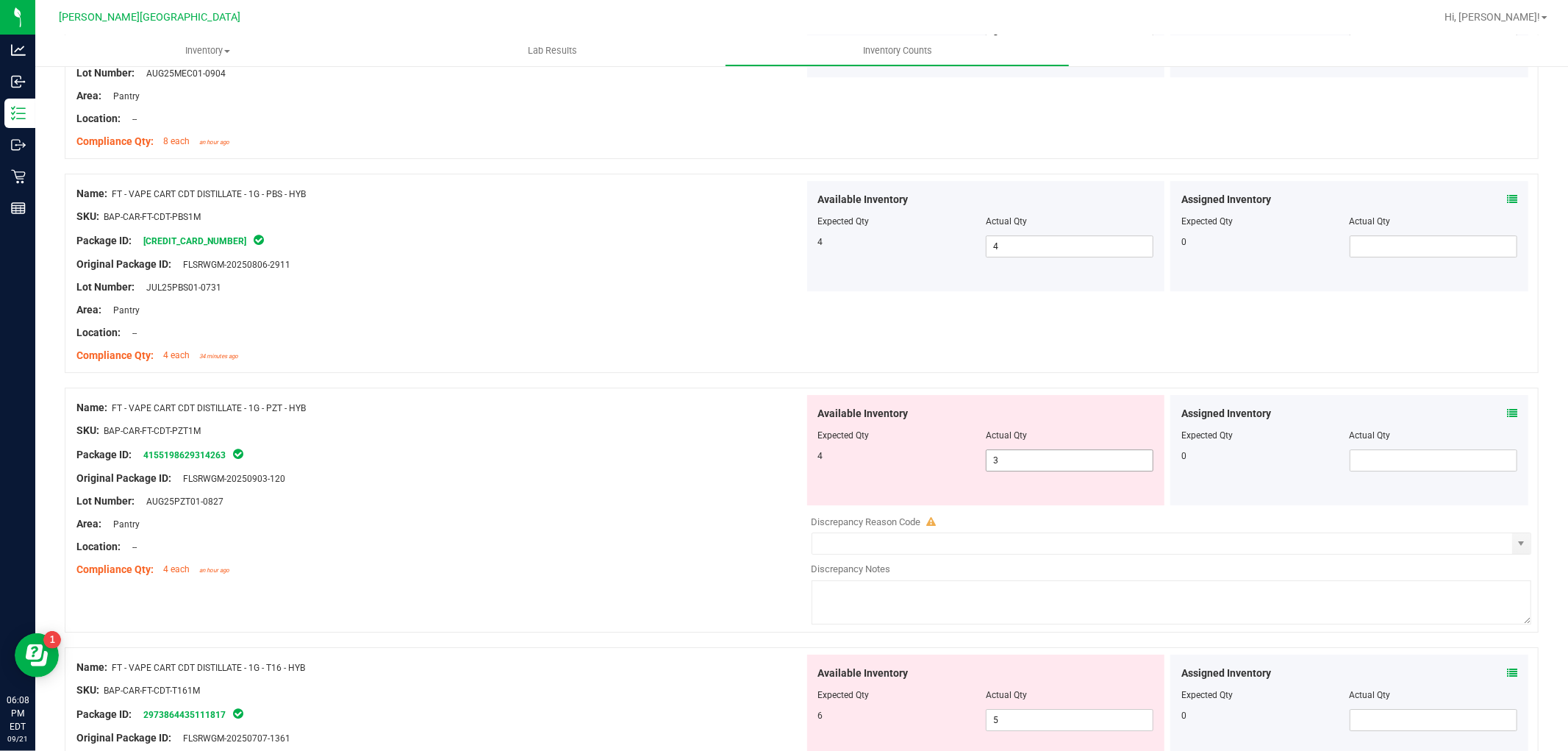
click at [1025, 469] on span "3 3" at bounding box center [1069, 460] width 167 height 22
click at [763, 513] on div at bounding box center [440, 512] width 728 height 8
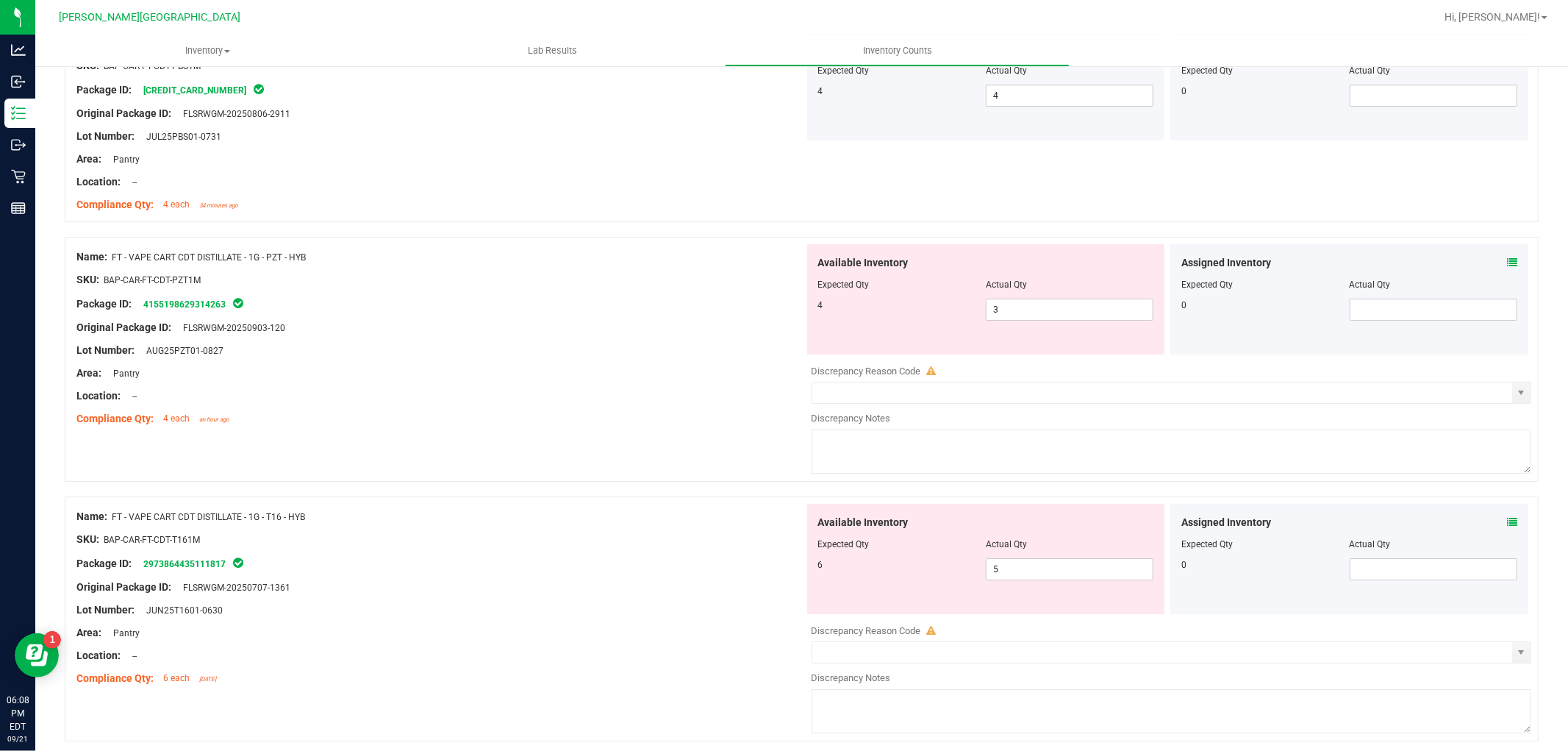
scroll to position [4003, 0]
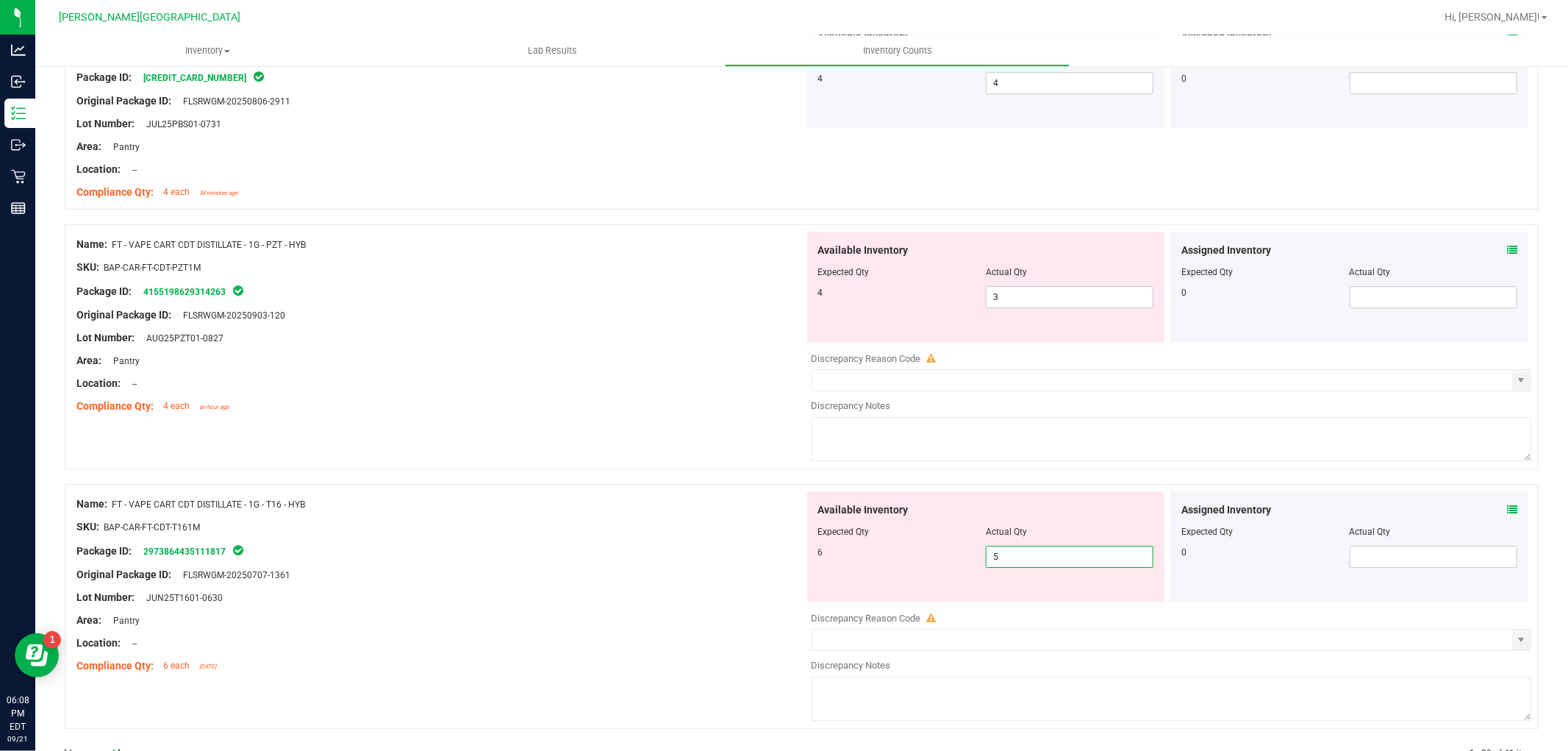
click at [1031, 563] on span "5 5" at bounding box center [1069, 556] width 167 height 22
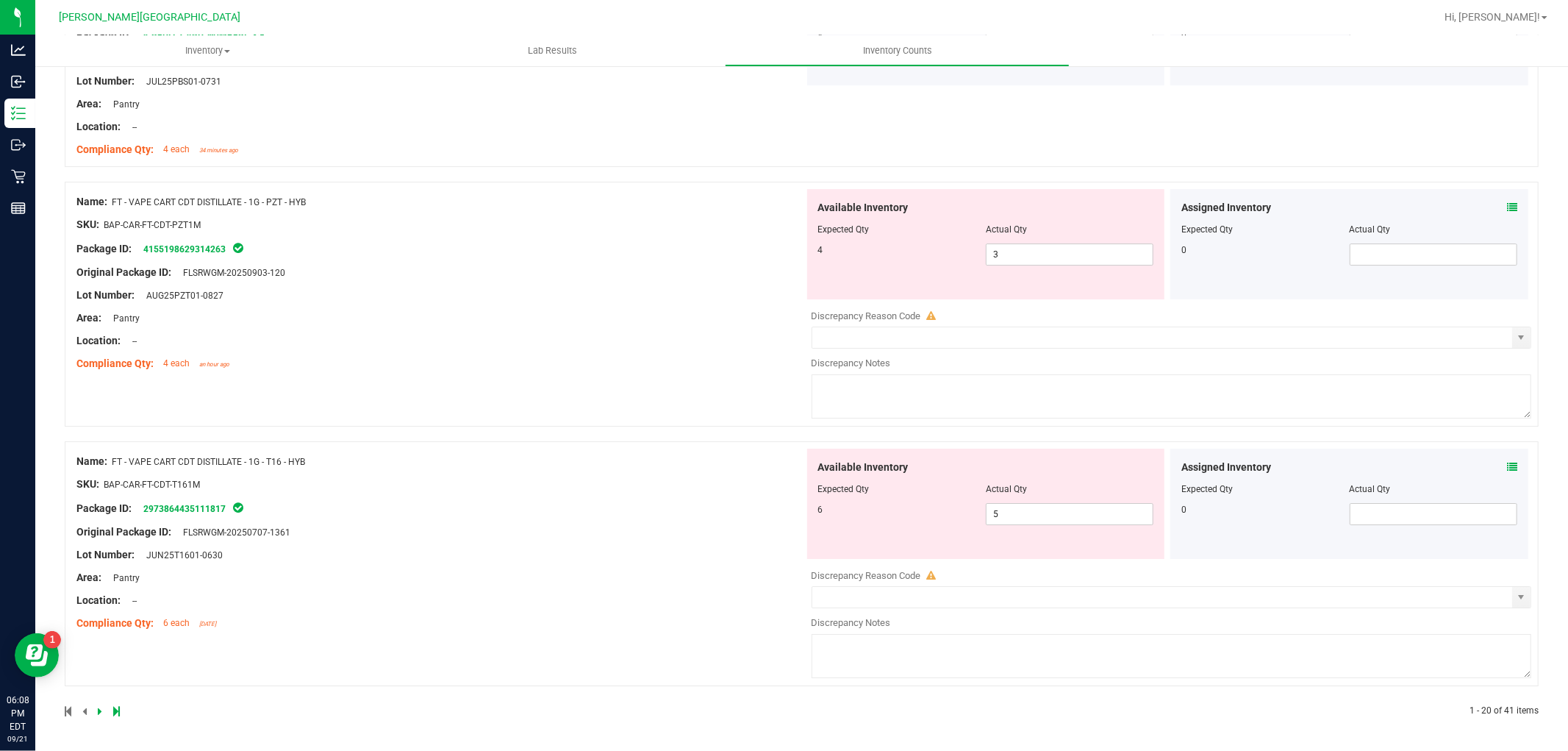
click at [595, 547] on div "Lot Number: JUN25T1601-0630" at bounding box center [440, 555] width 728 height 15
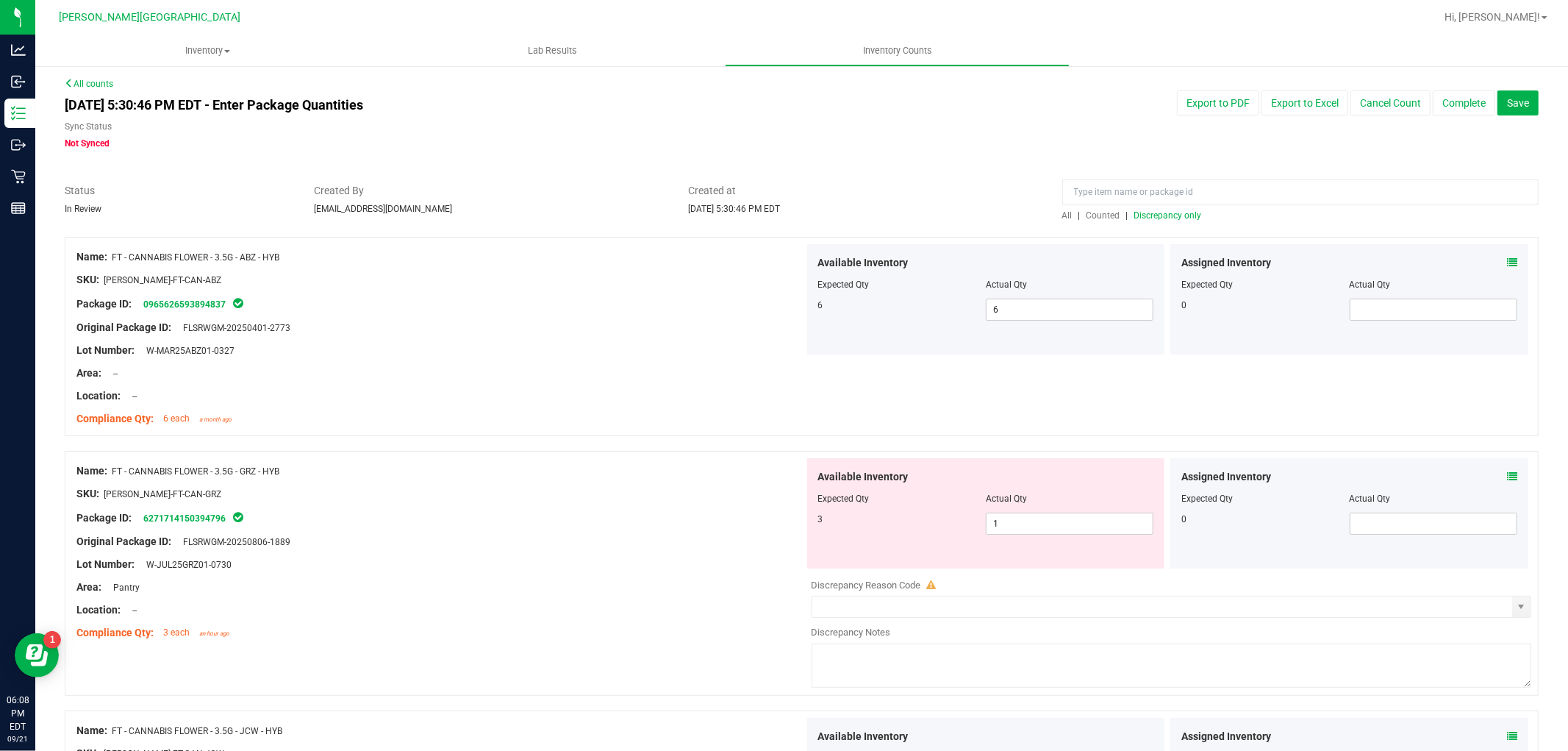
scroll to position [0, 0]
click at [1171, 217] on span "Discrepancy only" at bounding box center [1167, 218] width 67 height 10
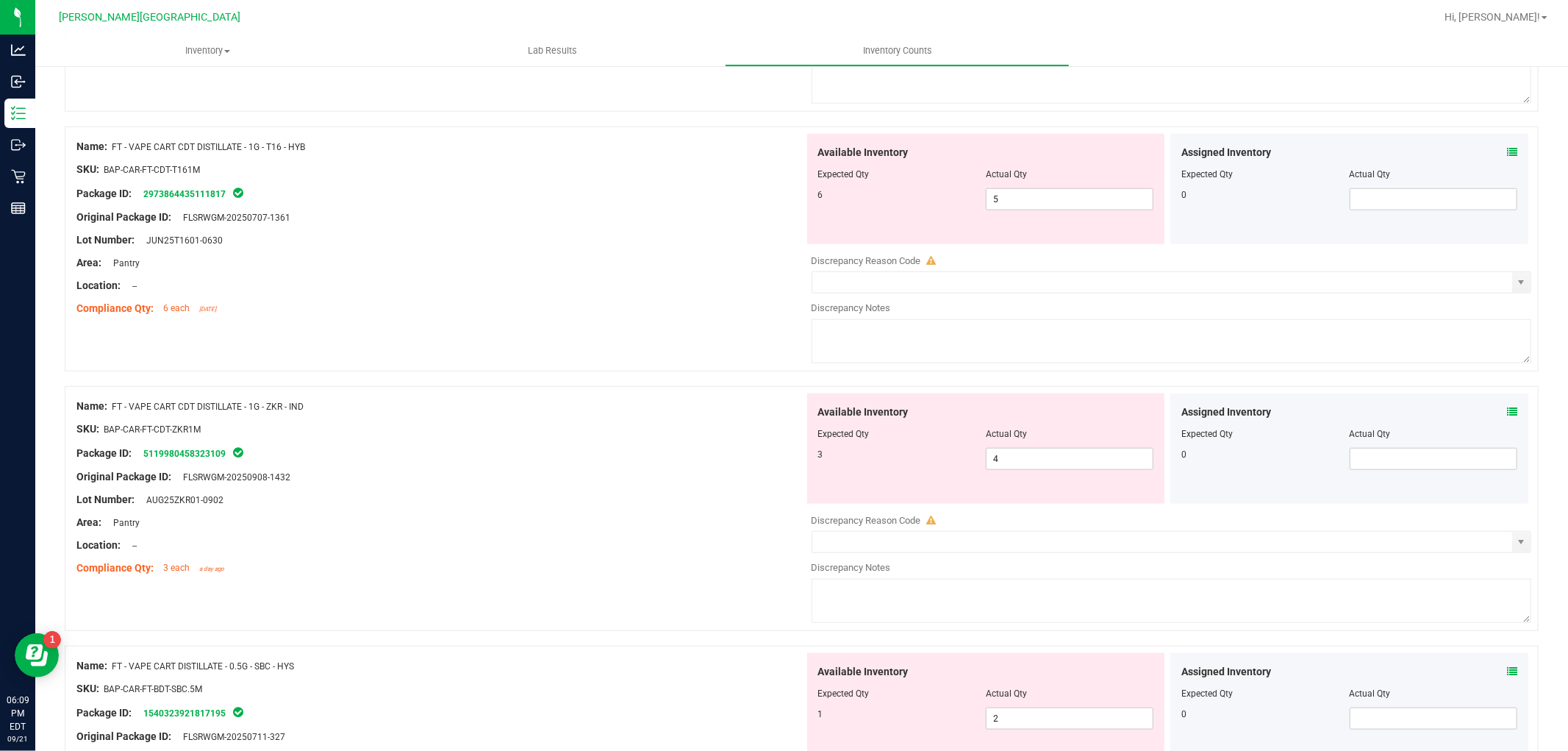
scroll to position [1144, 0]
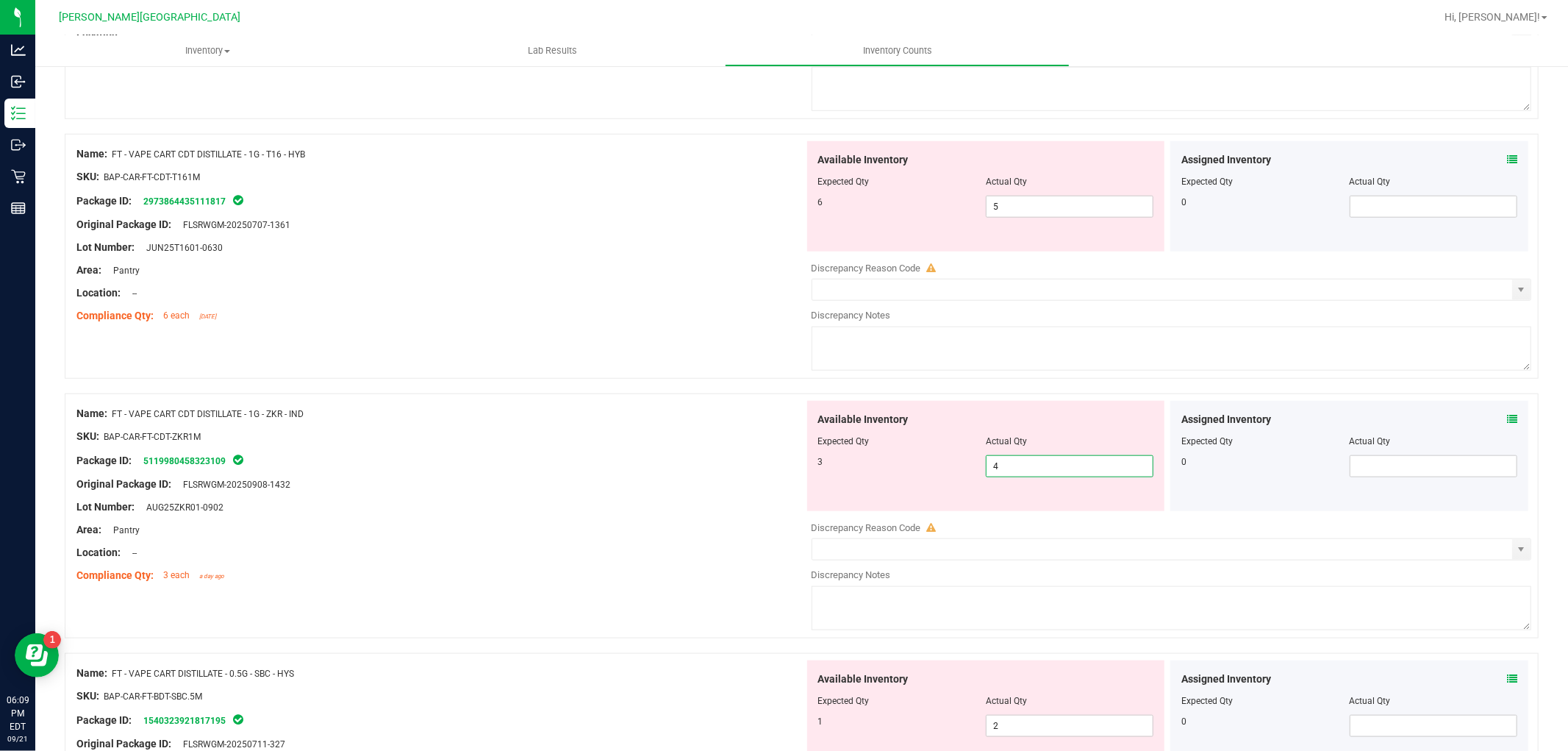
click at [1030, 468] on span "4 4" at bounding box center [1069, 466] width 167 height 22
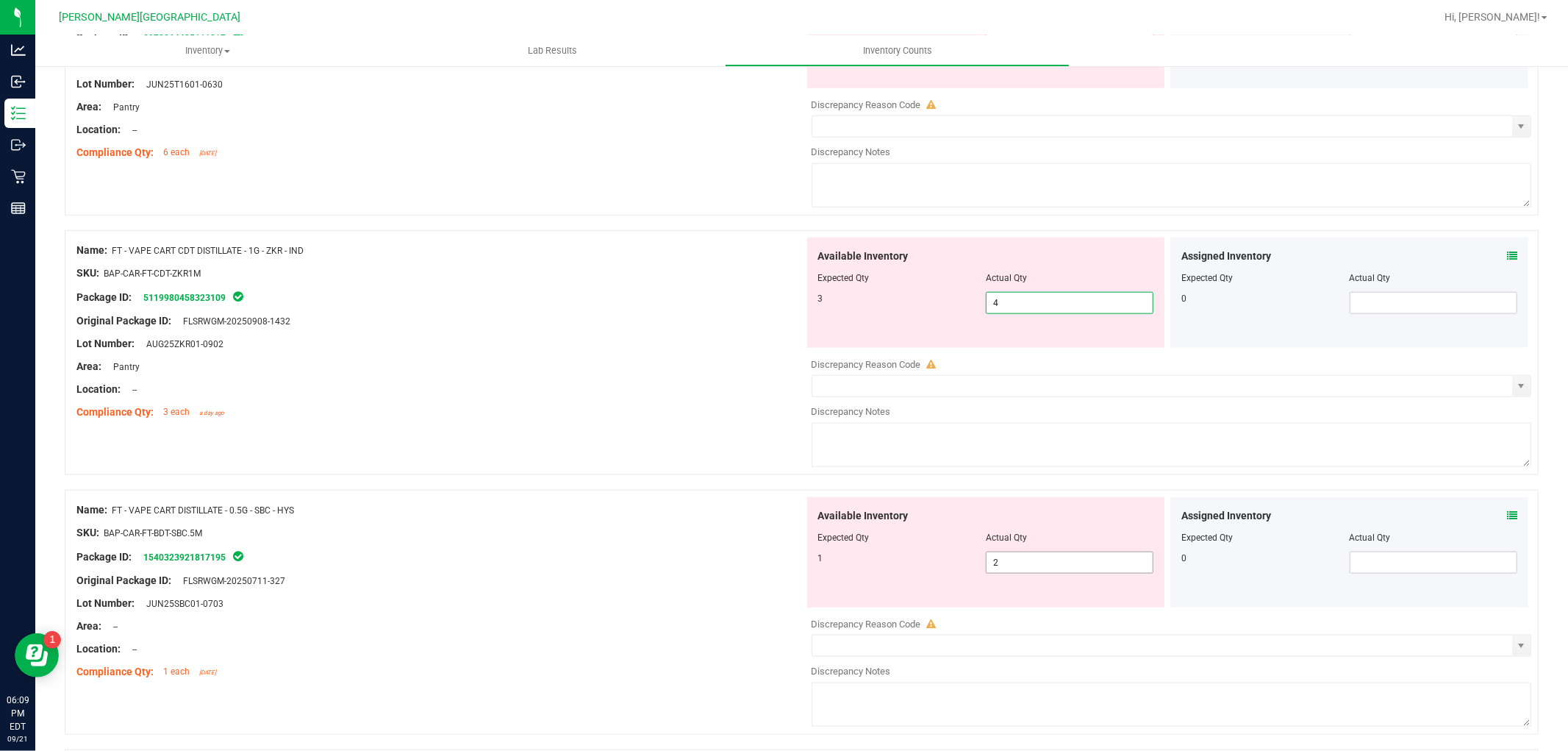
scroll to position [1388, 0]
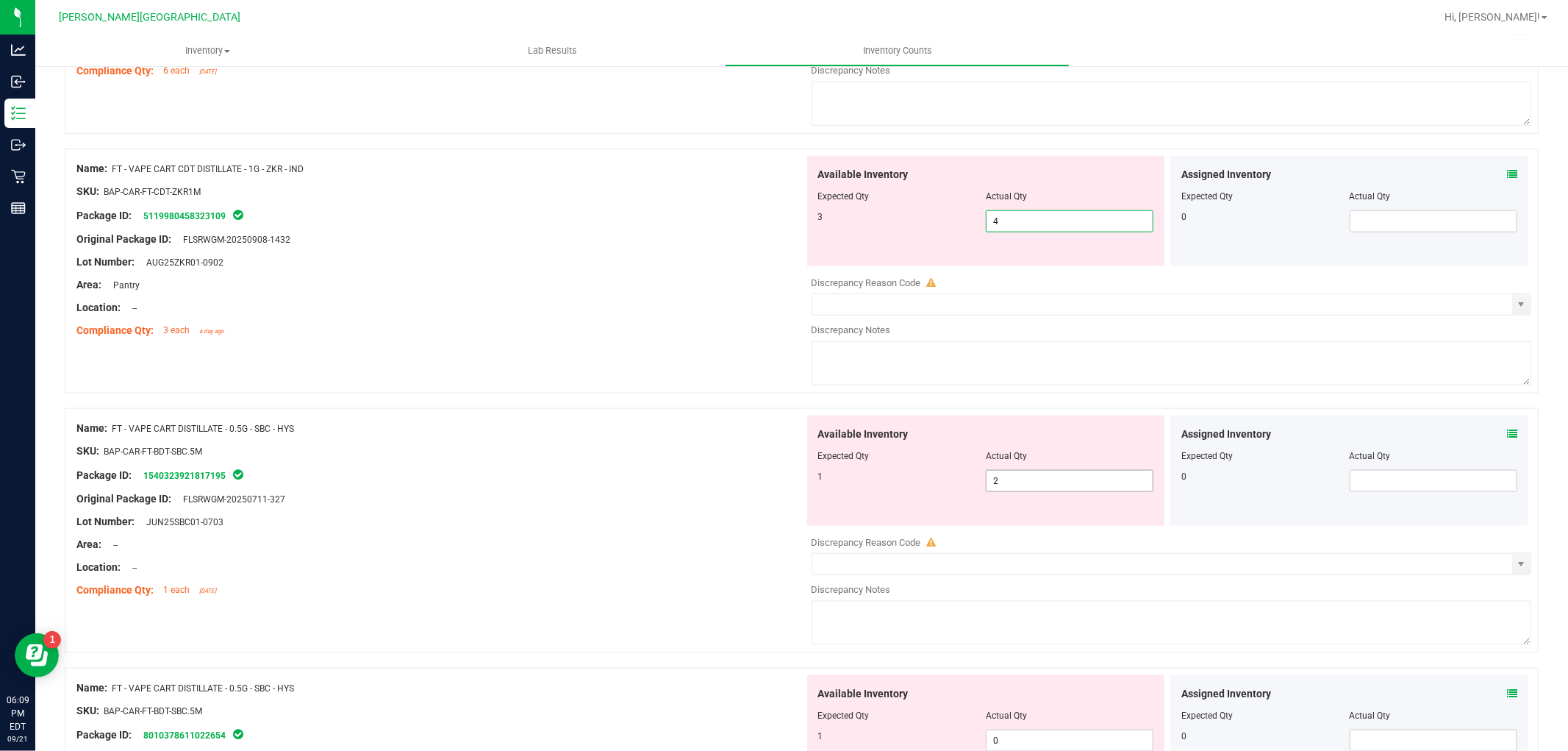
click at [1019, 489] on span "2 2" at bounding box center [1069, 481] width 167 height 22
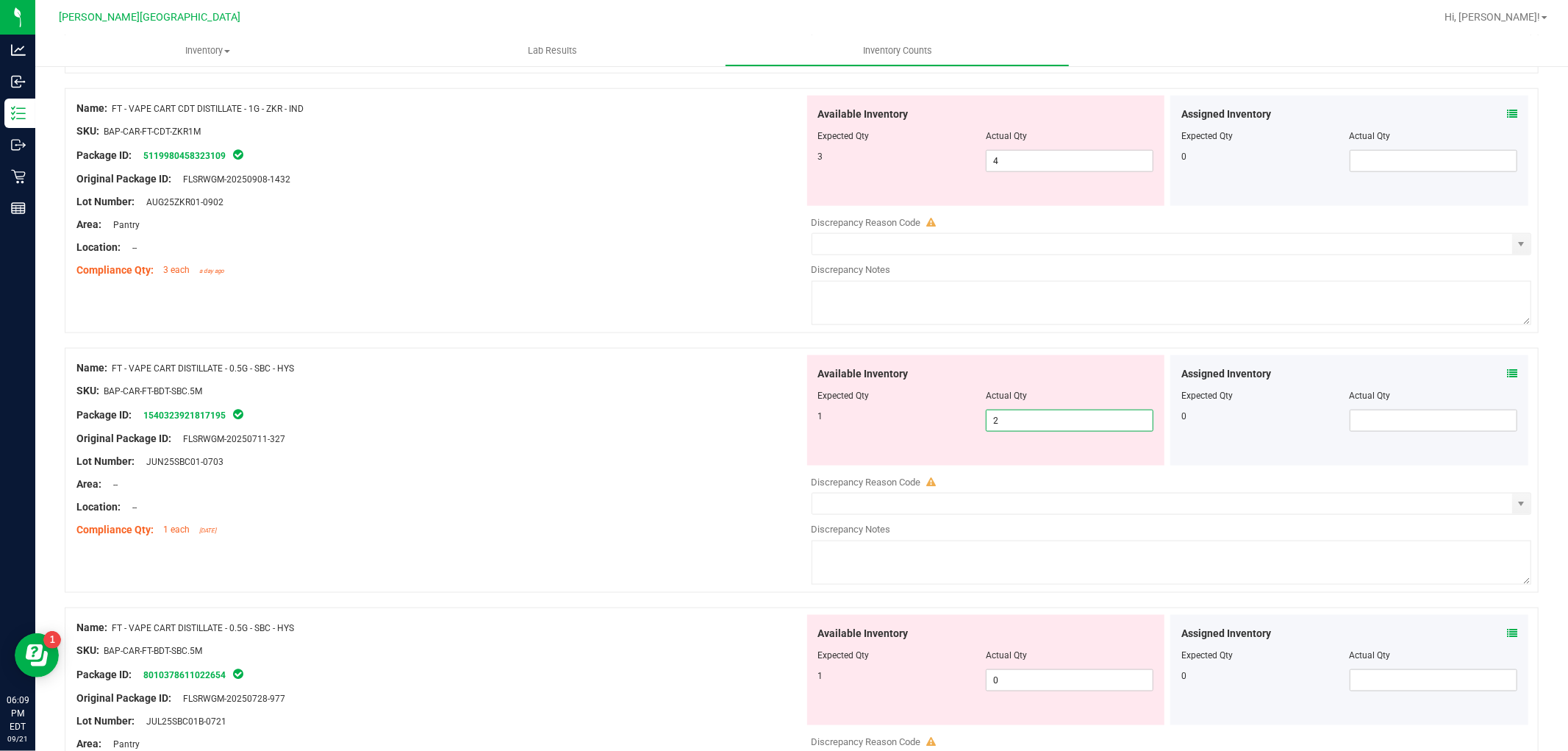
scroll to position [1634, 0]
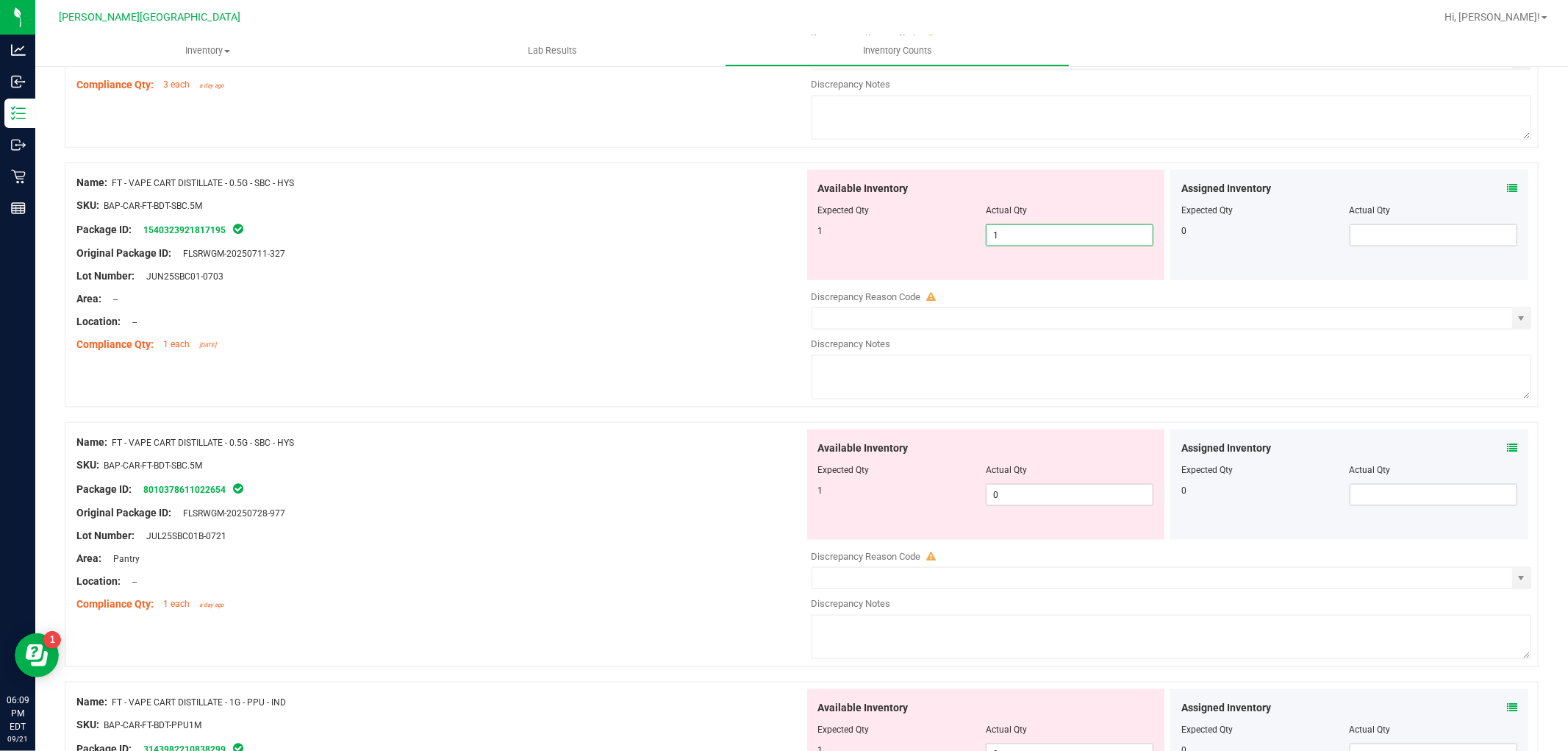
click at [1042, 520] on div "Available Inventory Expected Qty Actual Qty 1 0 0" at bounding box center [1168, 545] width 728 height 233
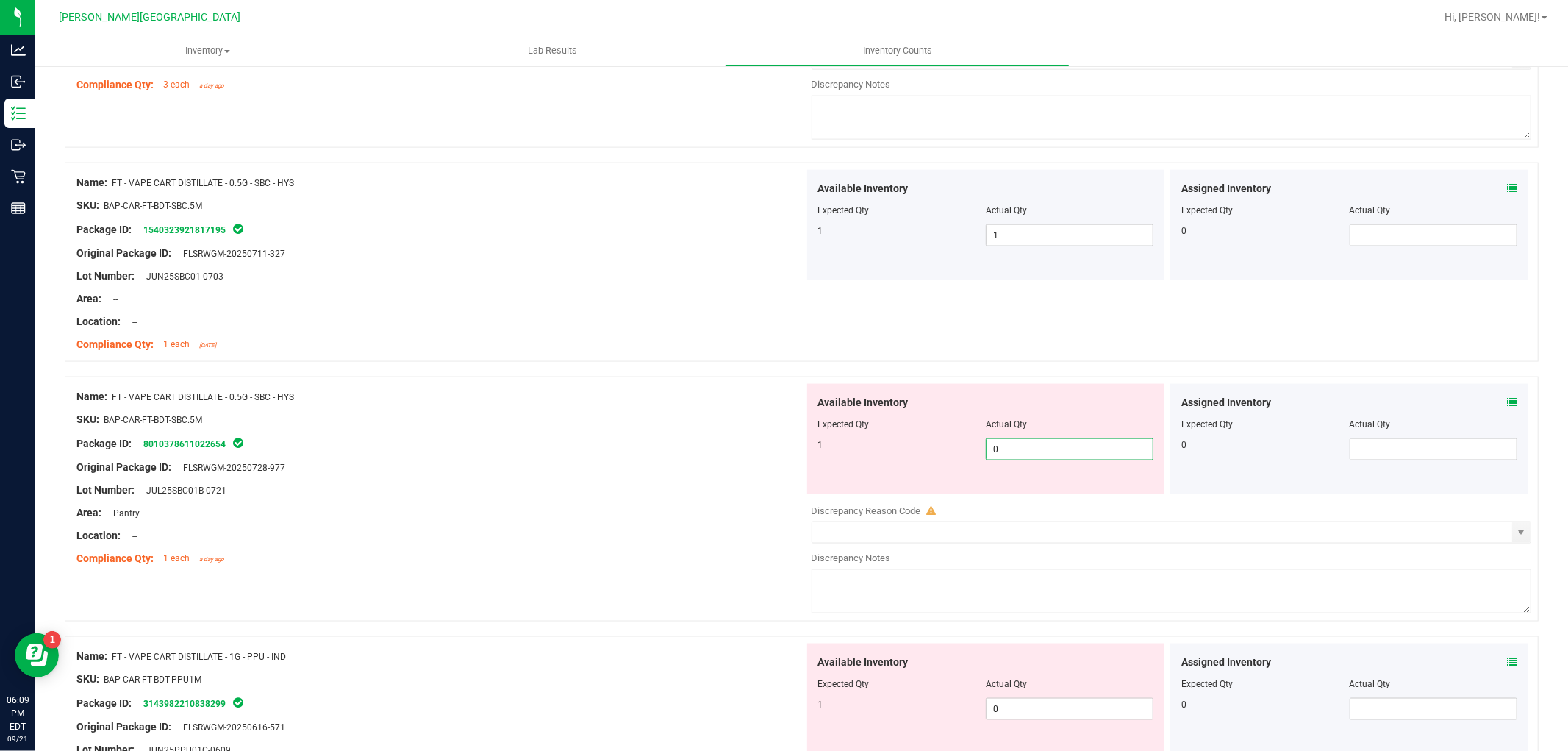
click at [1025, 452] on span "0 0" at bounding box center [1069, 450] width 167 height 22
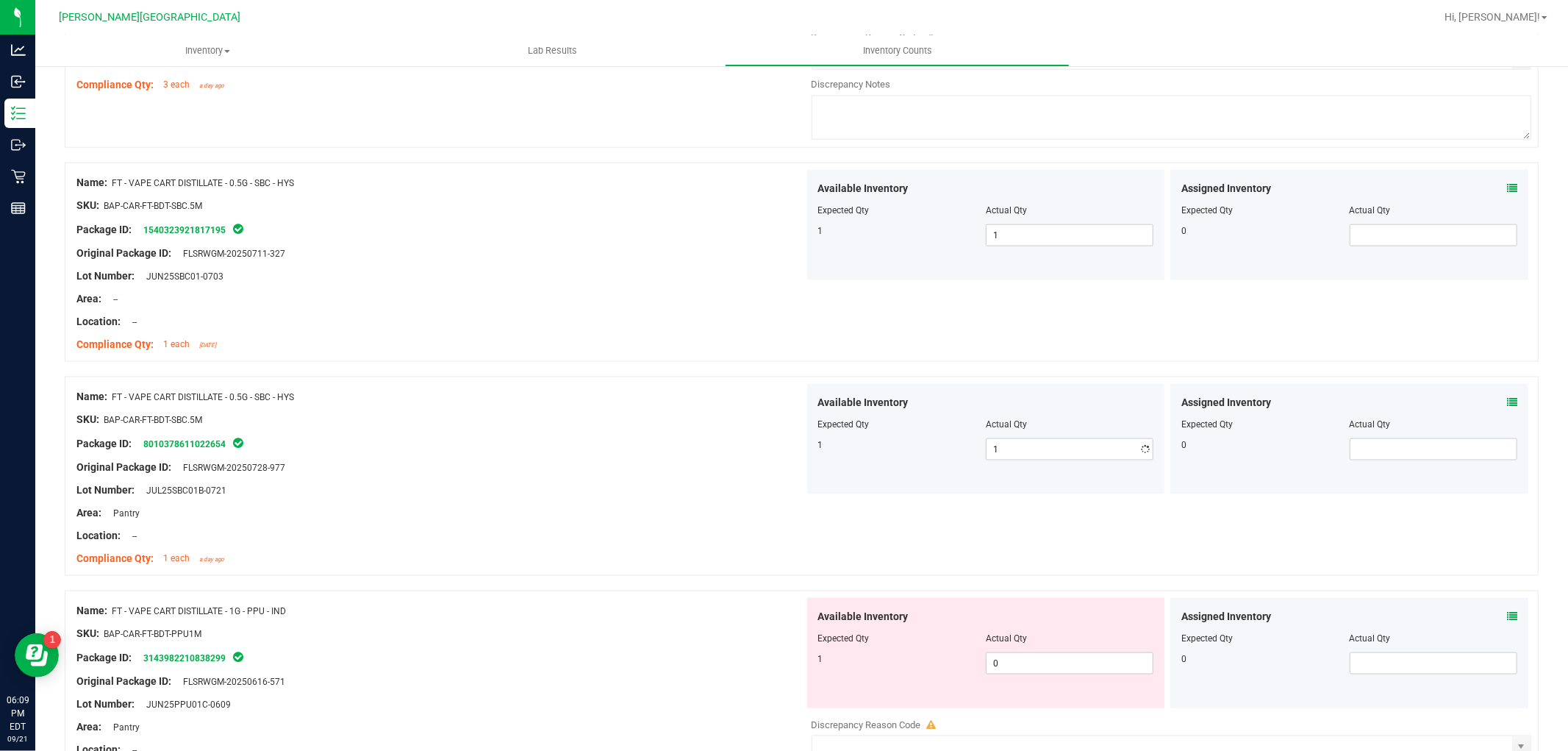
click at [636, 480] on div "Name: FT - VAPE CART DISTILLATE - 0.5G - SBC - HYS SKU: BAP-CAR-FT-BDT-SBC.5M P…" at bounding box center [440, 478] width 728 height 188
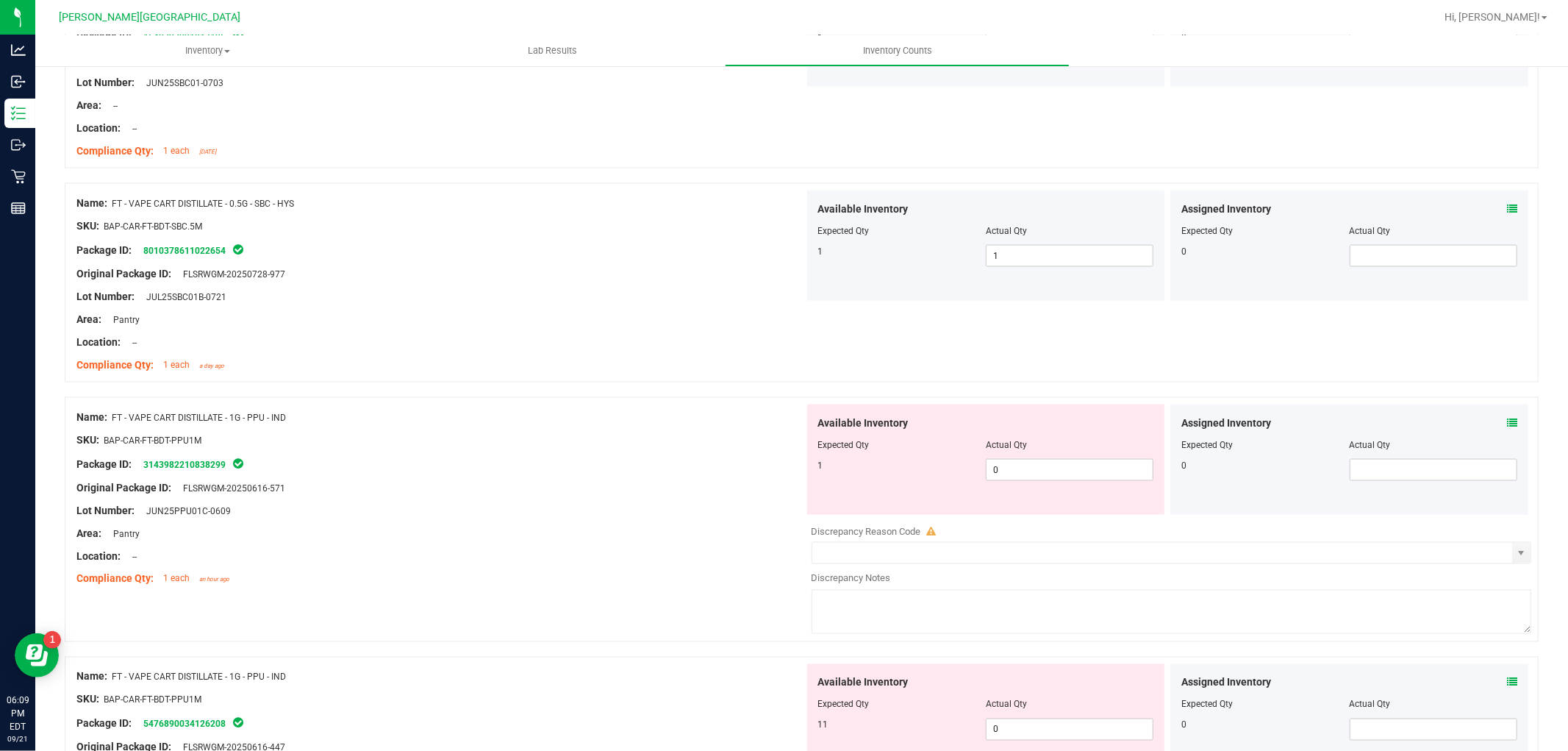
scroll to position [1878, 0]
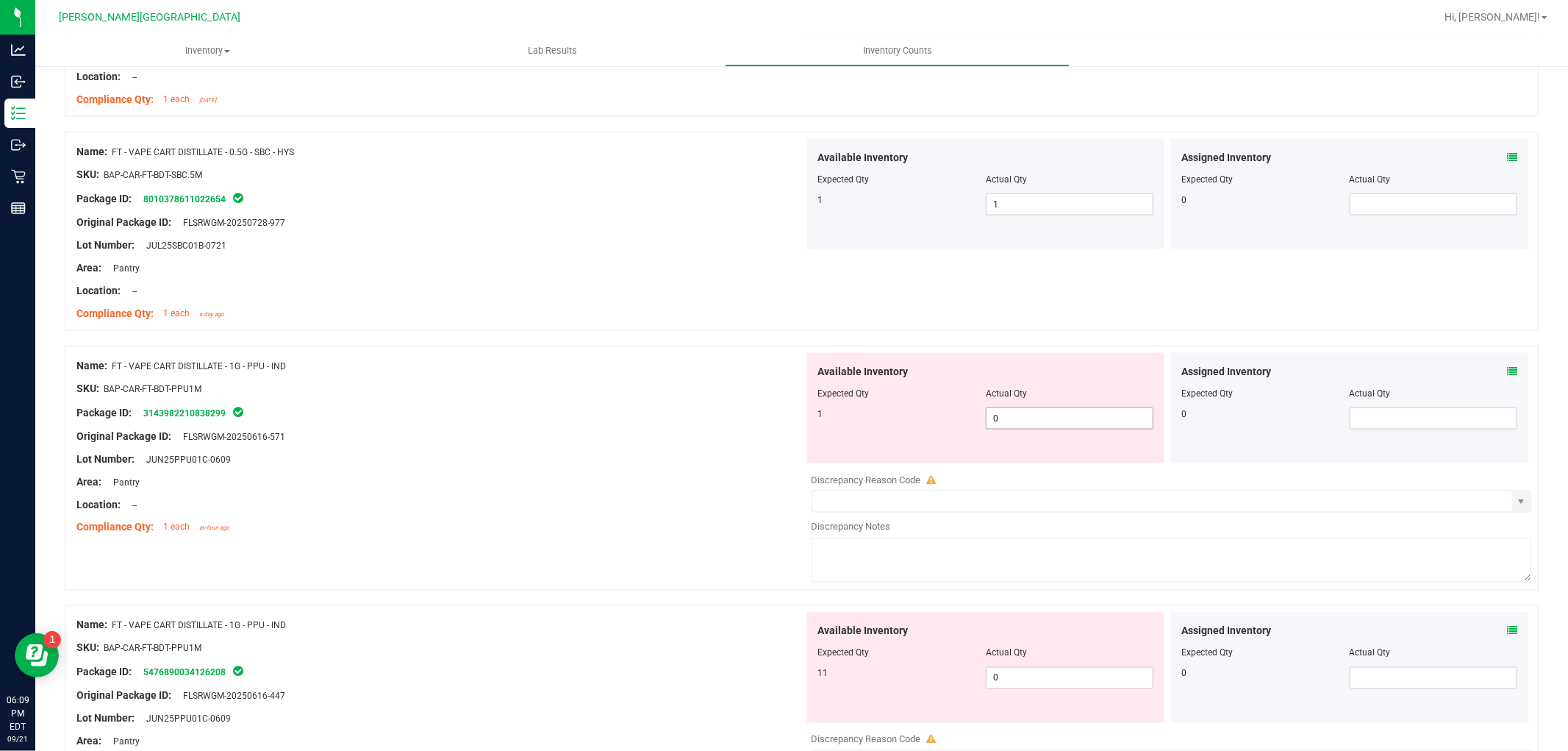
click at [1017, 428] on span "0 0" at bounding box center [1069, 418] width 167 height 22
click at [1017, 425] on input "0" at bounding box center [1069, 418] width 166 height 20
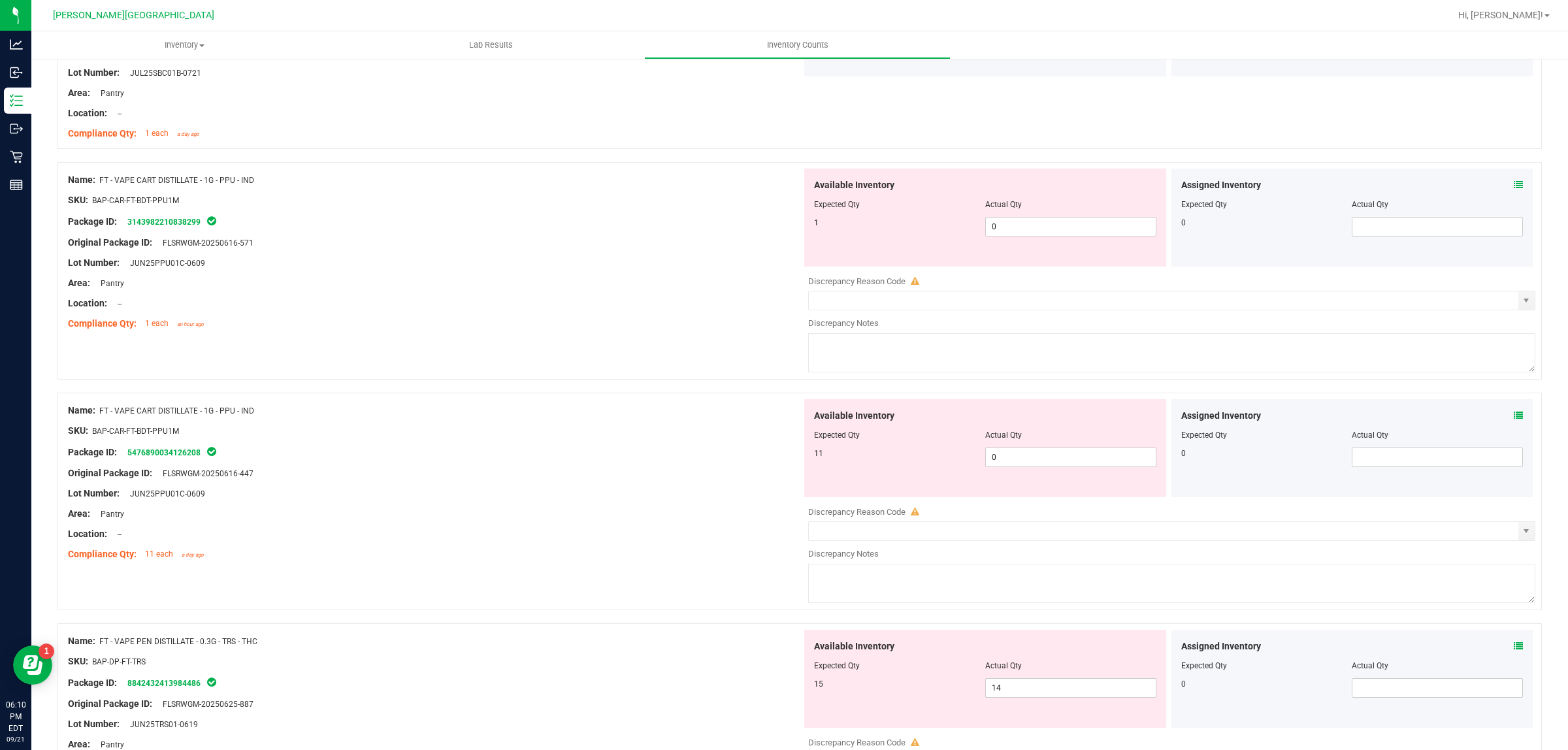
scroll to position [1815, 0]
click at [1023, 462] on span "0 0" at bounding box center [1071, 457] width 171 height 20
click at [1042, 667] on div "Available Inventory Expected Qty Actual Qty 15 14 14" at bounding box center [1168, 733] width 734 height 207
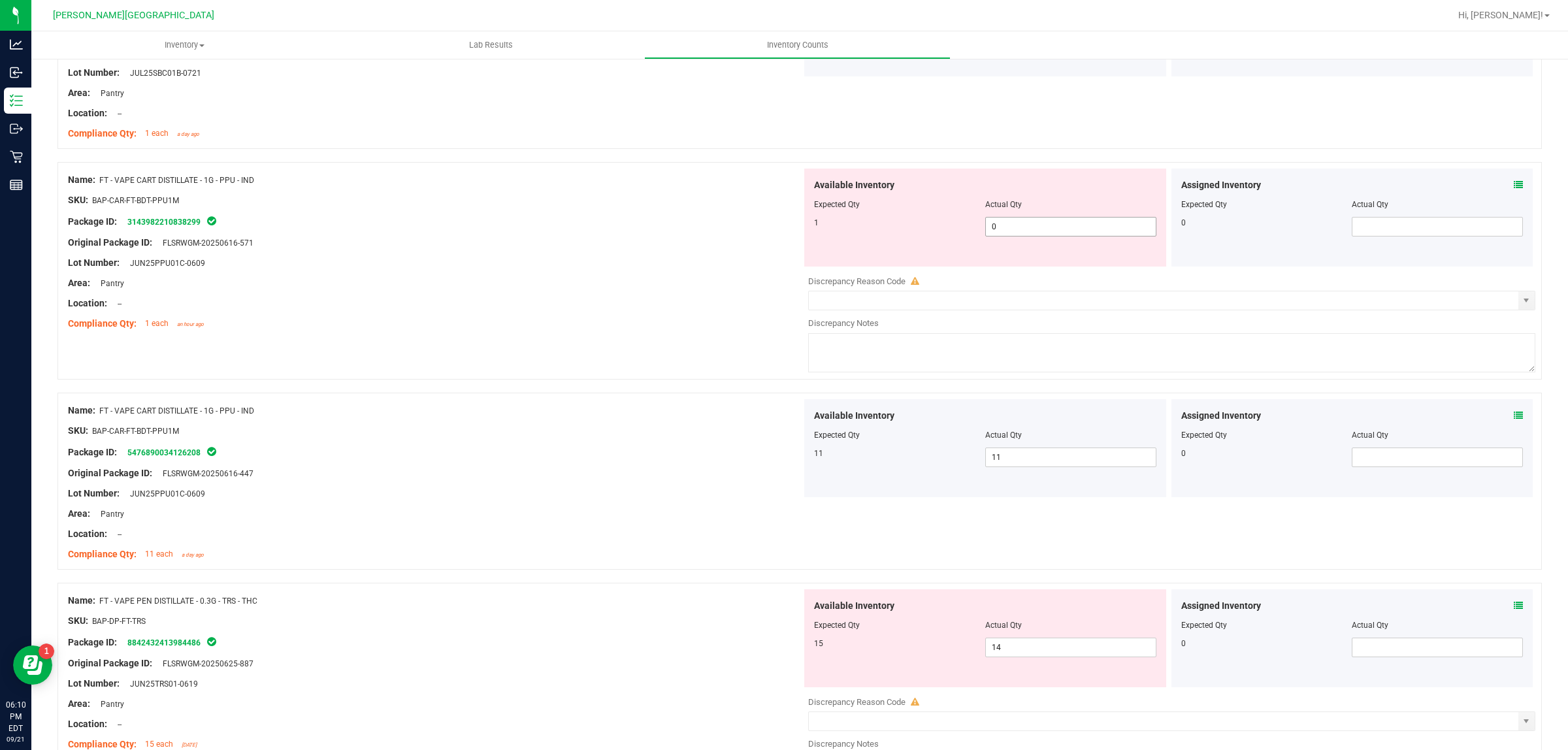
click at [1027, 233] on span "0 0" at bounding box center [1071, 227] width 171 height 20
click at [1027, 233] on input "0" at bounding box center [1071, 227] width 170 height 18
click at [678, 290] on div "Area: Pantry" at bounding box center [435, 283] width 734 height 14
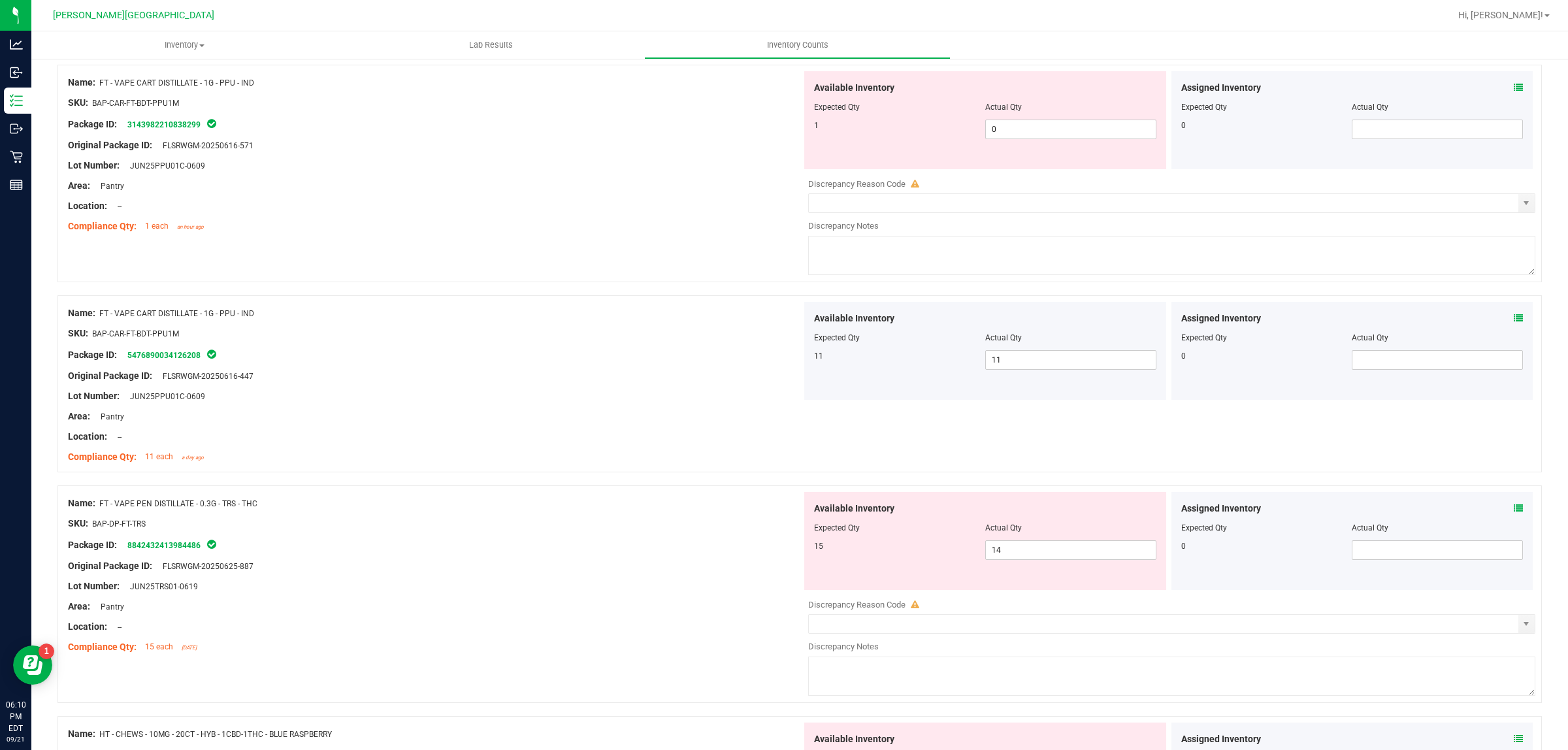
scroll to position [1978, 0]
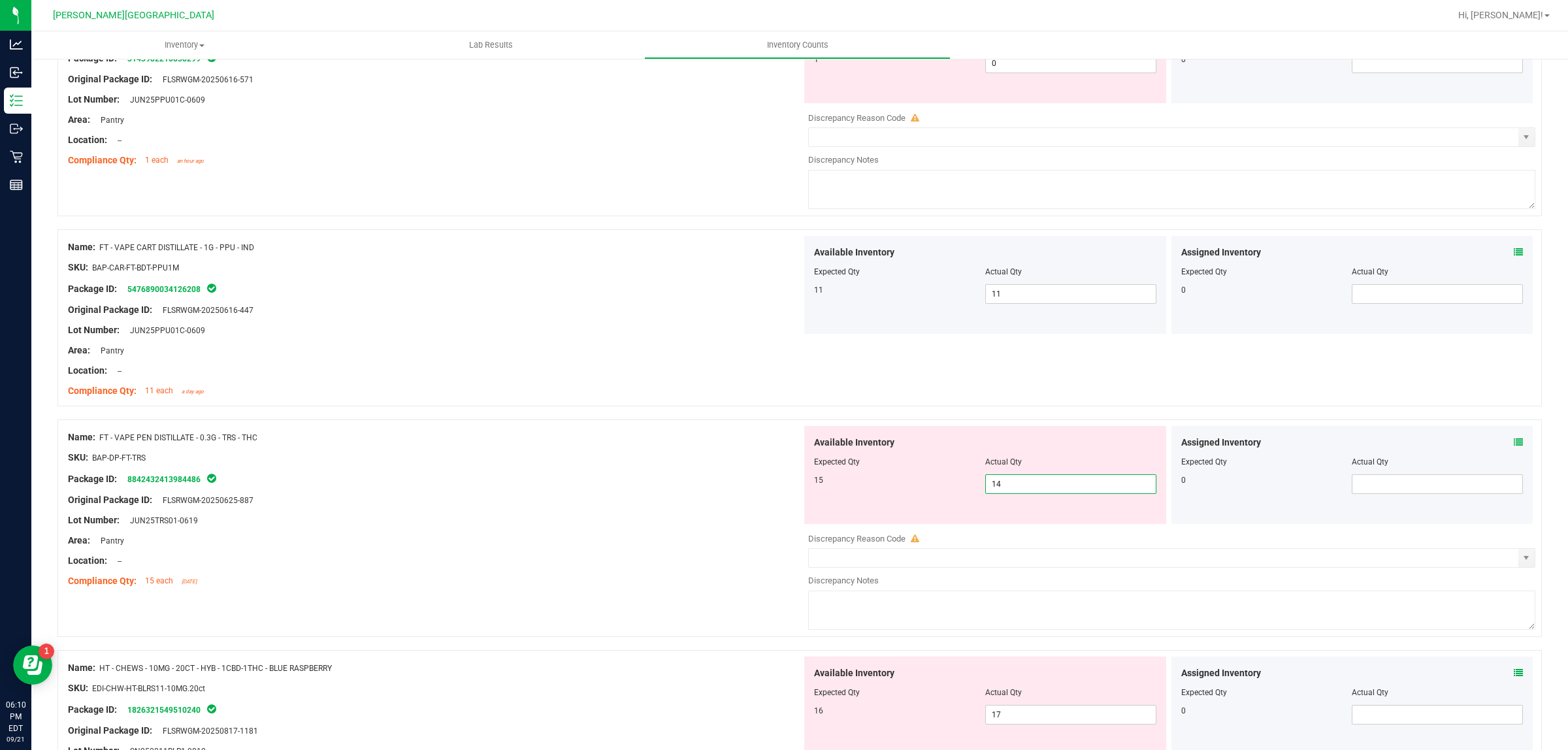
click at [1069, 485] on span "14 14" at bounding box center [1071, 485] width 171 height 20
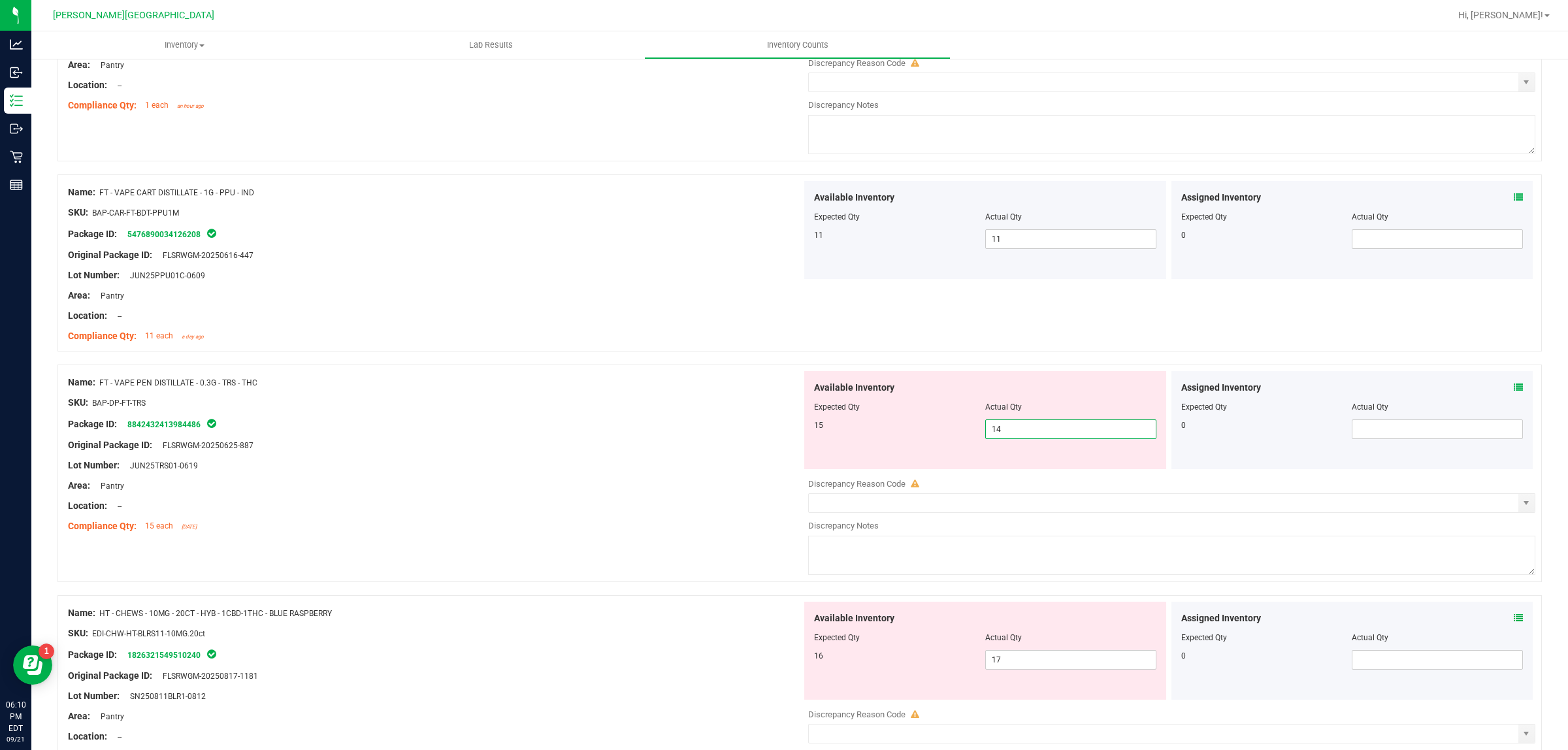
scroll to position [2060, 0]
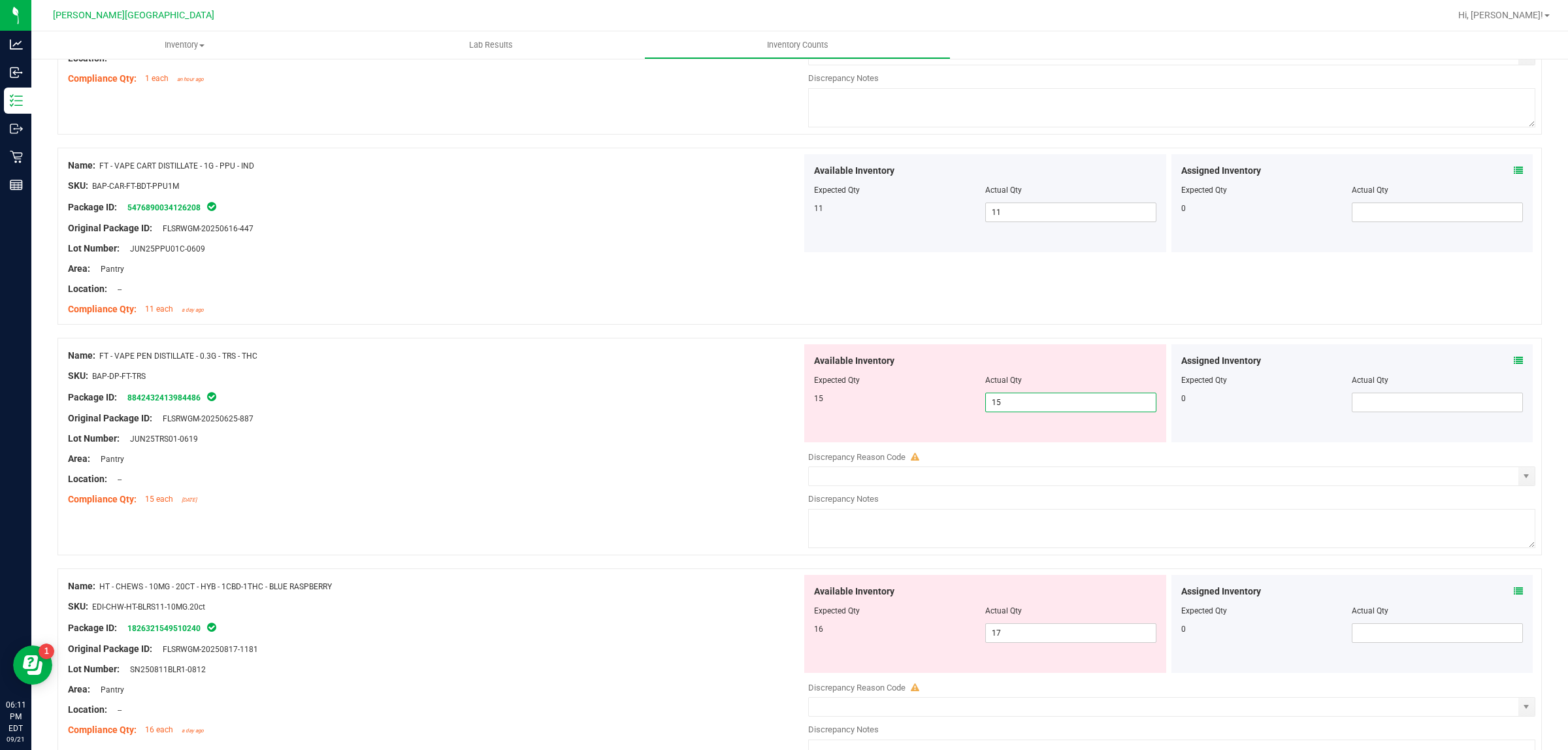
click at [651, 493] on div at bounding box center [435, 489] width 734 height 7
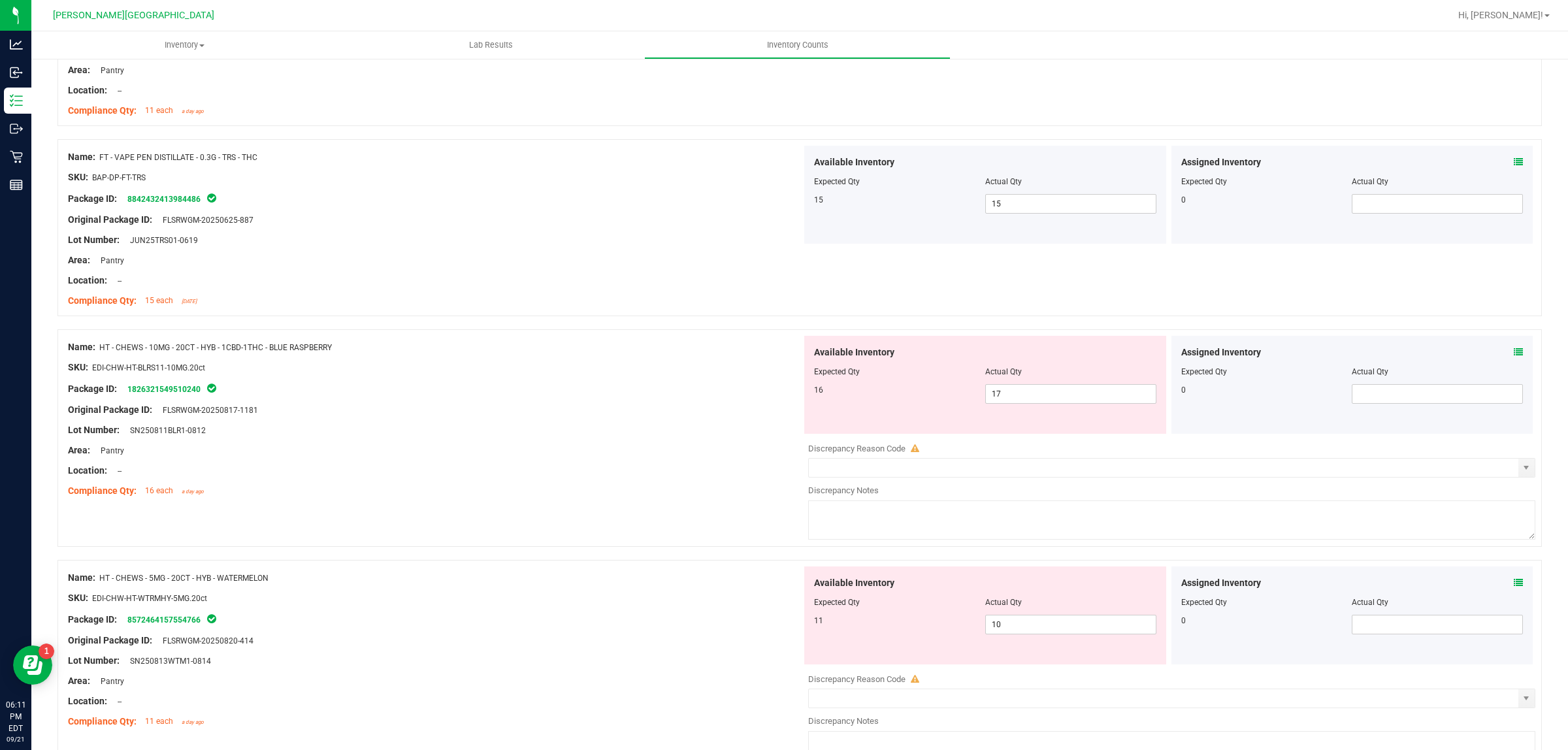
scroll to position [2305, 0]
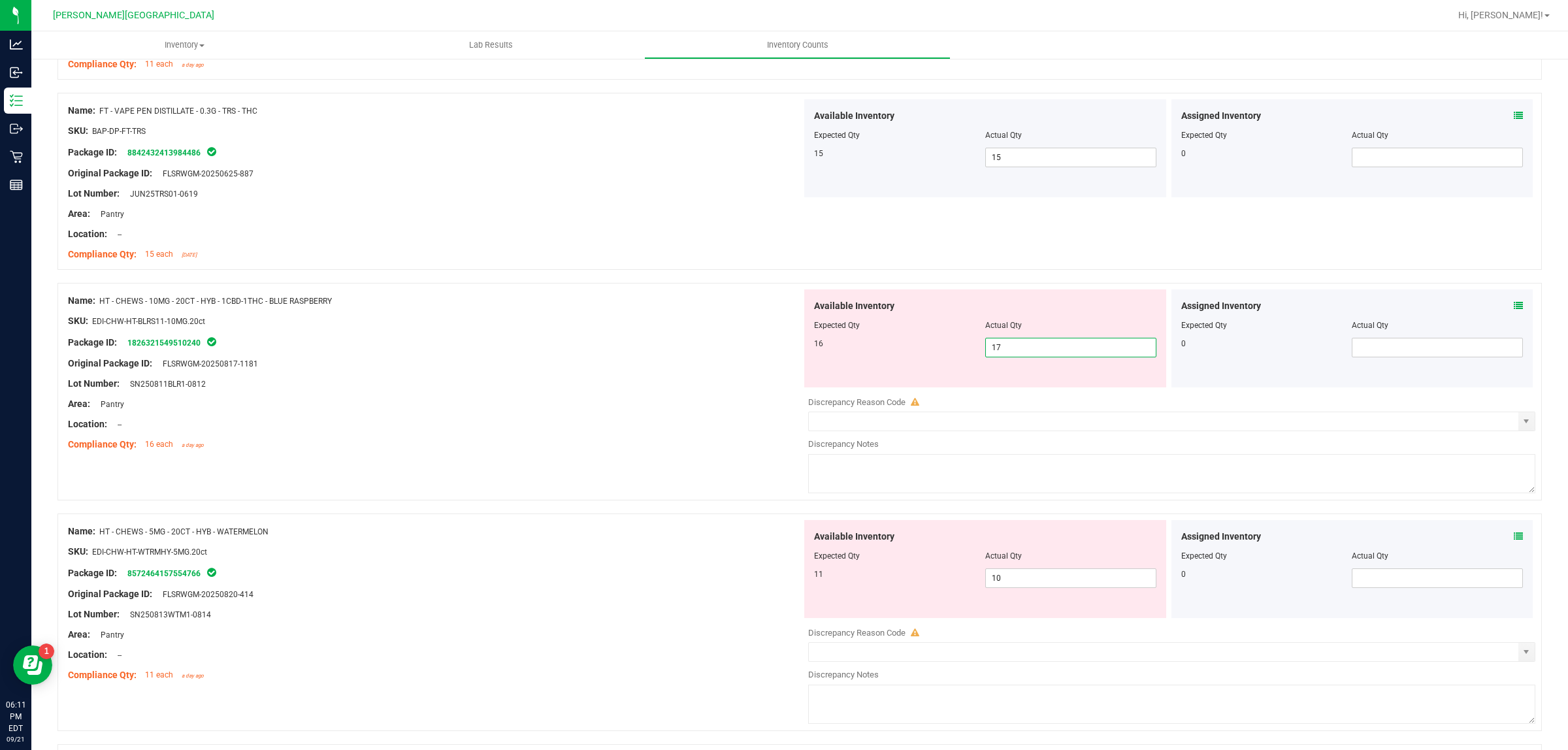
click at [1049, 353] on span "17 17" at bounding box center [1071, 347] width 171 height 20
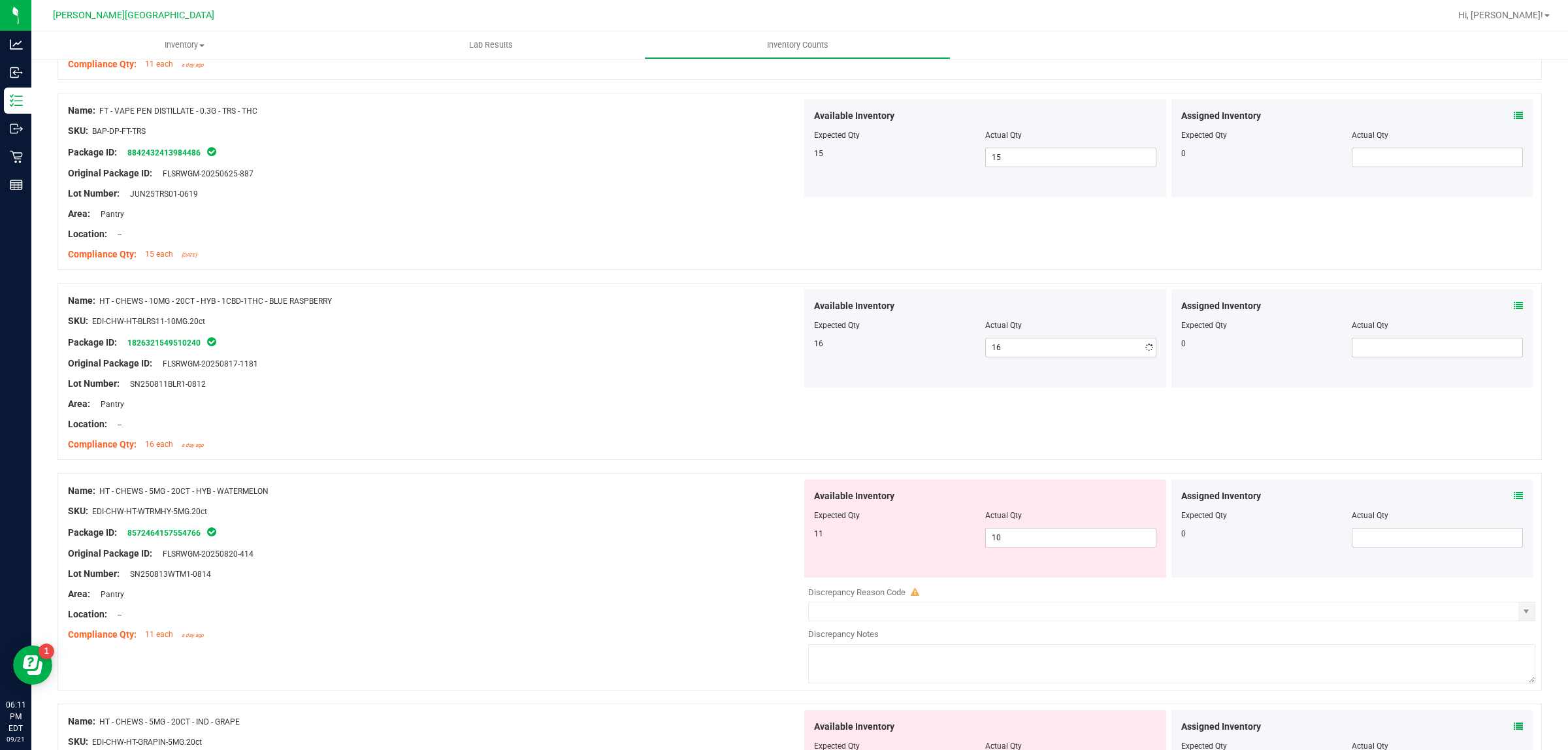
click at [755, 356] on div at bounding box center [435, 353] width 734 height 7
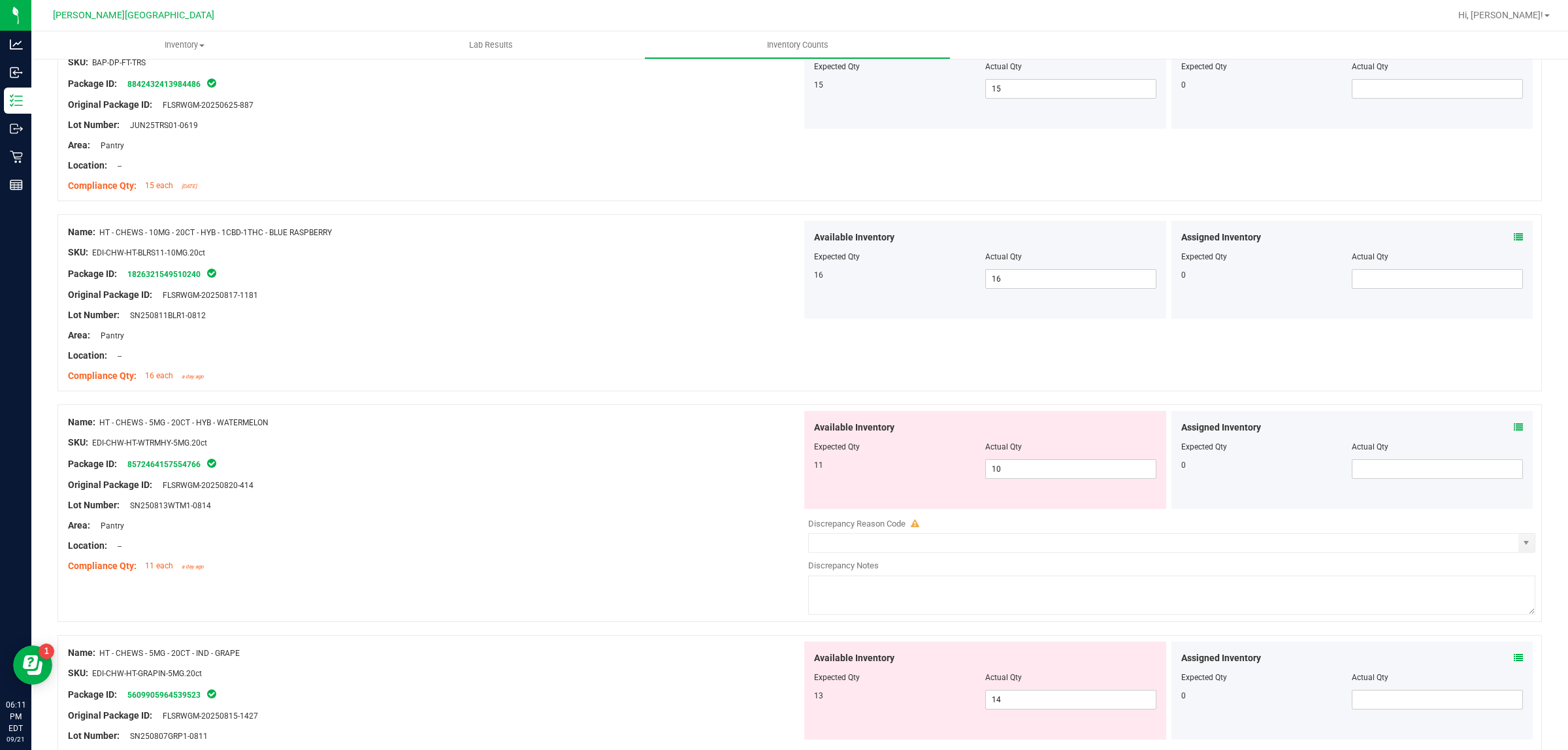
scroll to position [2468, 0]
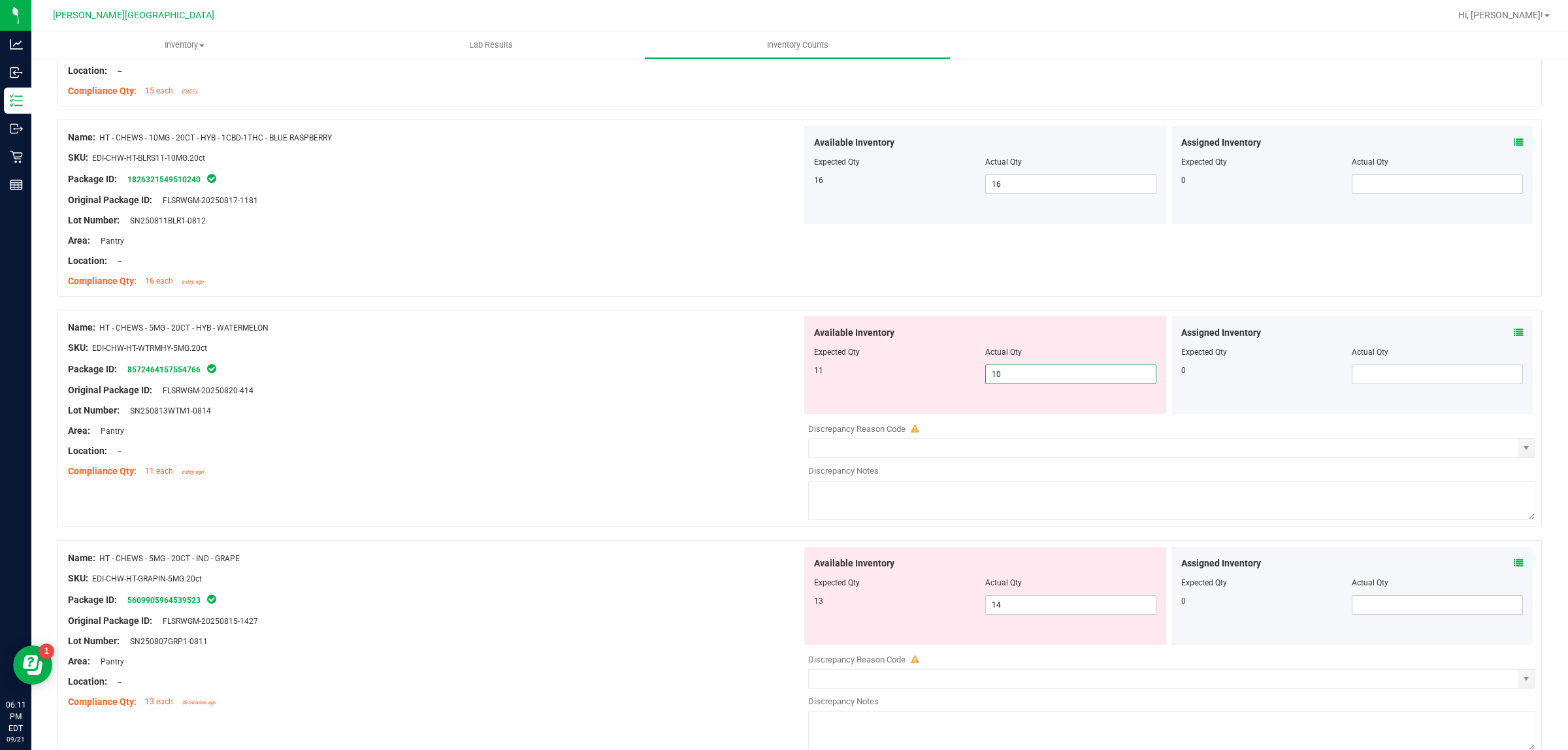
click at [1013, 377] on span "10 10" at bounding box center [1071, 375] width 171 height 20
click at [703, 361] on div at bounding box center [435, 358] width 734 height 7
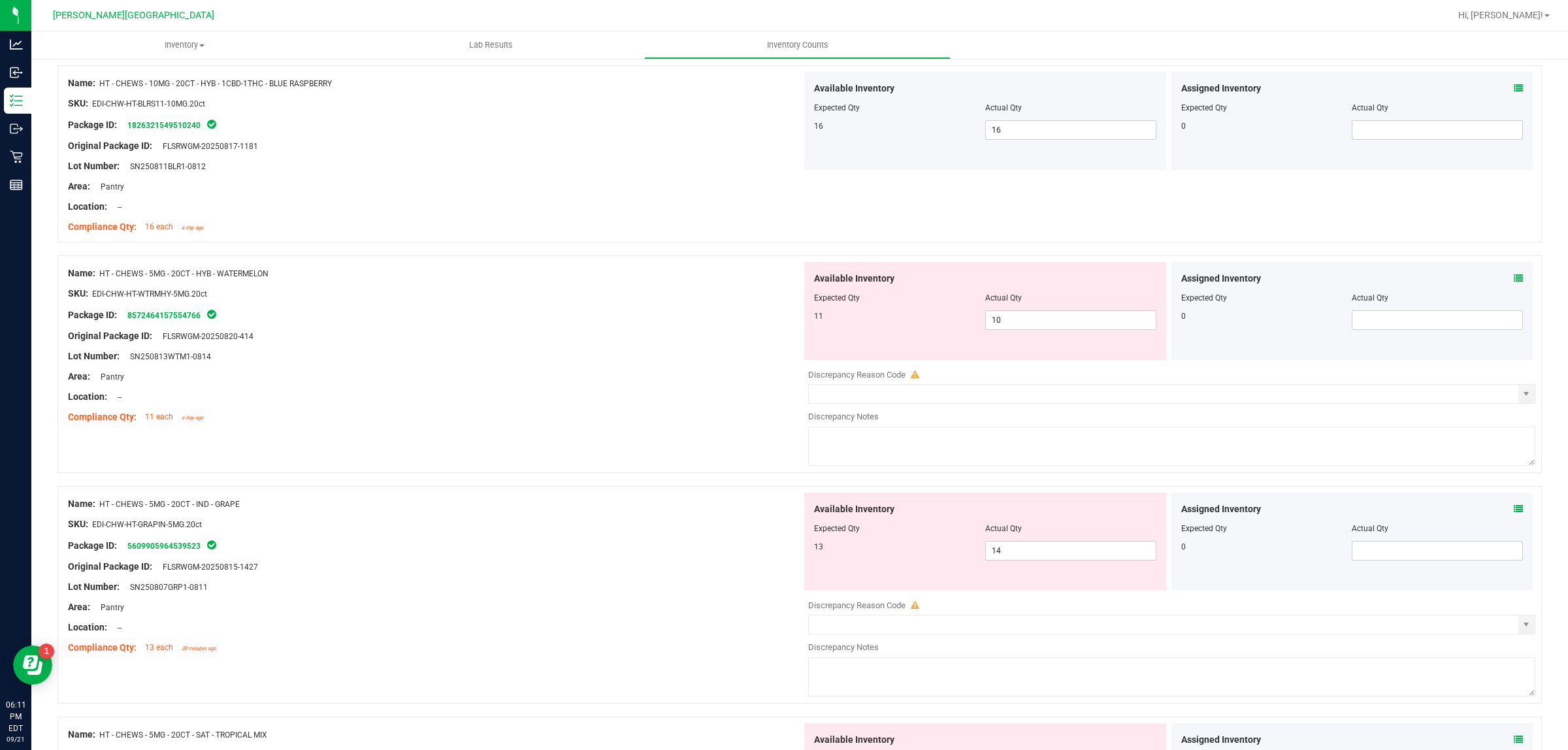
scroll to position [2631, 0]
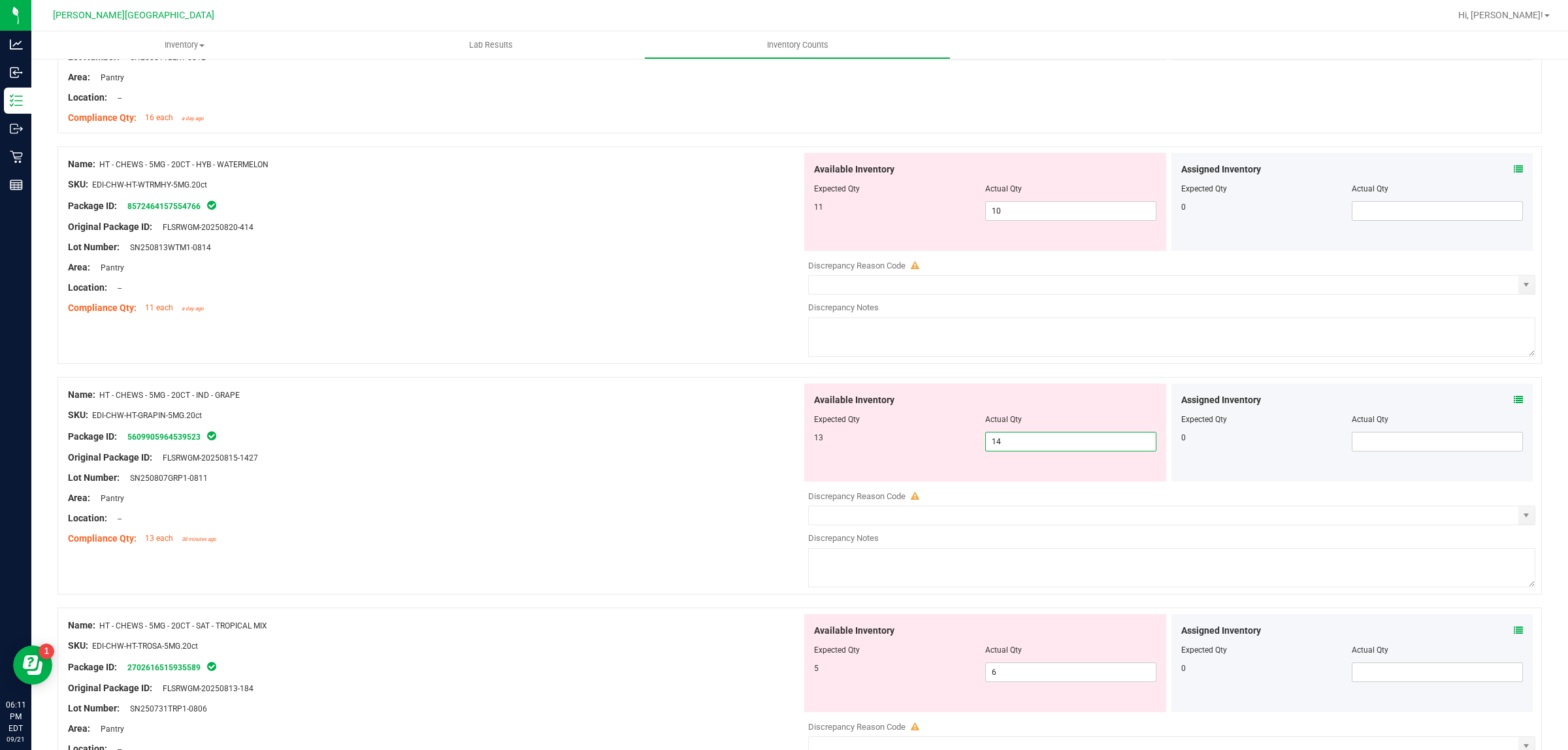
click at [1020, 450] on span "14 14" at bounding box center [1071, 442] width 171 height 20
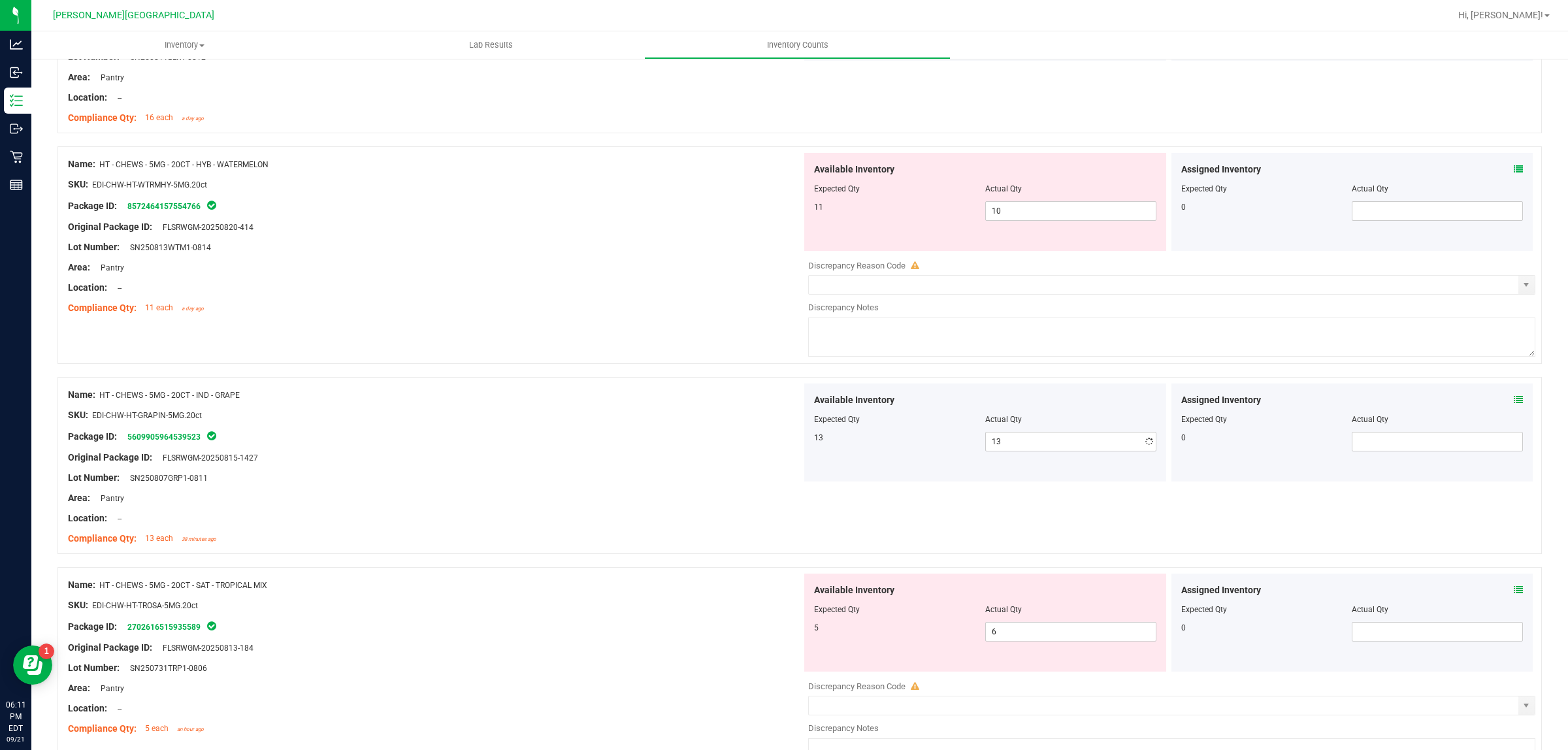
click at [742, 350] on div "Name: HT - CHEWS - 5MG - 20CT - HYB - WATERMELON SKU: EDI-CHW-HT-WTRMHY-5MG.20c…" at bounding box center [800, 255] width 1485 height 218
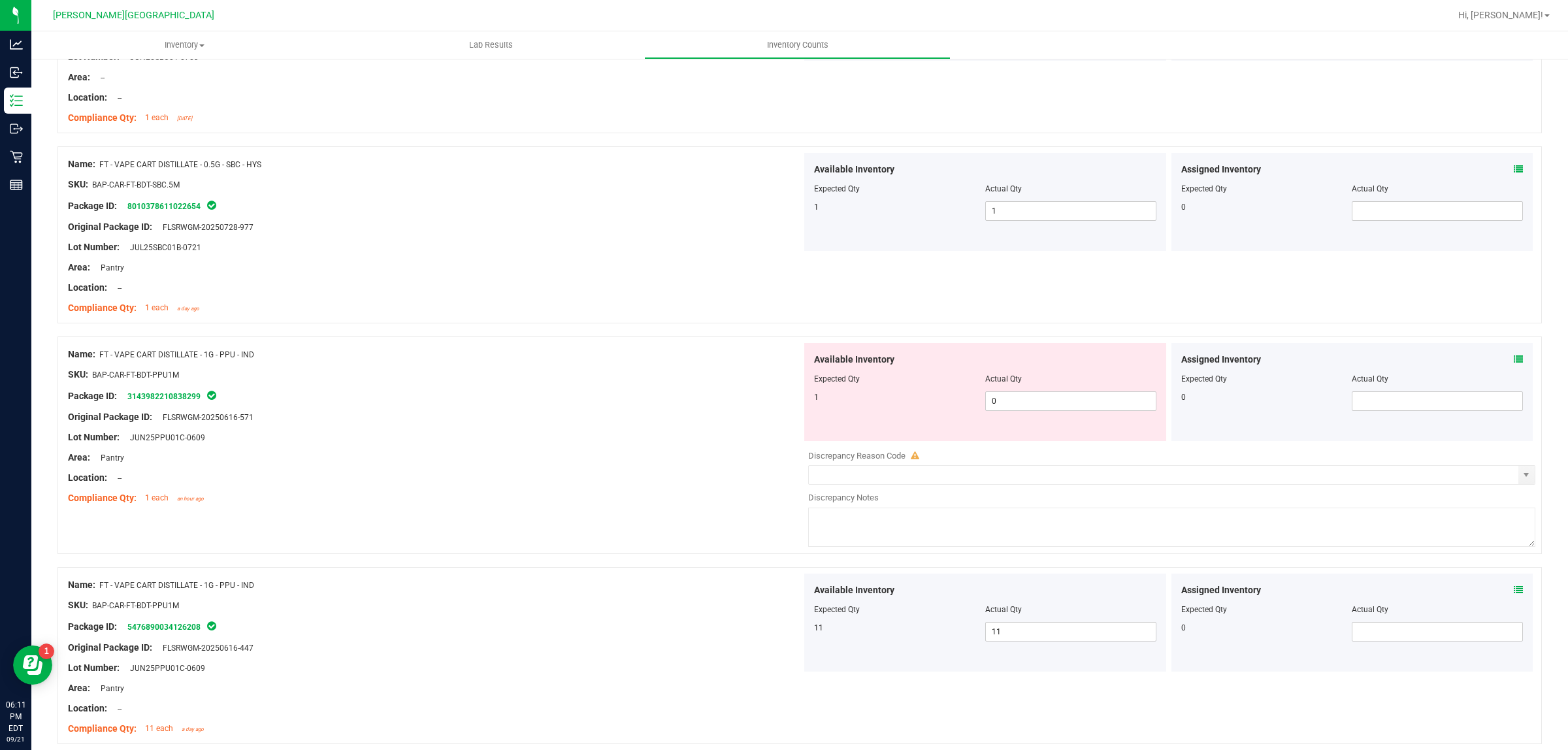
scroll to position [1570, 0]
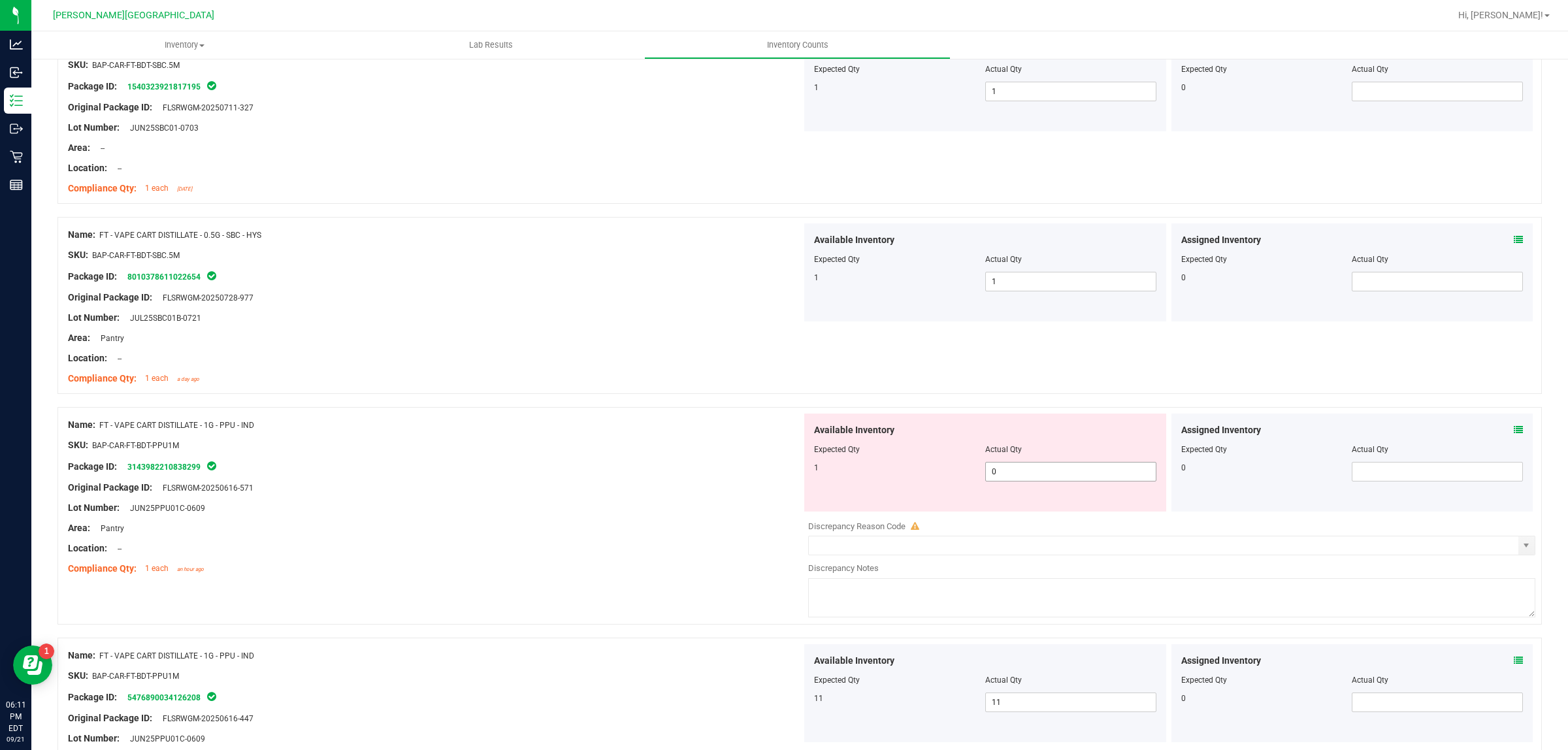
click at [1050, 482] on span "0 0" at bounding box center [1071, 472] width 171 height 20
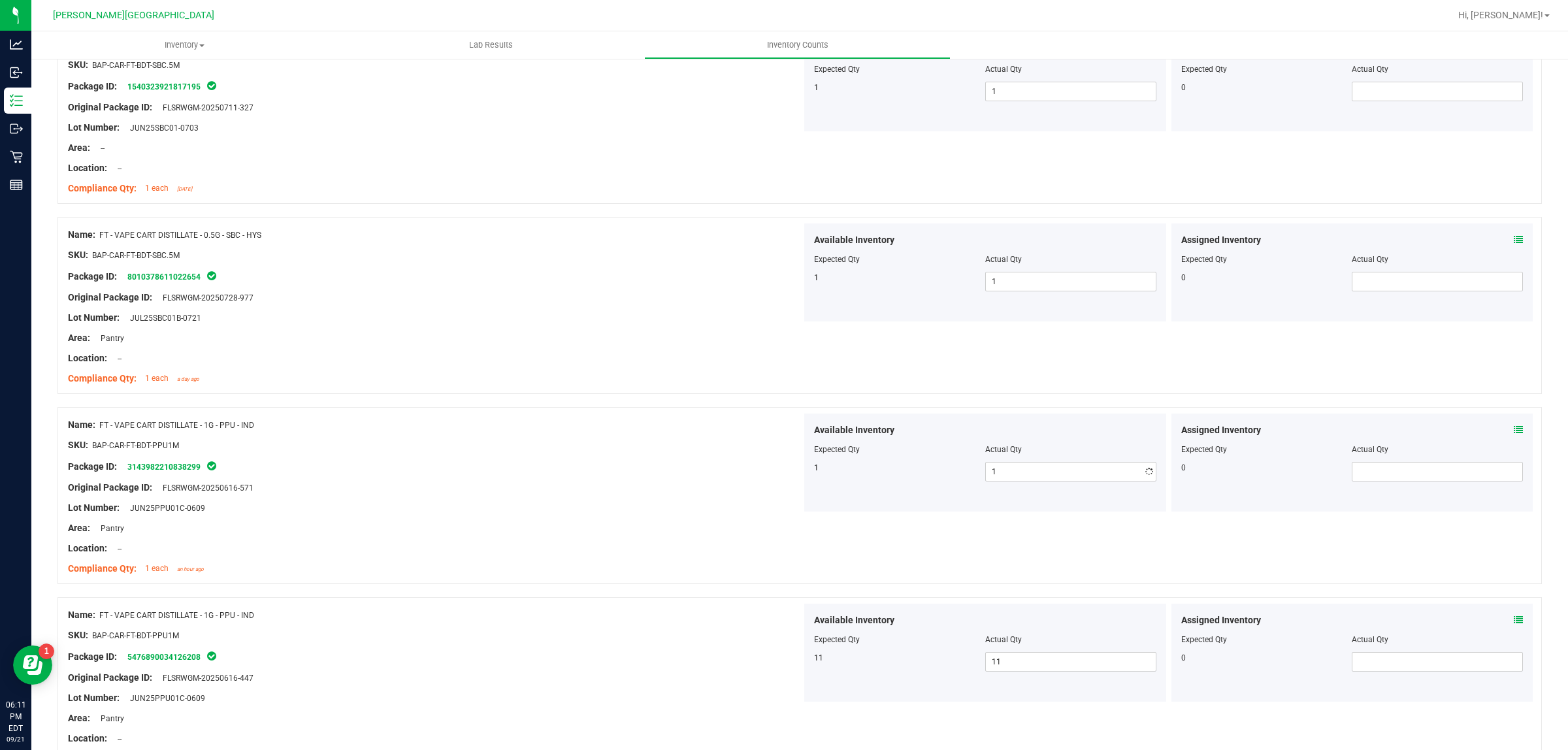
click at [544, 471] on div "Package ID: 3143982210838299" at bounding box center [435, 466] width 734 height 16
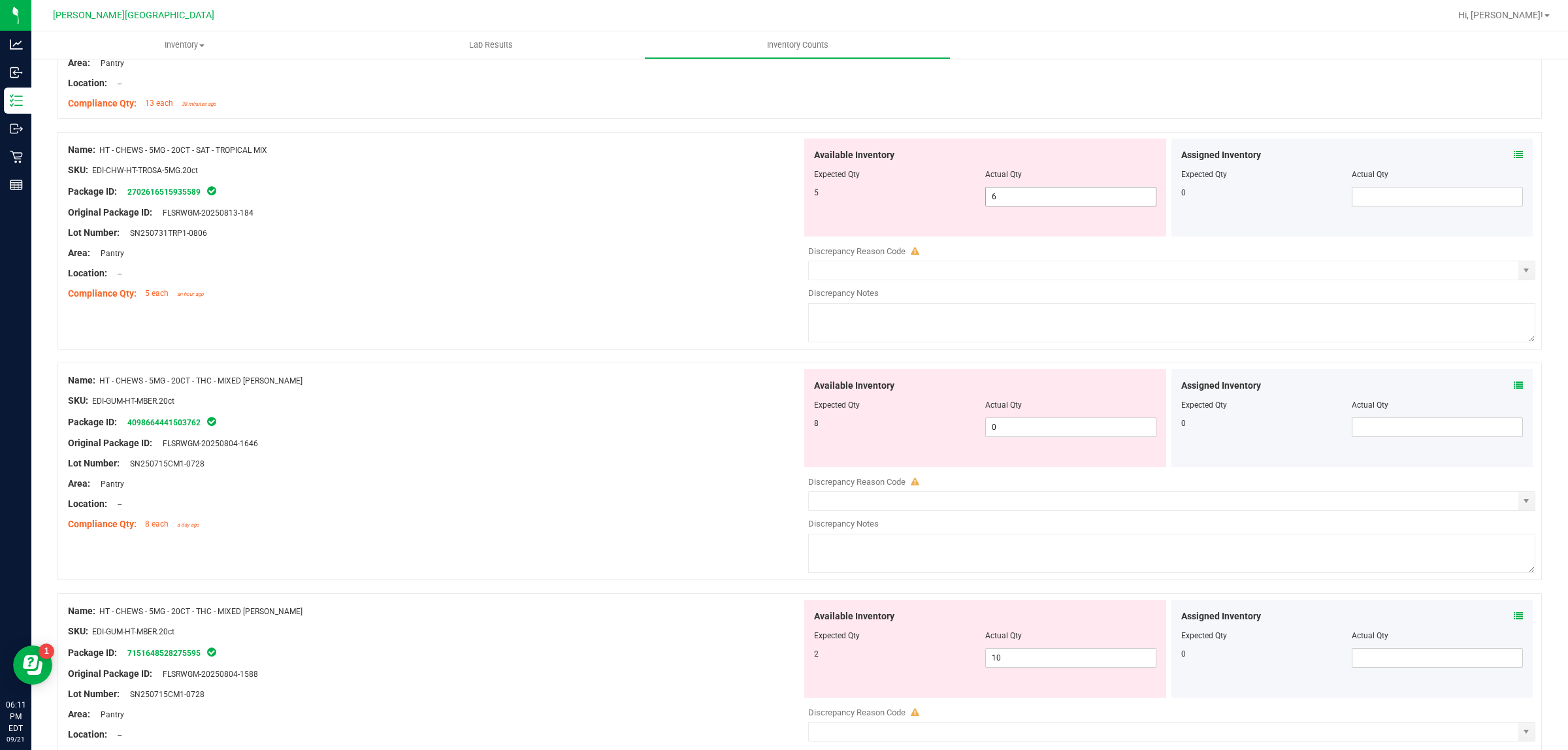
scroll to position [3039, 0]
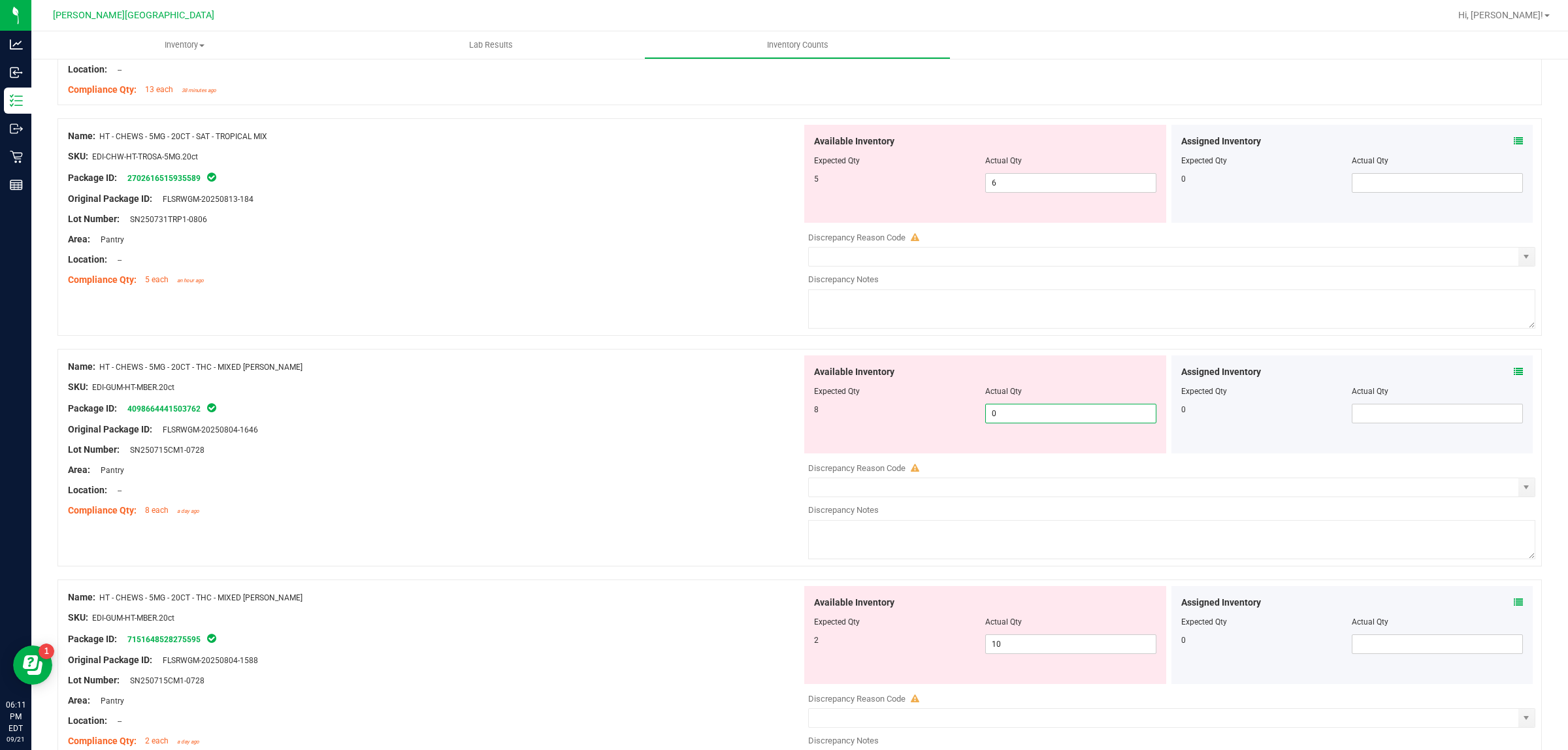
click at [1040, 423] on span "0 0" at bounding box center [1071, 413] width 171 height 20
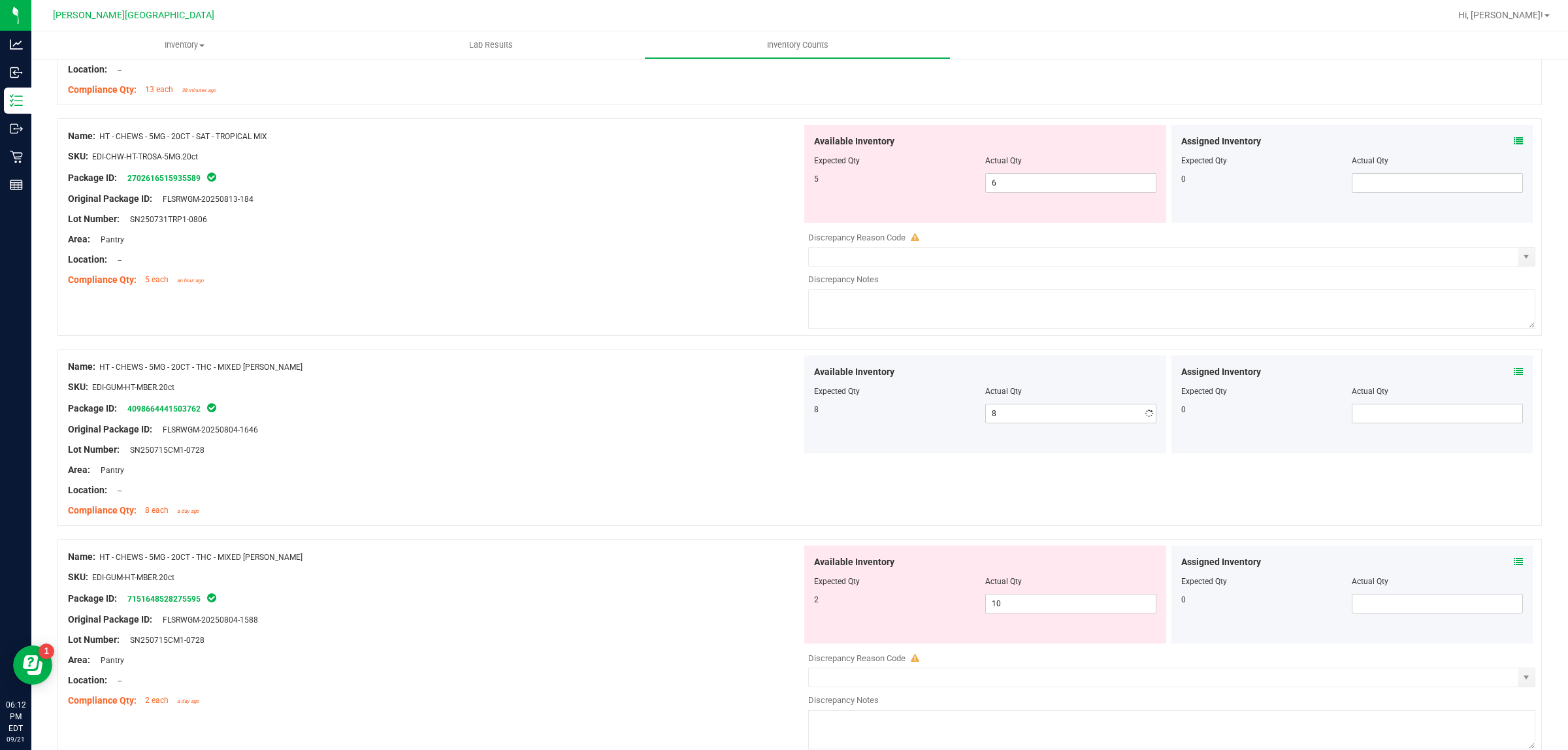
click at [1040, 667] on div "Available Inventory Expected Qty Actual Qty 2 10 10" at bounding box center [1168, 648] width 734 height 207
click at [993, 610] on span "10 10" at bounding box center [1071, 604] width 171 height 20
click at [449, 497] on div "Location: --" at bounding box center [435, 491] width 734 height 14
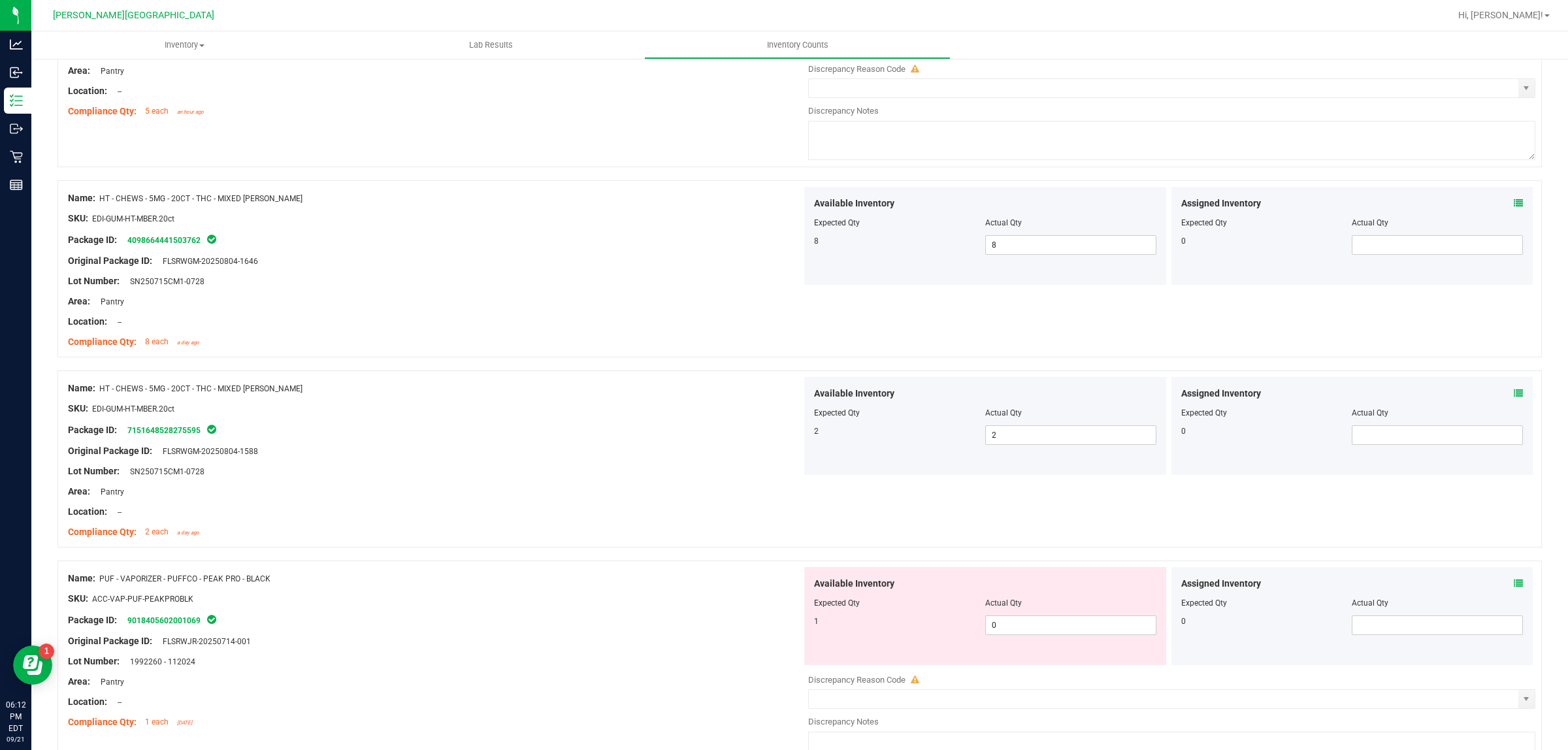
scroll to position [3284, 0]
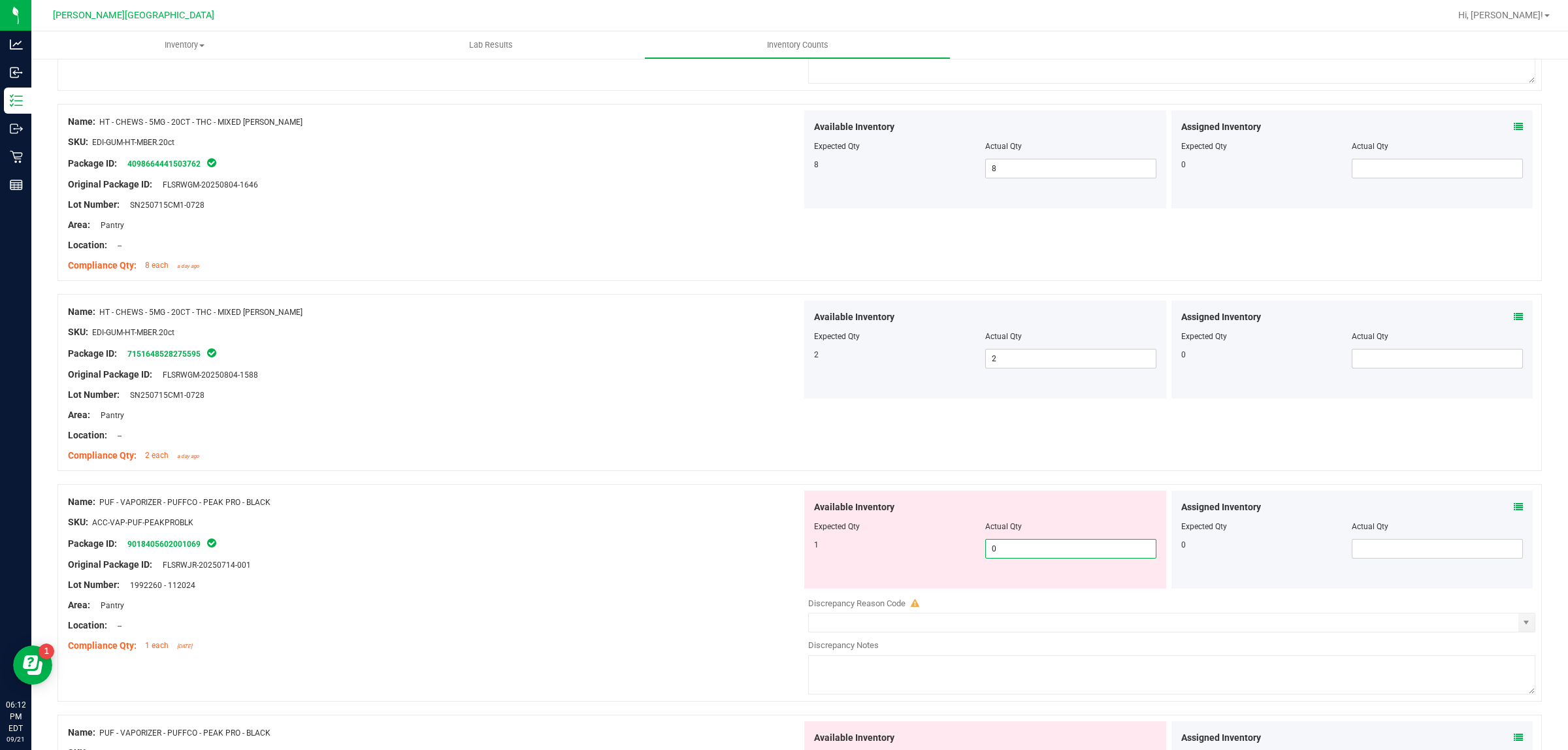
click at [1089, 555] on span "0 0" at bounding box center [1071, 549] width 171 height 20
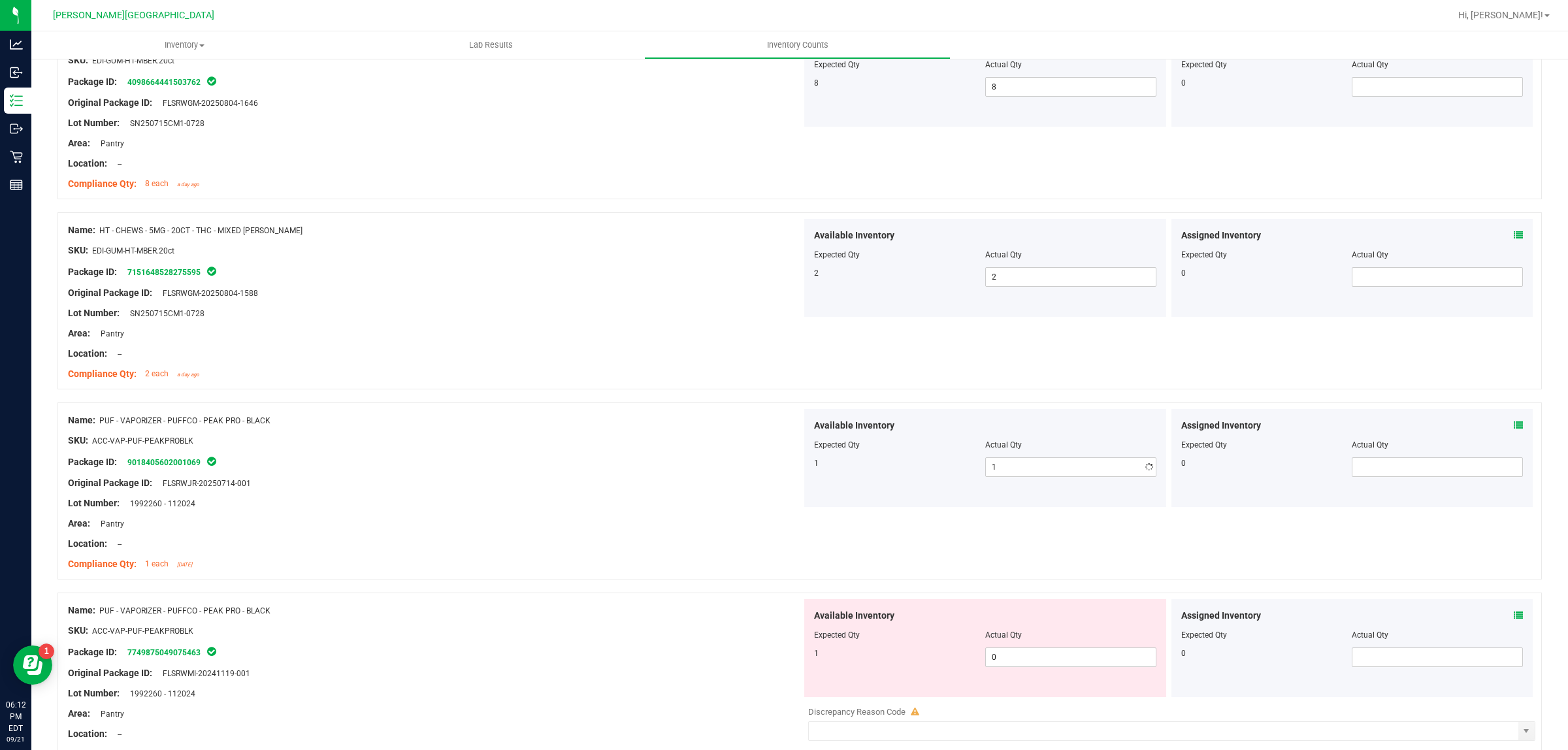
click at [703, 571] on div "Compliance Qty: 1 each 2 months ago" at bounding box center [435, 564] width 734 height 14
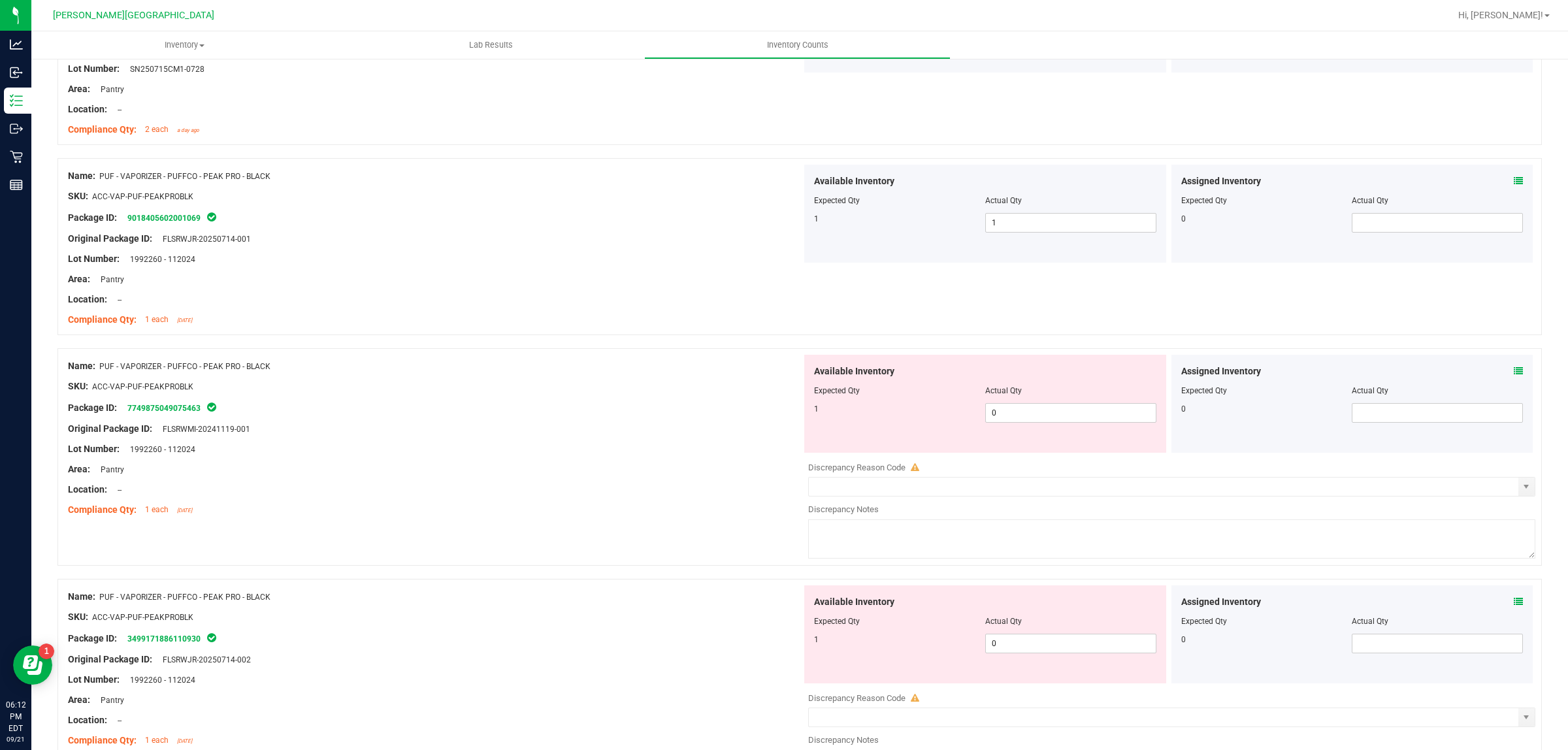
scroll to position [3611, 0]
click at [1026, 422] on span "0 0" at bounding box center [1071, 413] width 171 height 20
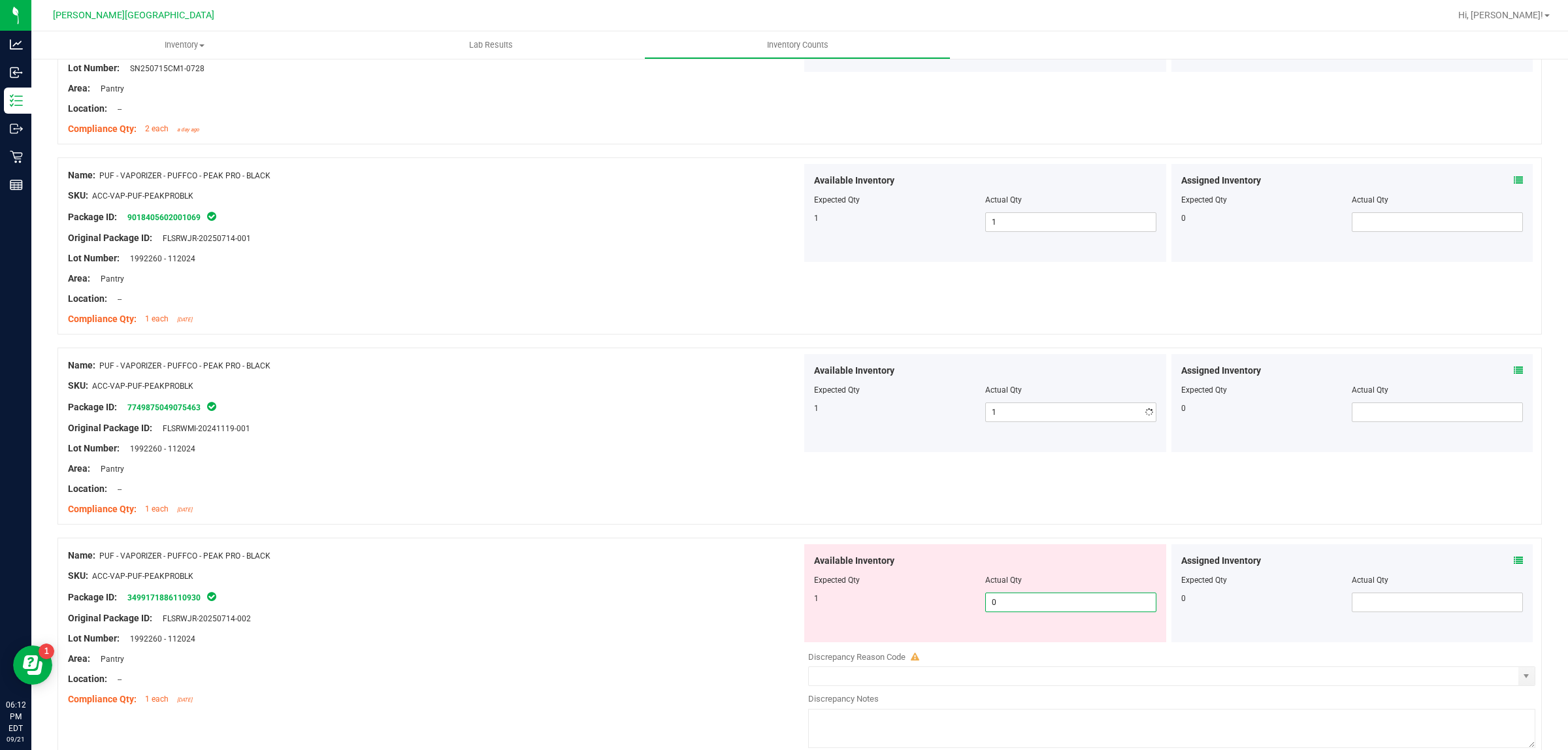
click at [1030, 657] on div "Available Inventory Expected Qty Actual Qty 1 0 0" at bounding box center [1168, 648] width 734 height 207
click at [684, 582] on div "SKU: ACC-VAP-PUF-PEAKPROBLK" at bounding box center [435, 576] width 734 height 14
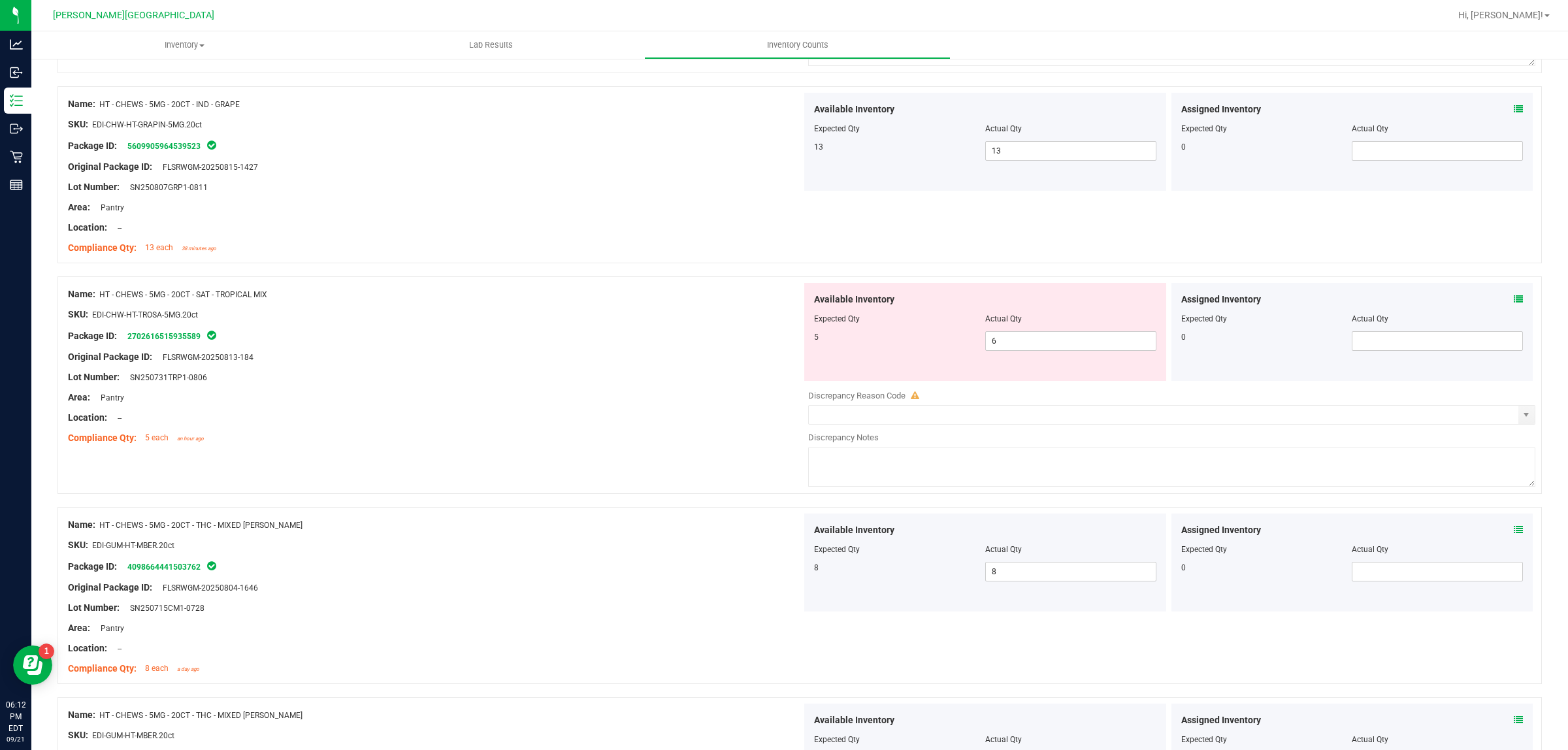
scroll to position [2876, 0]
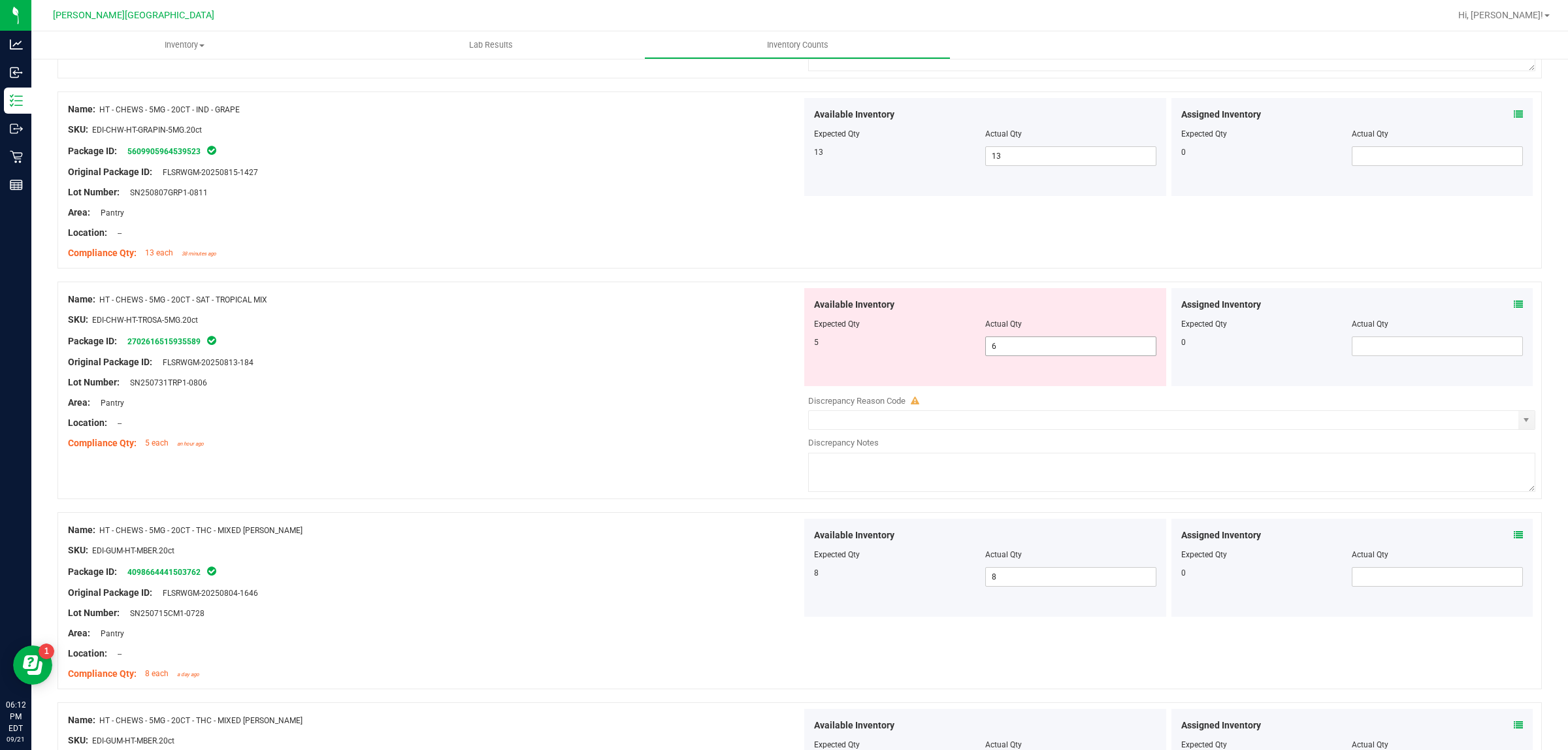
click at [1017, 356] on span "6 6" at bounding box center [1071, 347] width 171 height 20
click at [644, 466] on div "Name: HT - CHEWS - 5MG - 20CT - SAT - TROPICAL MIX SKU: EDI-CHW-HT-TROSA-5MG.20…" at bounding box center [800, 397] width 1485 height 231
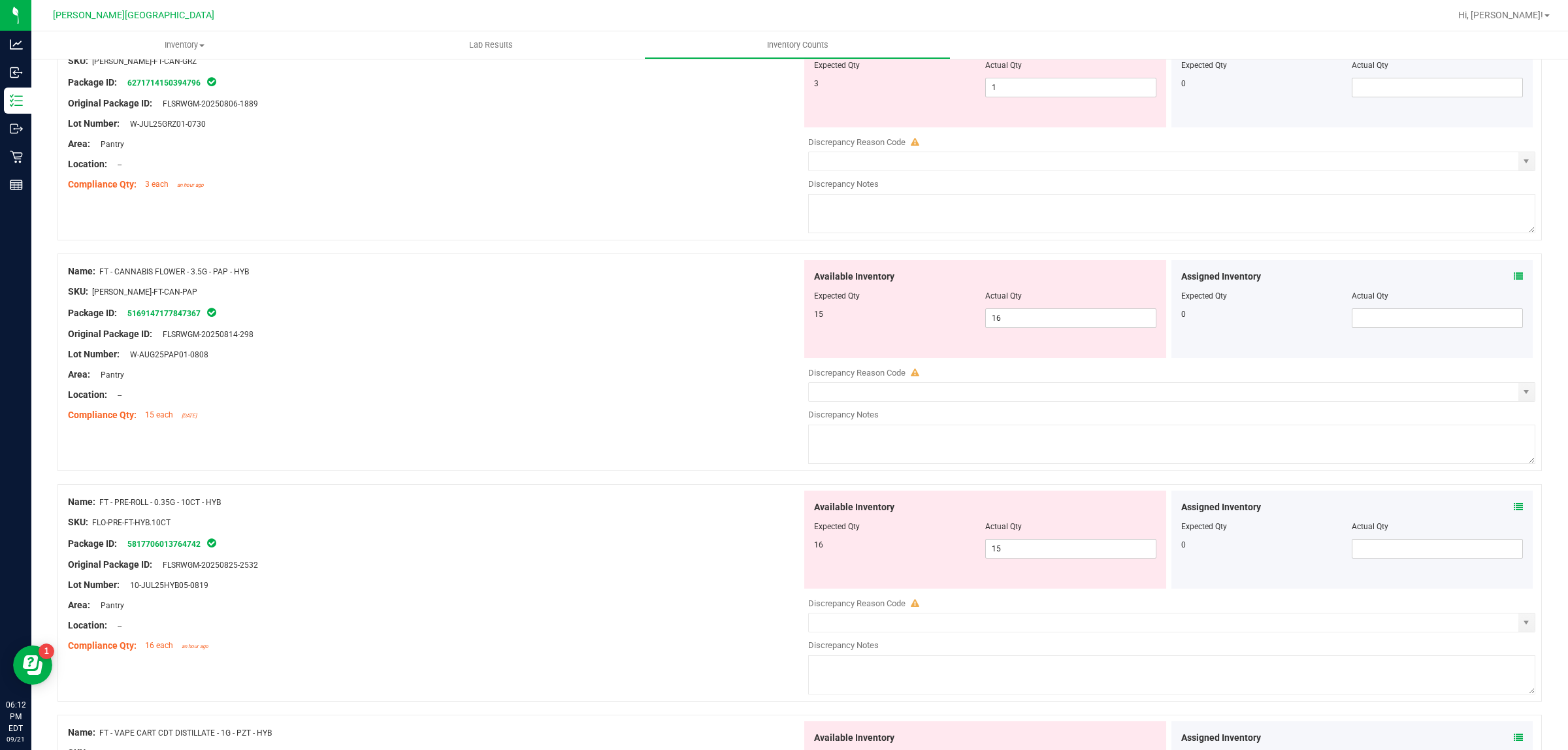
scroll to position [0, 0]
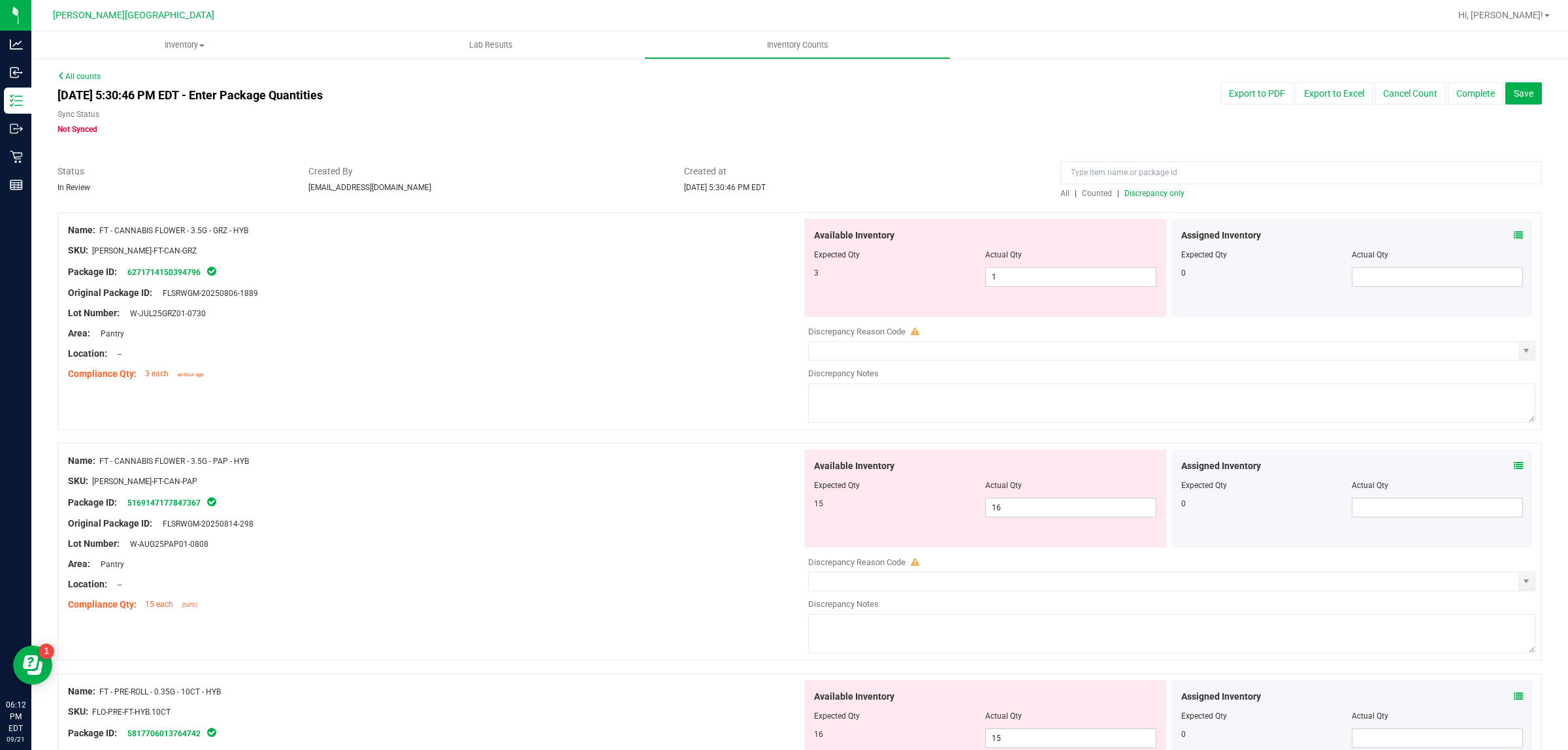
click at [1145, 193] on span "Discrepancy only" at bounding box center [1154, 193] width 60 height 9
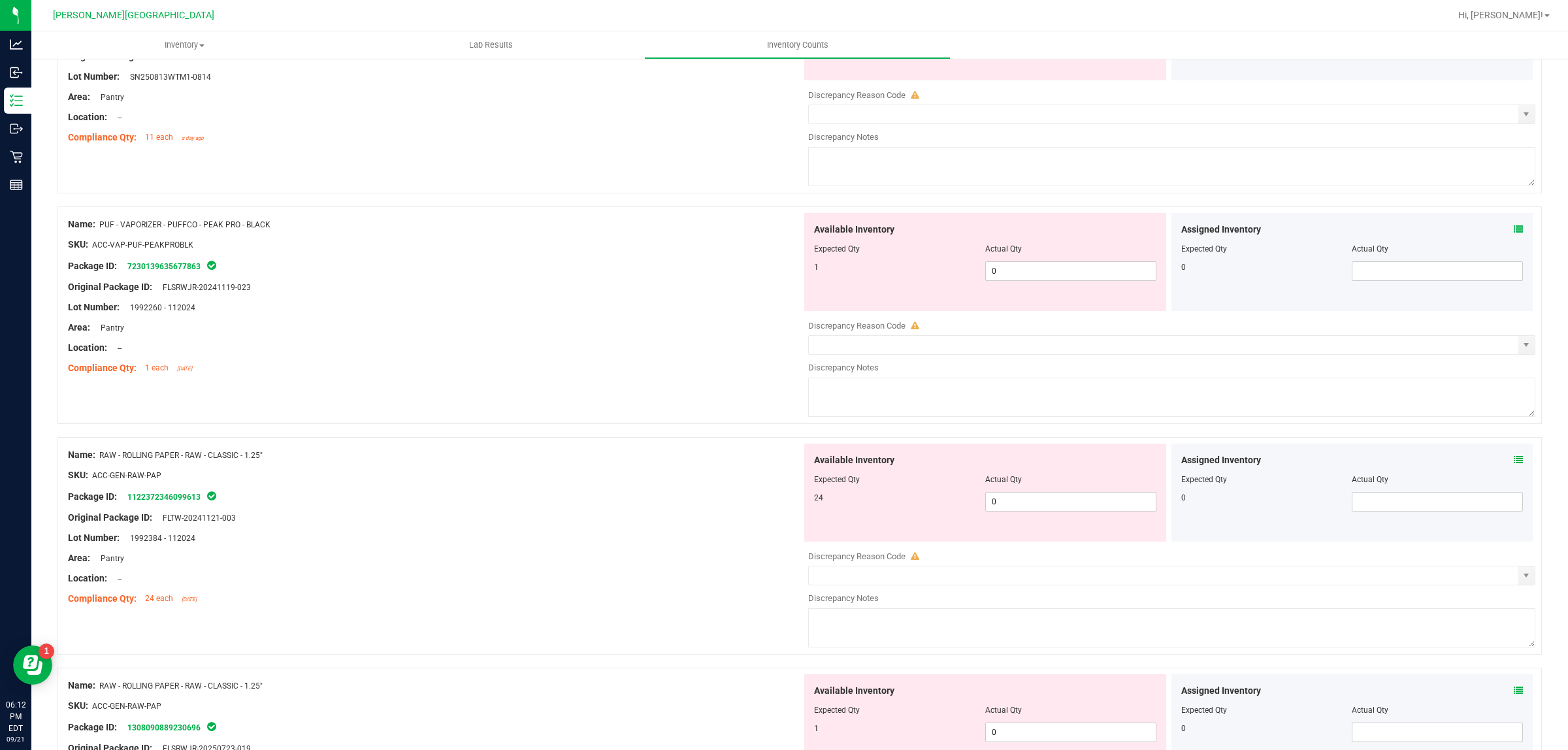
scroll to position [1715, 0]
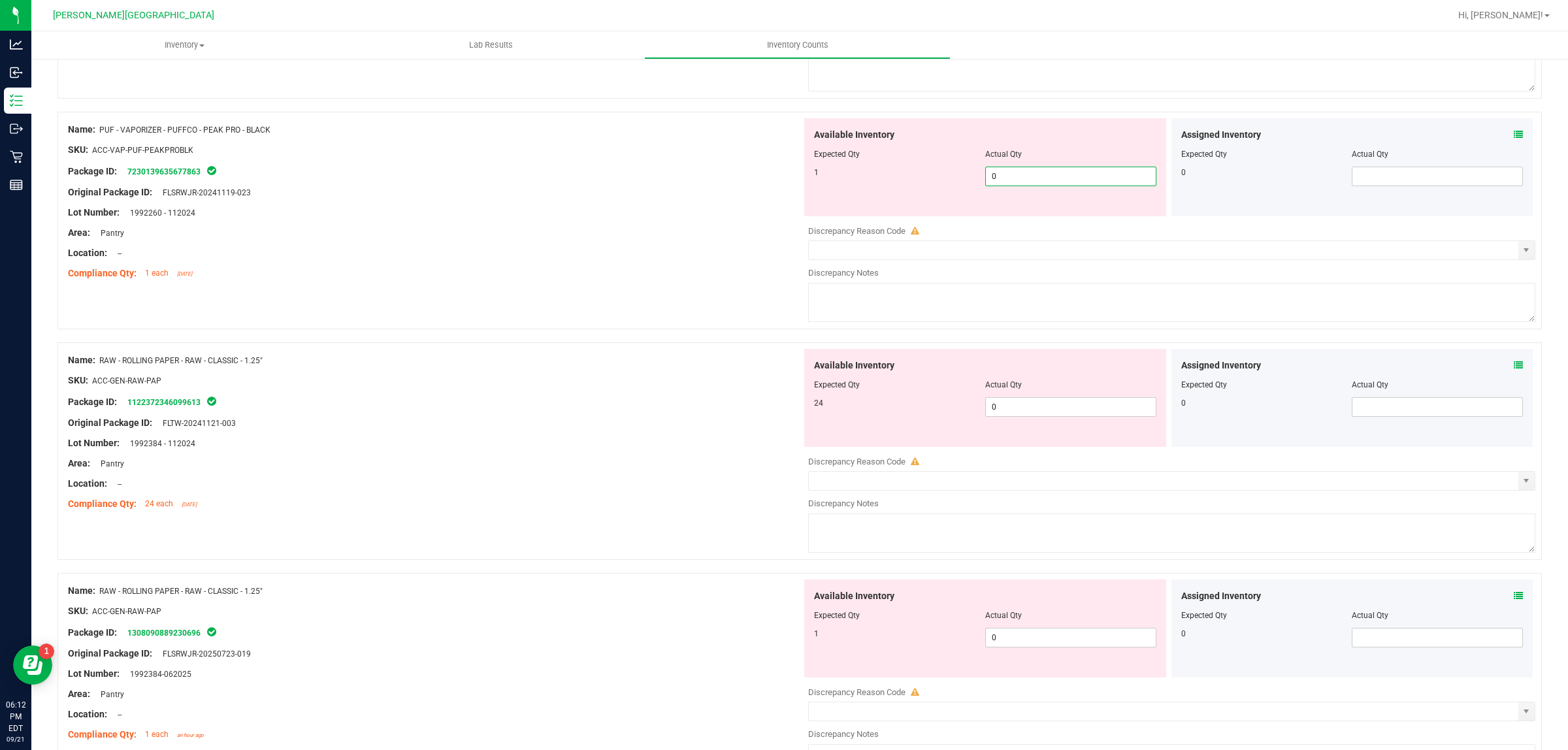
click at [1006, 185] on span "0 0" at bounding box center [1071, 177] width 171 height 20
click at [1014, 419] on div "Available Inventory Expected Qty Actual Qty 24 0 0" at bounding box center [1168, 452] width 734 height 207
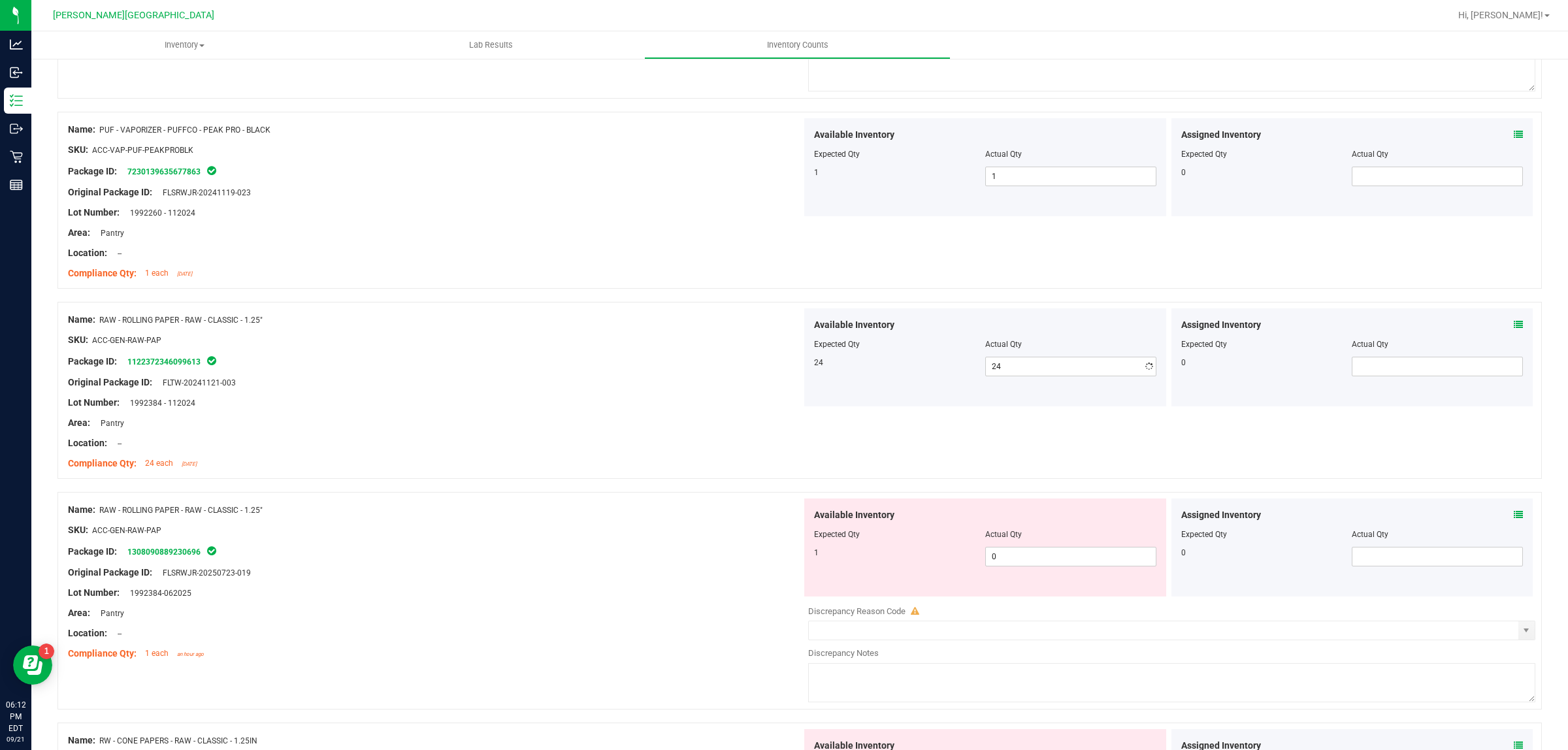
drag, startPoint x: 1030, startPoint y: 593, endPoint x: 1021, endPoint y: 596, distance: 9.5
click at [1027, 593] on div "Available Inventory Expected Qty Actual Qty 1 0 0" at bounding box center [985, 547] width 362 height 98
click at [1023, 563] on span "0 0" at bounding box center [1071, 557] width 171 height 20
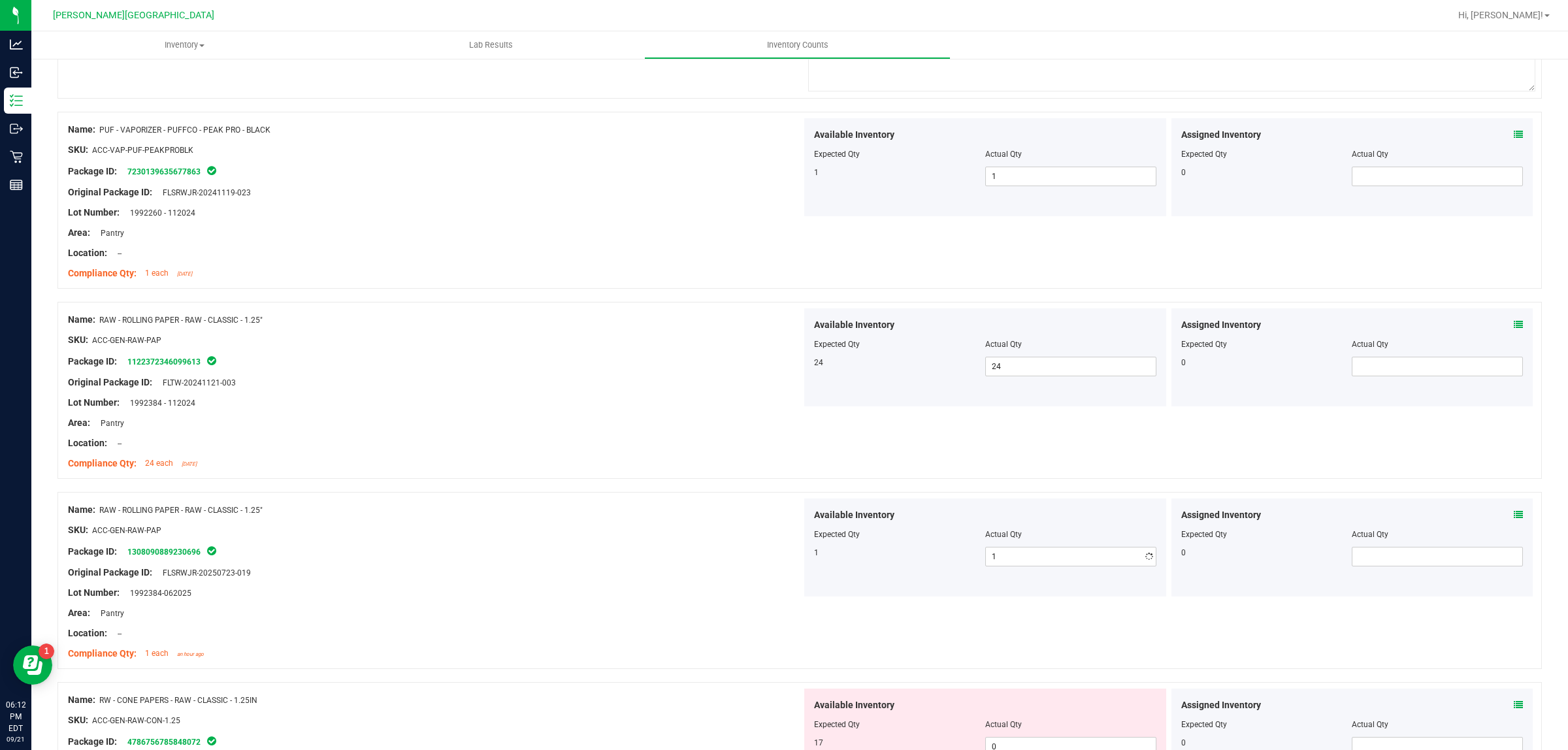
click at [676, 533] on div "SKU: ACC-GEN-RAW-PAP" at bounding box center [435, 530] width 734 height 14
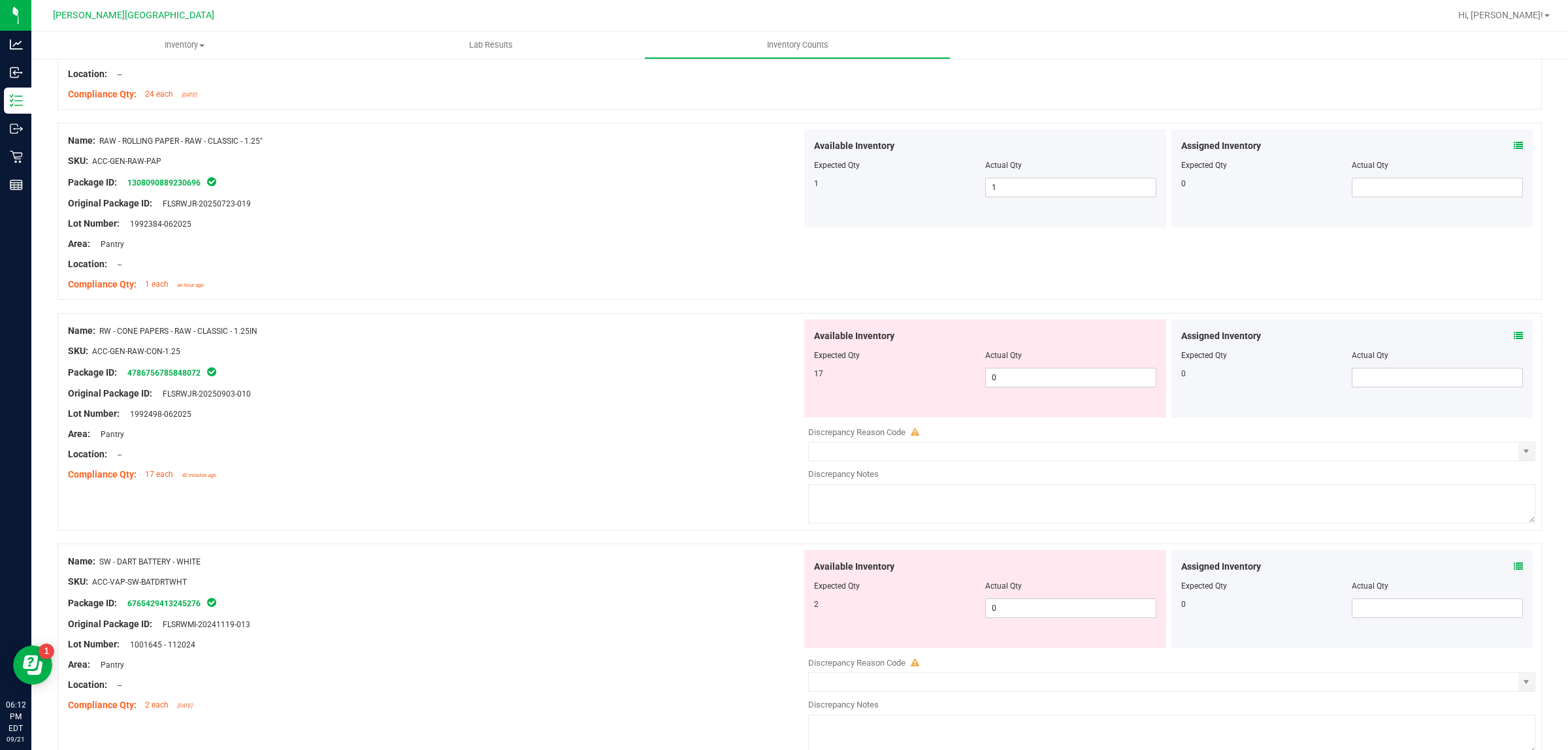
scroll to position [2123, 0]
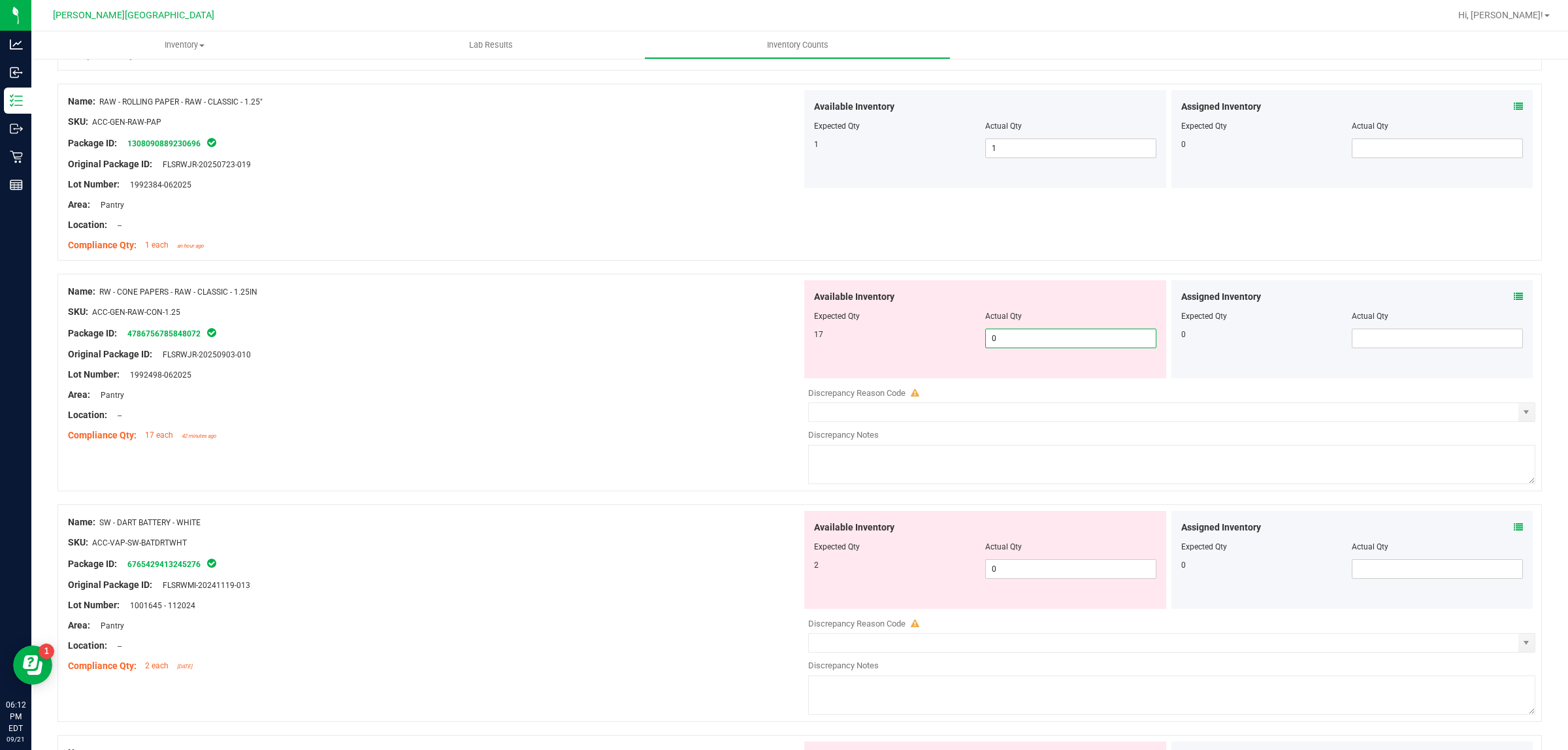
click at [1031, 347] on span "0 0" at bounding box center [1071, 338] width 171 height 20
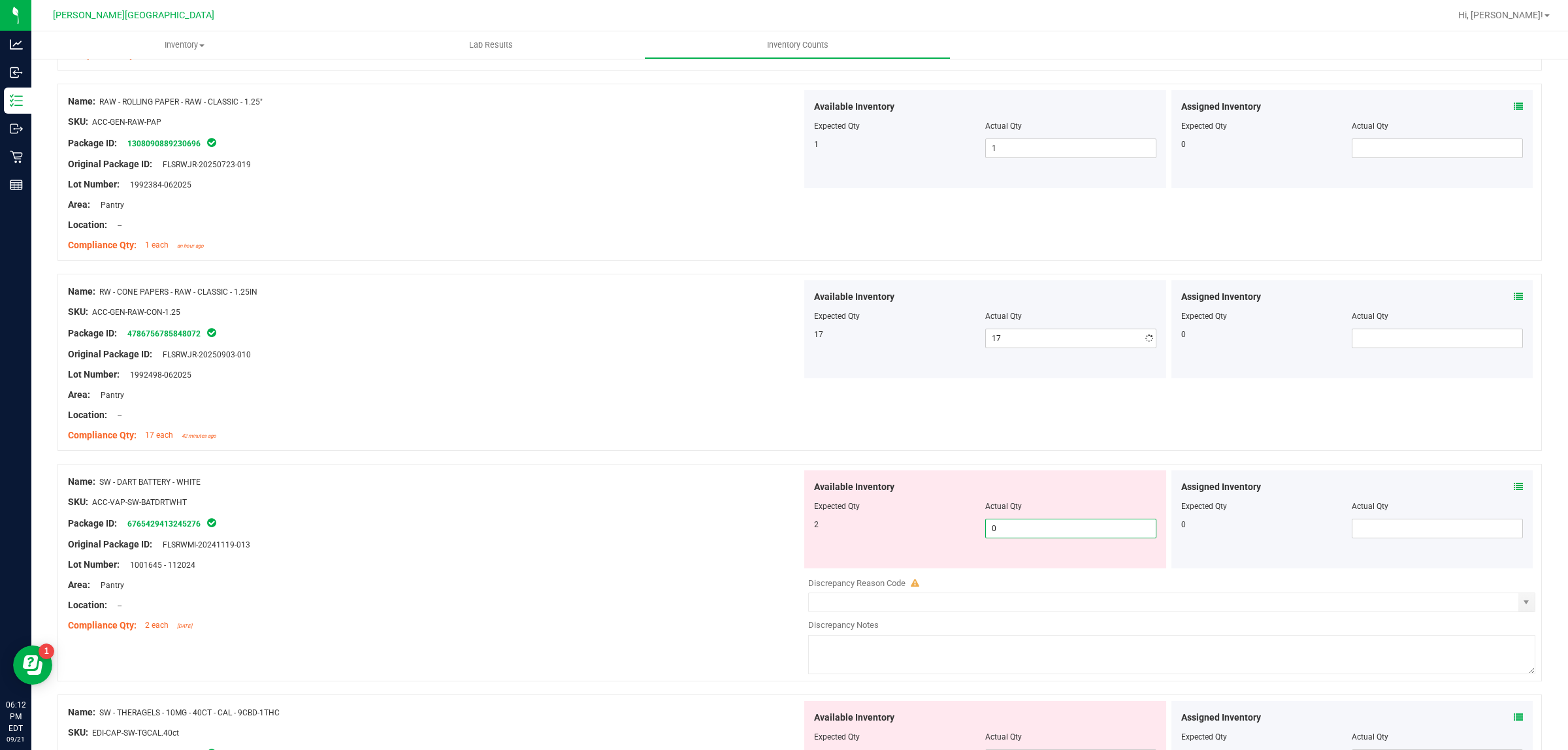
click at [1033, 576] on div "Available Inventory Expected Qty Actual Qty 2 0 0" at bounding box center [1168, 573] width 734 height 207
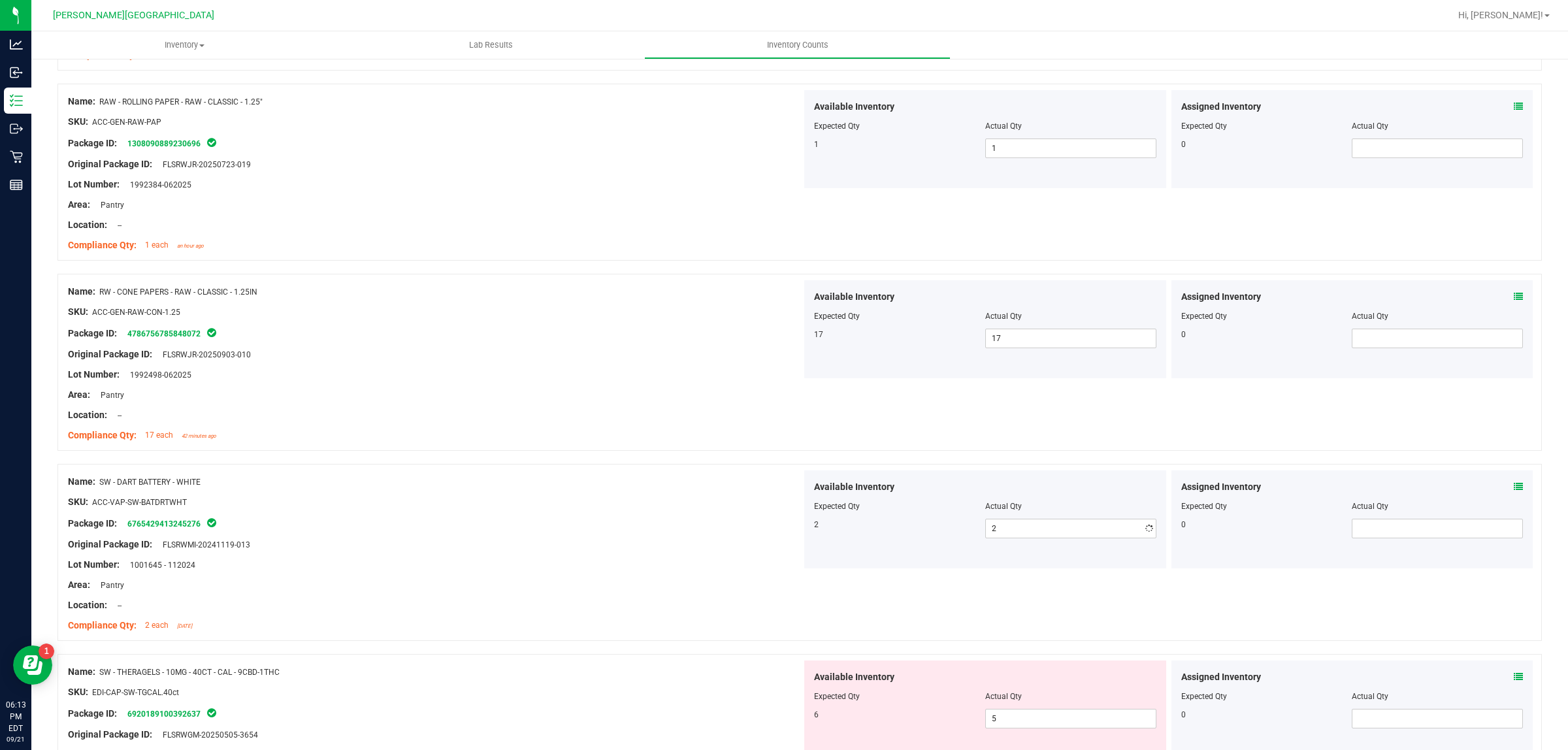
click at [641, 538] on div at bounding box center [435, 535] width 734 height 7
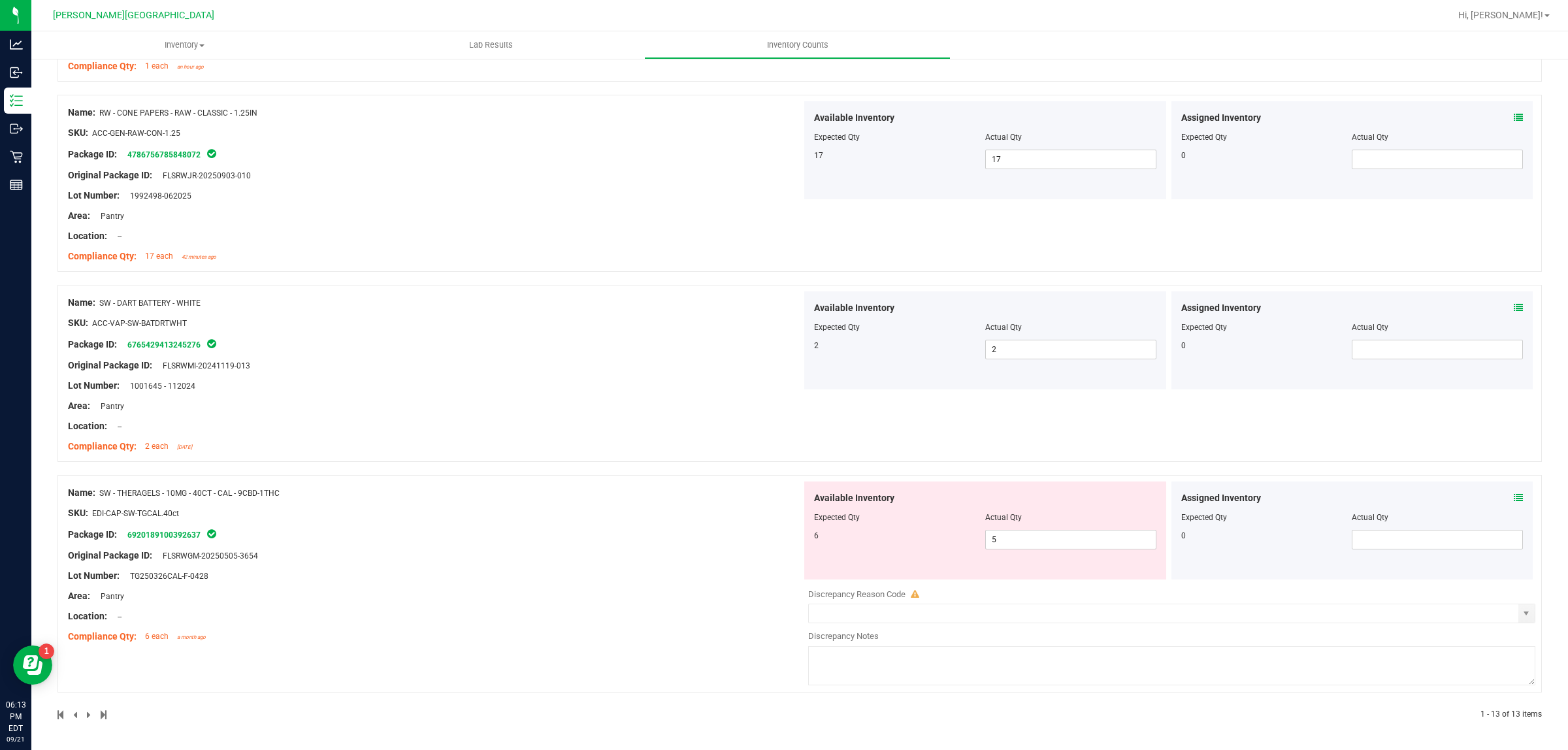
scroll to position [2311, 0]
click at [1021, 543] on span "5 5" at bounding box center [1071, 540] width 171 height 20
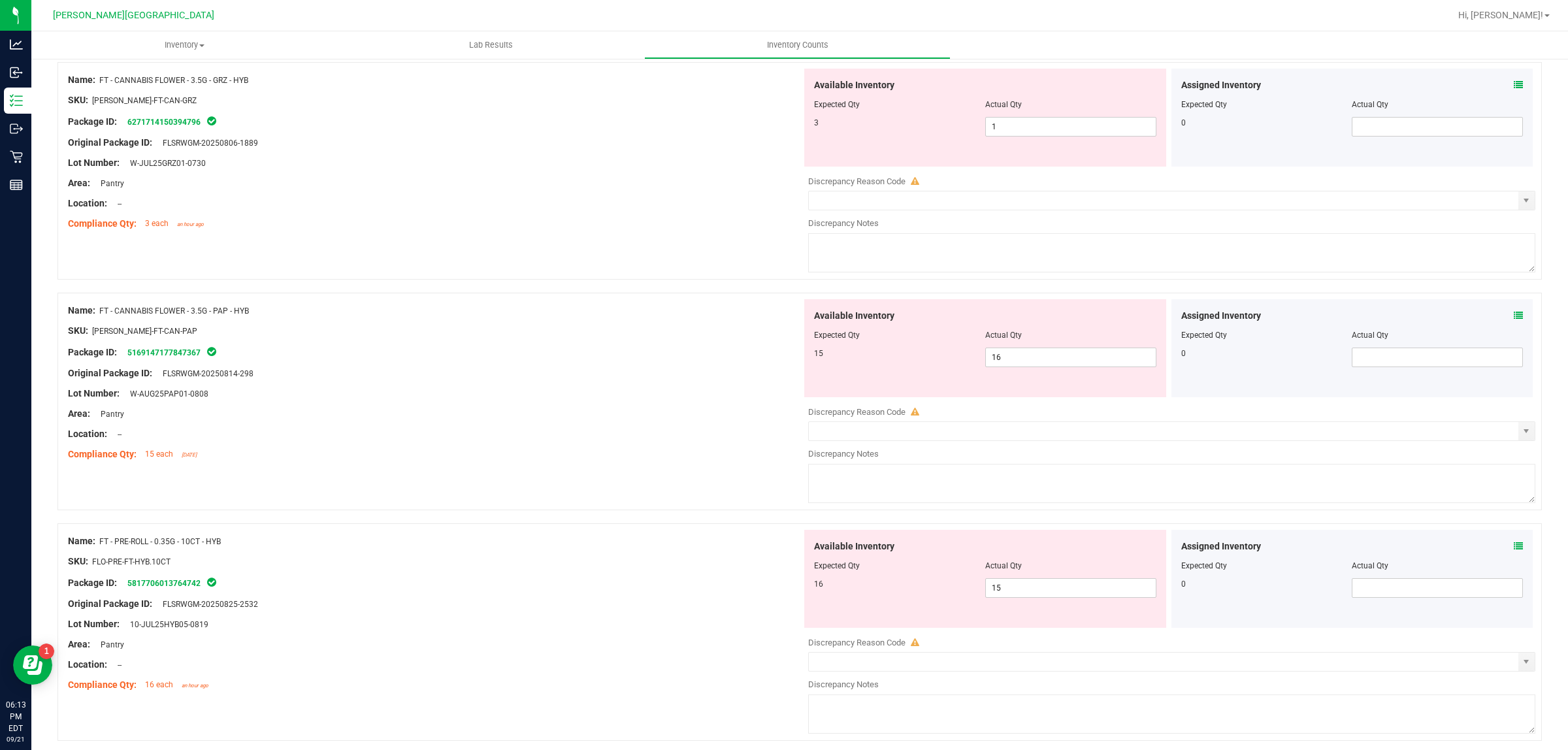
scroll to position [0, 0]
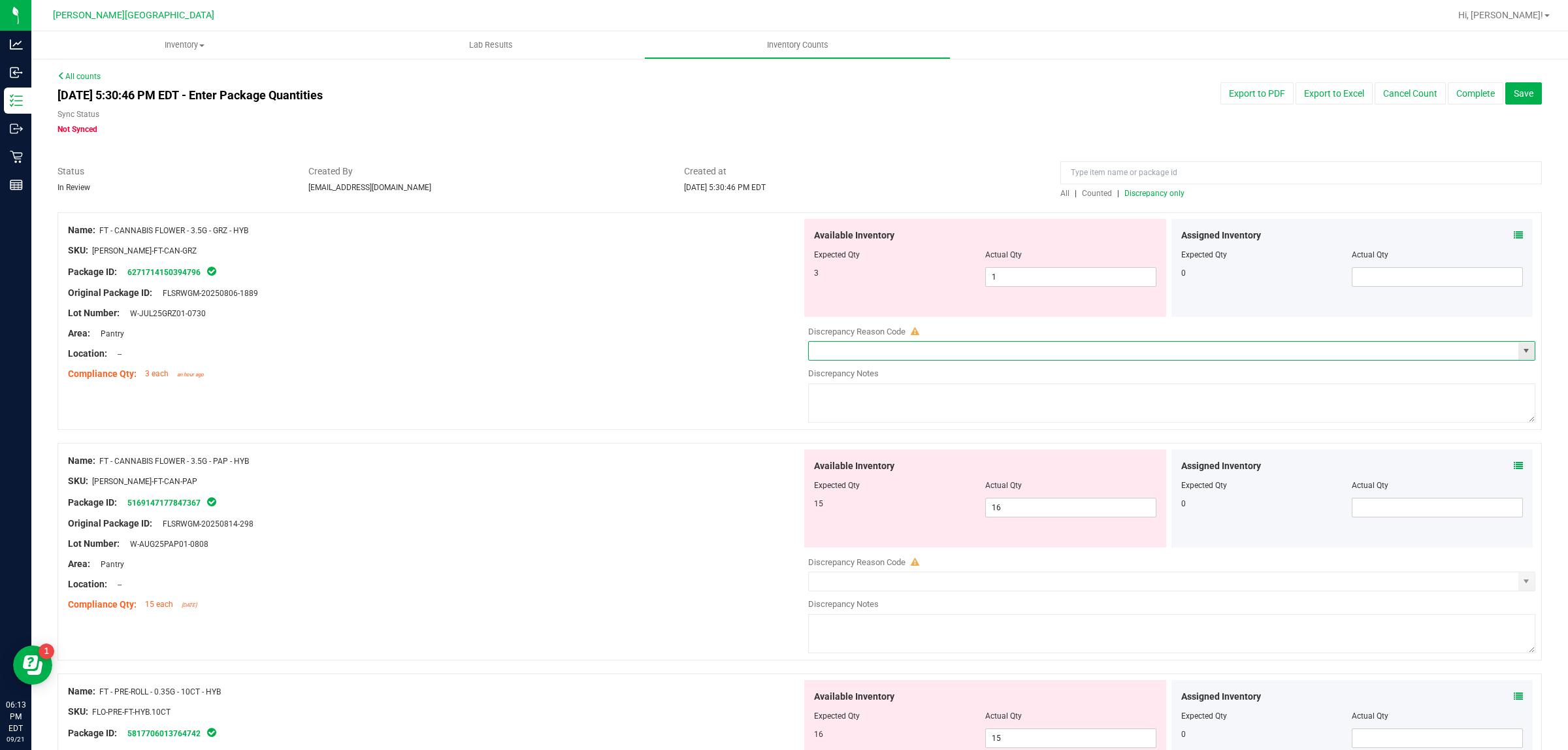
click at [1013, 357] on input "text" at bounding box center [1164, 351] width 710 height 18
click at [1393, 345] on span "select" at bounding box center [1526, 351] width 17 height 18
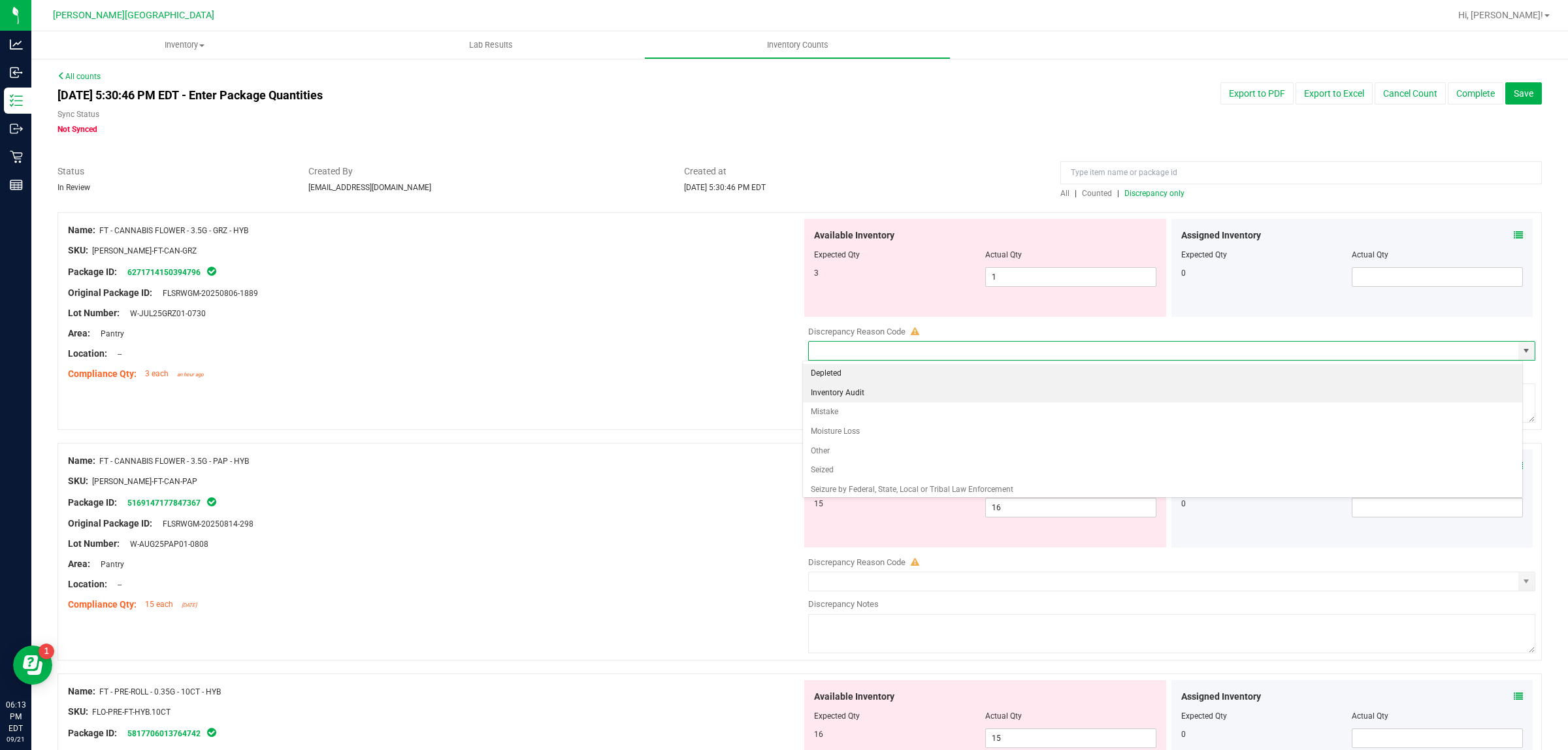
click at [843, 397] on li "Inventory Audit" at bounding box center [1162, 394] width 720 height 20
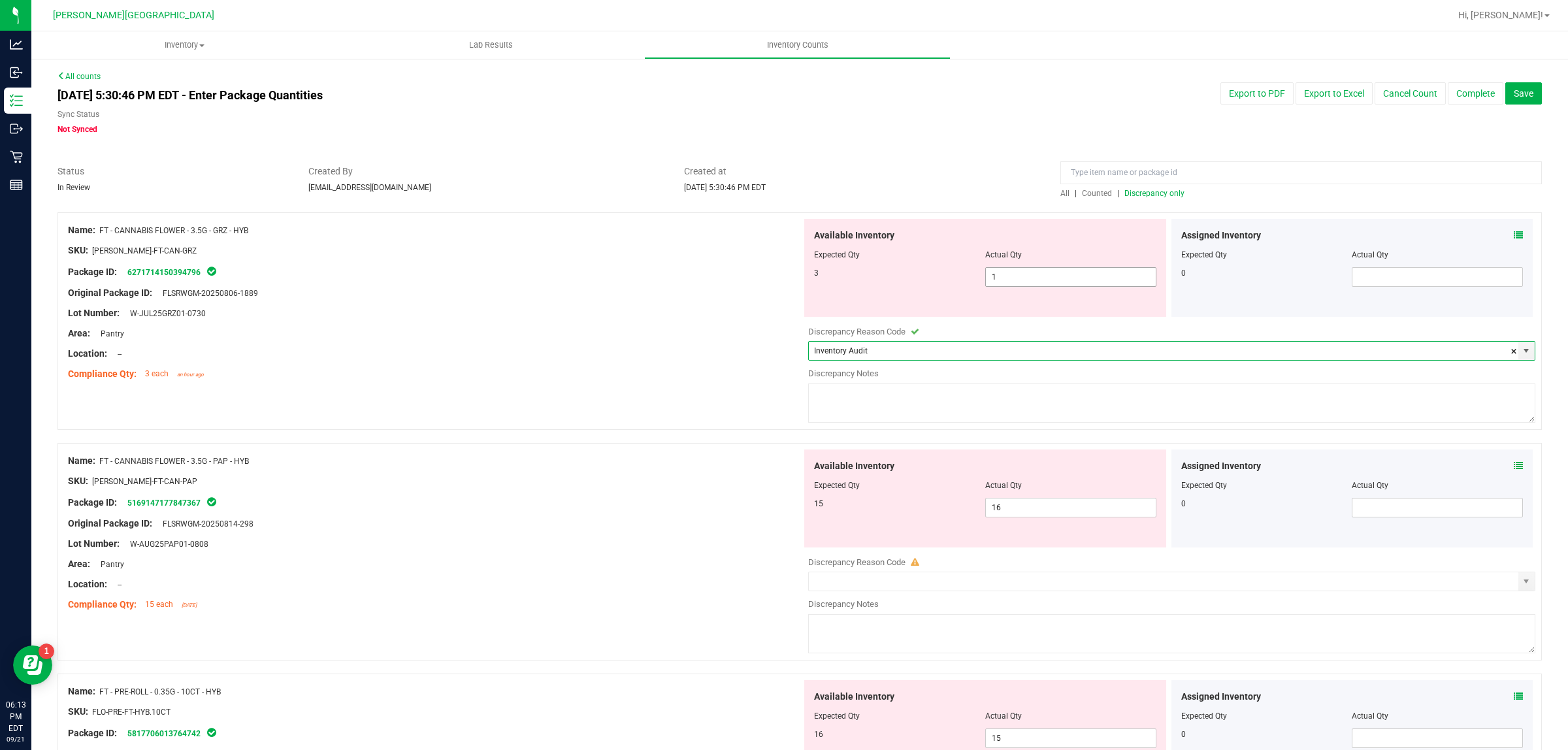
click at [1060, 271] on span "1 1" at bounding box center [1071, 277] width 171 height 20
drag, startPoint x: 735, startPoint y: 315, endPoint x: 745, endPoint y: 256, distance: 59.8
click at [739, 304] on div "Name: FT - CANNABIS FLOWER - 3.5G - GRZ - HYB SKU: FLO-BUD-FT-CAN-GRZ Package I…" at bounding box center [435, 303] width 734 height 167
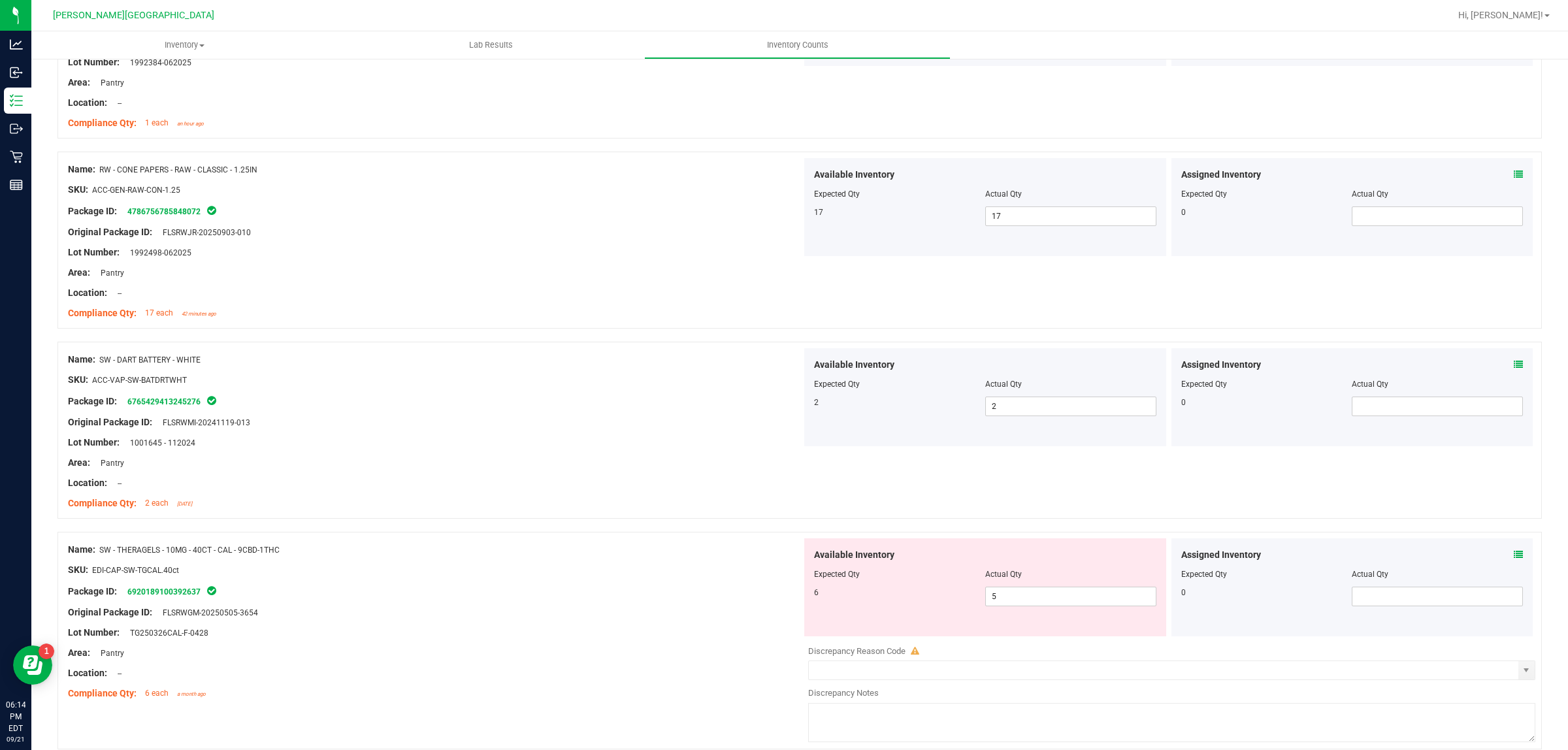
scroll to position [2269, 0]
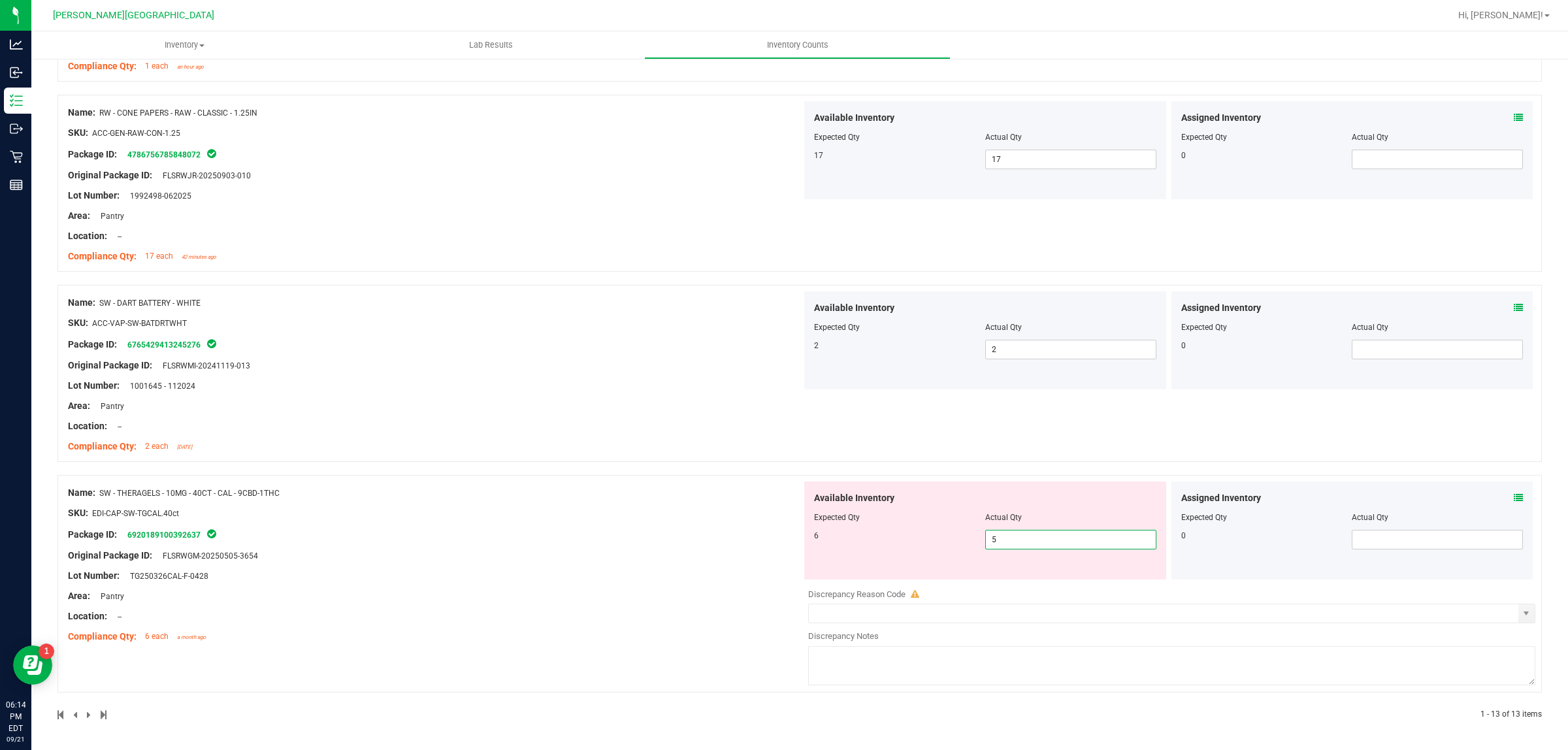
click at [1022, 531] on span "5 5" at bounding box center [1071, 540] width 171 height 20
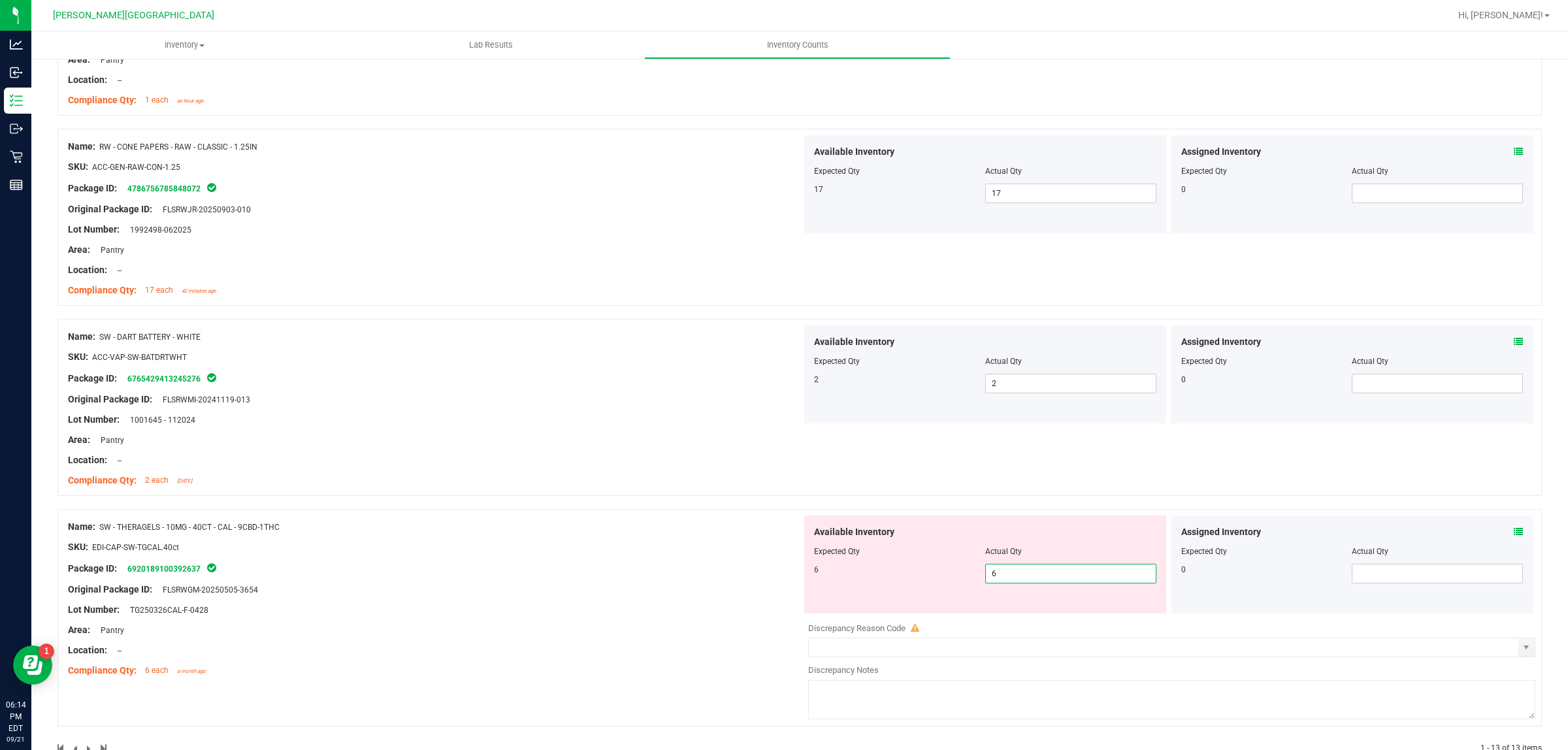
click at [710, 526] on div "Name: SW - THERAGELS - 10MG - 40CT - CAL - 9CBD-1THC SKU: EDI-CAP-SW-TGCAL.40ct…" at bounding box center [435, 599] width 734 height 167
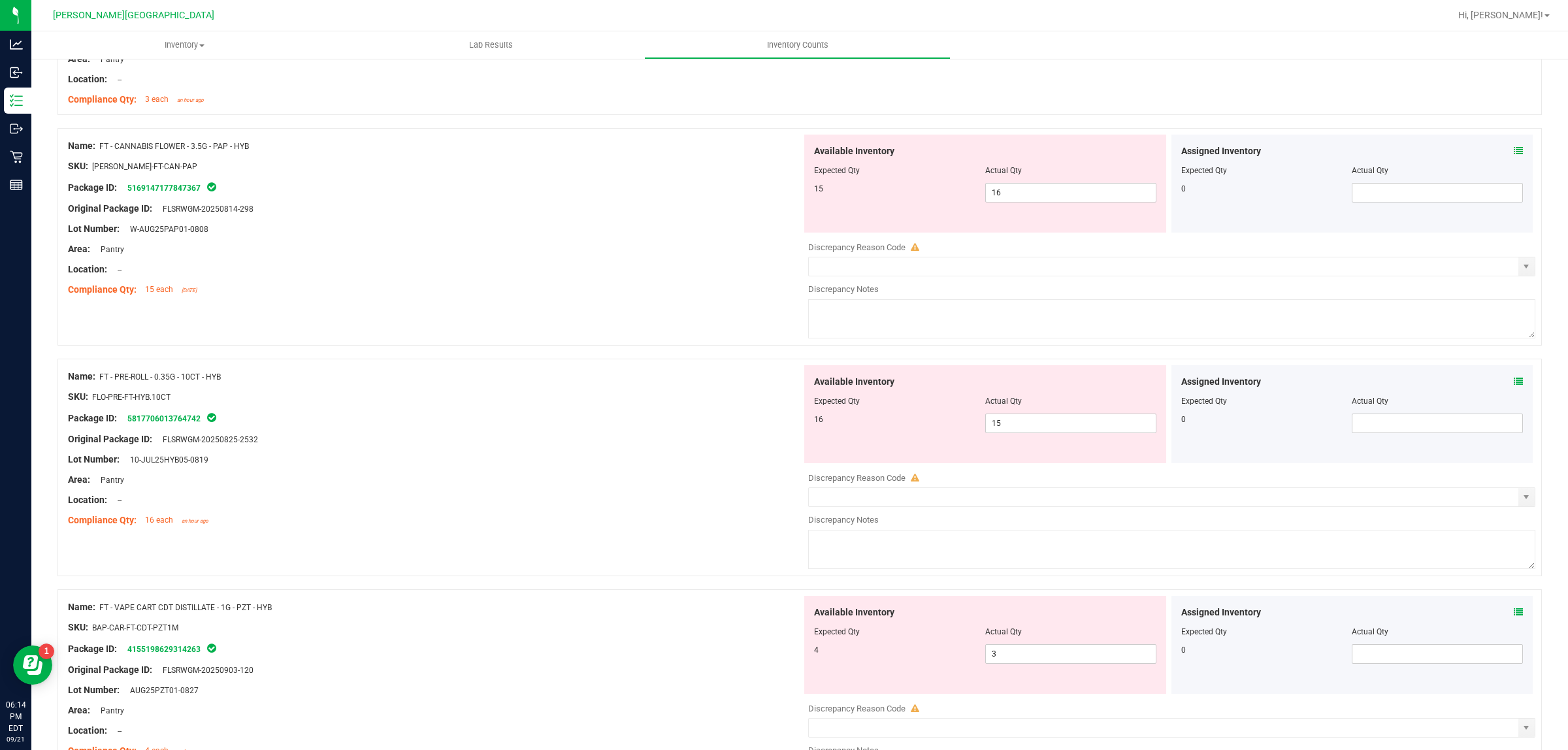
scroll to position [268, 0]
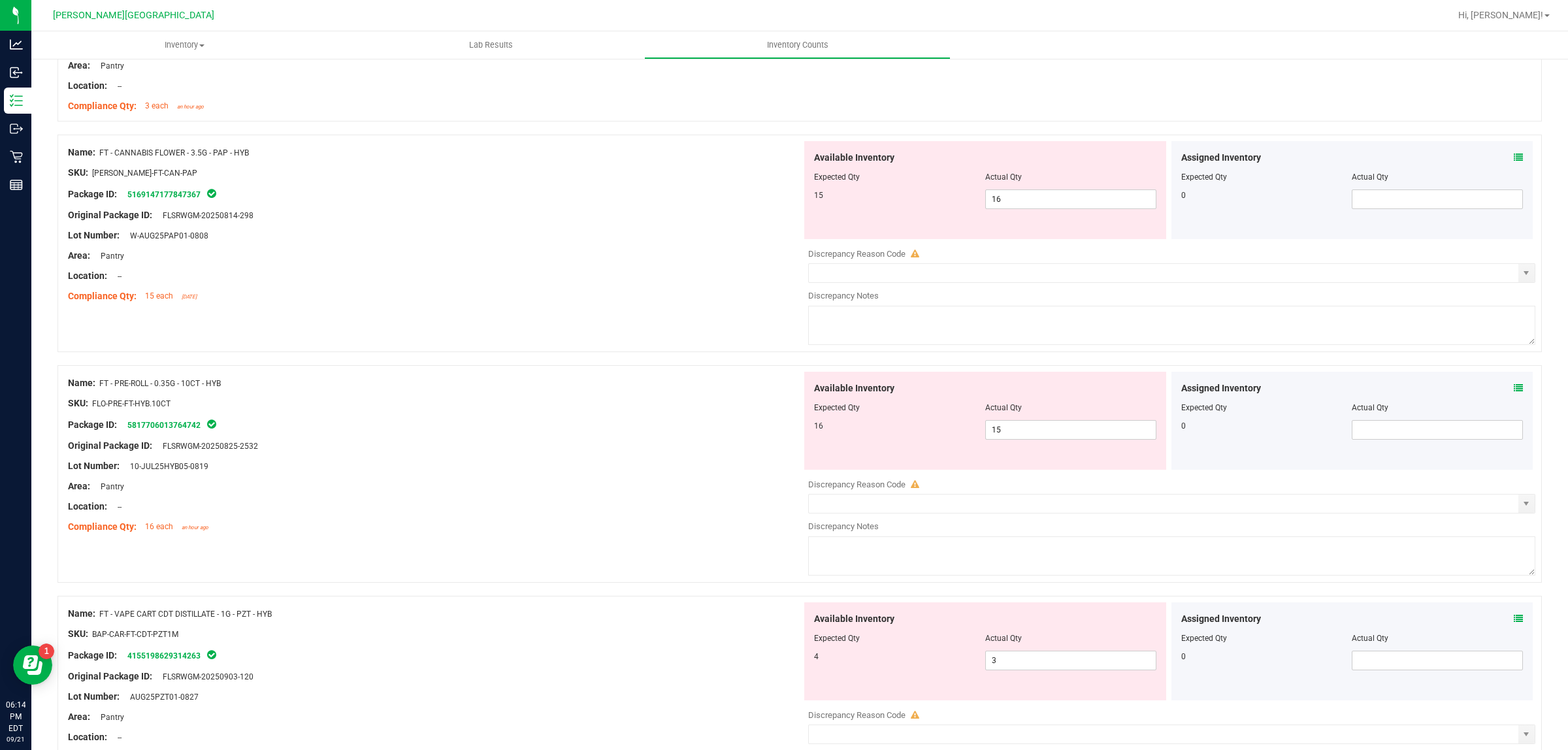
drag, startPoint x: 696, startPoint y: 360, endPoint x: 677, endPoint y: 352, distance: 20.6
click at [683, 352] on div "Name: FT - CANNABIS FLOWER - 3.5G - PAP - HYB SKU: FLO-BUD-FT-CAN-PAP Package I…" at bounding box center [800, 249] width 1485 height 231
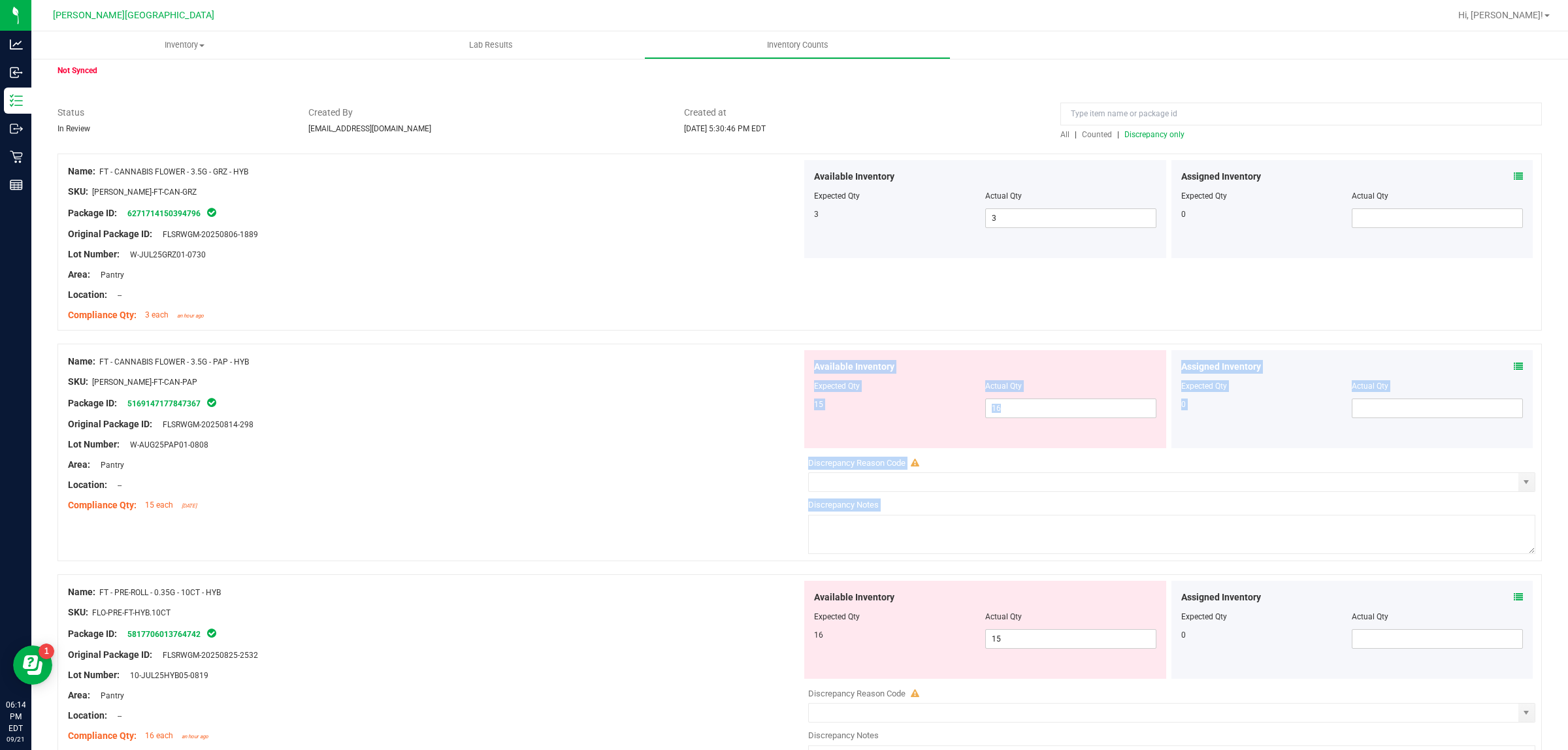
scroll to position [0, 0]
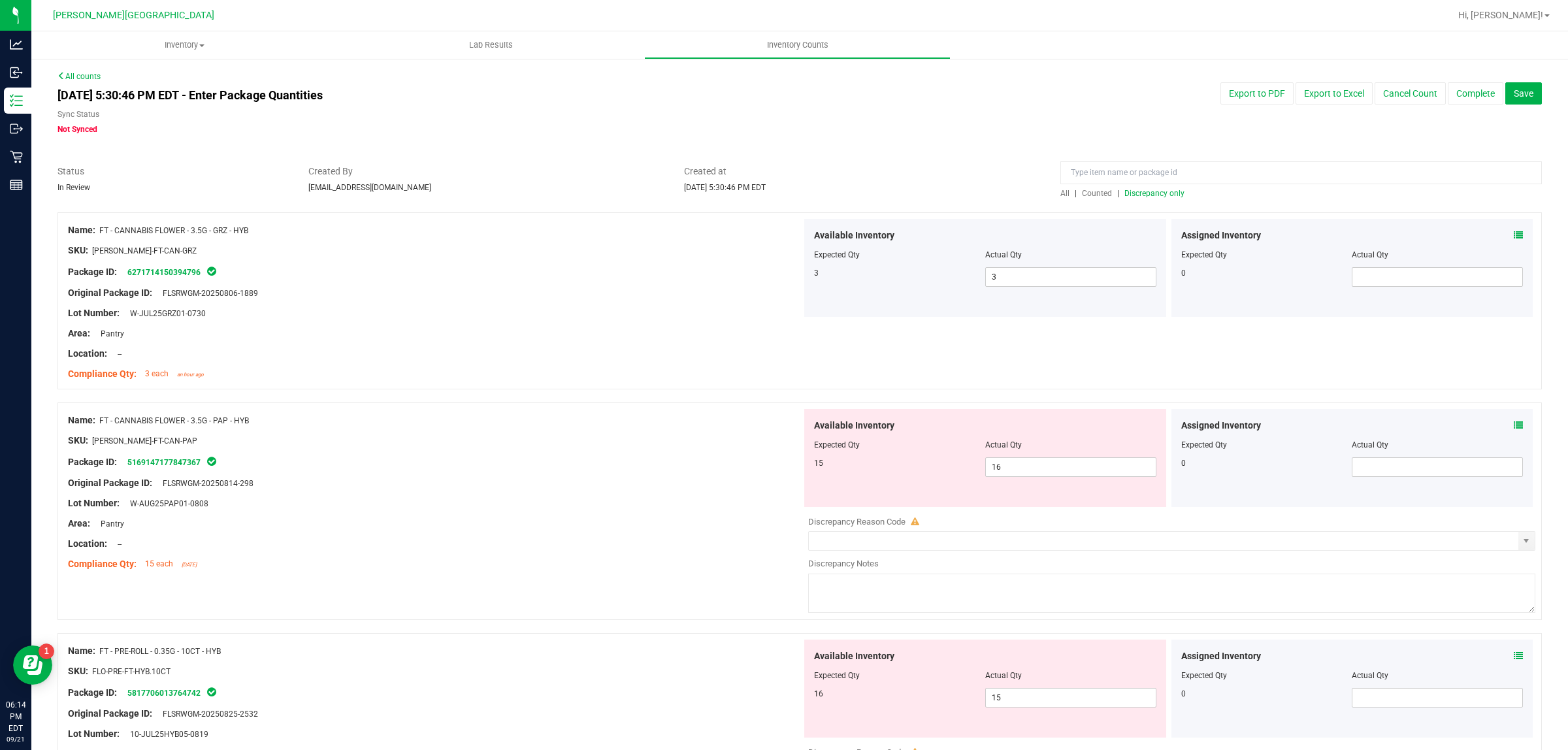
drag, startPoint x: 661, startPoint y: 390, endPoint x: 661, endPoint y: 469, distance: 79.0
click at [661, 391] on div at bounding box center [800, 396] width 1485 height 13
click at [691, 500] on div "Lot Number: W-AUG25PAP01-0808" at bounding box center [435, 504] width 734 height 14
click at [978, 544] on input "text" at bounding box center [1164, 541] width 710 height 18
click at [1393, 549] on span "select" at bounding box center [1526, 541] width 17 height 18
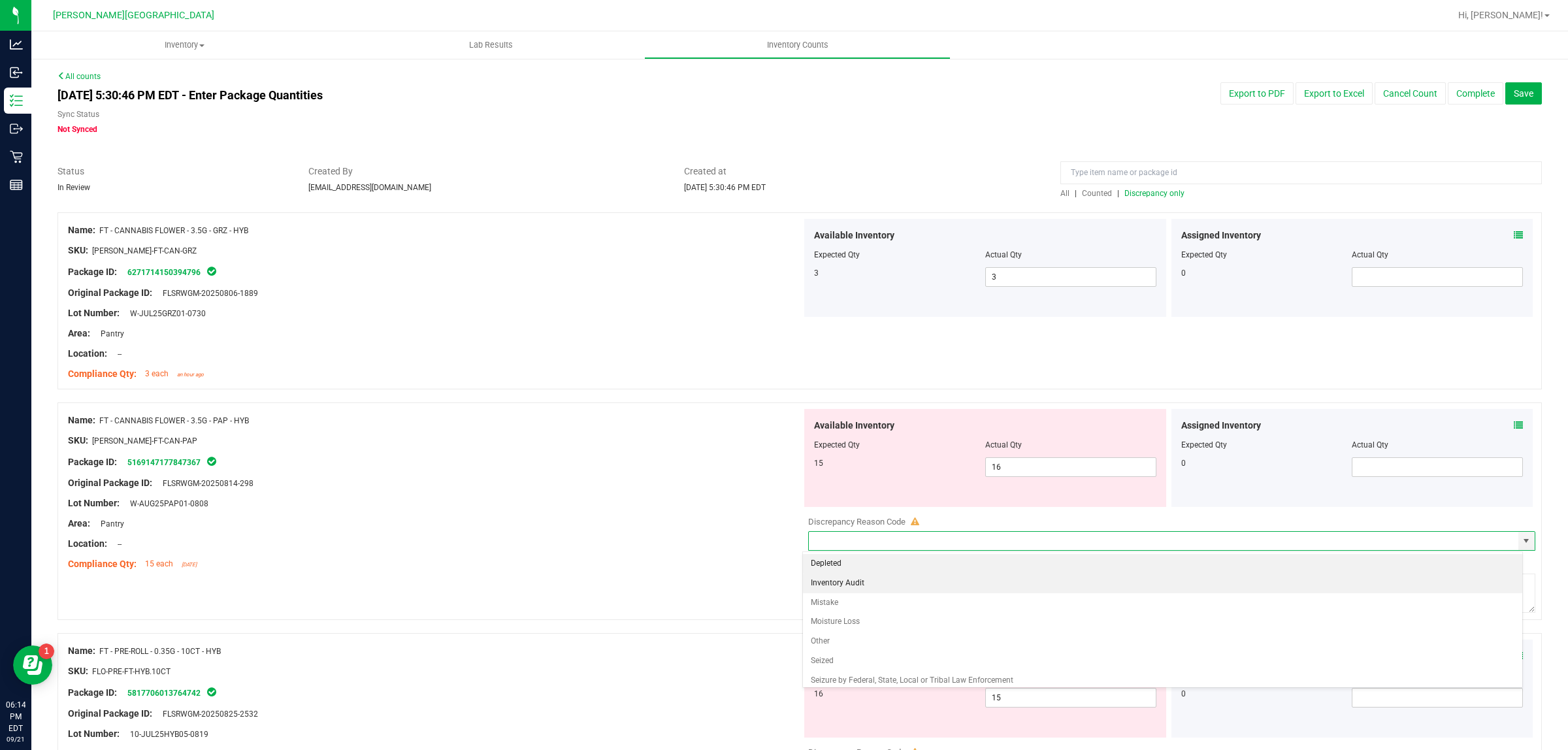
click at [856, 587] on li "Inventory Audit" at bounding box center [1162, 584] width 720 height 20
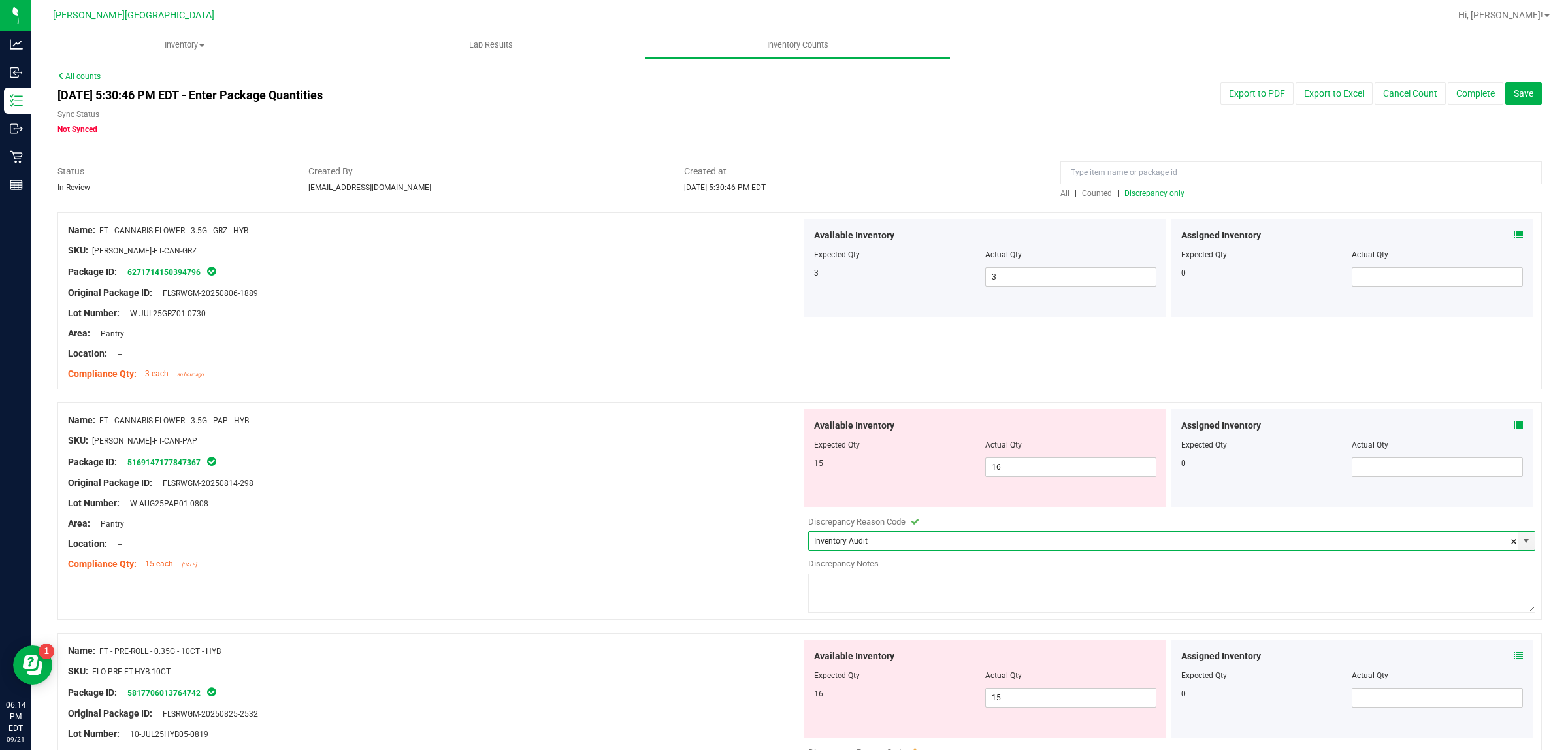
click at [882, 597] on textarea at bounding box center [1171, 594] width 727 height 39
drag, startPoint x: 863, startPoint y: 582, endPoint x: 814, endPoint y: 577, distance: 49.3
click at [814, 577] on textarea "Biotrack inter" at bounding box center [1171, 594] width 727 height 39
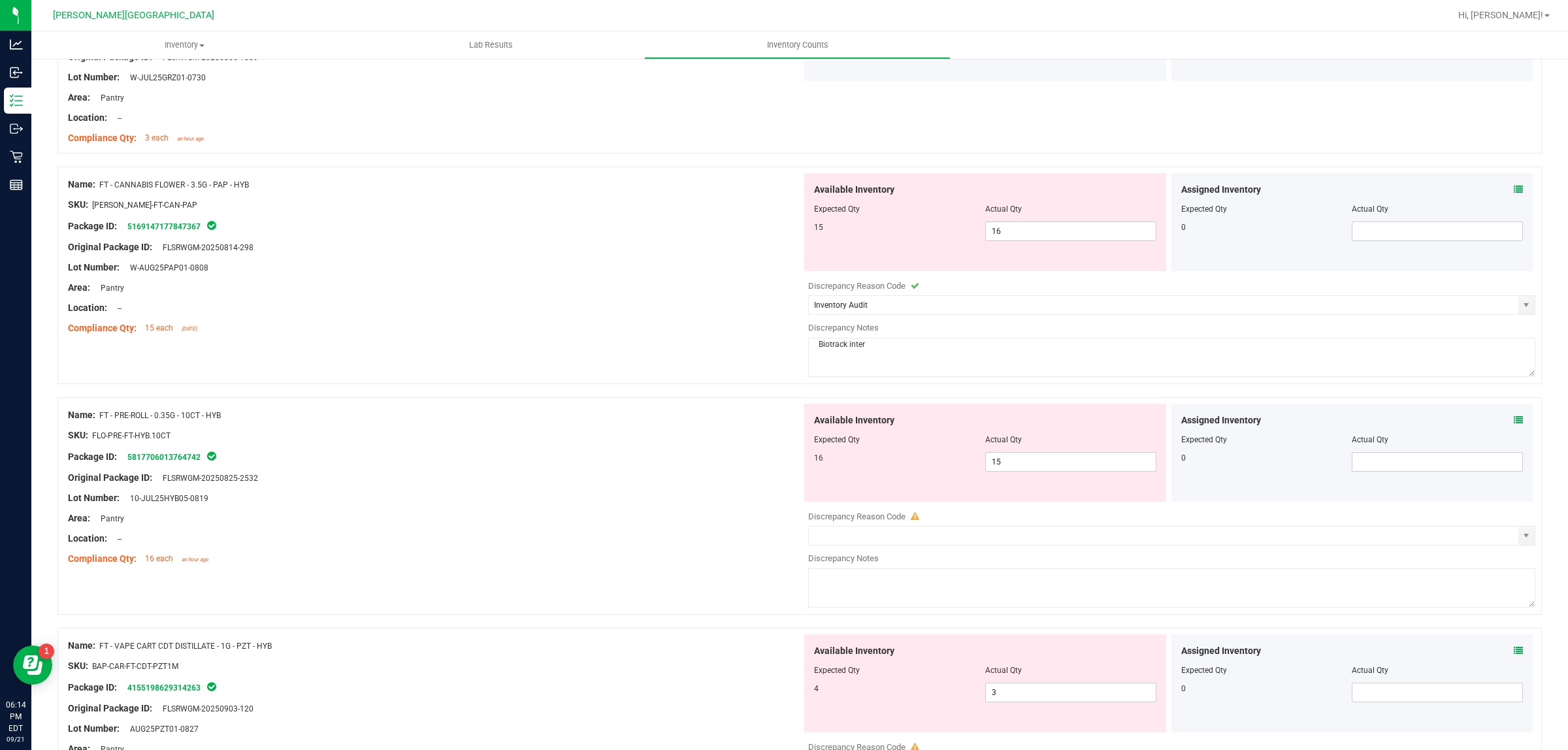
scroll to position [245, 0]
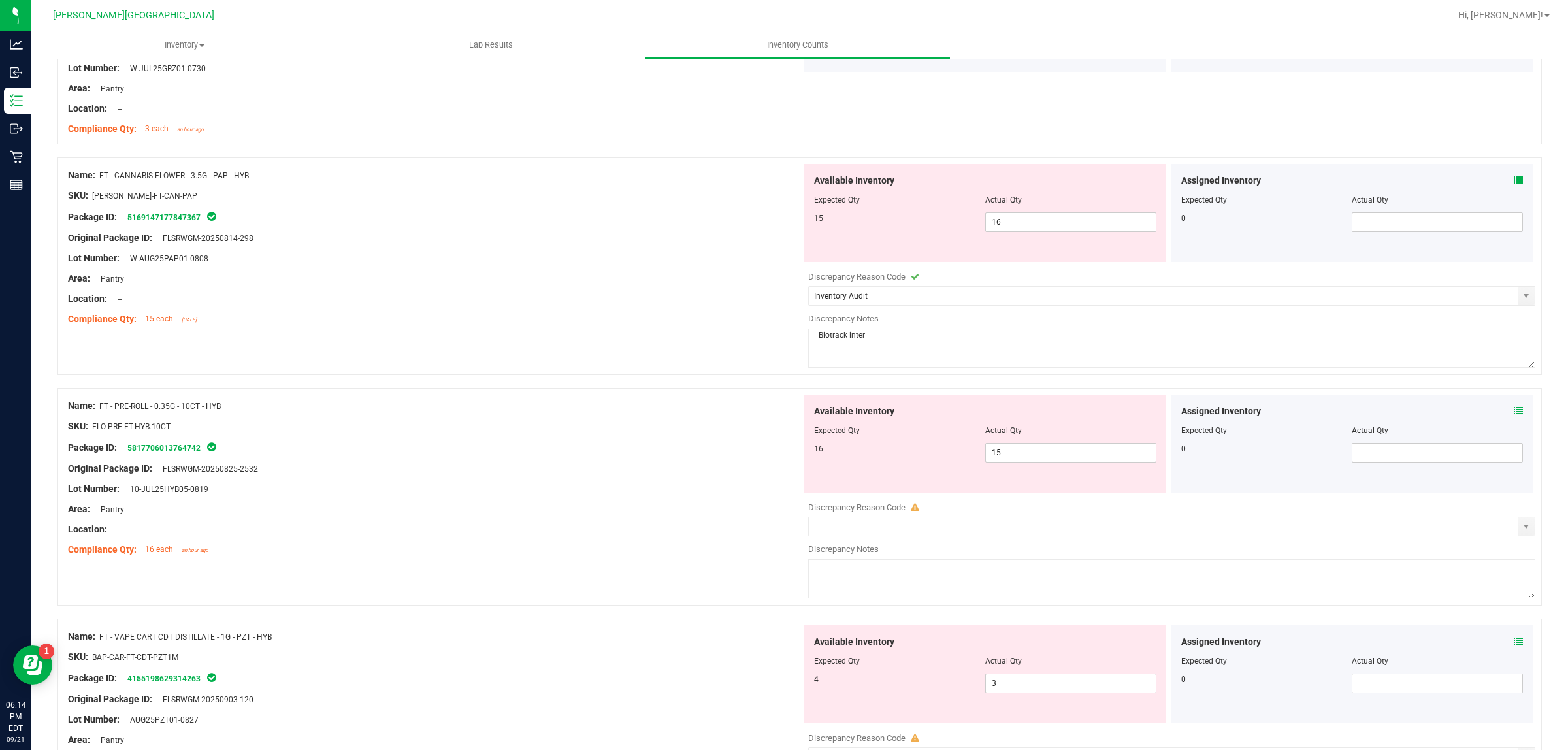
click at [992, 513] on div "Discrepancy Reason Code" at bounding box center [1171, 507] width 727 height 13
click at [1002, 521] on input "text" at bounding box center [1164, 526] width 710 height 18
click at [1393, 532] on span "select" at bounding box center [1526, 527] width 11 height 11
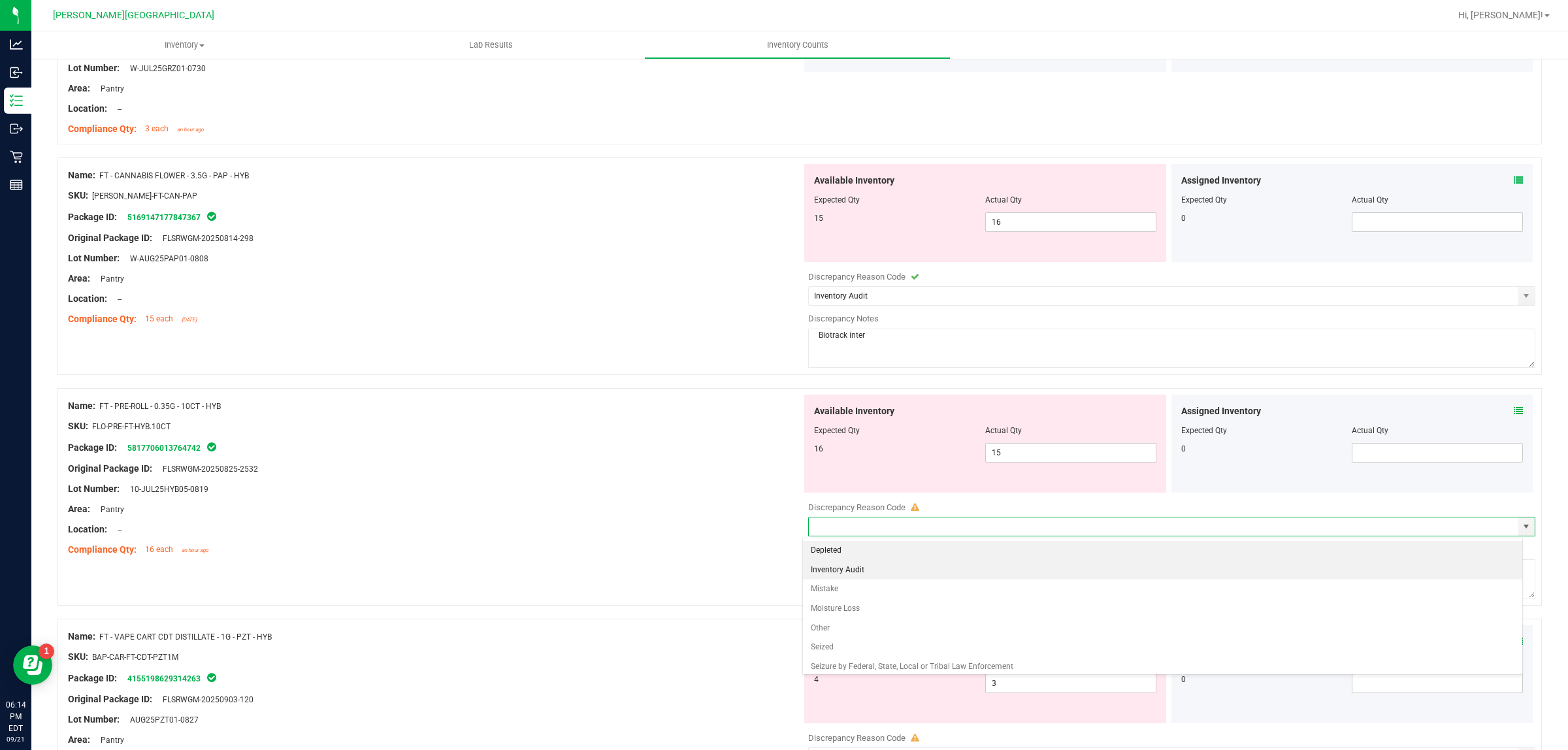
click at [880, 579] on li "Inventory Audit" at bounding box center [1162, 570] width 720 height 20
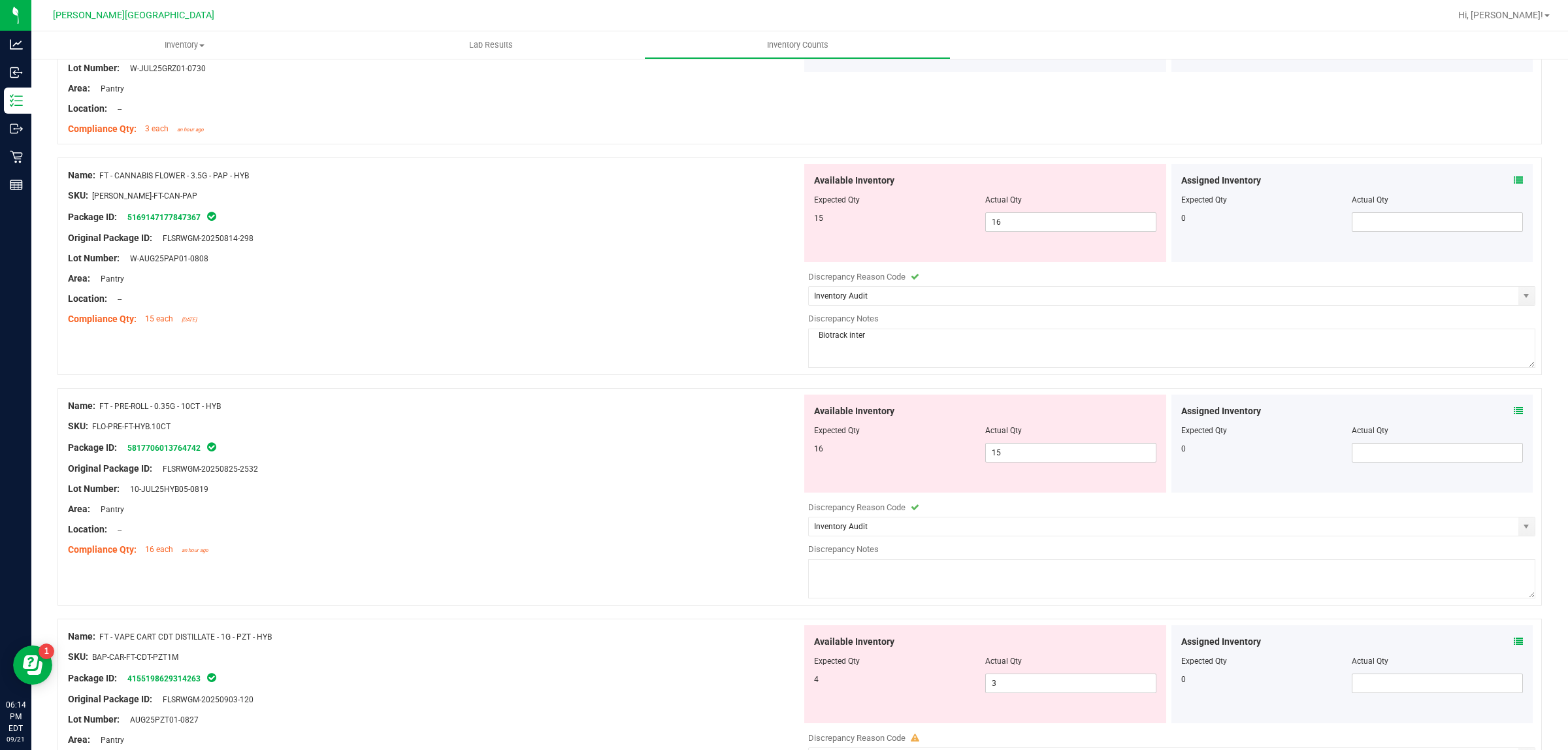
click at [701, 585] on div "Name: FT - PRE-ROLL - 0.35G - 10CT - HYB SKU: FLO-PRE-FT-HYB.10CT Package ID: 5…" at bounding box center [800, 497] width 1485 height 218
click at [860, 586] on textarea at bounding box center [1171, 579] width 727 height 39
paste textarea "Biotrack inter"
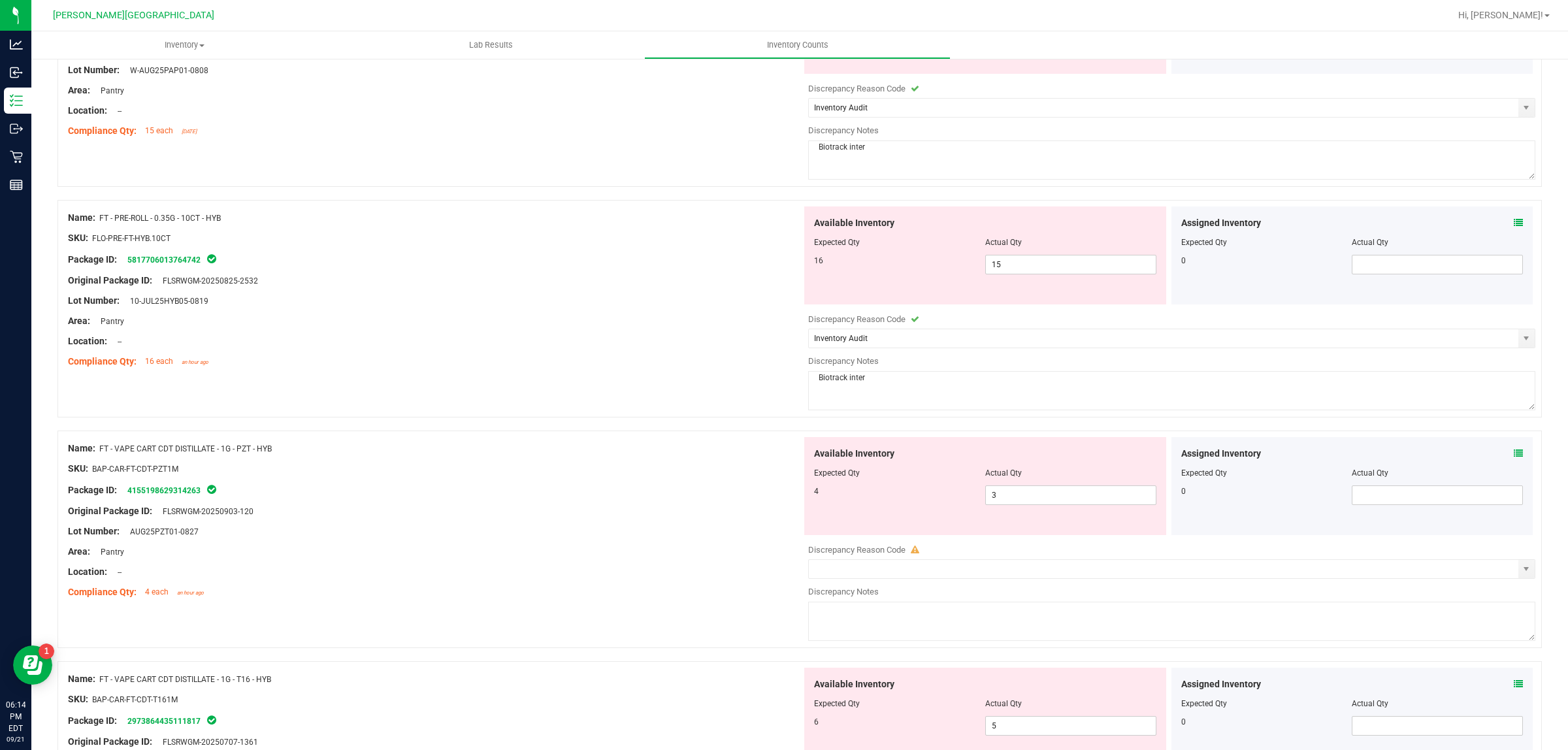
scroll to position [490, 0]
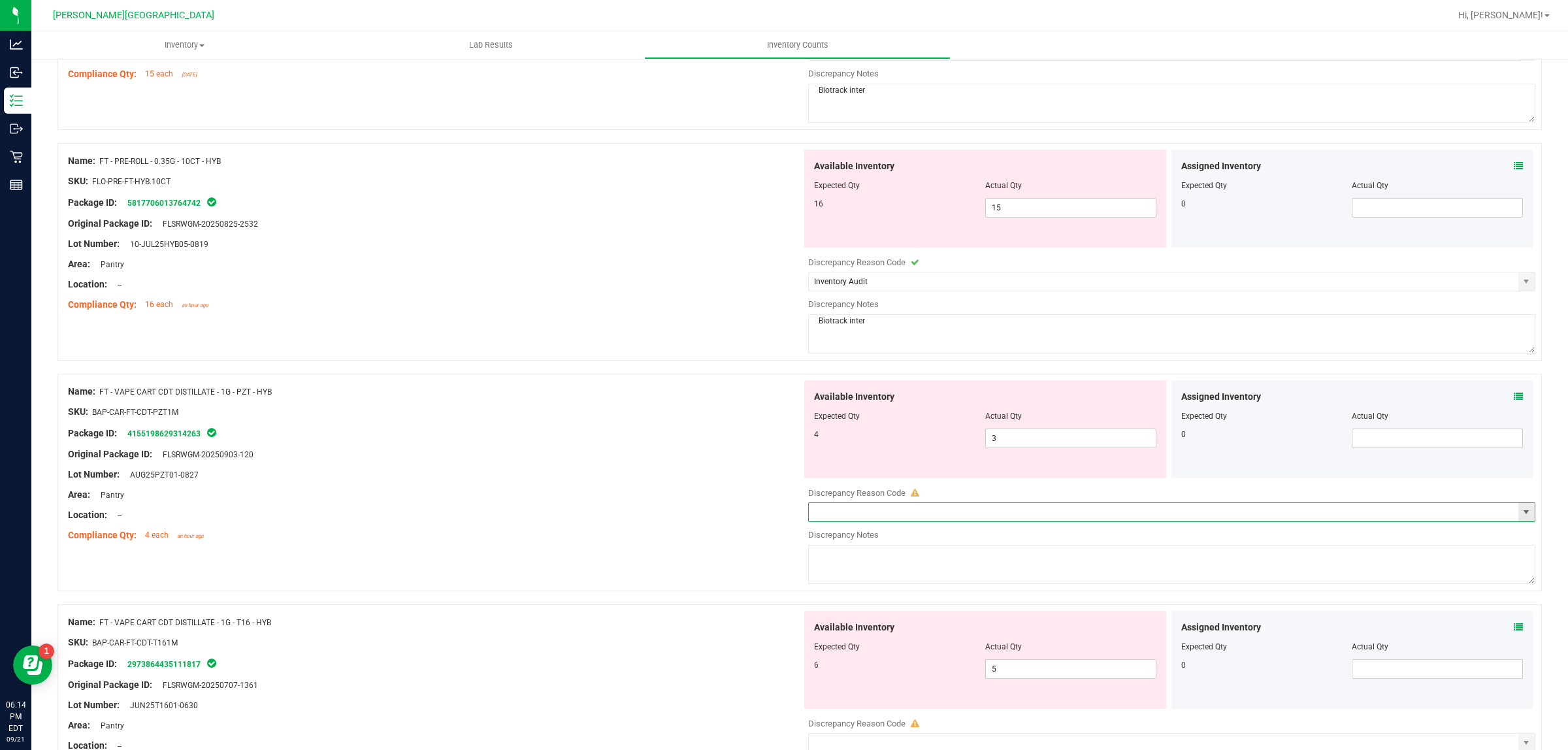
click at [1065, 507] on input "text" at bounding box center [1164, 512] width 710 height 18
click at [1393, 521] on span "select" at bounding box center [1526, 512] width 17 height 18
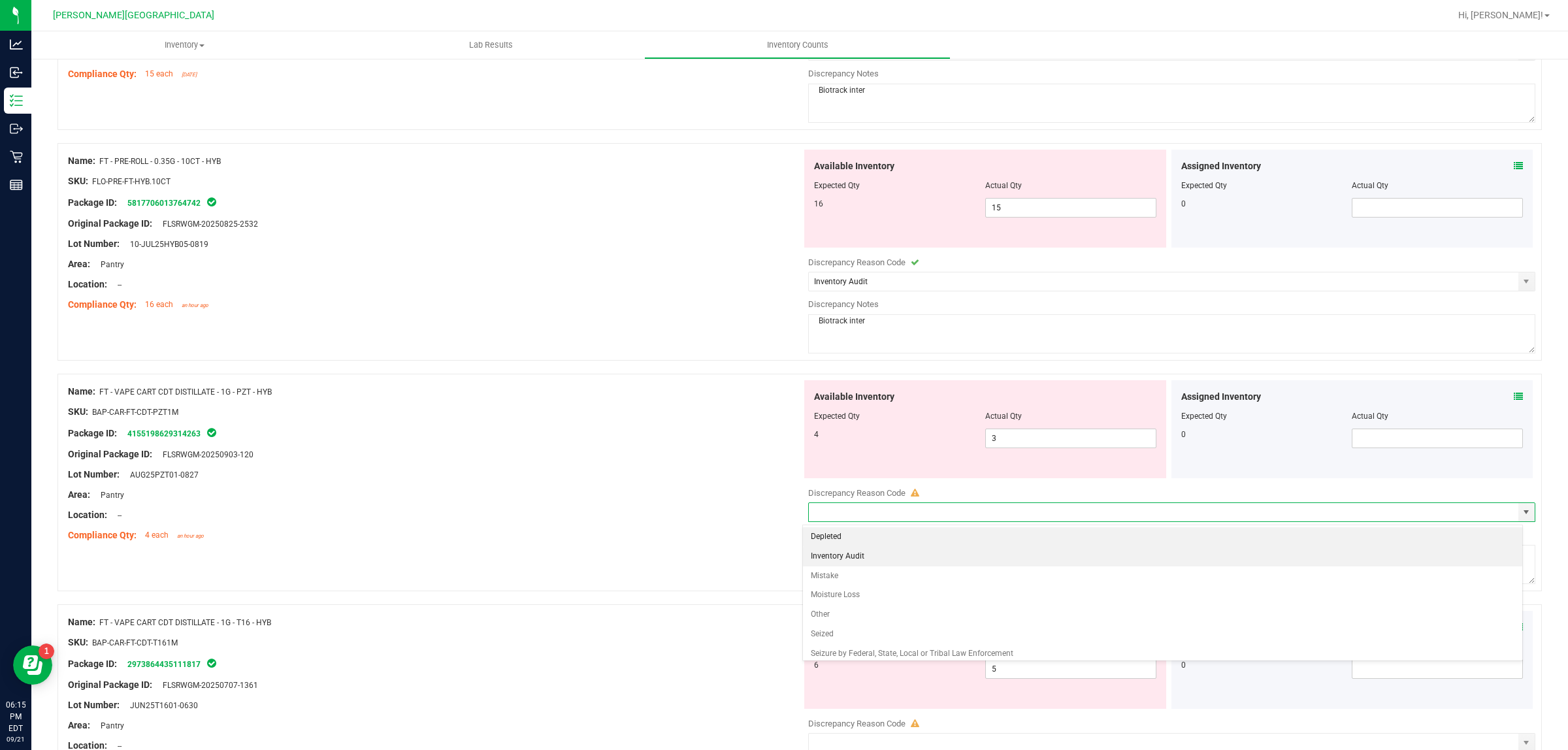
click at [932, 563] on li "Inventory Audit" at bounding box center [1162, 557] width 720 height 20
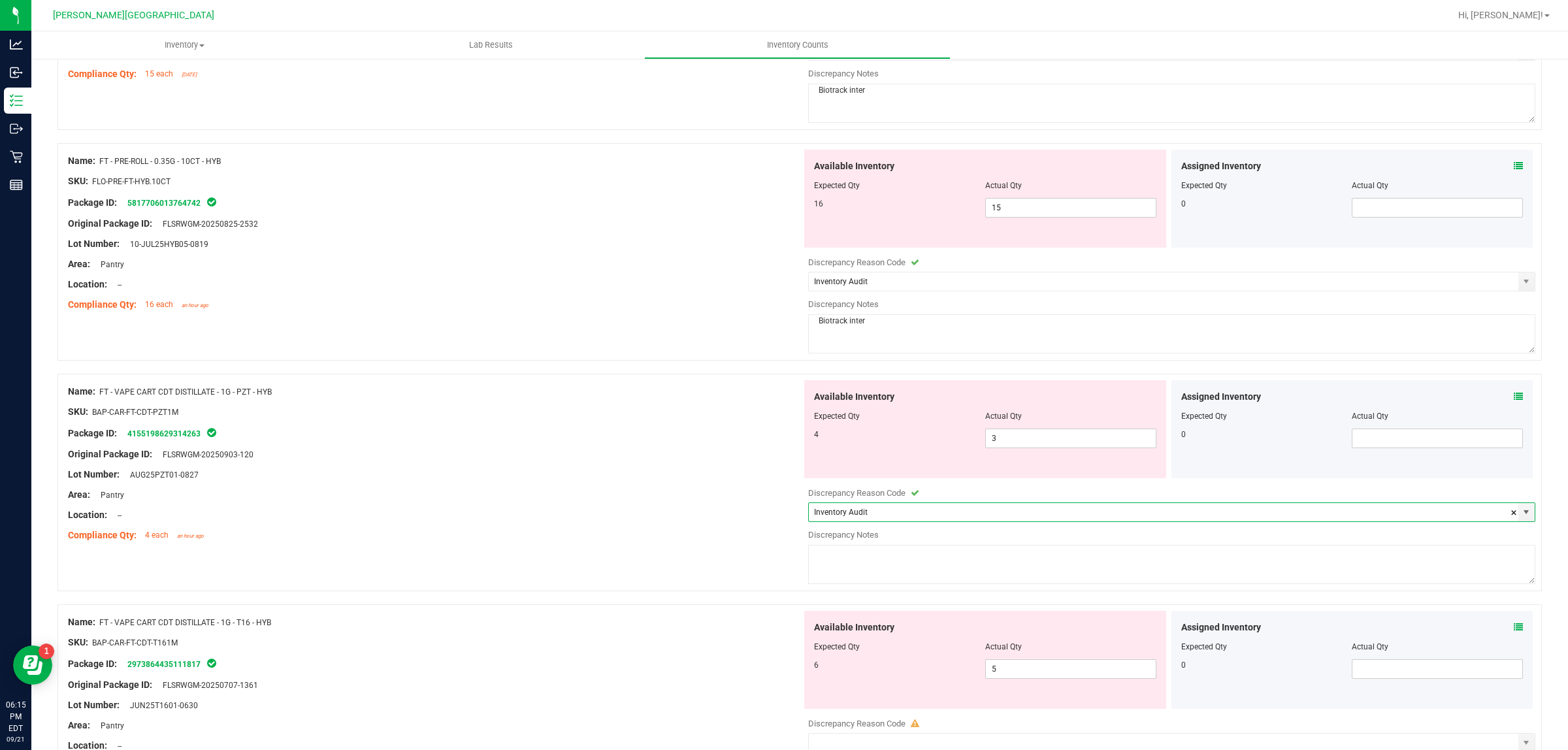
click at [543, 527] on div at bounding box center [435, 525] width 734 height 7
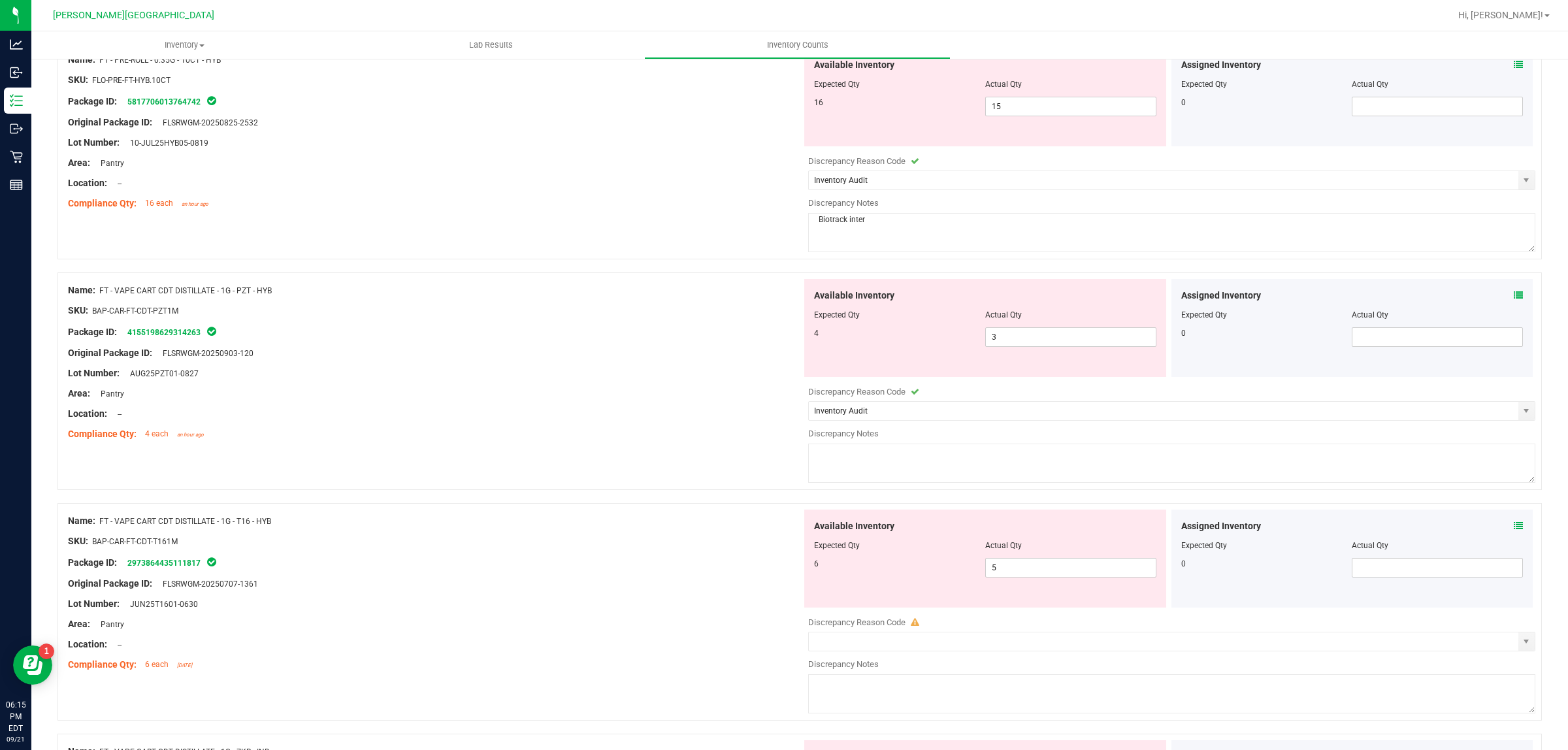
scroll to position [654, 0]
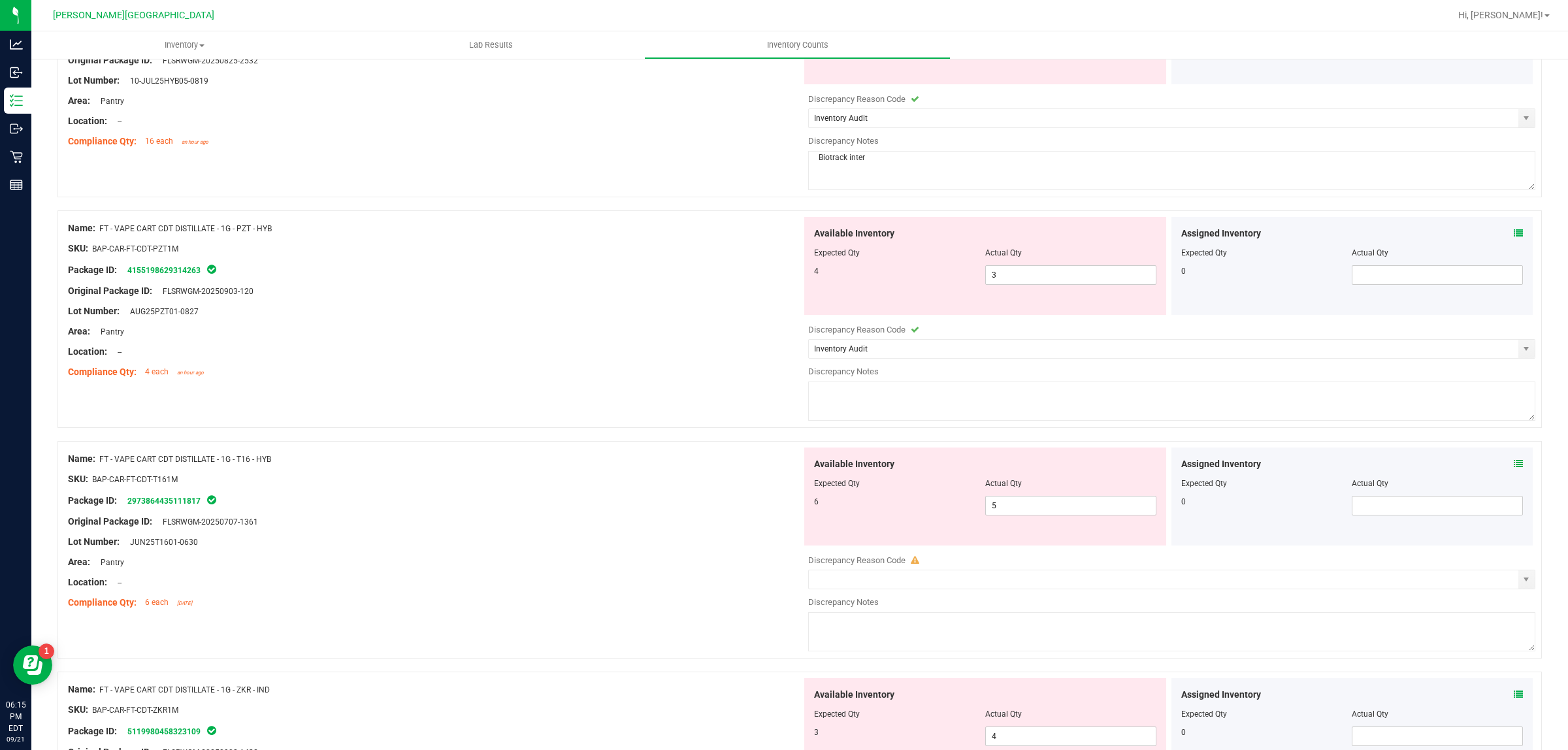
click at [898, 391] on textarea at bounding box center [1171, 401] width 727 height 39
paste textarea "Biotrack inter"
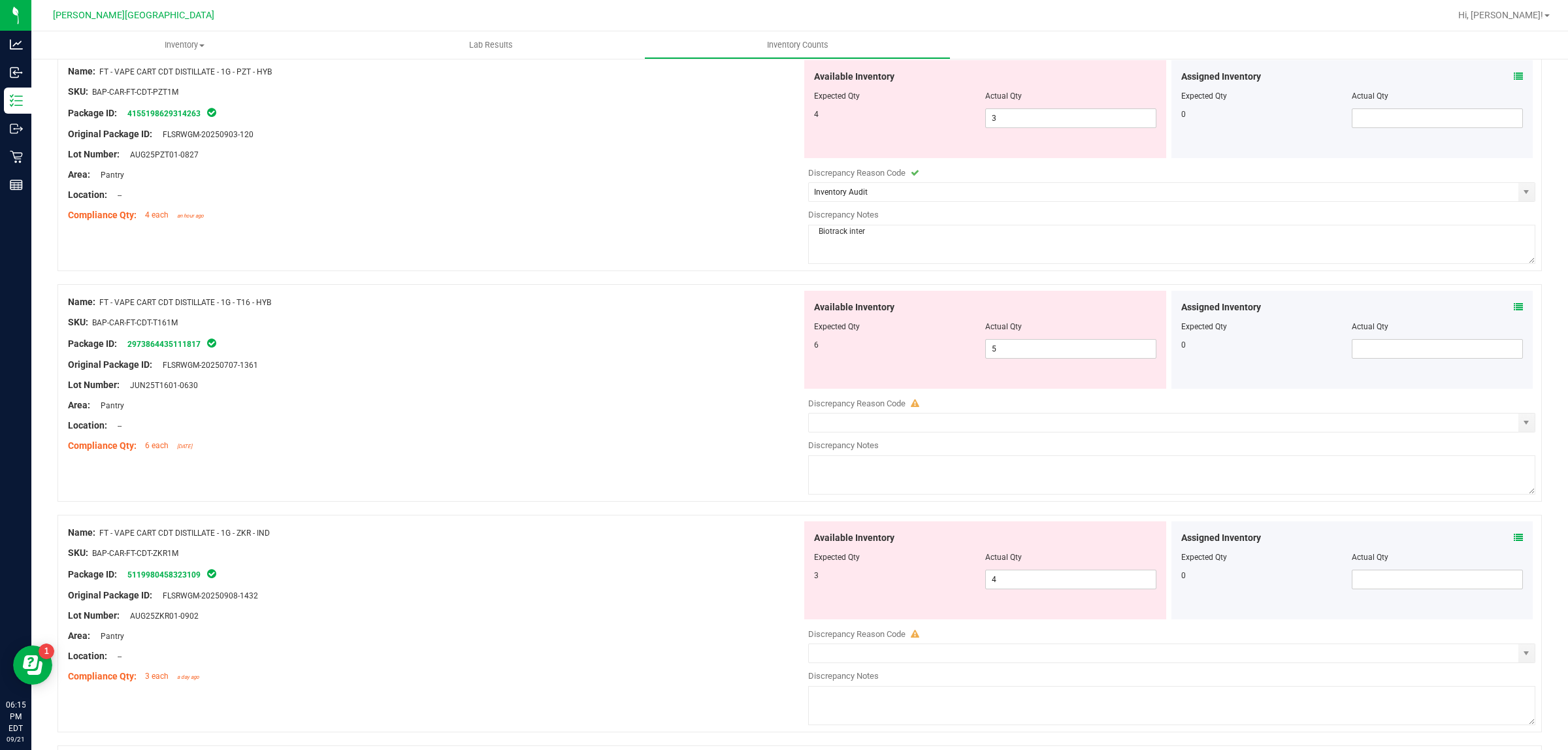
scroll to position [817, 0]
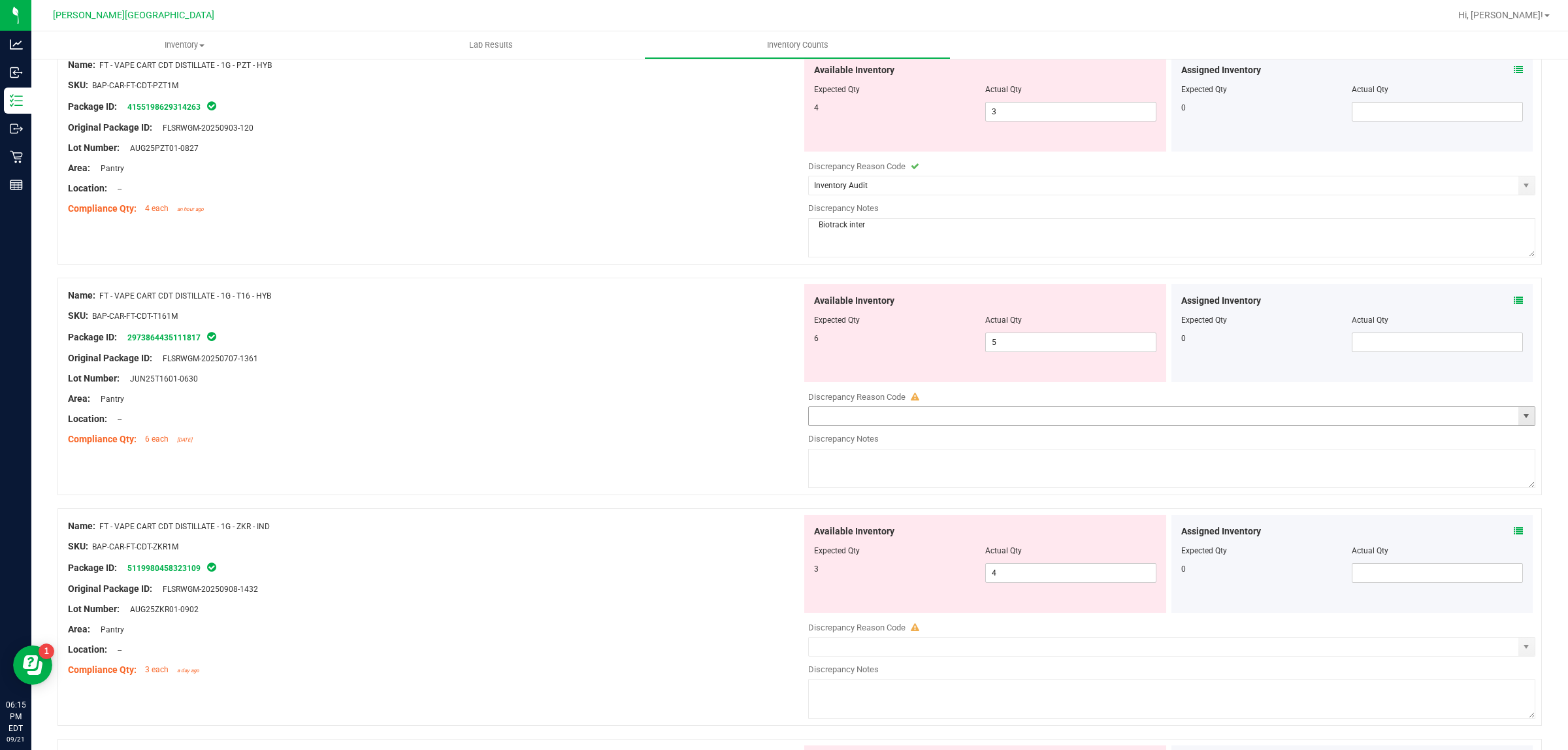
click at [1393, 418] on span "select" at bounding box center [1526, 416] width 11 height 11
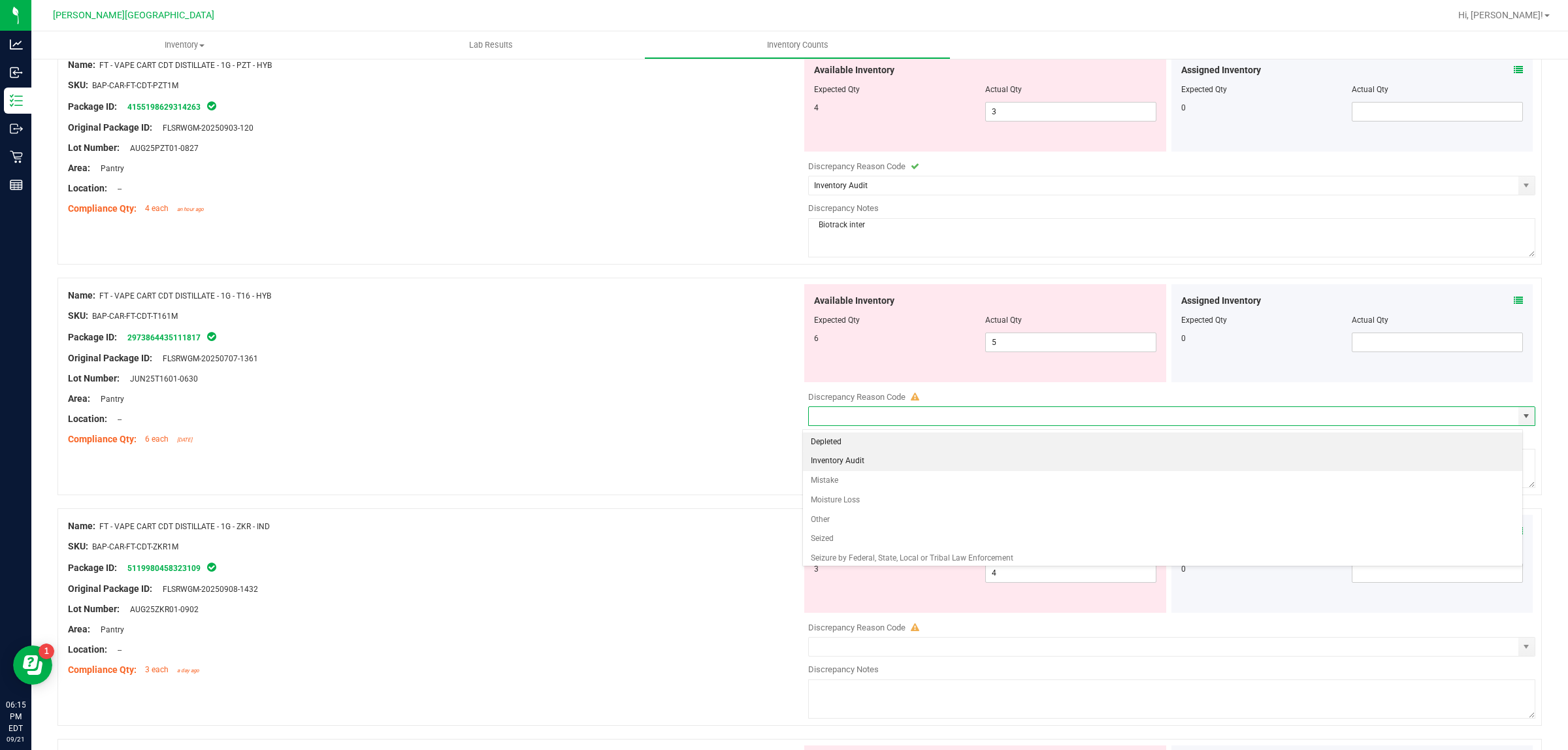
click at [838, 469] on li "Inventory Audit" at bounding box center [1162, 461] width 720 height 20
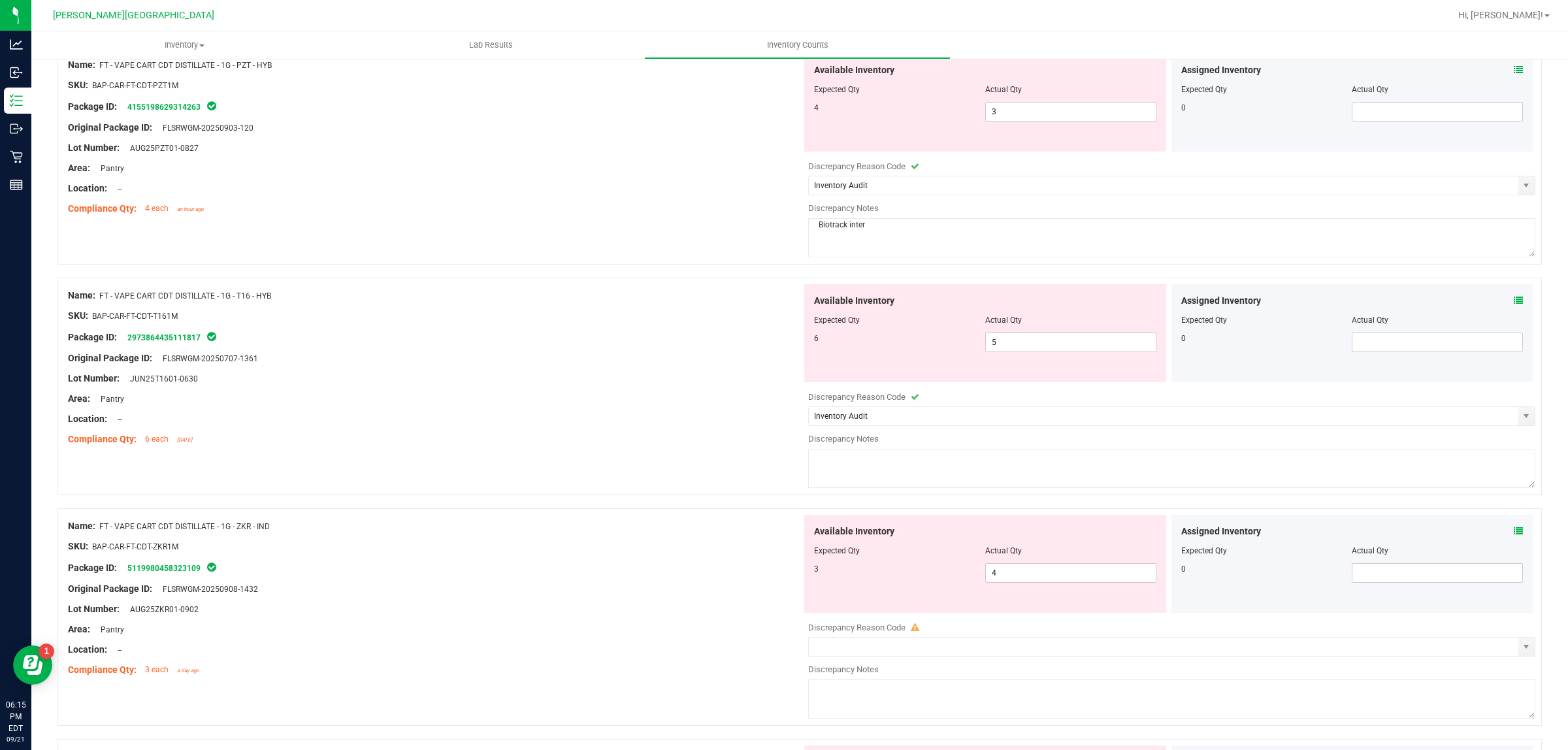
click at [857, 464] on textarea at bounding box center [1171, 469] width 727 height 39
paste textarea "Biotrack inter"
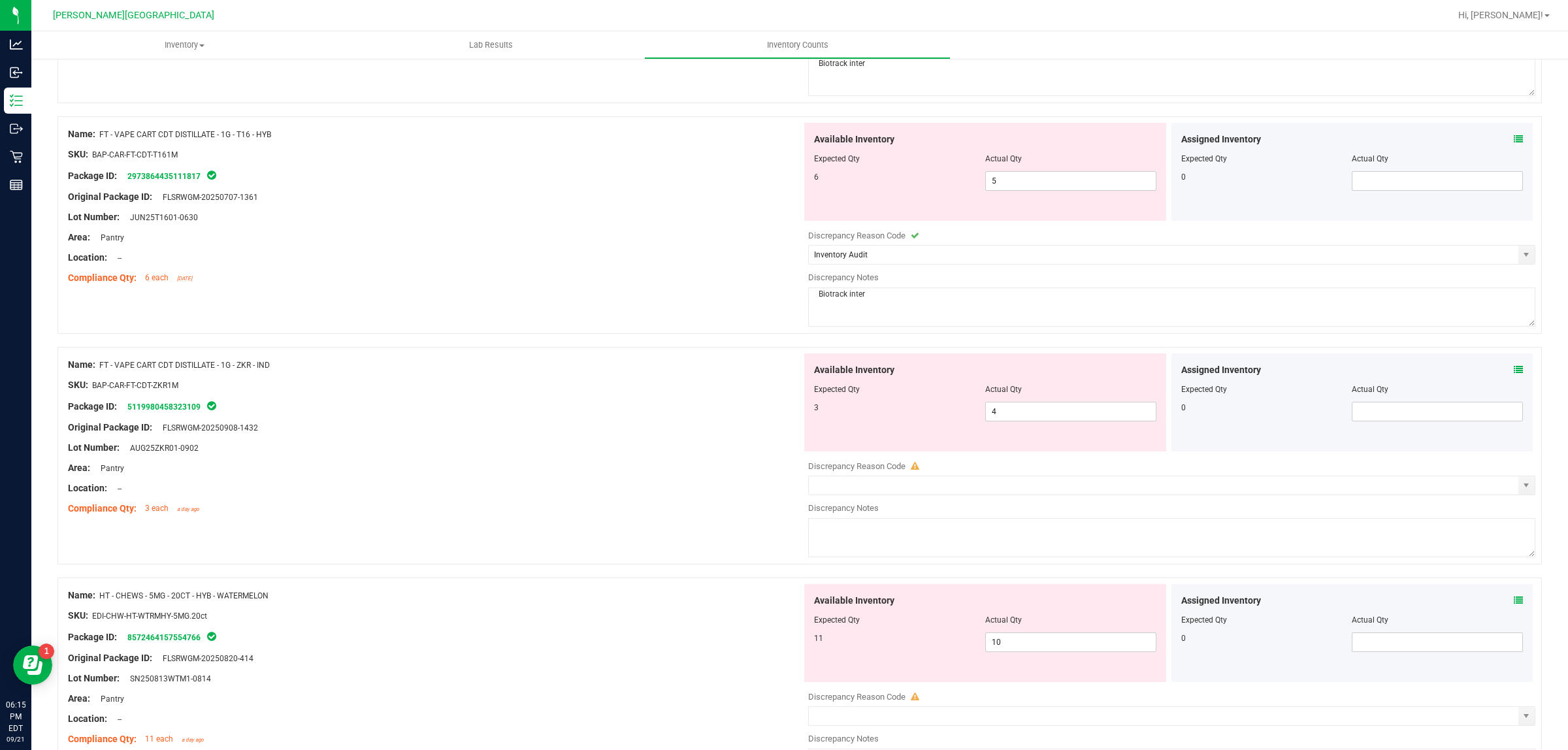
scroll to position [980, 0]
click at [902, 493] on input "text" at bounding box center [1164, 484] width 710 height 18
click at [1393, 485] on span at bounding box center [1171, 484] width 727 height 20
click at [1393, 485] on span "select" at bounding box center [1526, 484] width 17 height 18
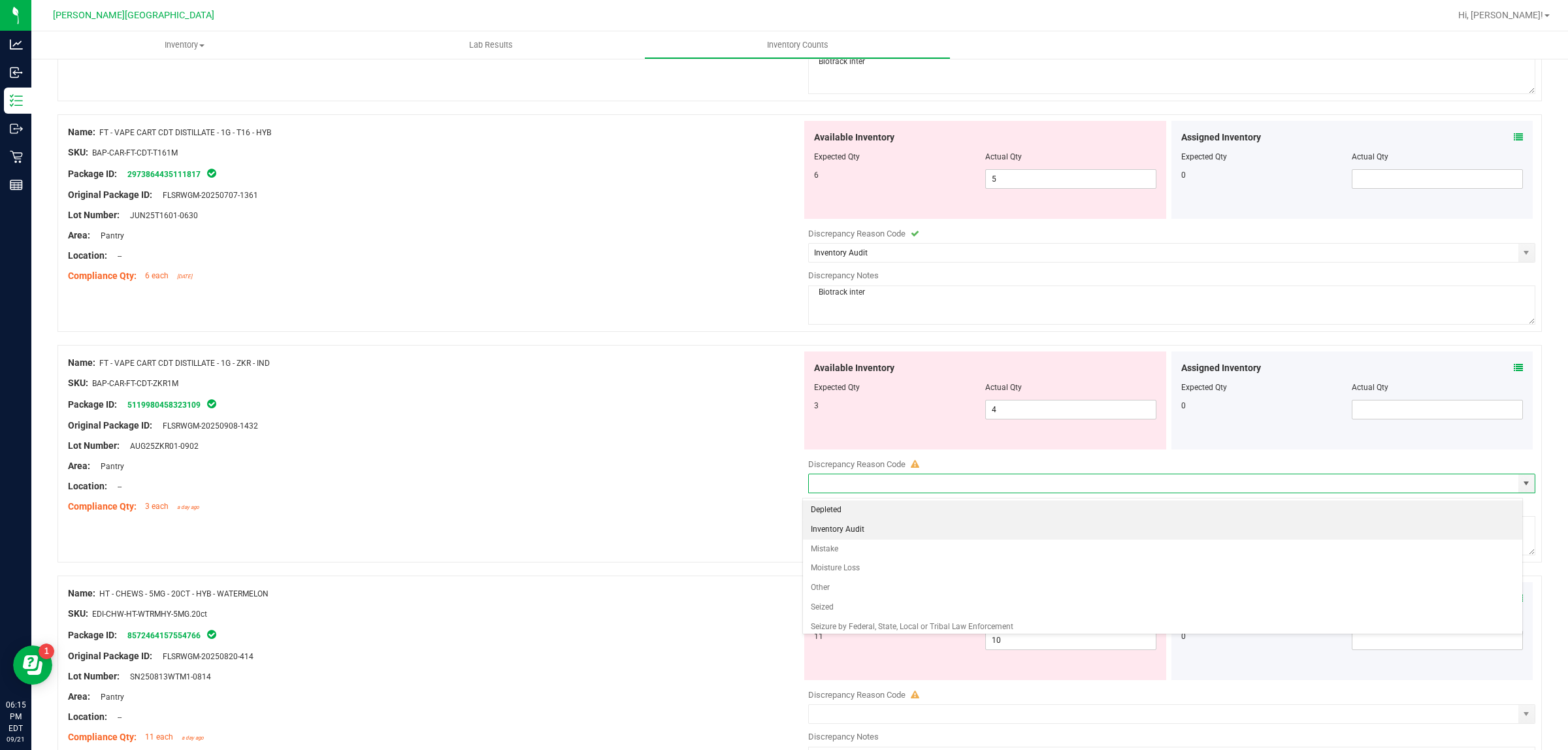
click at [829, 528] on li "Inventory Audit" at bounding box center [1162, 530] width 720 height 20
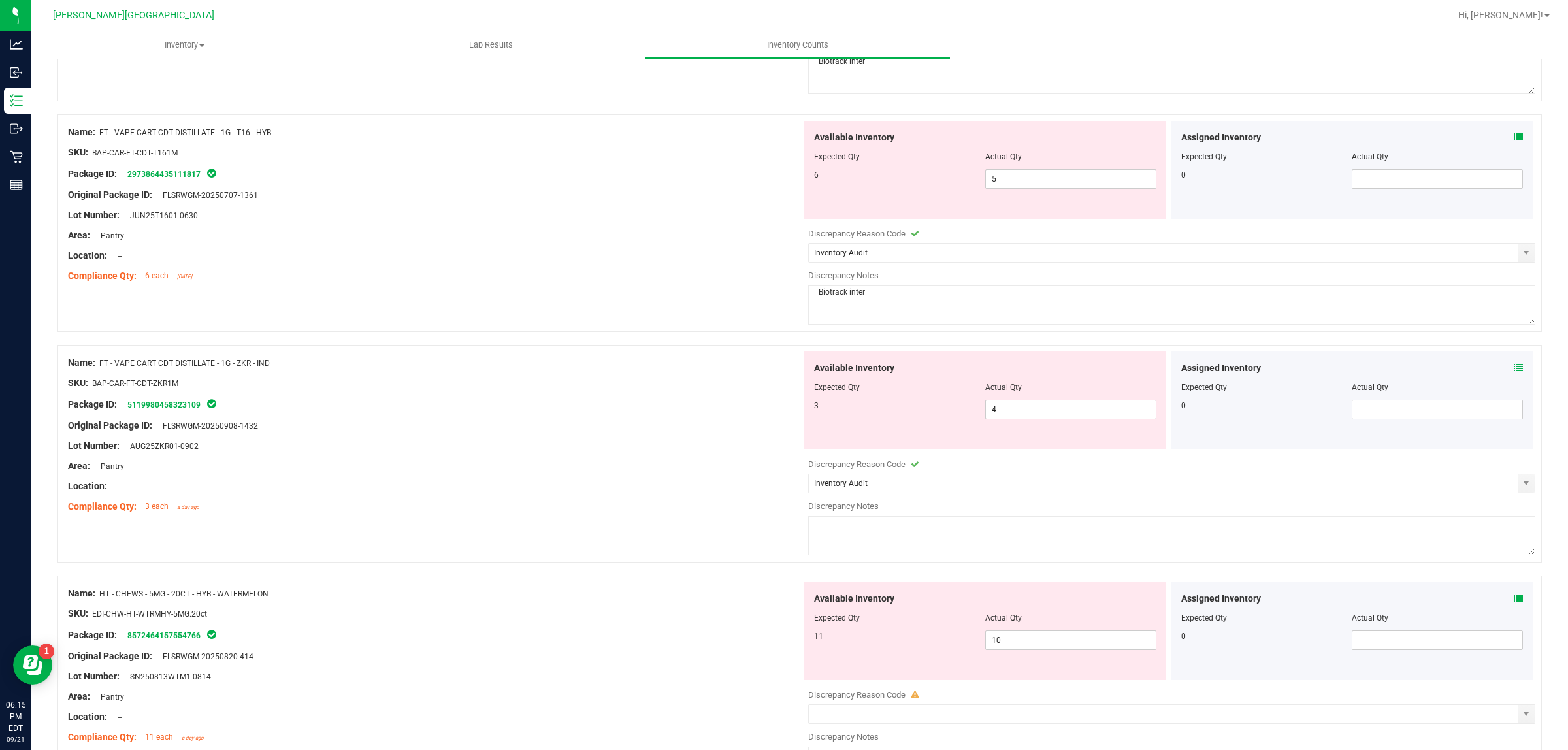
click at [873, 534] on textarea at bounding box center [1171, 536] width 727 height 39
paste textarea "Biotrack inter"
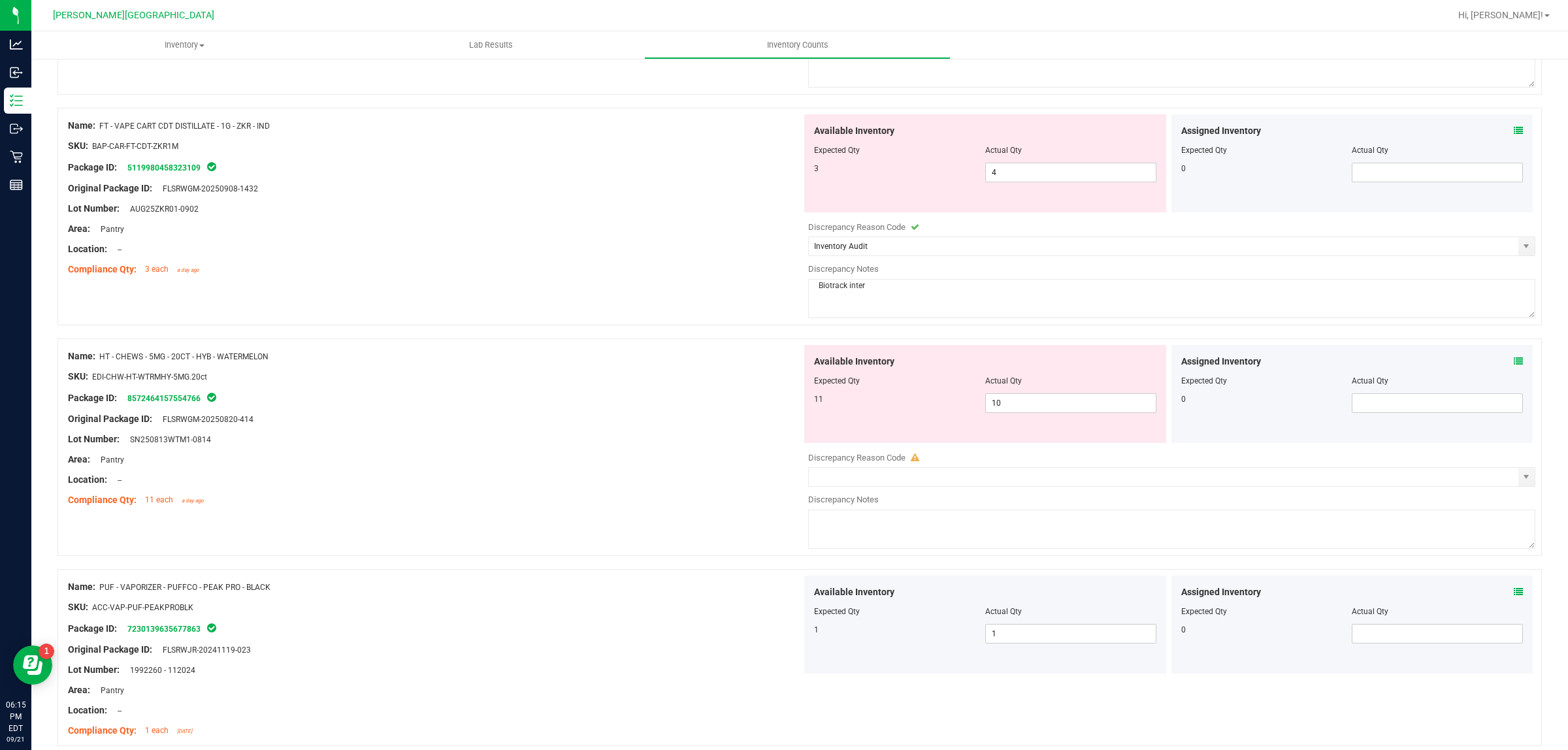
scroll to position [1225, 0]
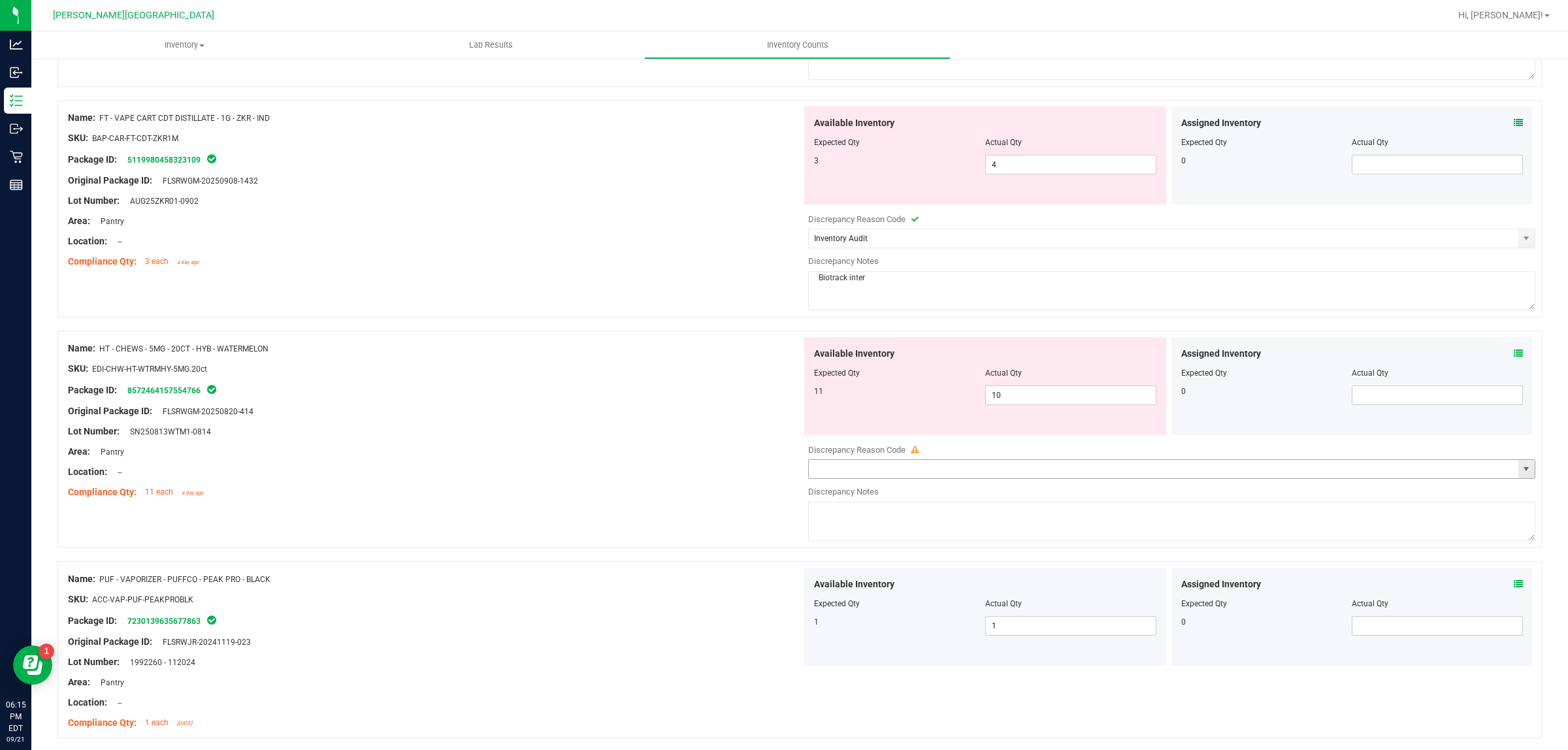
click at [1083, 475] on input "text" at bounding box center [1164, 469] width 710 height 18
click at [1393, 460] on div at bounding box center [1171, 457] width 727 height 3
click at [1393, 465] on span at bounding box center [1171, 469] width 727 height 20
click at [1393, 469] on span "select" at bounding box center [1526, 469] width 17 height 18
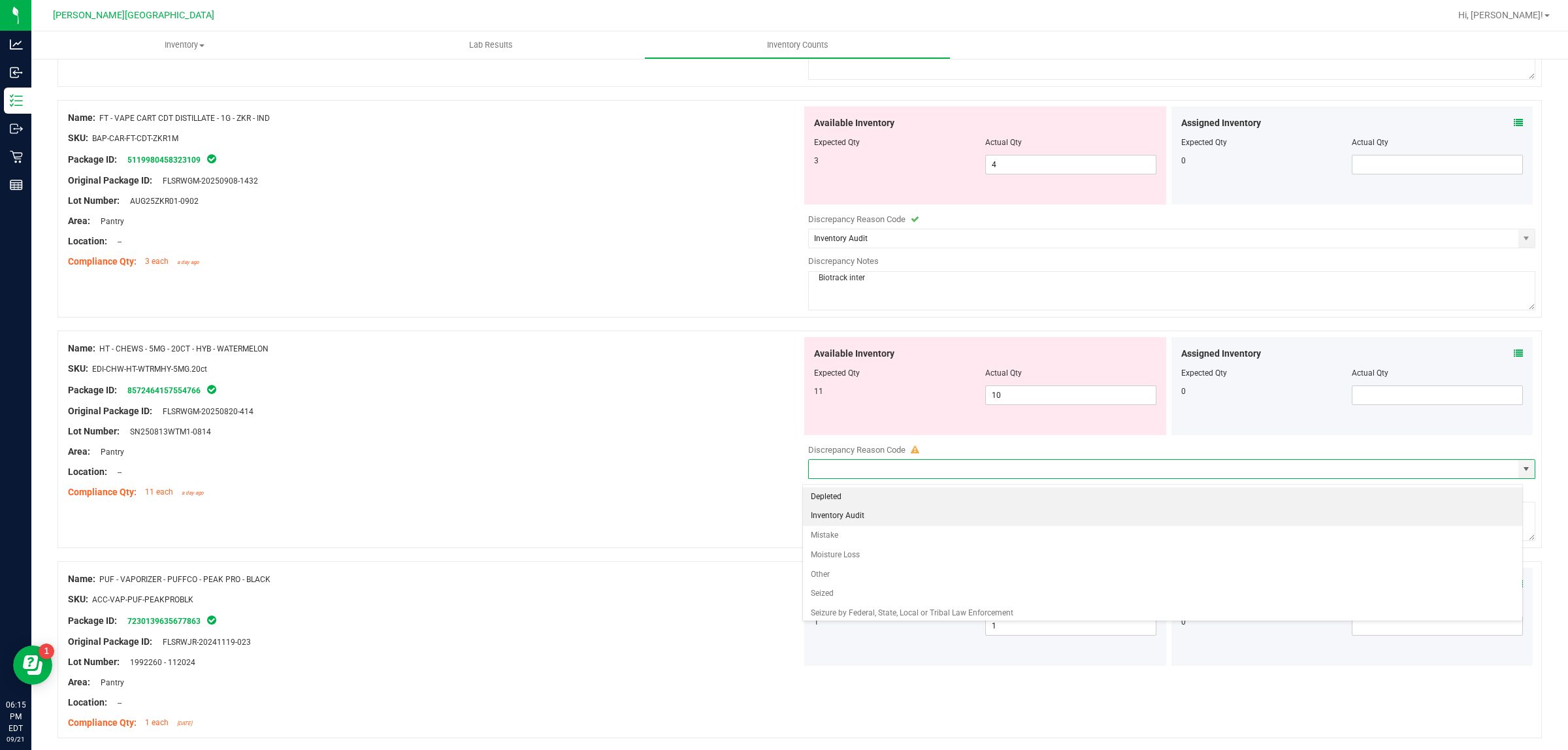
click at [861, 518] on li "Inventory Audit" at bounding box center [1162, 516] width 720 height 20
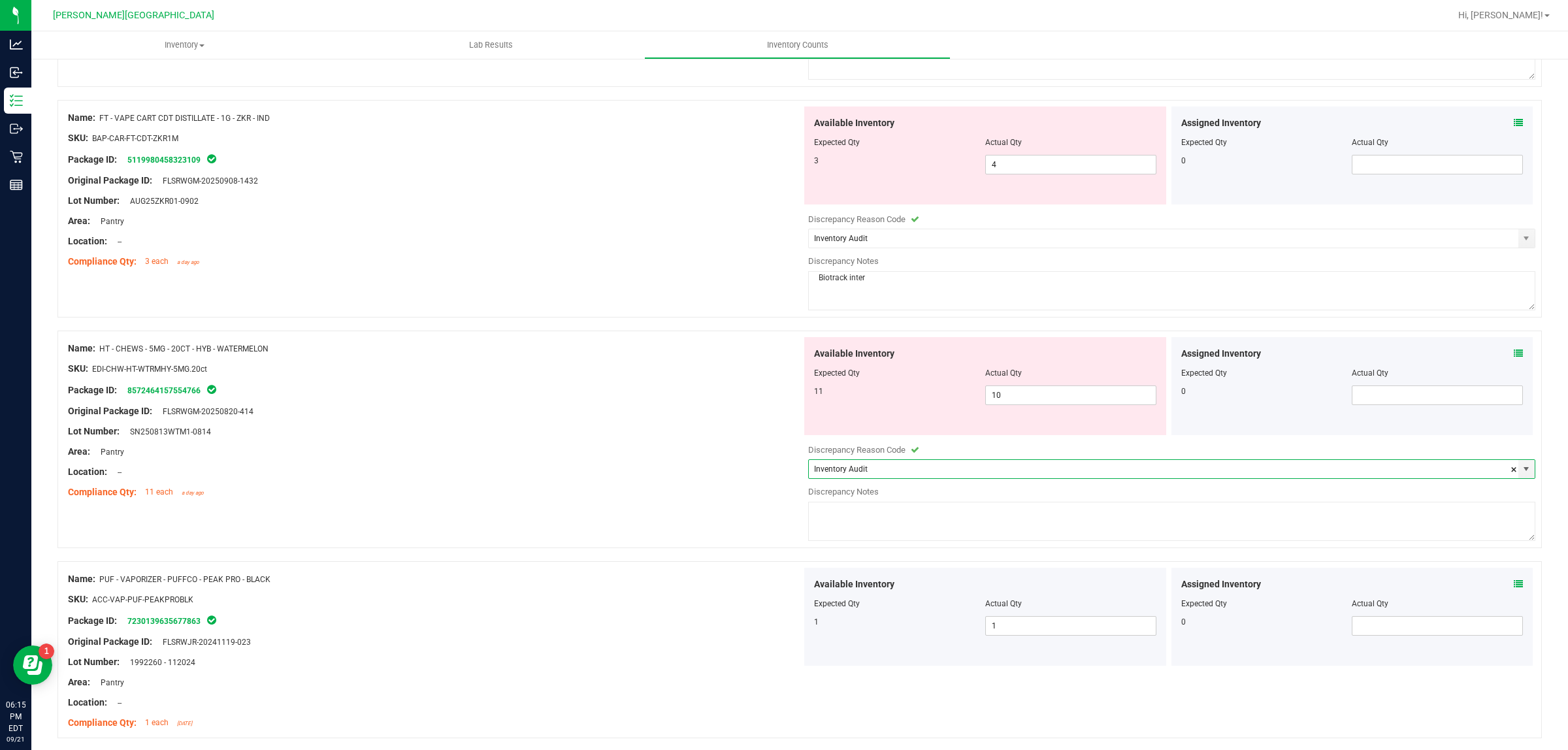
click at [870, 534] on textarea at bounding box center [1171, 522] width 727 height 39
paste textarea "Biotrack inter"
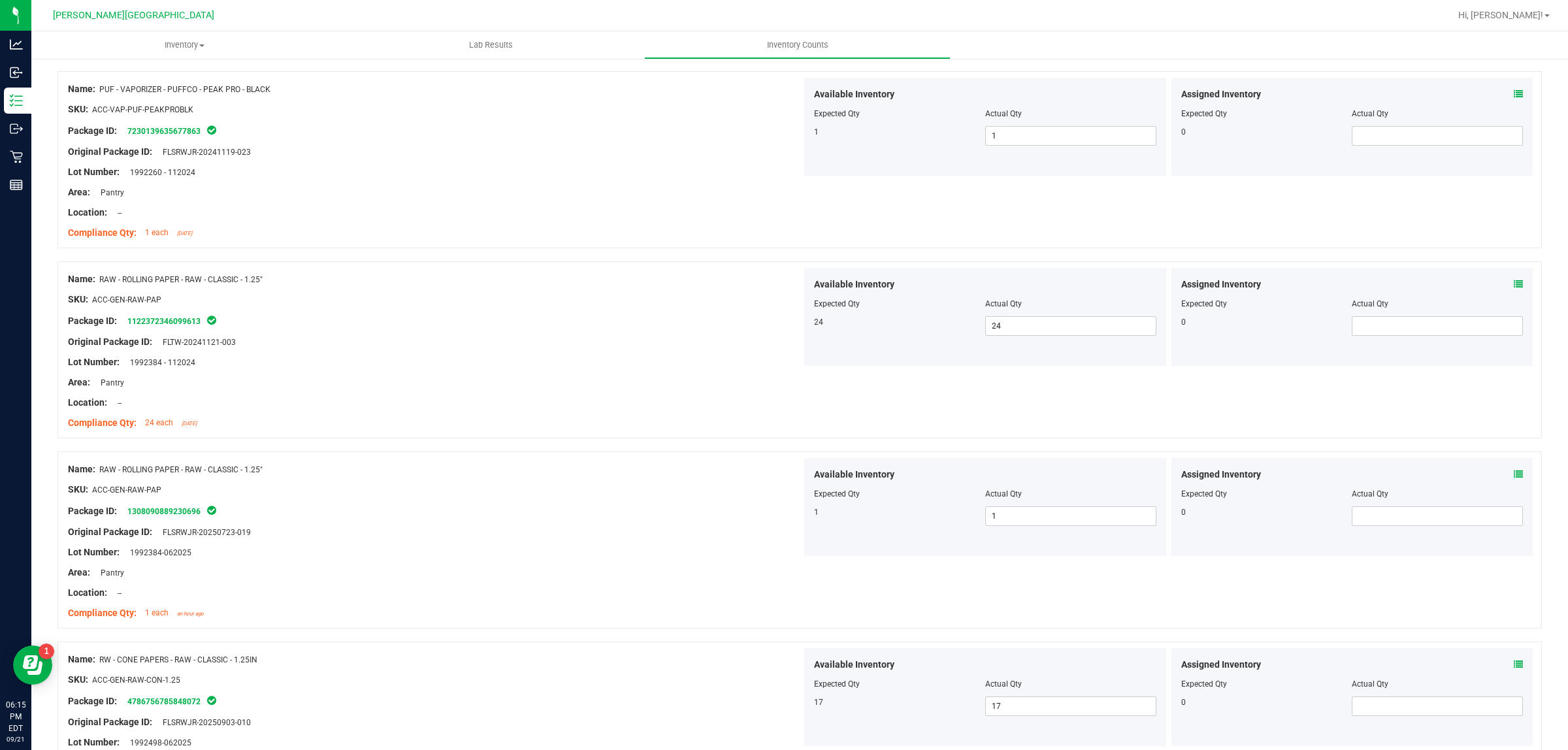
click at [682, 510] on div "Package ID: 1308090889230696" at bounding box center [435, 510] width 734 height 16
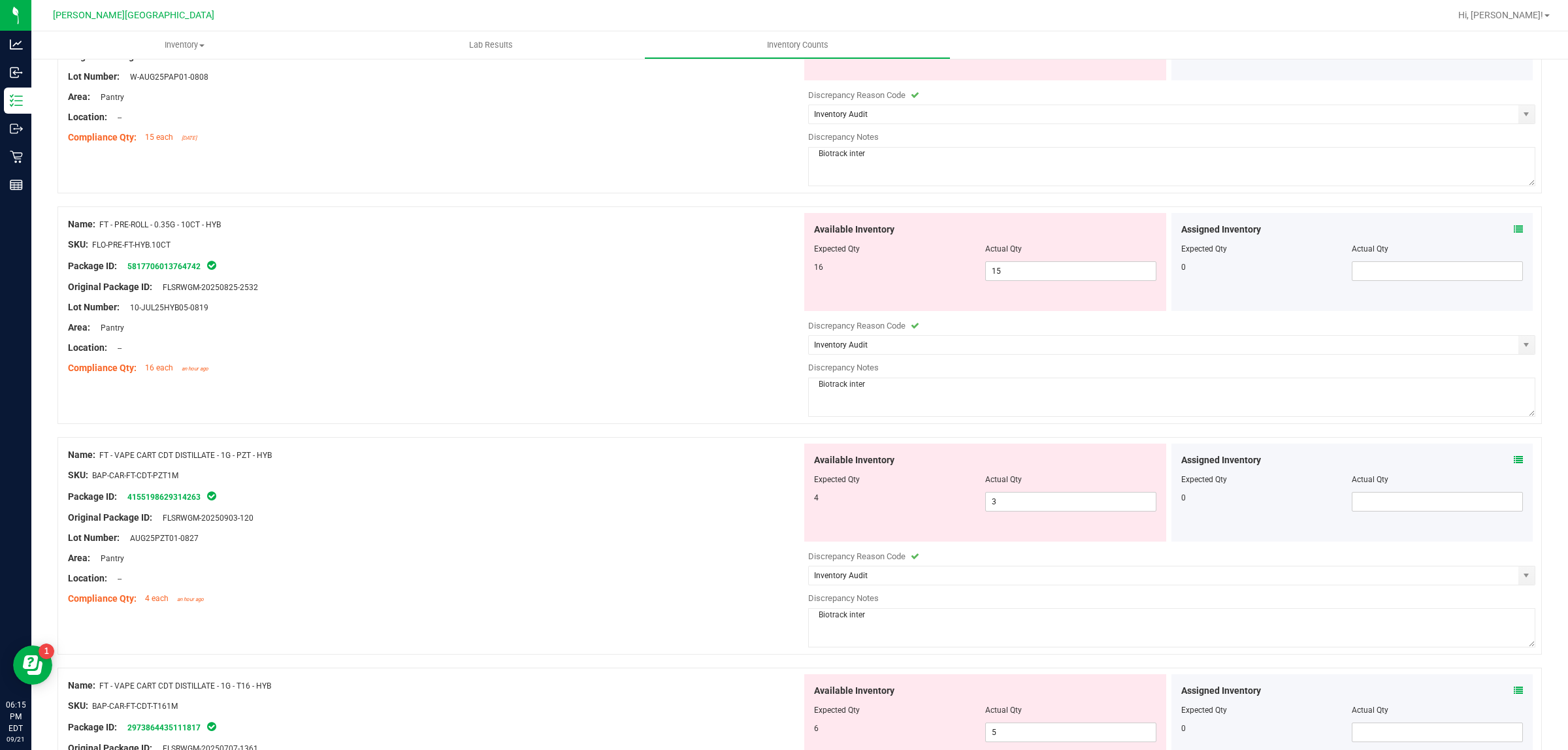
scroll to position [0, 0]
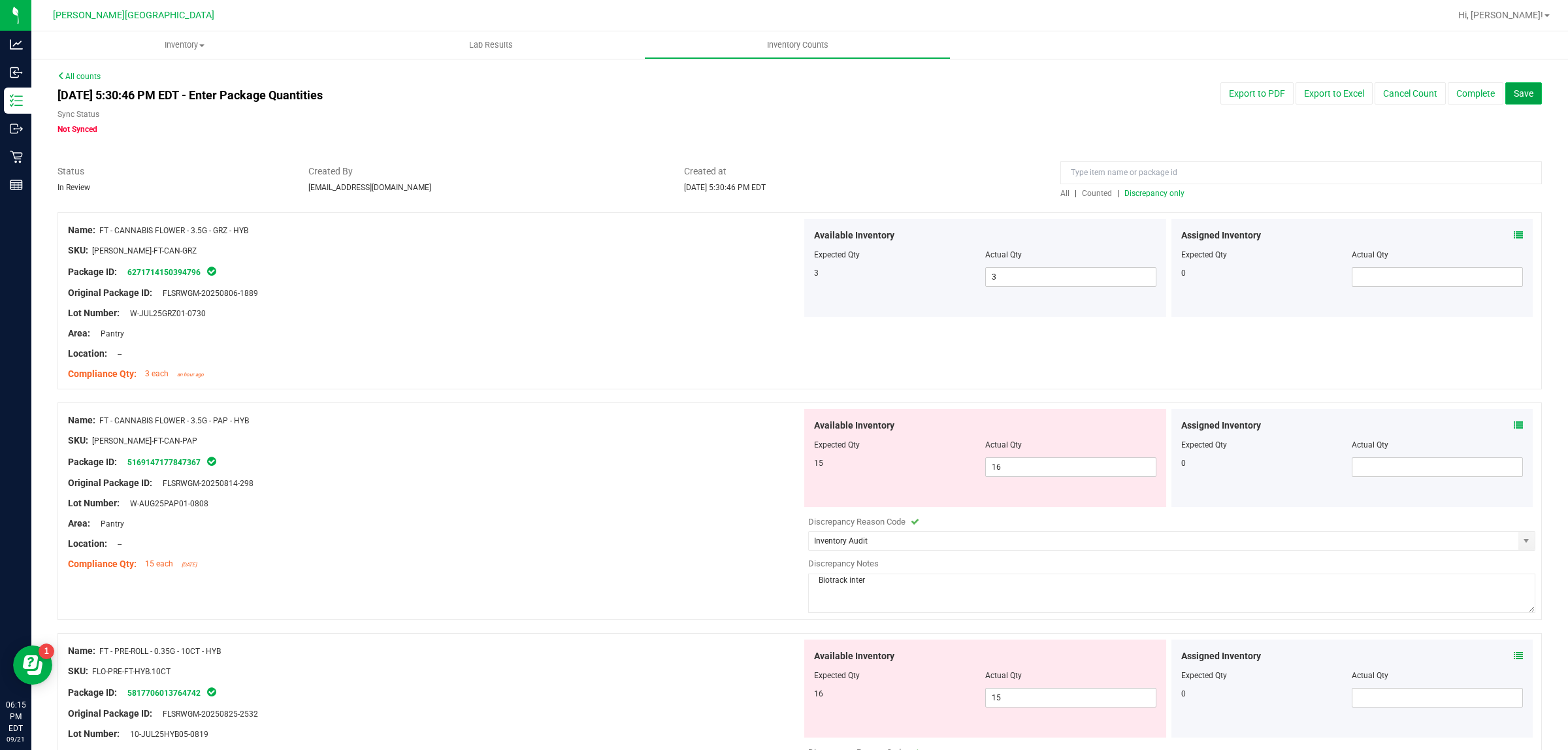
click at [1393, 92] on span "Save" at bounding box center [1523, 93] width 20 height 11
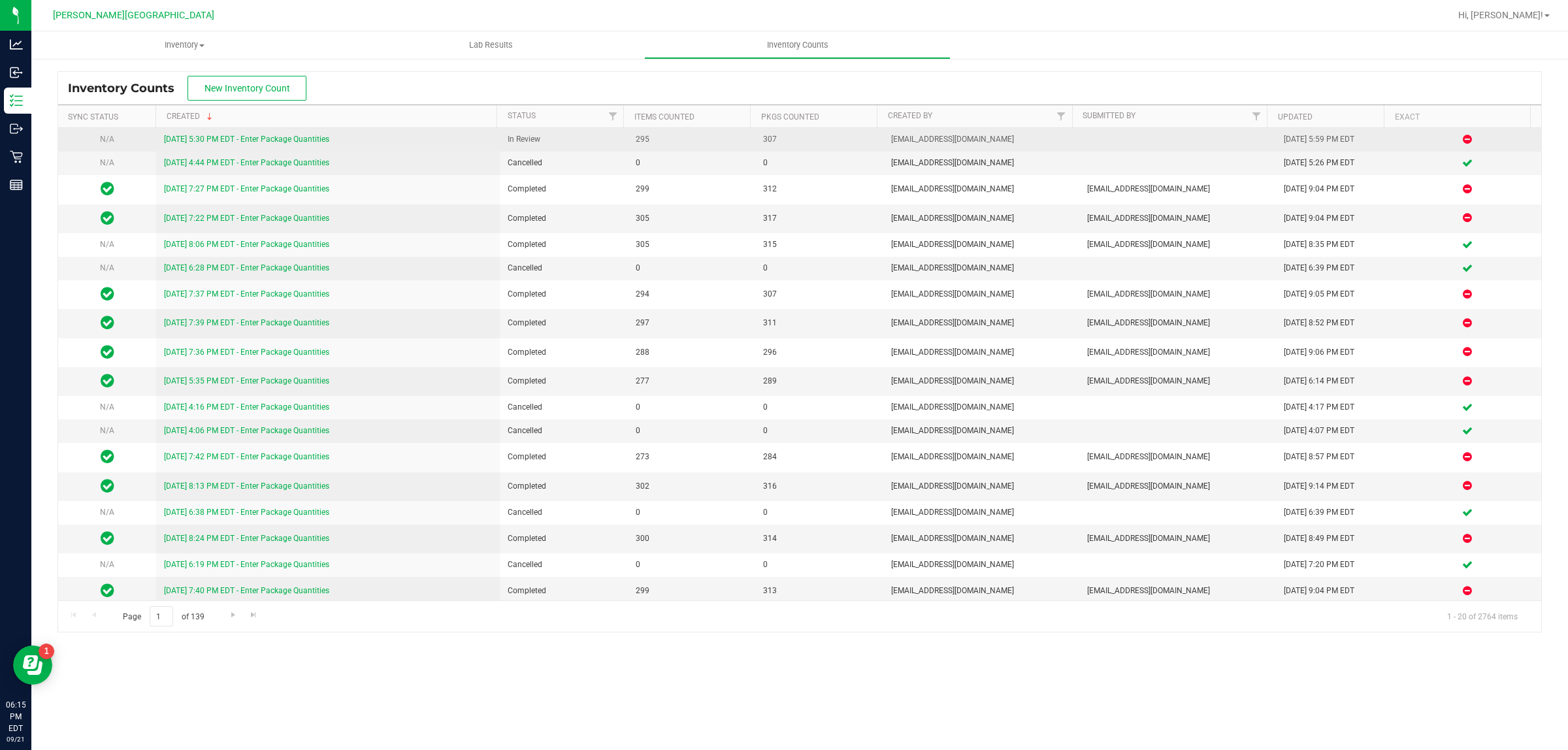
click at [292, 136] on link "9/21/25 5:30 PM EDT - Enter Package Quantities" at bounding box center [246, 139] width 165 height 9
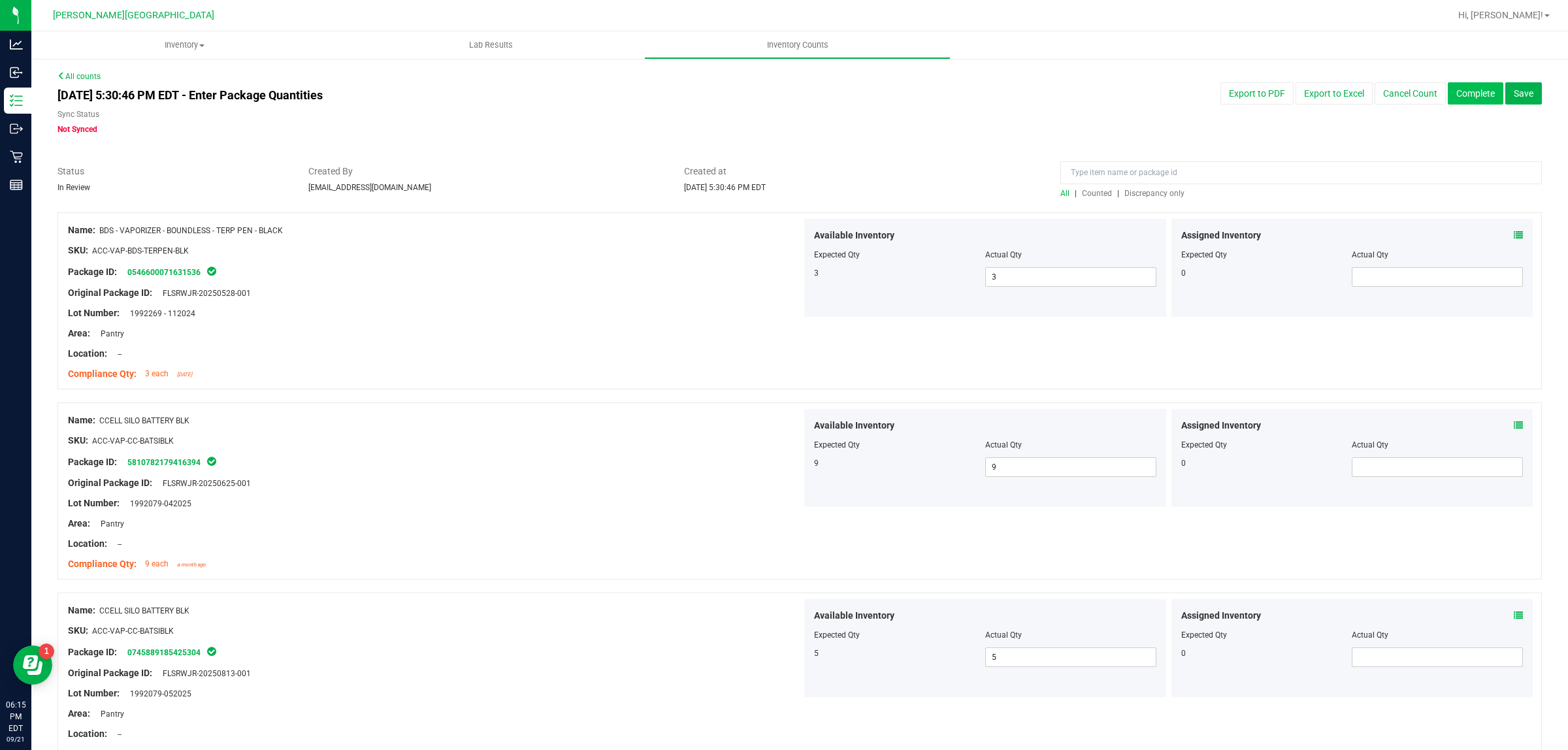
click at [1393, 92] on button "Complete" at bounding box center [1475, 93] width 55 height 22
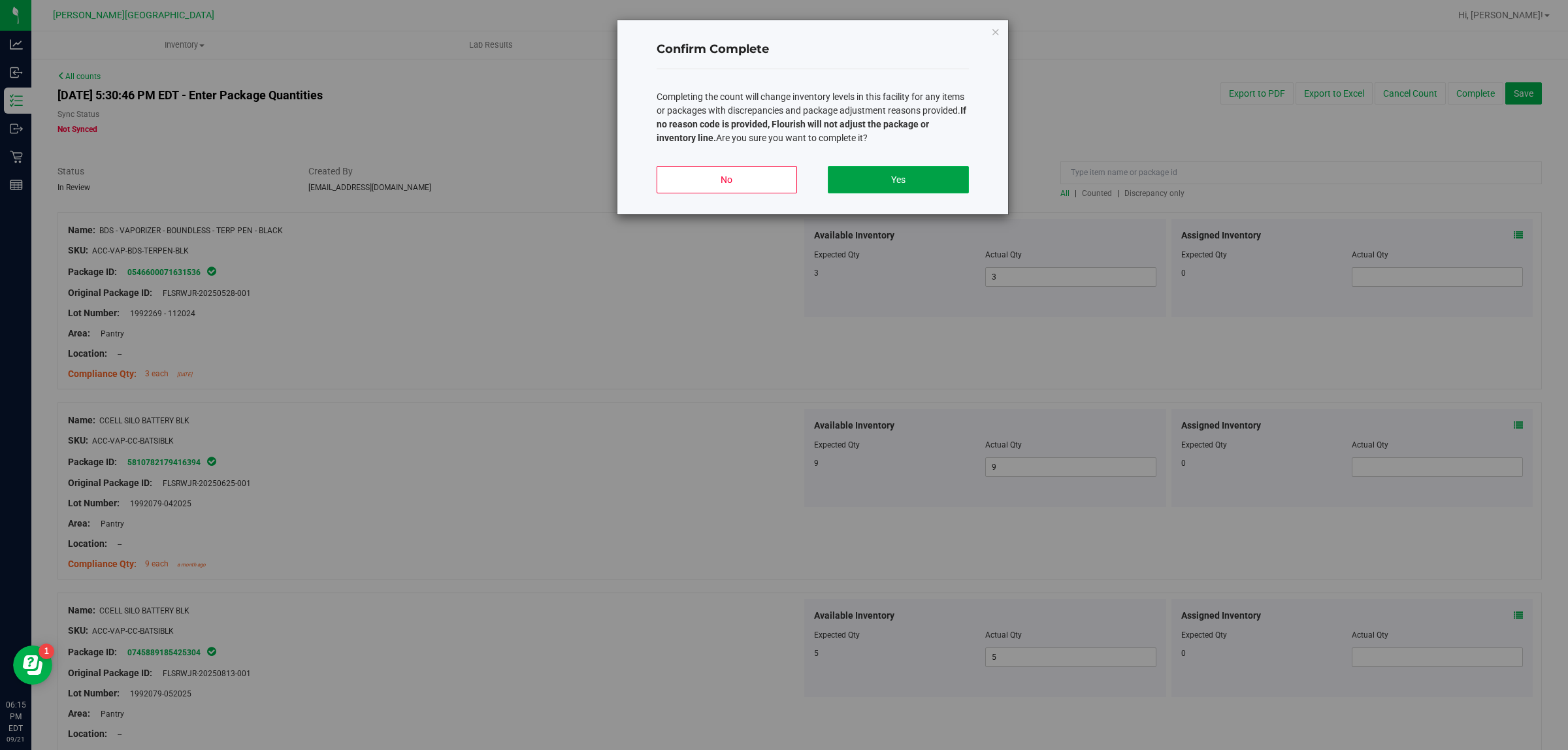
click at [937, 190] on button "Yes" at bounding box center [898, 180] width 140 height 27
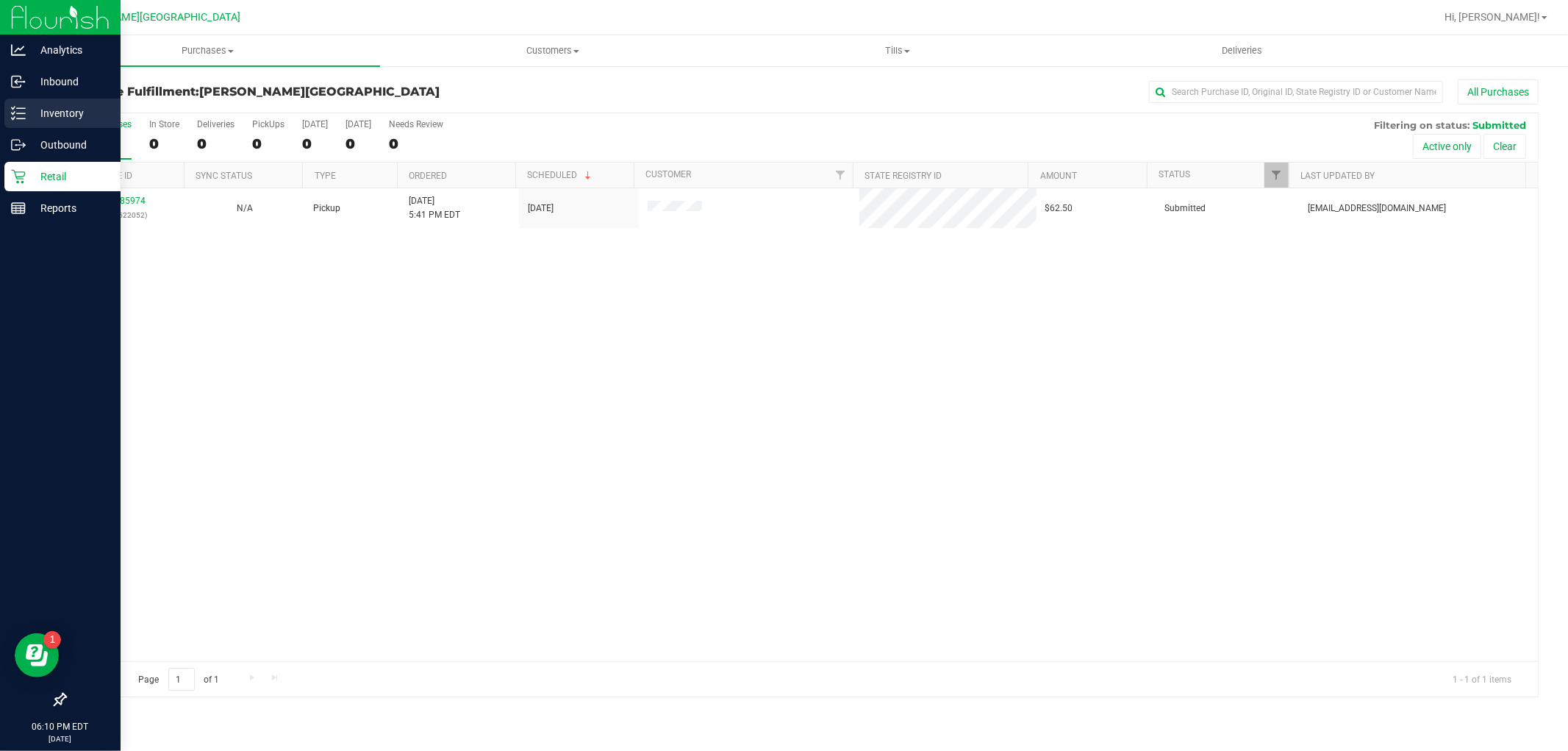
click at [28, 114] on p "Inventory" at bounding box center [69, 113] width 88 height 18
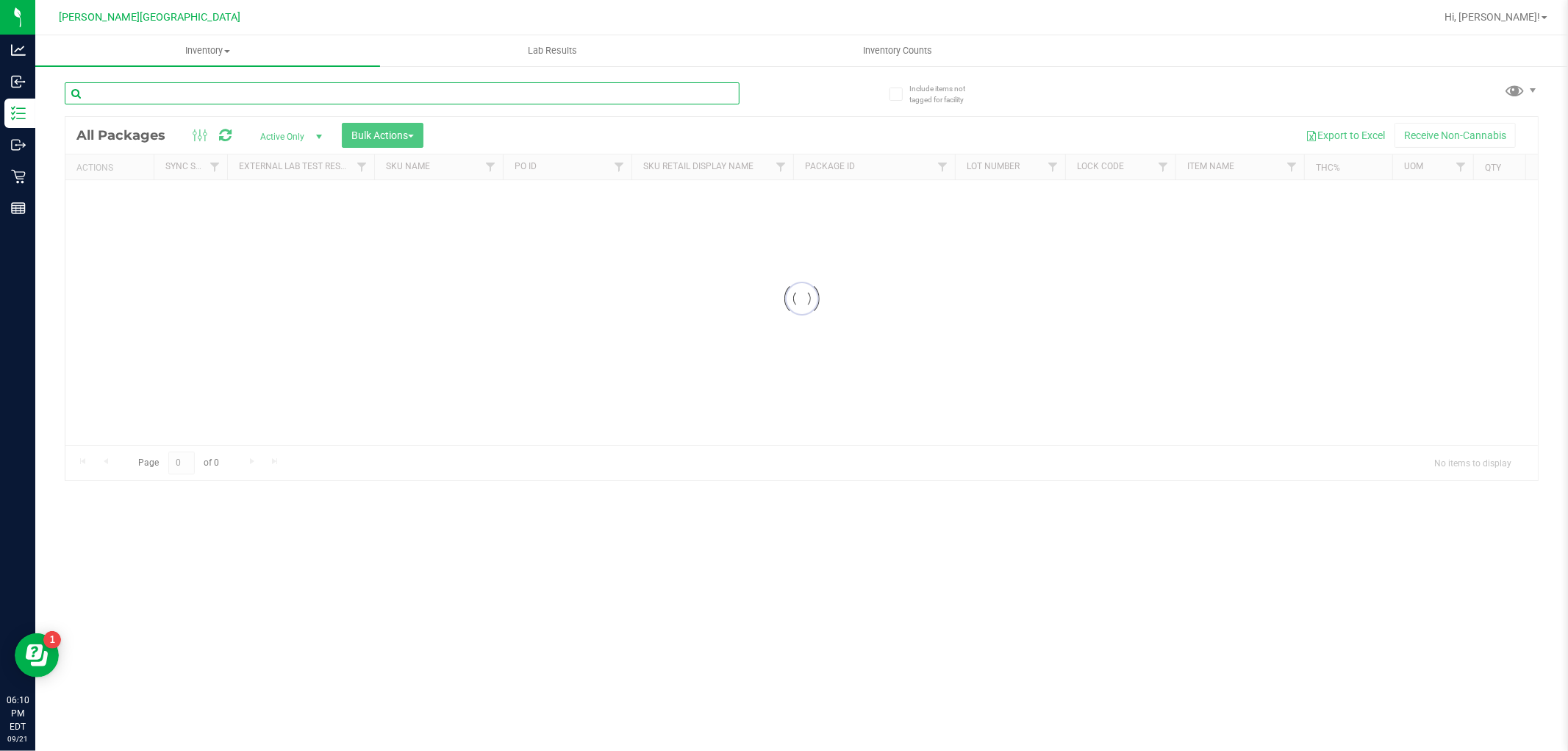
click at [460, 90] on input "text" at bounding box center [402, 94] width 675 height 22
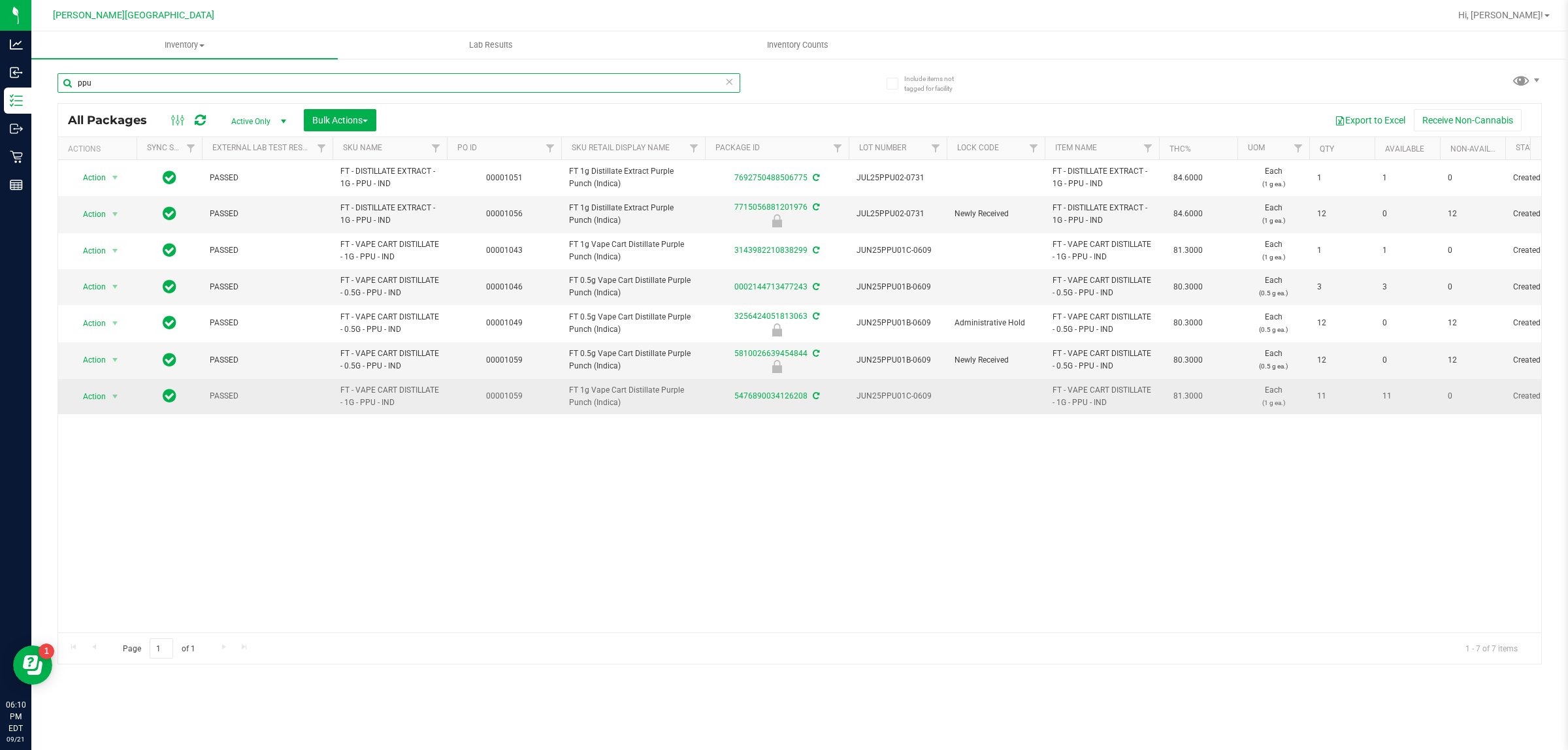
type input "ppu"
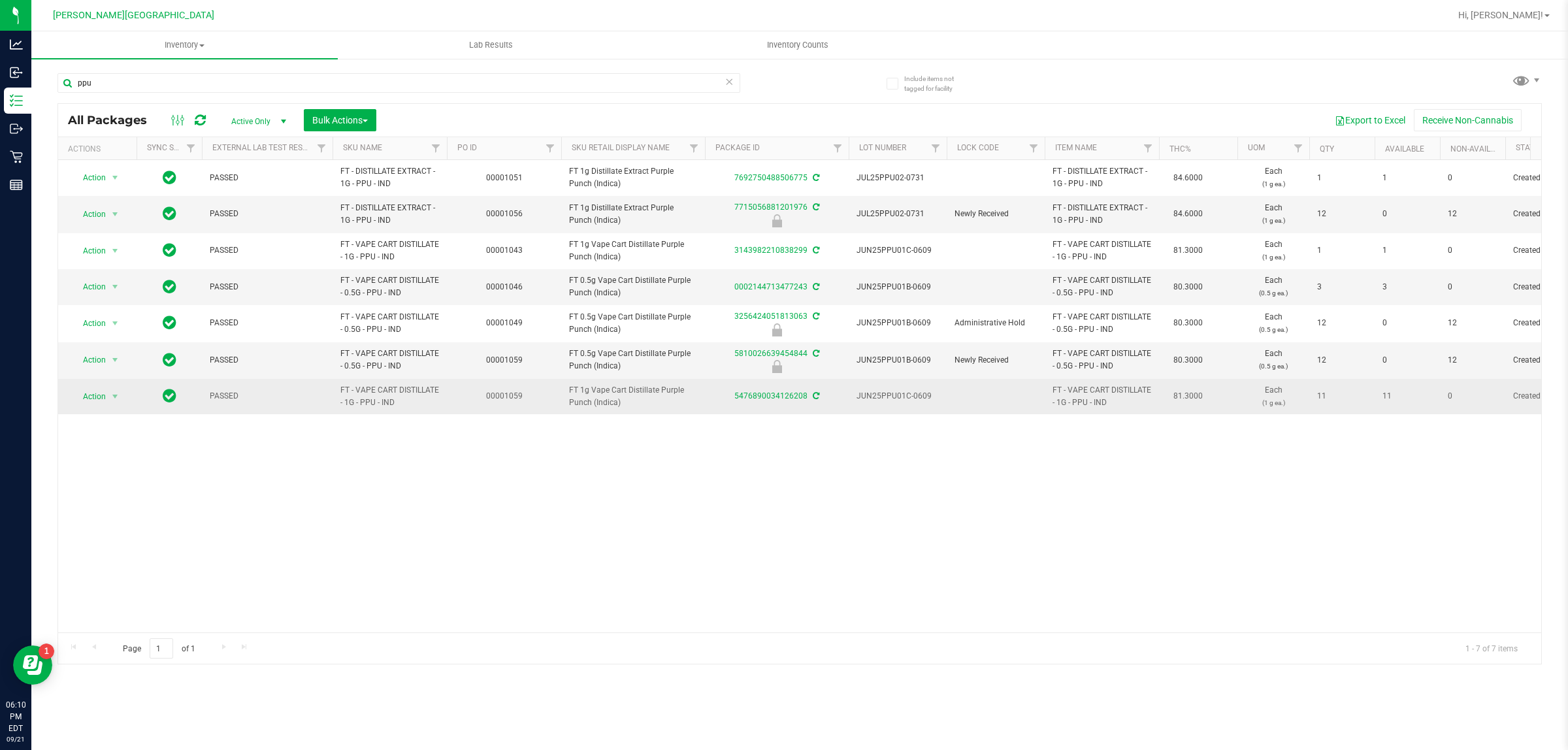
drag, startPoint x: 1370, startPoint y: 403, endPoint x: 931, endPoint y: 380, distance: 439.6
click at [1001, 384] on tr "Action Action Adjust qty Create package Edit attributes Global inventory Locate…" at bounding box center [1281, 397] width 2447 height 36
click at [93, 392] on span "Action" at bounding box center [89, 397] width 36 height 18
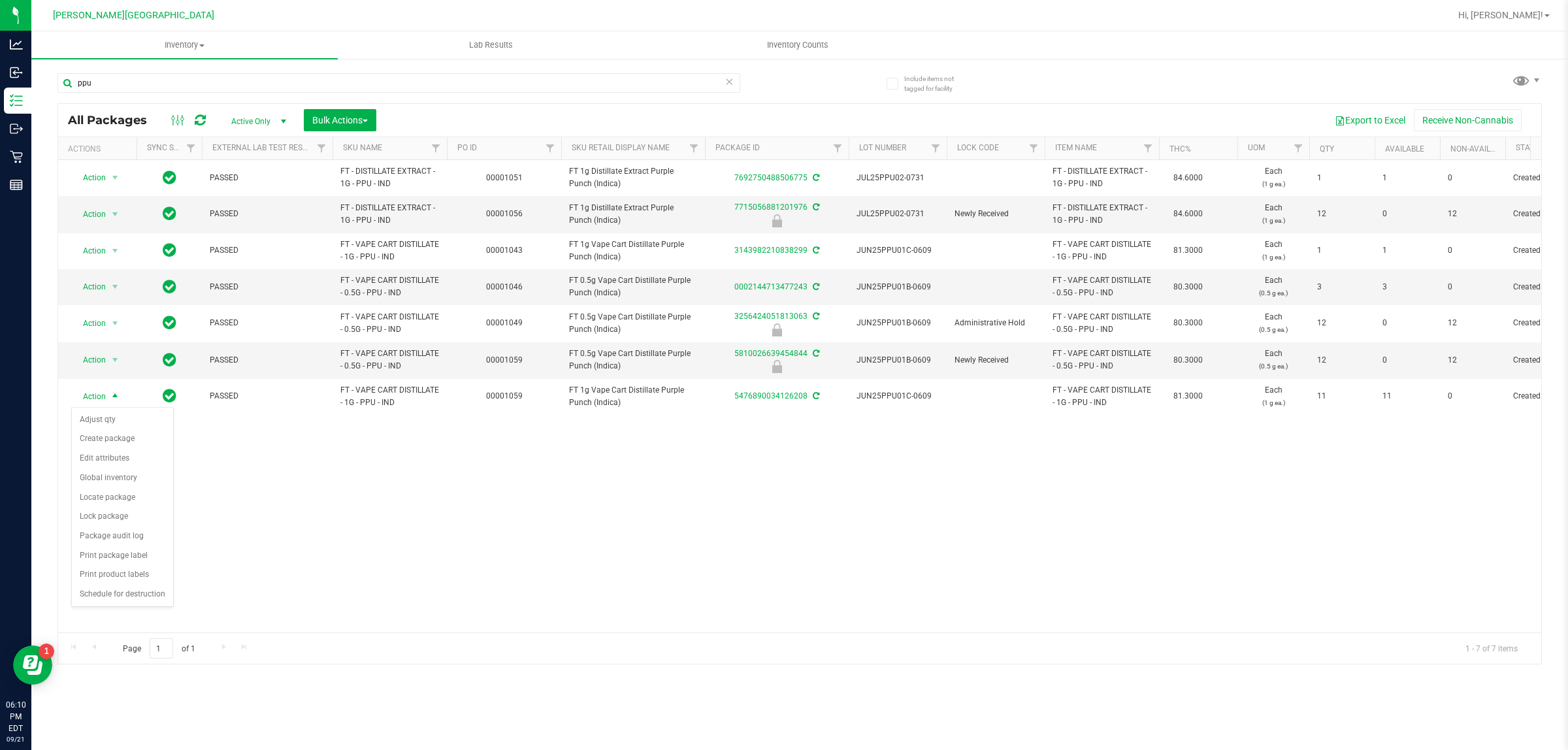
drag, startPoint x: 115, startPoint y: 527, endPoint x: 237, endPoint y: 546, distance: 123.5
click at [237, 546] on body "Analytics Inbound Inventory Outbound Retail Reports 06:10 PM EDT [DATE] 09/21 […" at bounding box center [784, 375] width 1568 height 750
click at [240, 544] on div "Action Action Adjust qty Create package Edit attributes Global inventory Locate…" at bounding box center [800, 396] width 1483 height 472
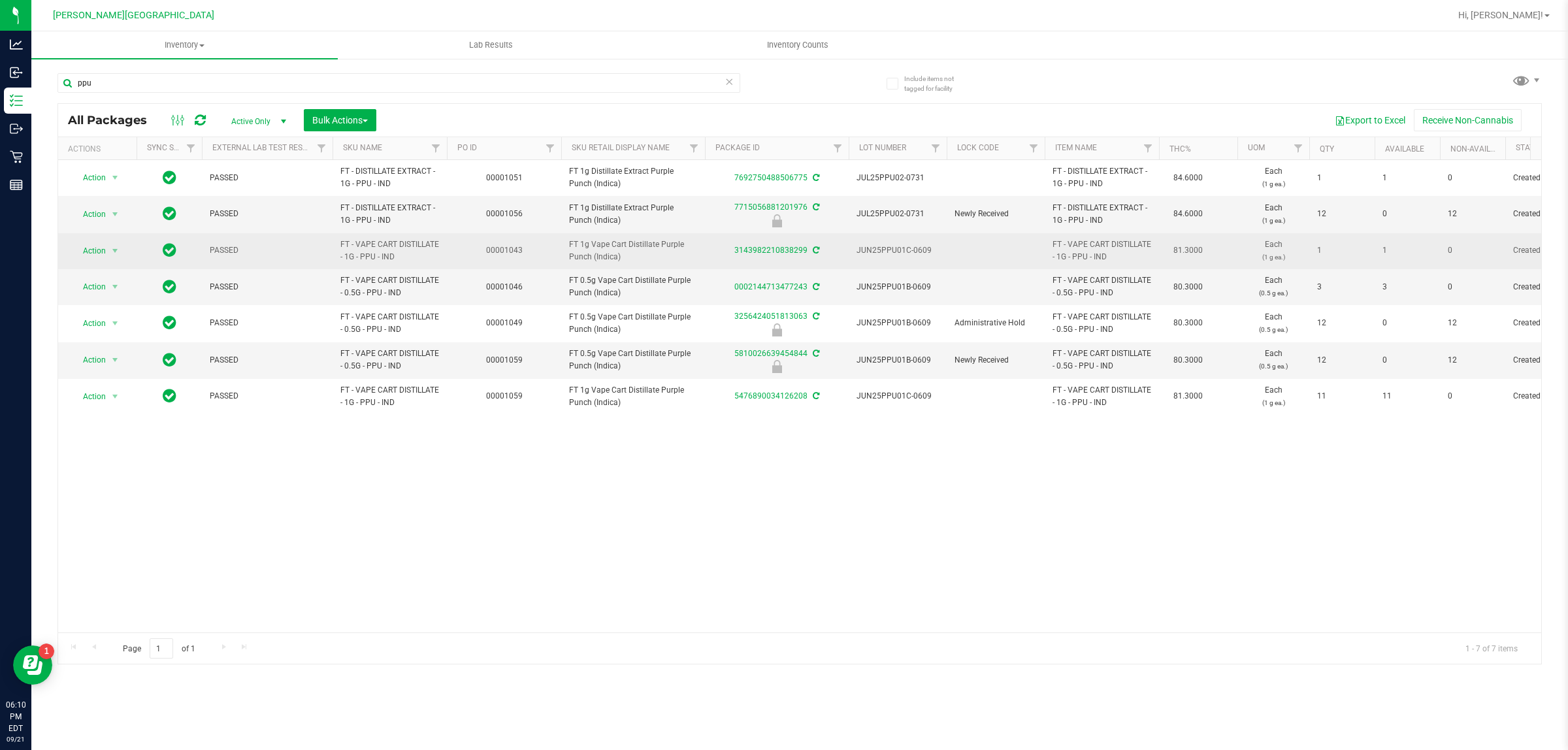
drag, startPoint x: 663, startPoint y: 262, endPoint x: 767, endPoint y: 268, distance: 104.2
click at [767, 268] on tr "Action Action Adjust qty Create package Edit attributes Global inventory Locate…" at bounding box center [1281, 251] width 2447 height 36
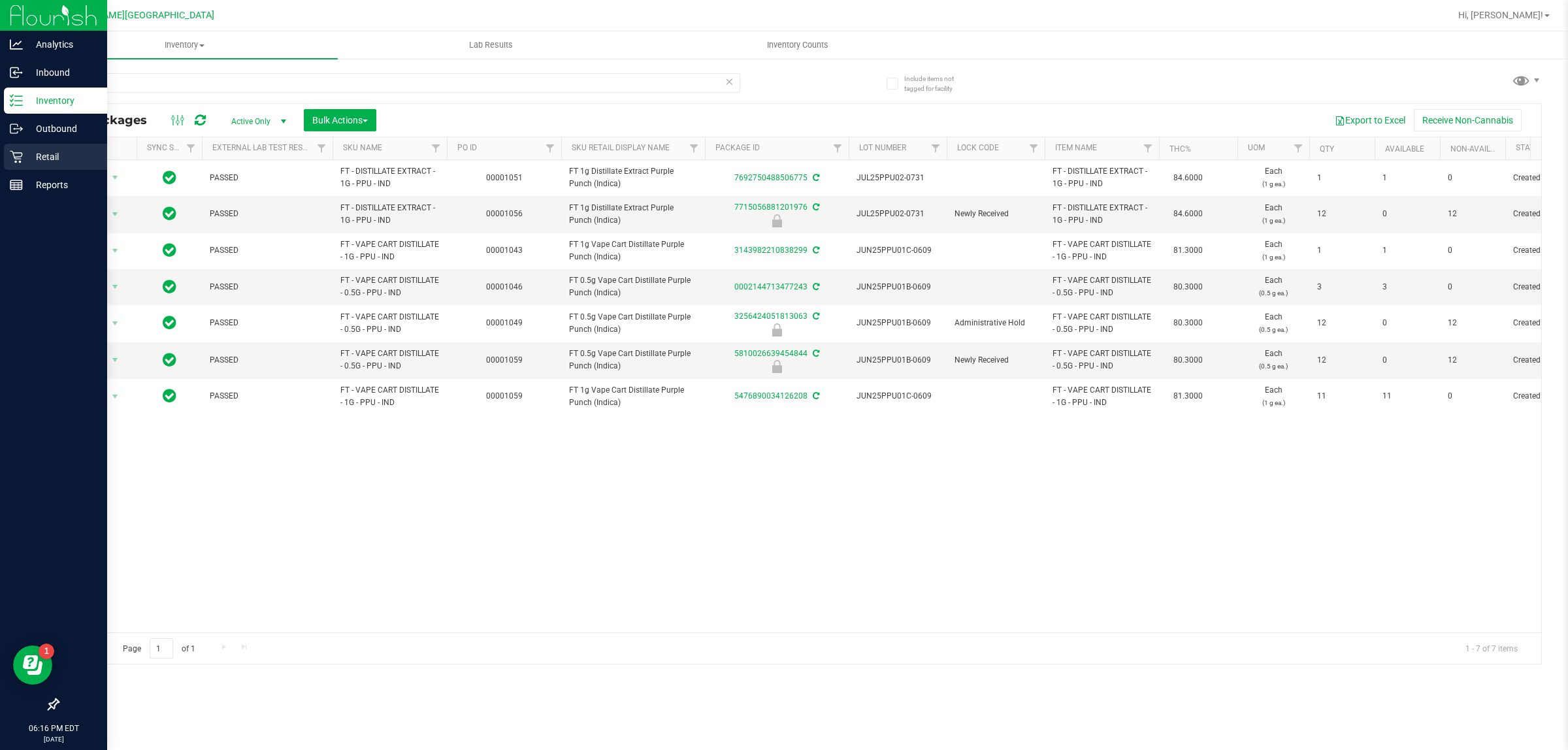
click at [5, 155] on div "Retail" at bounding box center [55, 157] width 103 height 26
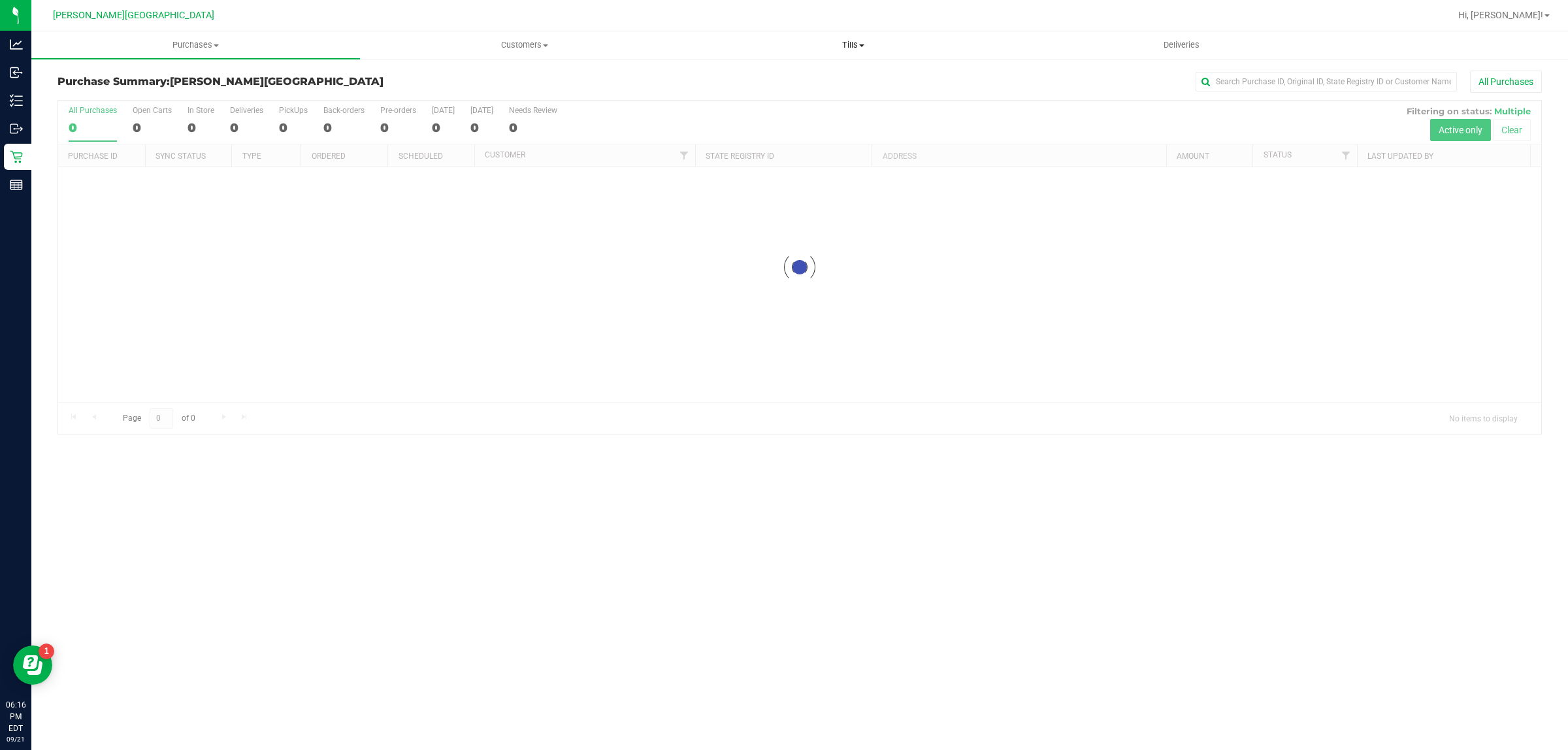
click at [853, 47] on span "Tills" at bounding box center [853, 46] width 328 height 12
click at [742, 83] on span "Manage tills" at bounding box center [732, 79] width 88 height 11
click at [723, 74] on span "Manage tills" at bounding box center [732, 79] width 88 height 11
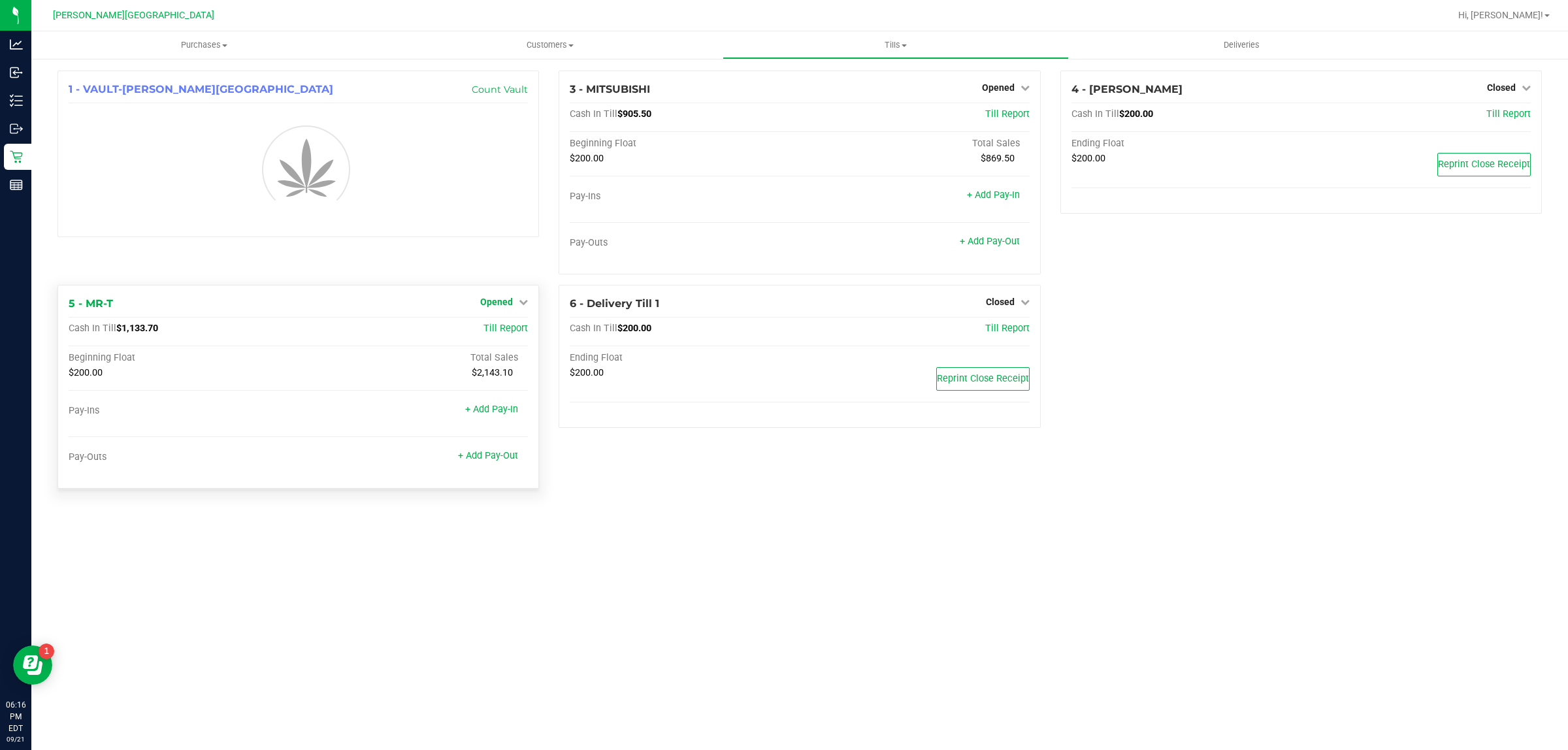
click at [497, 308] on div "1 - VAULT-[PERSON_NAME][GEOGRAPHIC_DATA] Count Vault 3 - MITSUBISHI Opened Clos…" at bounding box center [799, 284] width 1504 height 428
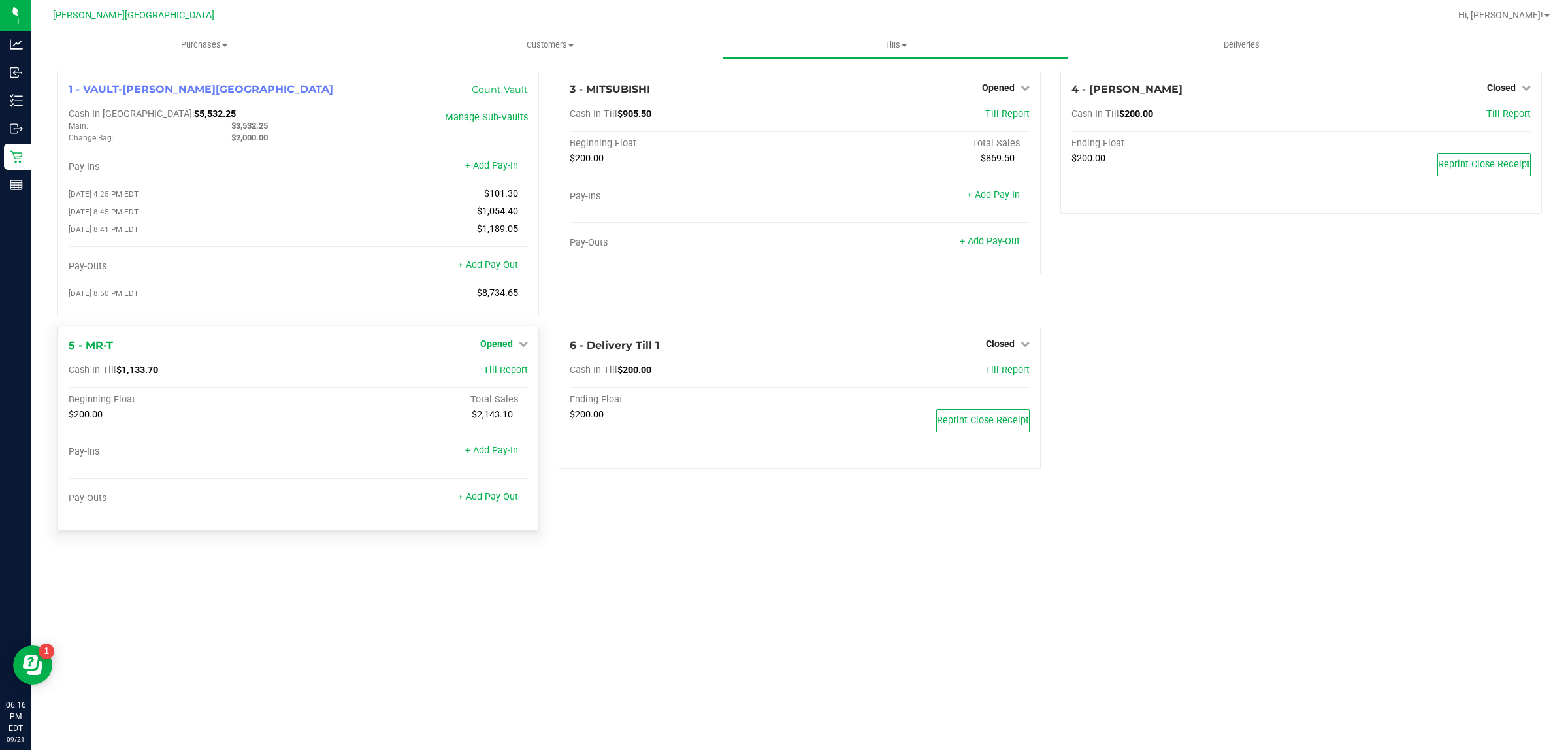
click at [494, 344] on span "Opened" at bounding box center [496, 344] width 33 height 11
click at [495, 349] on span "Opened" at bounding box center [496, 344] width 33 height 11
click at [502, 375] on link "Close Till" at bounding box center [498, 371] width 36 height 11
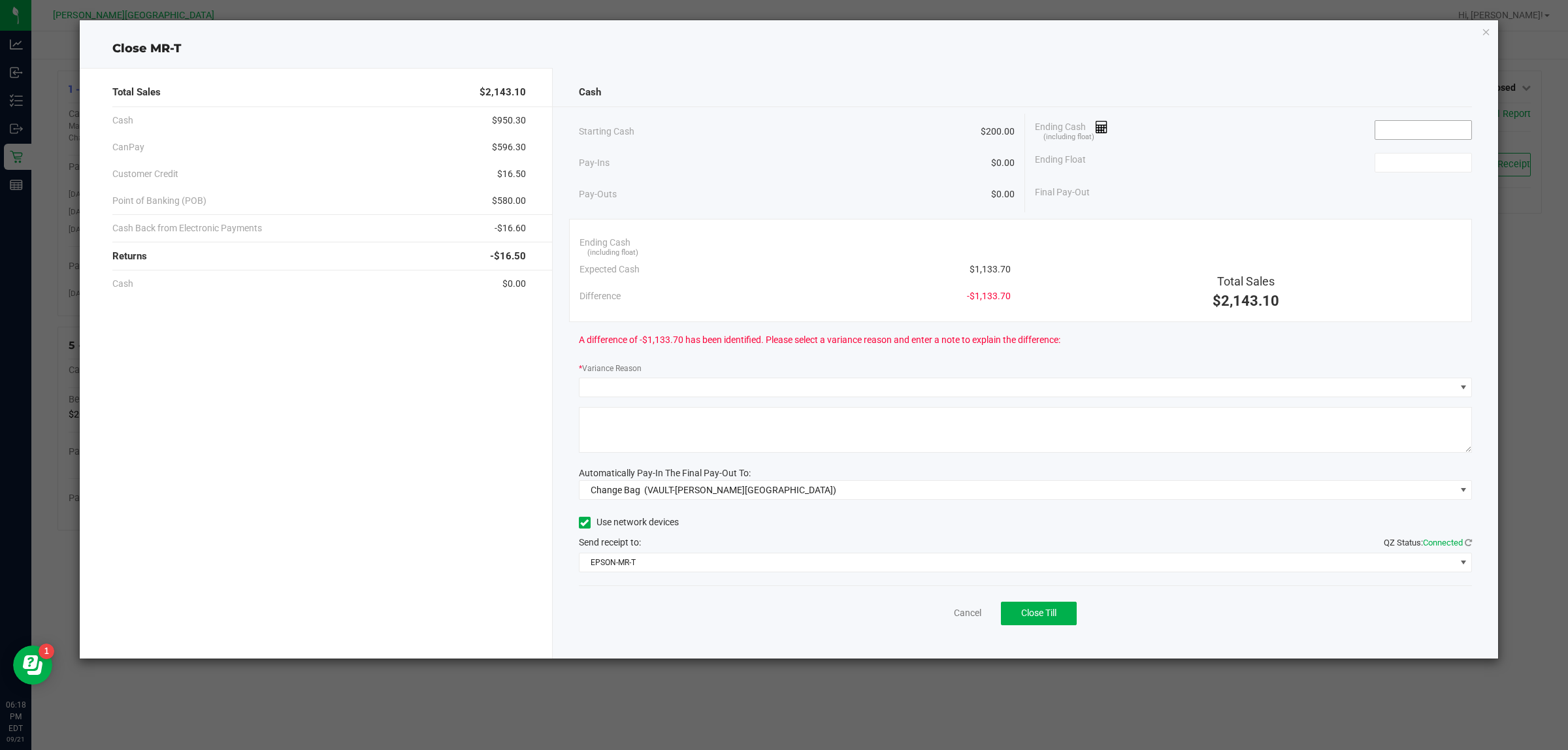
click at [1393, 130] on input at bounding box center [1423, 130] width 96 height 18
type input "$1,133.80"
click at [1393, 162] on input at bounding box center [1423, 162] width 96 height 18
type input "$200.00"
click at [1255, 138] on div "Ending Cash (including float) $1,133.80" at bounding box center [1253, 130] width 437 height 33
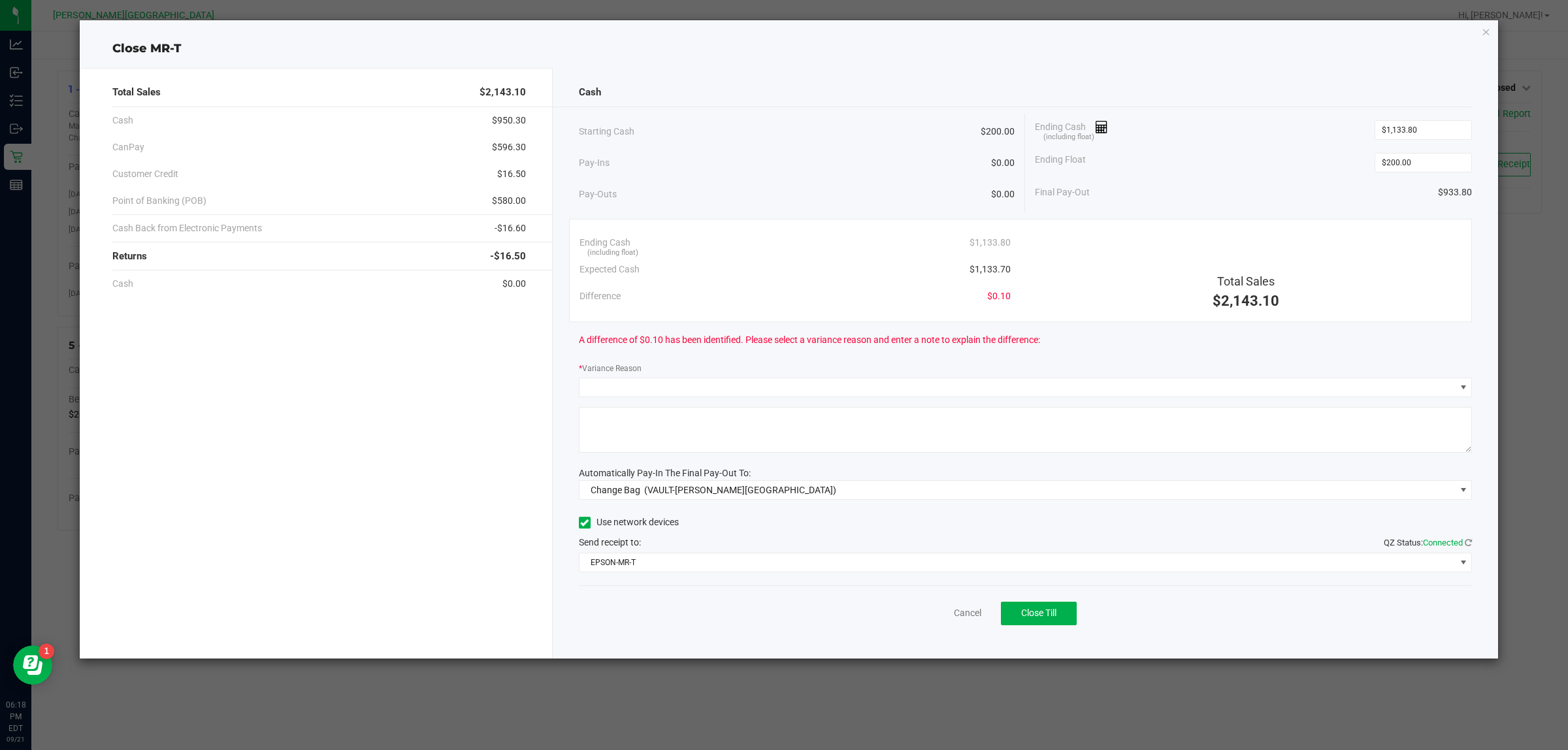
click at [1255, 138] on div "Ending Cash (including float) $1,133.80" at bounding box center [1253, 130] width 437 height 33
click at [1393, 123] on input "1133.8" at bounding box center [1423, 130] width 96 height 18
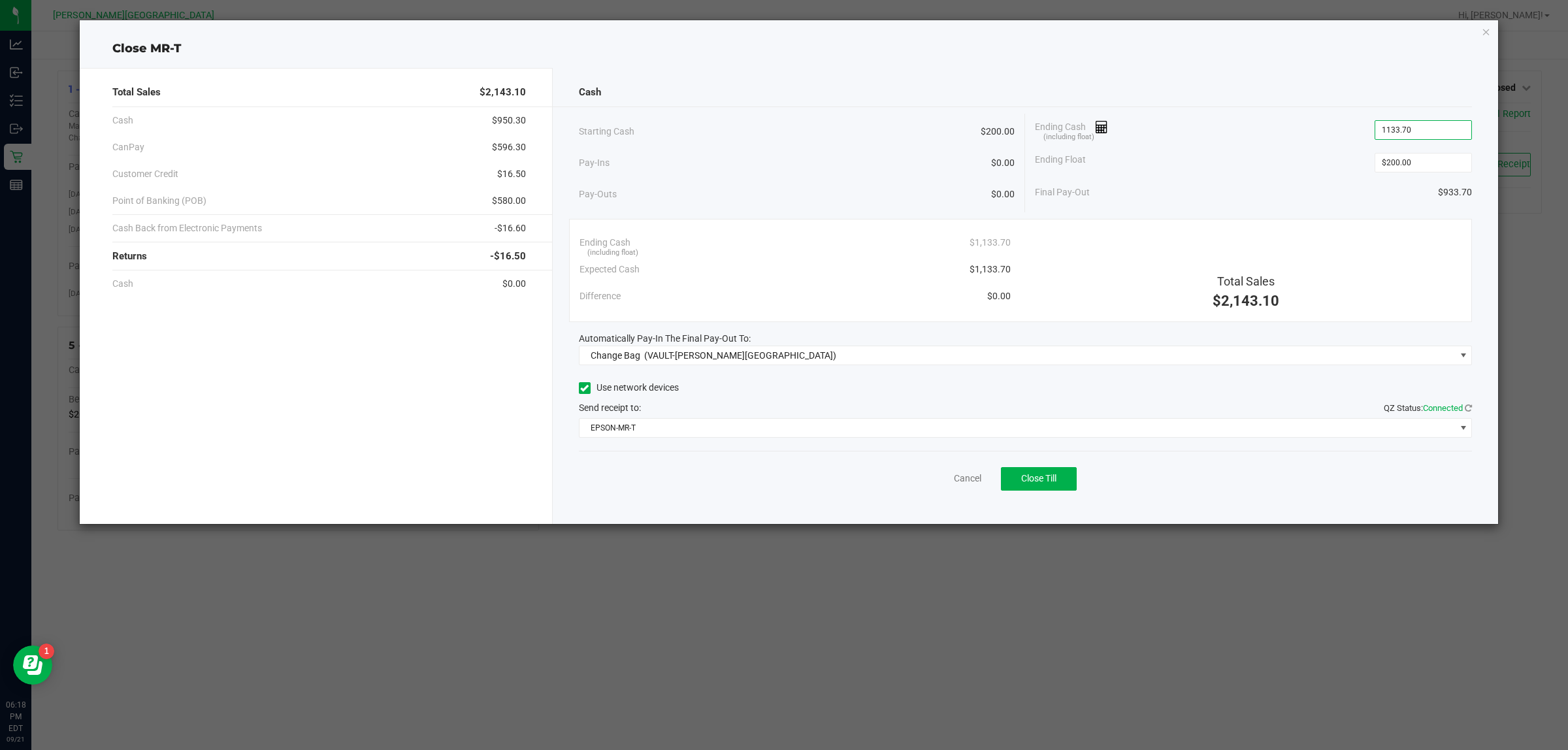
type input "$1,133.70"
click at [1314, 149] on div "Ending Float $200.00" at bounding box center [1253, 162] width 437 height 33
click at [1009, 356] on span "Change Bag (VAULT-[PERSON_NAME][GEOGRAPHIC_DATA])" at bounding box center [1017, 356] width 876 height 18
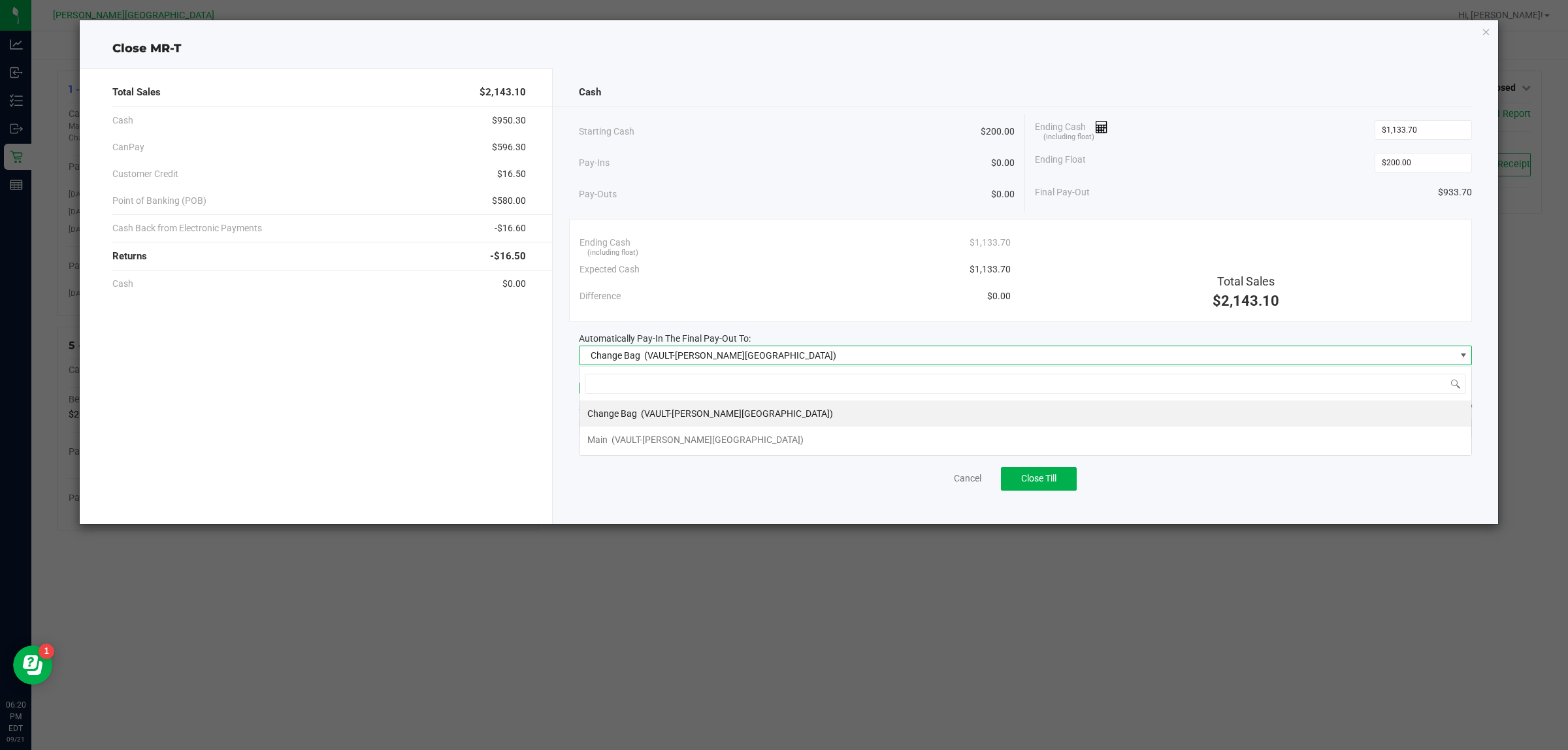
scroll to position [20, 893]
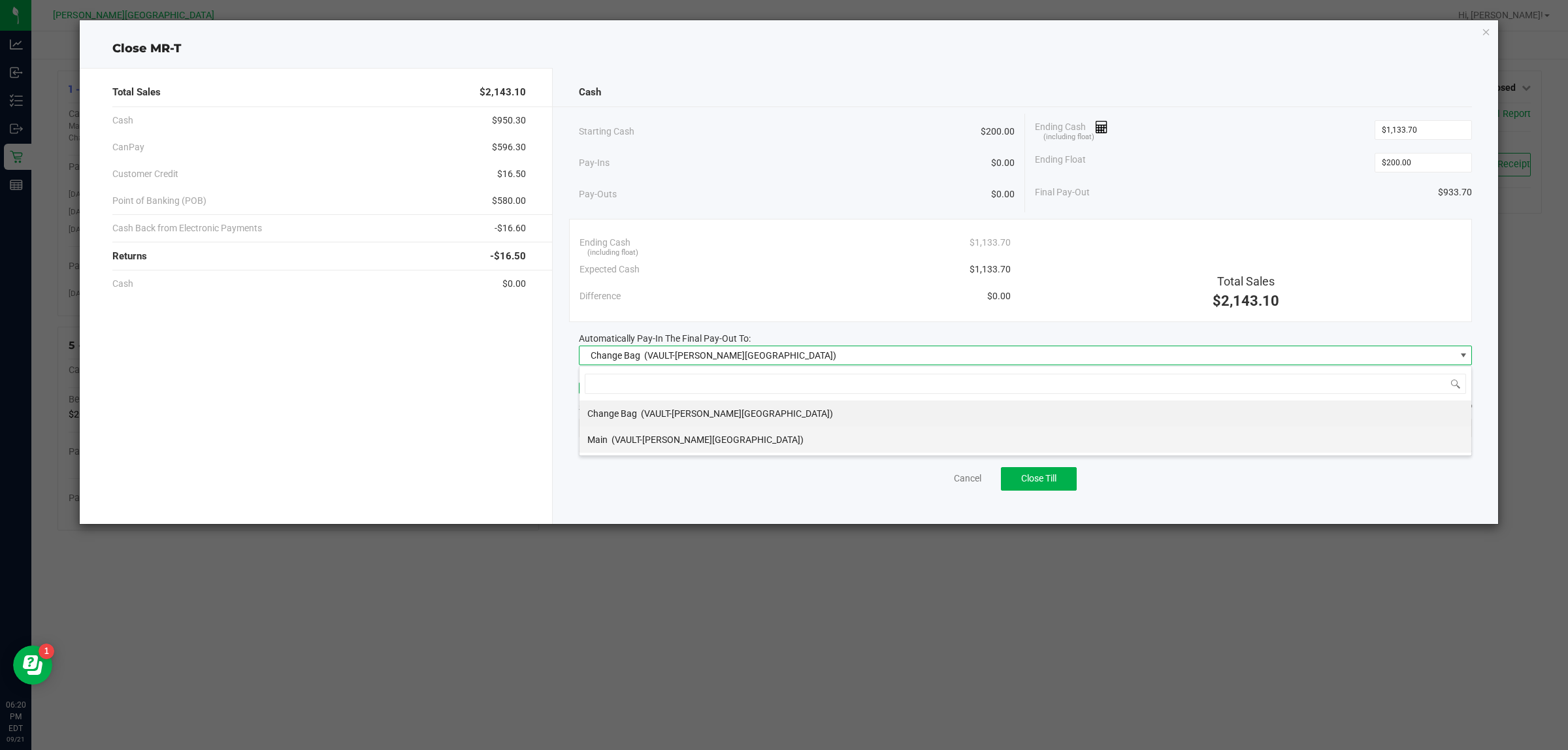
click at [772, 440] on li "Main (VAULT-[PERSON_NAME][GEOGRAPHIC_DATA])" at bounding box center [1025, 440] width 892 height 26
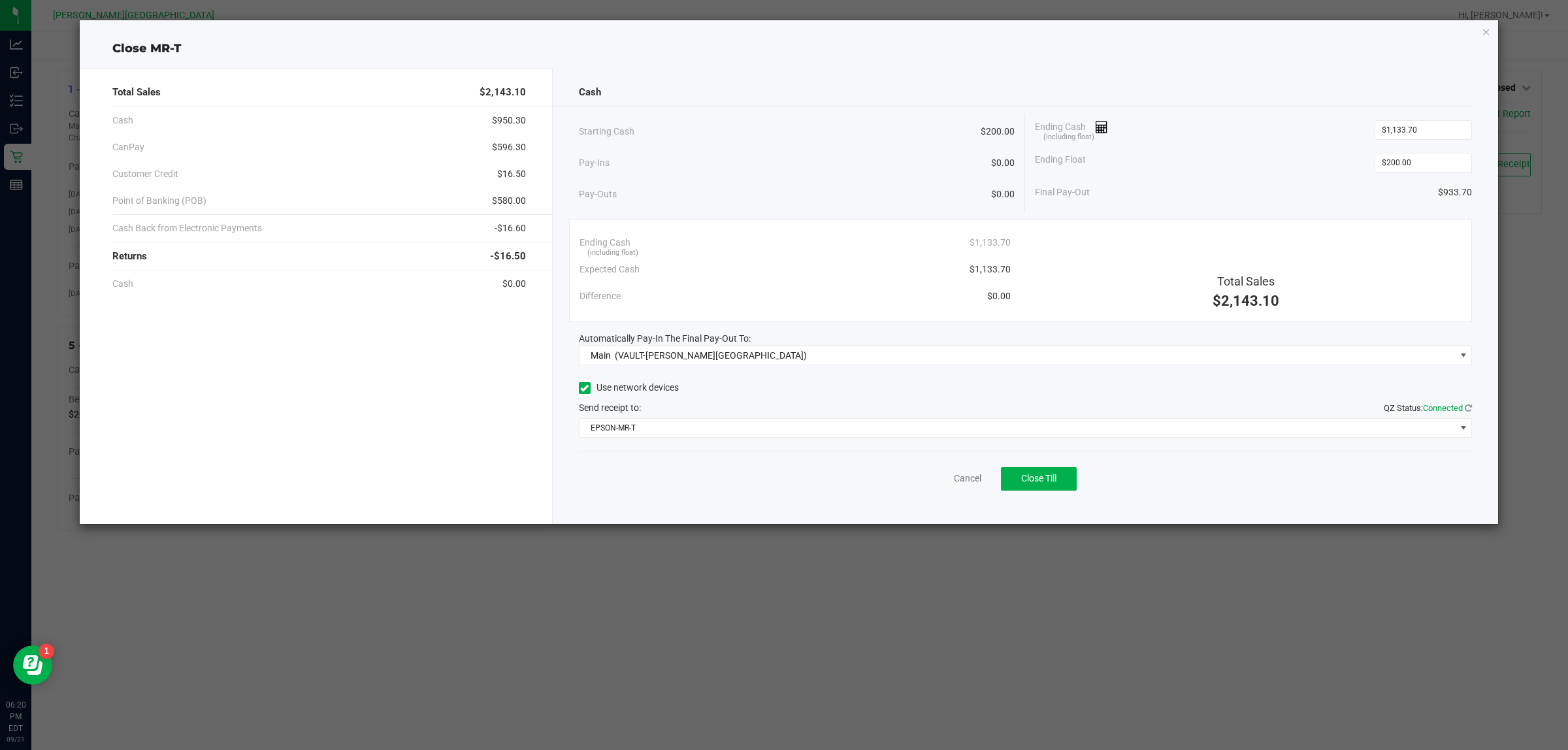
click at [757, 259] on div "Expected Cash $1,133.70" at bounding box center [795, 269] width 431 height 27
click at [1062, 484] on button "Close Till" at bounding box center [1039, 479] width 76 height 24
click at [925, 484] on link "Dismiss" at bounding box center [938, 479] width 31 height 14
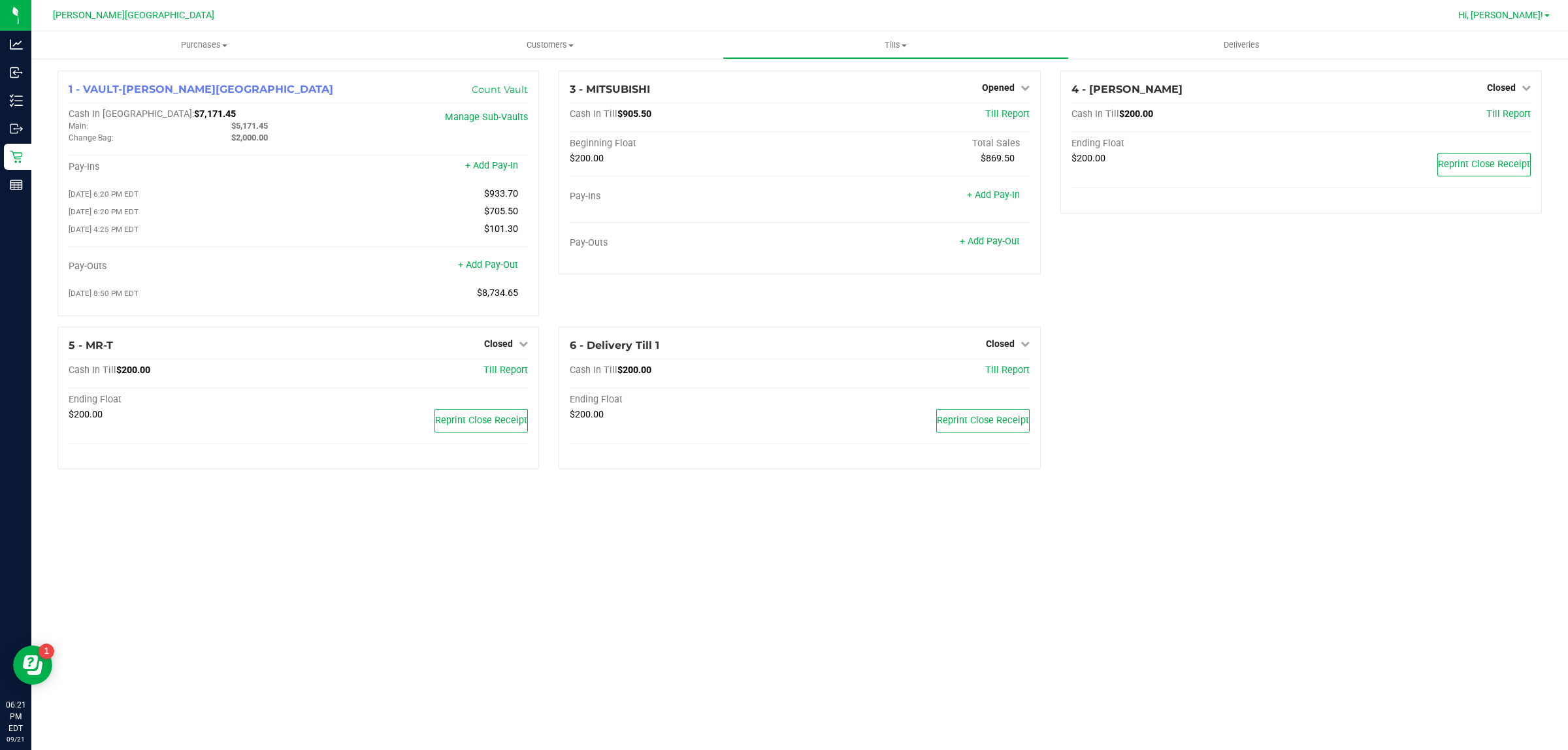
click at [1393, 14] on span "Hi, [PERSON_NAME]!" at bounding box center [1501, 15] width 85 height 11
click at [1393, 104] on li "Sign Out" at bounding box center [1509, 115] width 98 height 24
